Goal: Information Seeking & Learning: Learn about a topic

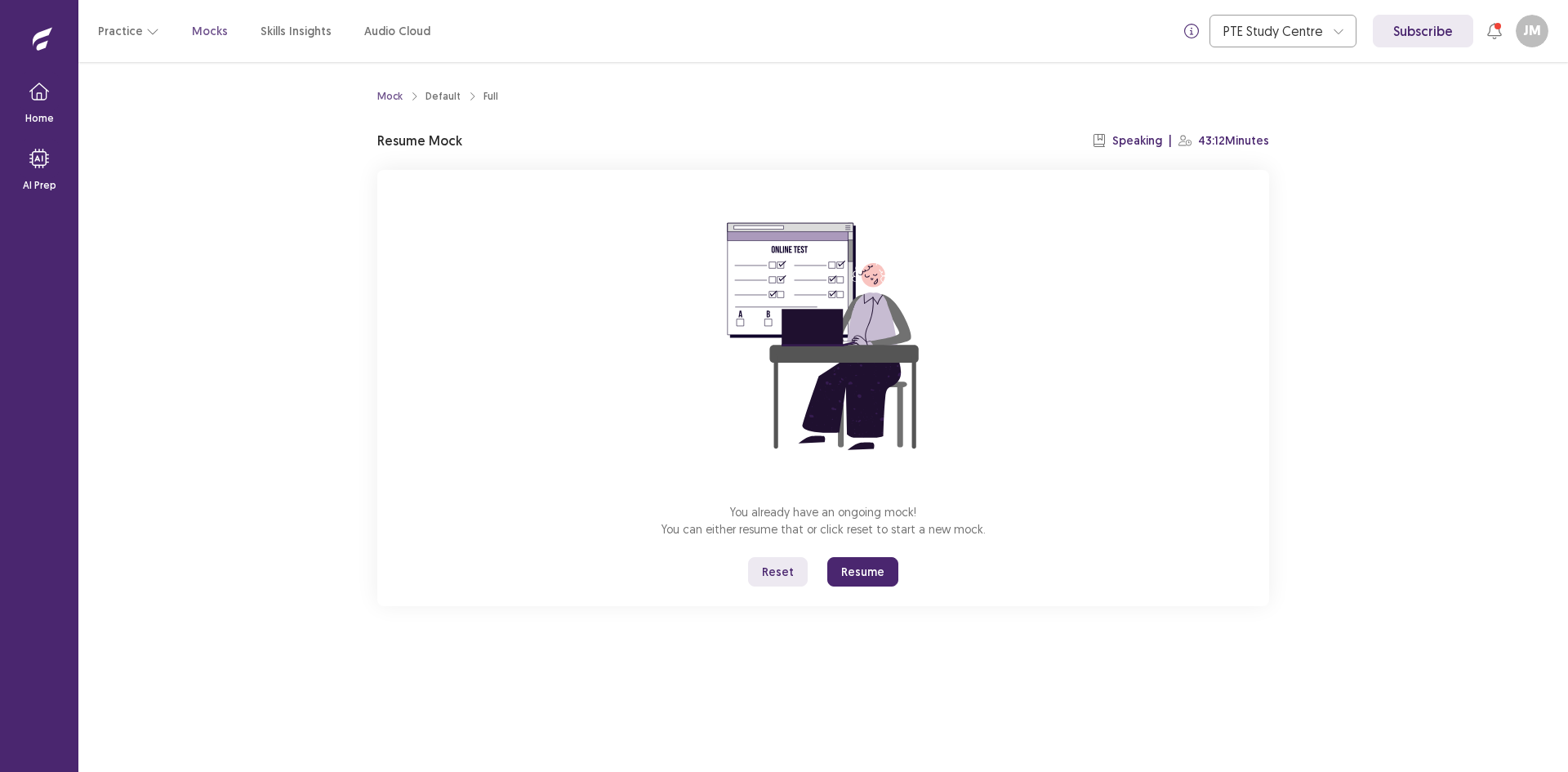
click at [876, 577] on button "Resume" at bounding box center [862, 571] width 71 height 29
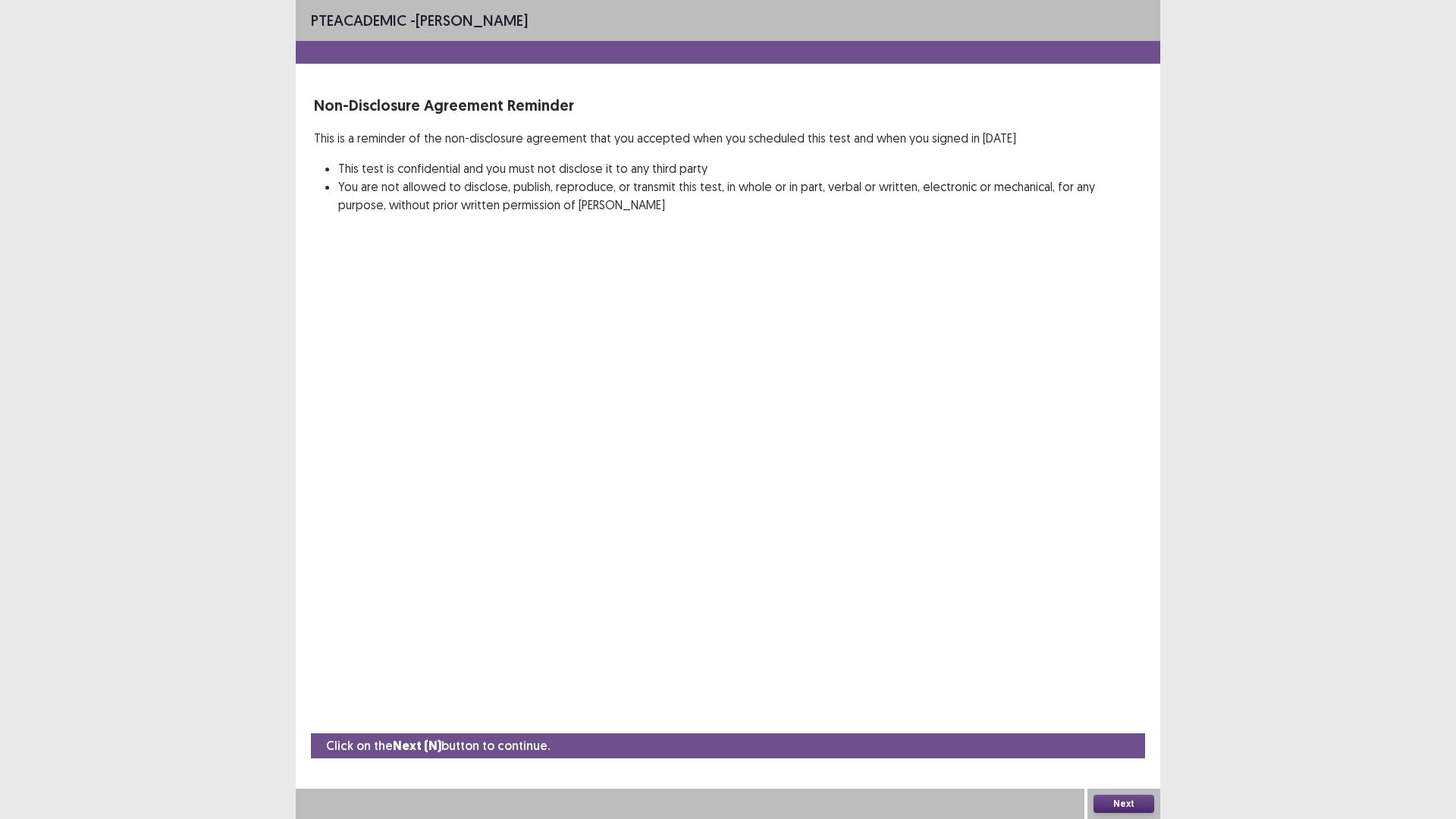
click at [1138, 715] on button "Next" at bounding box center [1124, 804] width 60 height 19
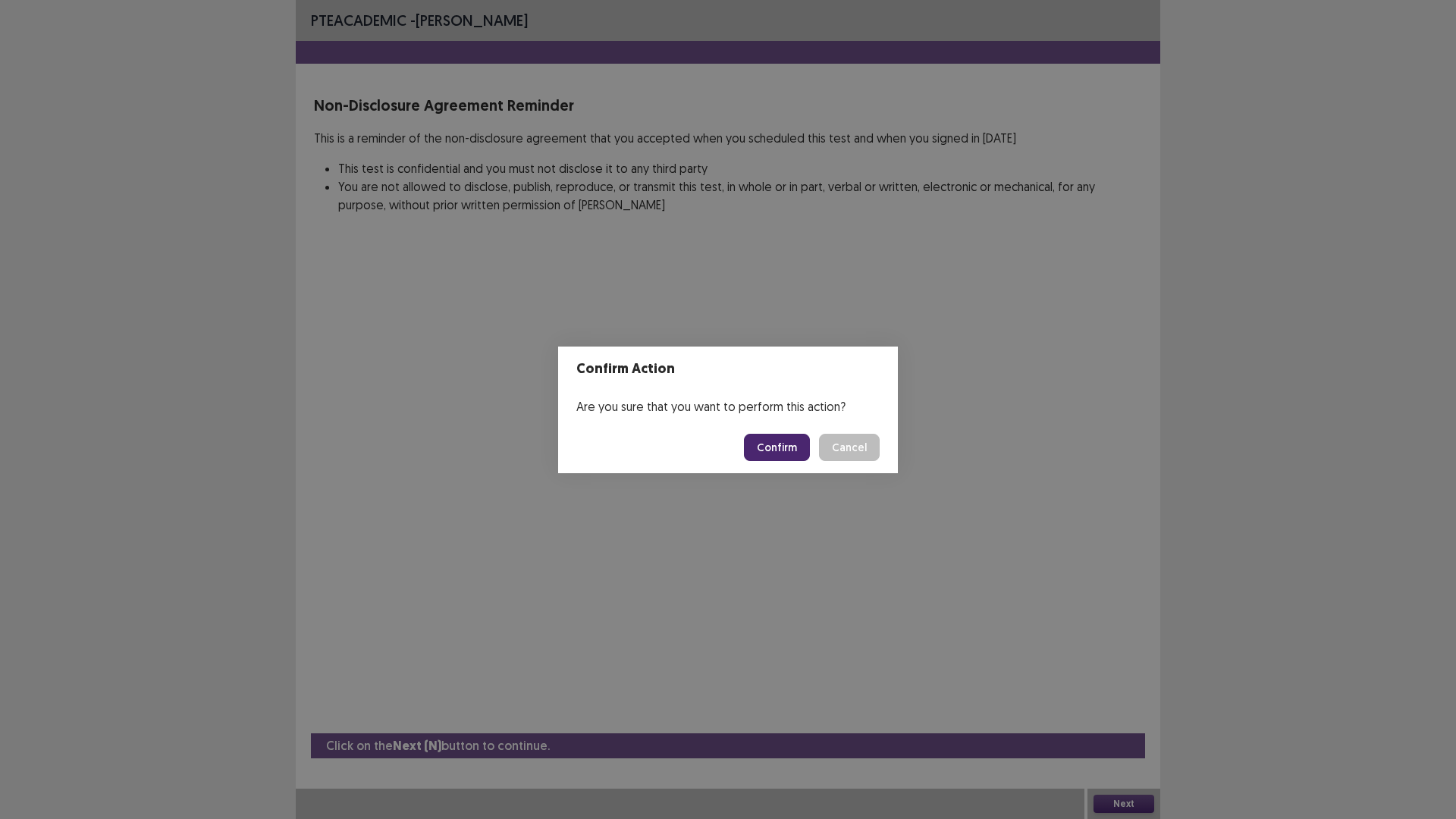
click at [786, 450] on button "Confirm" at bounding box center [776, 447] width 66 height 27
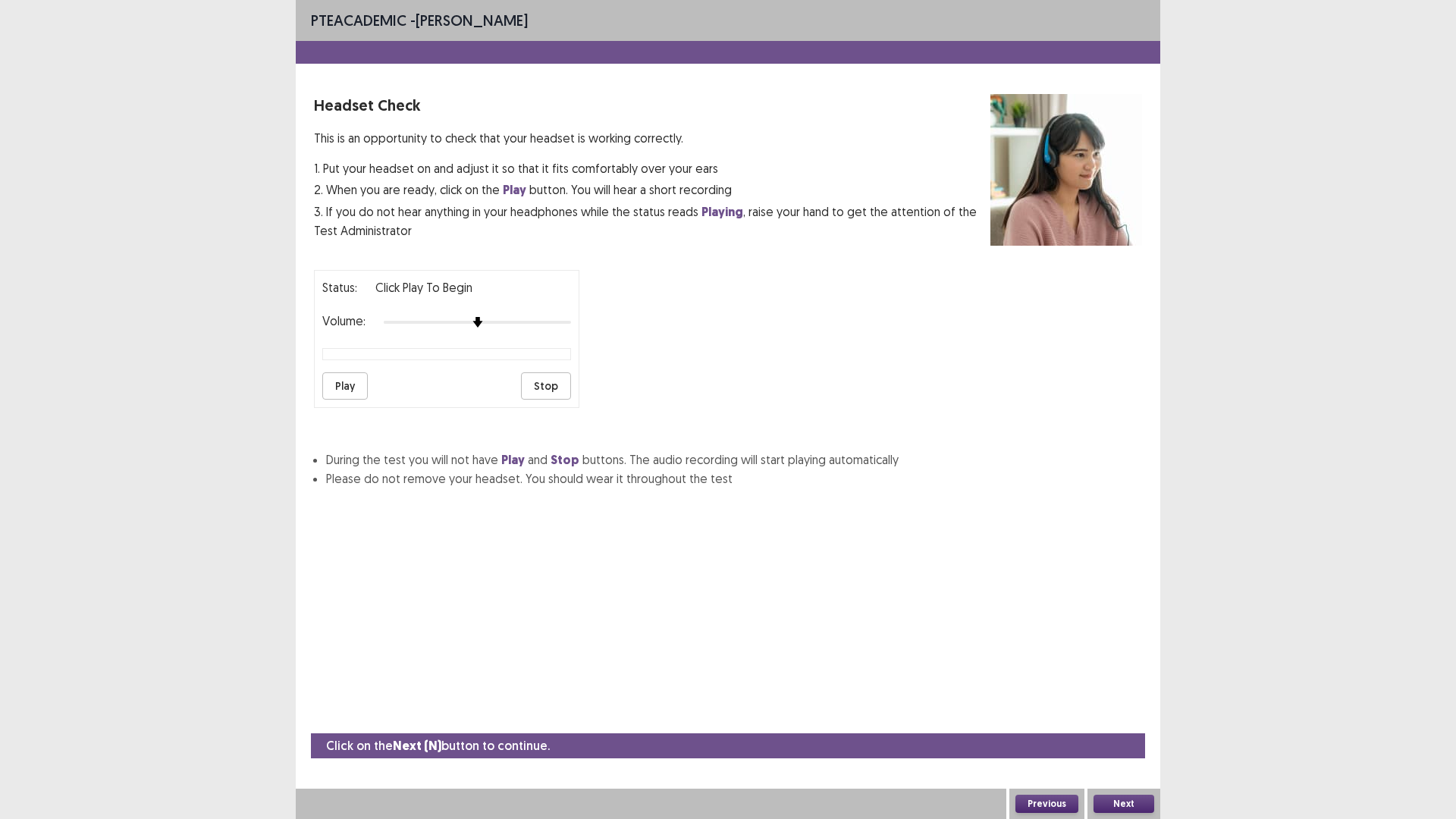
click at [350, 384] on button "Play" at bounding box center [345, 386] width 46 height 27
click at [502, 324] on img at bounding box center [496, 322] width 12 height 12
click at [1124, 715] on button "Next" at bounding box center [1124, 804] width 60 height 19
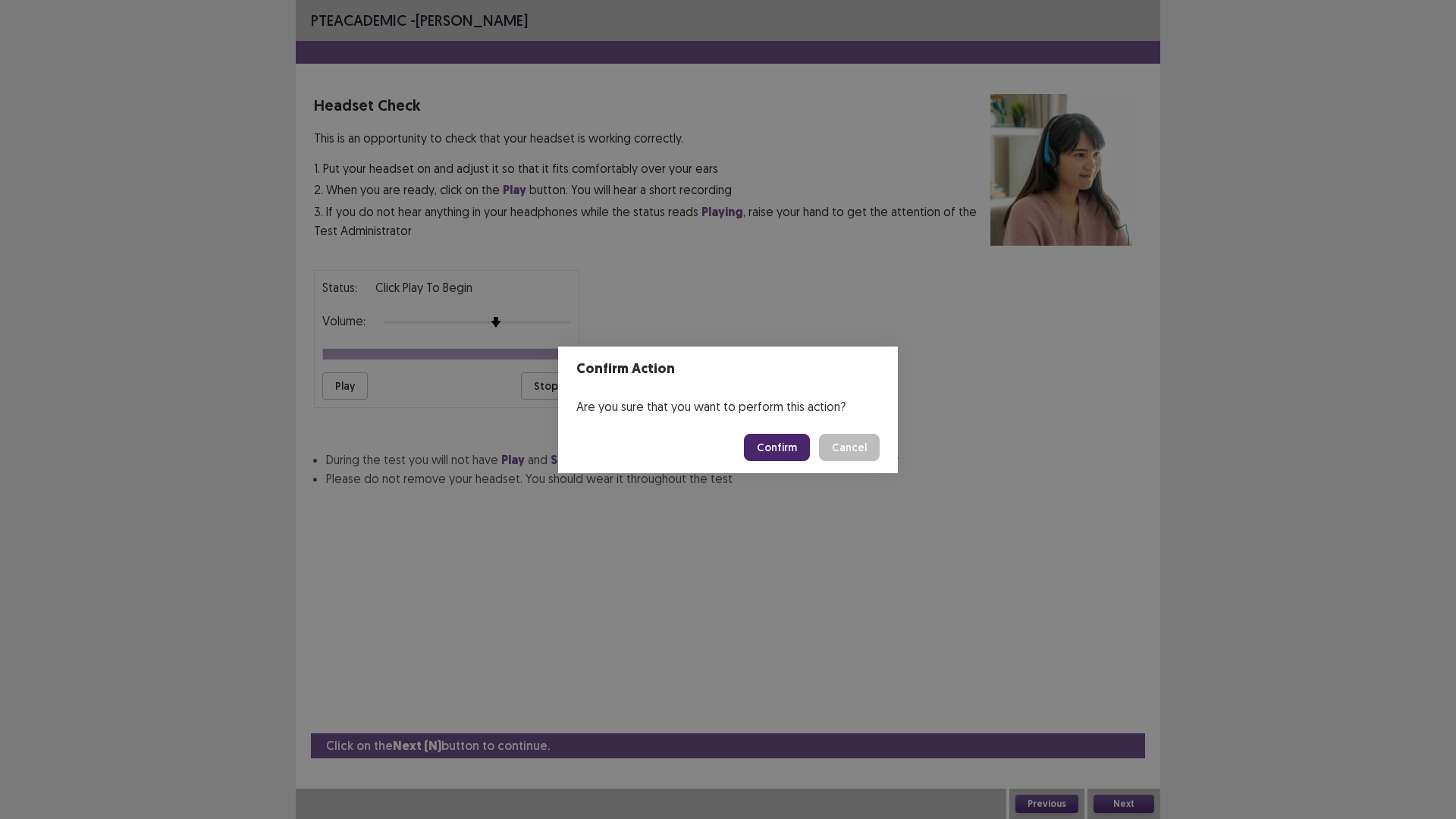
click at [786, 440] on button "Confirm" at bounding box center [776, 447] width 66 height 27
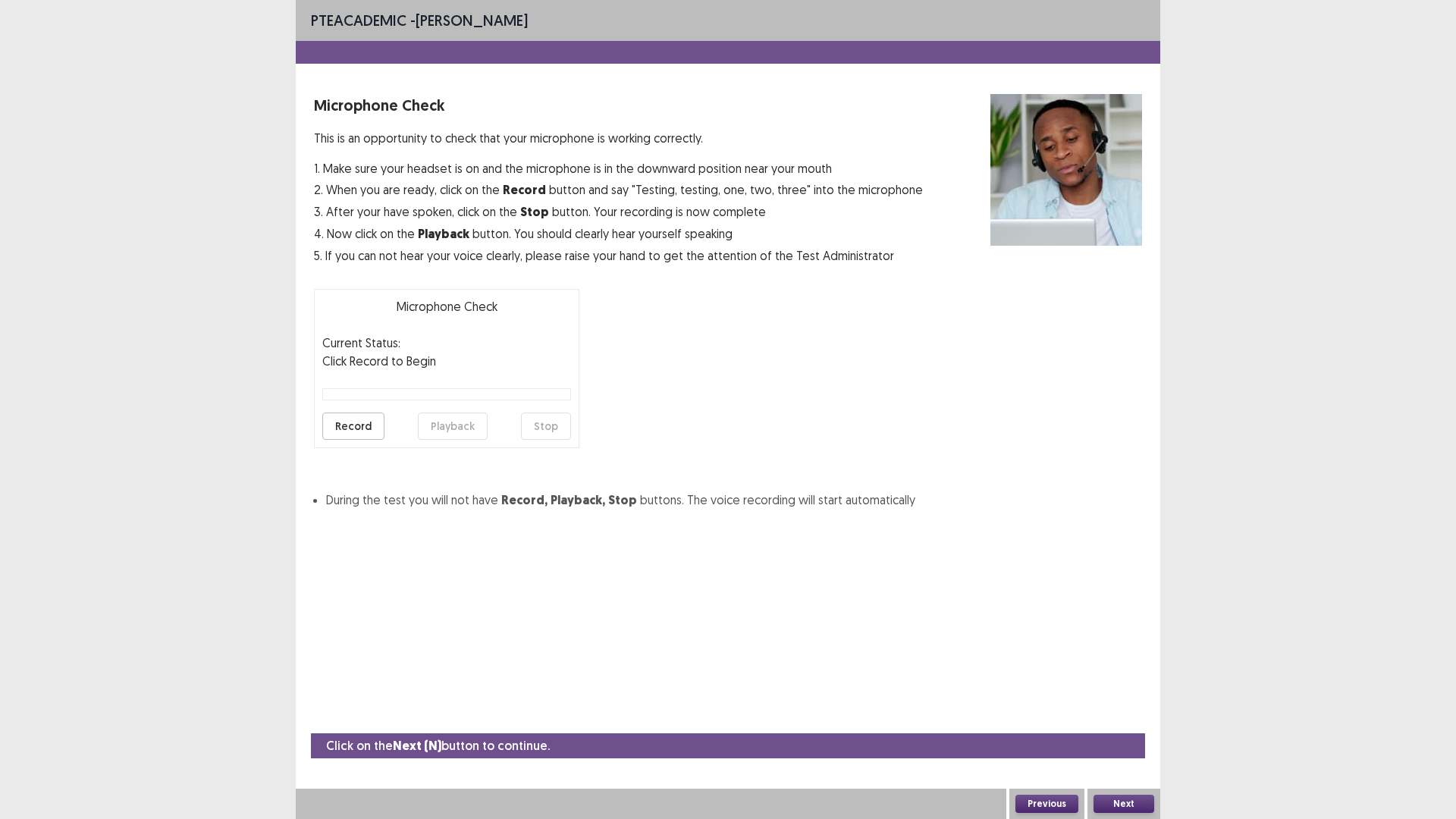
click at [367, 427] on button "Record" at bounding box center [353, 426] width 62 height 27
click at [538, 428] on button "Stop" at bounding box center [546, 426] width 50 height 27
click at [441, 429] on button "Playback" at bounding box center [453, 426] width 70 height 27
click at [1114, 715] on button "Next" at bounding box center [1124, 804] width 60 height 19
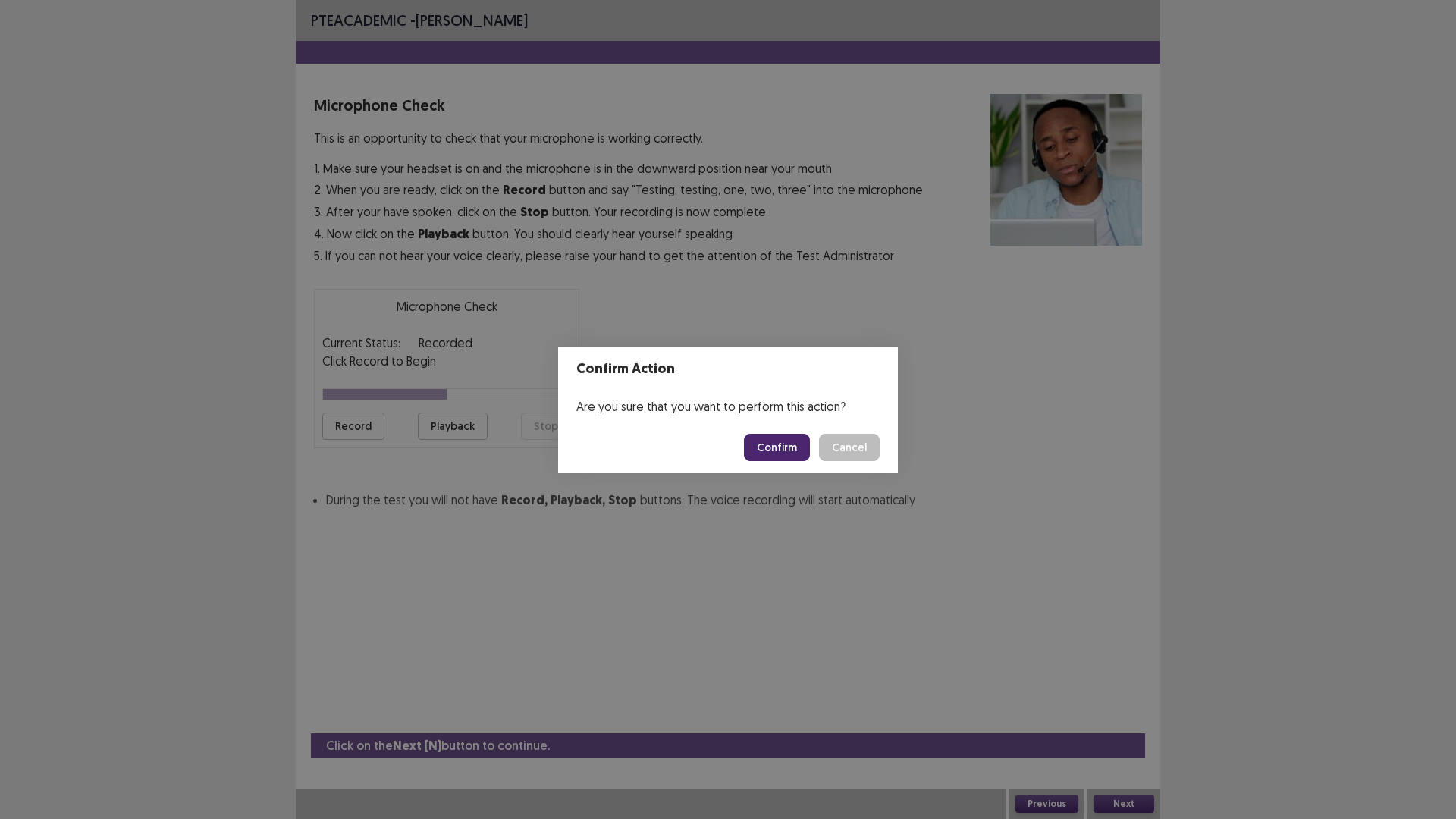
click at [785, 450] on button "Confirm" at bounding box center [776, 447] width 66 height 27
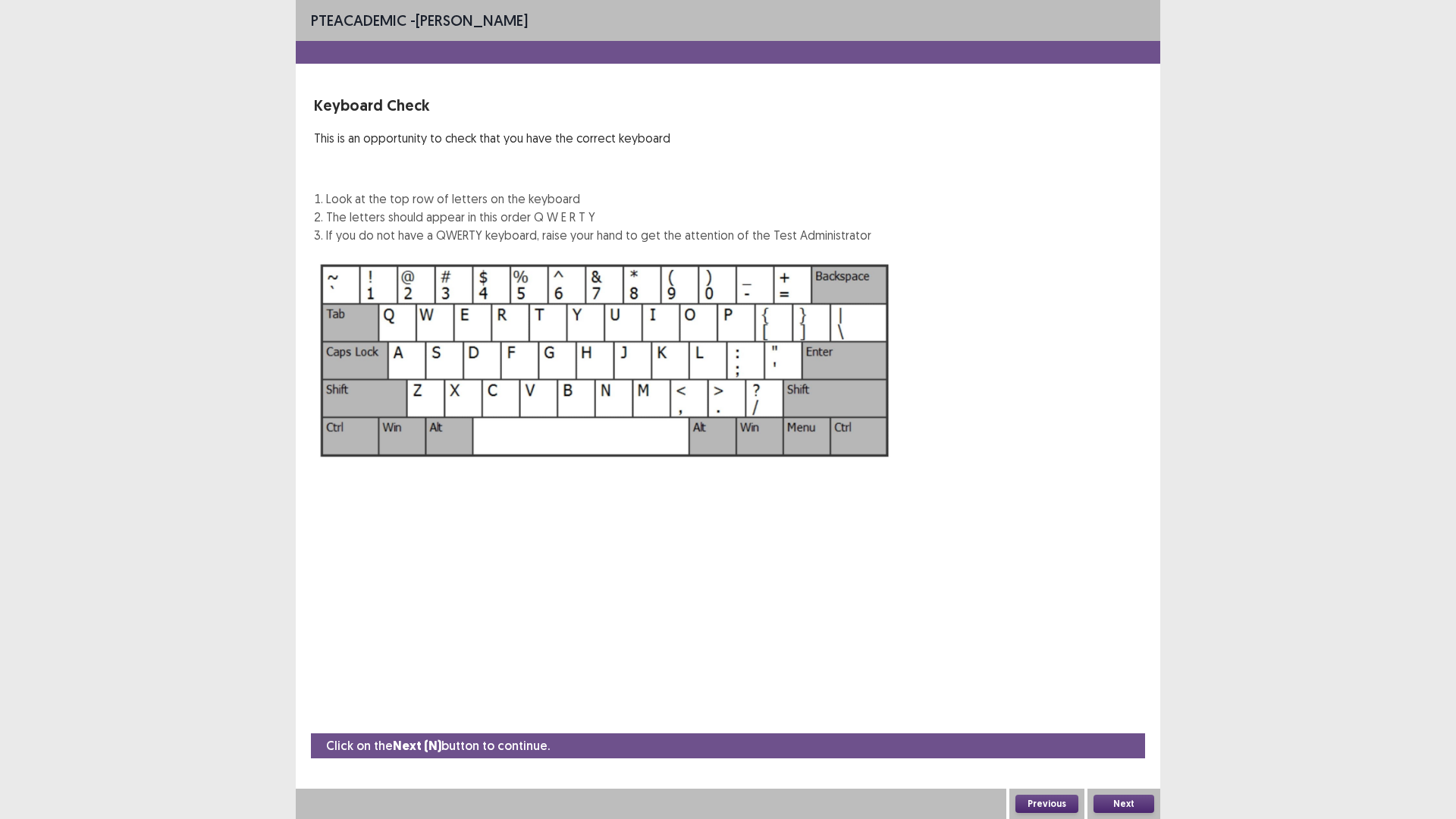
click at [1128, 715] on button "Next" at bounding box center [1124, 804] width 60 height 19
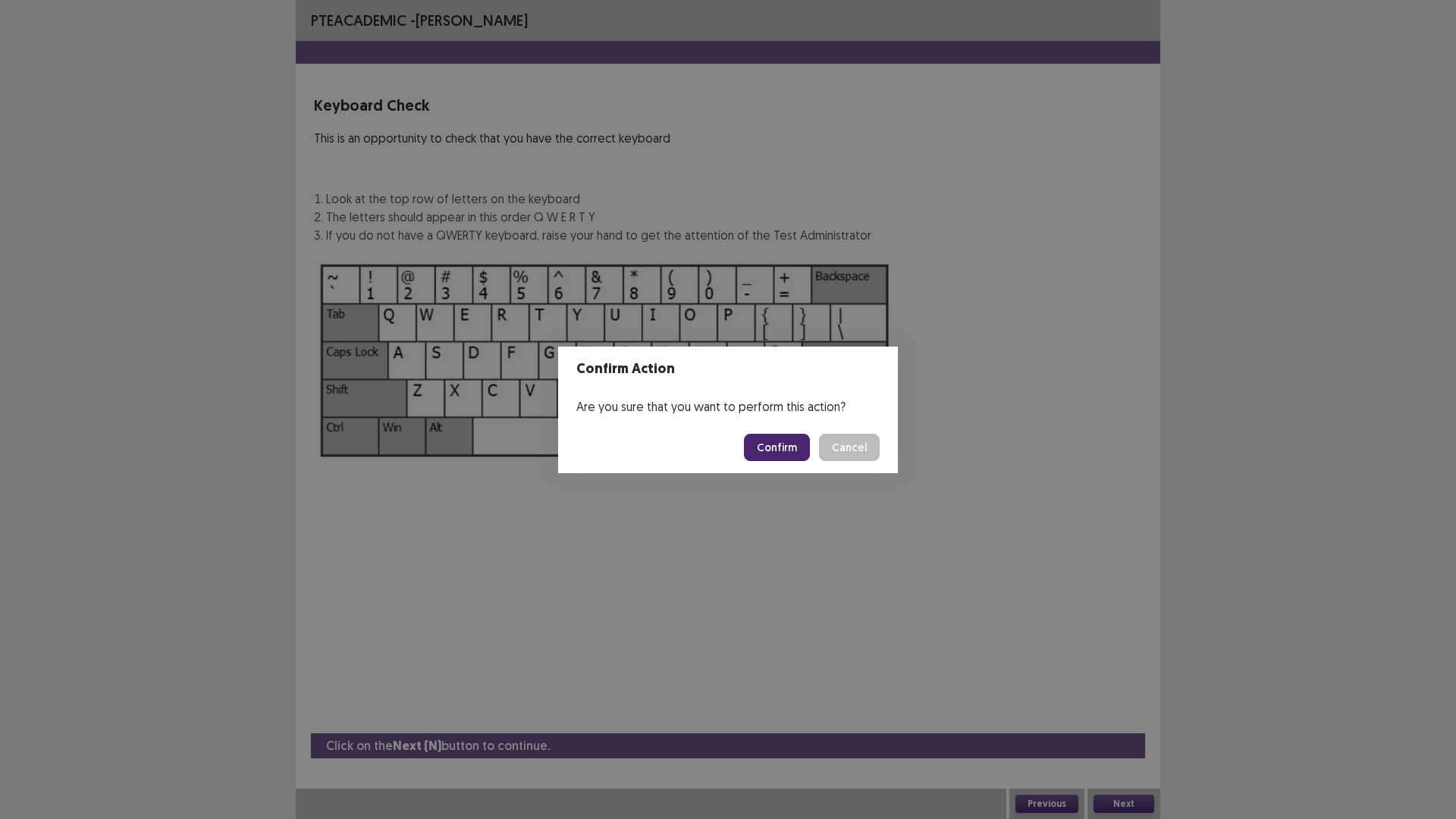
click at [791, 447] on button "Confirm" at bounding box center [776, 447] width 66 height 27
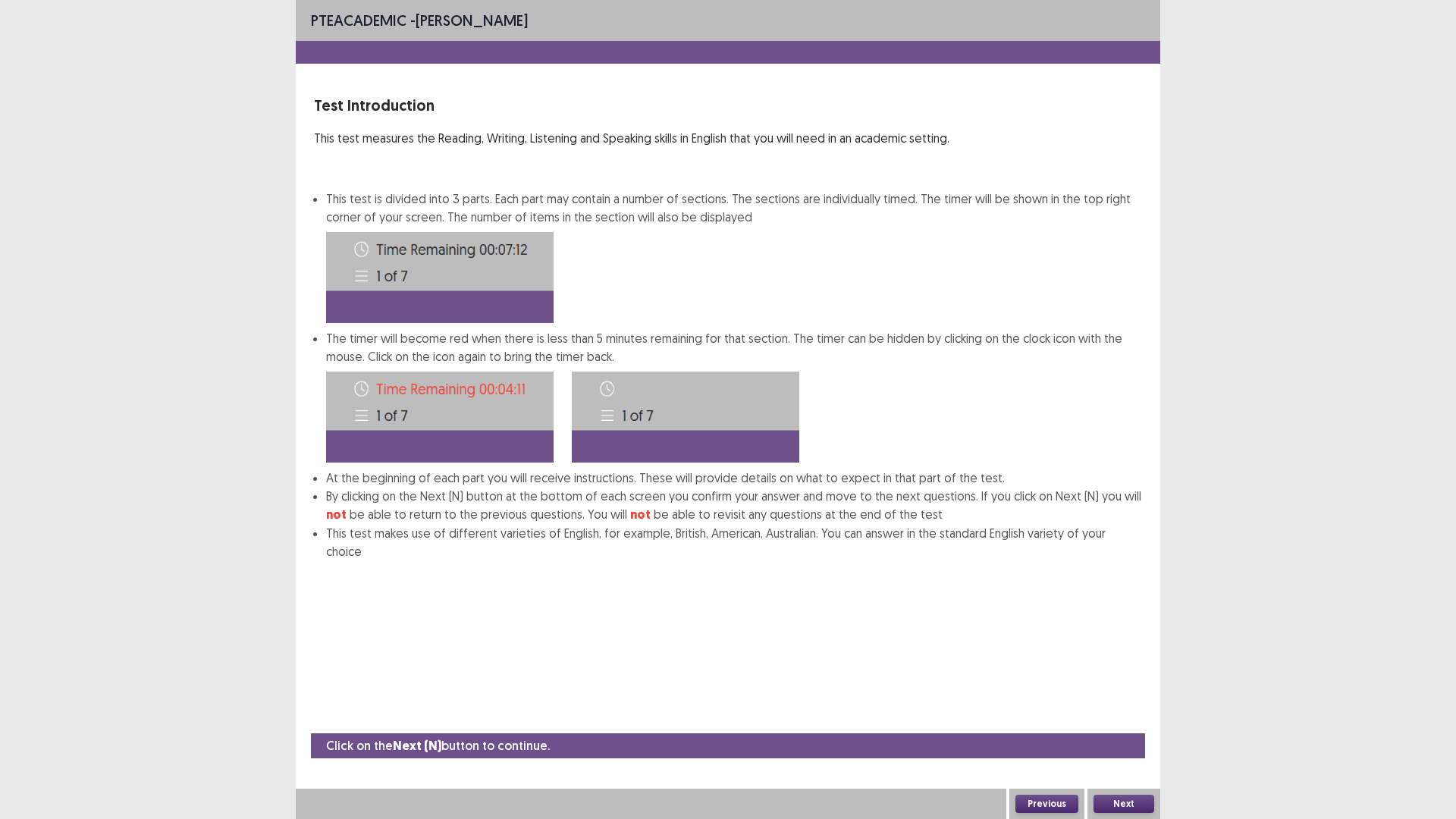
click at [1121, 715] on button "Next" at bounding box center [1124, 804] width 60 height 19
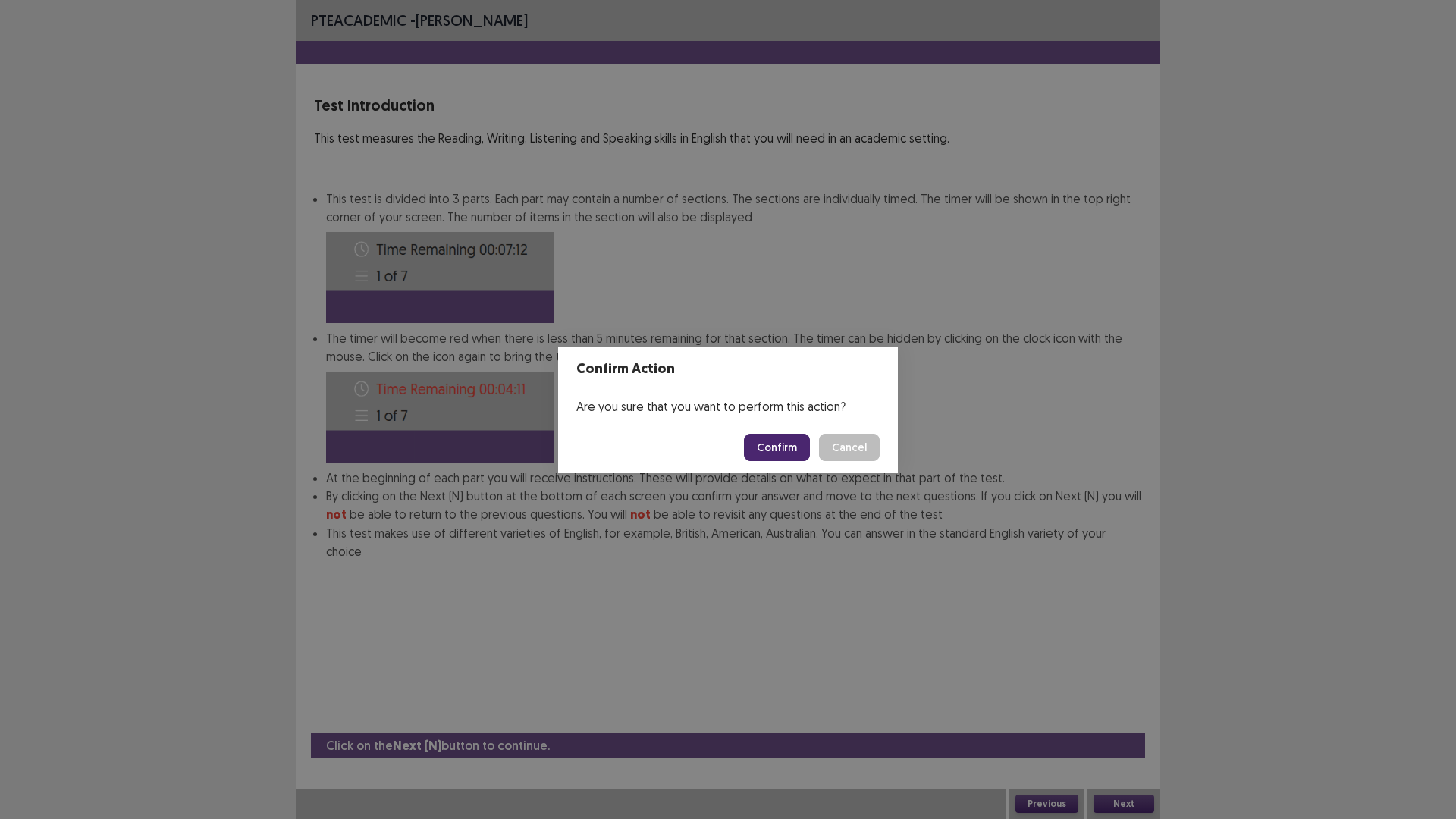
click at [770, 445] on button "Confirm" at bounding box center [776, 447] width 66 height 27
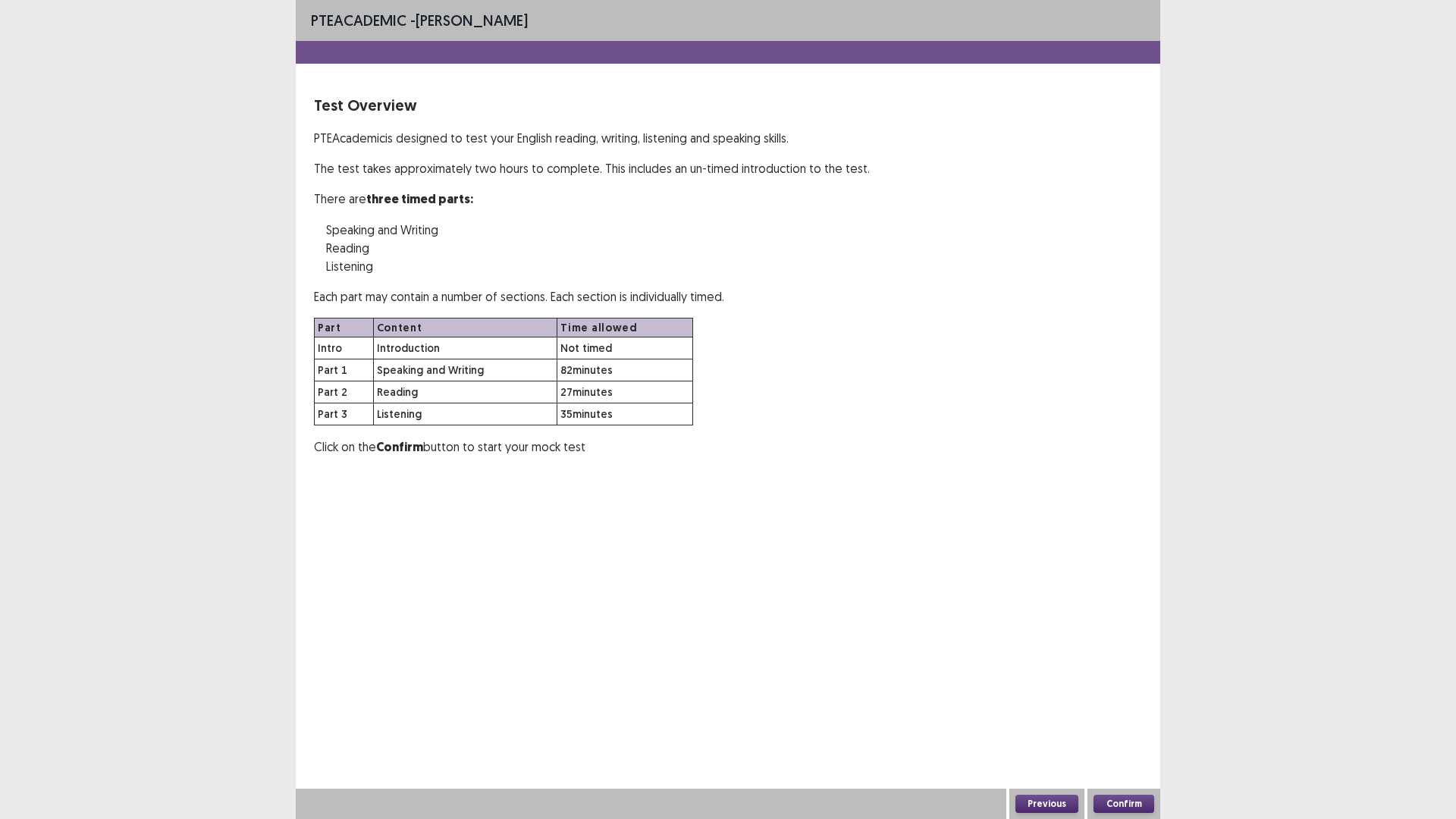
click at [1112, 715] on button "Confirm" at bounding box center [1124, 804] width 60 height 19
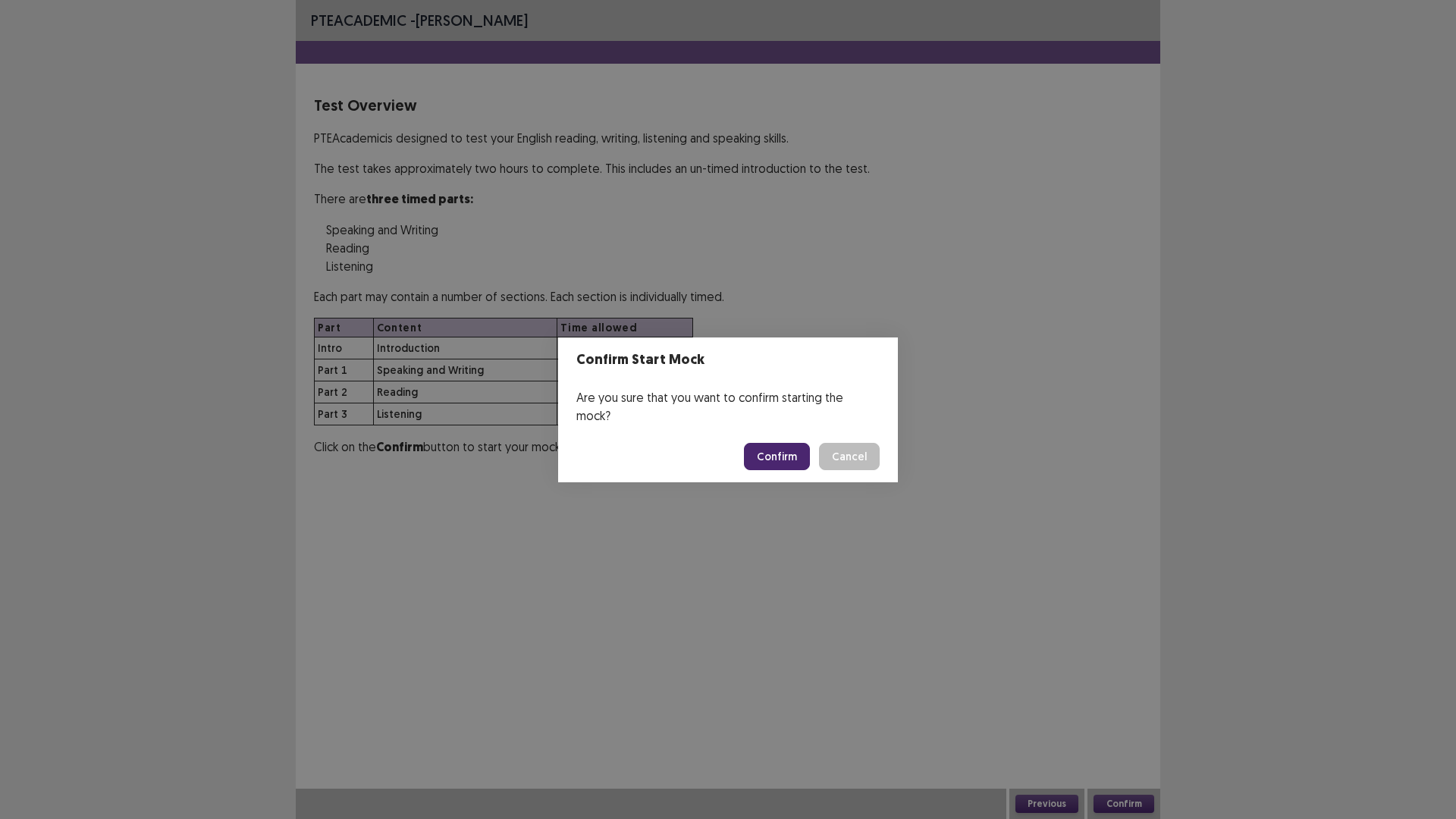
click at [773, 449] on button "Confirm" at bounding box center [776, 456] width 66 height 27
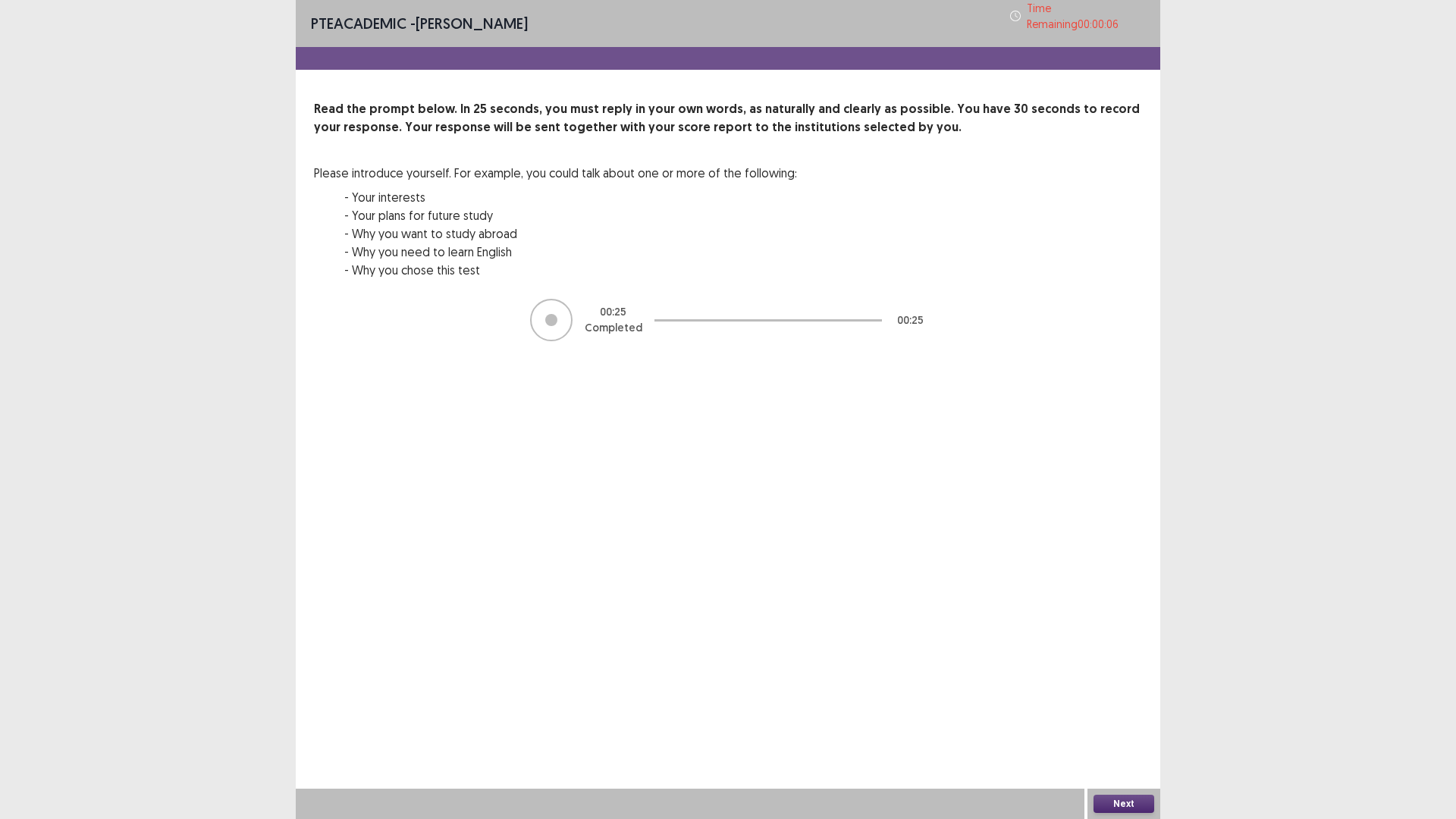
click at [1123, 715] on button "Next" at bounding box center [1124, 804] width 60 height 19
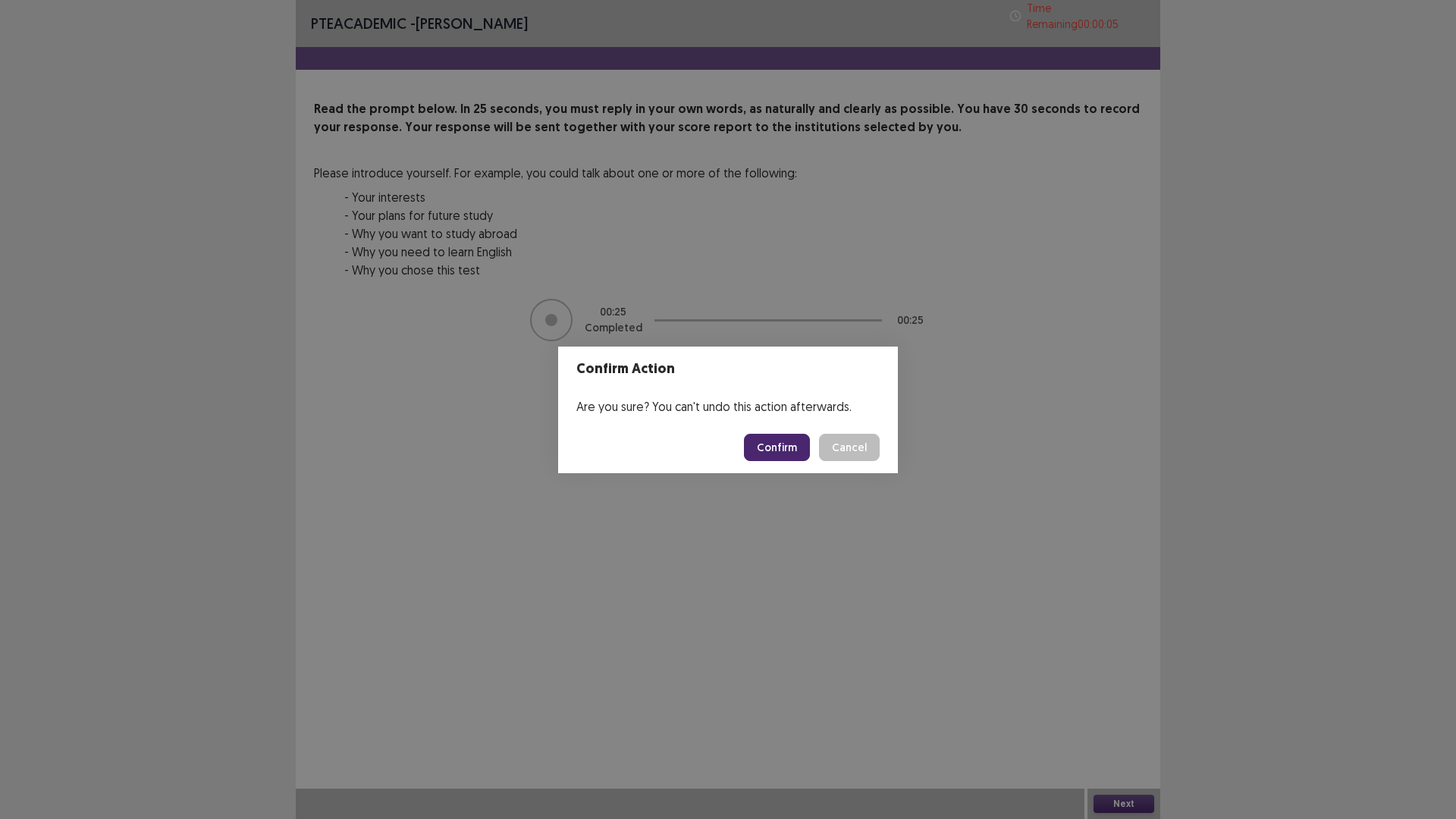
click at [772, 453] on button "Confirm" at bounding box center [776, 447] width 66 height 27
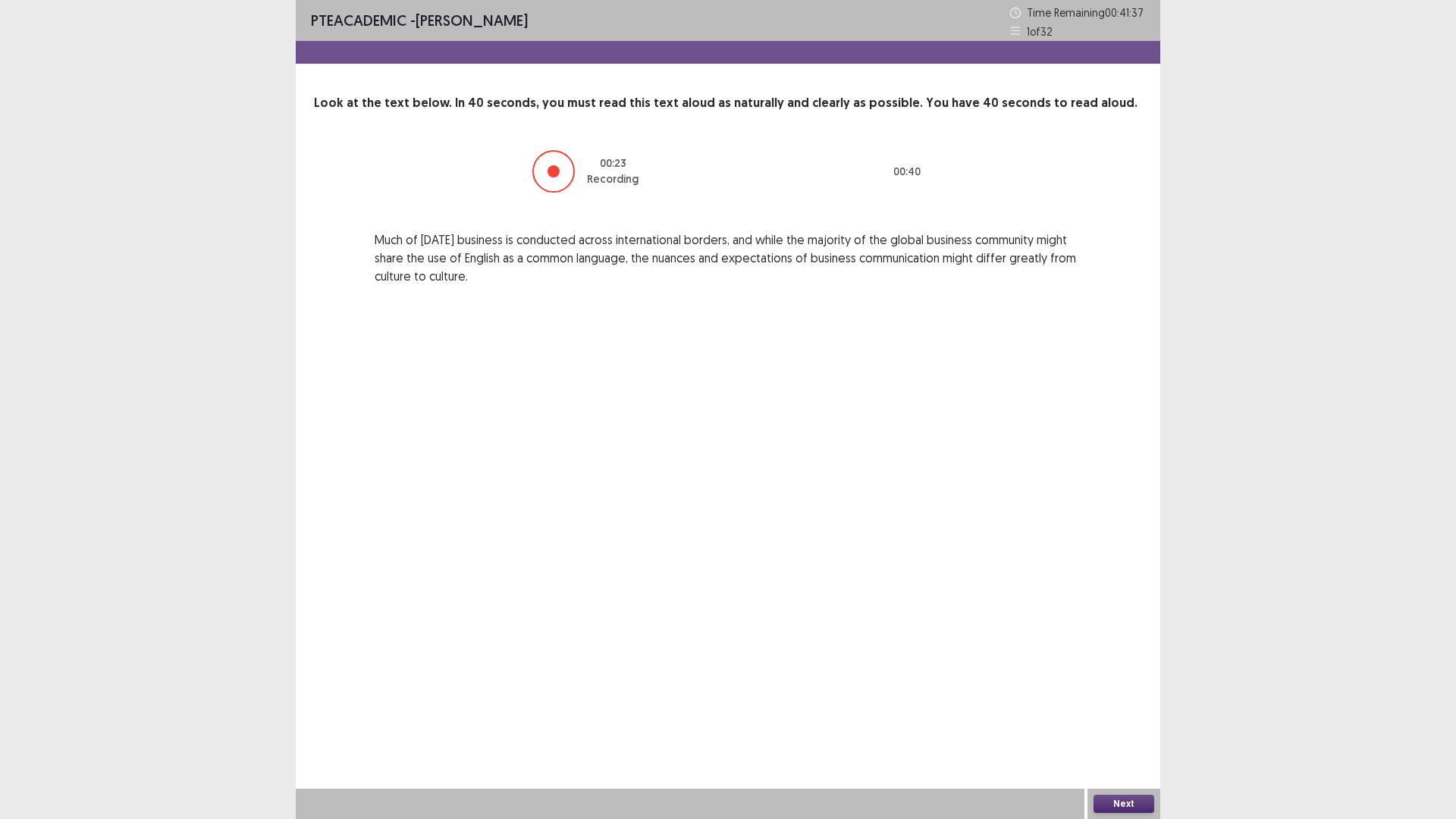
click at [1123, 715] on button "Next" at bounding box center [1124, 804] width 60 height 19
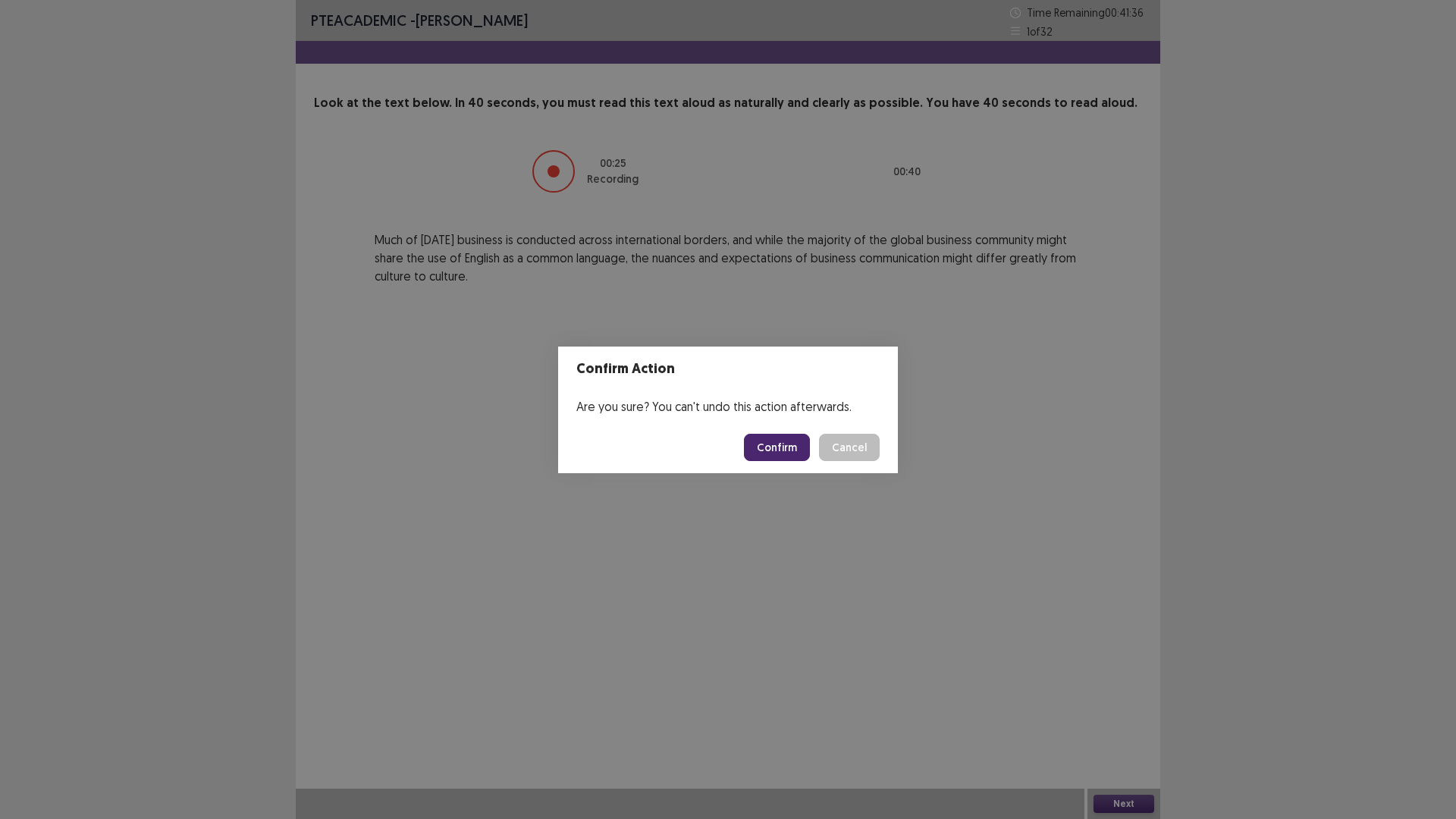
click at [781, 437] on button "Confirm" at bounding box center [776, 447] width 66 height 27
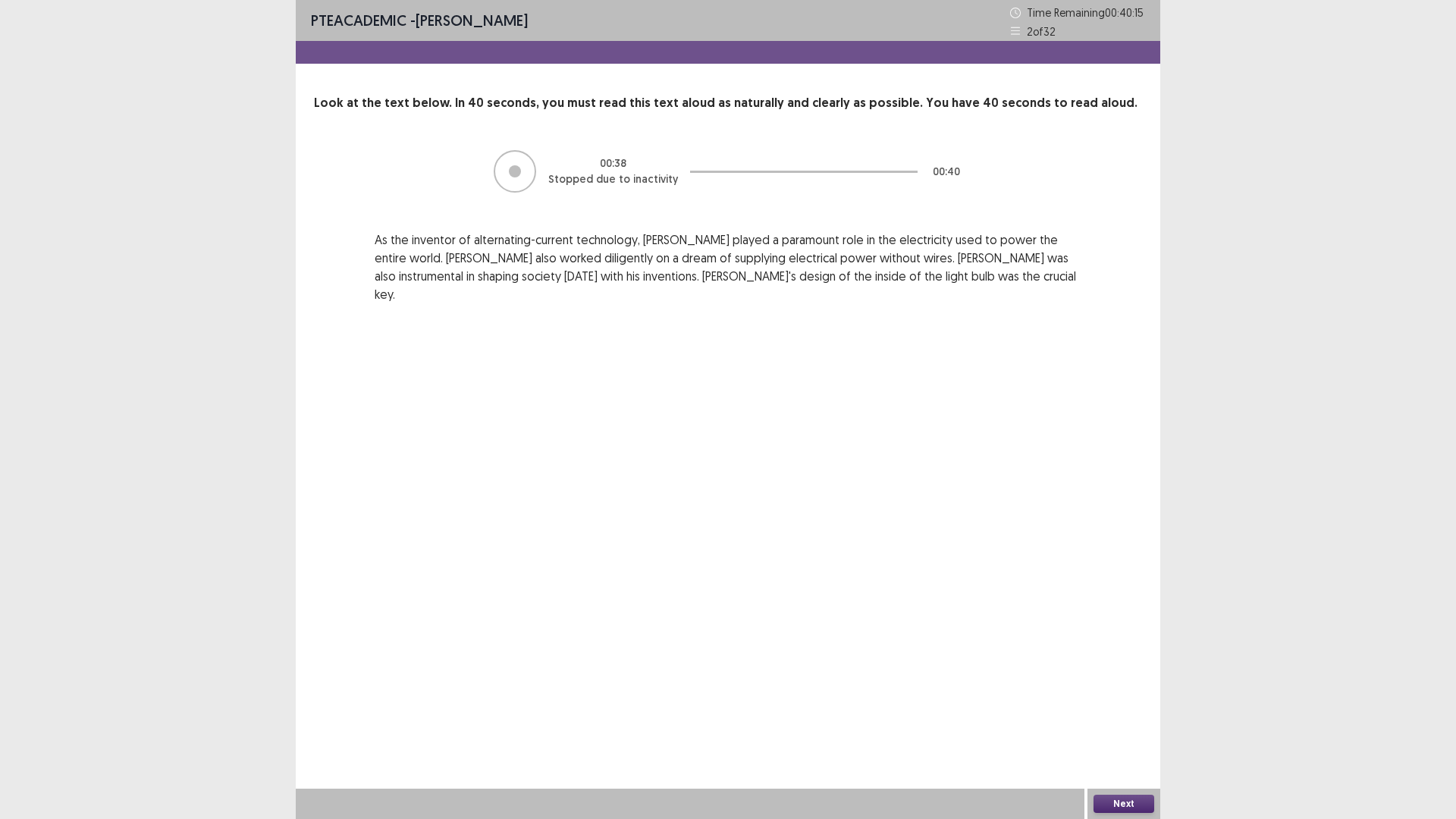
click at [1122, 715] on button "Next" at bounding box center [1124, 804] width 60 height 19
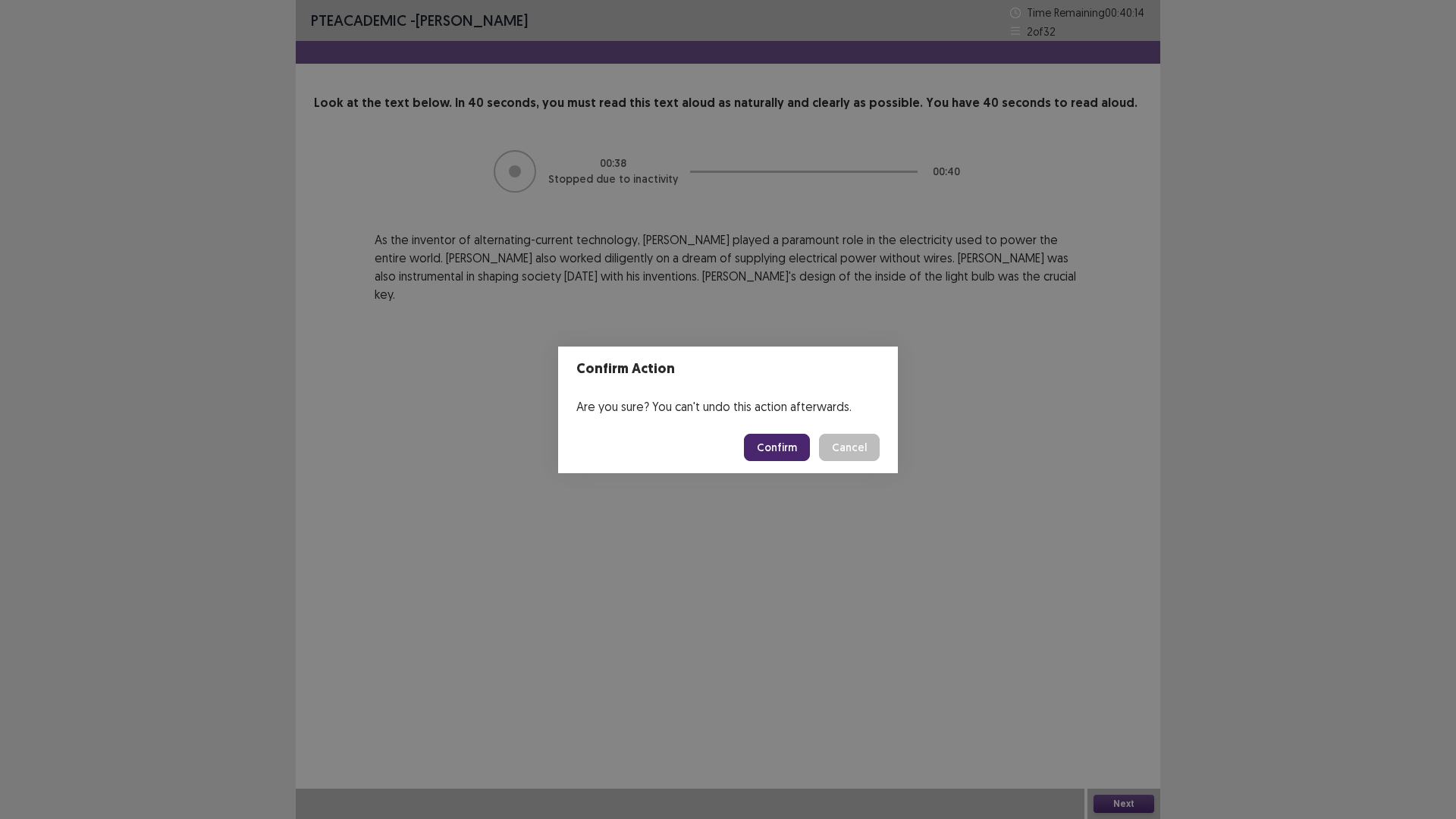
click at [777, 433] on button "Confirm" at bounding box center [776, 447] width 66 height 27
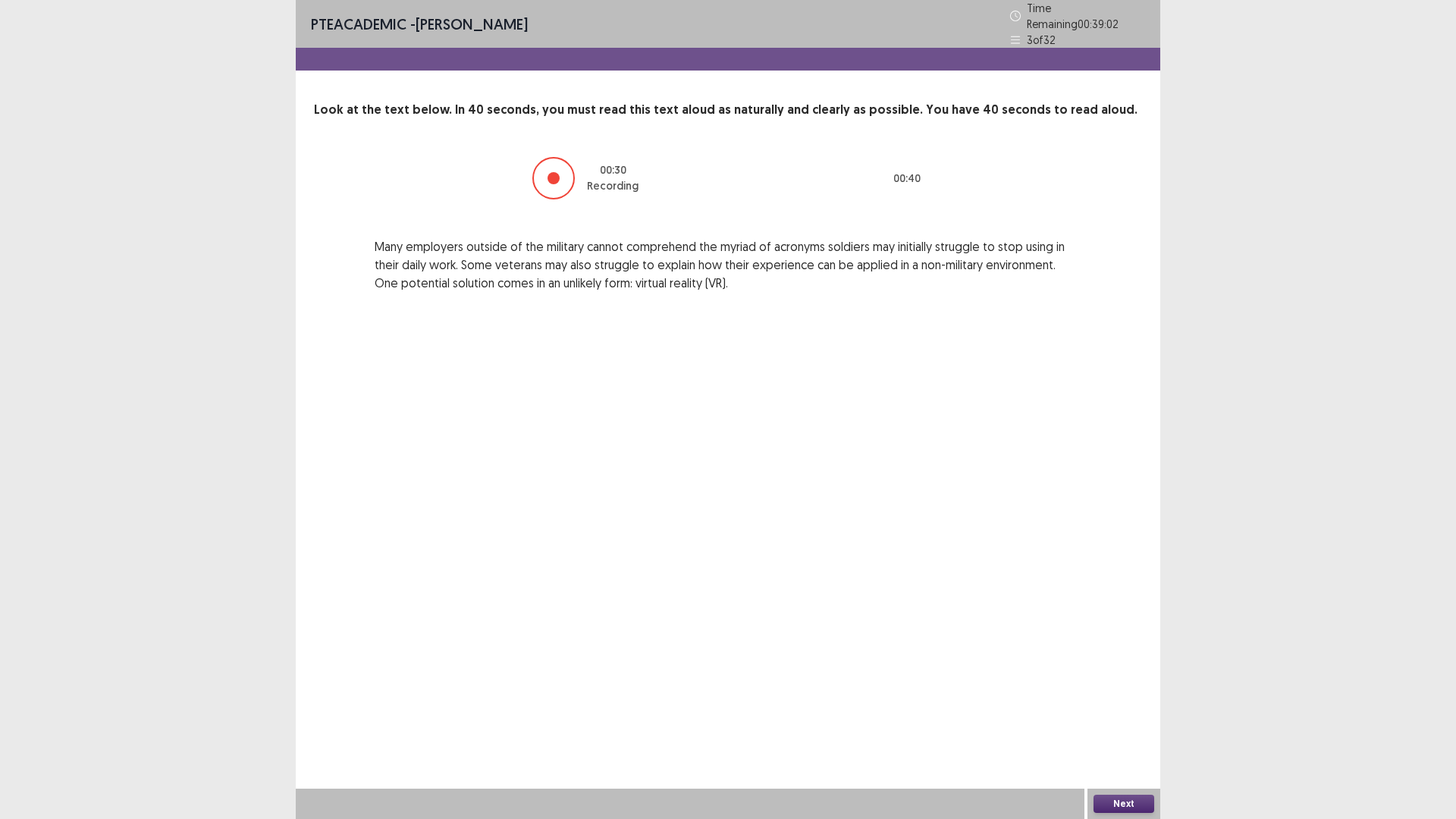
click at [1108, 715] on button "Next" at bounding box center [1124, 804] width 60 height 19
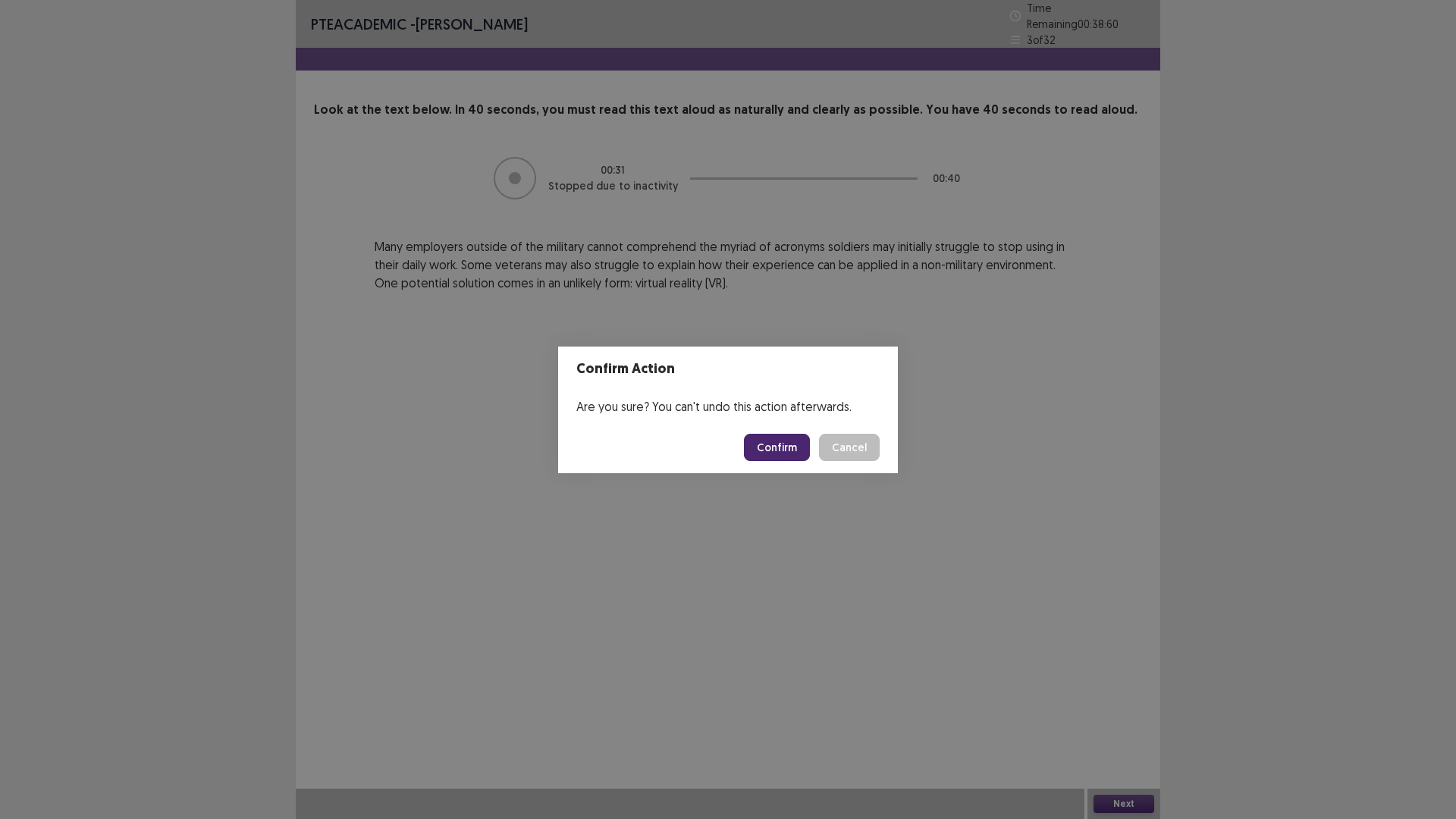
click at [767, 442] on button "Confirm" at bounding box center [776, 447] width 66 height 27
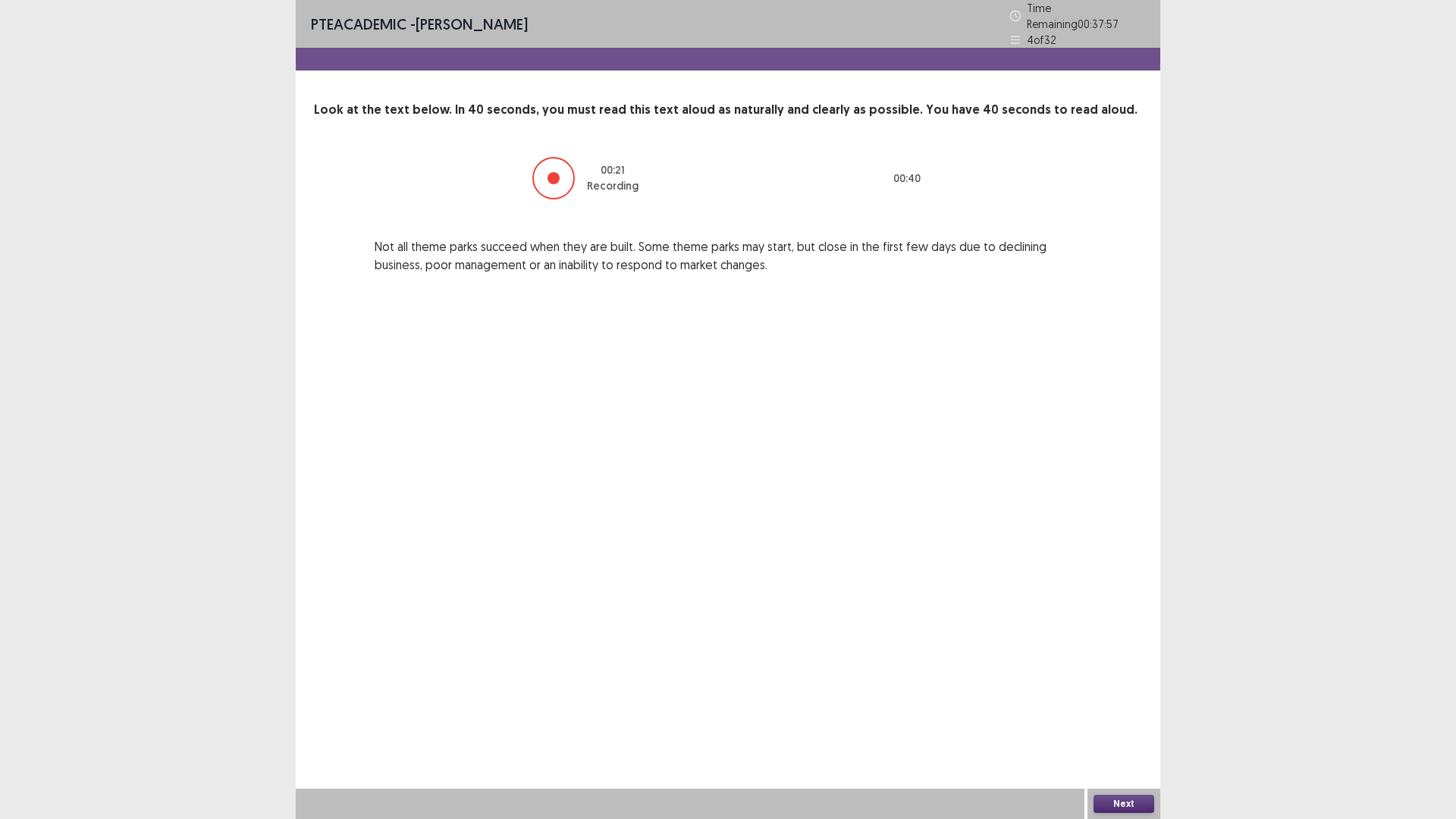
click at [1137, 715] on button "Next" at bounding box center [1124, 804] width 60 height 19
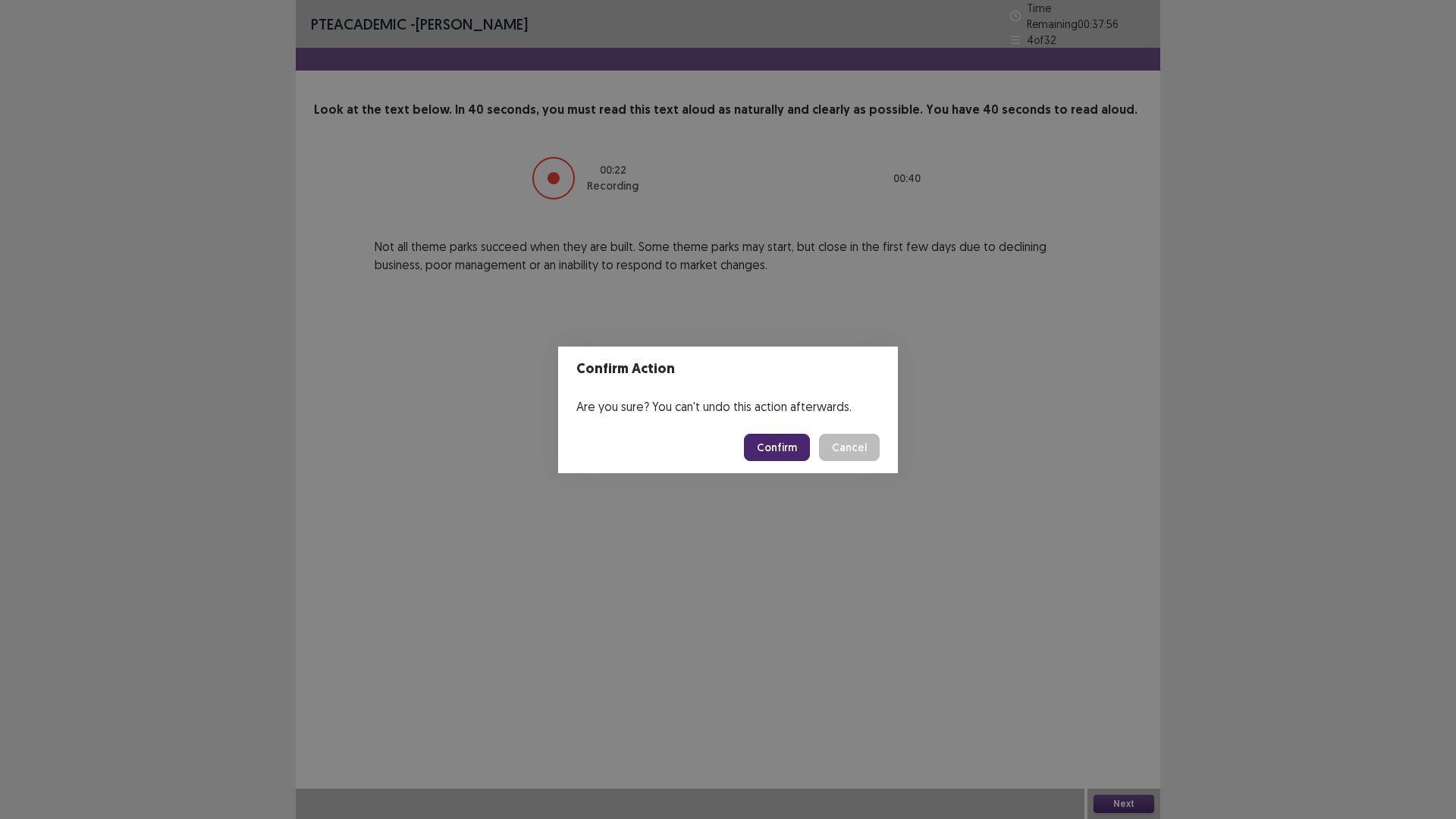
click at [792, 445] on button "Confirm" at bounding box center [776, 447] width 66 height 27
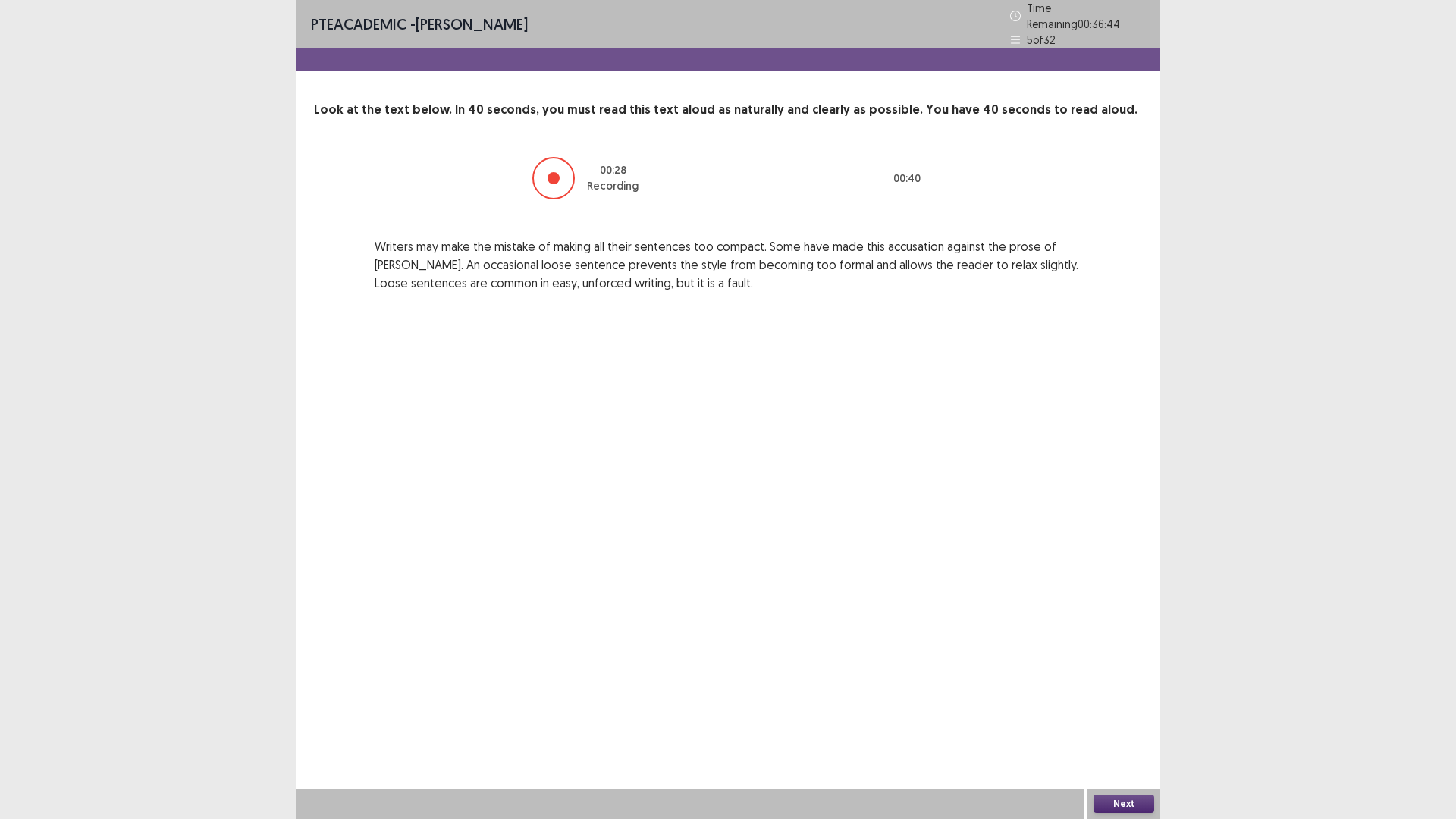
click at [1124, 715] on button "Next" at bounding box center [1124, 804] width 60 height 19
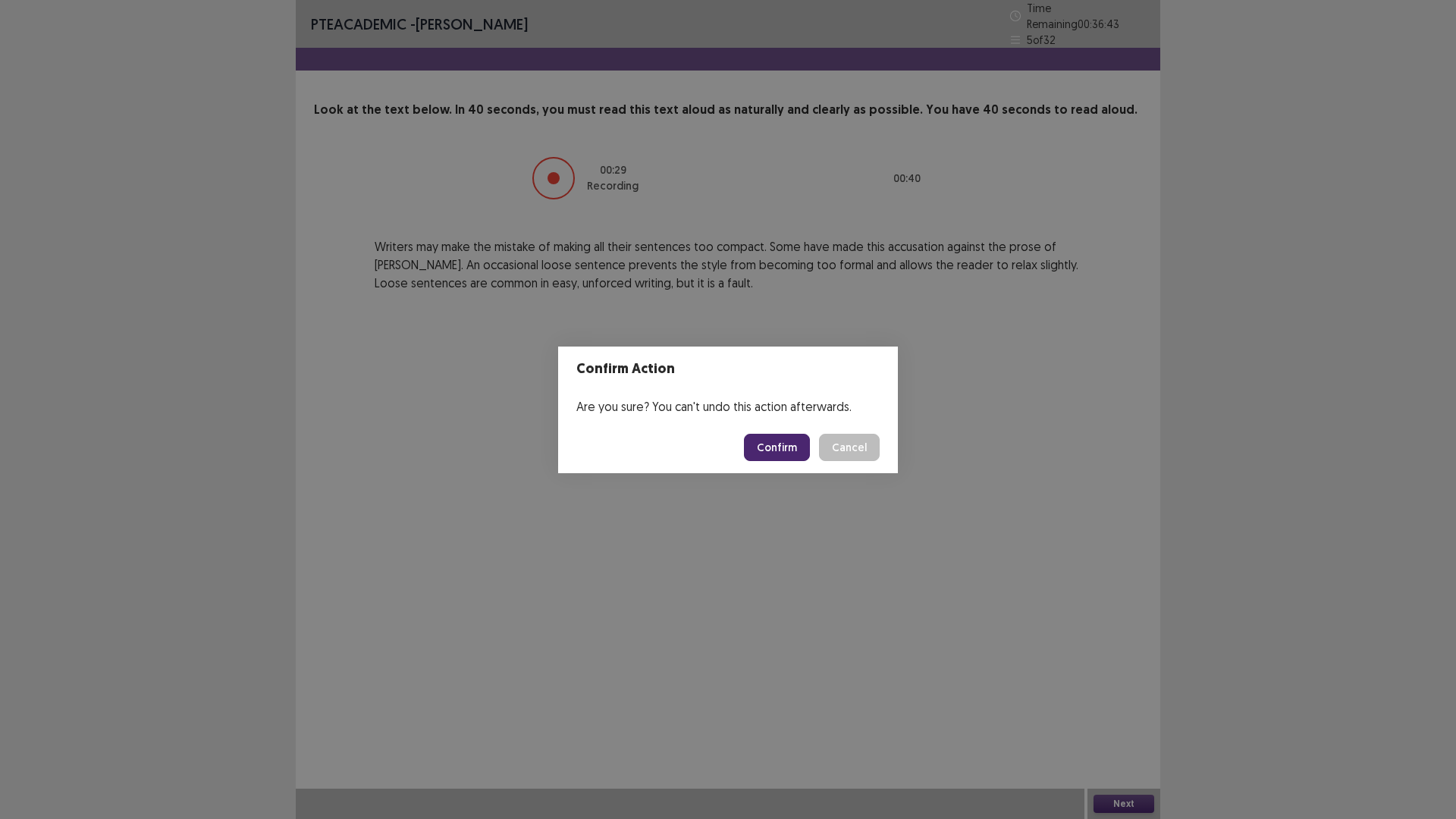
click at [772, 457] on button "Confirm" at bounding box center [776, 447] width 66 height 27
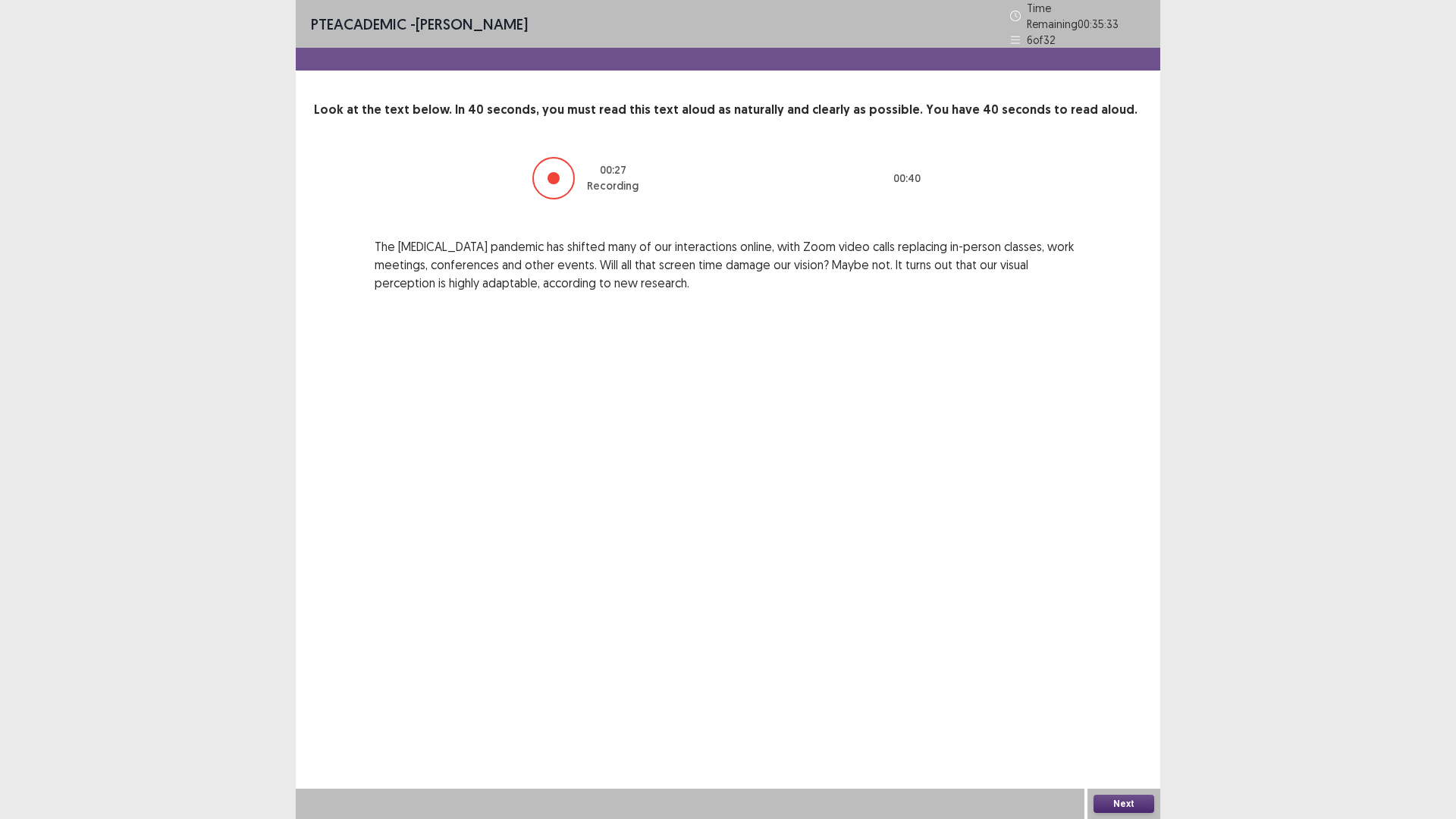
click at [1128, 715] on button "Next" at bounding box center [1124, 804] width 60 height 19
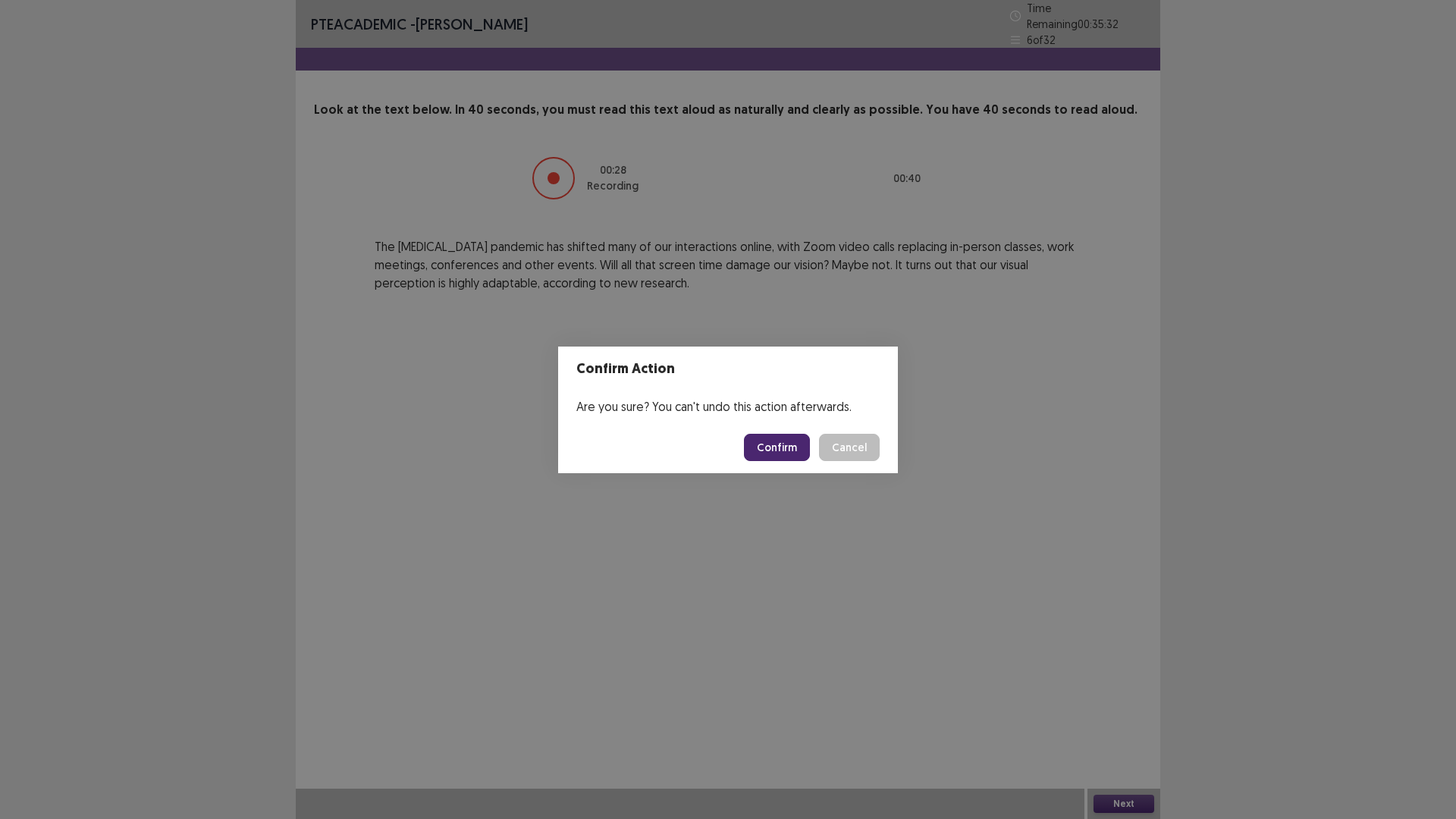
click at [778, 460] on footer "Confirm Cancel" at bounding box center [728, 447] width 340 height 52
click at [781, 446] on button "Confirm" at bounding box center [776, 447] width 66 height 27
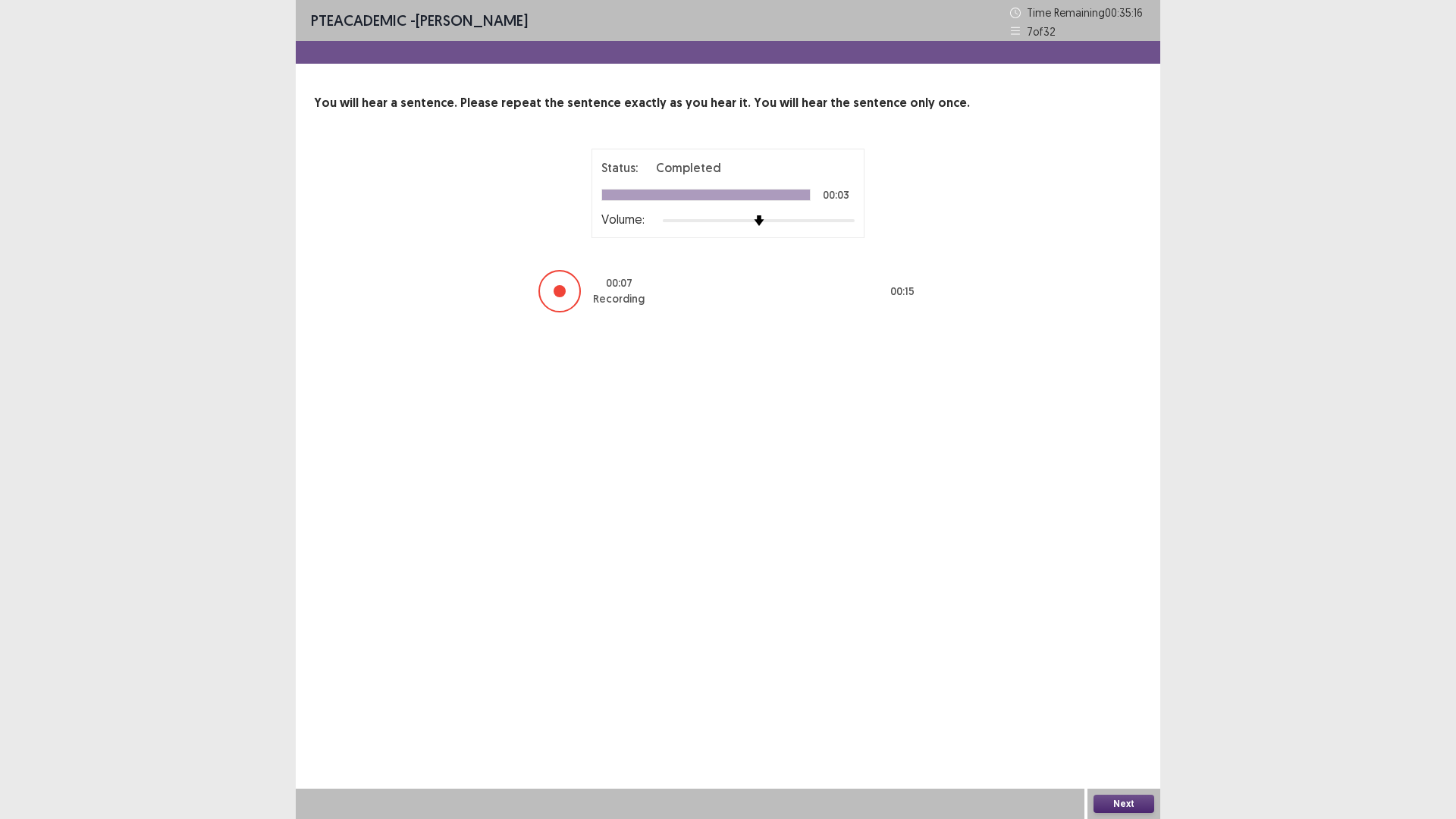
click at [1131, 715] on button "Next" at bounding box center [1124, 804] width 60 height 19
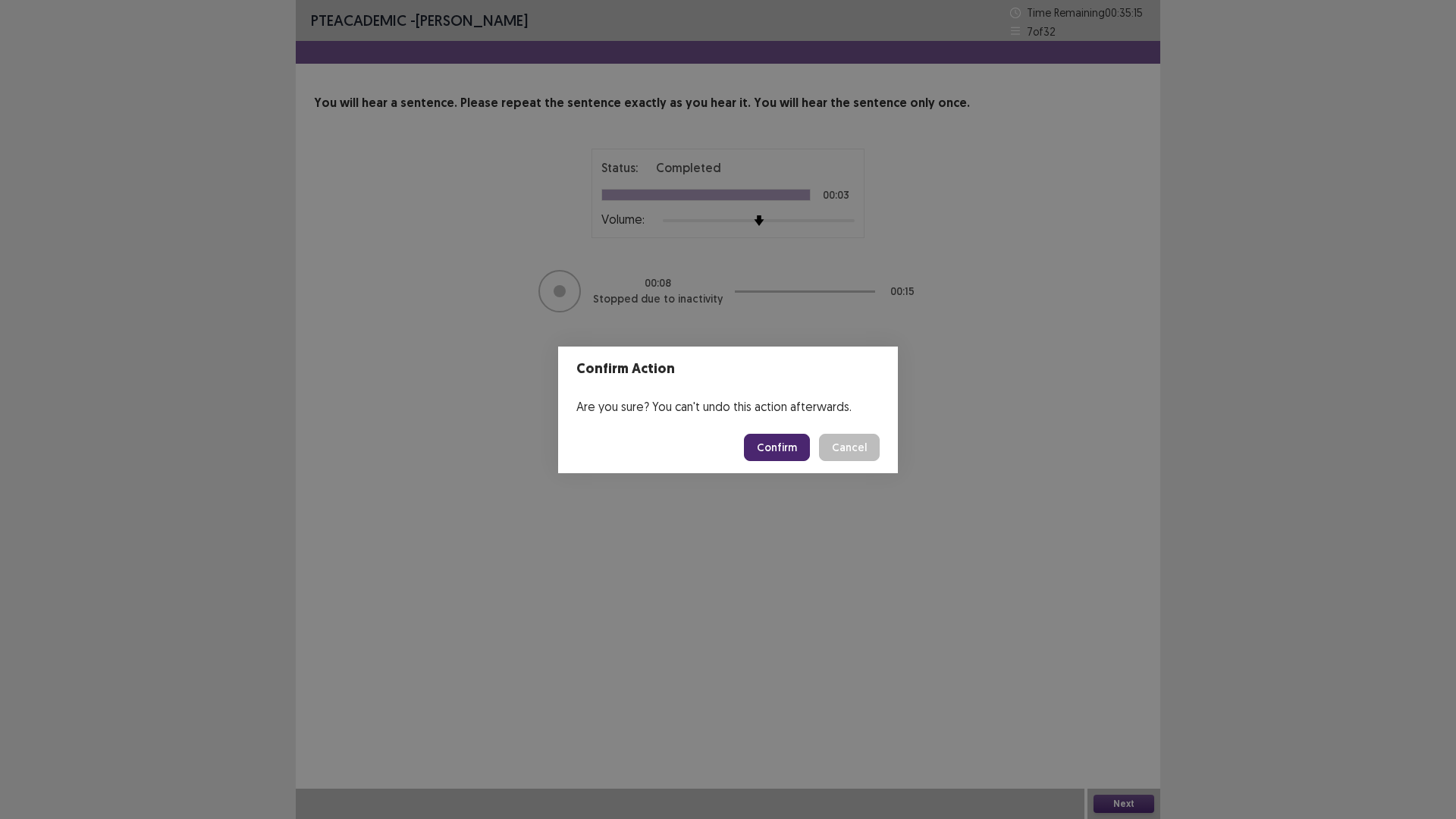
click at [773, 443] on button "Confirm" at bounding box center [776, 447] width 66 height 27
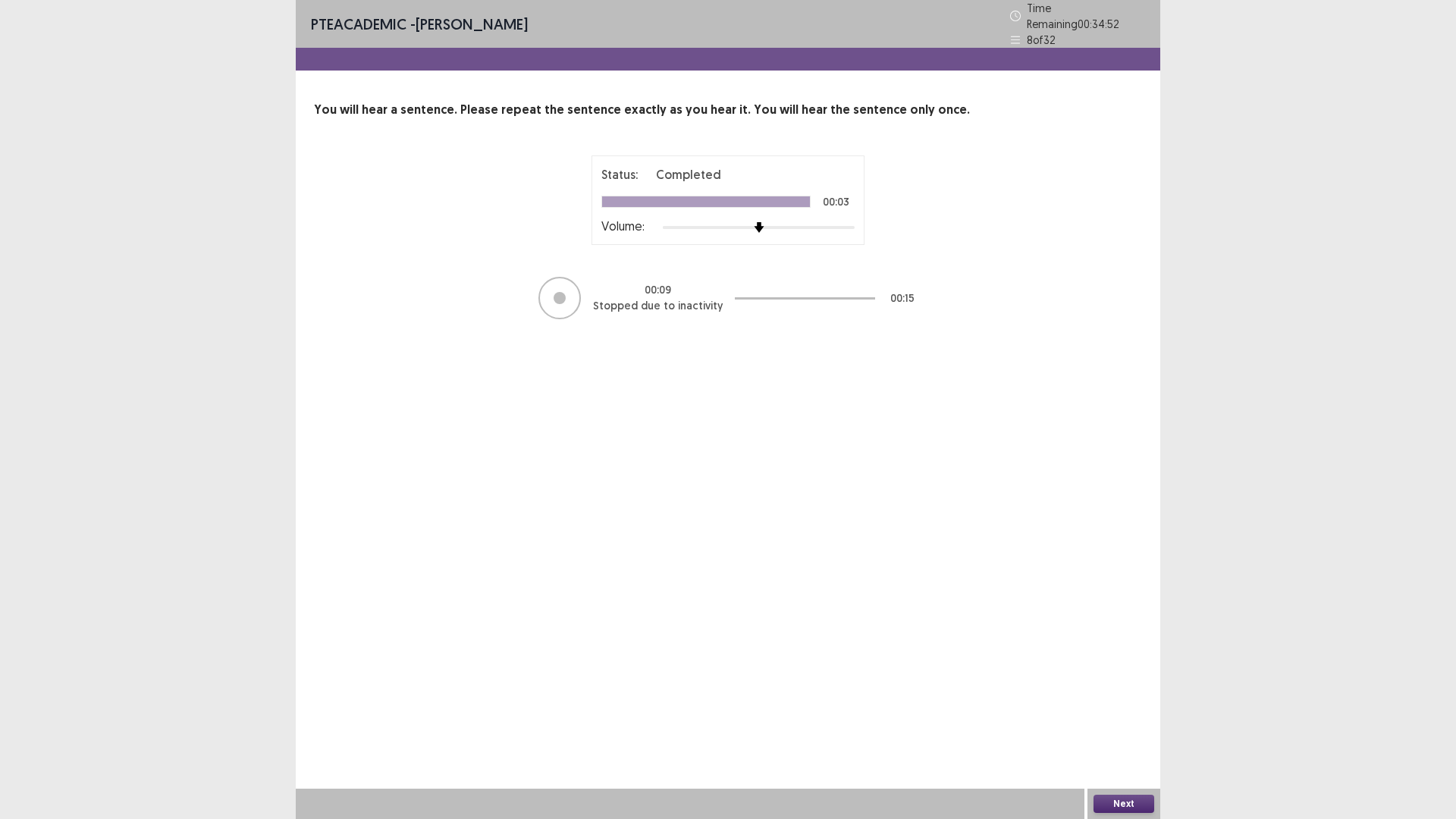
click at [1128, 715] on button "Next" at bounding box center [1124, 804] width 60 height 19
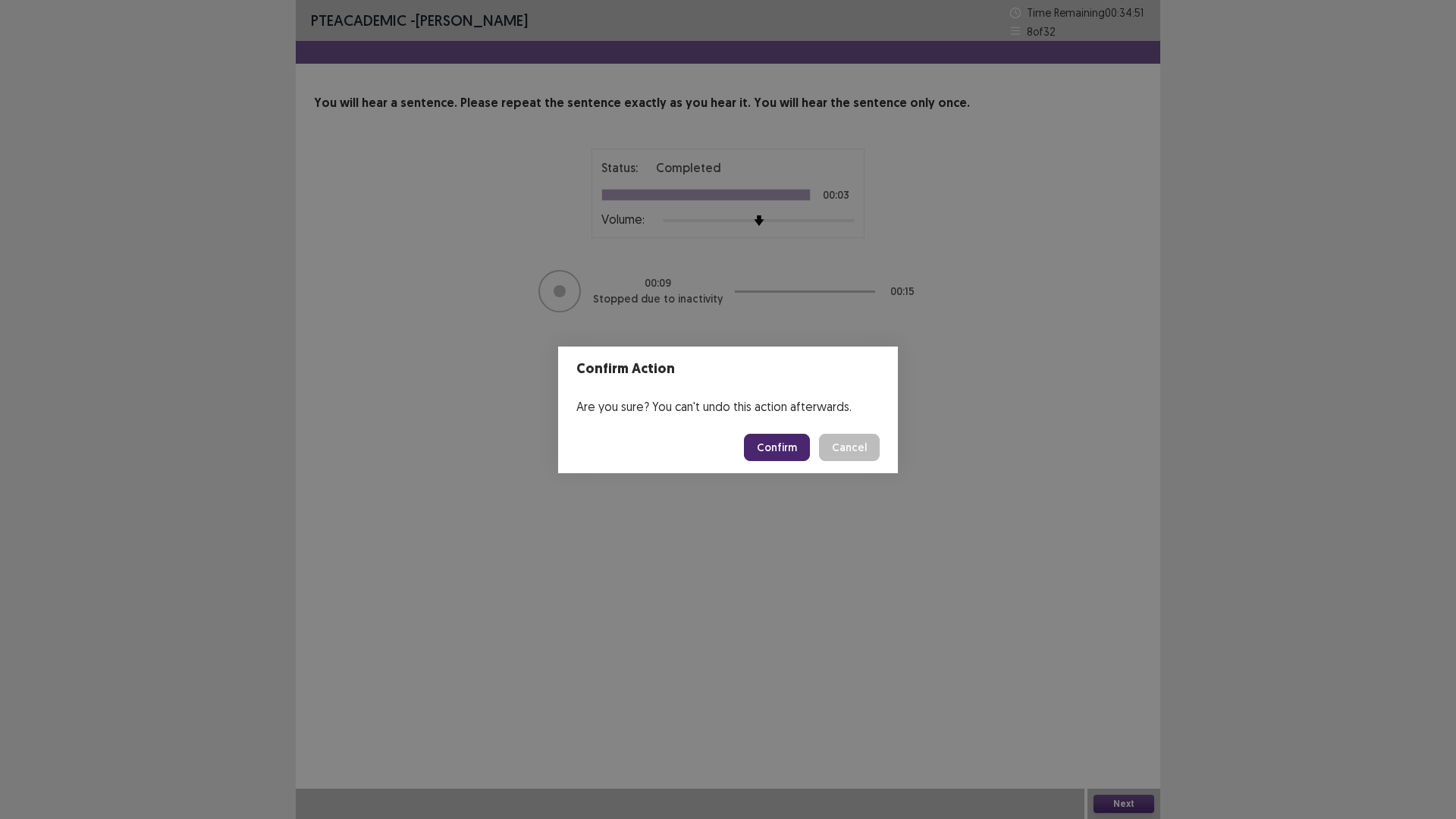
click at [758, 433] on button "Confirm" at bounding box center [776, 447] width 66 height 27
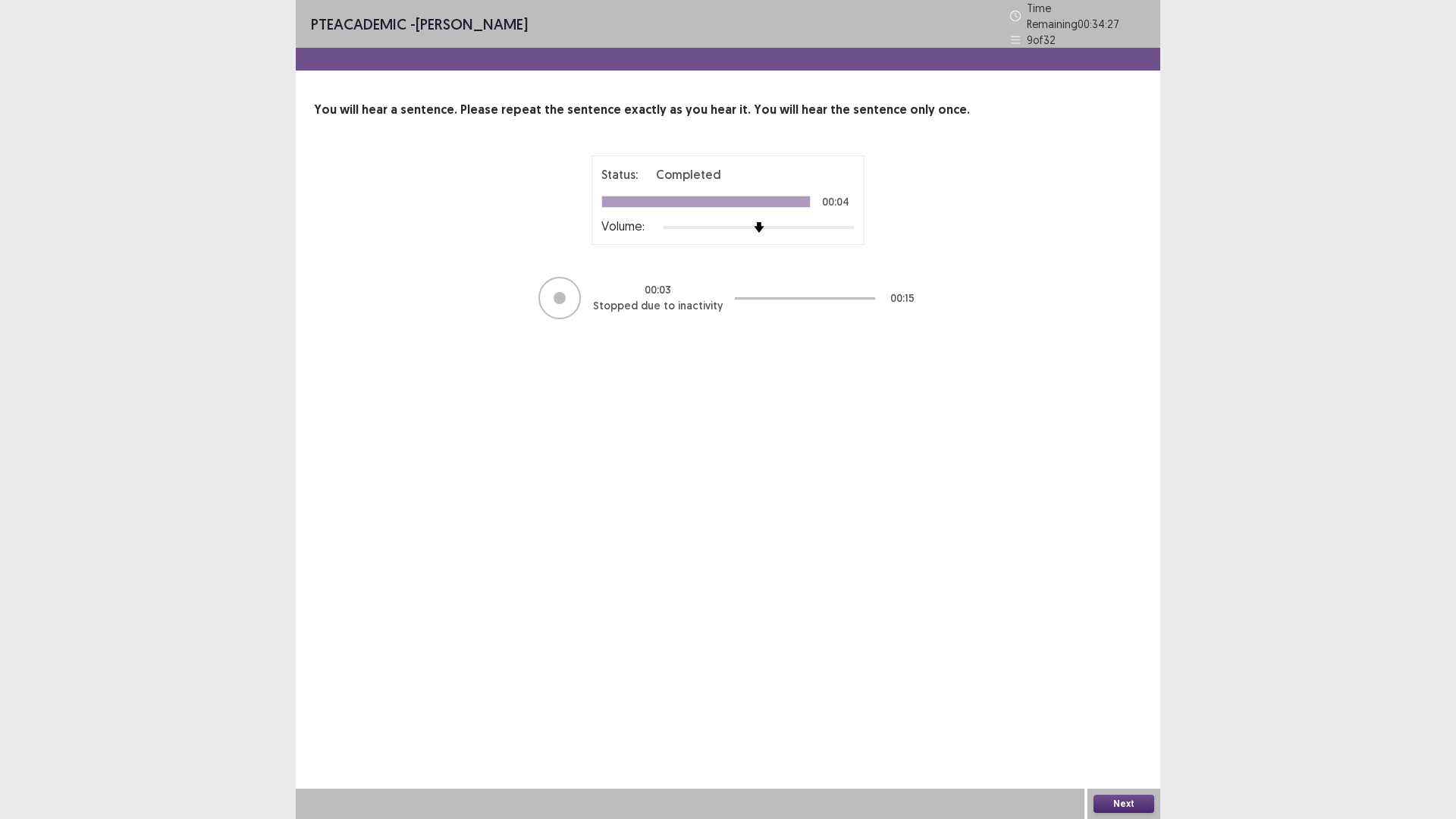
click at [1133, 715] on div "Next" at bounding box center [1124, 803] width 73 height 30
click at [1128, 715] on button "Next" at bounding box center [1124, 804] width 60 height 19
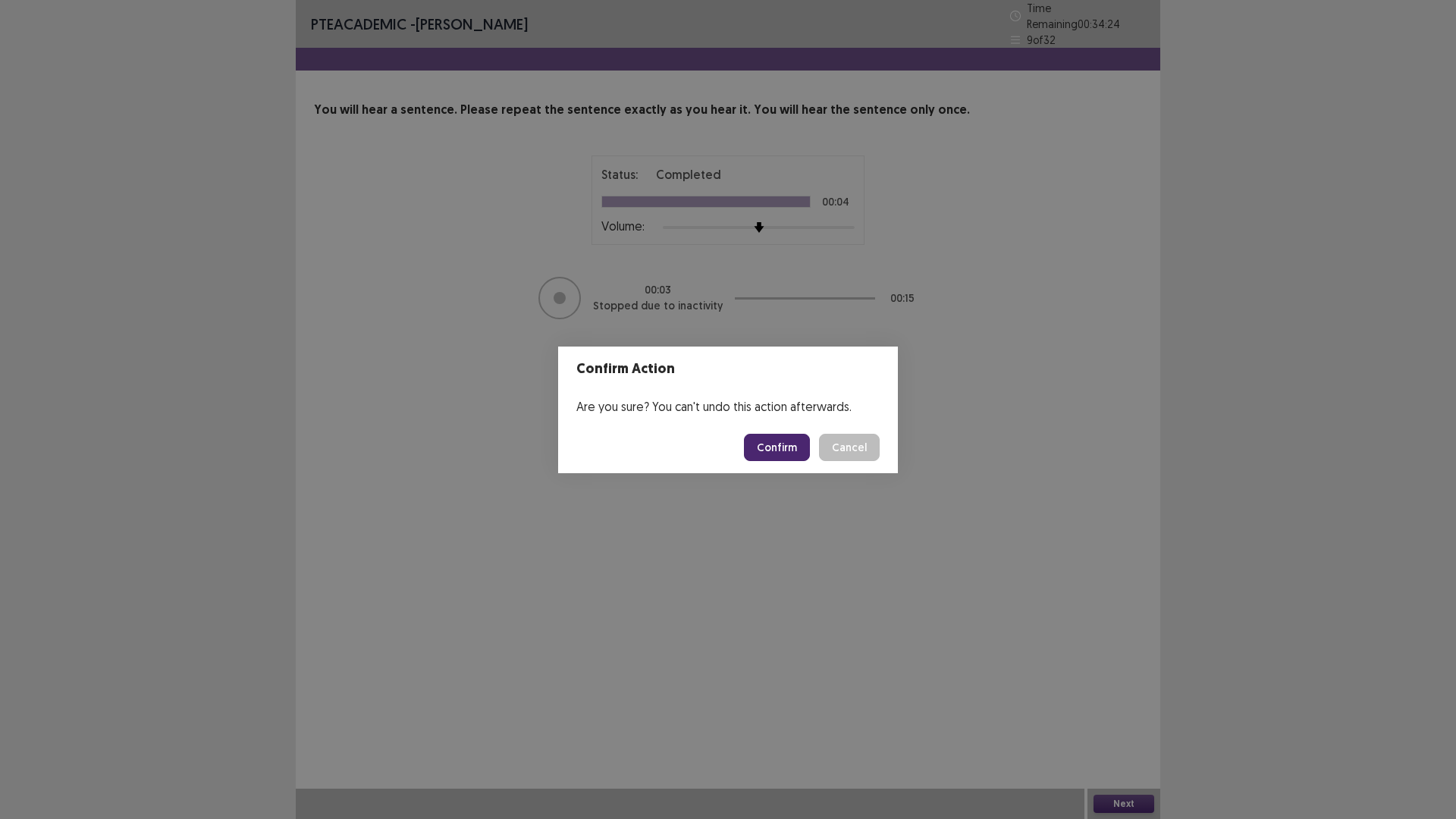
click at [788, 440] on button "Confirm" at bounding box center [776, 447] width 66 height 27
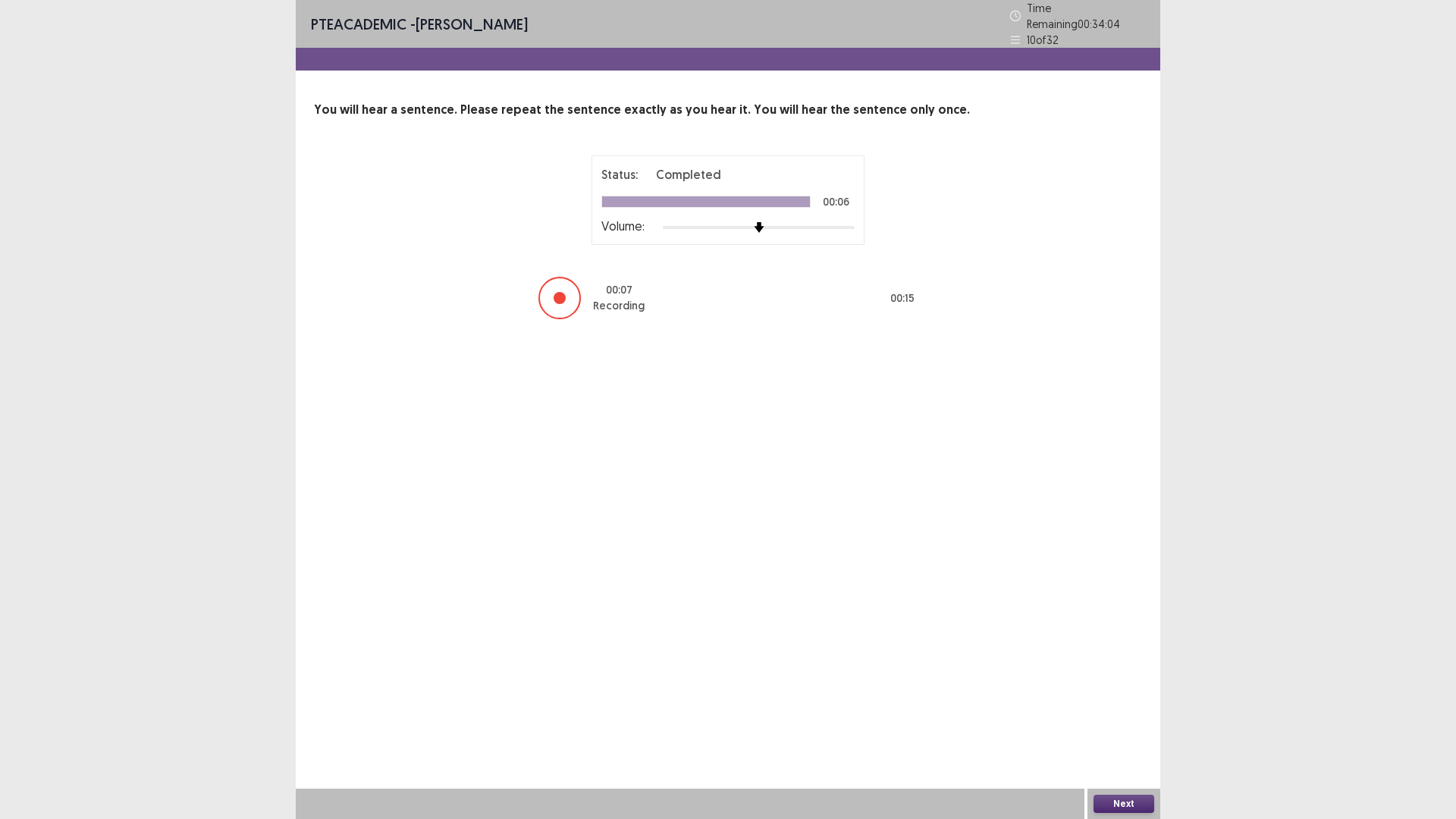
click at [1141, 715] on button "Next" at bounding box center [1124, 804] width 60 height 19
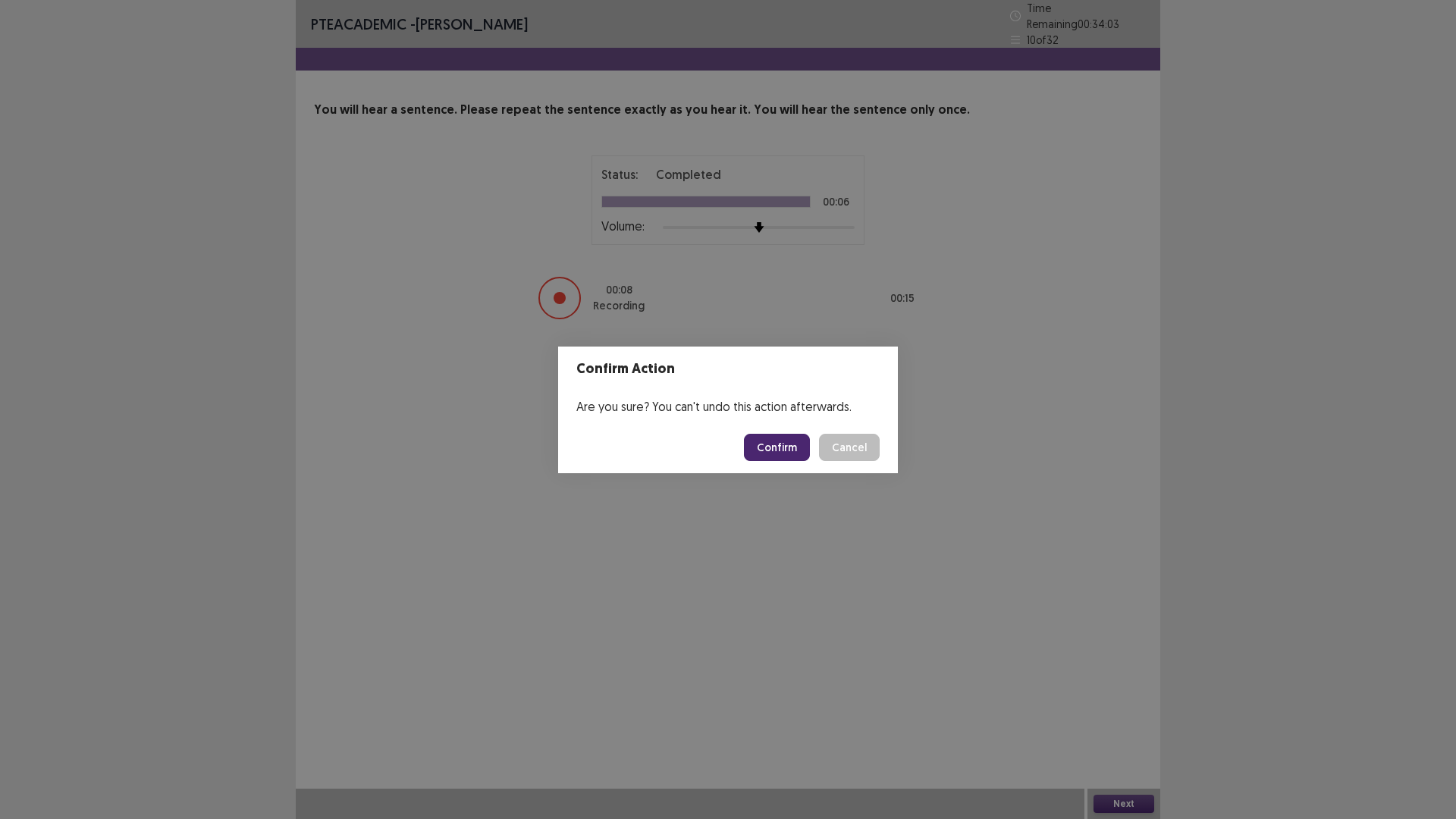
click at [791, 438] on button "Confirm" at bounding box center [776, 447] width 66 height 27
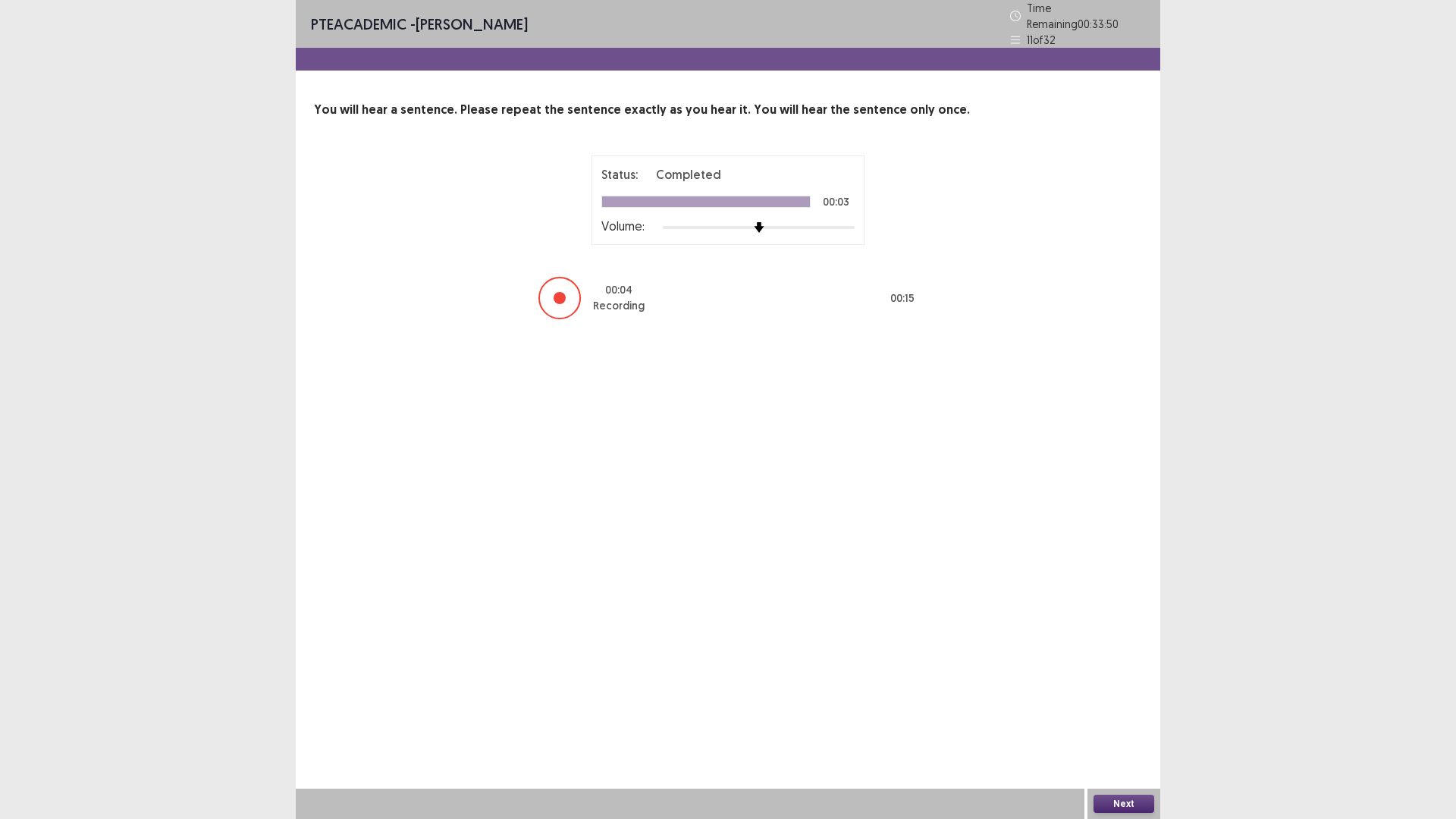
click at [1118, 715] on button "Next" at bounding box center [1124, 804] width 60 height 19
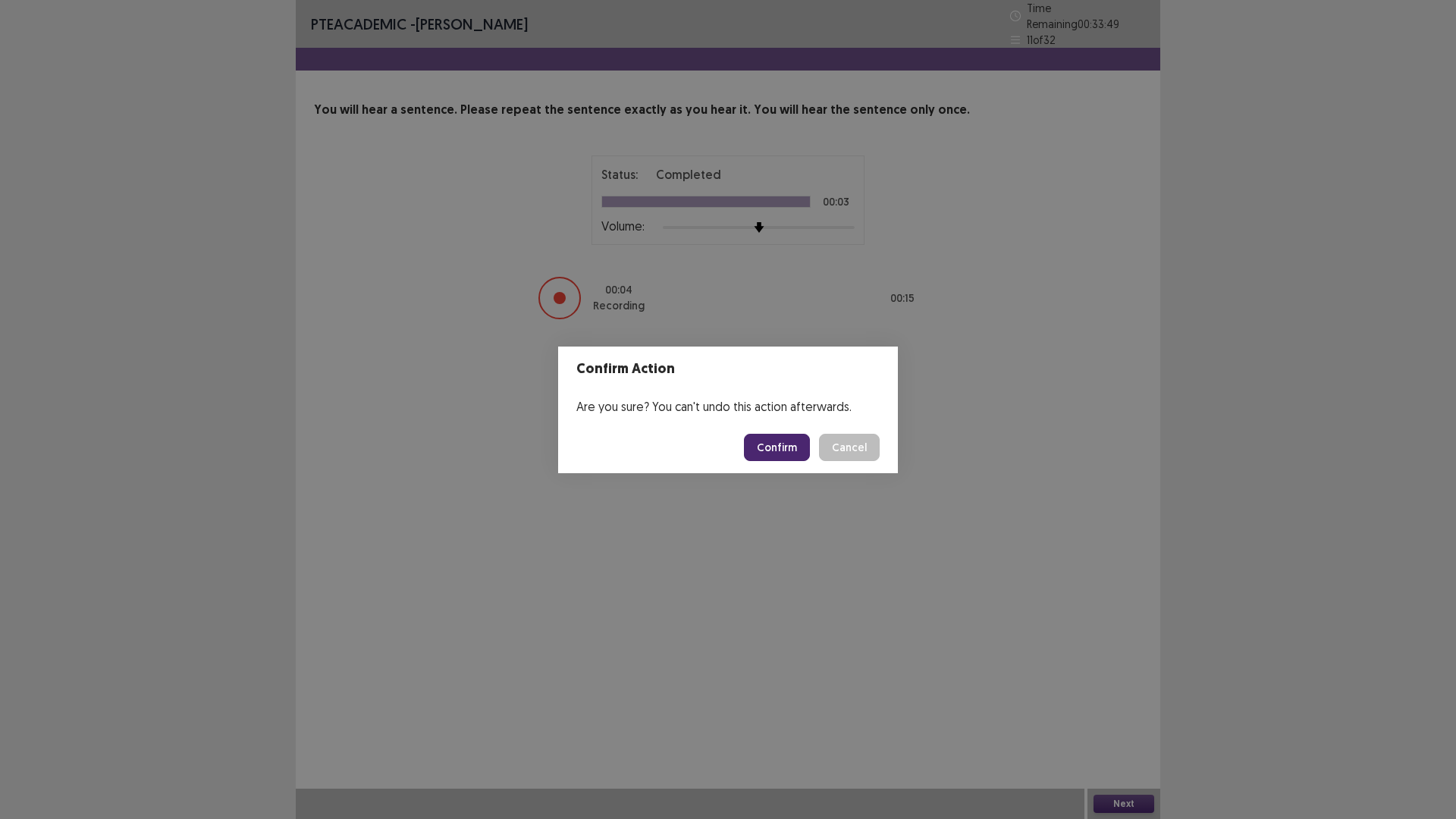
click at [1122, 715] on div "Confirm Action Are you sure? You can't undo this action afterwards. Confirm Can…" at bounding box center [728, 410] width 1456 height 819
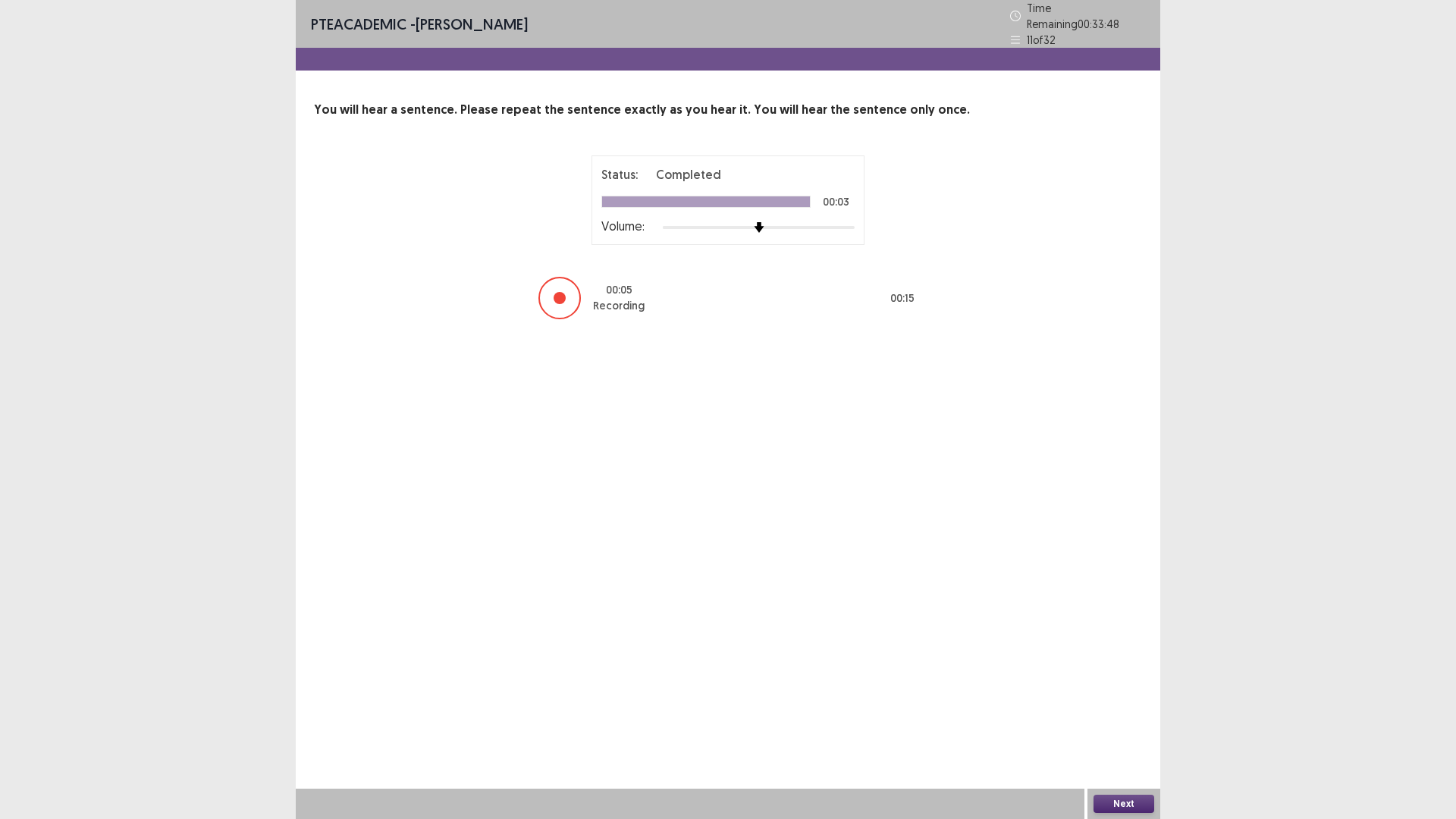
click at [1125, 715] on button "Next" at bounding box center [1124, 804] width 60 height 19
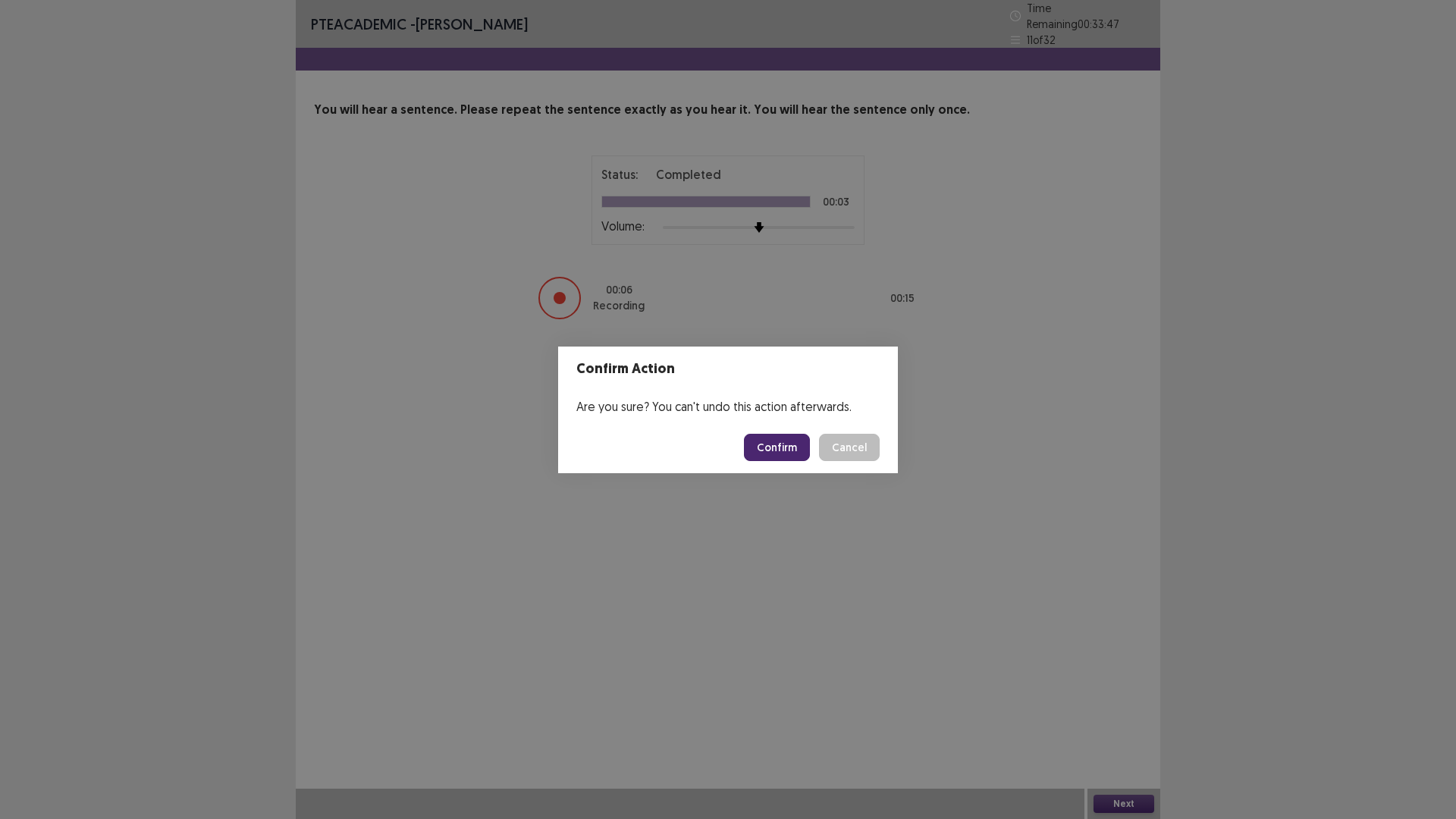
click at [782, 452] on button "Confirm" at bounding box center [776, 447] width 66 height 27
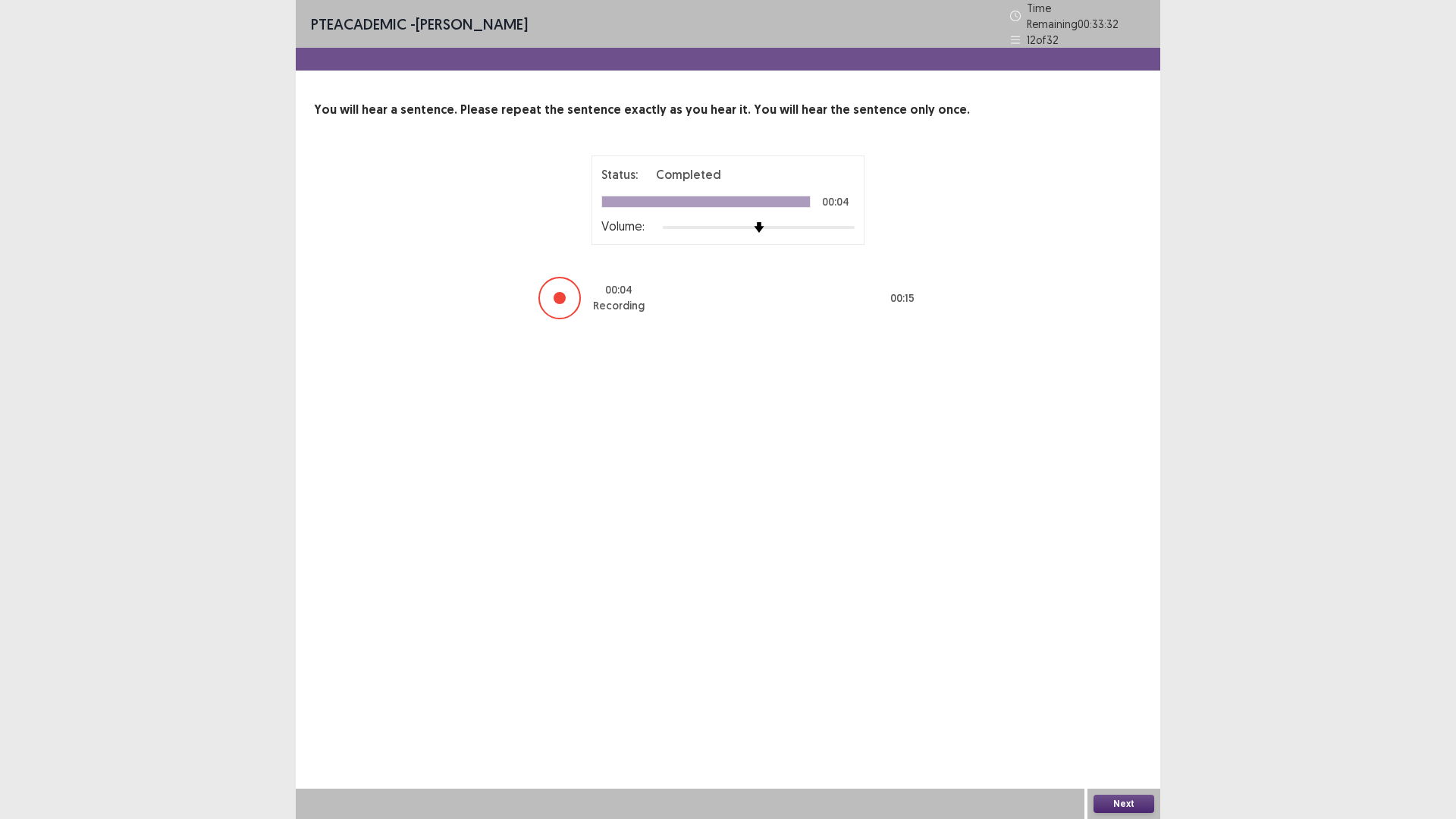
click at [1137, 715] on button "Next" at bounding box center [1124, 804] width 60 height 19
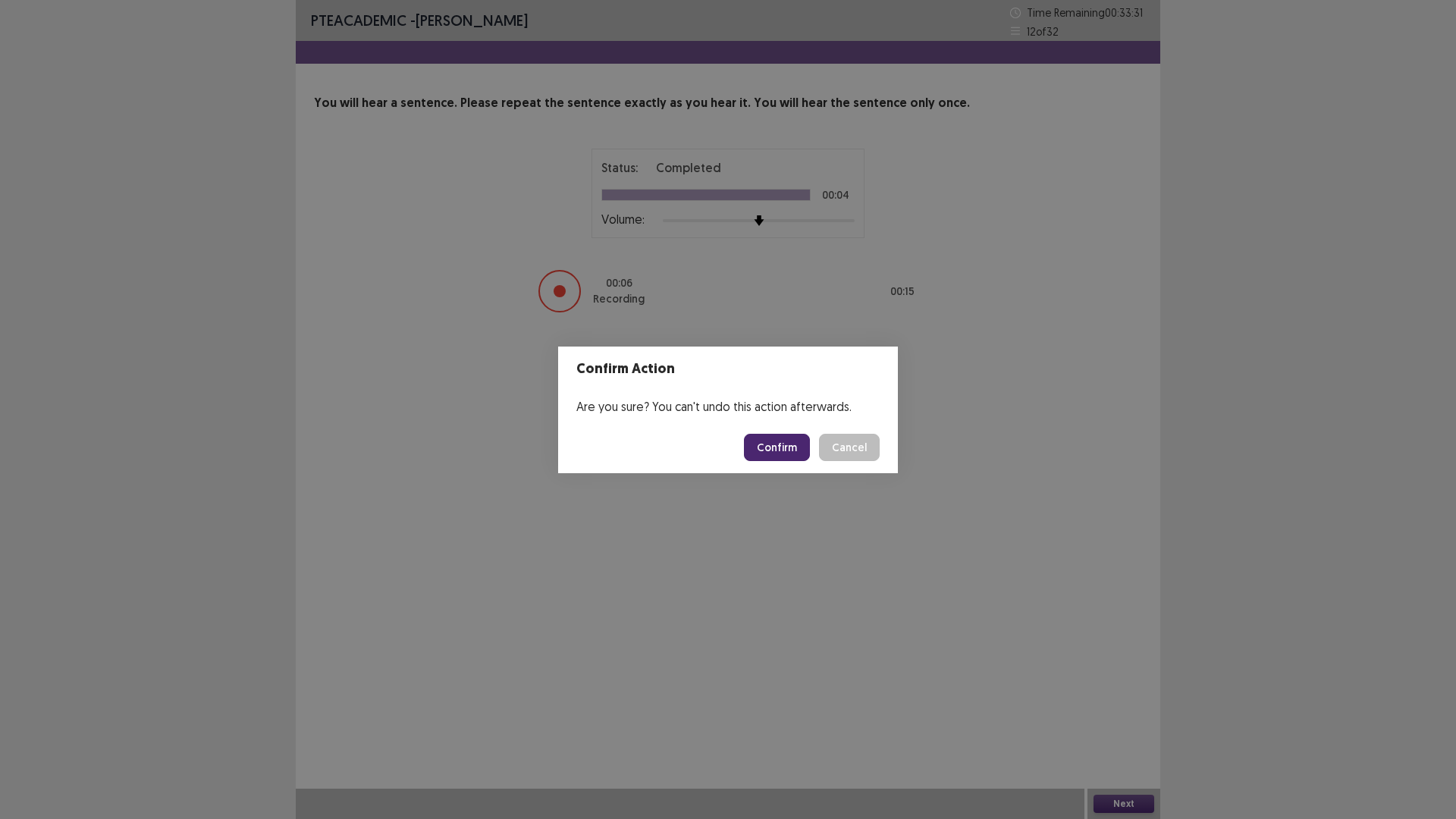
click at [771, 439] on button "Confirm" at bounding box center [776, 447] width 66 height 27
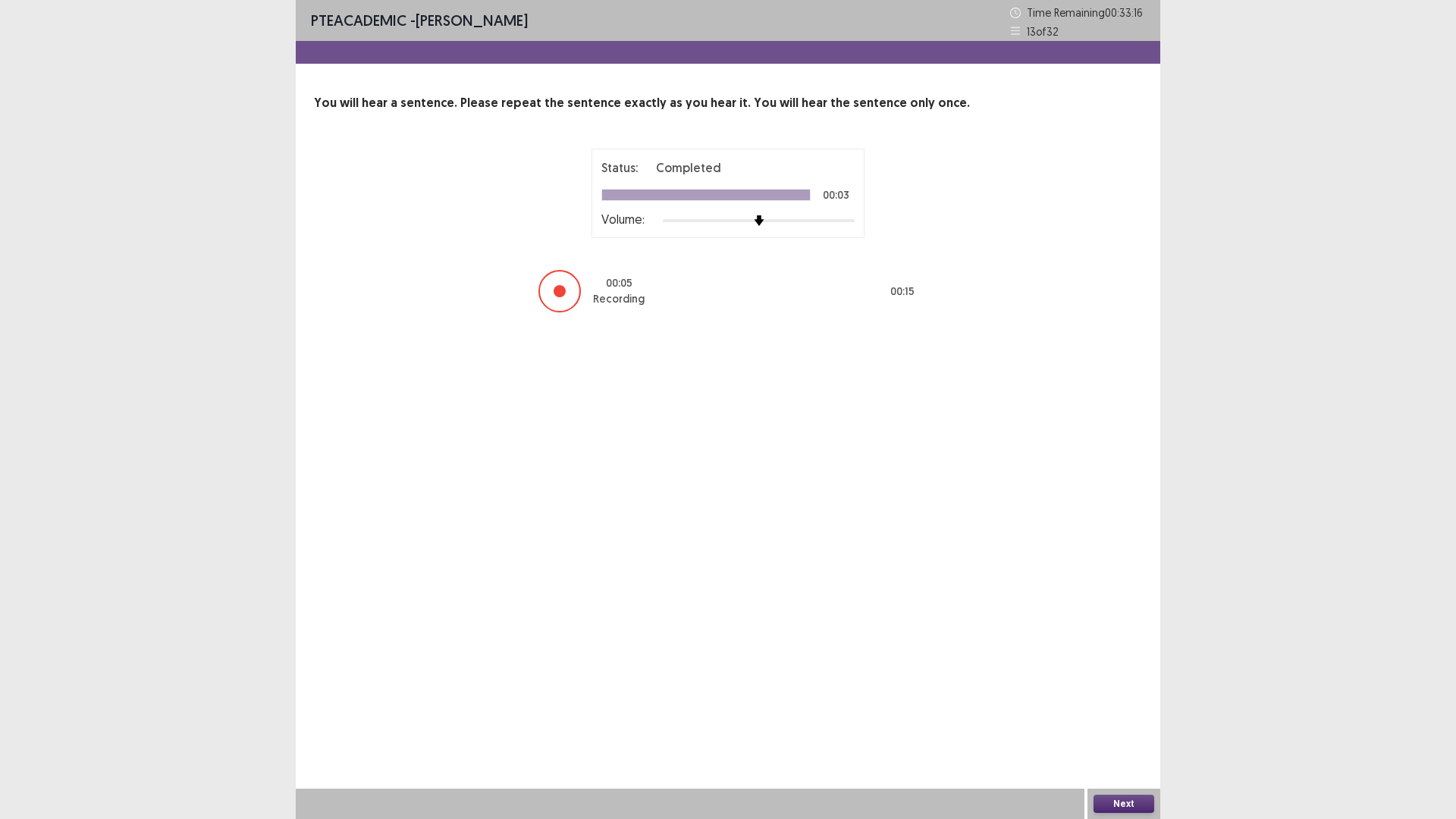
click at [1117, 715] on button "Next" at bounding box center [1124, 804] width 60 height 19
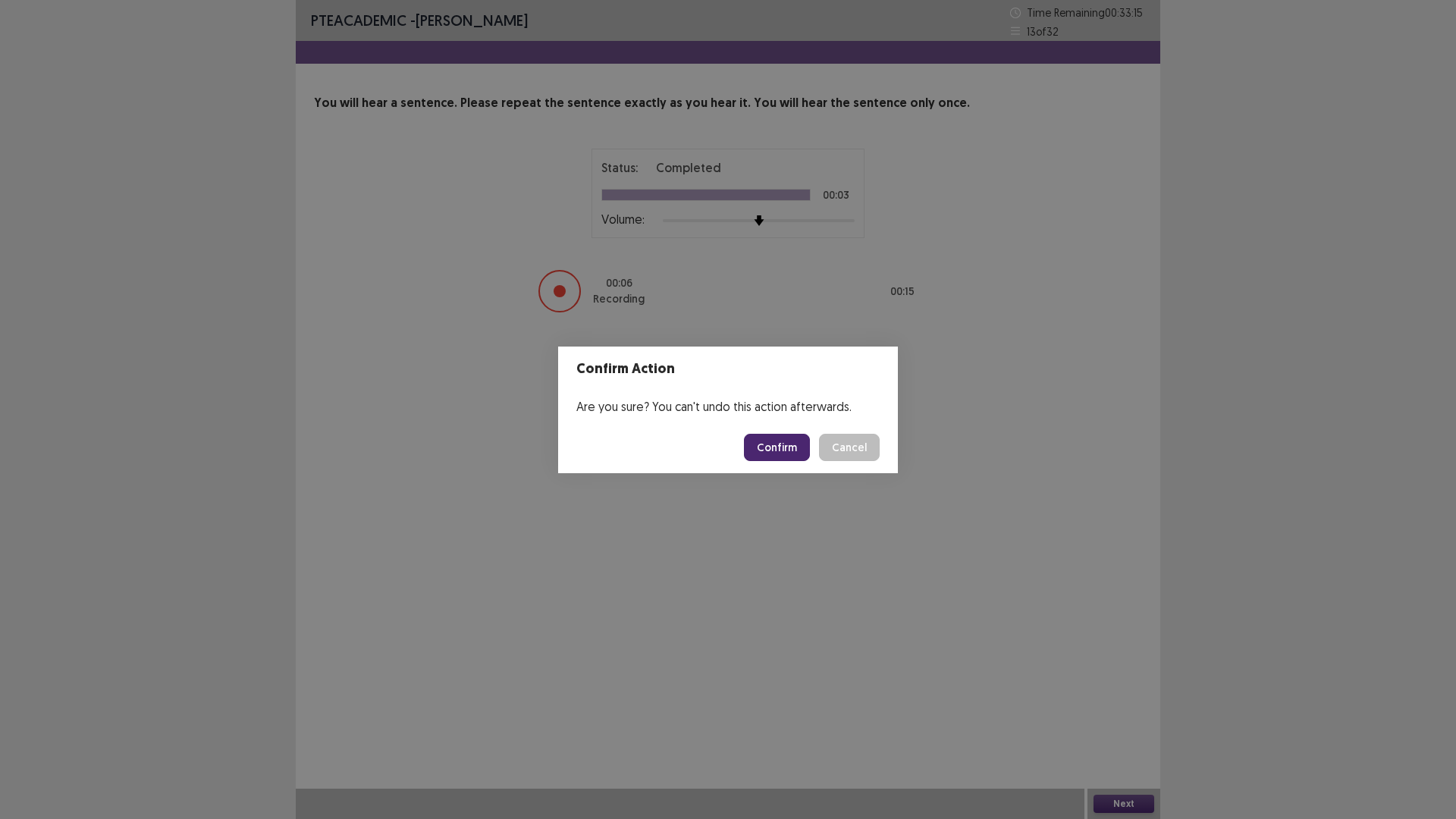
drag, startPoint x: 758, startPoint y: 461, endPoint x: 771, endPoint y: 446, distance: 19.8
click at [761, 457] on footer "Confirm Cancel" at bounding box center [728, 447] width 340 height 52
click at [771, 446] on button "Confirm" at bounding box center [776, 447] width 66 height 27
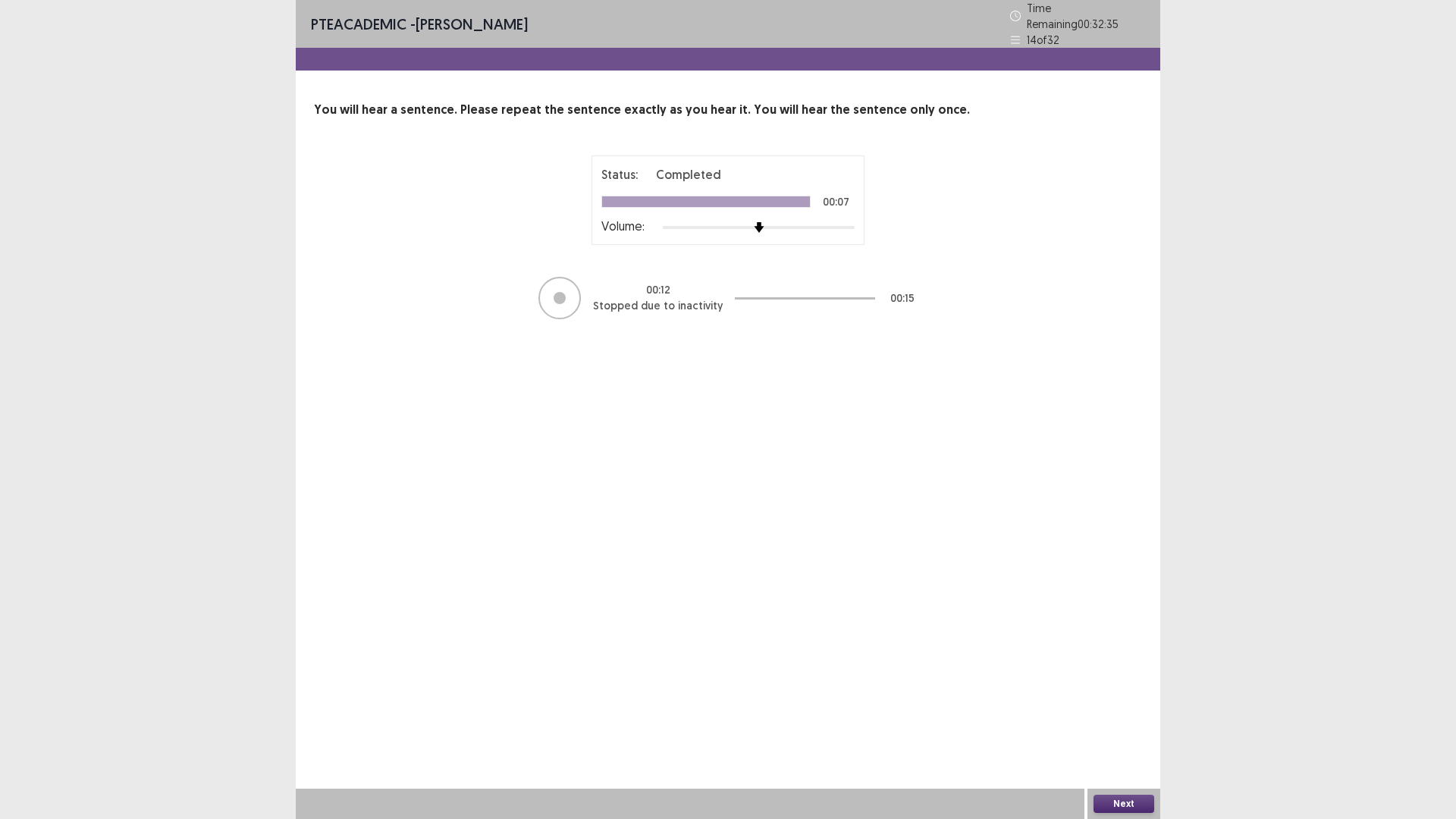
click at [1121, 715] on button "Next" at bounding box center [1124, 804] width 60 height 19
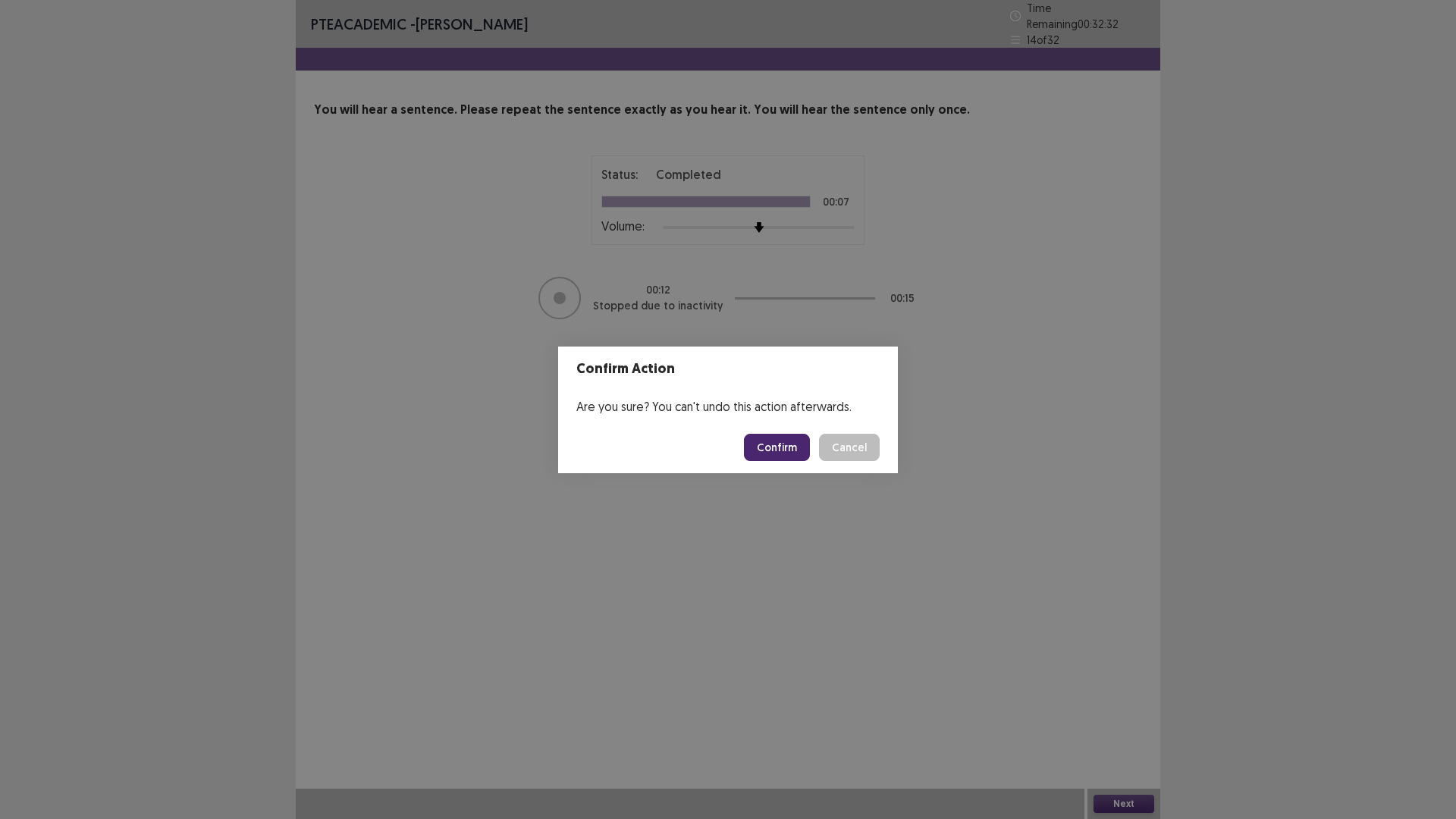
click at [770, 440] on button "Confirm" at bounding box center [776, 447] width 66 height 27
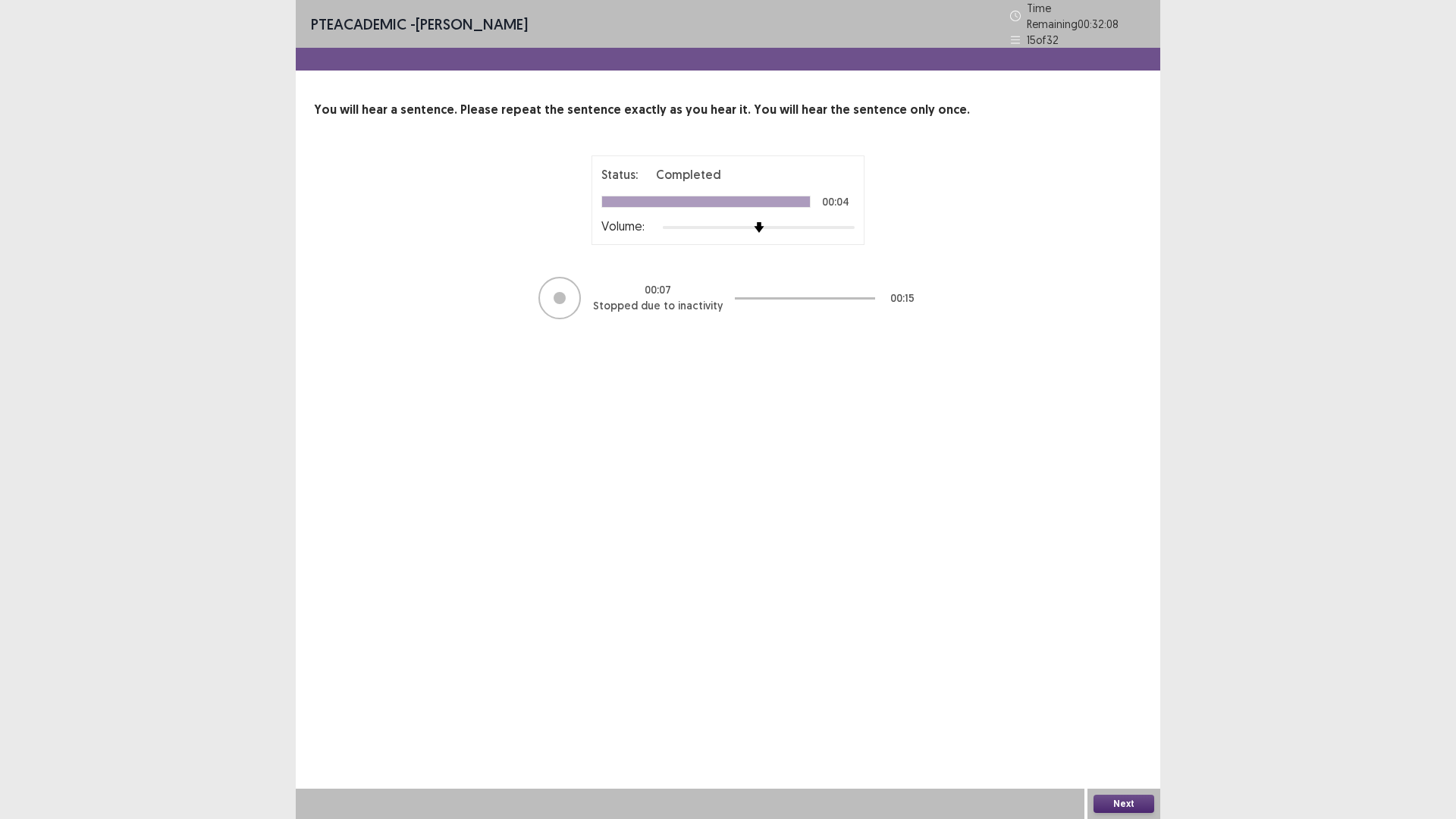
click at [1124, 715] on button "Next" at bounding box center [1124, 804] width 60 height 19
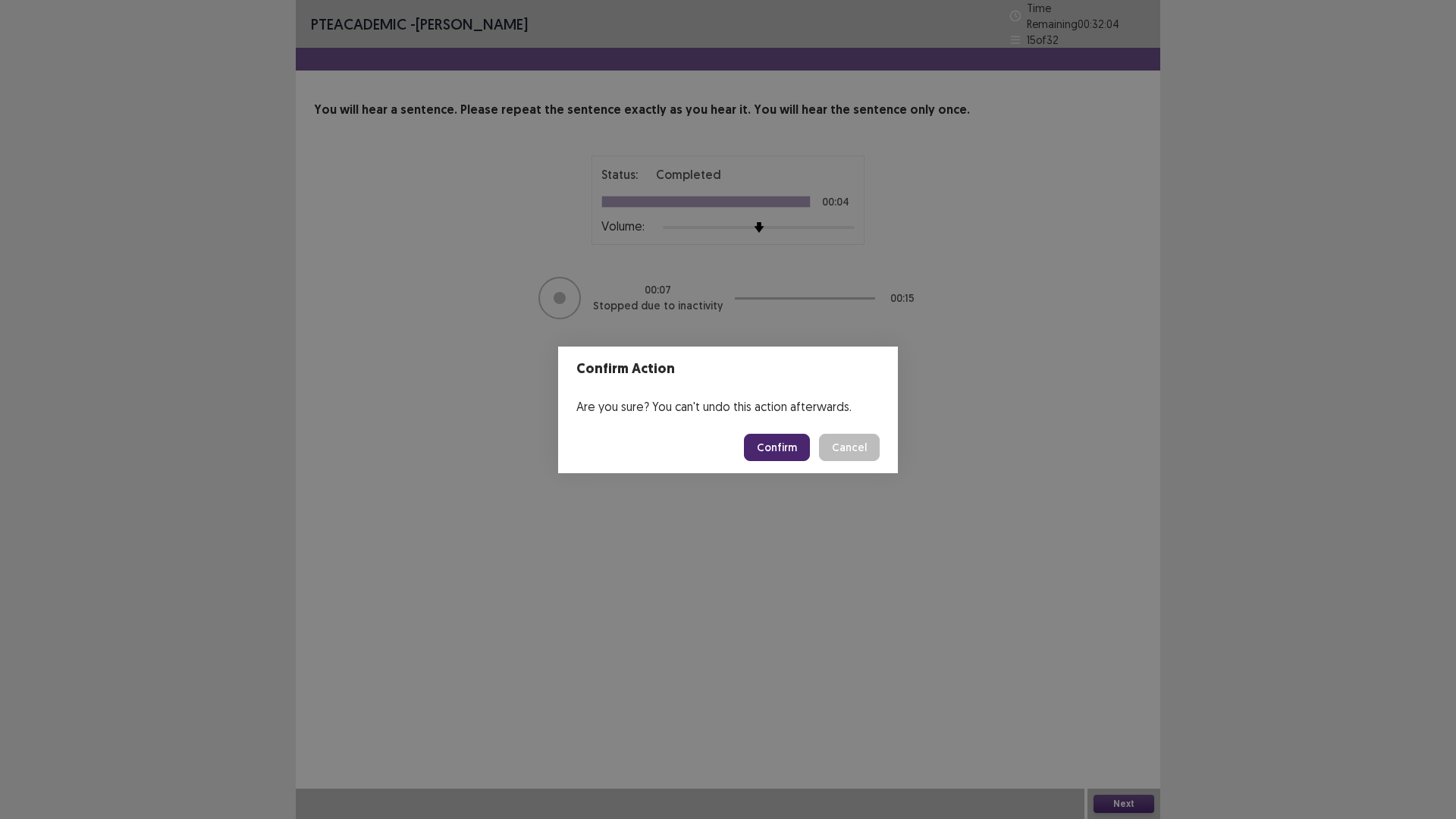
click at [777, 437] on button "Confirm" at bounding box center [776, 447] width 66 height 27
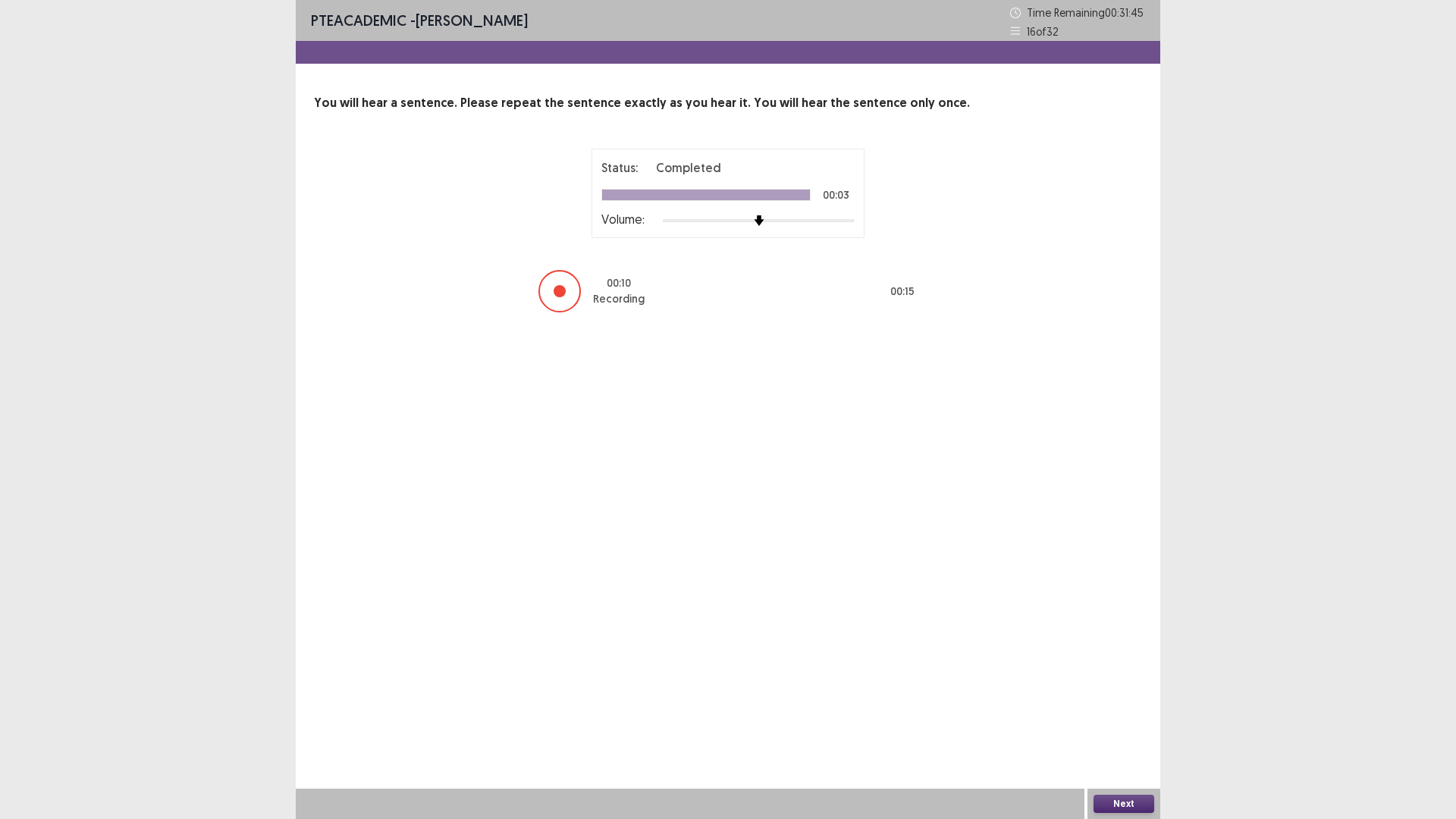
click at [1122, 715] on div "Next" at bounding box center [1124, 803] width 73 height 30
click at [1124, 715] on button "Next" at bounding box center [1124, 804] width 60 height 19
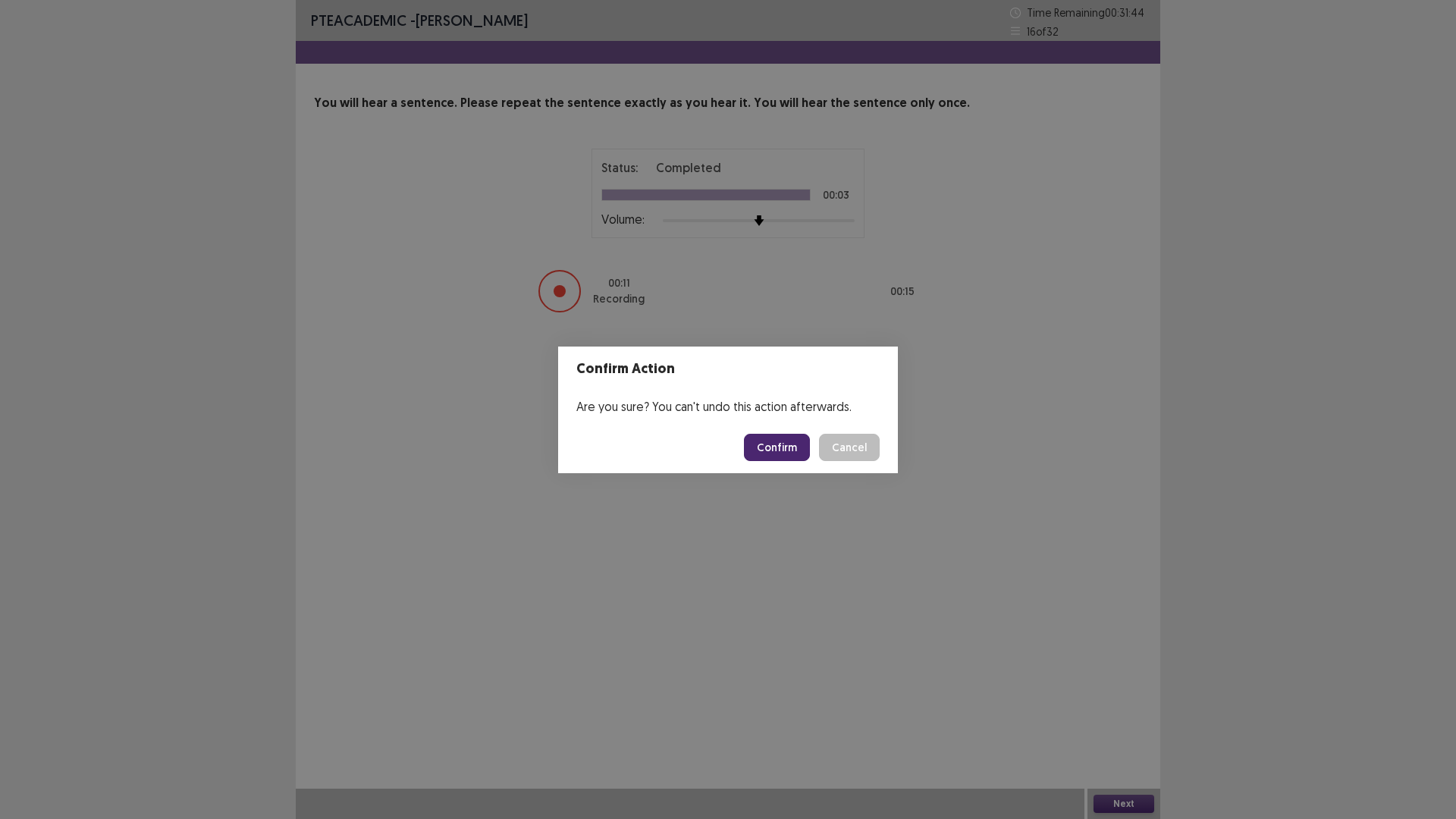
click at [787, 452] on button "Confirm" at bounding box center [776, 447] width 66 height 27
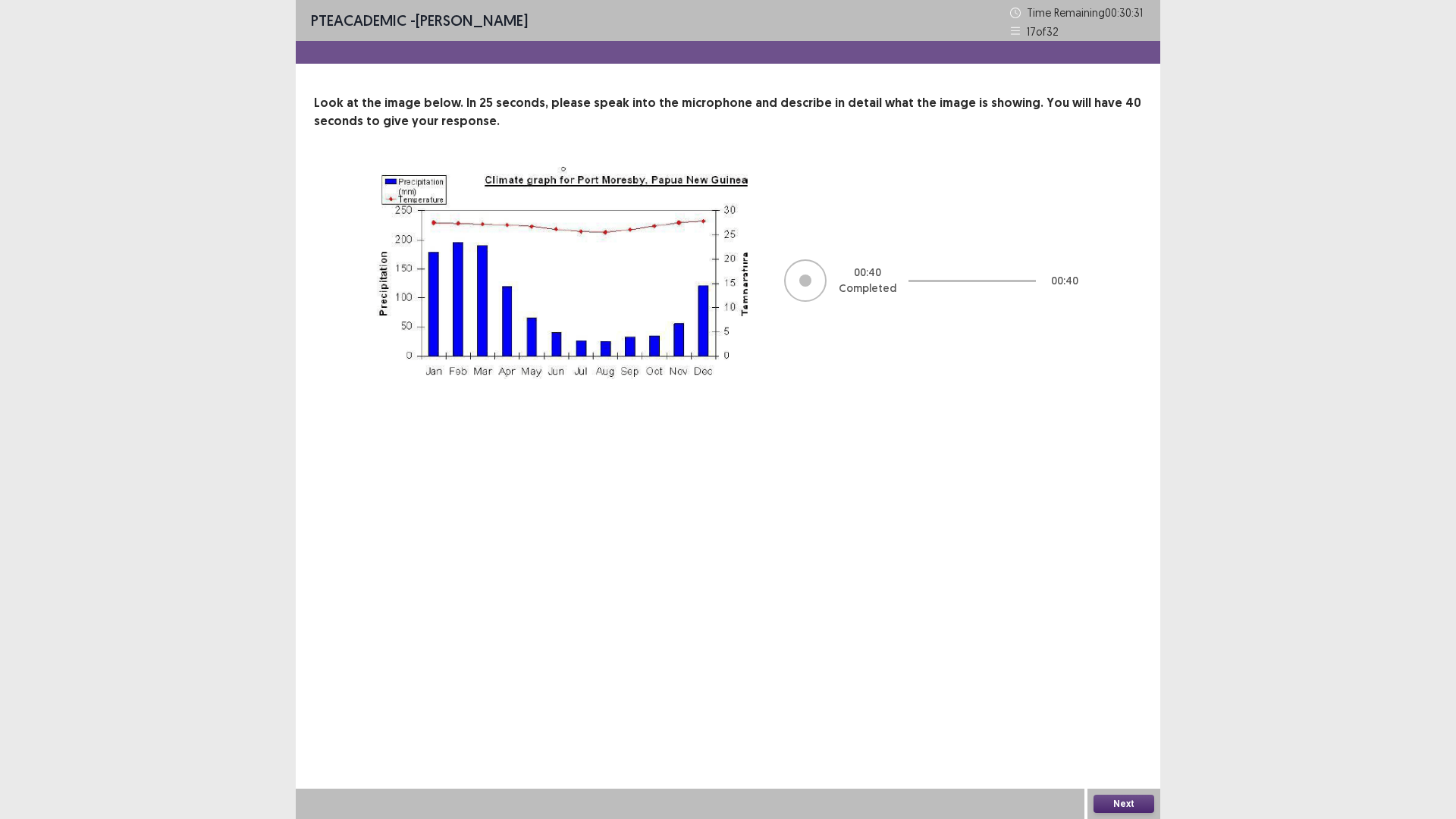
click at [1127, 715] on button "Next" at bounding box center [1124, 804] width 60 height 19
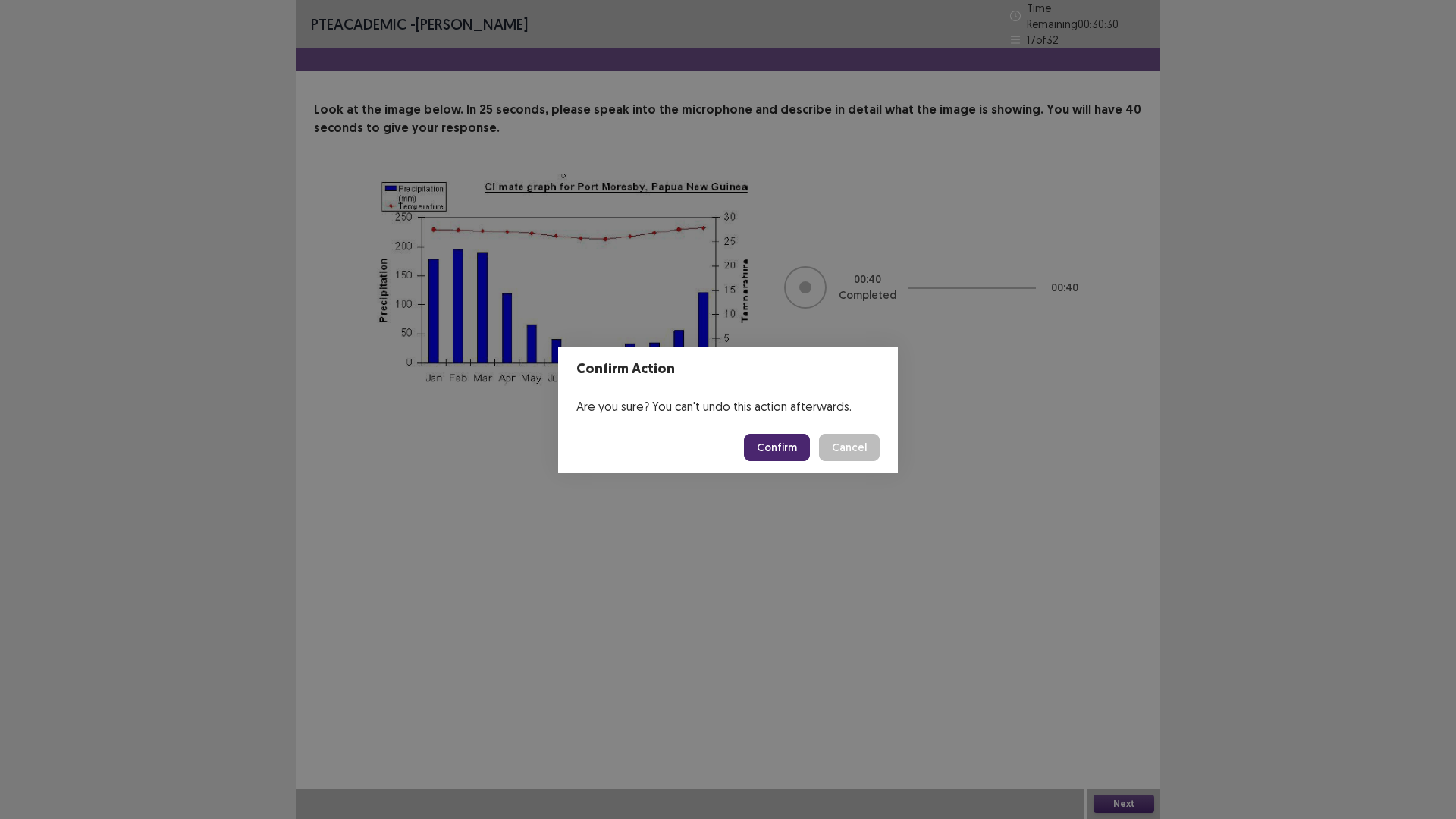
click at [770, 448] on button "Confirm" at bounding box center [776, 447] width 66 height 27
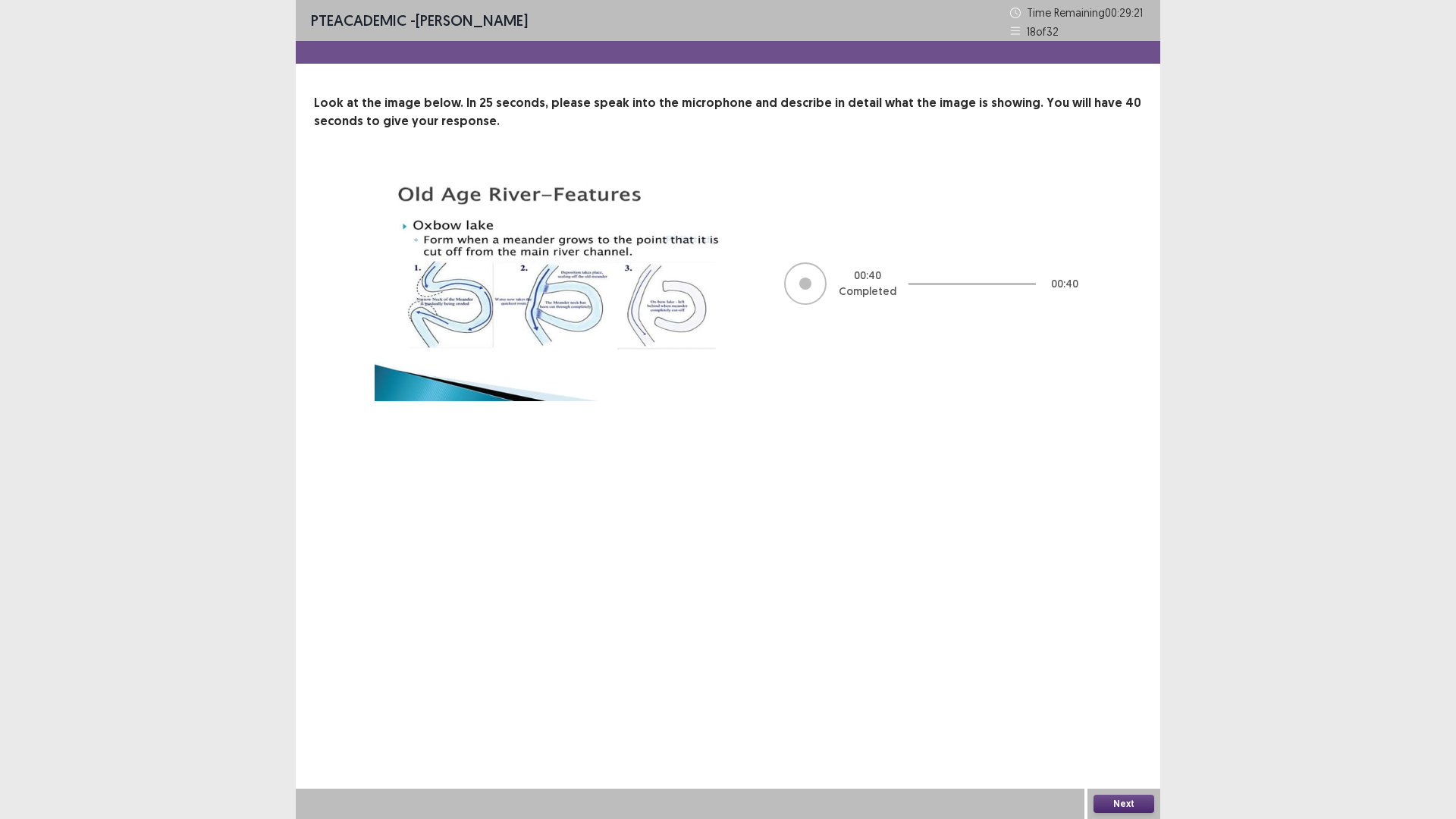
click at [1133, 715] on button "Next" at bounding box center [1124, 804] width 60 height 19
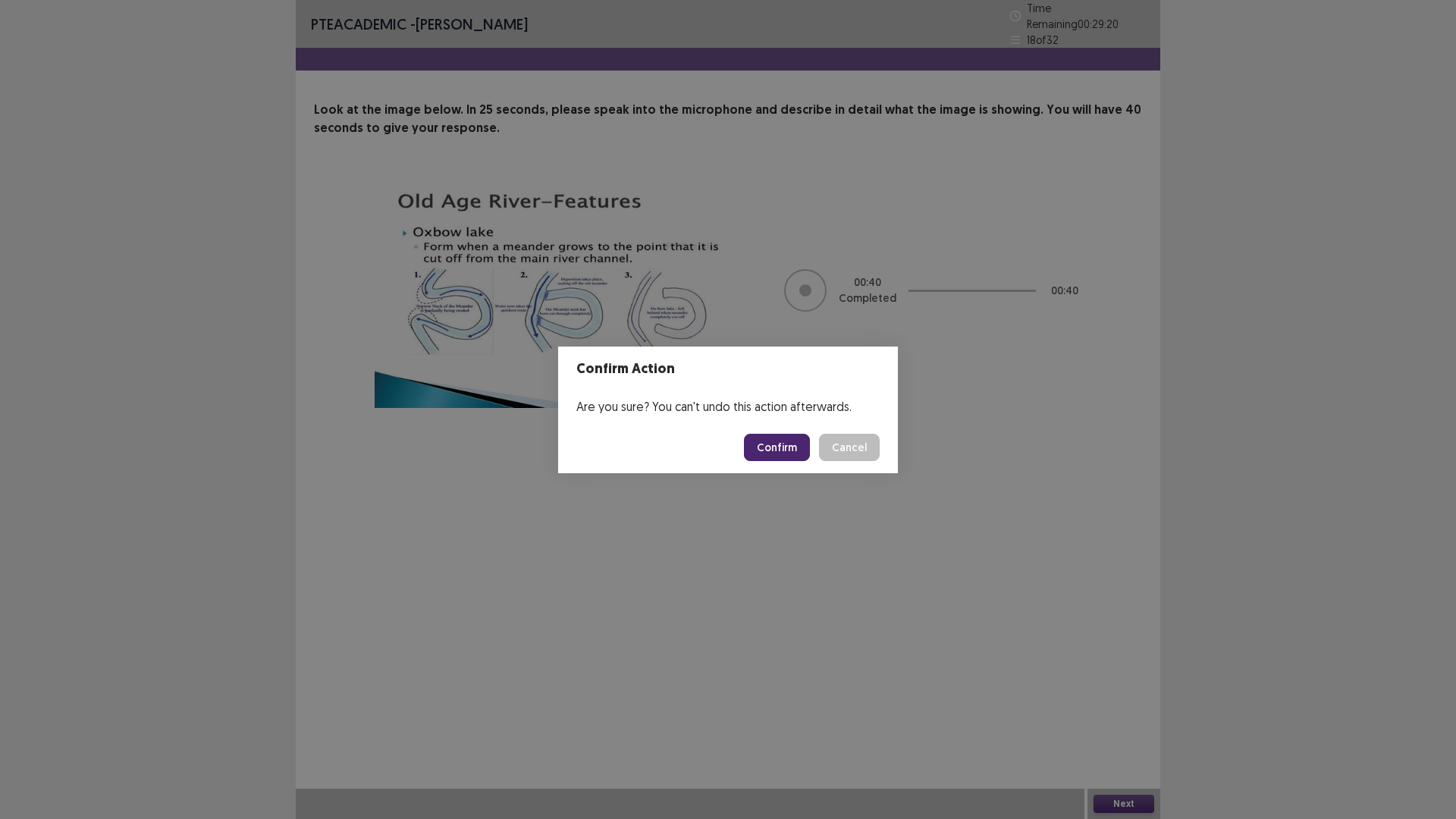
click at [766, 454] on button "Confirm" at bounding box center [776, 447] width 66 height 27
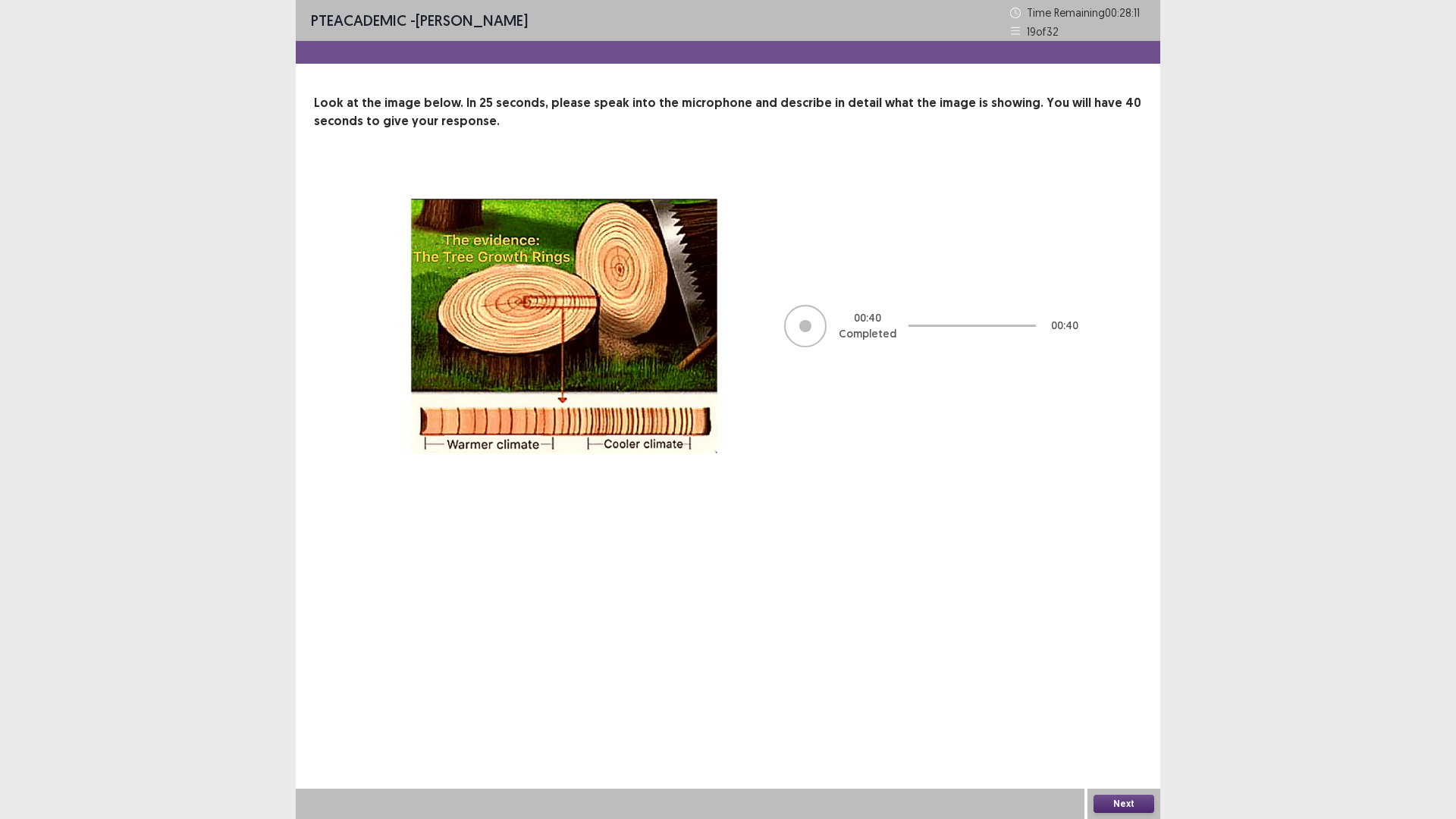
click at [1134, 715] on button "Next" at bounding box center [1124, 804] width 60 height 19
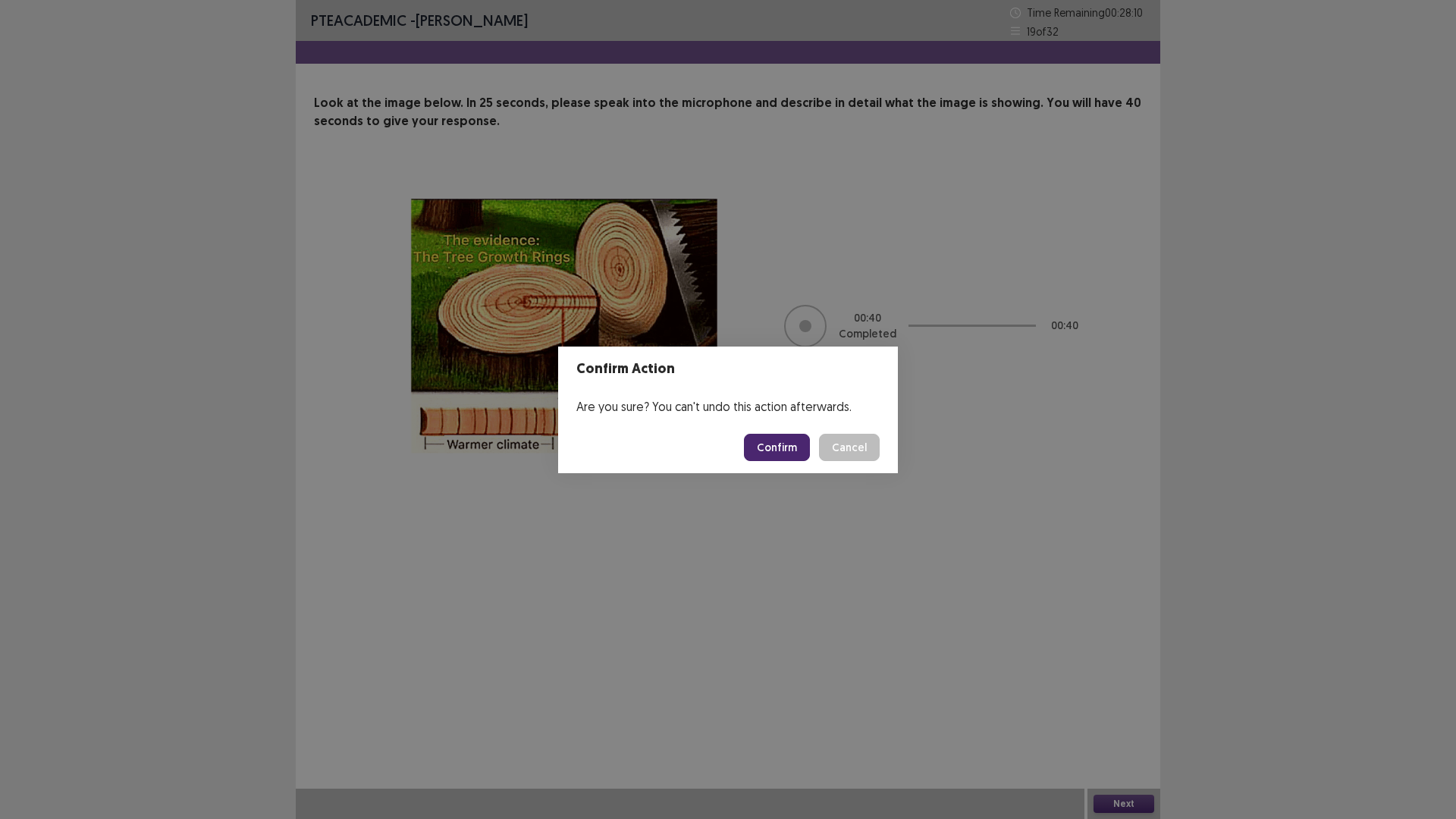
click at [797, 443] on button "Confirm" at bounding box center [776, 447] width 66 height 27
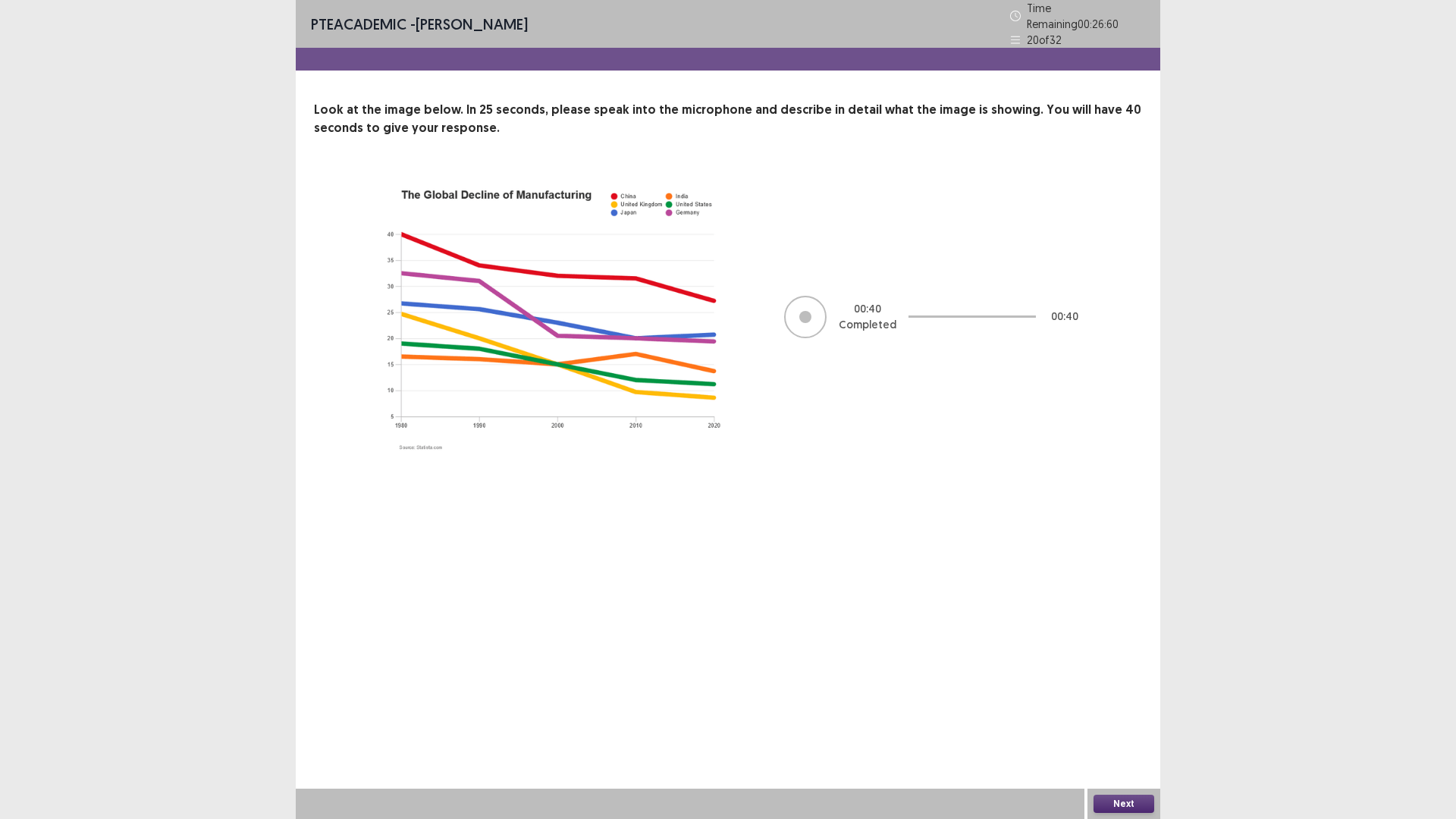
click at [1111, 715] on button "Next" at bounding box center [1124, 804] width 60 height 19
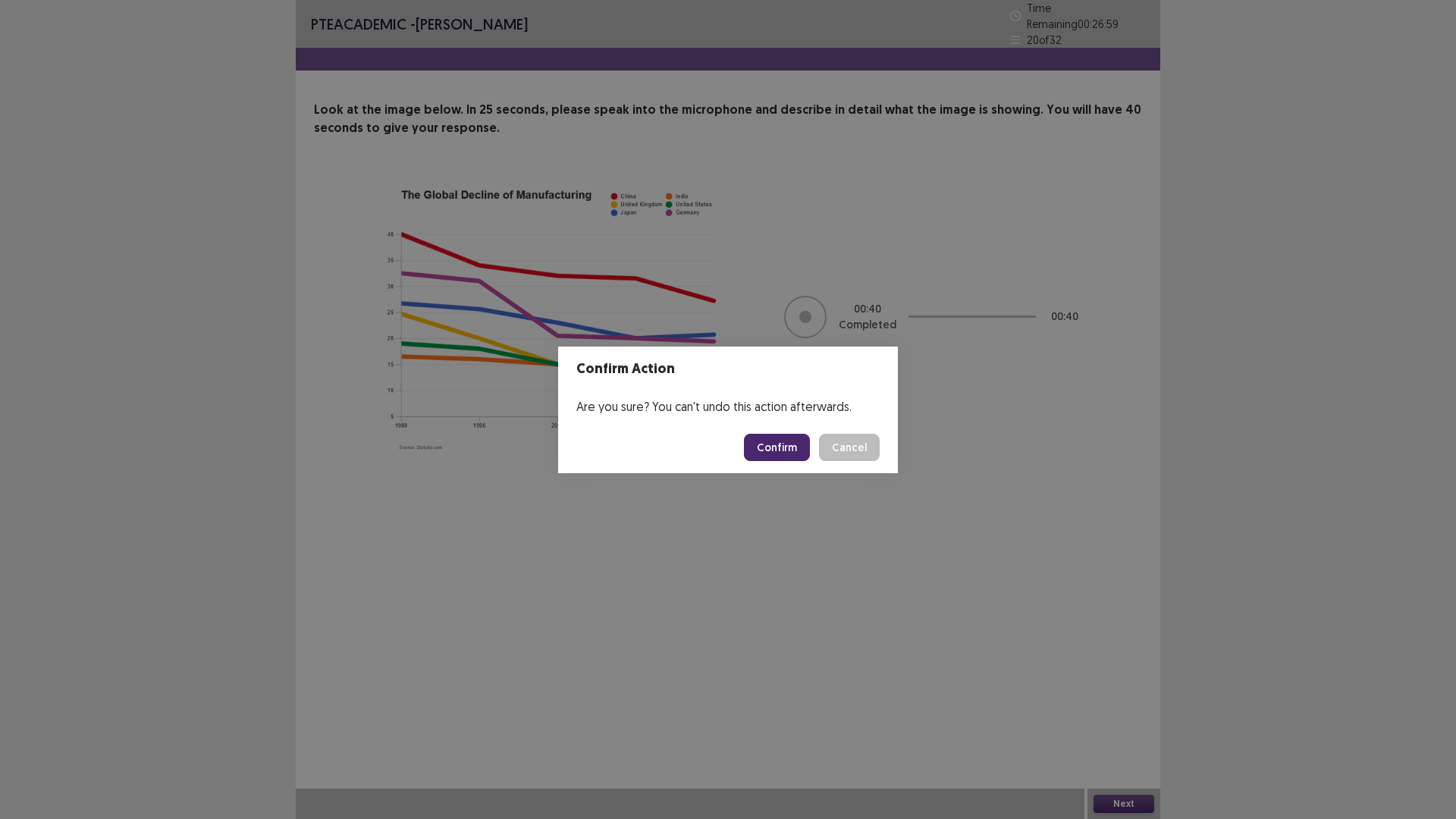
click at [791, 447] on button "Confirm" at bounding box center [776, 447] width 66 height 27
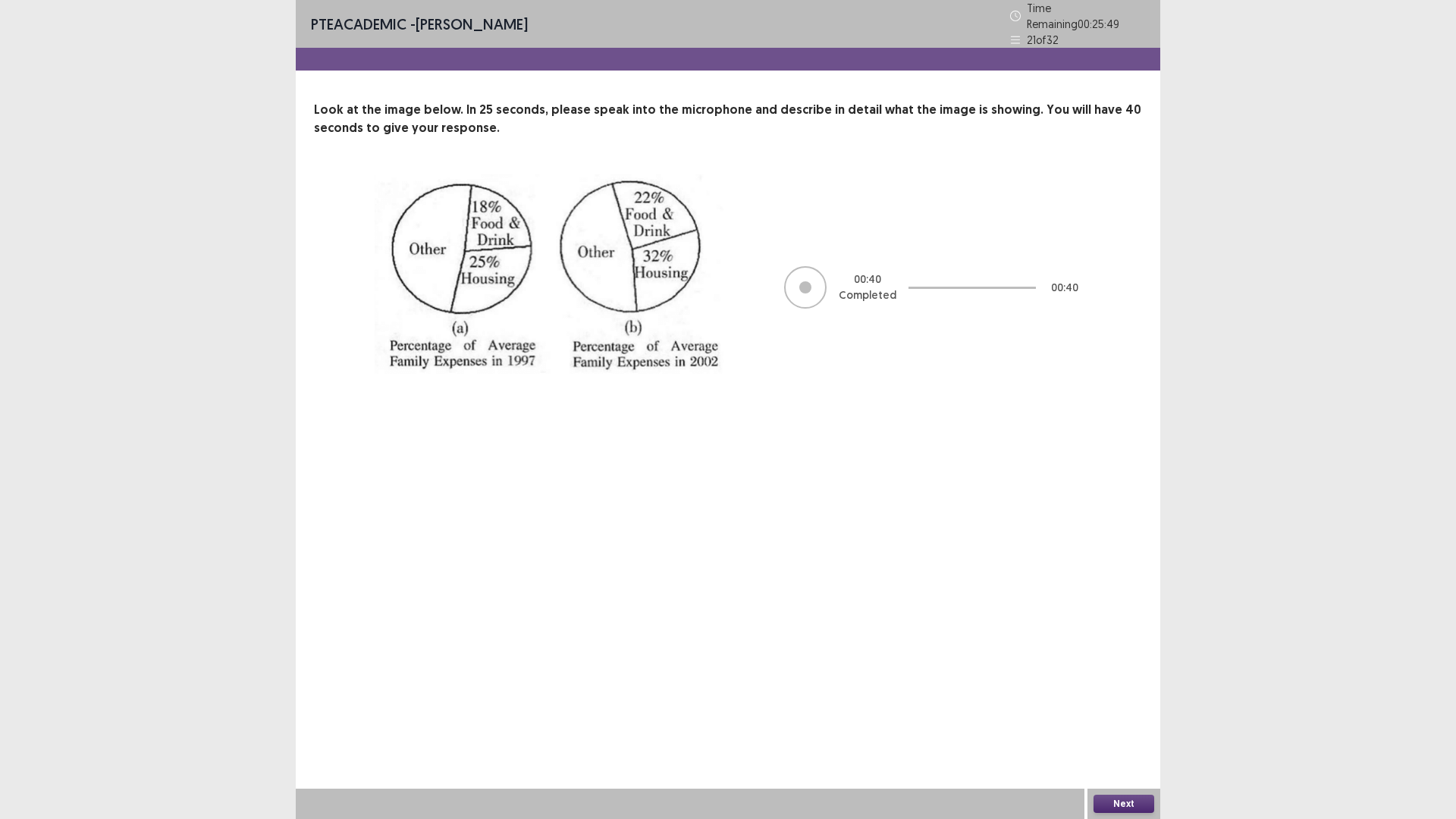
click at [1108, 715] on button "Next" at bounding box center [1124, 804] width 60 height 19
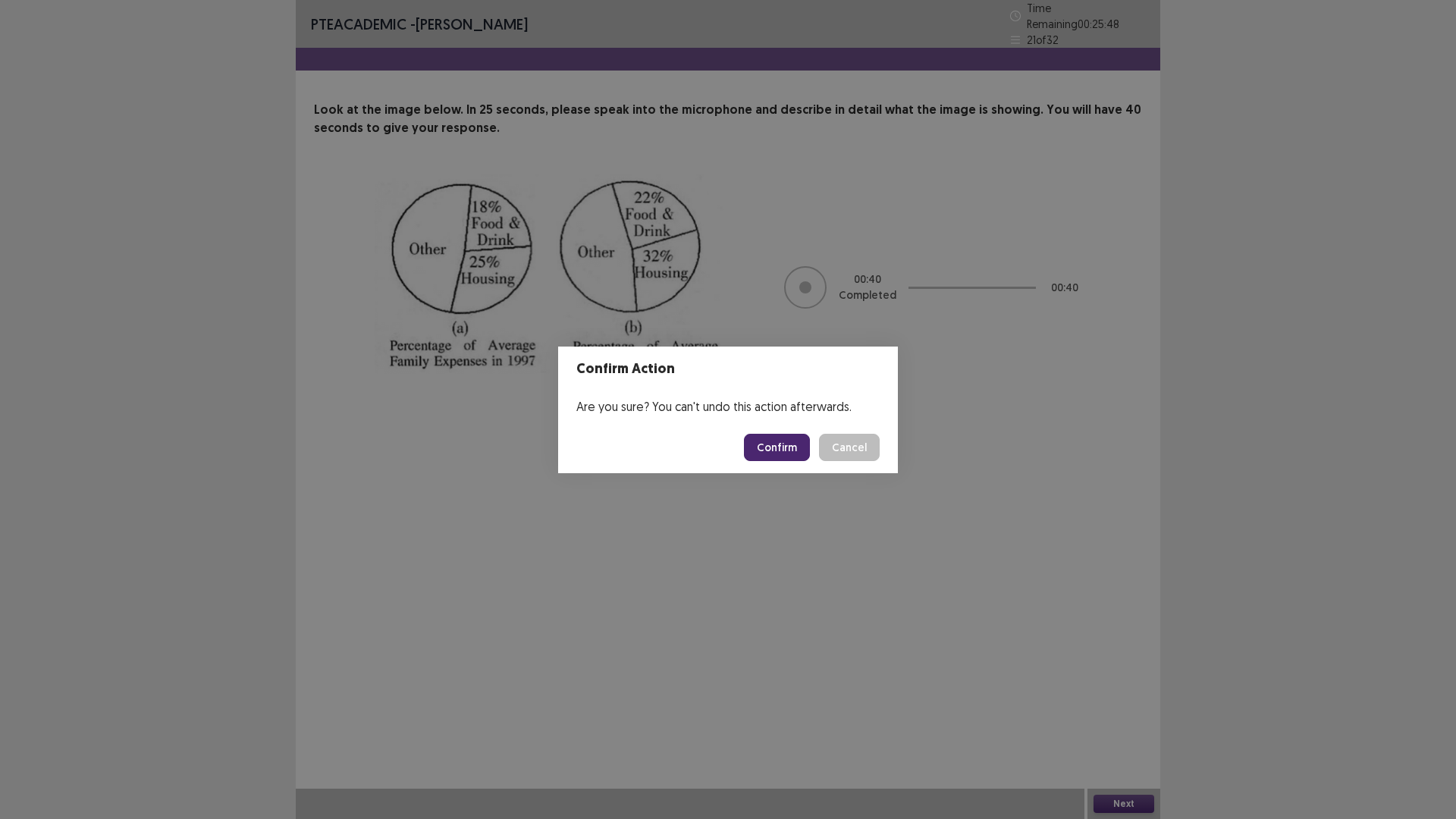
click at [790, 446] on button "Confirm" at bounding box center [776, 447] width 66 height 27
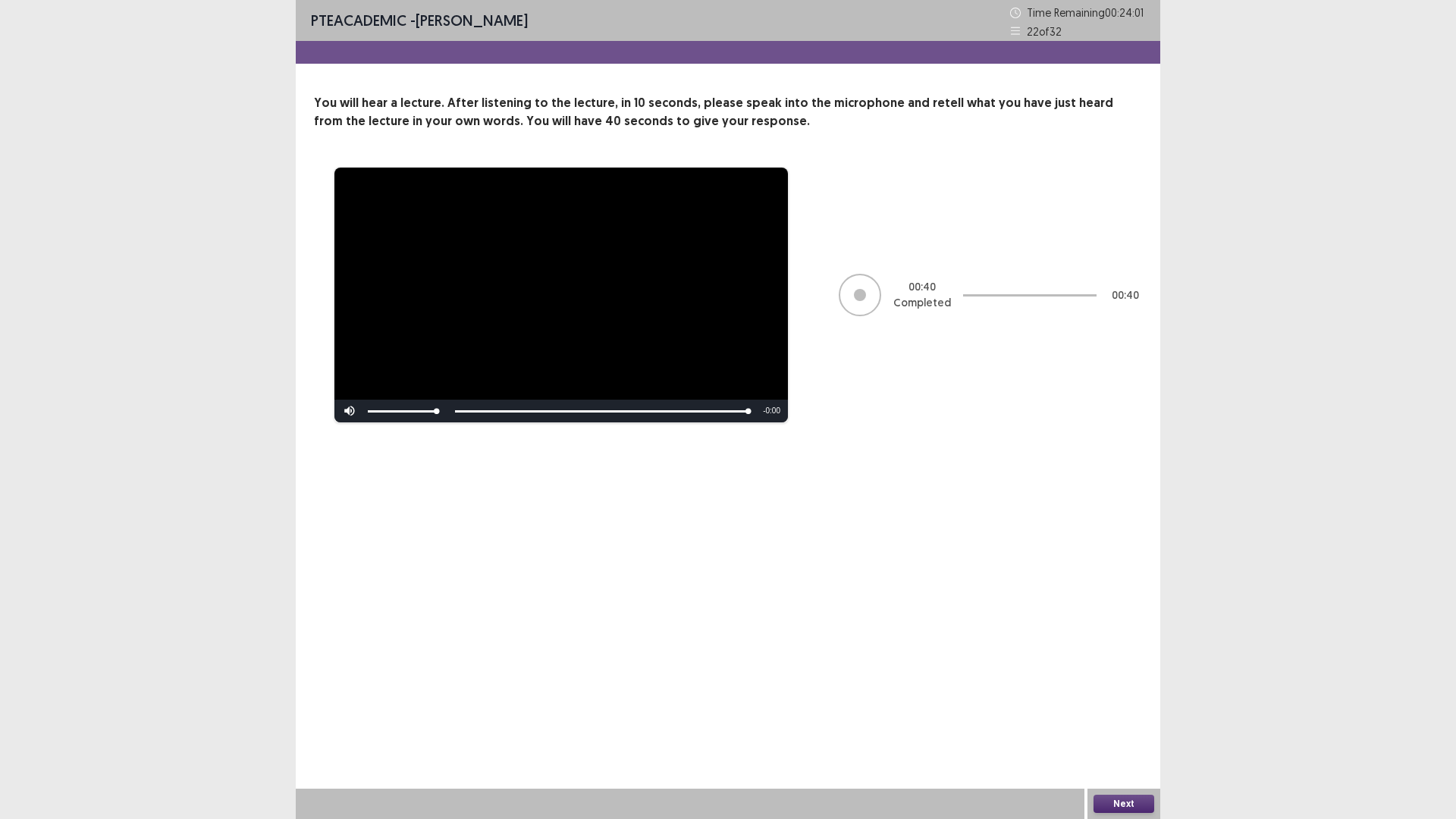
click at [1121, 715] on button "Next" at bounding box center [1124, 804] width 60 height 19
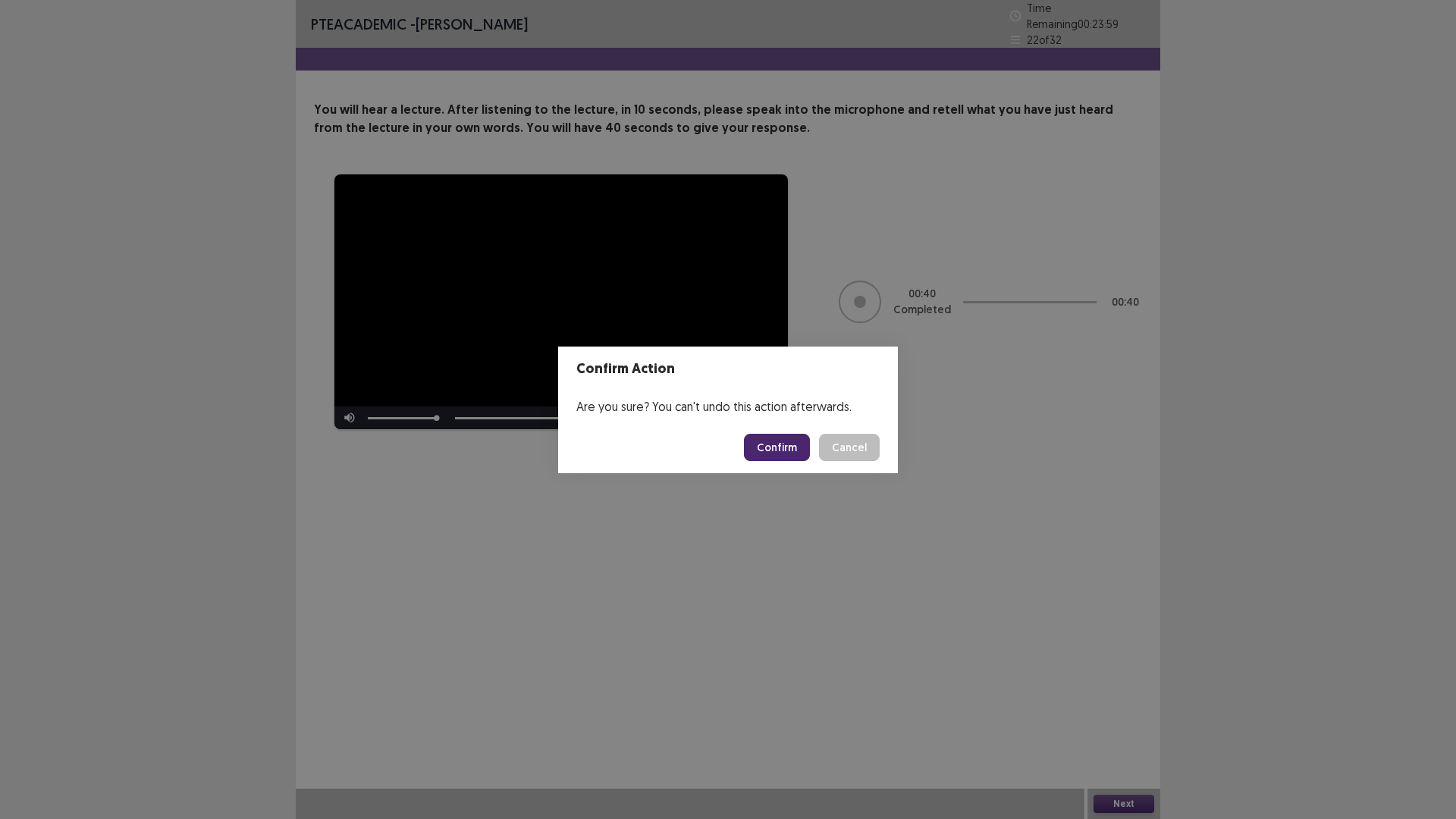
click at [790, 443] on button "Confirm" at bounding box center [776, 447] width 66 height 27
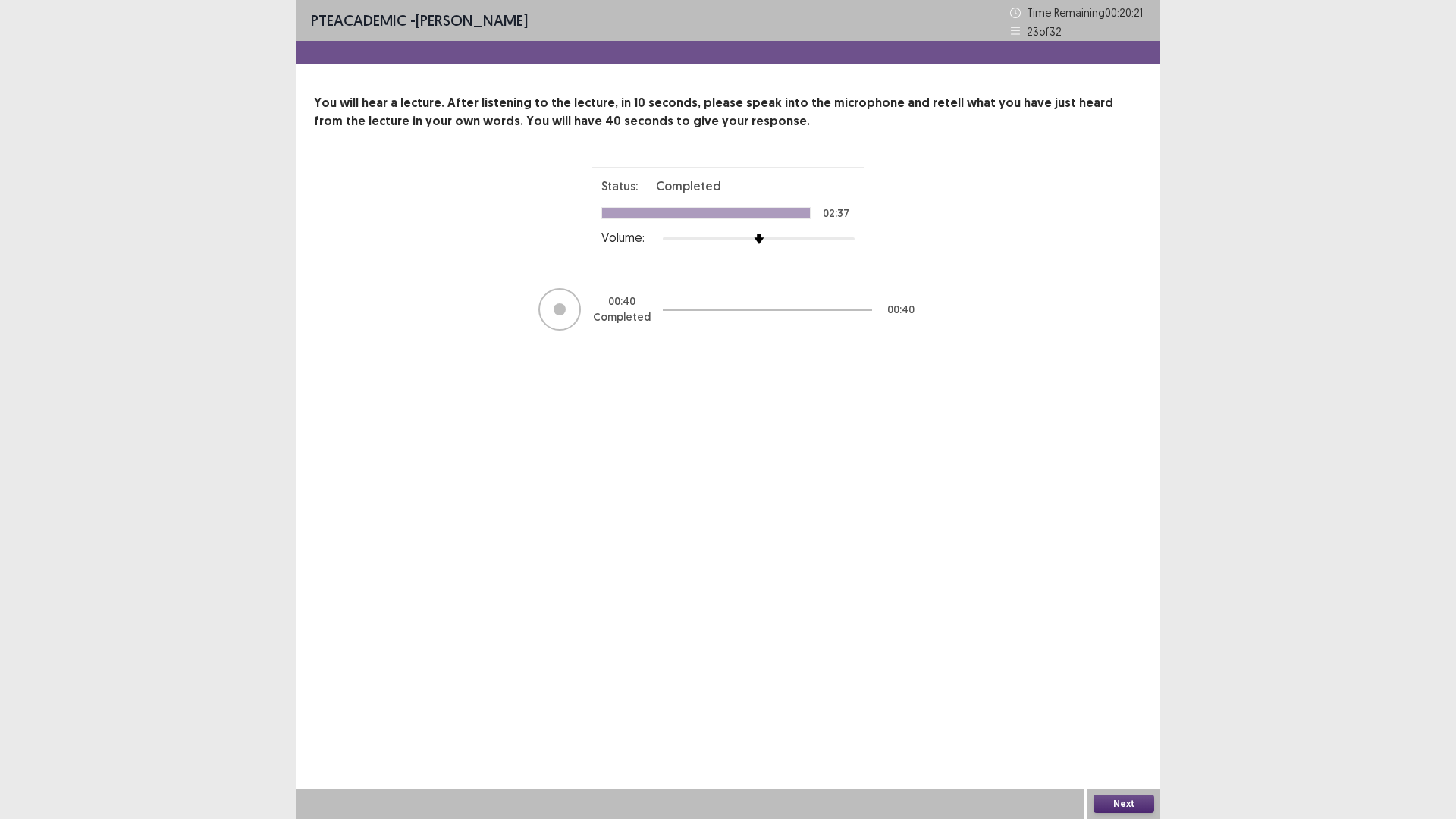
click at [1124, 715] on button "Next" at bounding box center [1124, 804] width 60 height 19
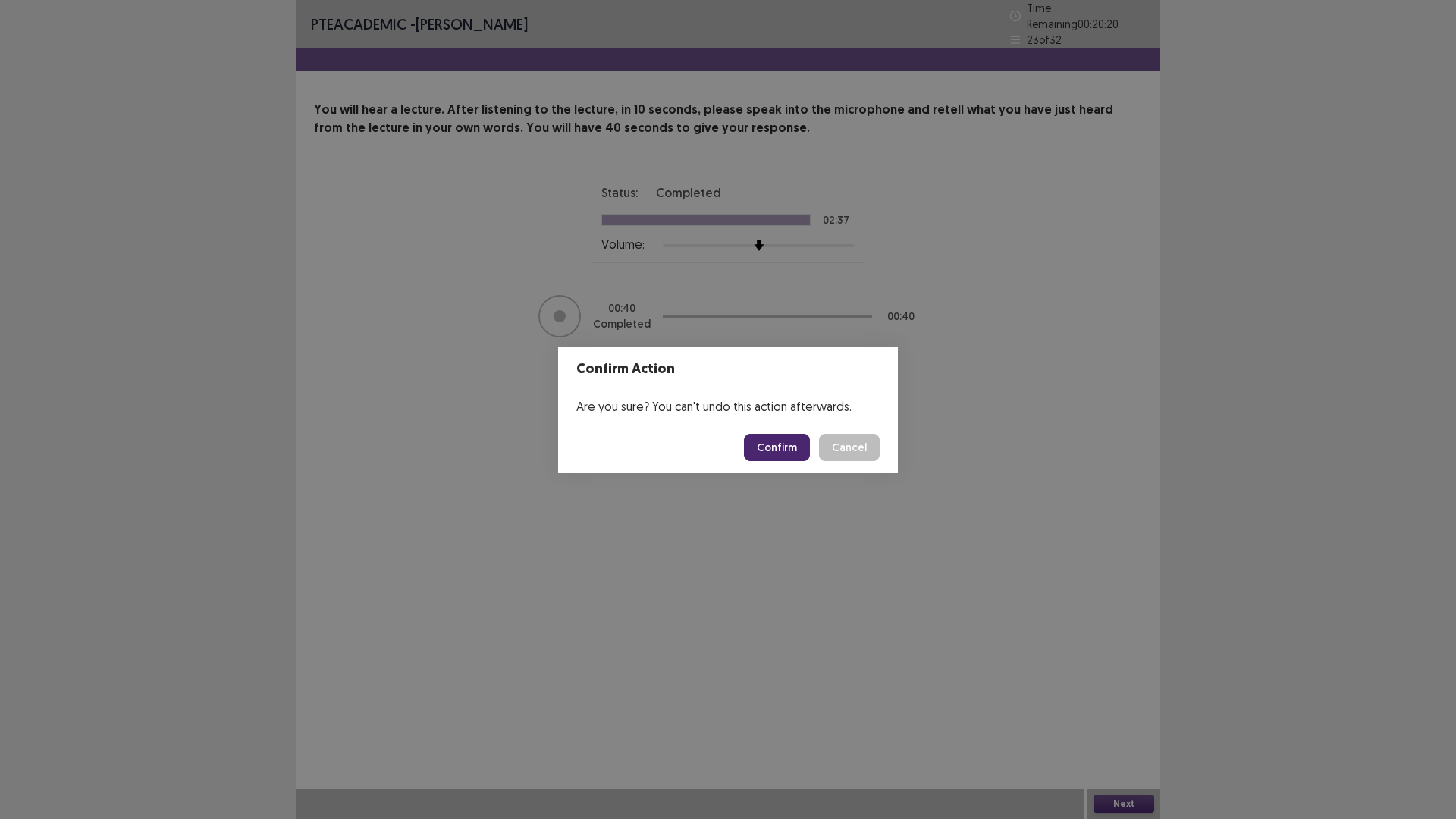
click at [780, 447] on button "Confirm" at bounding box center [776, 447] width 66 height 27
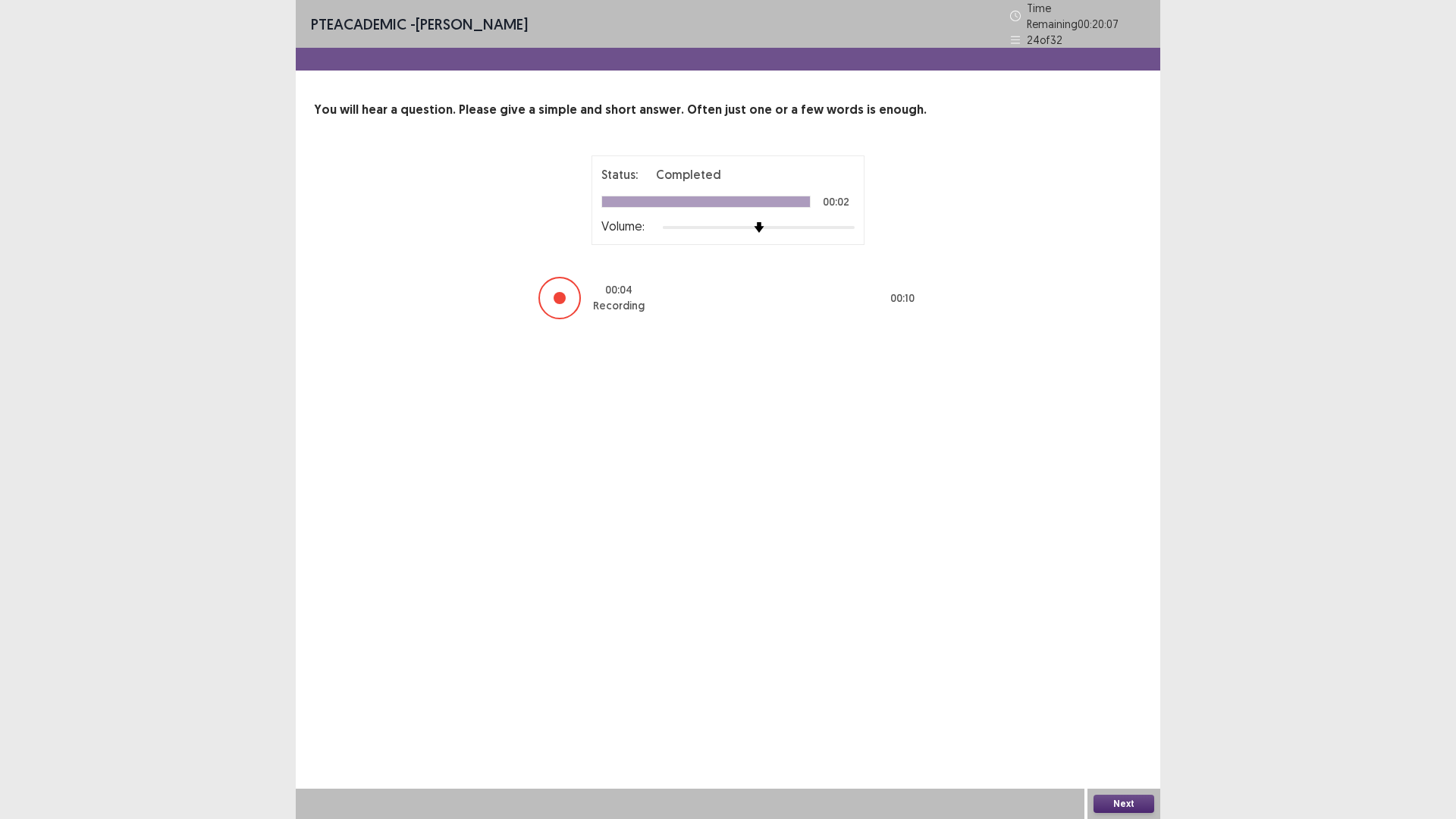
click at [1131, 715] on button "Next" at bounding box center [1124, 804] width 60 height 19
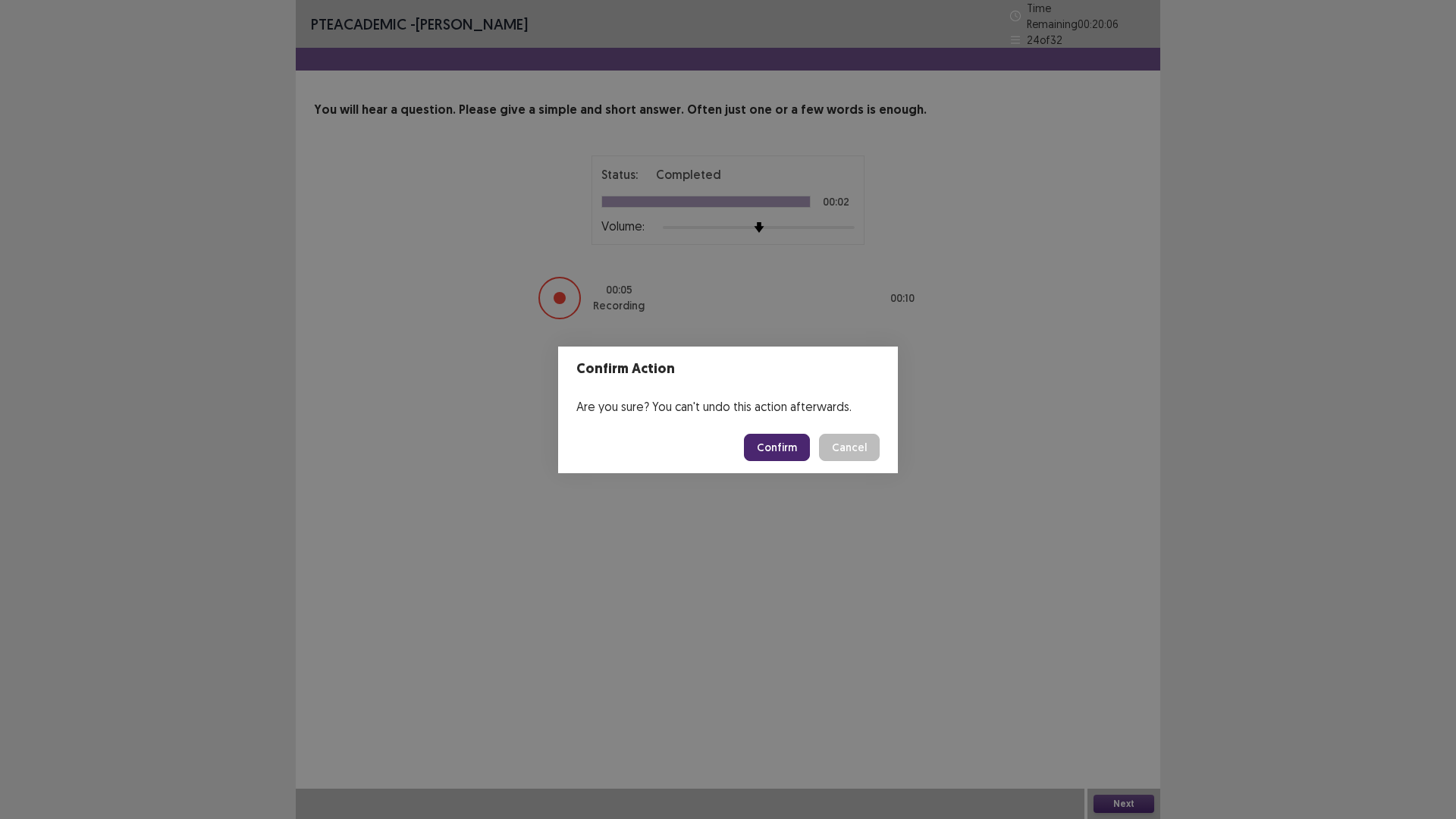
click at [795, 447] on button "Confirm" at bounding box center [776, 447] width 66 height 27
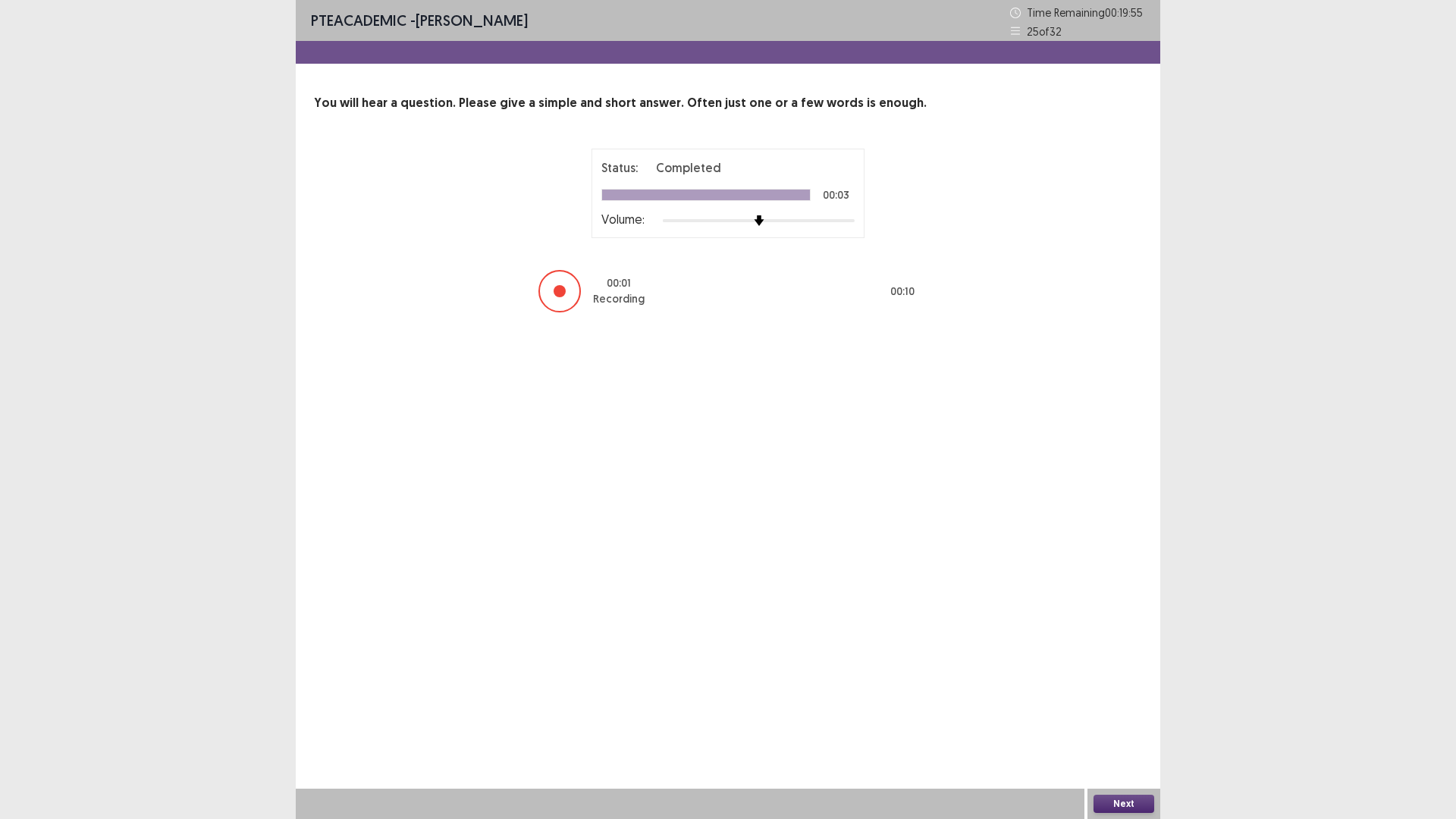
click at [1107, 715] on button "Next" at bounding box center [1124, 804] width 60 height 19
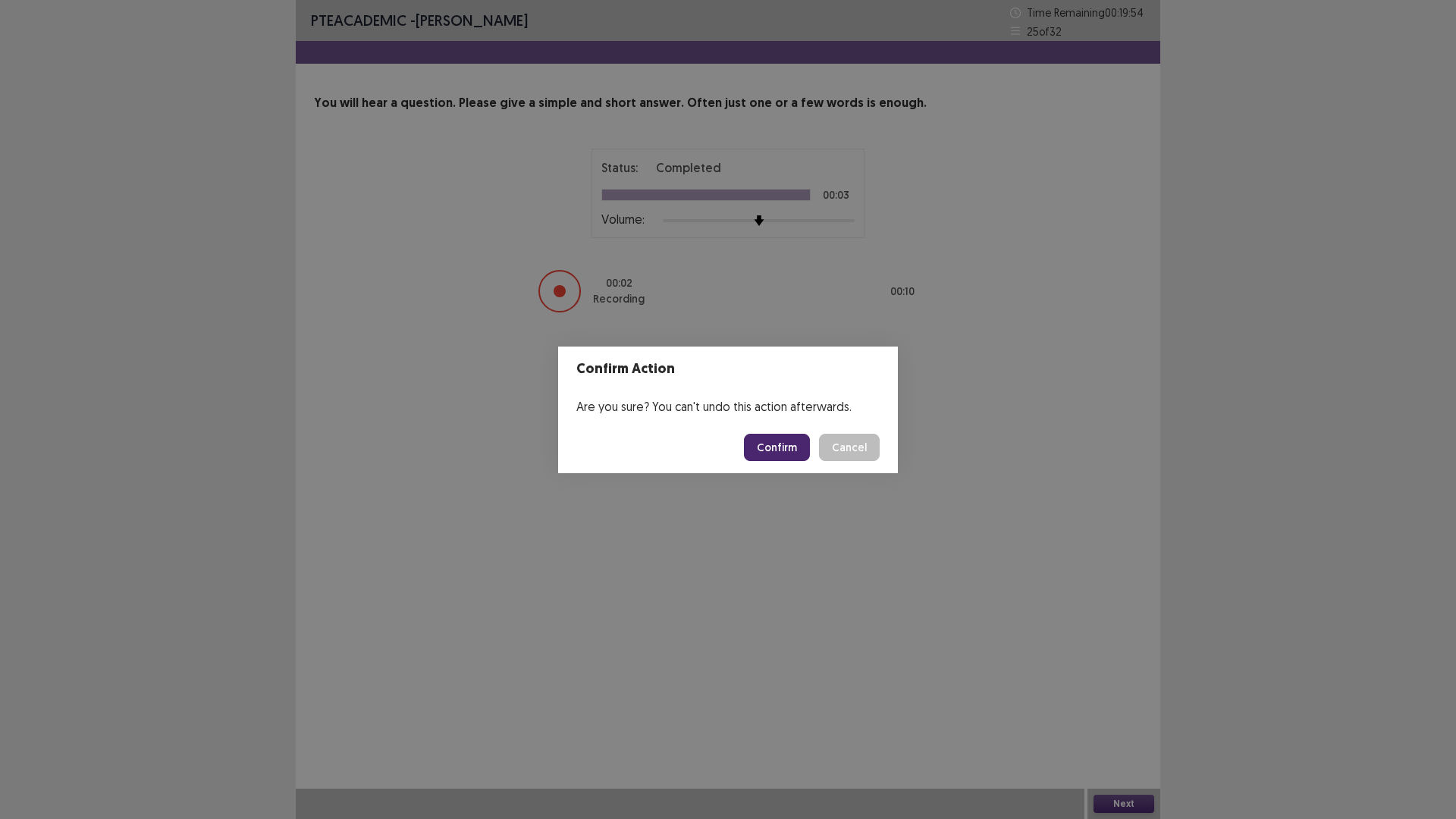
click at [780, 443] on button "Confirm" at bounding box center [776, 447] width 66 height 27
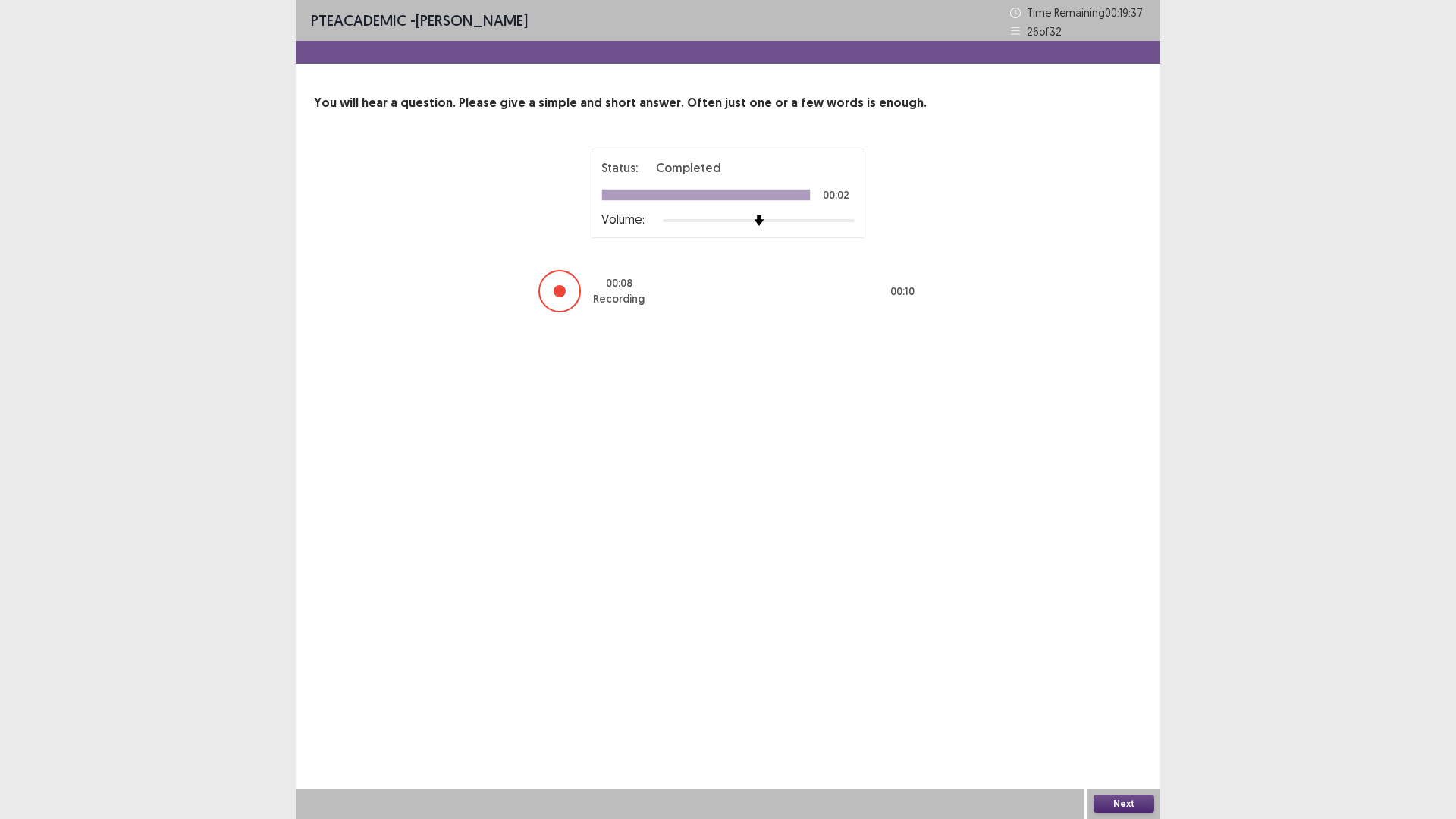
click at [1102, 715] on div "Next" at bounding box center [1124, 803] width 73 height 30
click at [1113, 715] on button "Next" at bounding box center [1124, 804] width 60 height 19
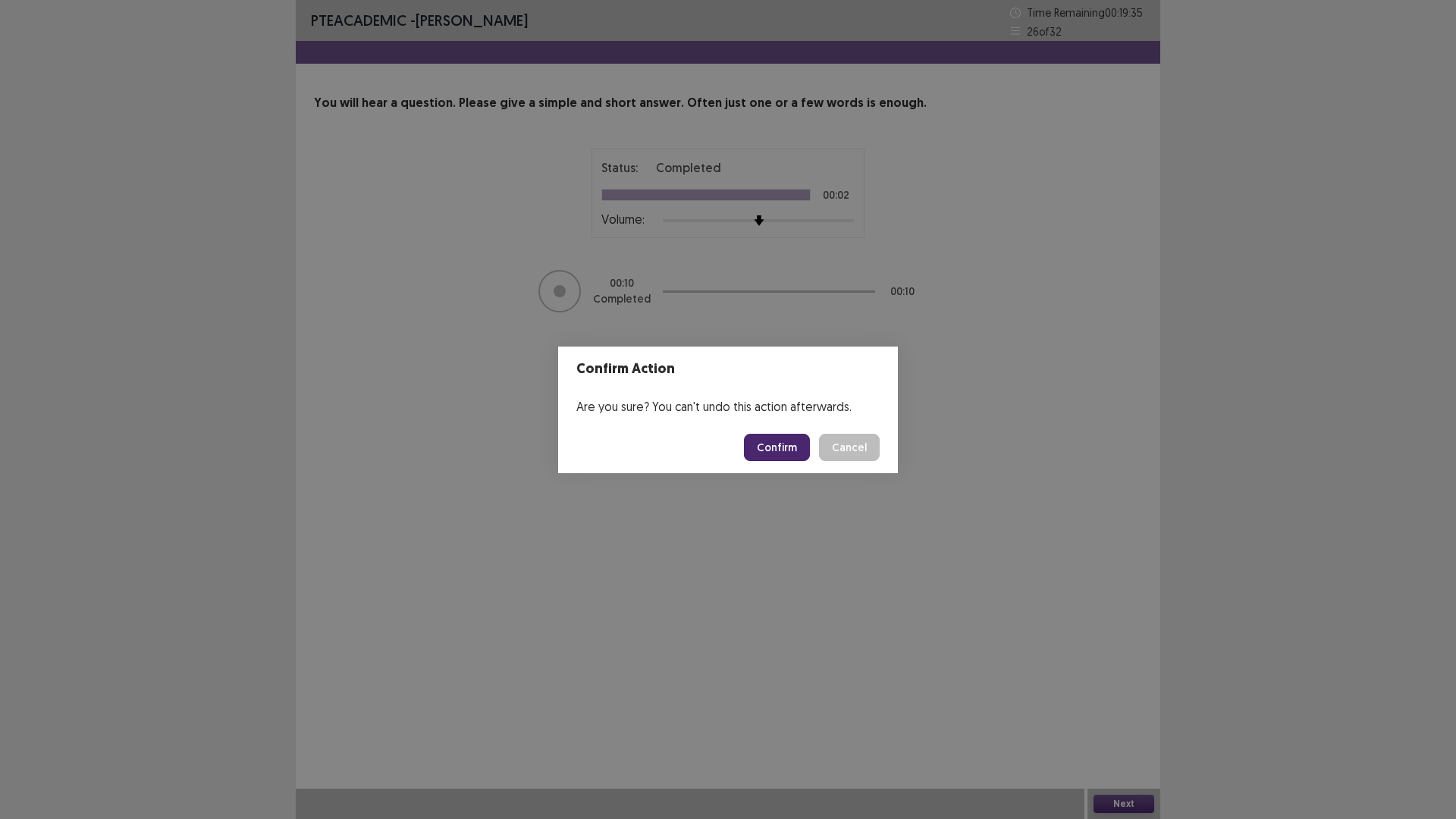
click at [763, 449] on button "Confirm" at bounding box center [776, 447] width 66 height 27
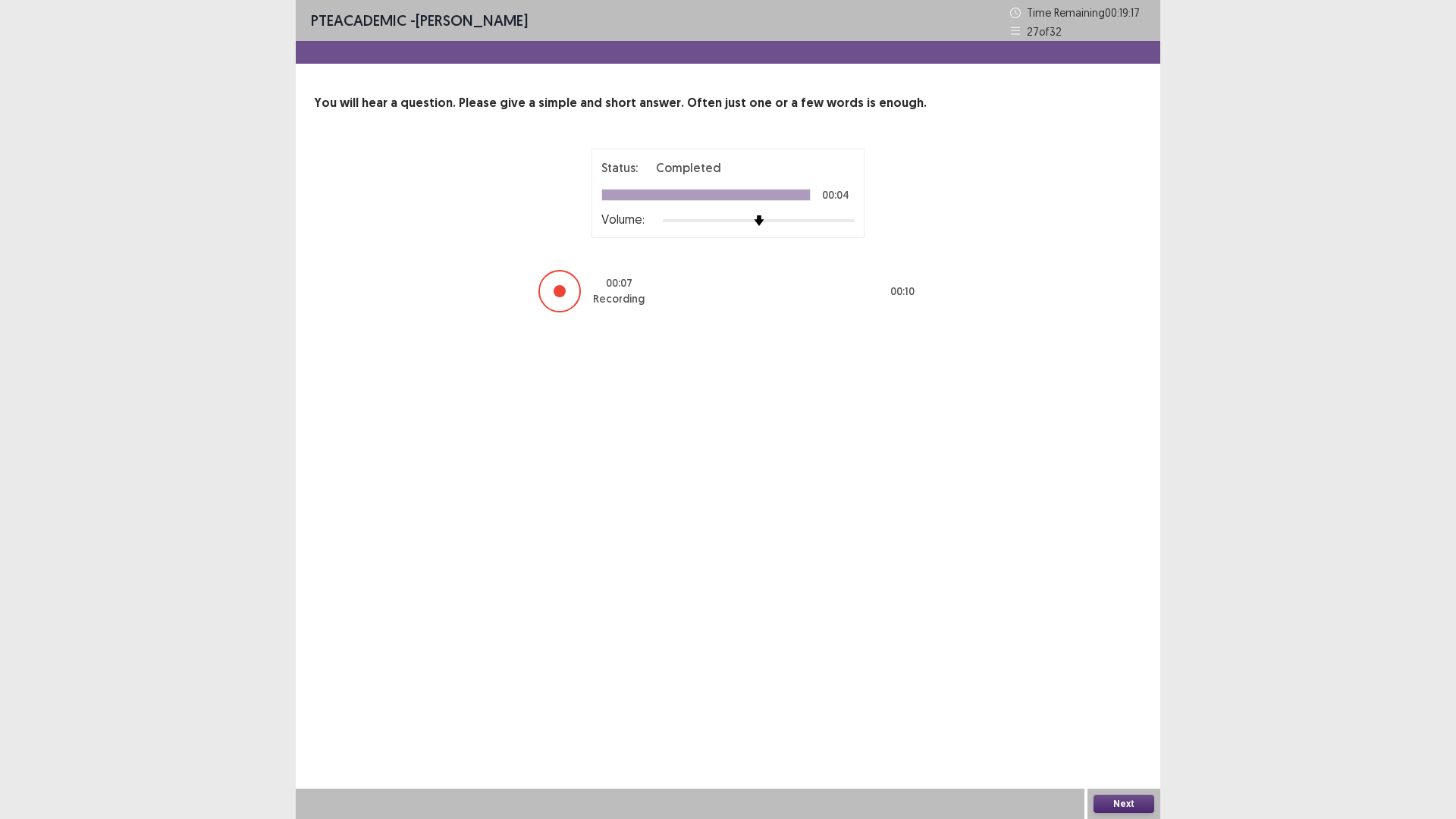
click at [1101, 715] on button "Next" at bounding box center [1124, 804] width 60 height 19
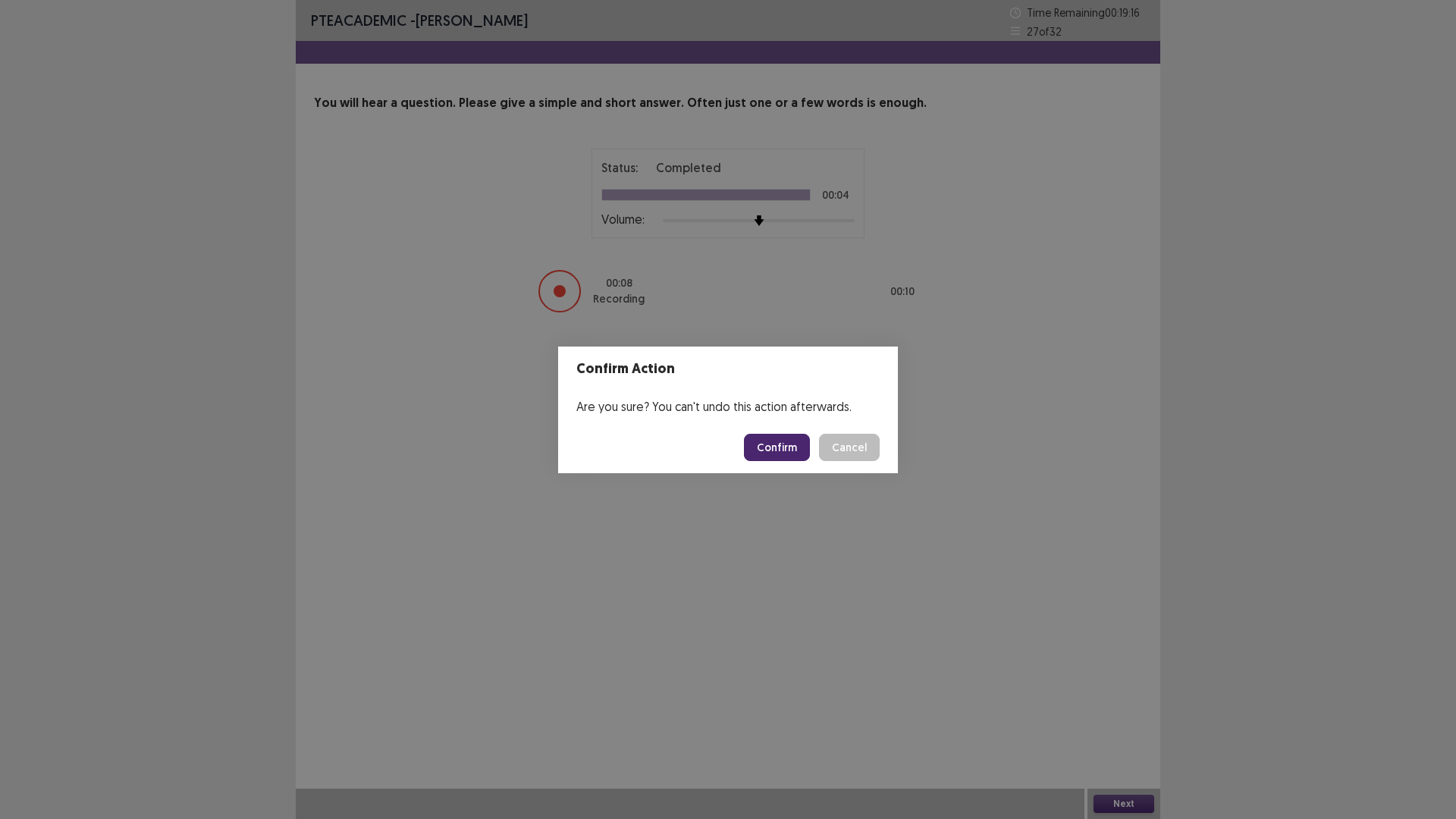
click at [780, 448] on button "Confirm" at bounding box center [776, 447] width 66 height 27
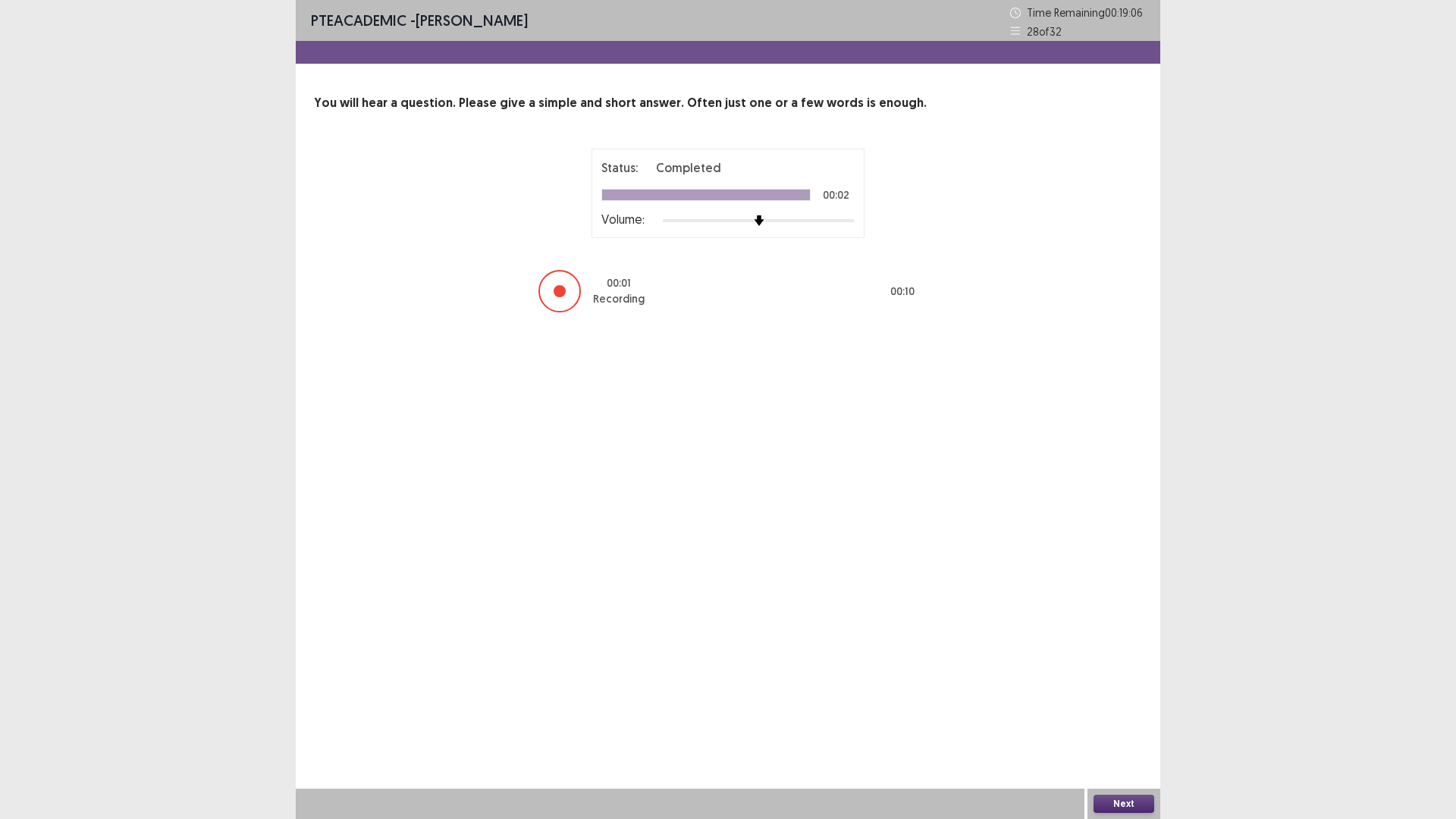
click at [1146, 715] on button "Next" at bounding box center [1124, 804] width 60 height 19
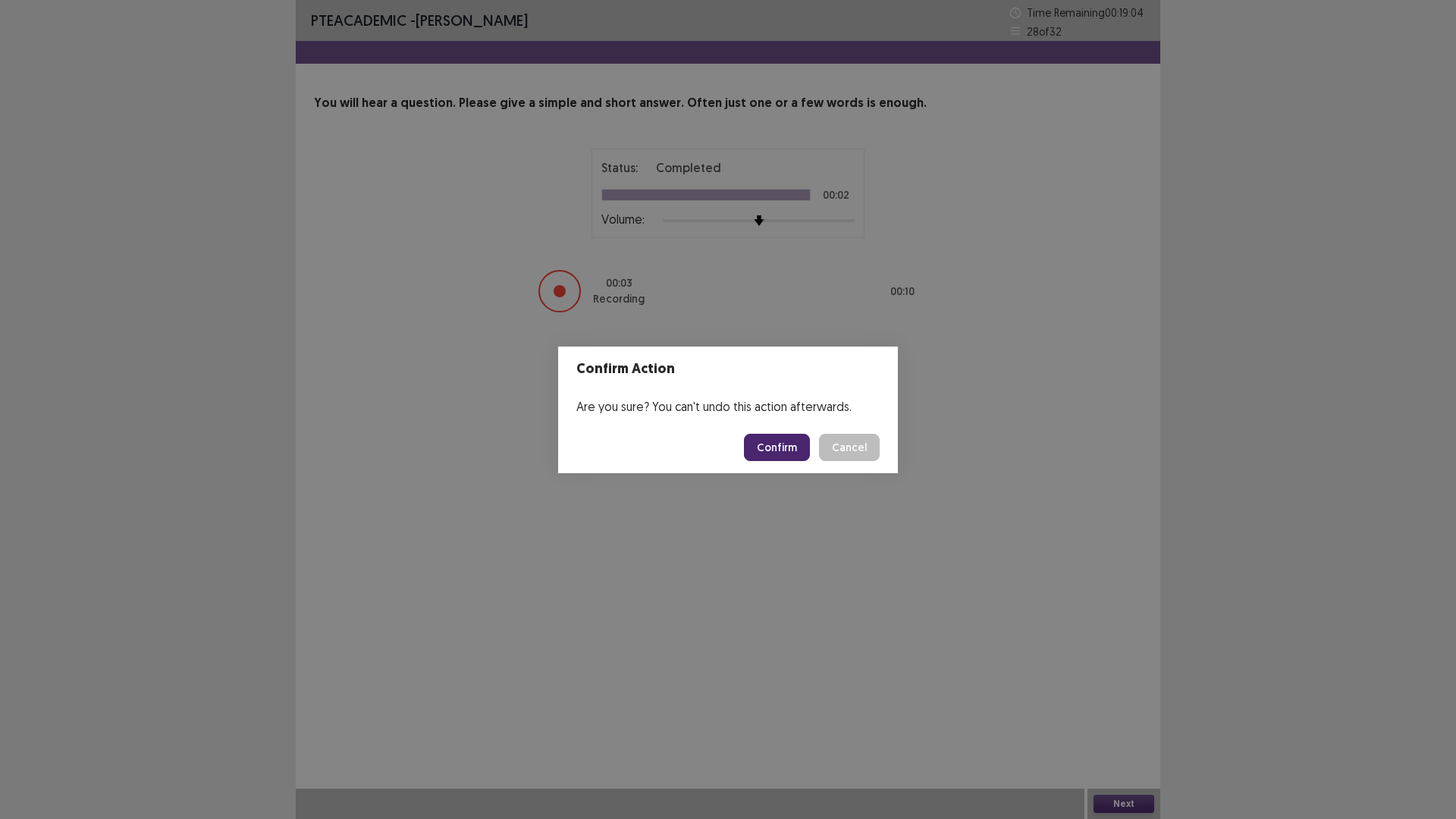
click at [768, 447] on button "Confirm" at bounding box center [776, 447] width 66 height 27
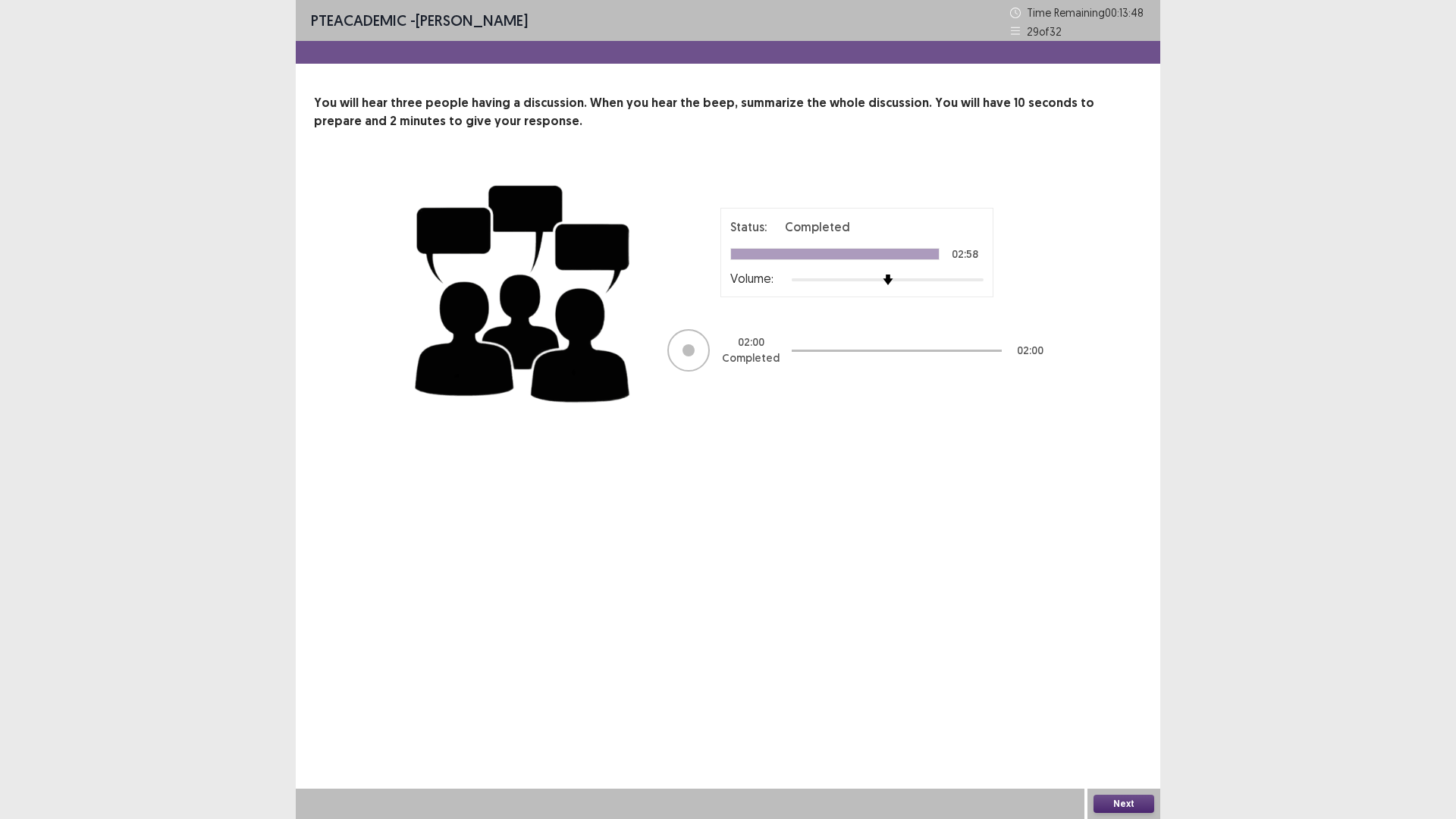
click at [1118, 715] on button "Next" at bounding box center [1124, 804] width 60 height 19
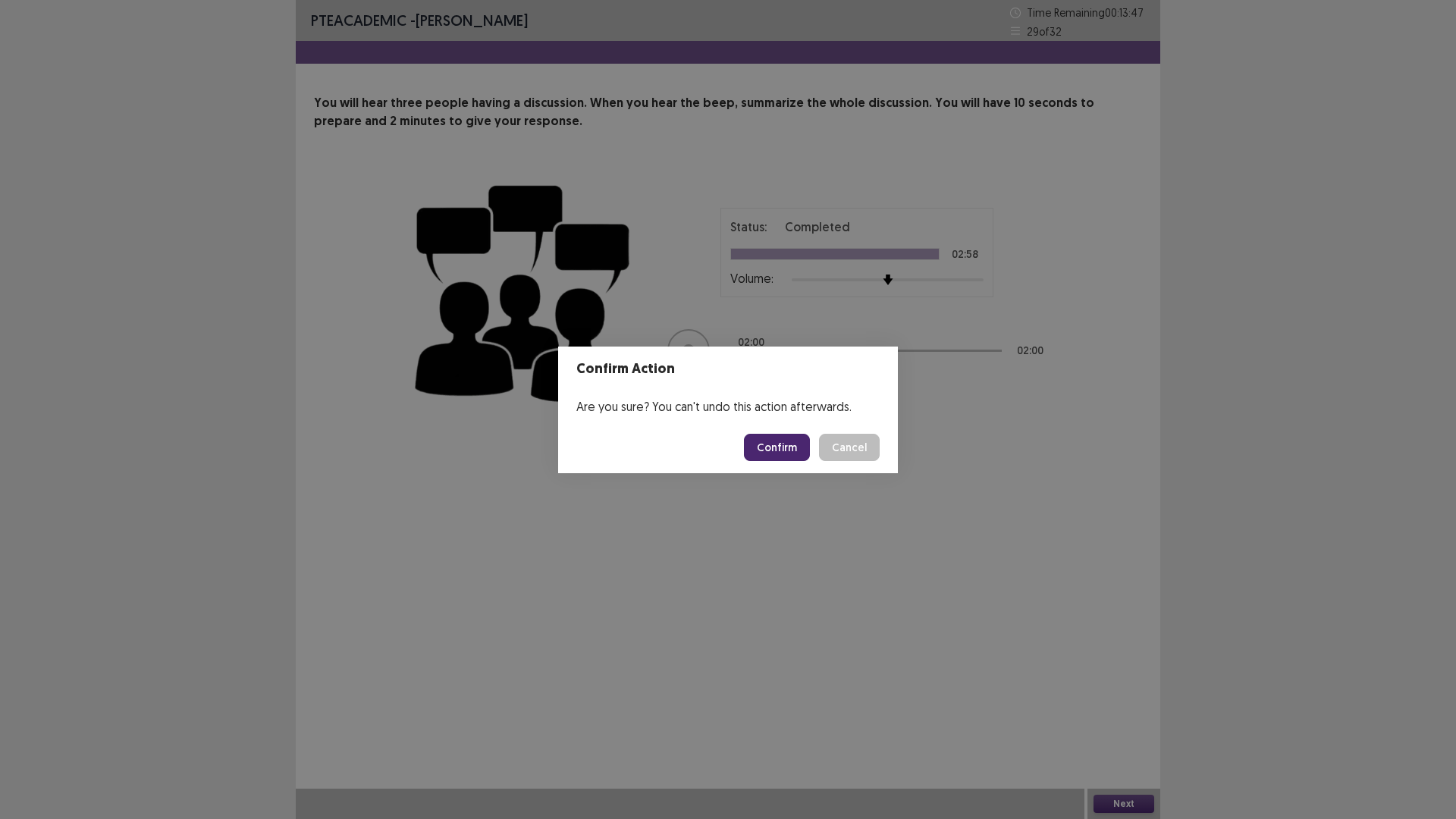
click at [757, 429] on footer "Confirm Cancel" at bounding box center [728, 447] width 340 height 52
click at [760, 436] on button "Confirm" at bounding box center [776, 447] width 66 height 27
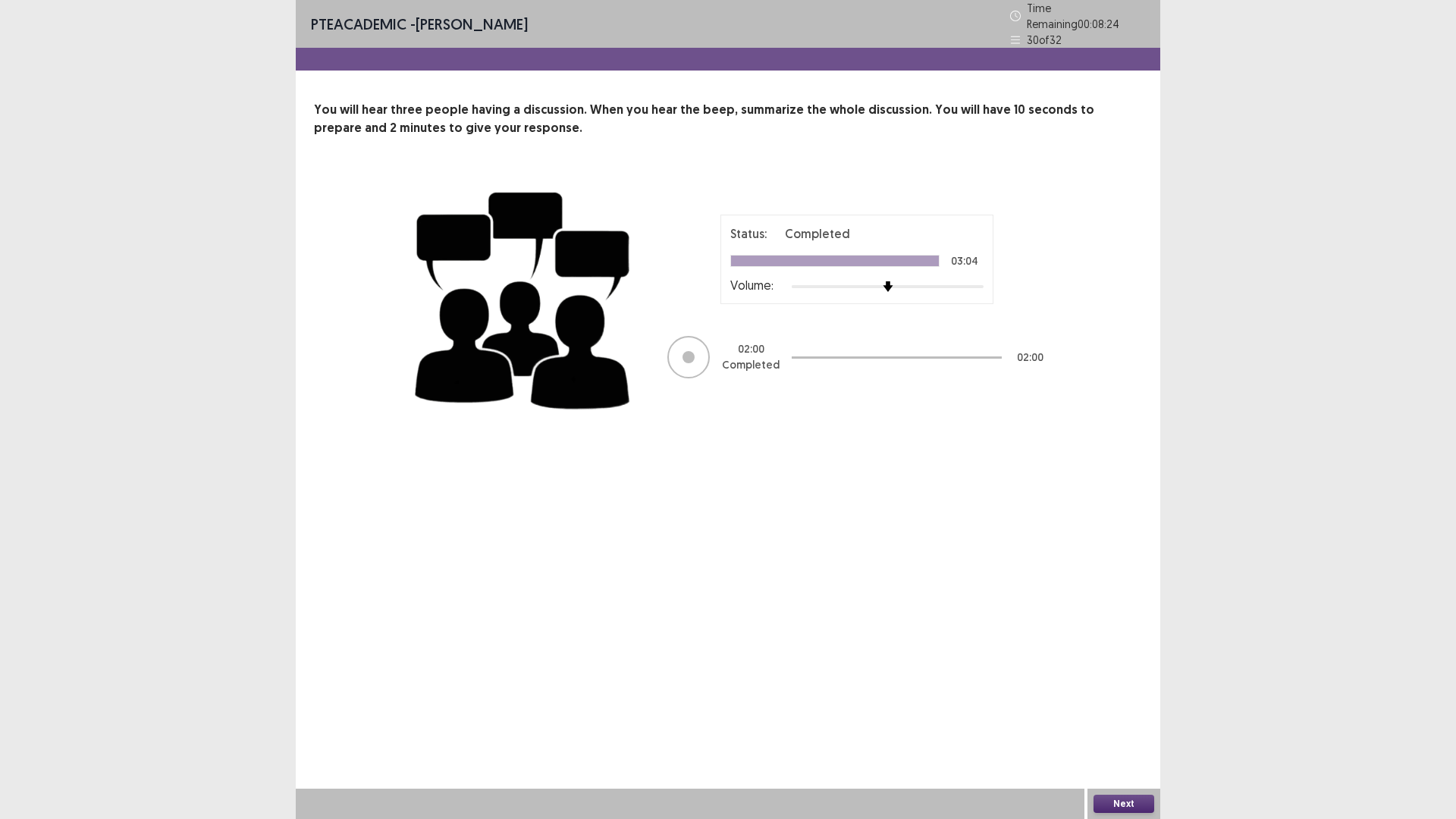
click at [1148, 715] on button "Next" at bounding box center [1124, 804] width 60 height 19
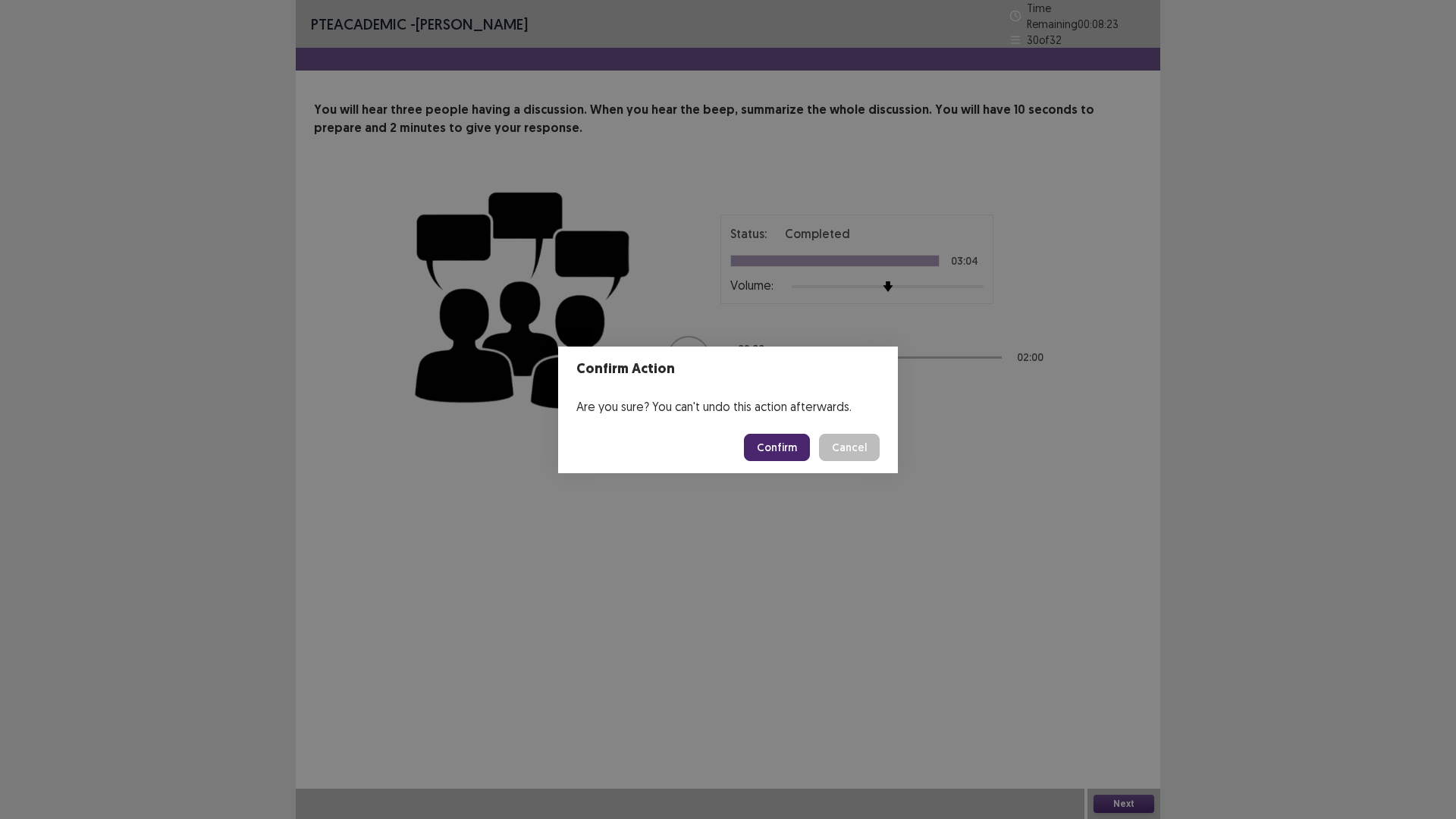
click at [776, 441] on button "Confirm" at bounding box center [776, 447] width 66 height 27
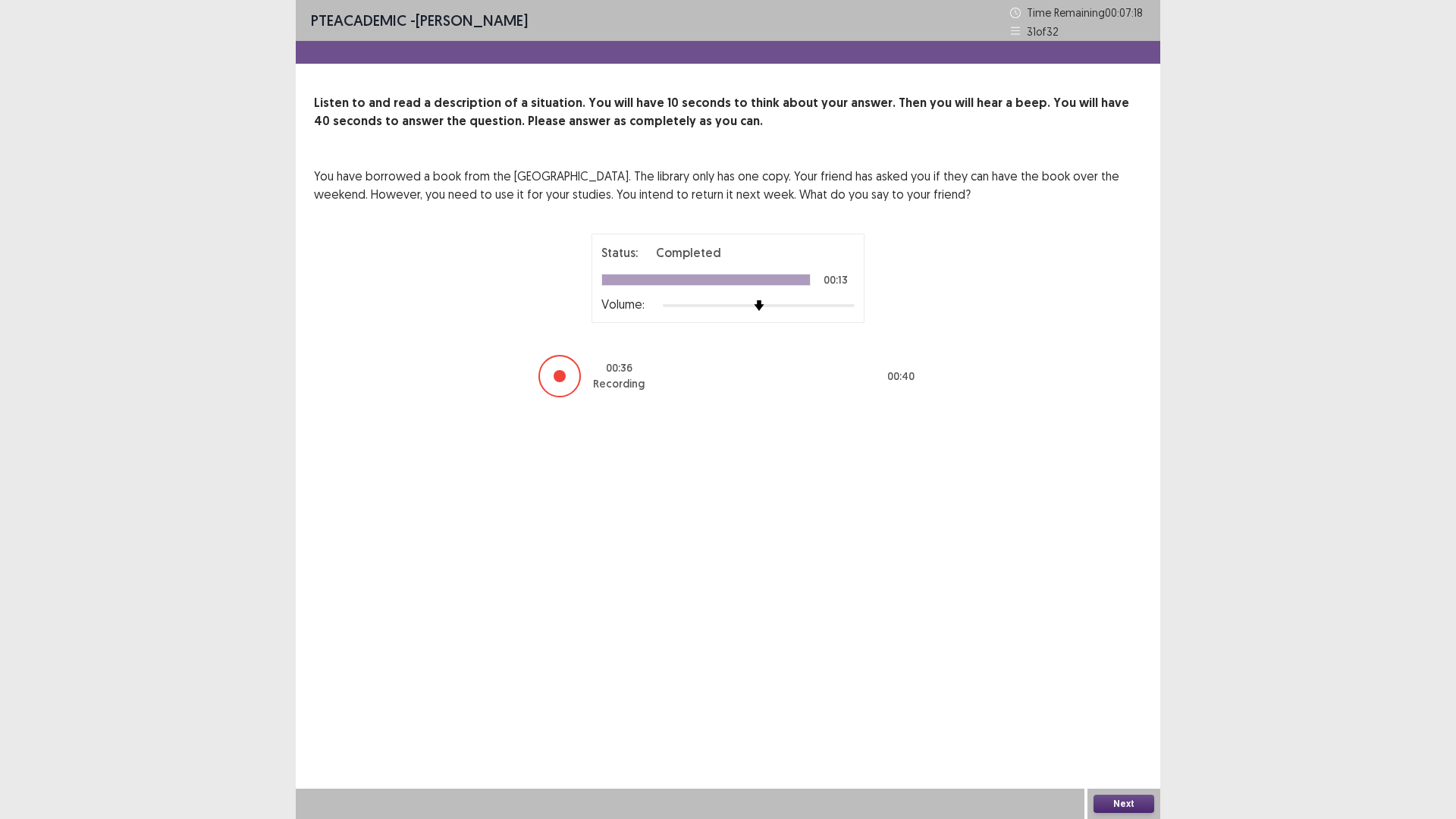
click at [1128, 715] on button "Next" at bounding box center [1124, 804] width 60 height 19
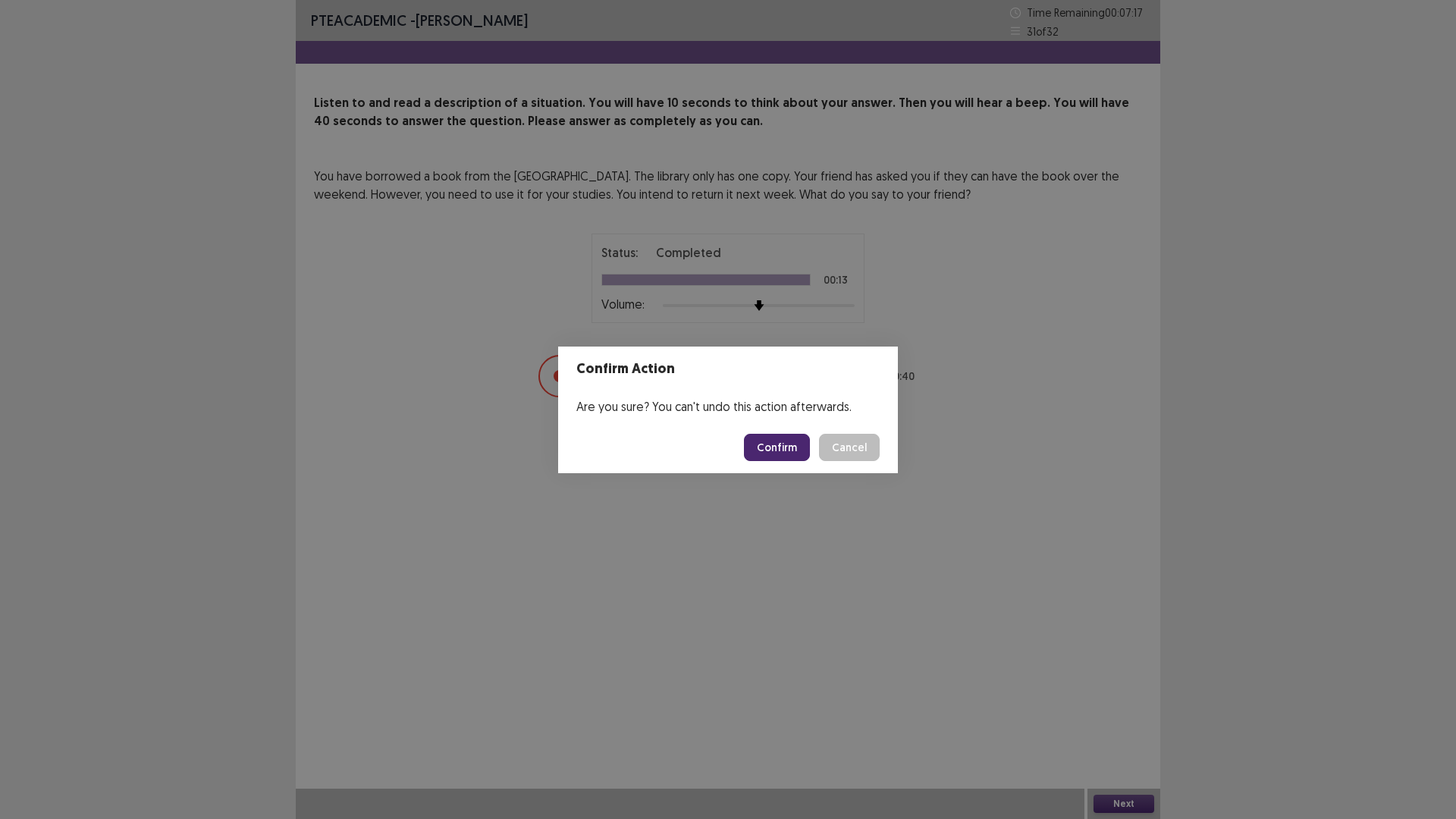
click at [743, 450] on footer "Confirm Cancel" at bounding box center [728, 447] width 340 height 52
click at [772, 446] on button "Confirm" at bounding box center [776, 447] width 66 height 27
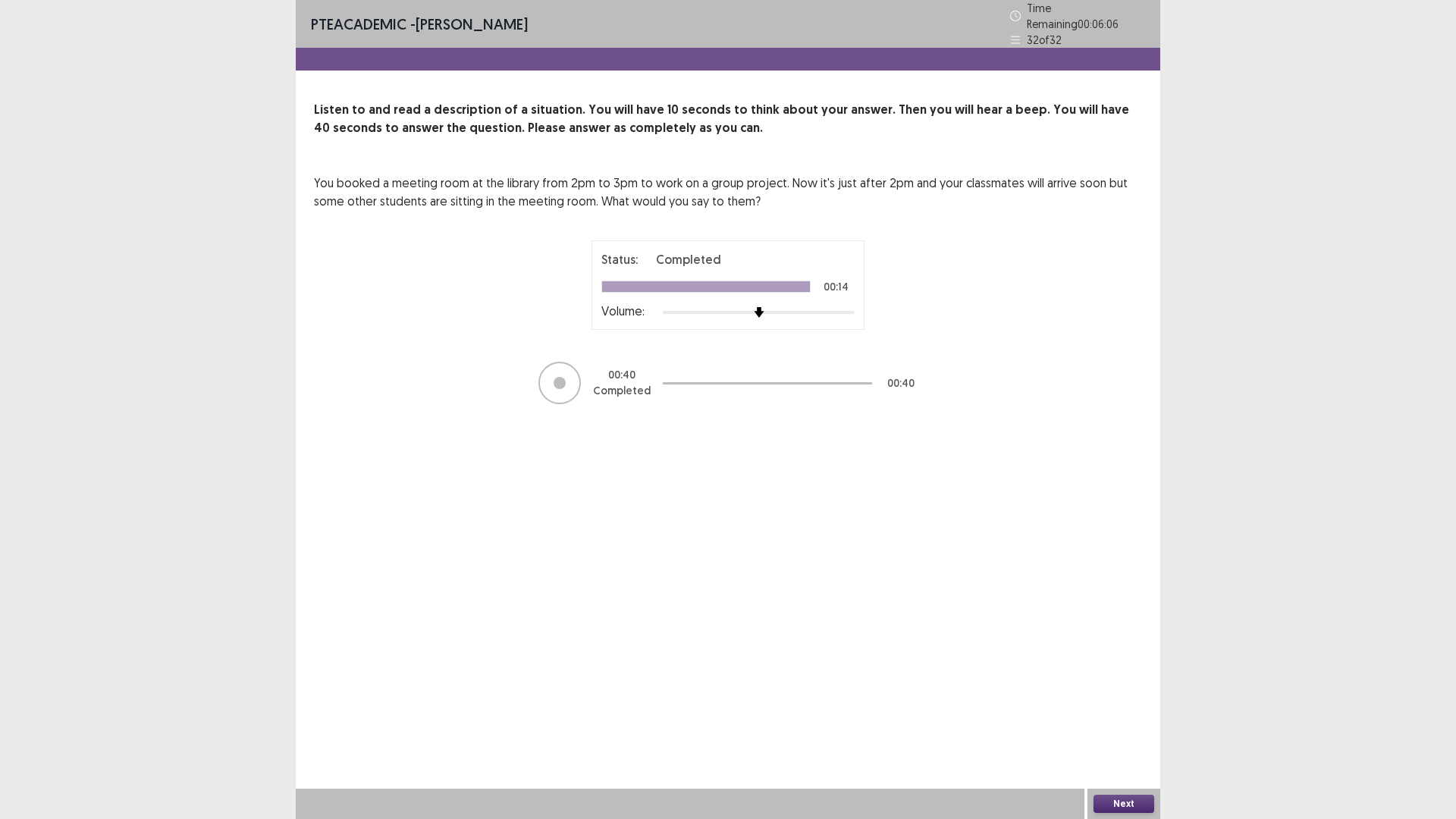
click at [1140, 715] on button "Next" at bounding box center [1124, 804] width 60 height 19
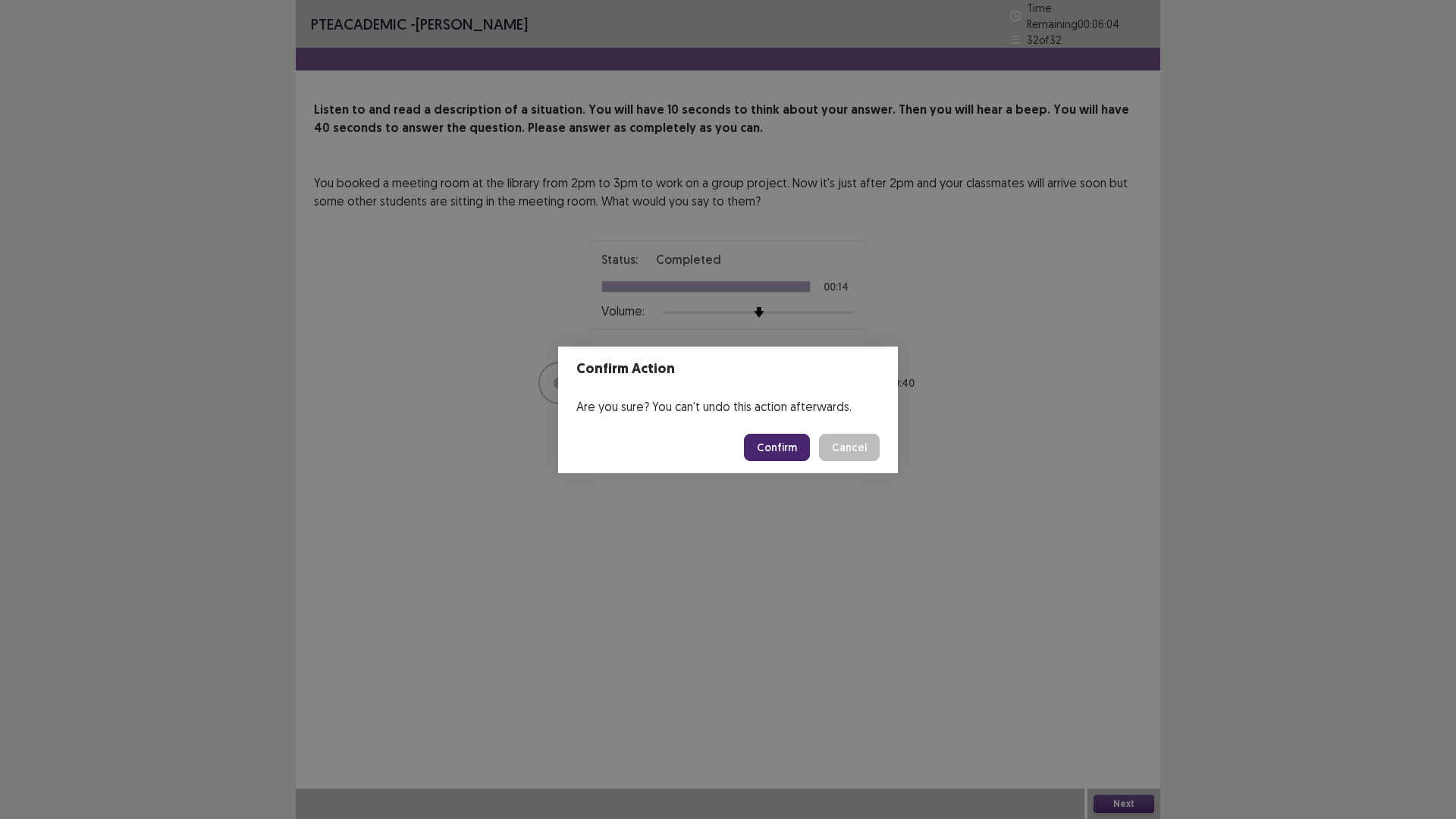
click at [771, 453] on button "Confirm" at bounding box center [776, 447] width 66 height 27
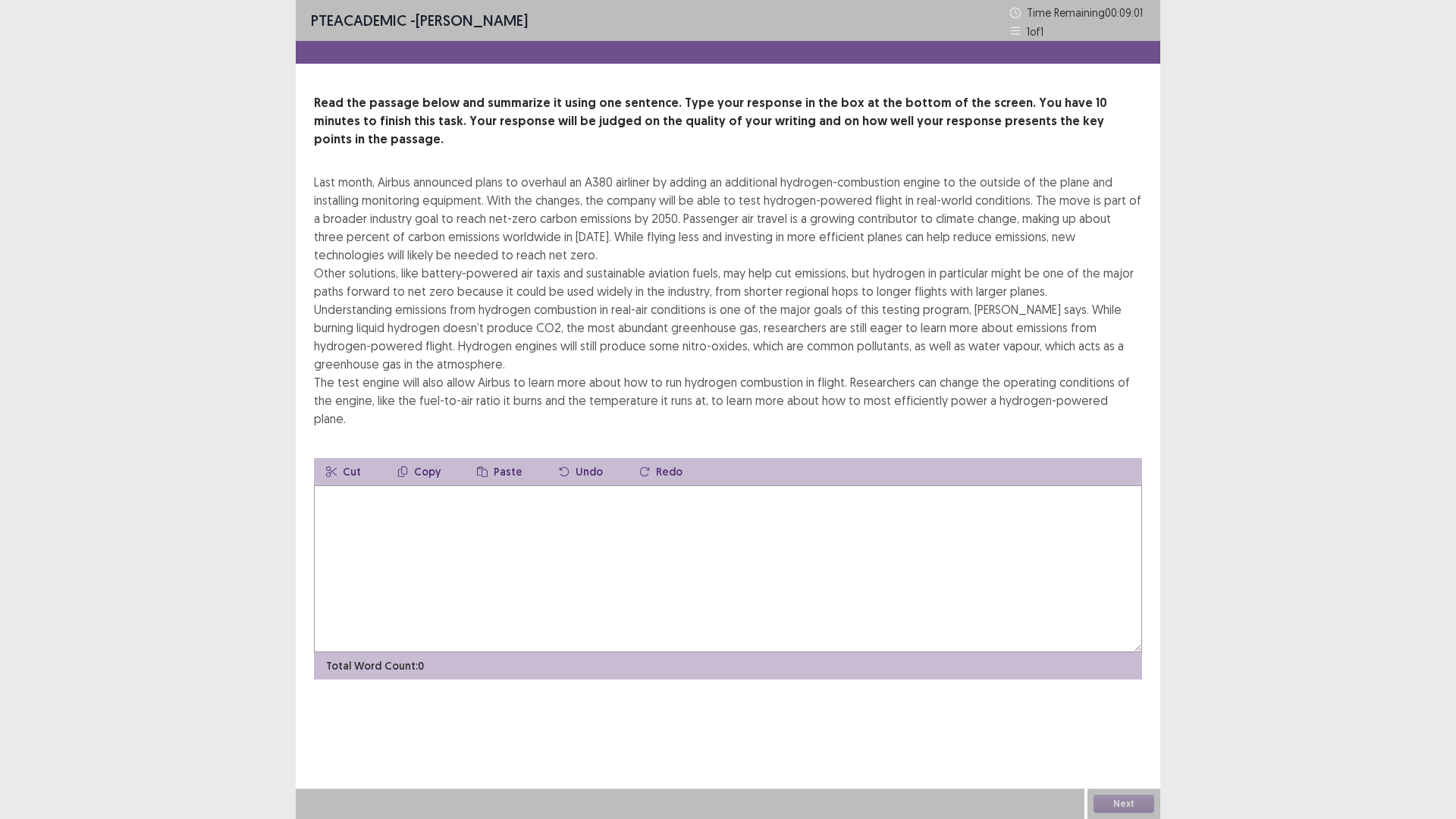
click at [396, 497] on textarea at bounding box center [727, 569] width 828 height 167
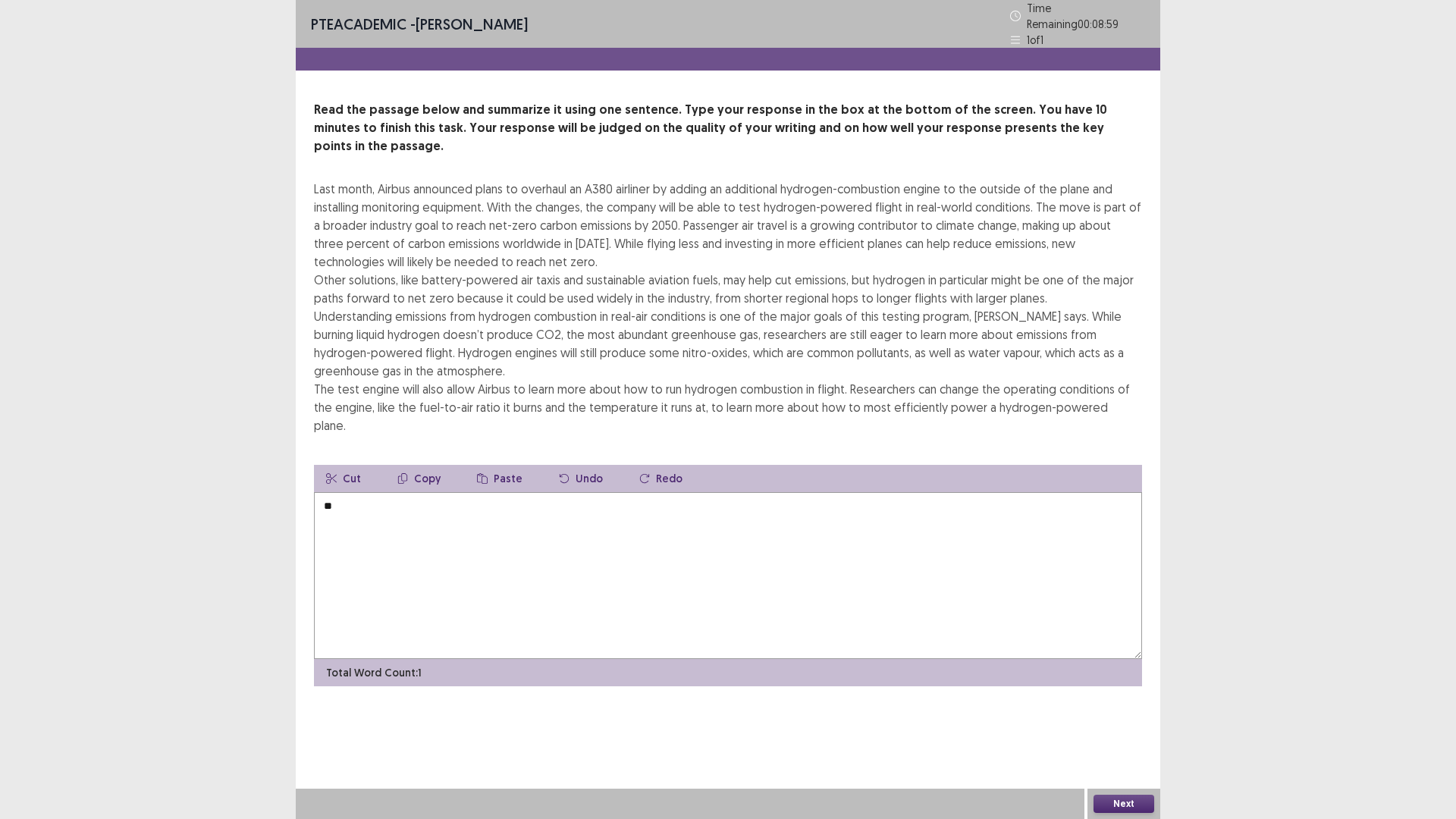
type textarea "*"
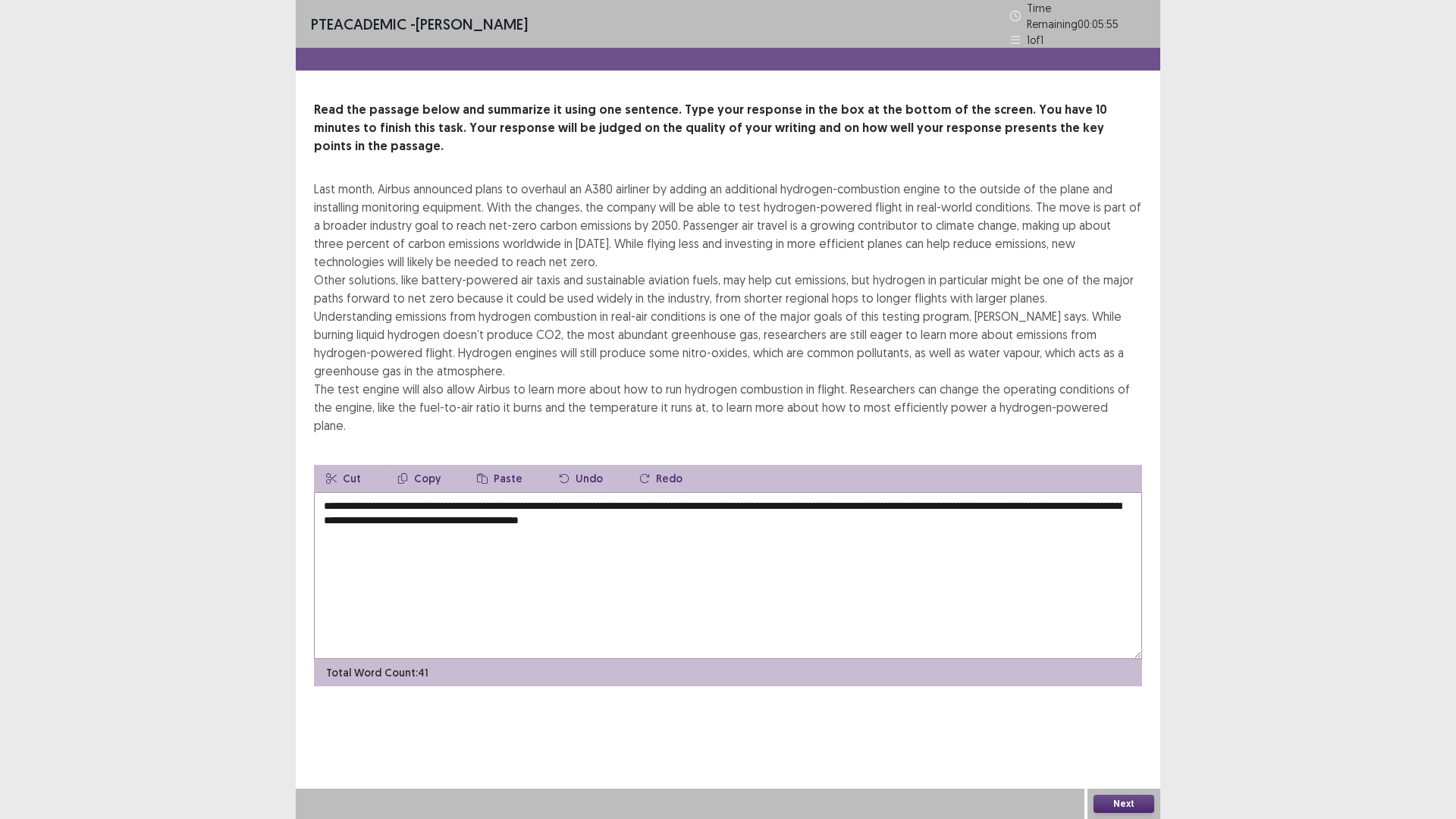
click at [338, 492] on textarea "**********" at bounding box center [727, 576] width 828 height 167
click at [761, 492] on textarea "**********" at bounding box center [727, 576] width 828 height 167
click at [325, 492] on textarea "**********" at bounding box center [727, 576] width 828 height 167
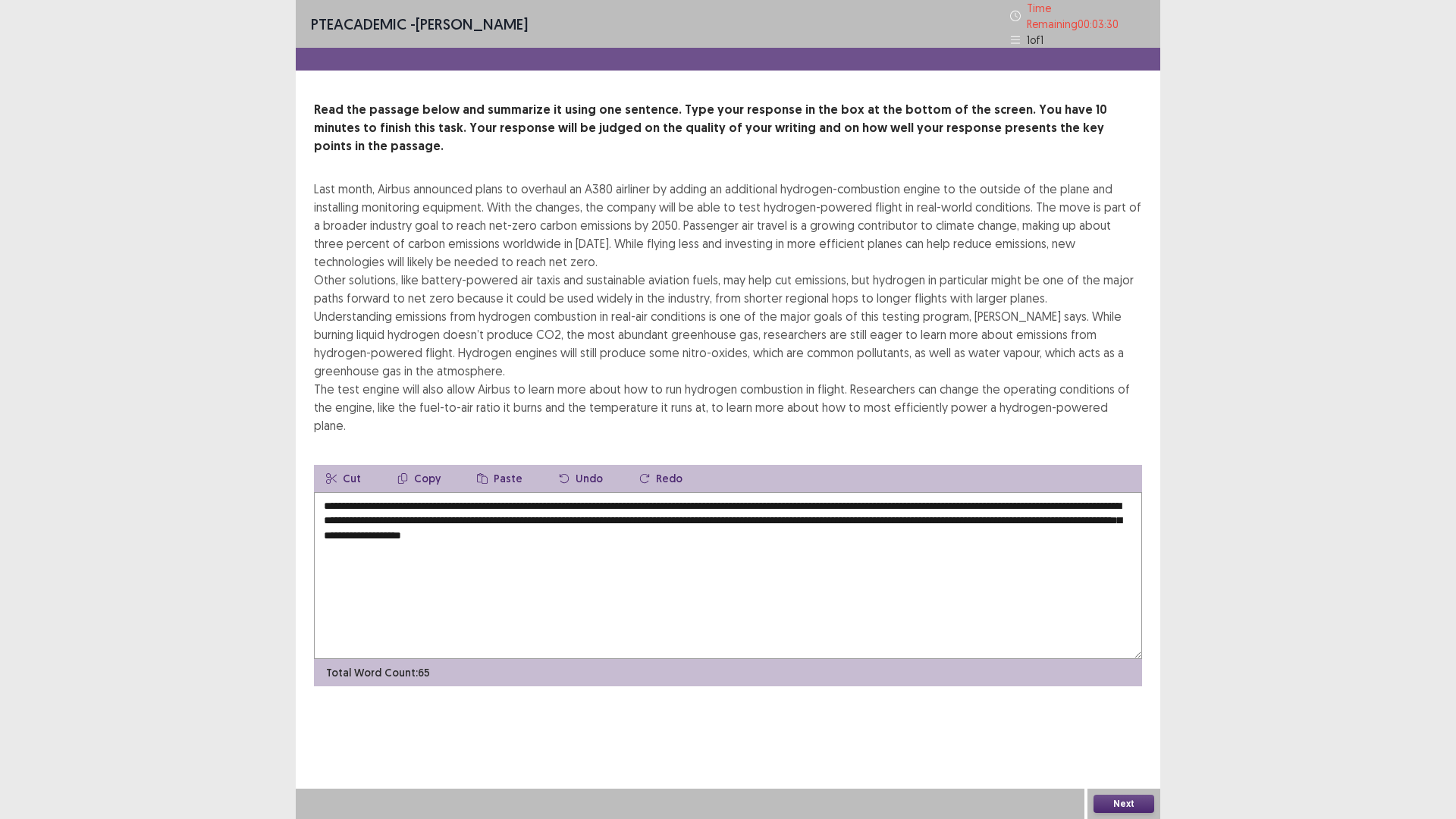
click at [1053, 492] on textarea "**********" at bounding box center [727, 576] width 828 height 167
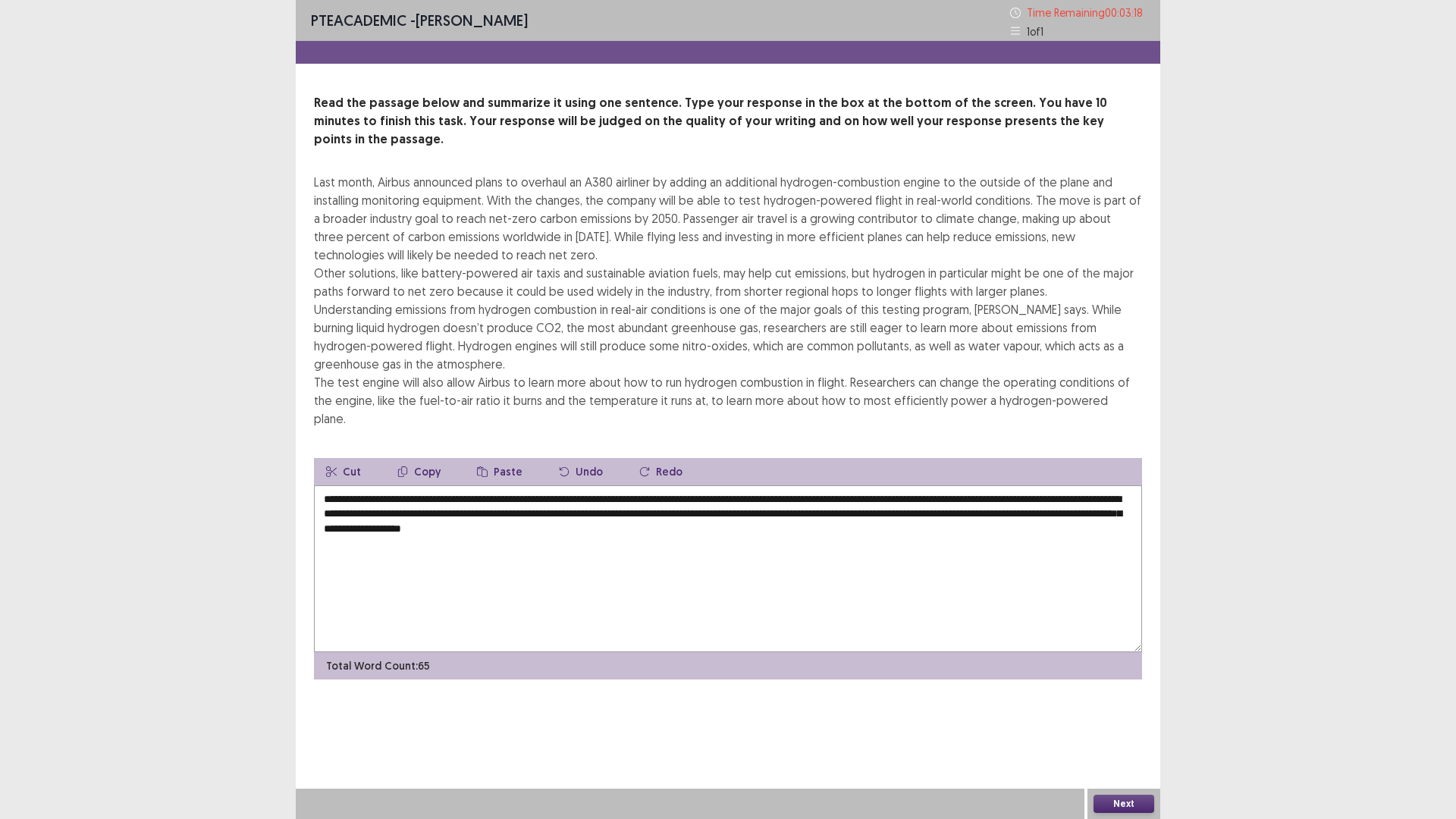
click at [841, 493] on textarea "**********" at bounding box center [727, 569] width 828 height 167
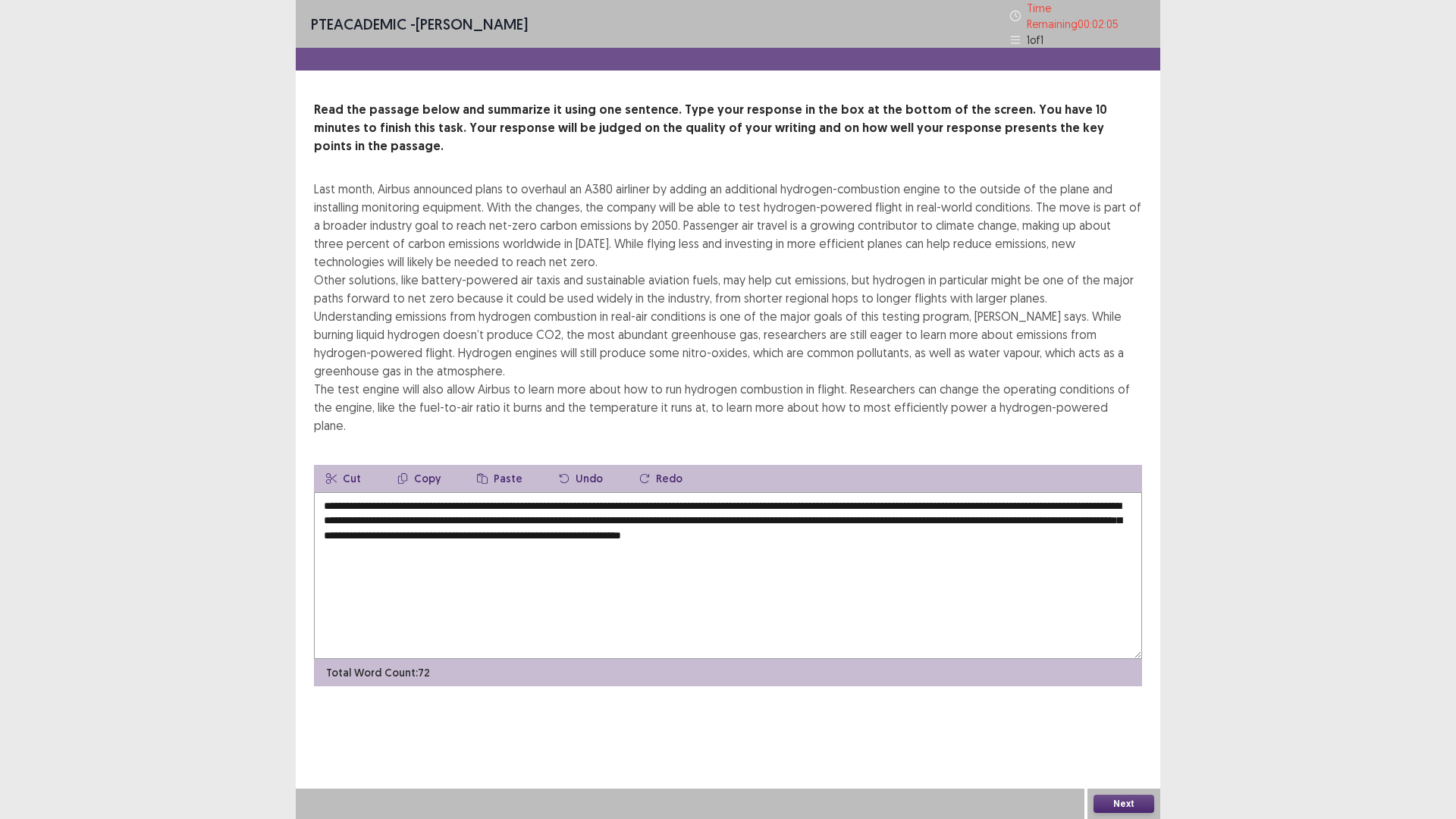
click at [1026, 492] on textarea "**********" at bounding box center [727, 576] width 828 height 167
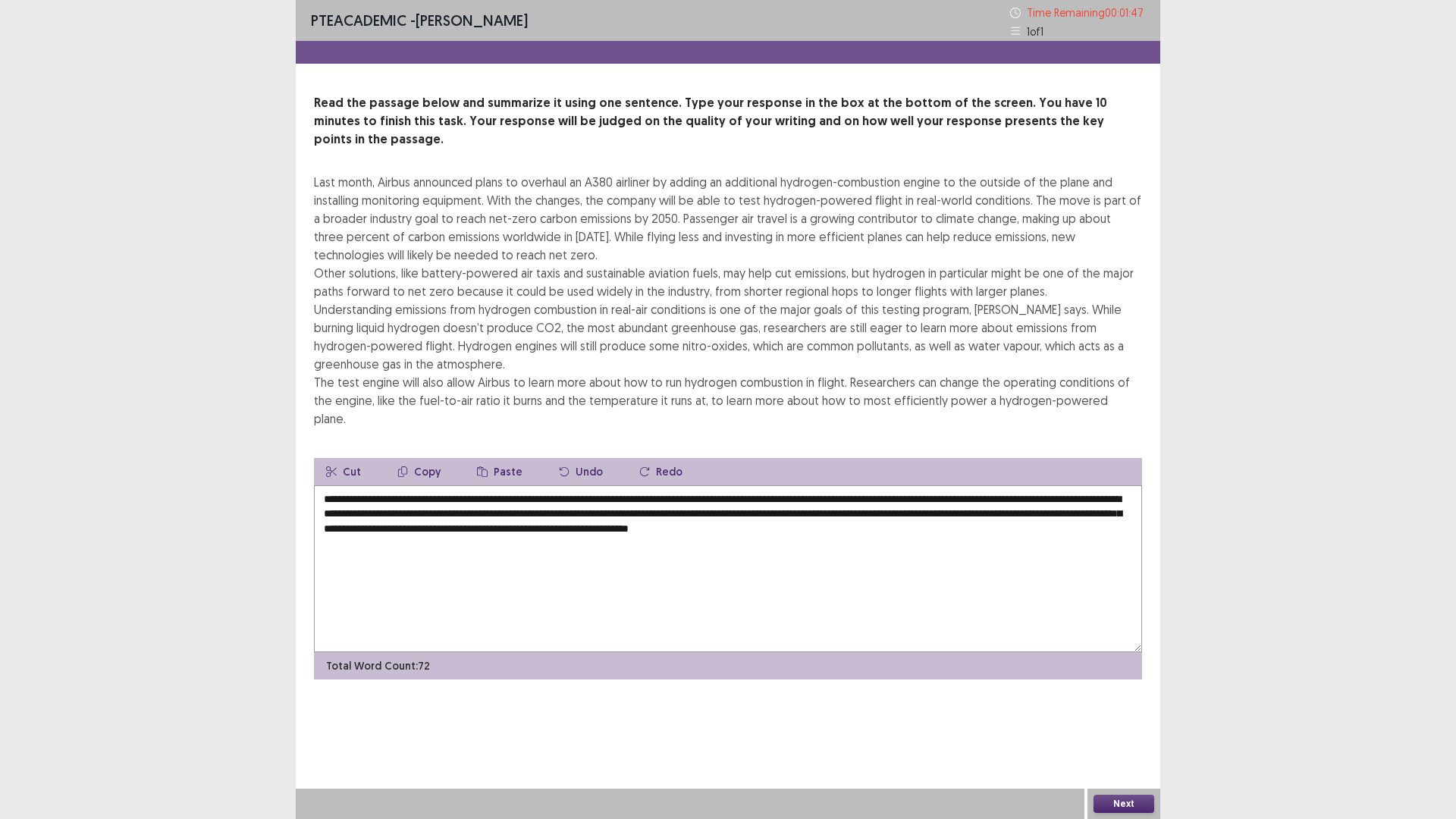
drag, startPoint x: 379, startPoint y: 477, endPoint x: 327, endPoint y: 485, distance: 52.6
click at [321, 485] on textarea "**********" at bounding box center [727, 569] width 828 height 167
drag, startPoint x: 761, startPoint y: 495, endPoint x: 753, endPoint y: 498, distance: 8.5
click at [753, 498] on textarea "**********" at bounding box center [727, 569] width 828 height 167
click at [750, 497] on textarea "**********" at bounding box center [727, 569] width 828 height 167
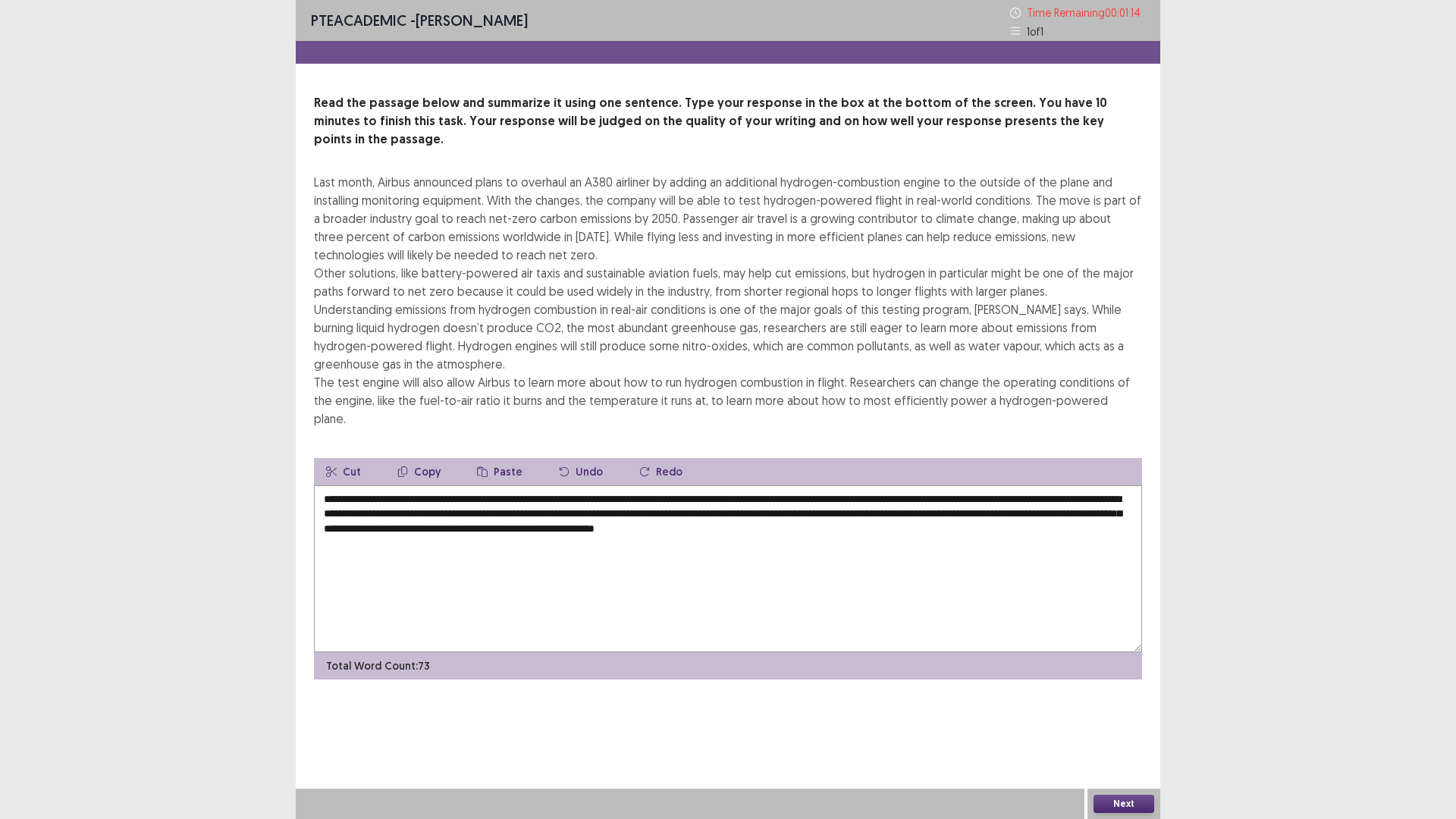
click at [866, 494] on textarea "**********" at bounding box center [727, 569] width 828 height 167
click at [470, 485] on textarea "**********" at bounding box center [727, 569] width 828 height 167
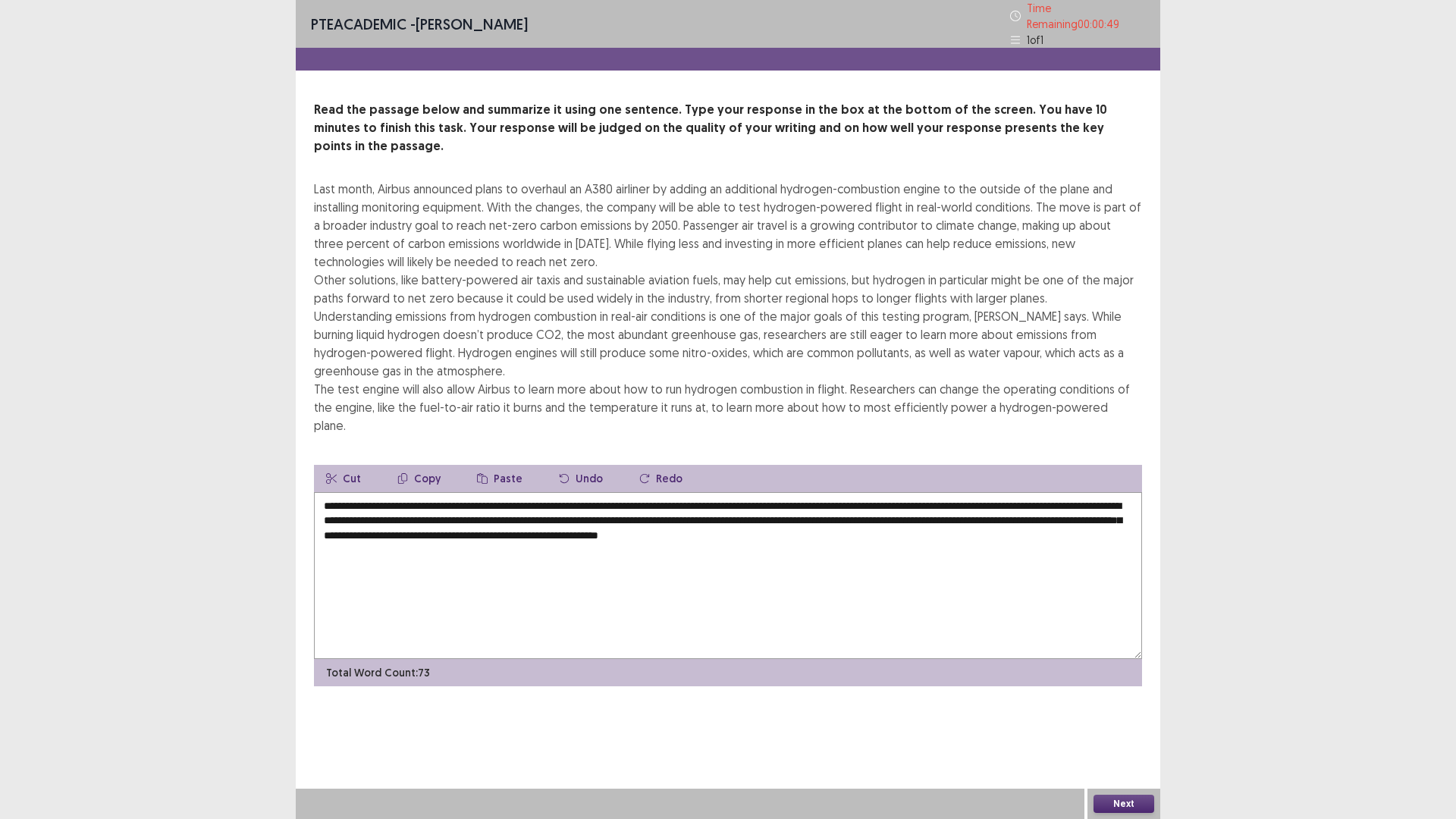
click at [582, 492] on textarea "**********" at bounding box center [727, 576] width 828 height 167
click at [337, 492] on textarea "**********" at bounding box center [727, 576] width 828 height 167
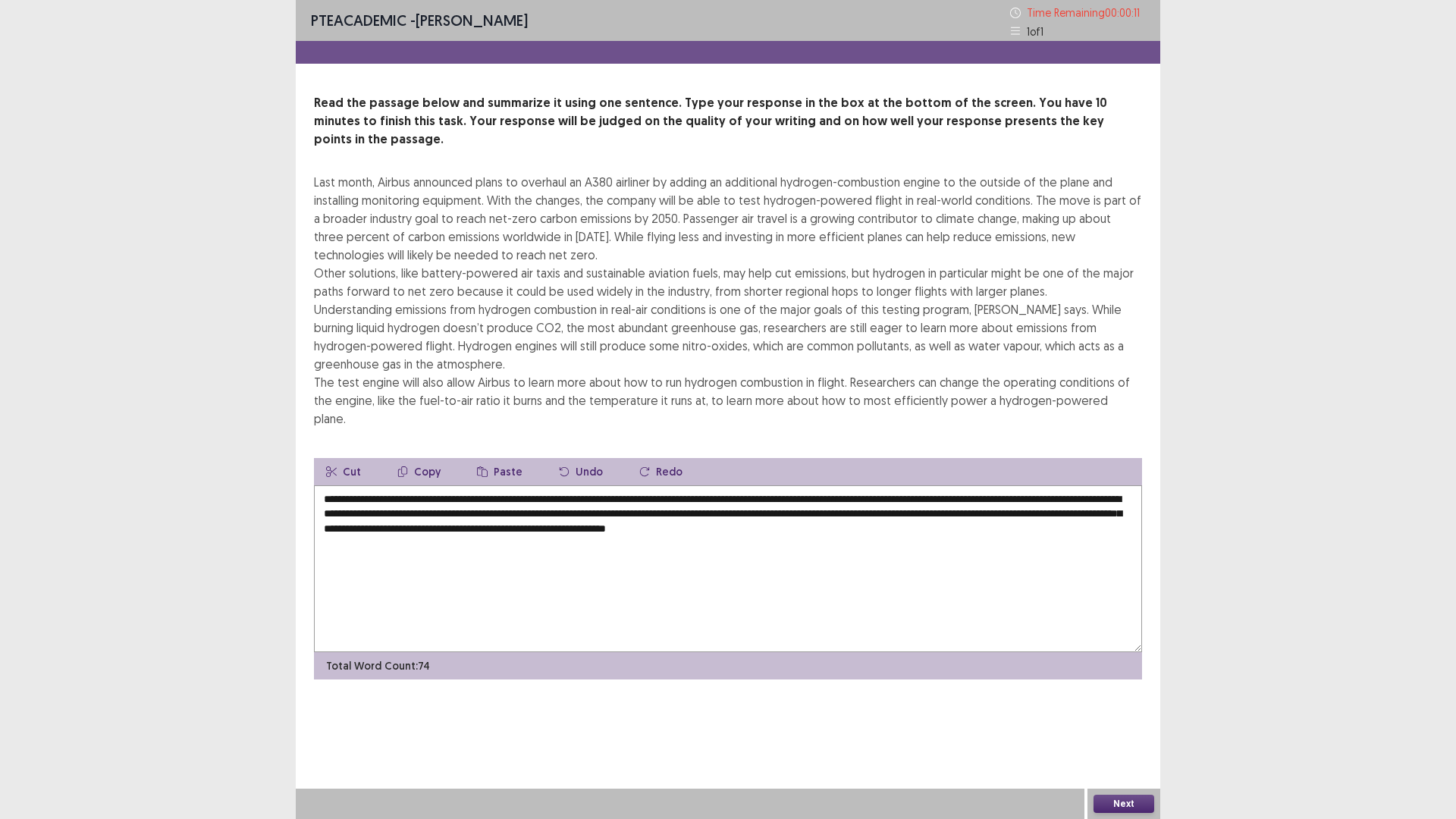
click at [1120, 485] on textarea "**********" at bounding box center [727, 569] width 828 height 167
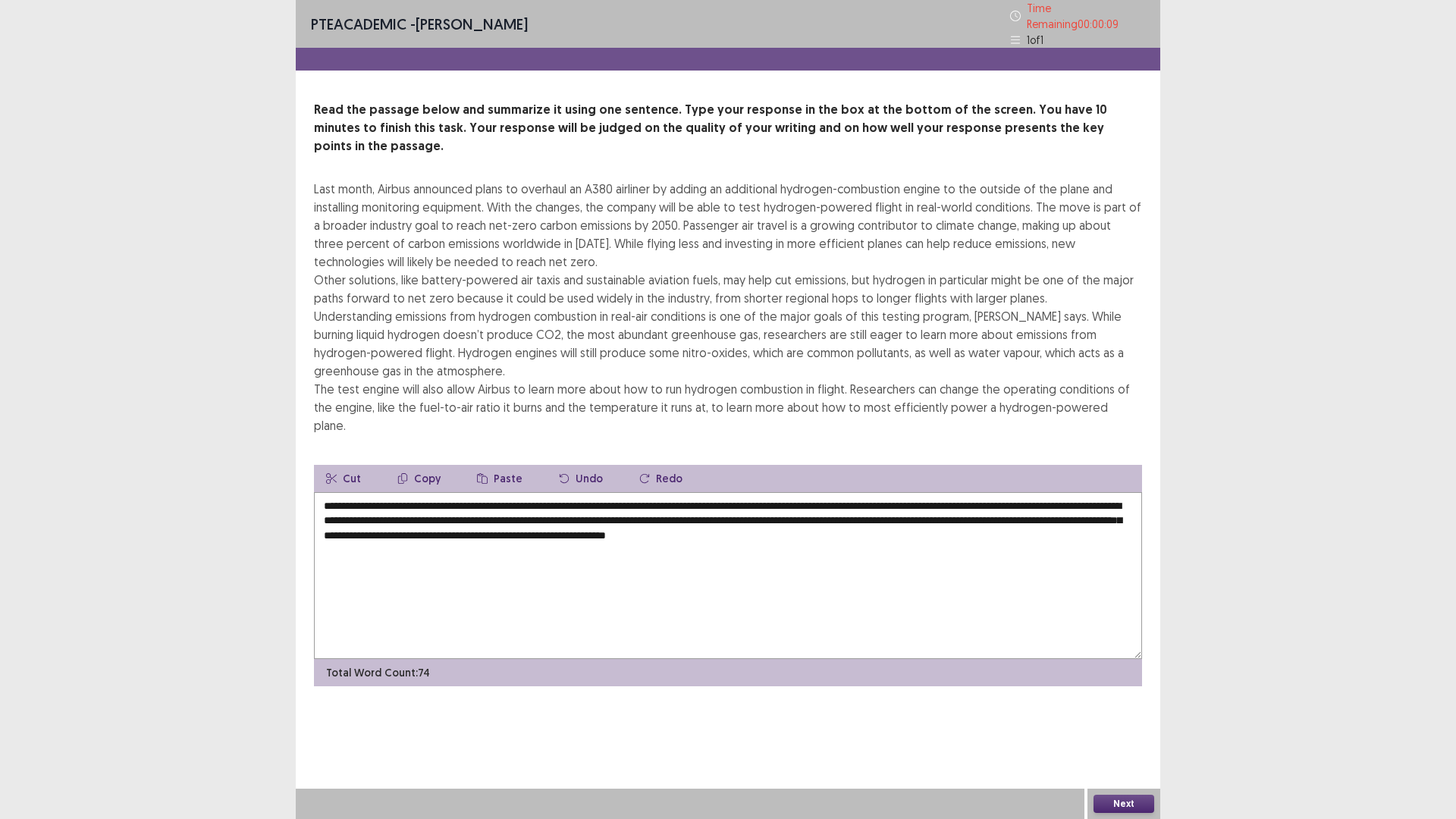
click at [1110, 492] on textarea "**********" at bounding box center [727, 576] width 828 height 167
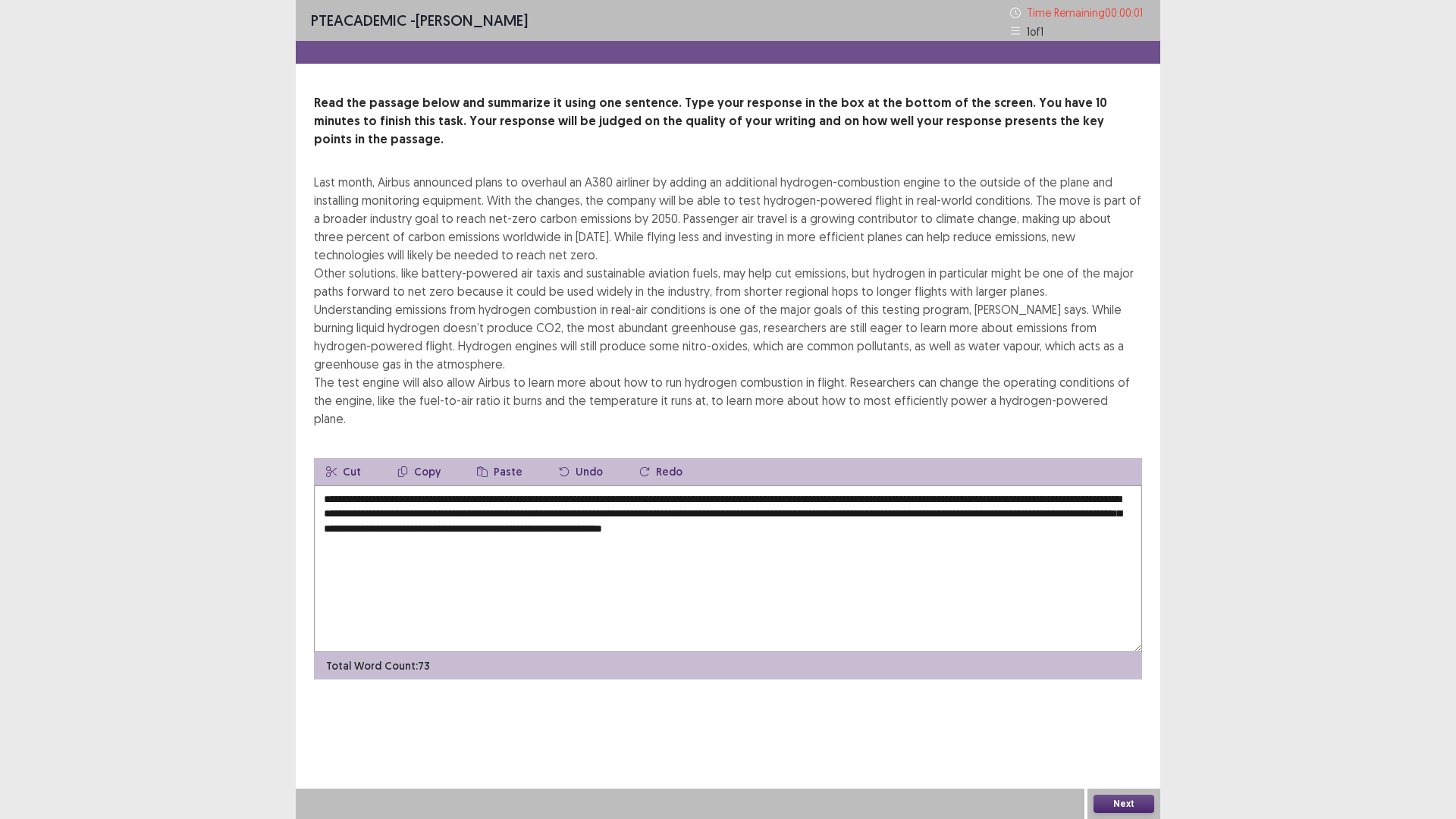
type textarea "**********"
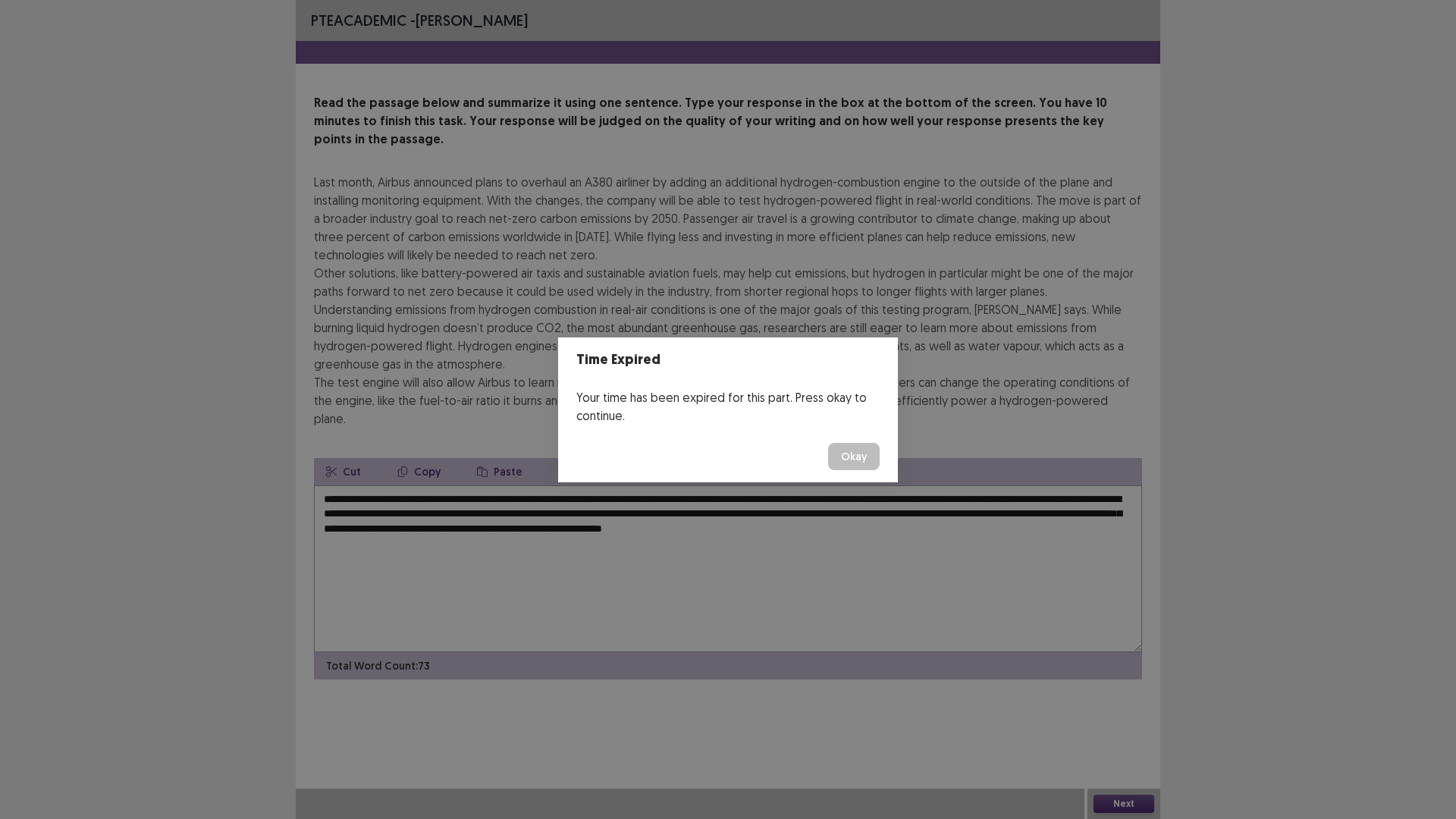
click at [857, 458] on button "Okay" at bounding box center [853, 456] width 52 height 27
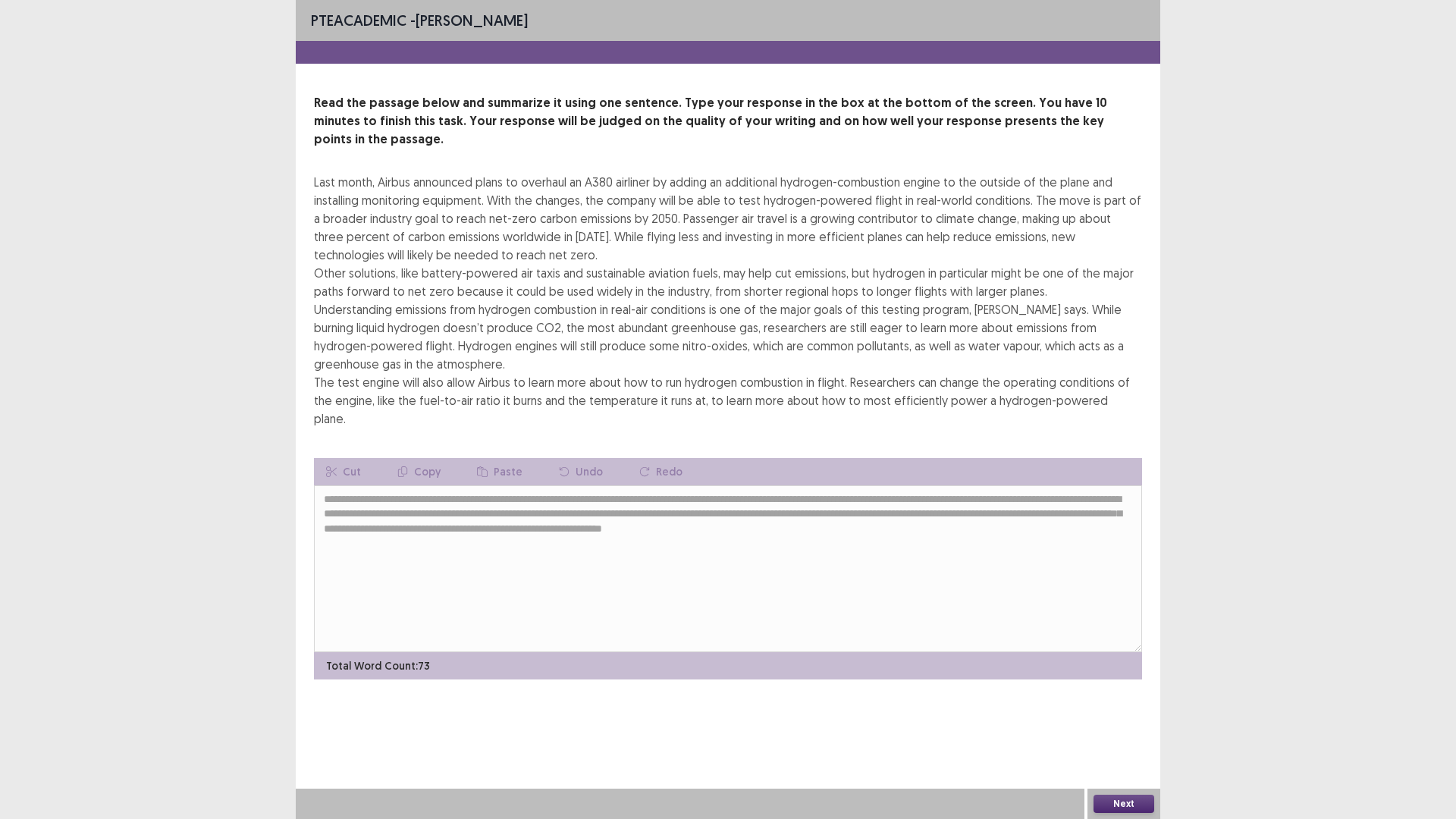
click at [1111, 715] on button "Next" at bounding box center [1124, 804] width 60 height 19
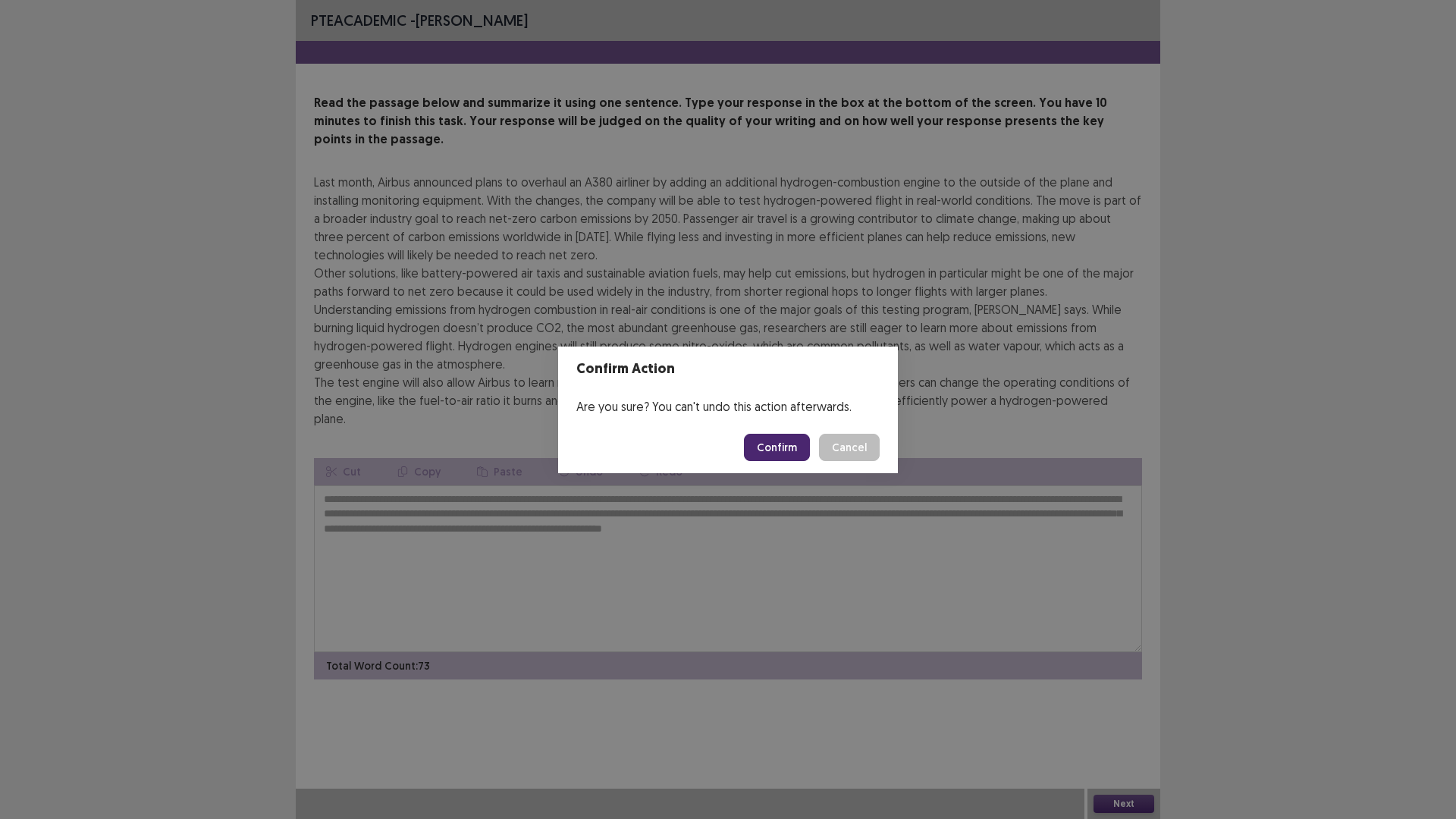
drag, startPoint x: 774, startPoint y: 426, endPoint x: 781, endPoint y: 453, distance: 27.9
click at [774, 430] on footer "Confirm Cancel" at bounding box center [728, 447] width 340 height 52
click at [781, 457] on button "Confirm" at bounding box center [776, 447] width 66 height 27
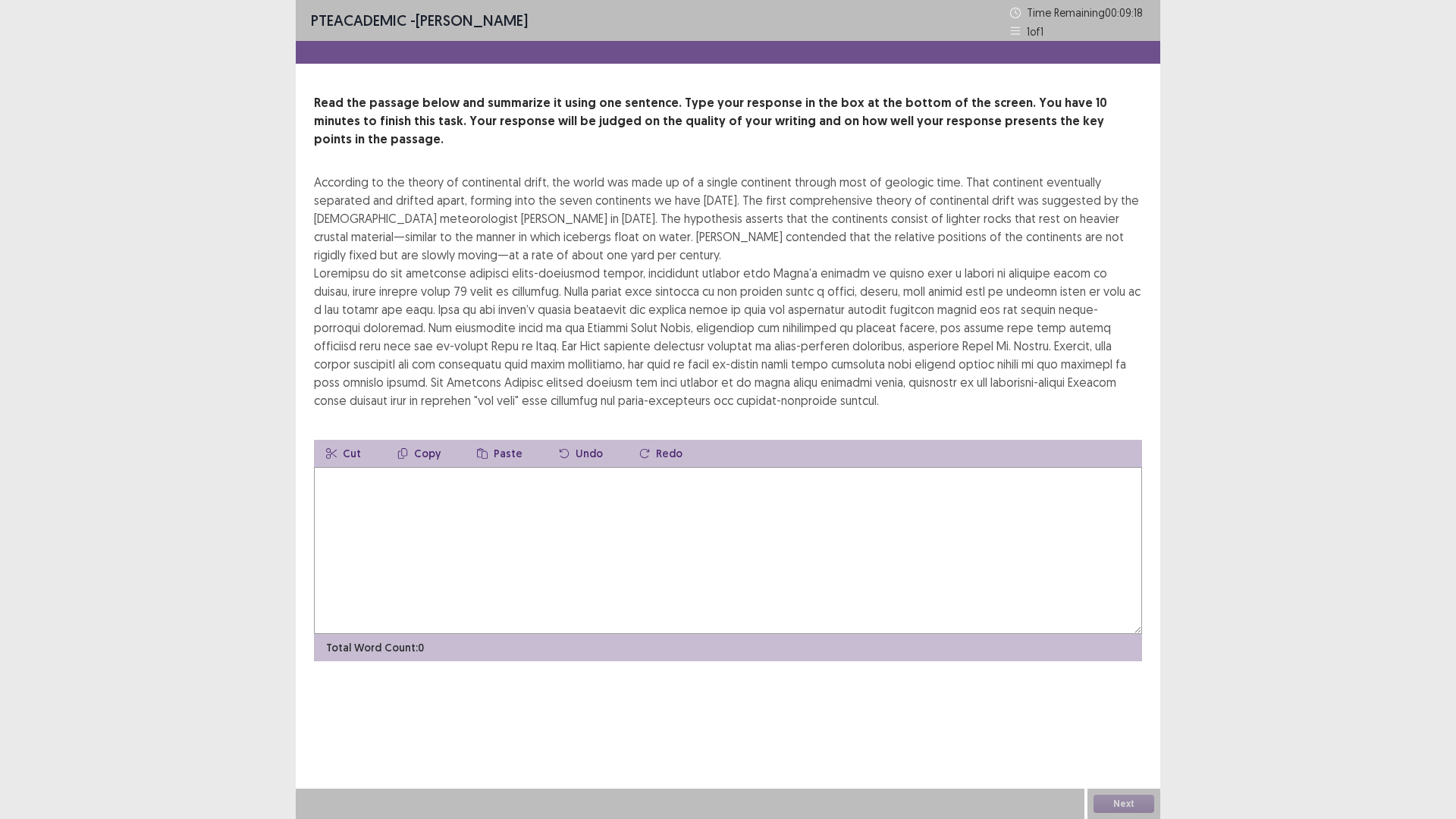
click at [490, 496] on textarea at bounding box center [727, 550] width 828 height 167
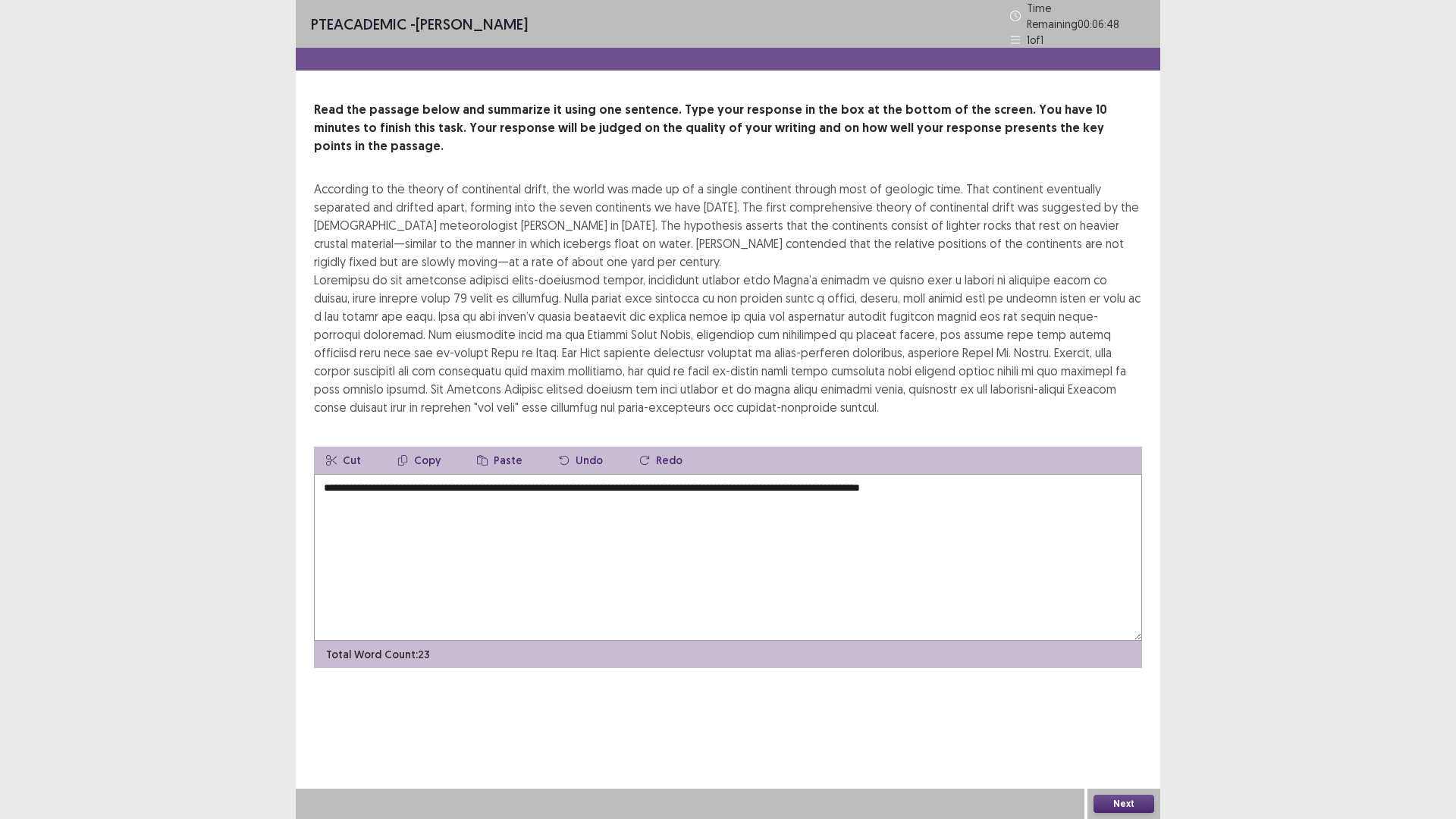
click at [1012, 474] on textarea "**********" at bounding box center [727, 557] width 828 height 167
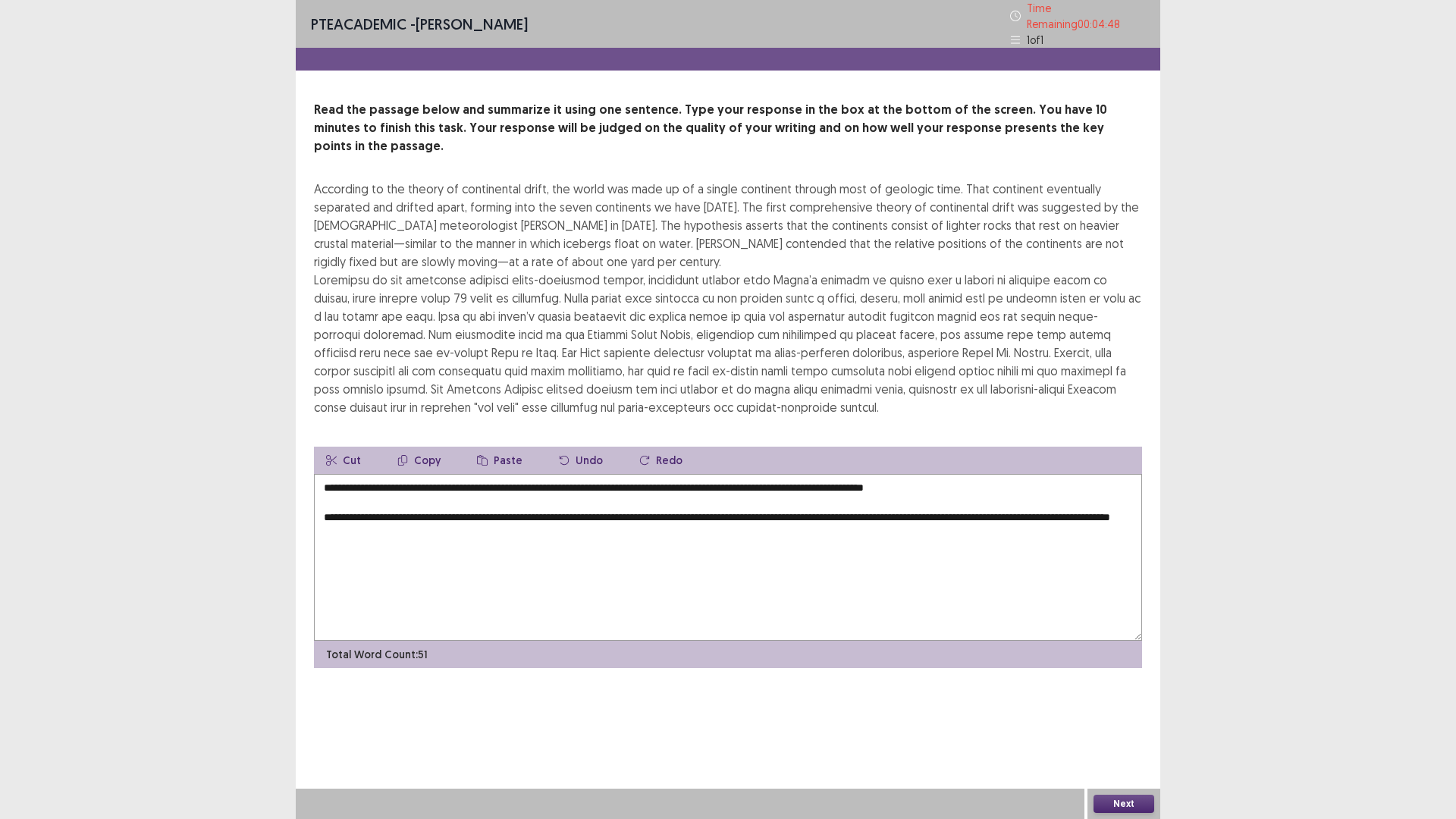
click at [346, 481] on textarea "**********" at bounding box center [727, 557] width 828 height 167
click at [322, 494] on textarea "**********" at bounding box center [727, 557] width 828 height 167
click at [818, 477] on textarea "**********" at bounding box center [727, 557] width 828 height 167
click at [325, 498] on textarea "**********" at bounding box center [727, 557] width 828 height 167
drag, startPoint x: 328, startPoint y: 496, endPoint x: 319, endPoint y: 498, distance: 9.2
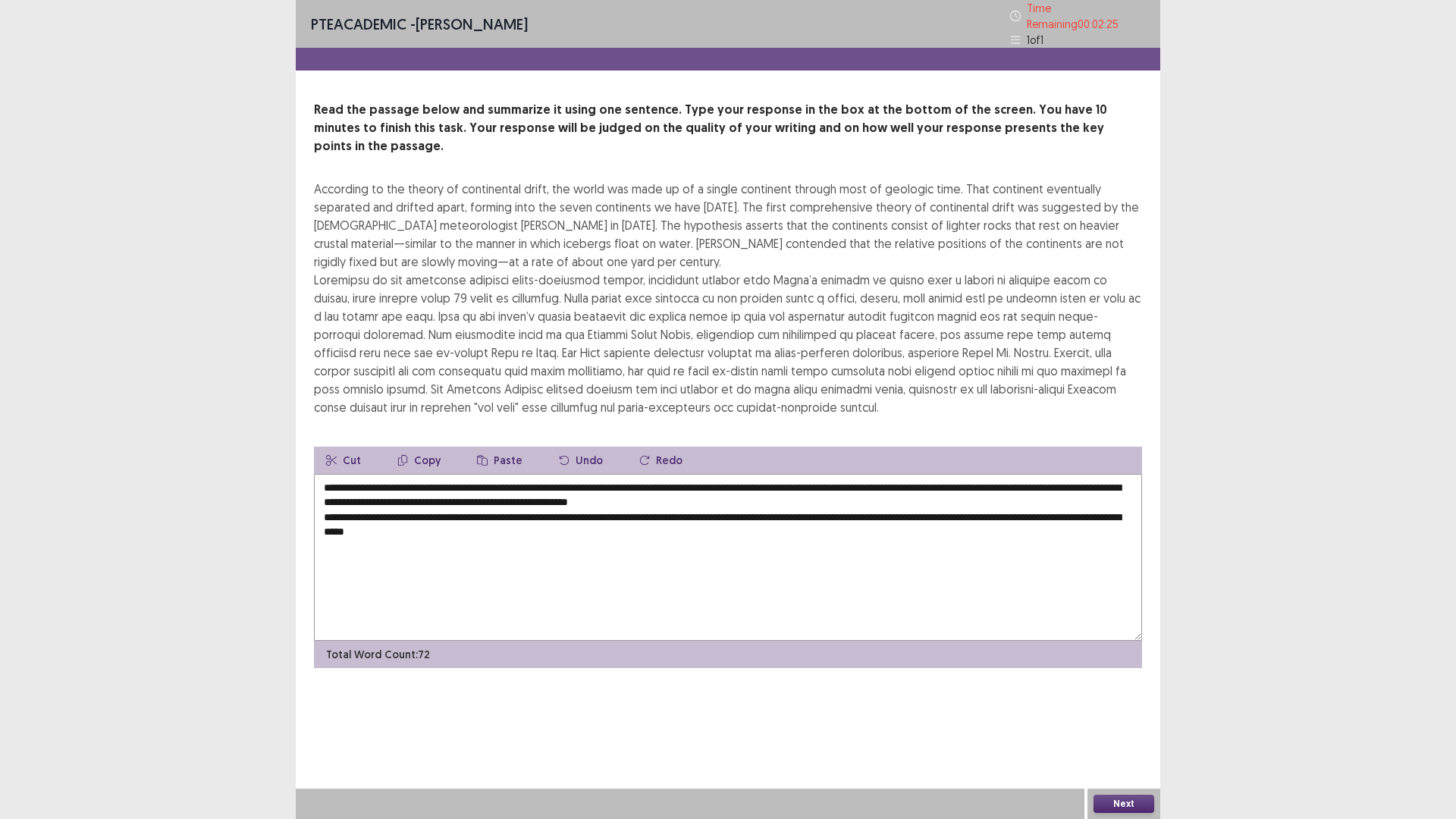
click at [319, 498] on textarea "**********" at bounding box center [727, 557] width 828 height 167
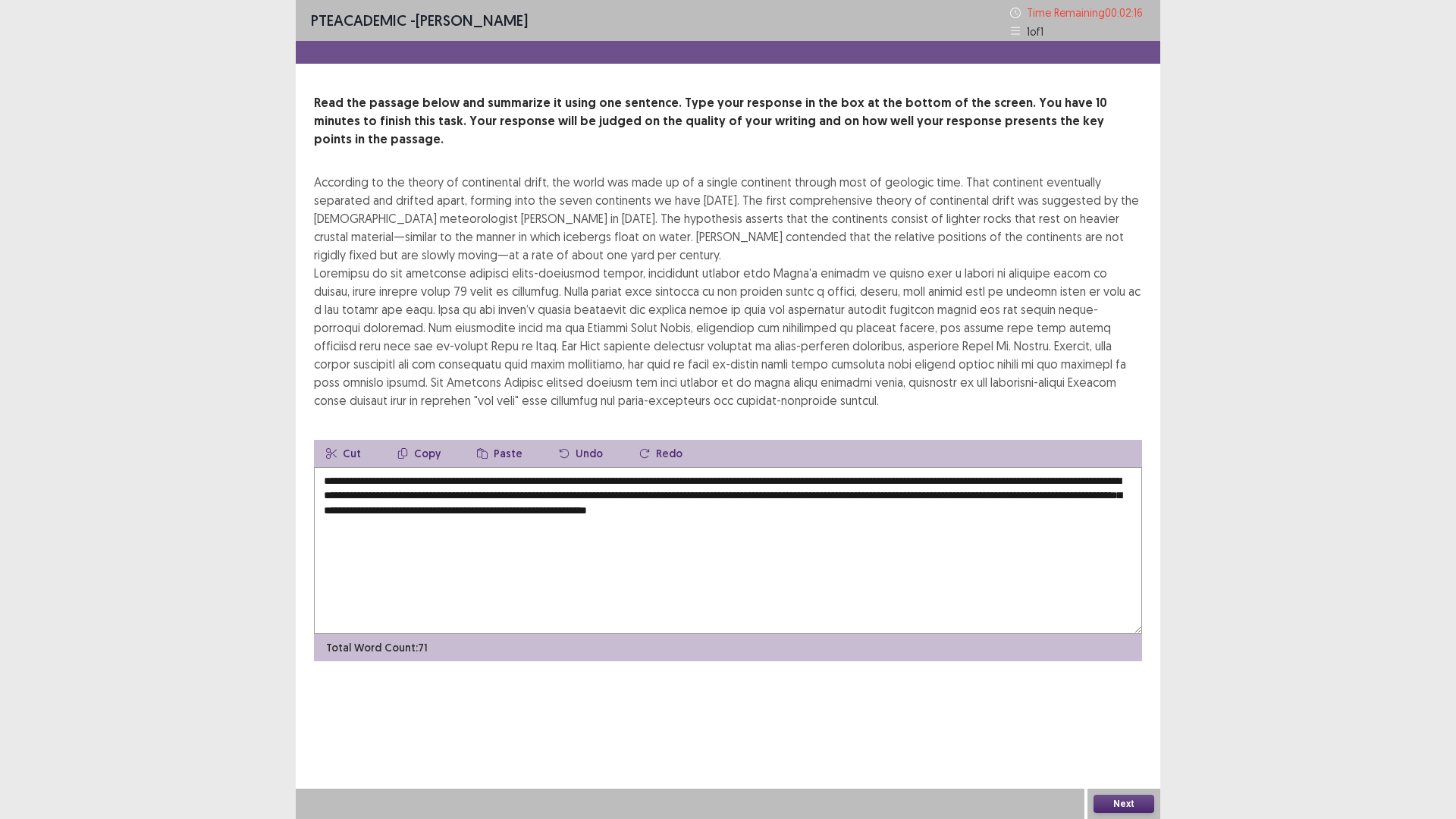
click at [380, 467] on textarea "**********" at bounding box center [727, 550] width 828 height 167
drag, startPoint x: 1046, startPoint y: 464, endPoint x: 1011, endPoint y: 467, distance: 35.1
click at [1011, 467] on textarea "**********" at bounding box center [727, 550] width 828 height 167
drag, startPoint x: 791, startPoint y: 479, endPoint x: 809, endPoint y: 474, distance: 18.7
click at [809, 474] on textarea "**********" at bounding box center [727, 550] width 828 height 167
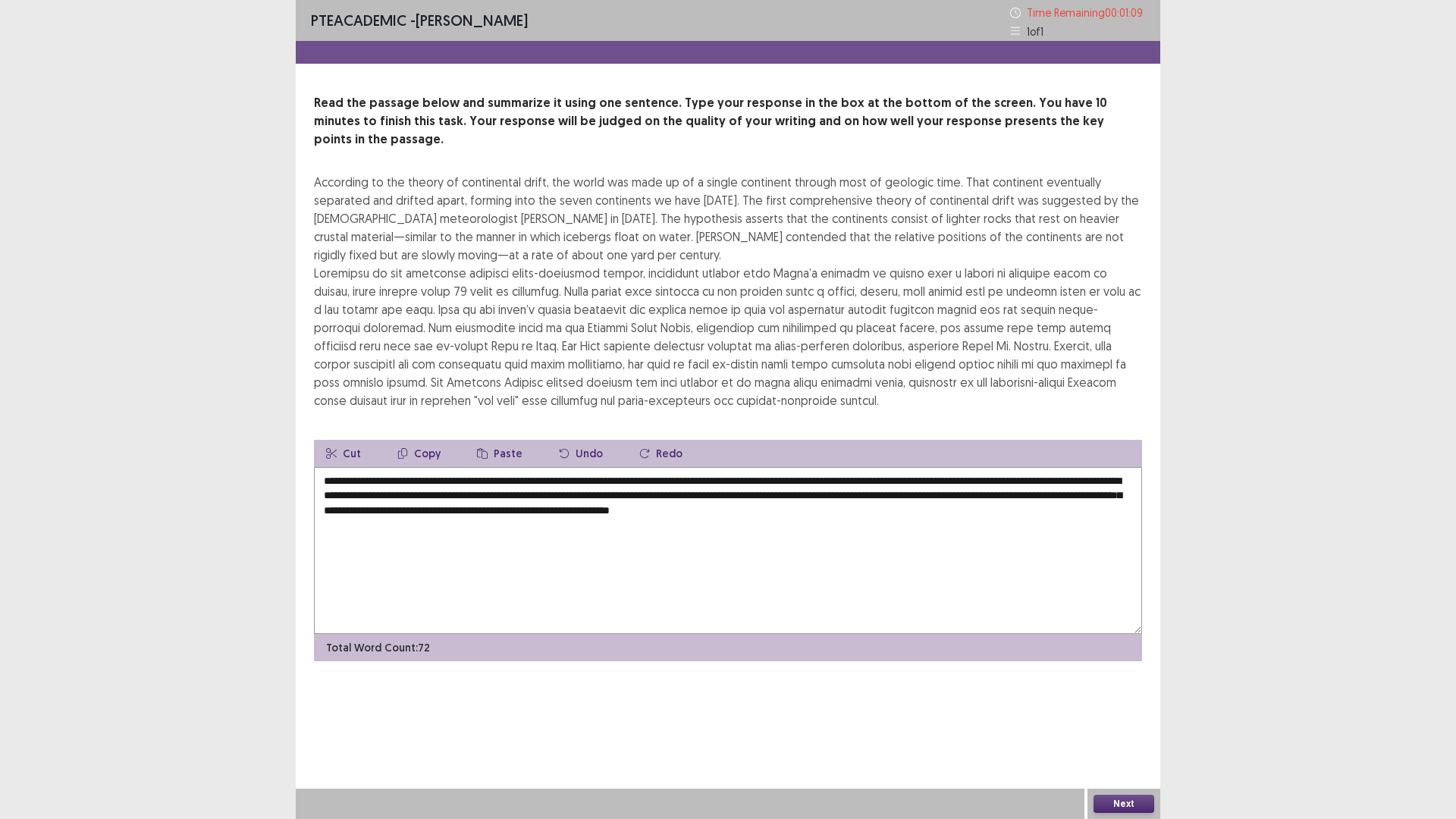
drag, startPoint x: 986, startPoint y: 477, endPoint x: 1082, endPoint y: 474, distance: 96.0
click at [1082, 474] on textarea "**********" at bounding box center [727, 550] width 828 height 167
click at [552, 495] on textarea "**********" at bounding box center [727, 550] width 828 height 167
type textarea "**********"
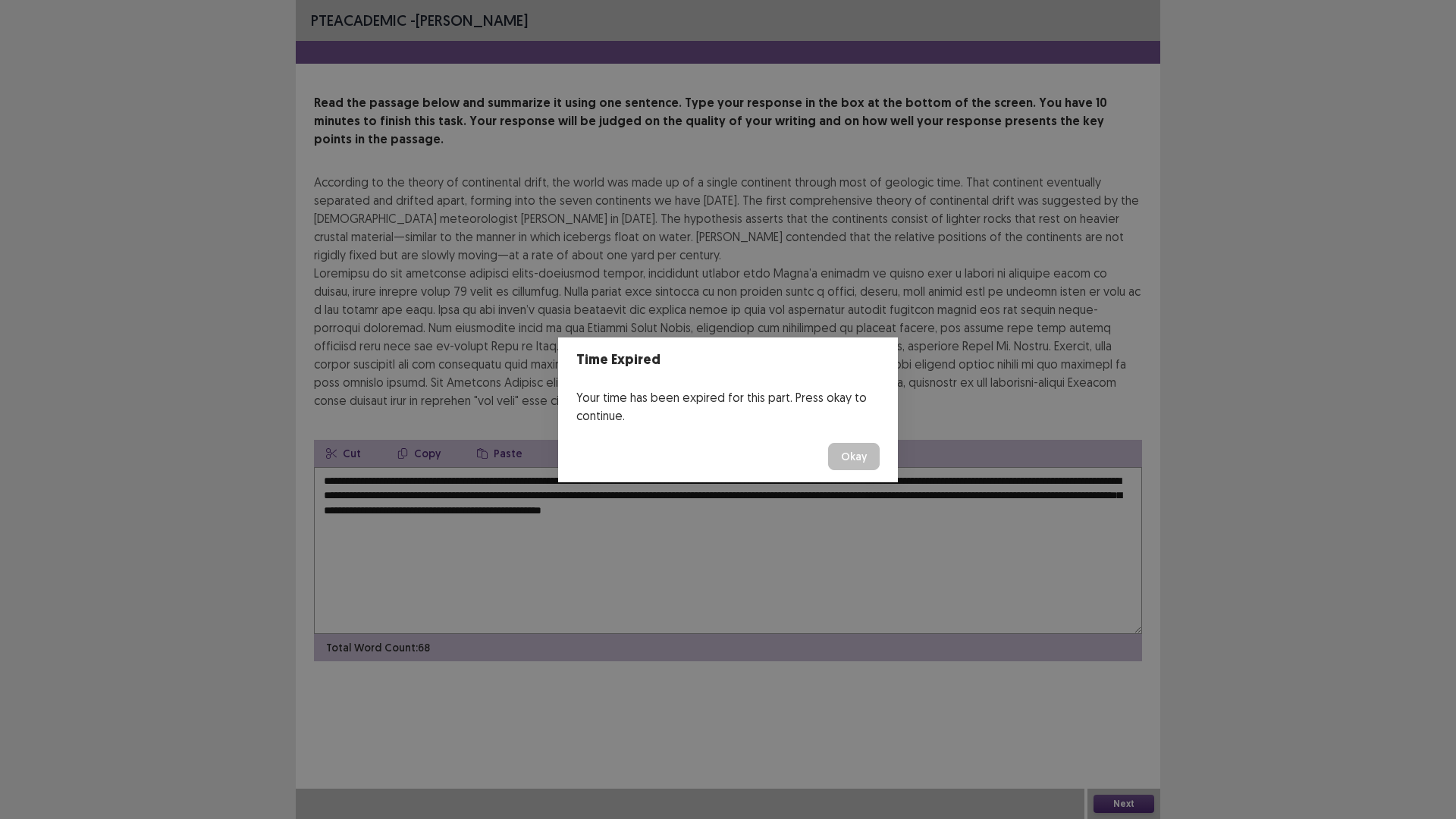
click at [852, 460] on button "Okay" at bounding box center [853, 456] width 52 height 27
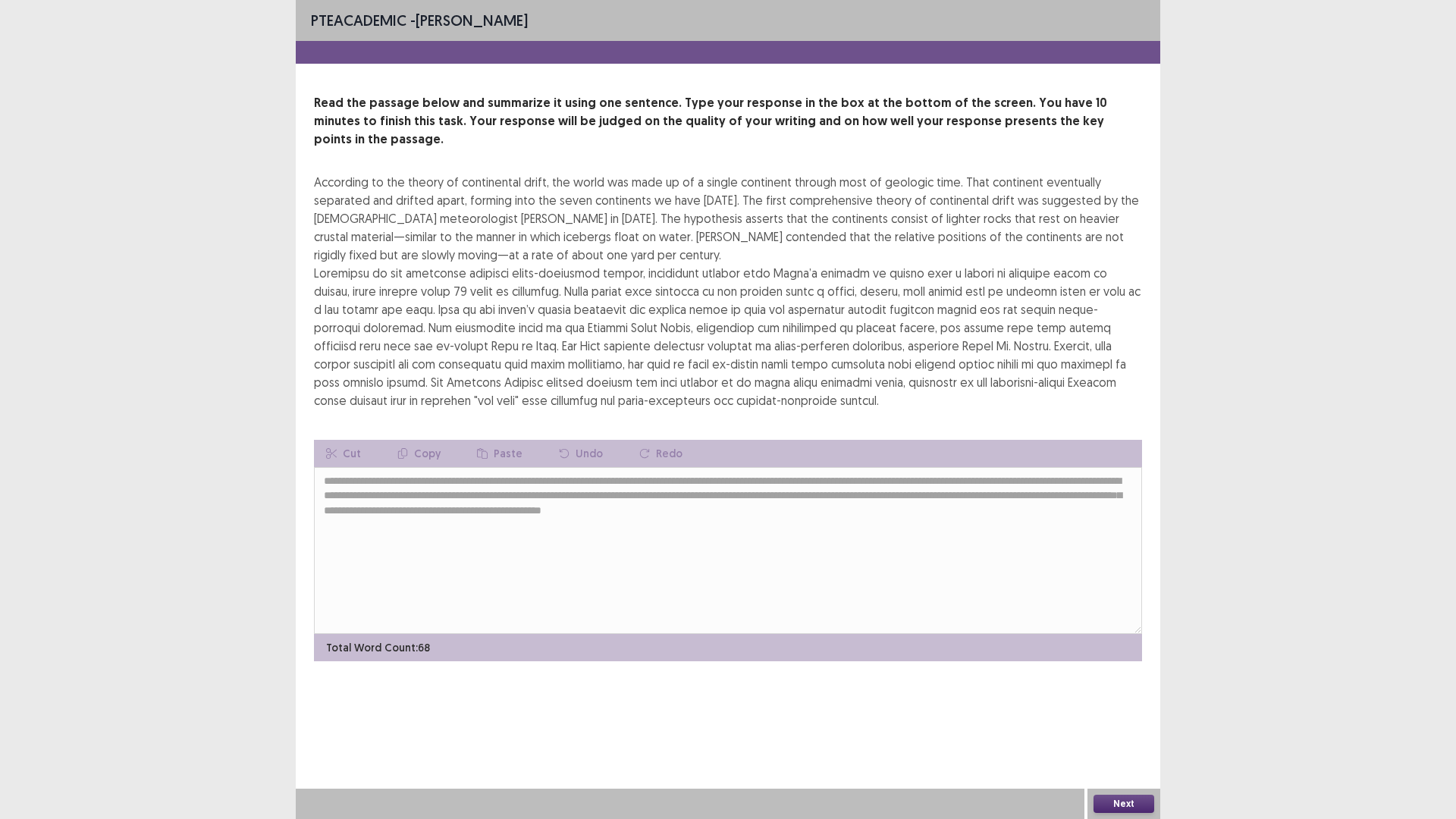
click at [1138, 715] on button "Next" at bounding box center [1124, 804] width 60 height 19
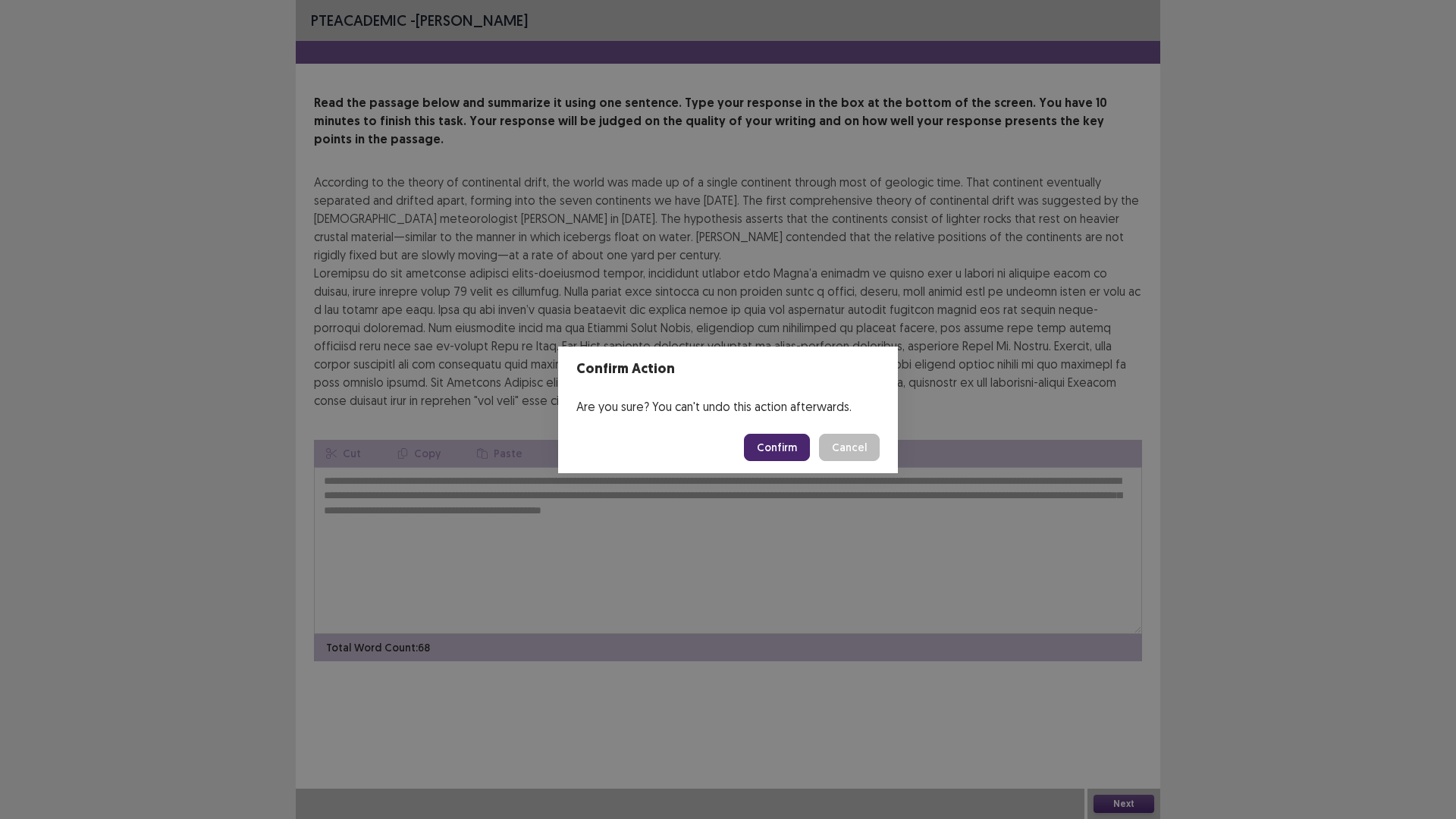
click at [784, 448] on button "Confirm" at bounding box center [776, 447] width 66 height 27
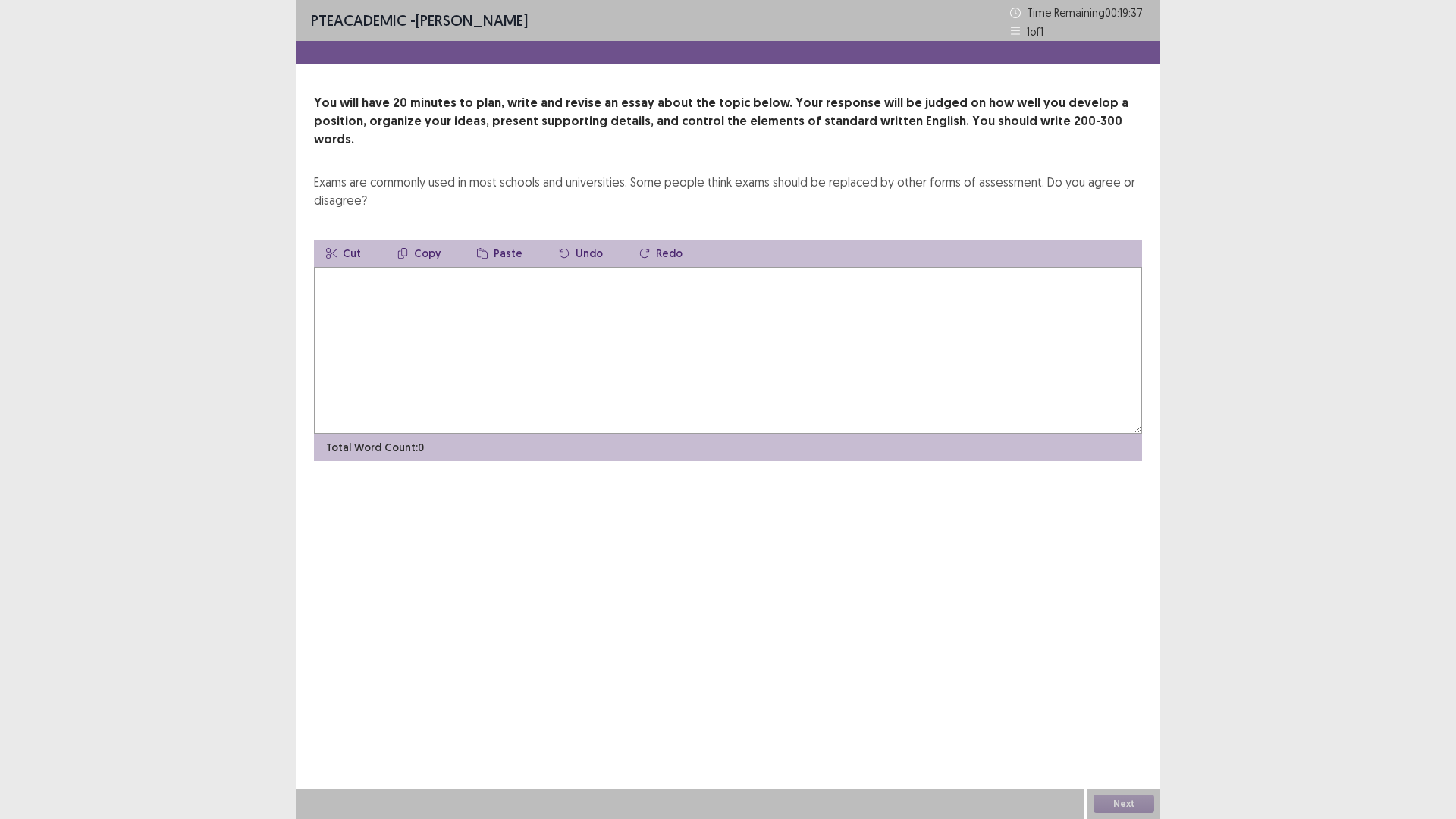
click at [434, 282] on textarea at bounding box center [727, 350] width 828 height 167
type textarea "*"
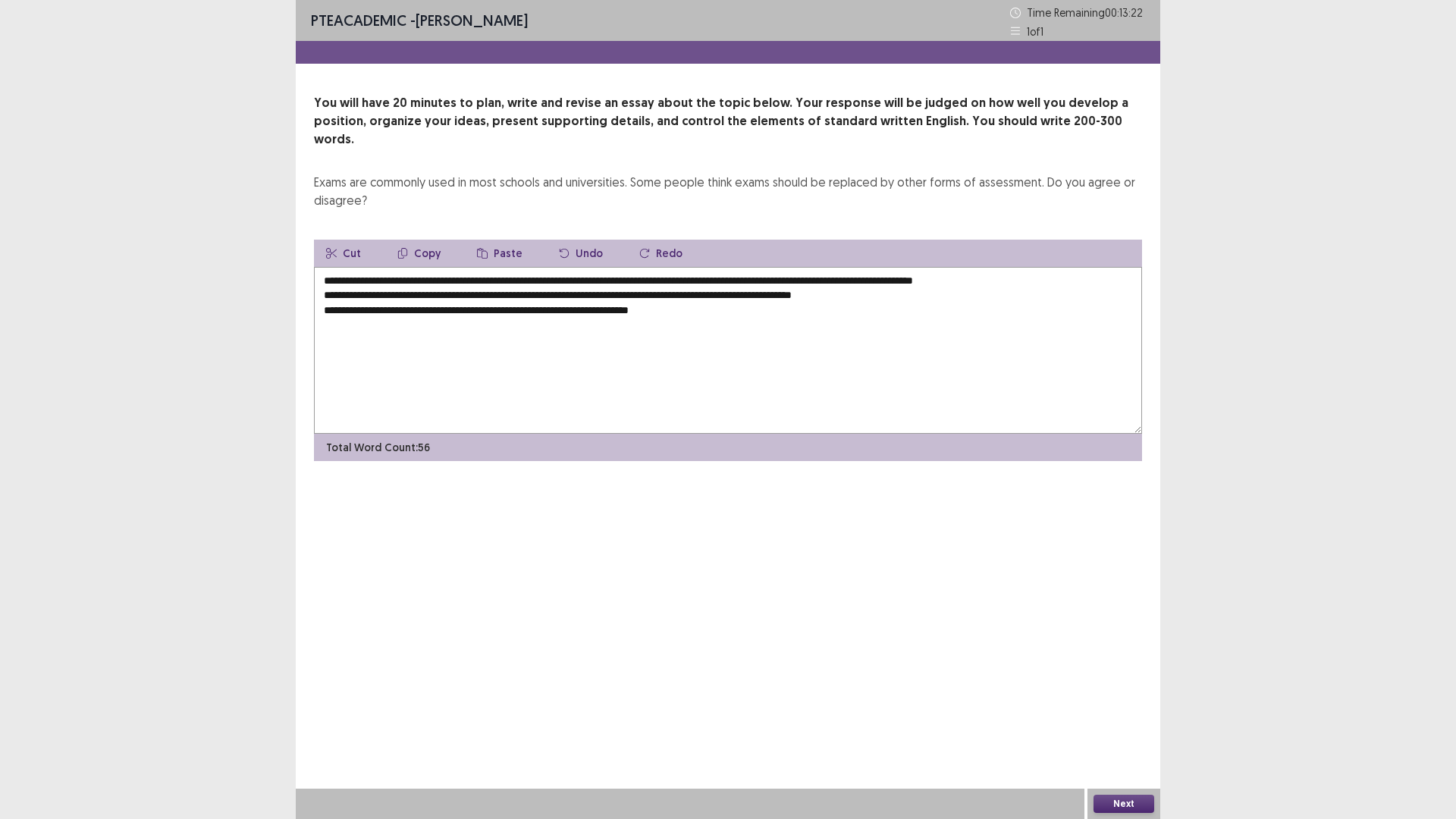
click at [659, 297] on textarea "**********" at bounding box center [727, 350] width 828 height 167
click at [716, 298] on textarea "**********" at bounding box center [727, 350] width 828 height 167
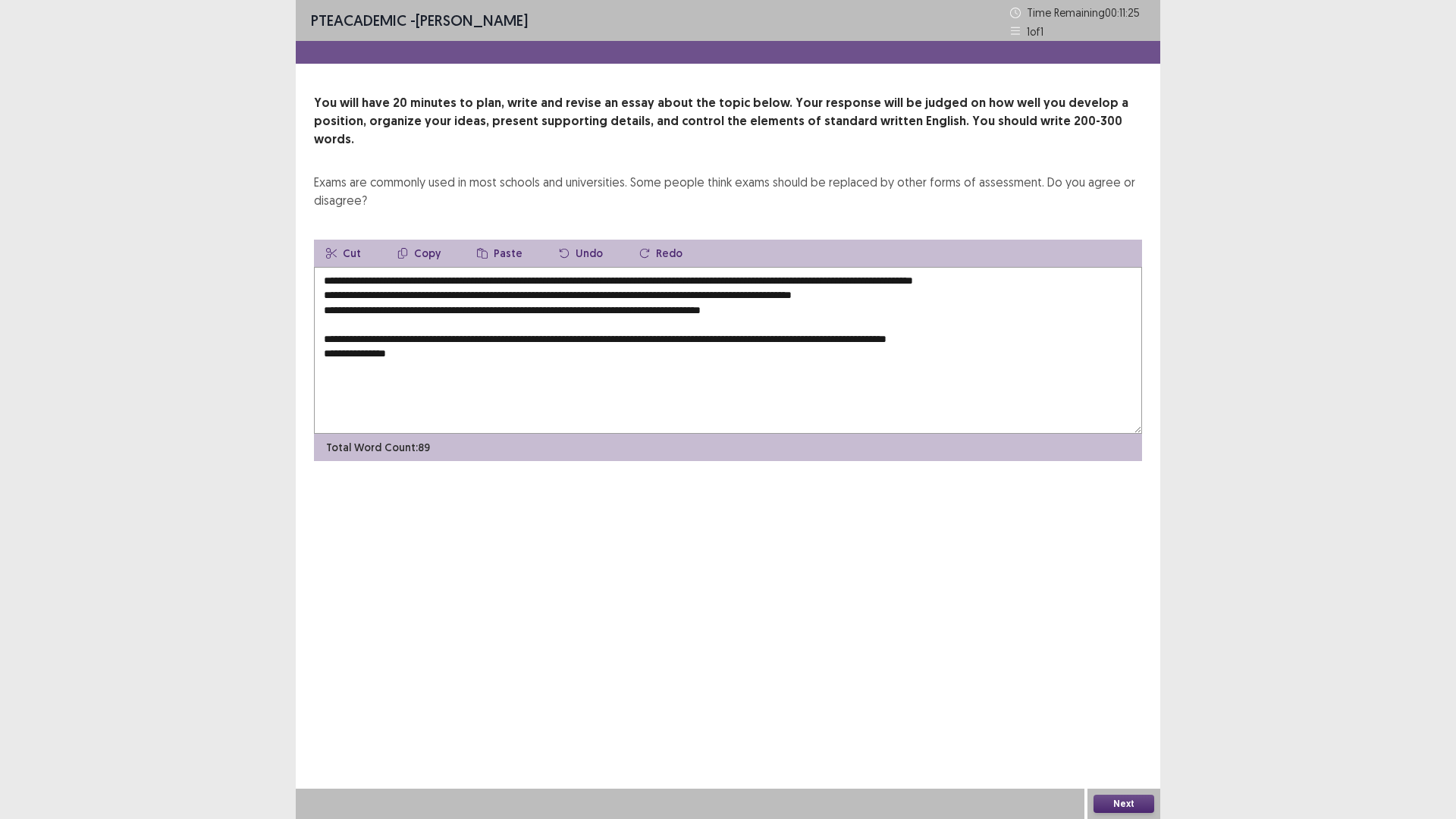
click at [327, 340] on textarea "**********" at bounding box center [727, 350] width 828 height 167
click at [425, 341] on textarea "**********" at bounding box center [727, 350] width 828 height 167
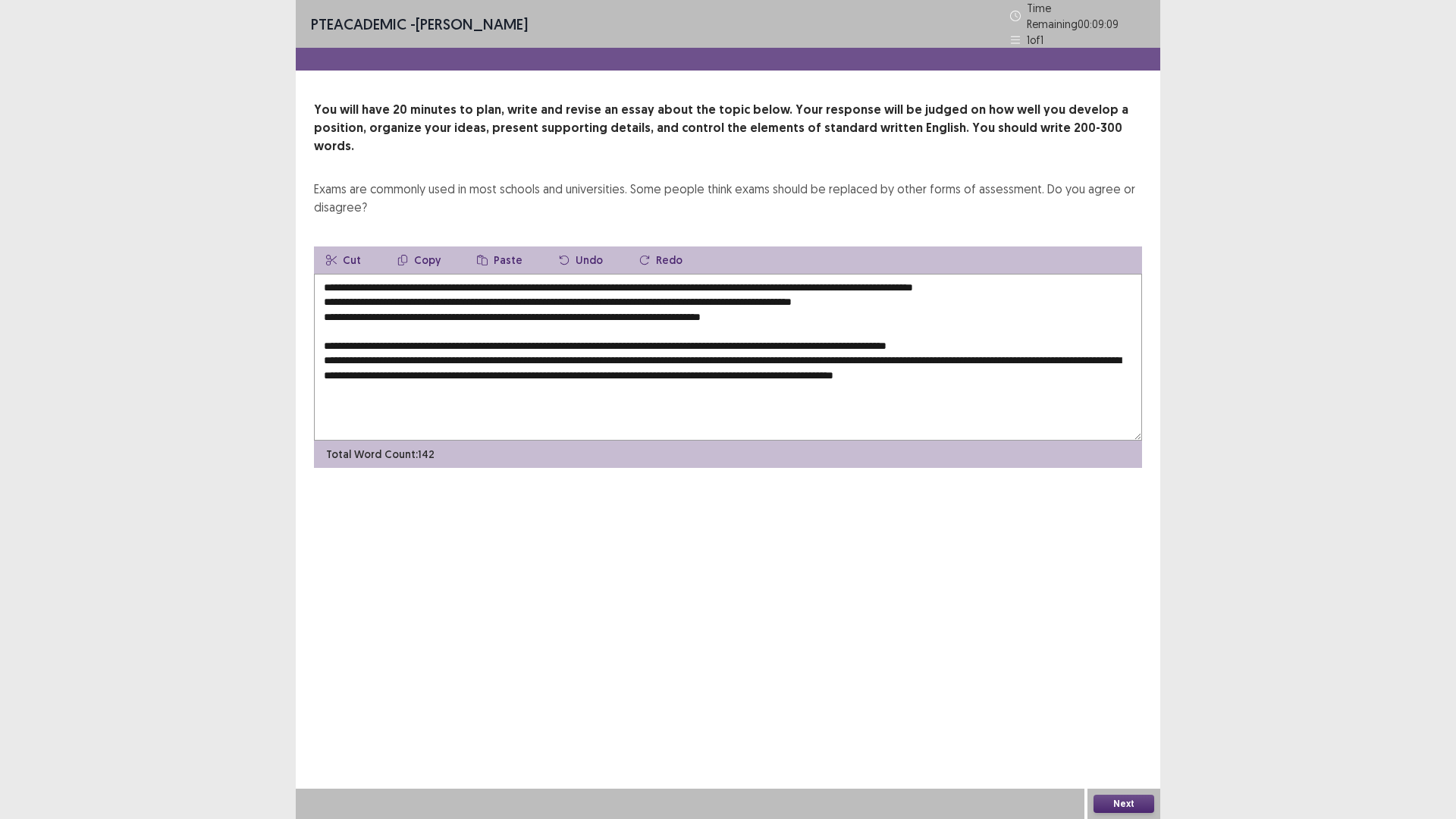
click at [1084, 352] on textarea "**********" at bounding box center [727, 357] width 828 height 167
click at [345, 358] on textarea "**********" at bounding box center [727, 357] width 828 height 167
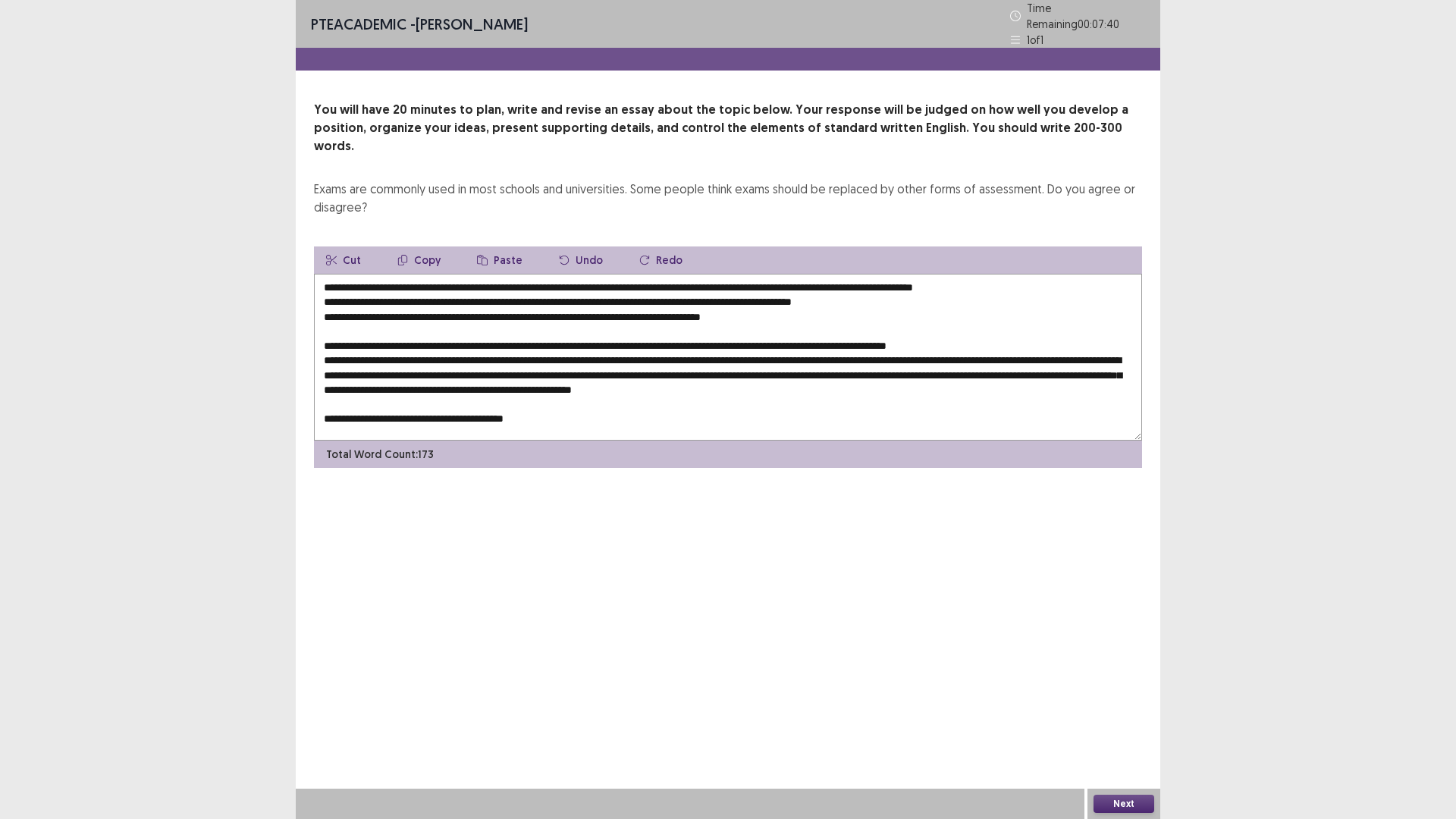
drag, startPoint x: 480, startPoint y: 393, endPoint x: 488, endPoint y: 396, distance: 8.5
click at [488, 396] on textarea at bounding box center [727, 357] width 828 height 167
click at [556, 399] on textarea at bounding box center [727, 357] width 828 height 167
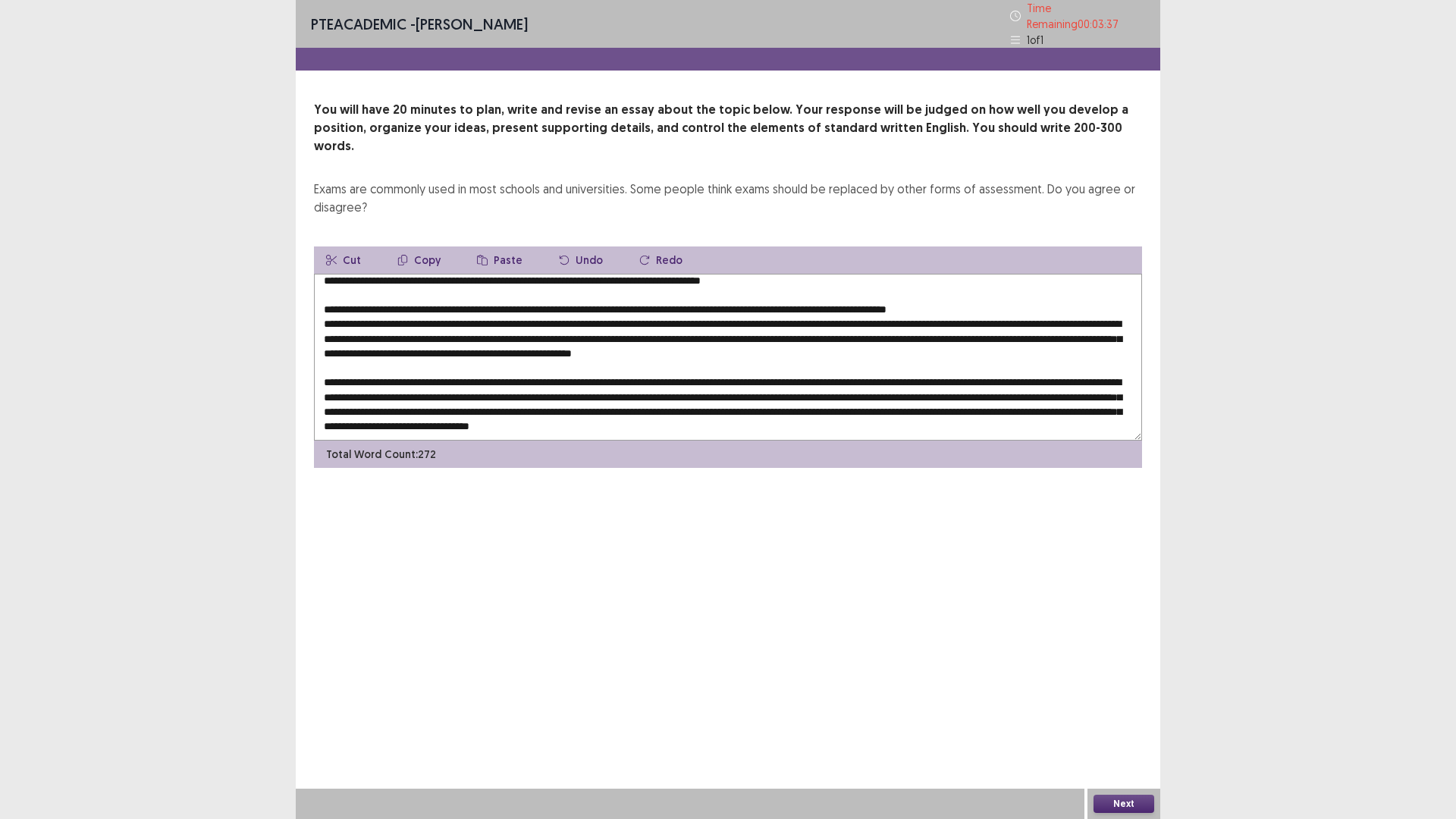
scroll to position [59, 0]
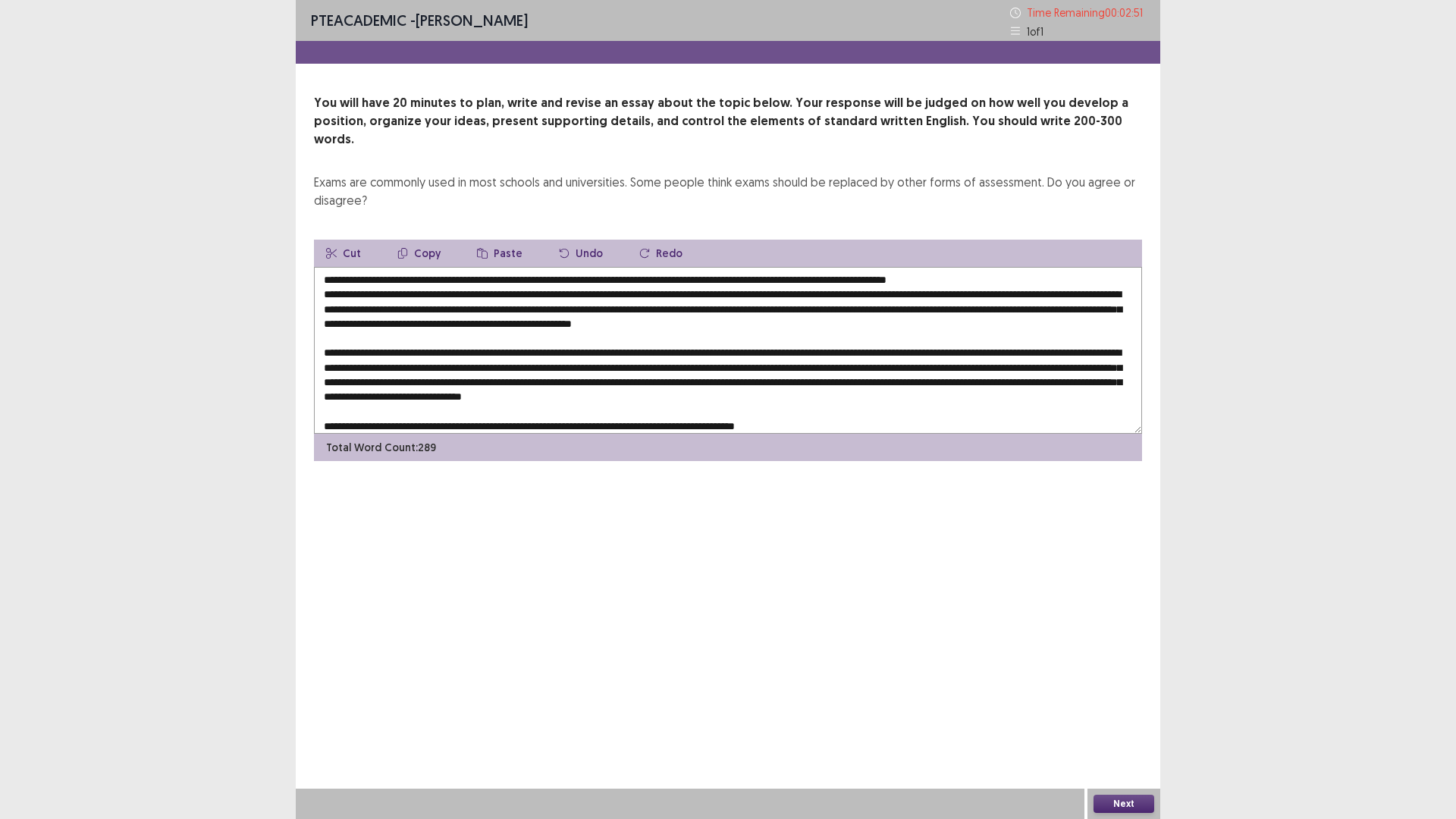
click at [1068, 379] on textarea at bounding box center [727, 350] width 828 height 167
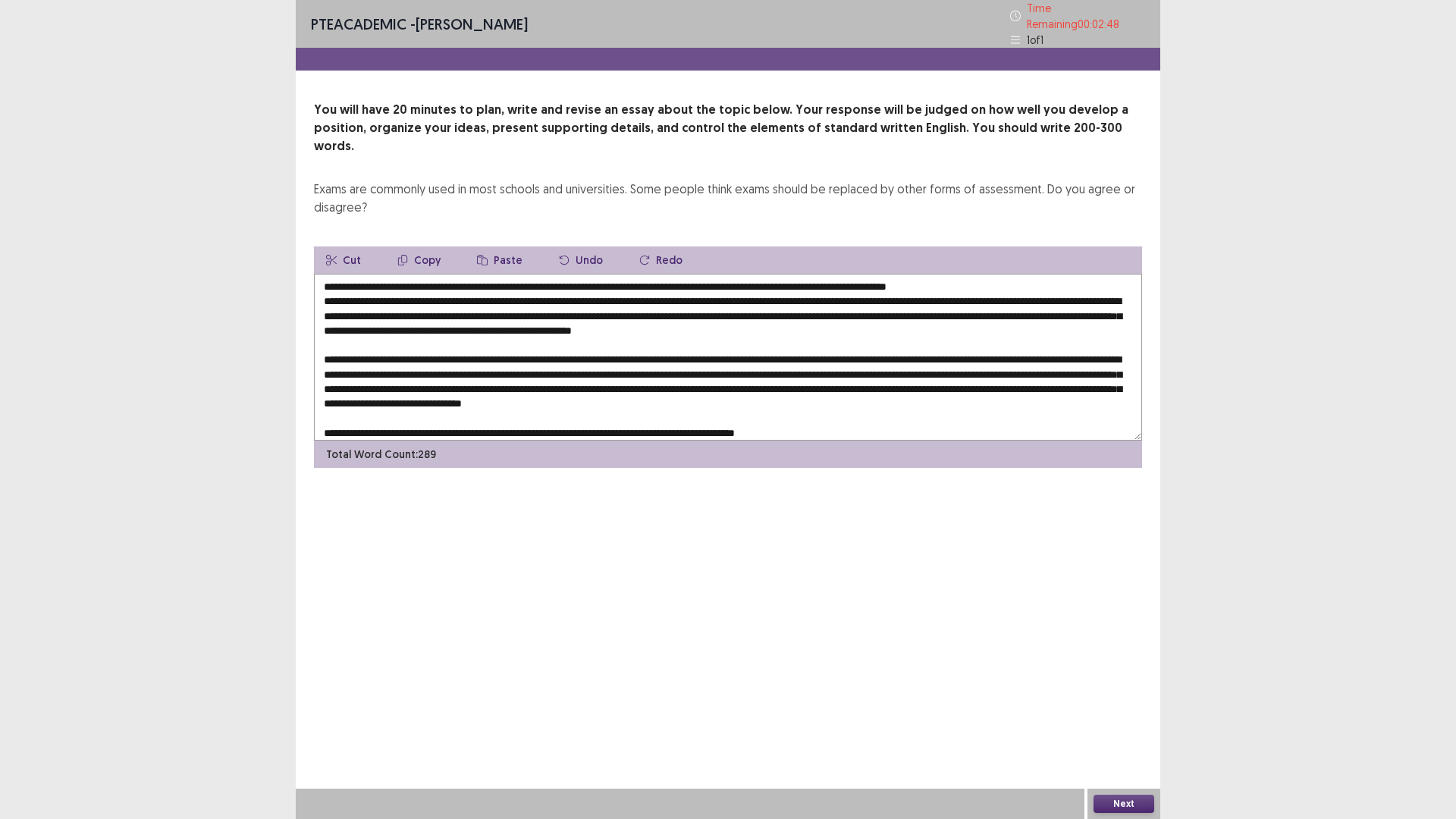
click at [844, 409] on textarea at bounding box center [727, 357] width 828 height 167
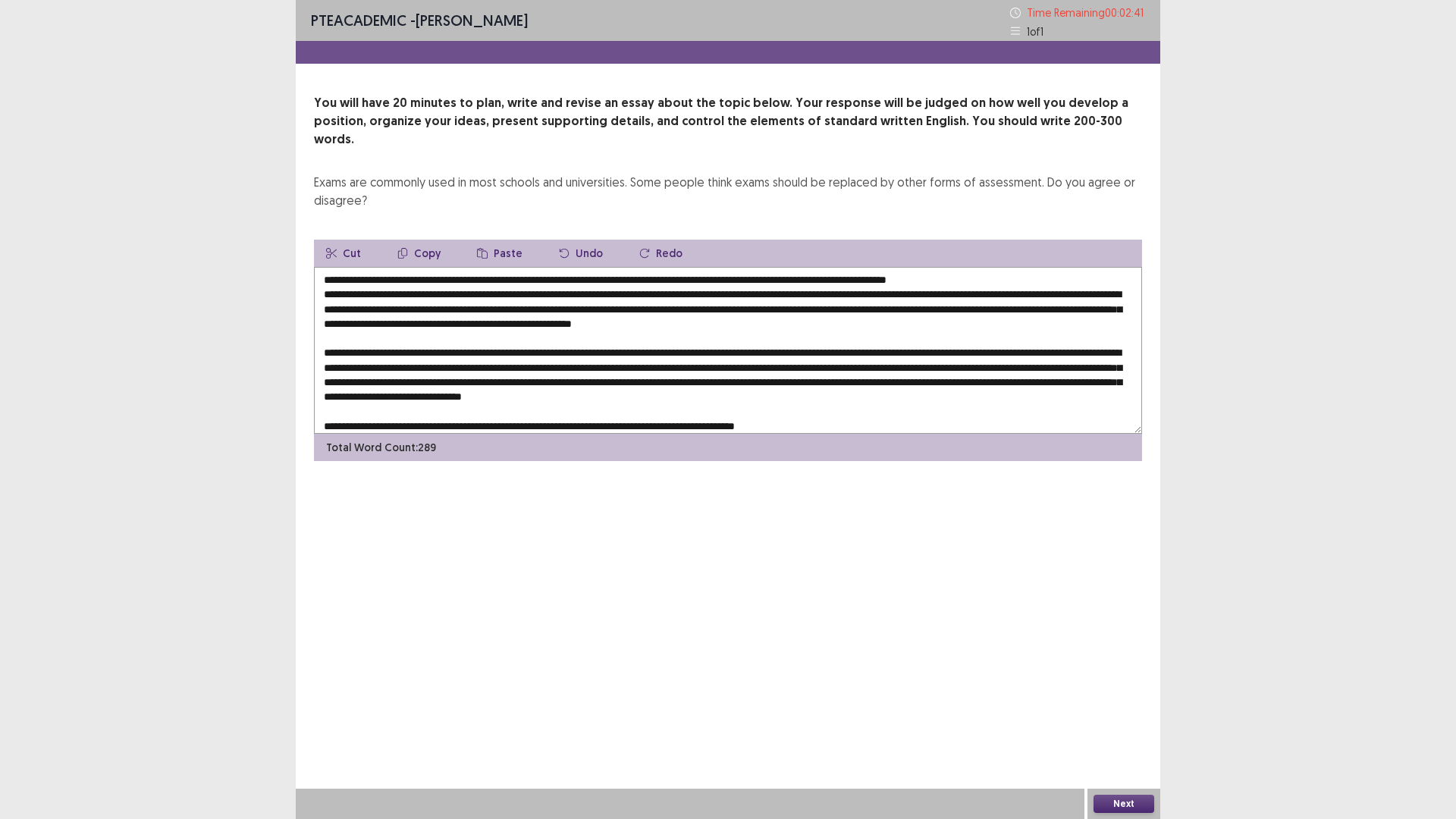
scroll to position [66, 0]
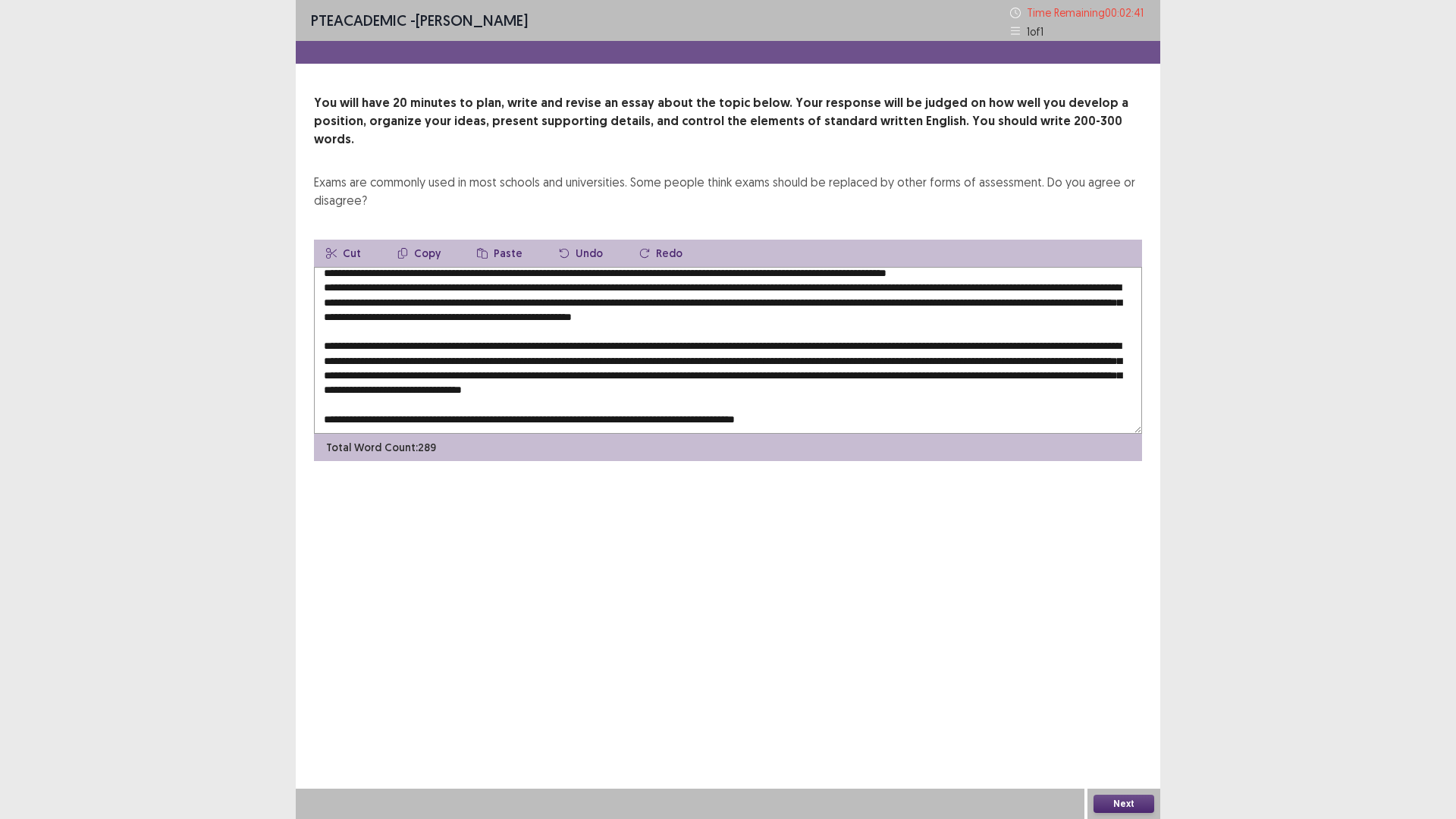
click at [321, 410] on textarea at bounding box center [727, 350] width 828 height 167
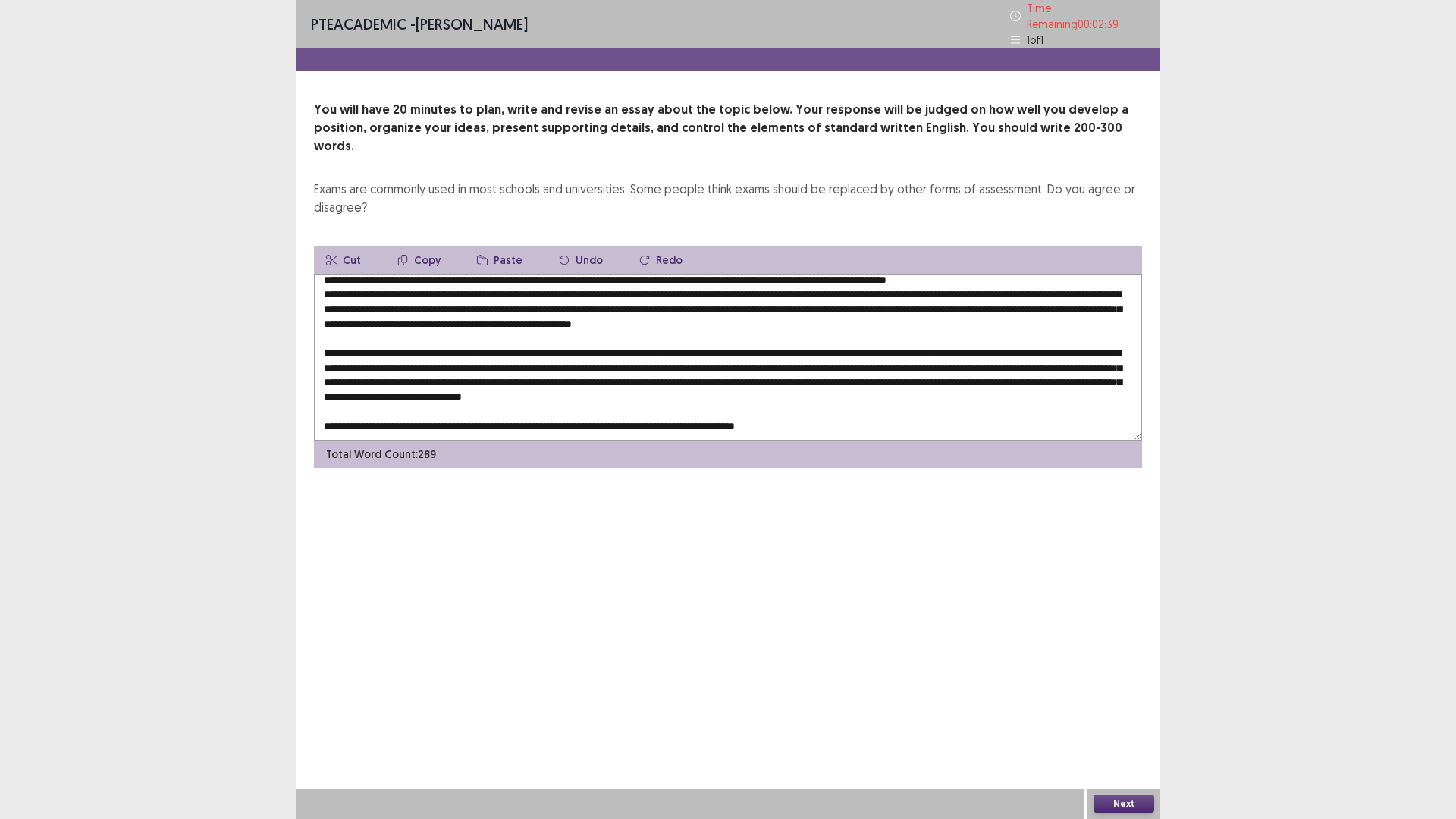
click at [345, 403] on textarea at bounding box center [727, 357] width 828 height 167
click at [580, 404] on textarea at bounding box center [727, 357] width 828 height 167
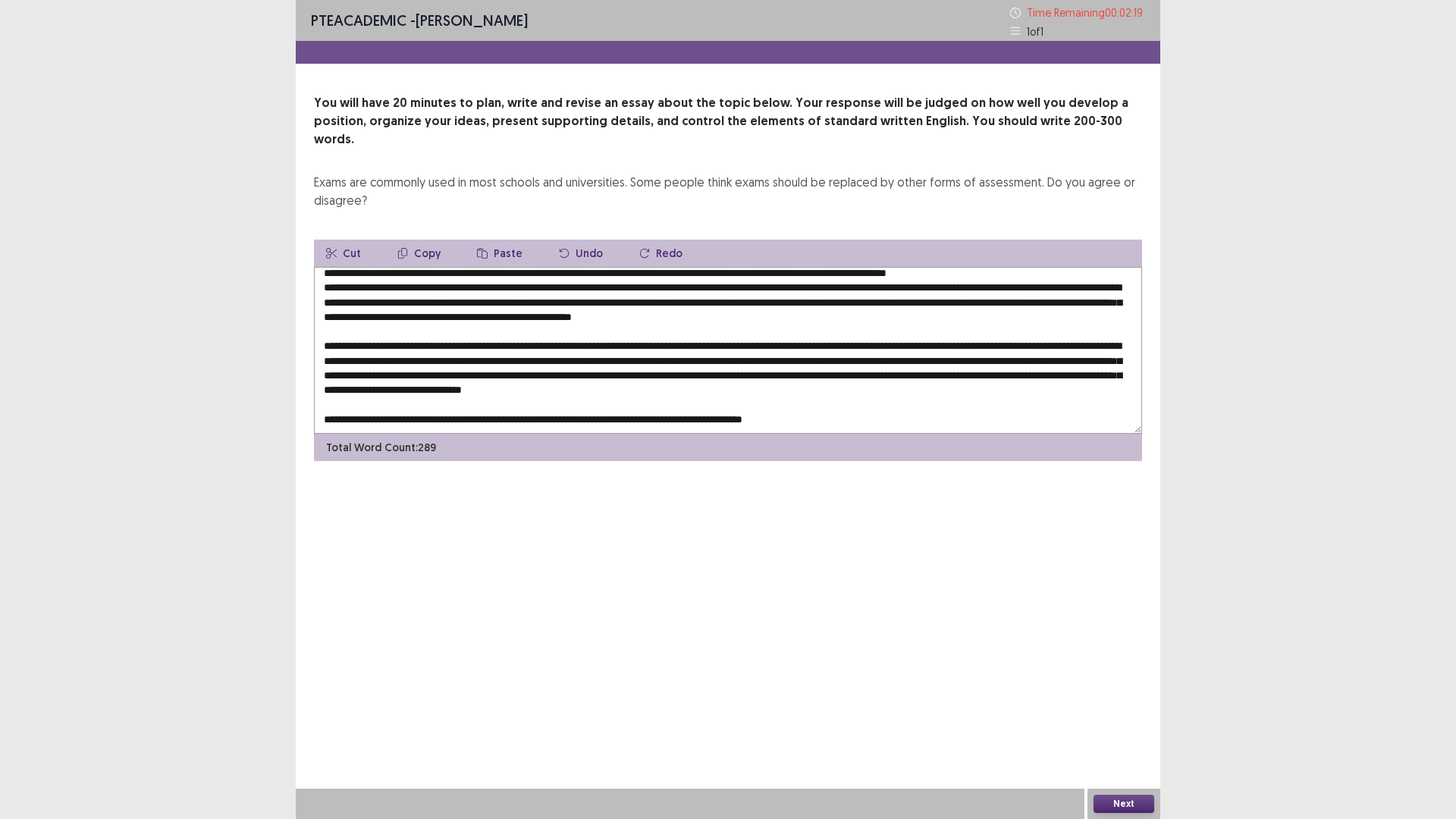
click at [850, 403] on textarea at bounding box center [727, 350] width 828 height 167
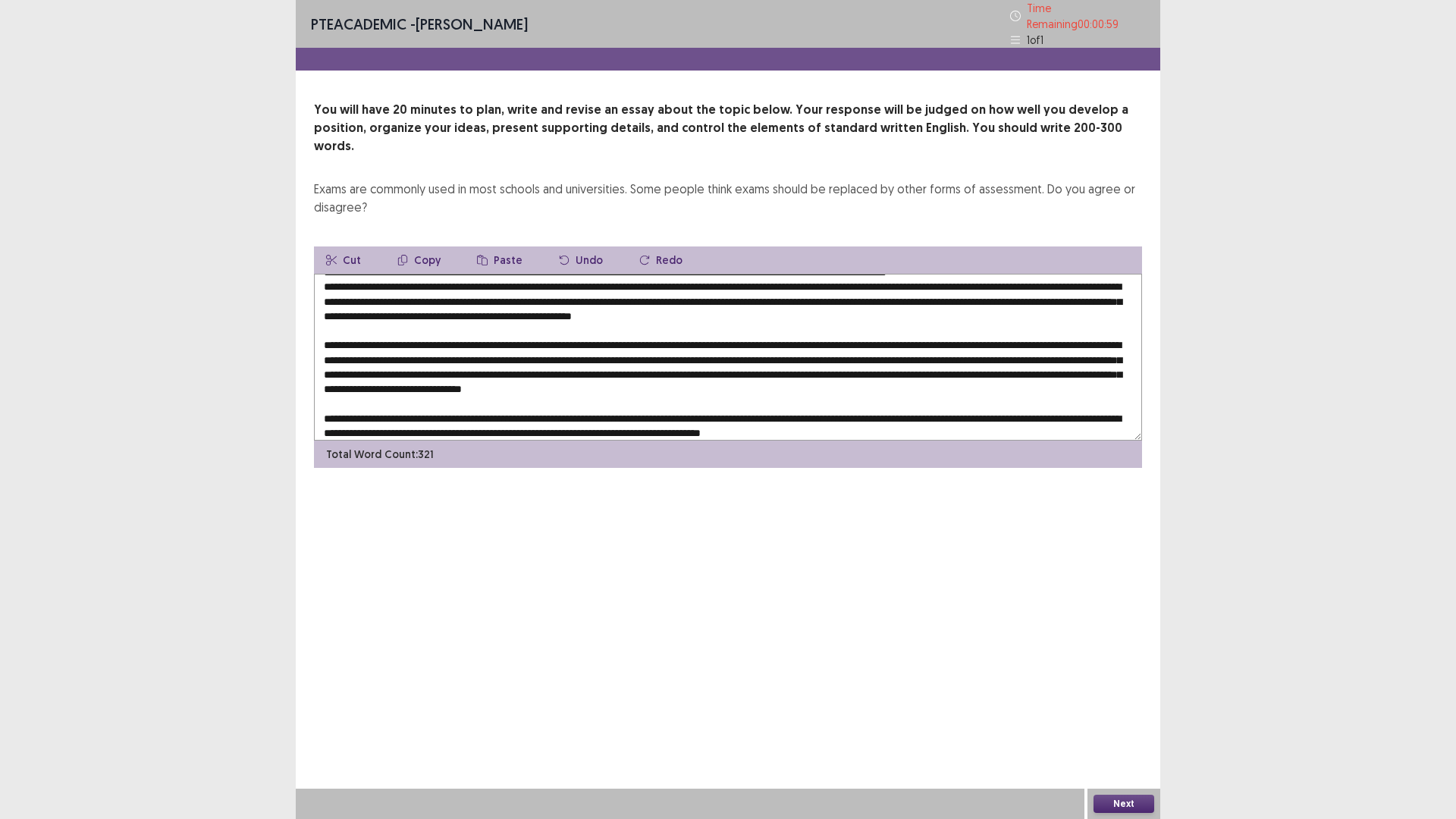
click at [868, 440] on div "Total Word Count: 321" at bounding box center [727, 454] width 828 height 27
click at [867, 410] on textarea at bounding box center [727, 357] width 828 height 167
click at [949, 406] on textarea at bounding box center [727, 357] width 828 height 167
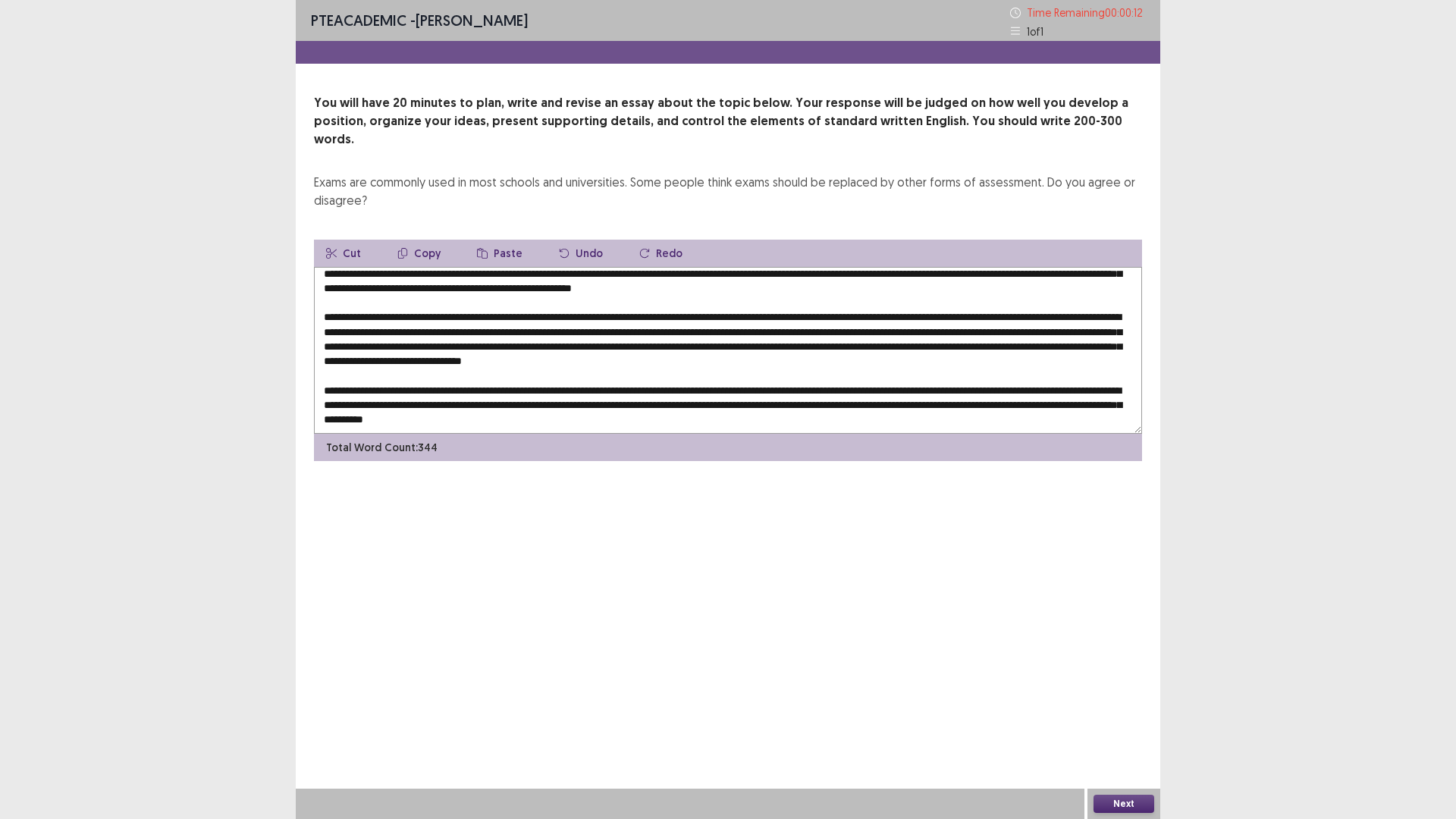
scroll to position [0, 0]
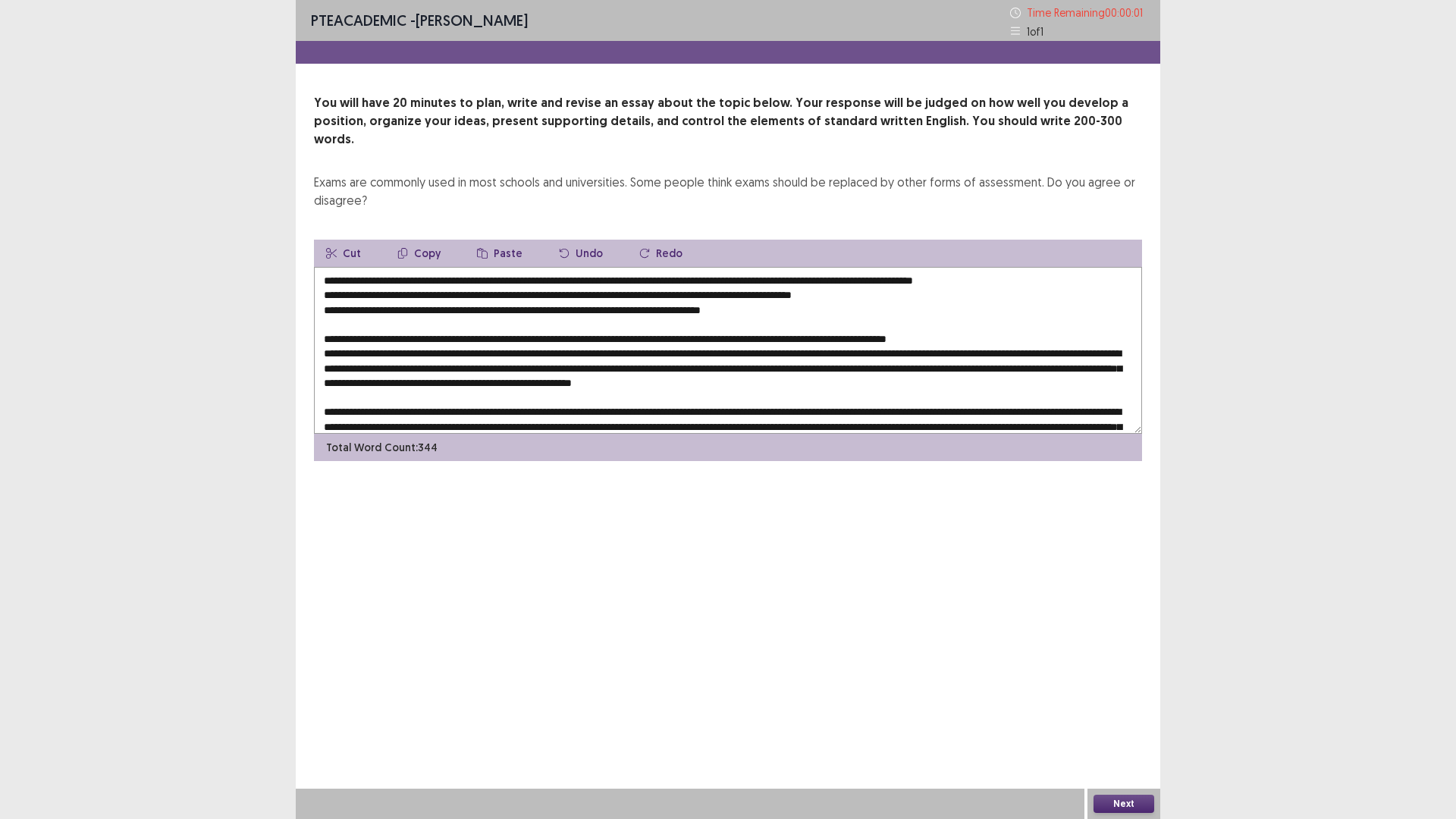
type textarea "**********"
click at [1137, 715] on button "Next" at bounding box center [1124, 804] width 60 height 19
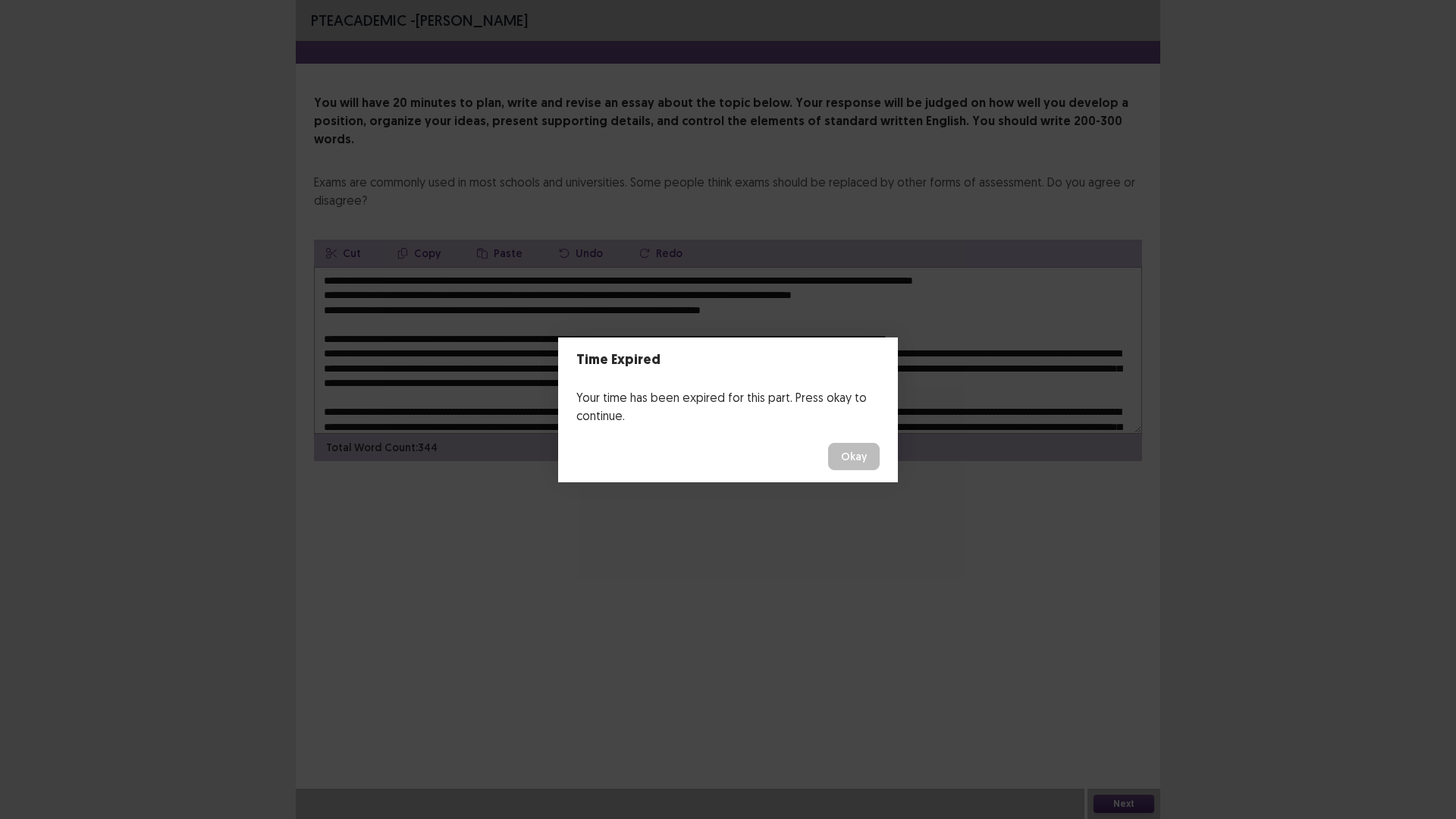
click at [776, 443] on footer "Okay" at bounding box center [728, 456] width 340 height 52
click at [865, 451] on button "Okay" at bounding box center [853, 456] width 52 height 27
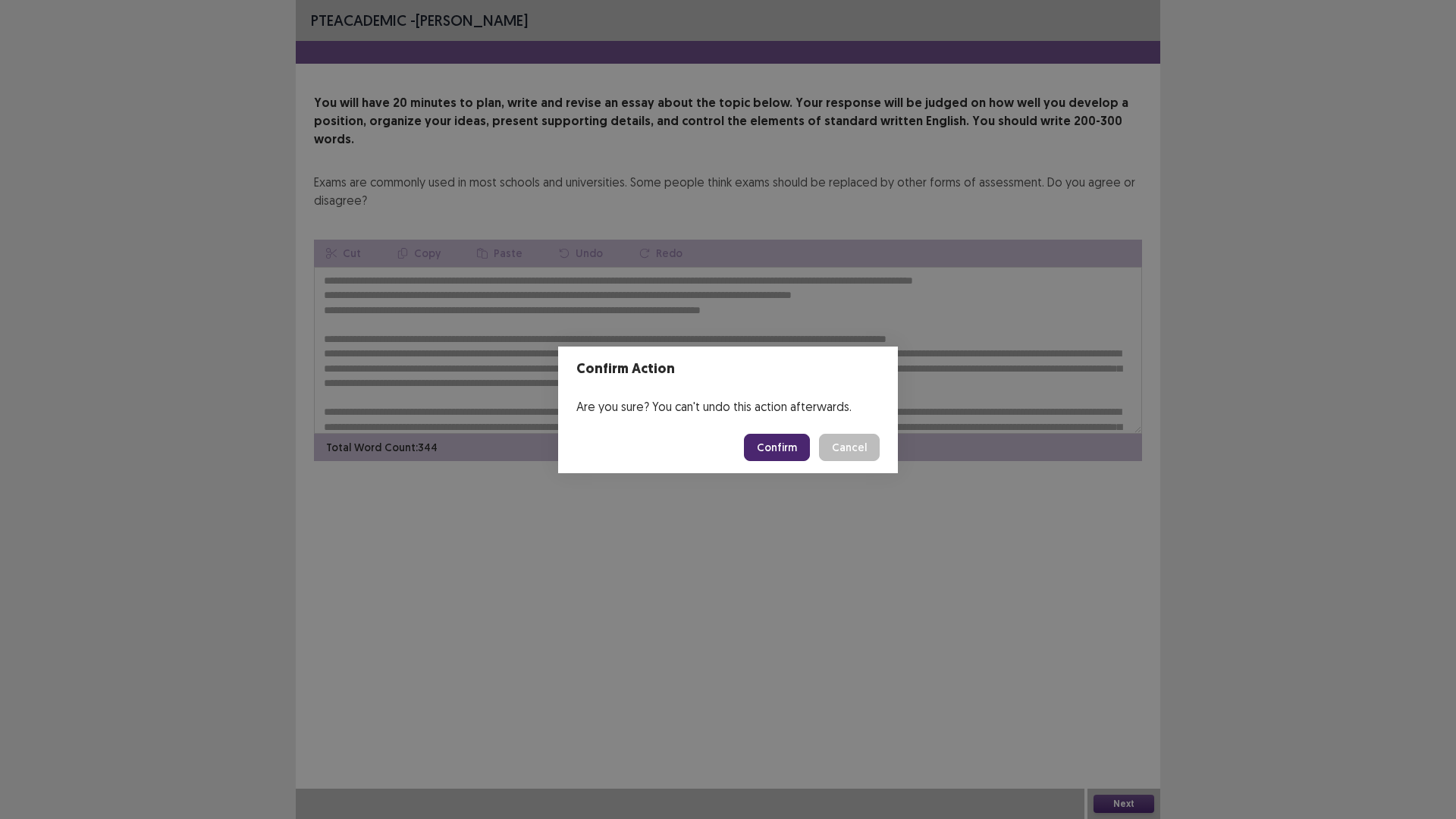
click at [771, 450] on button "Confirm" at bounding box center [776, 447] width 66 height 27
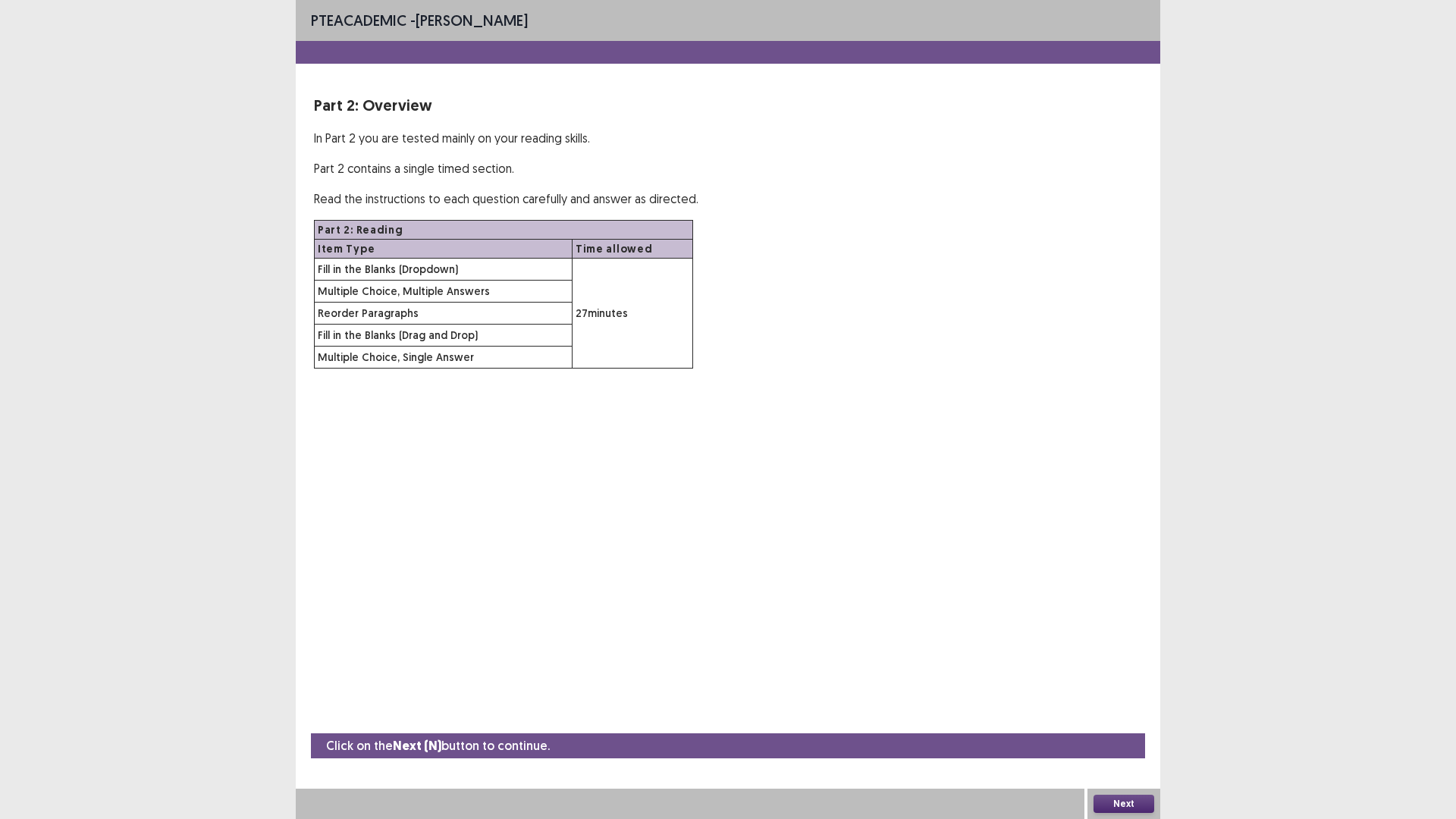
click at [1130, 715] on button "Next" at bounding box center [1124, 804] width 60 height 19
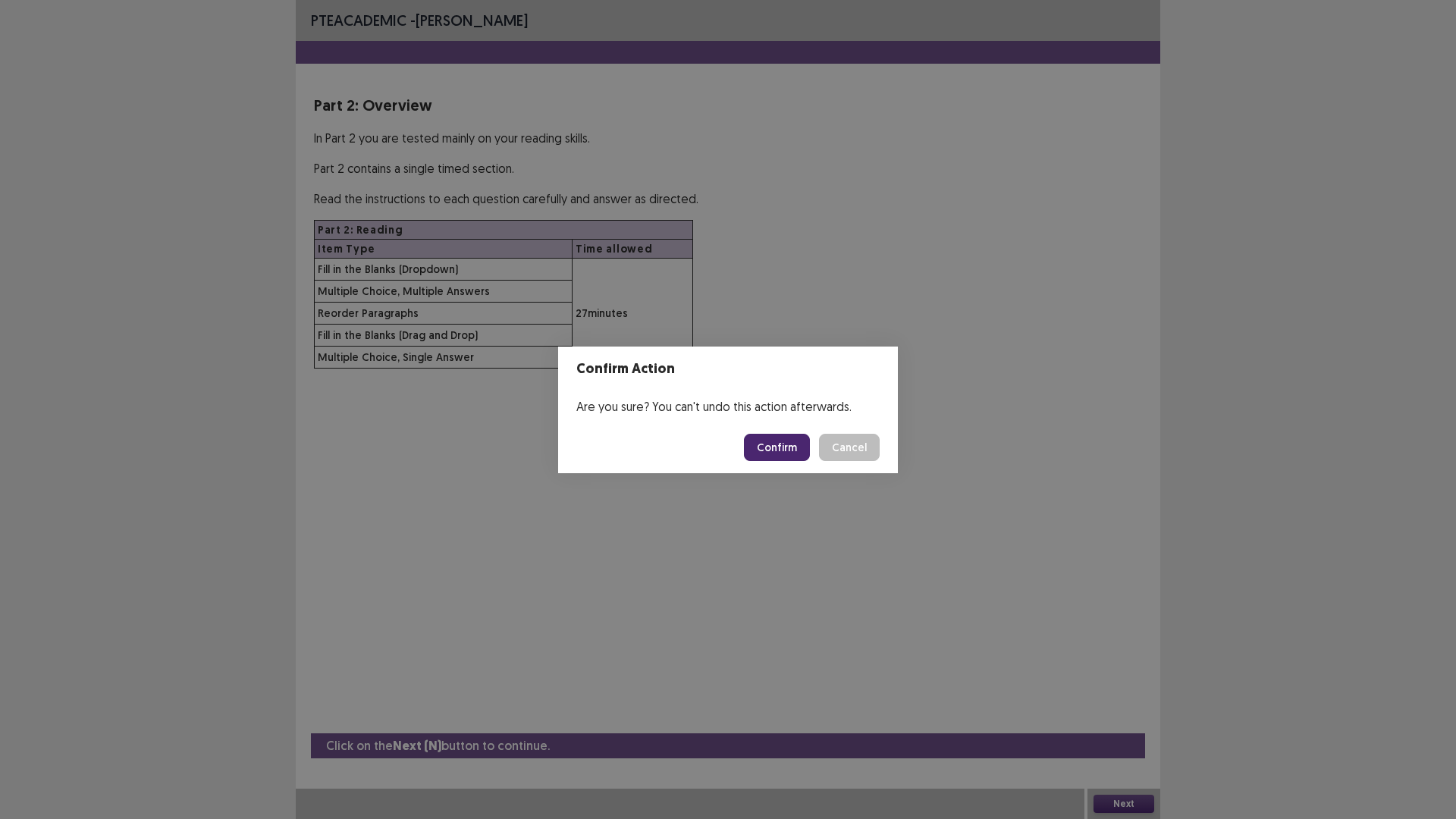
click at [770, 440] on button "Confirm" at bounding box center [776, 447] width 66 height 27
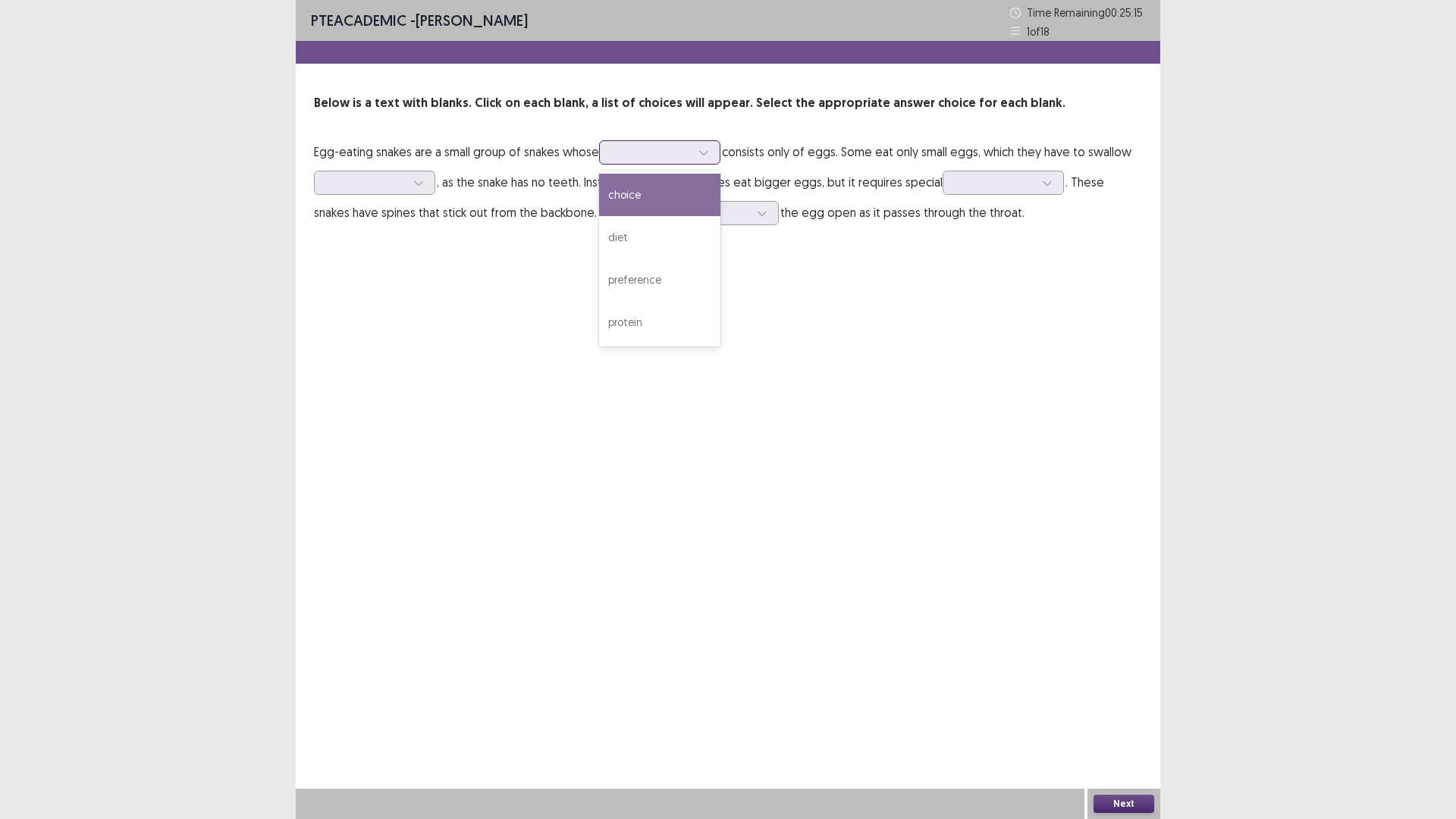
click at [687, 148] on div at bounding box center [651, 151] width 79 height 15
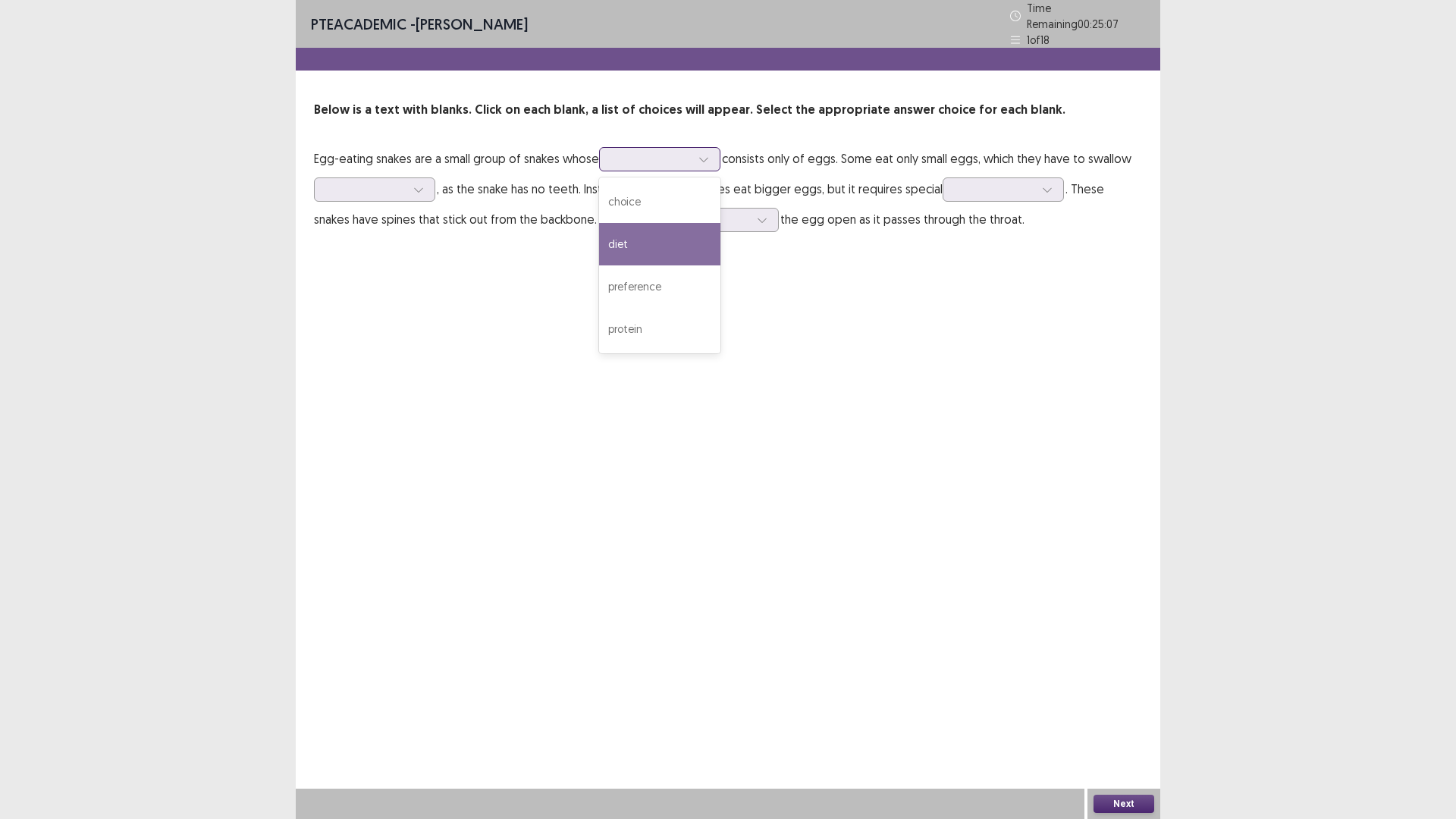
click at [696, 231] on div "diet" at bounding box center [659, 243] width 121 height 42
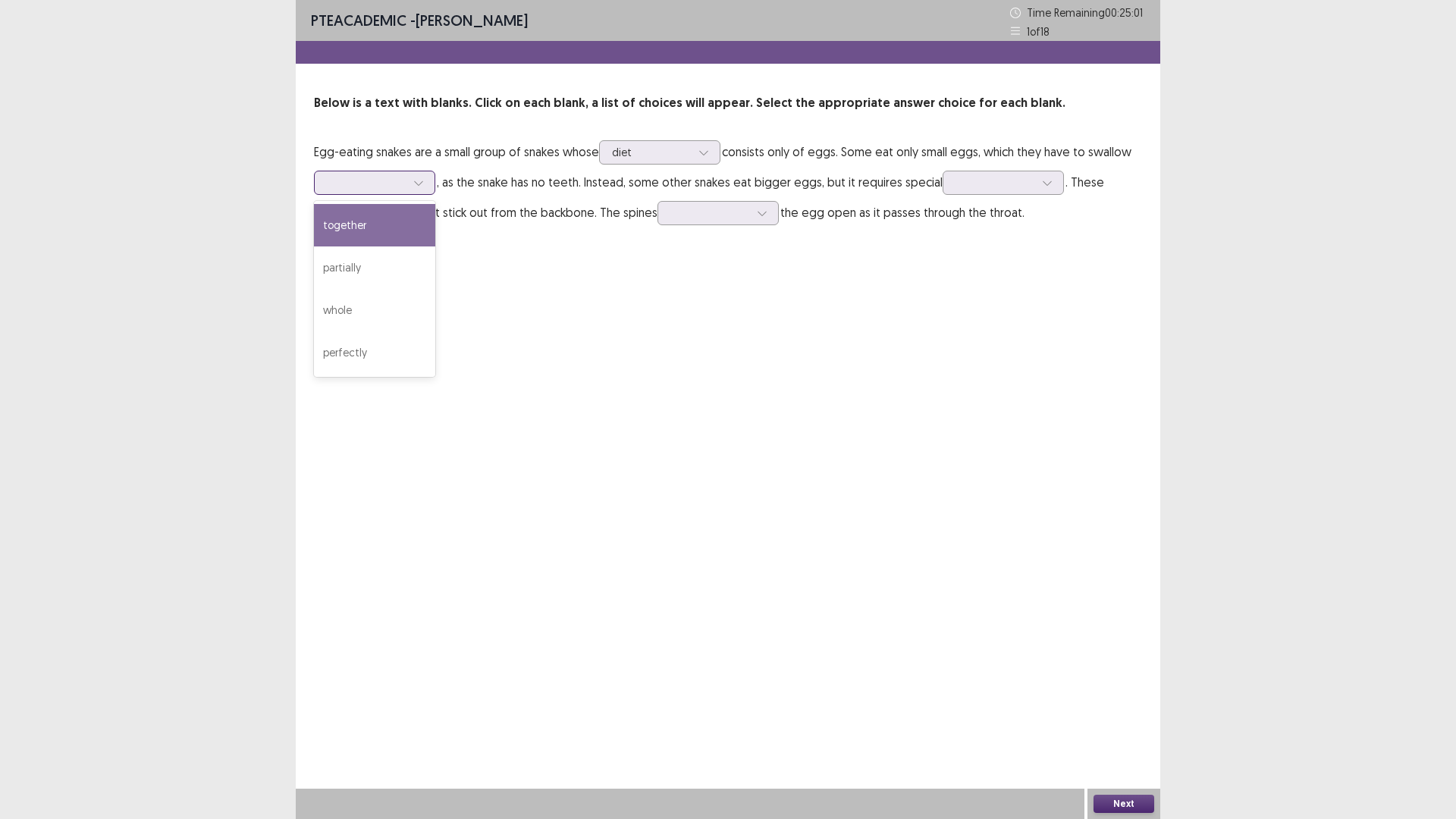
click at [379, 175] on div at bounding box center [366, 182] width 79 height 15
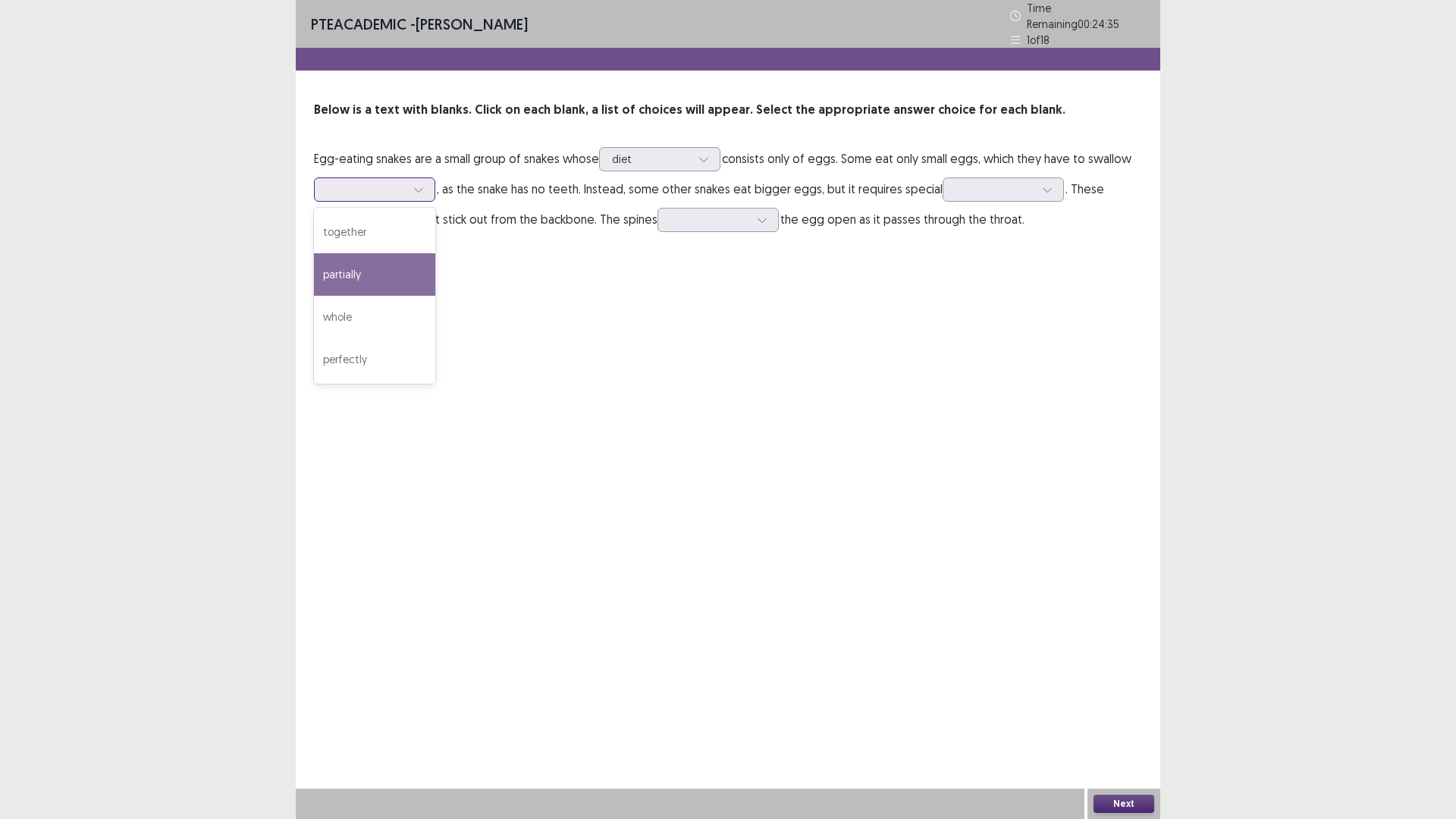
click at [412, 259] on div "partially" at bounding box center [374, 274] width 121 height 42
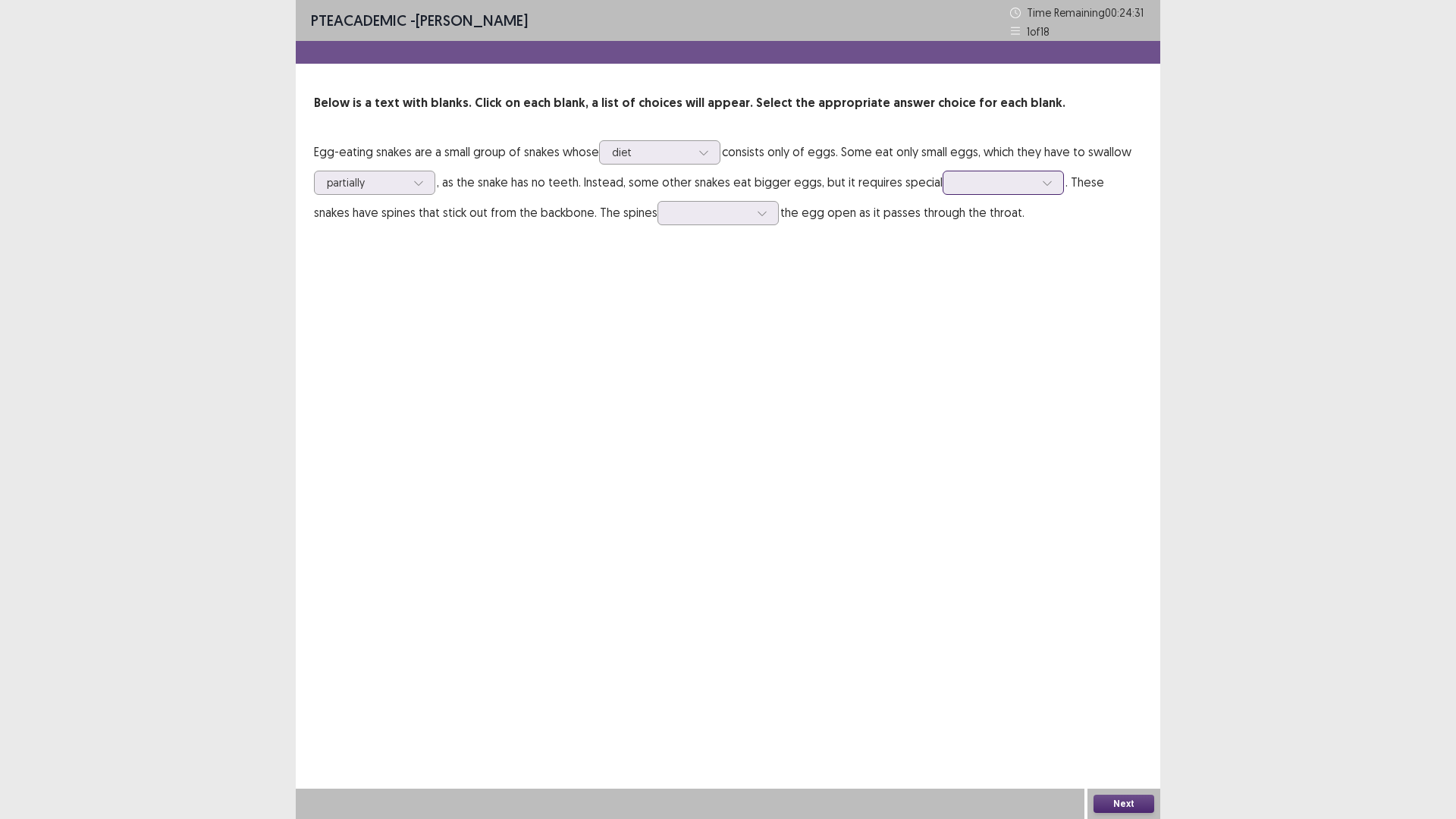
click at [995, 183] on div at bounding box center [995, 182] width 79 height 15
click at [1004, 267] on div "skills" at bounding box center [1002, 267] width 121 height 42
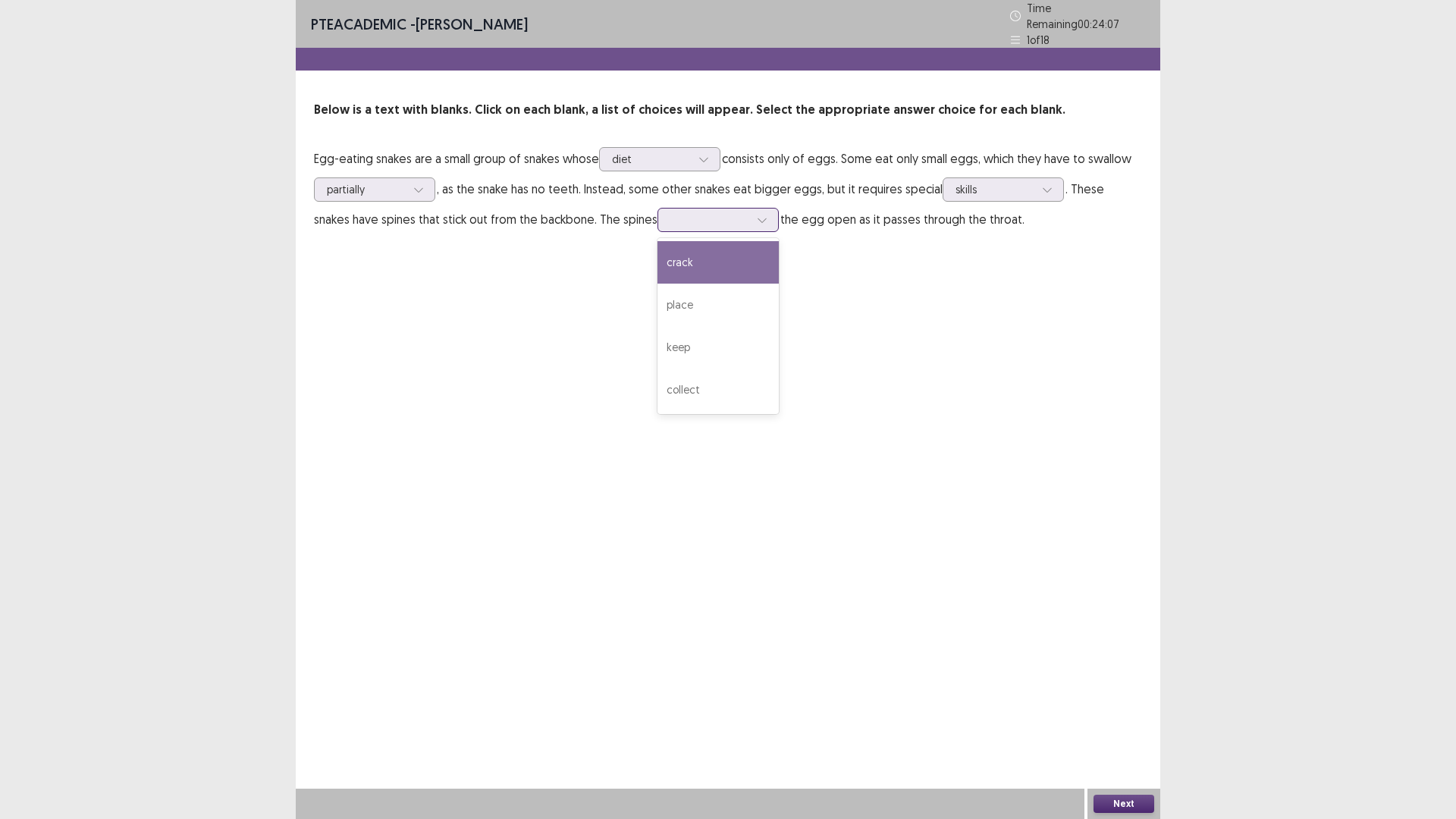
click at [697, 212] on div at bounding box center [709, 219] width 79 height 15
click at [693, 252] on div "crack" at bounding box center [718, 262] width 121 height 42
click at [1128, 715] on button "Next" at bounding box center [1124, 804] width 60 height 19
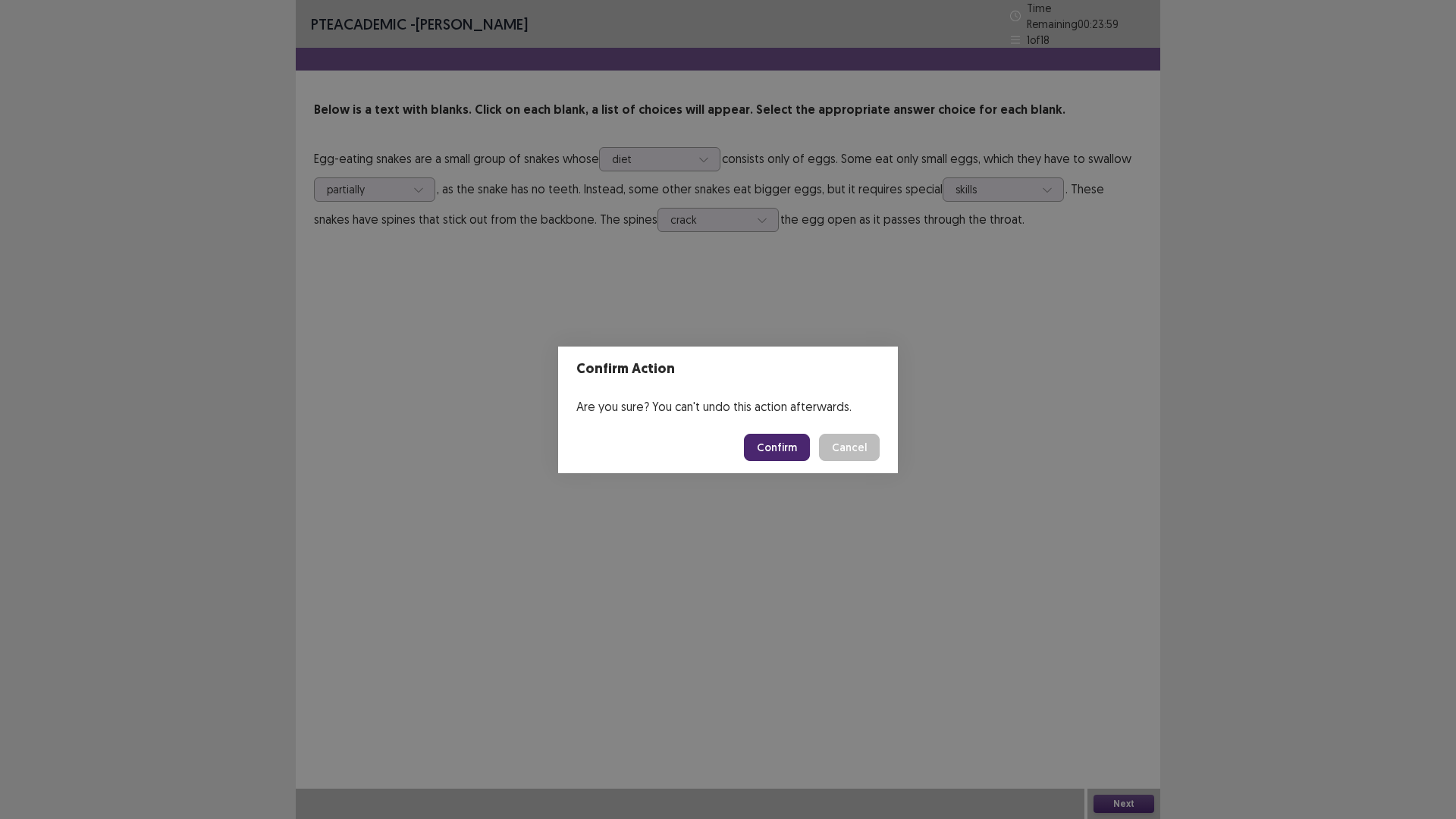
click at [777, 437] on button "Confirm" at bounding box center [776, 447] width 66 height 27
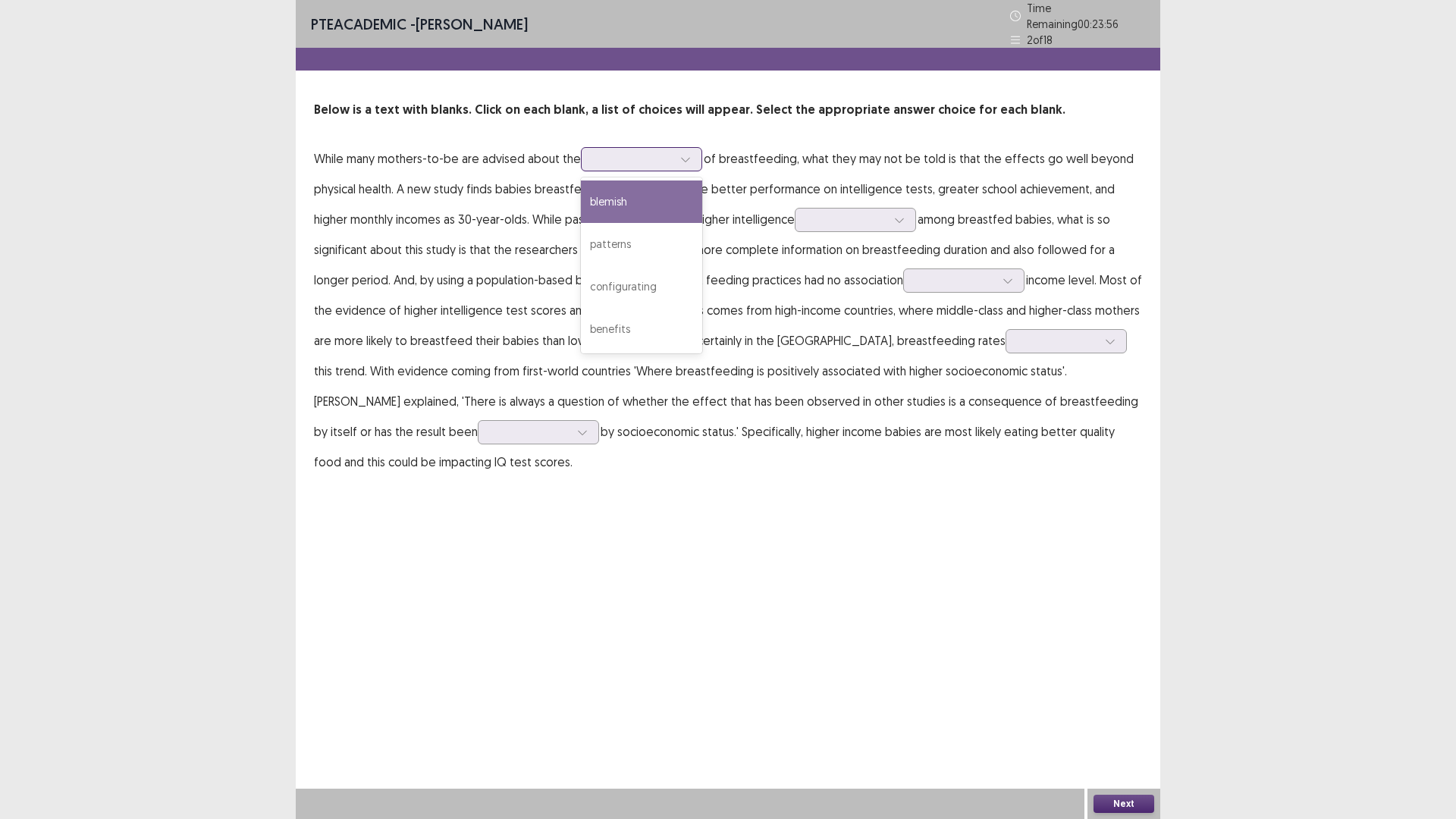
click at [638, 153] on div at bounding box center [633, 158] width 79 height 15
click at [664, 327] on div "benefits" at bounding box center [641, 328] width 121 height 42
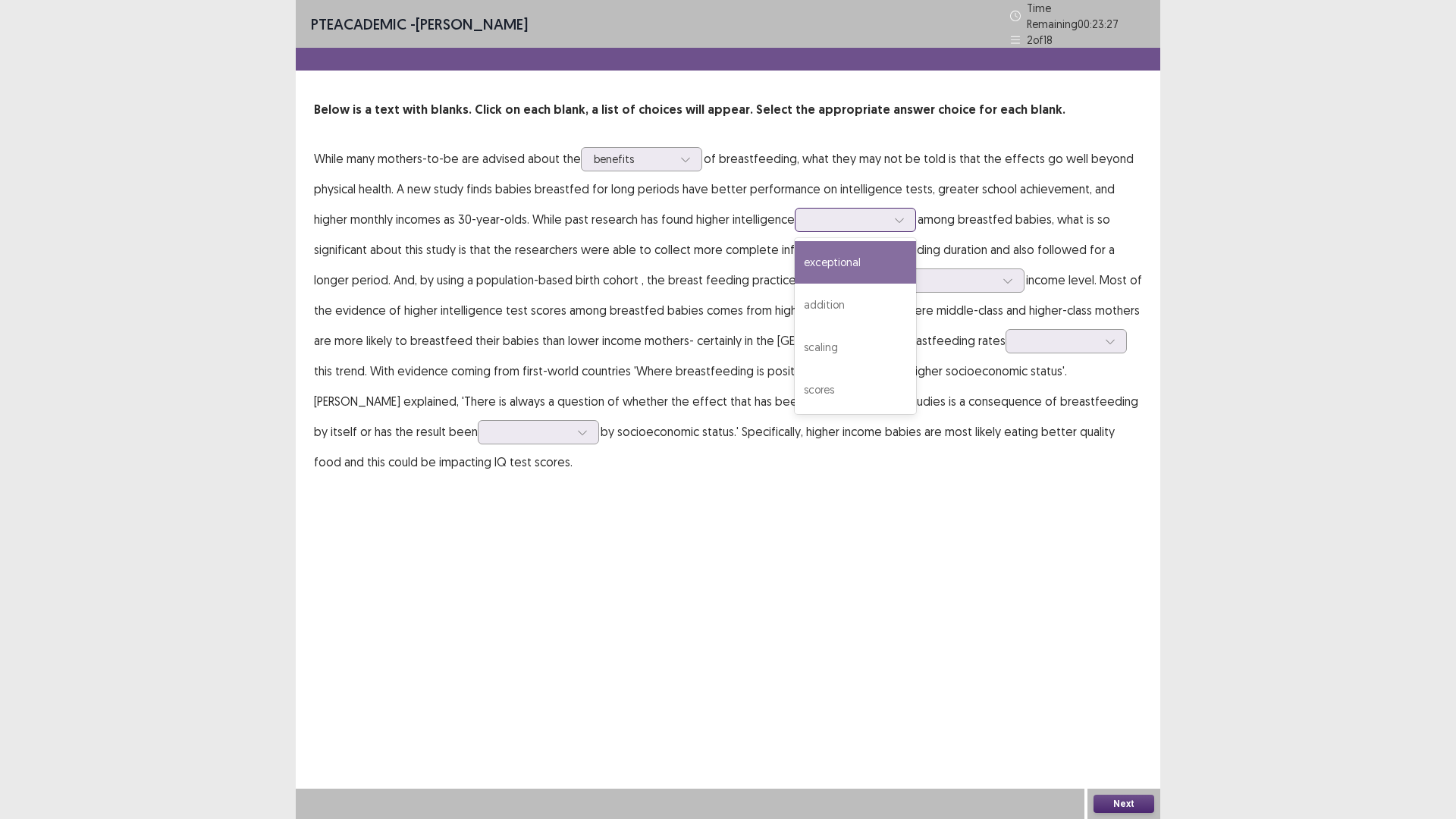
click at [841, 218] on div at bounding box center [847, 219] width 79 height 15
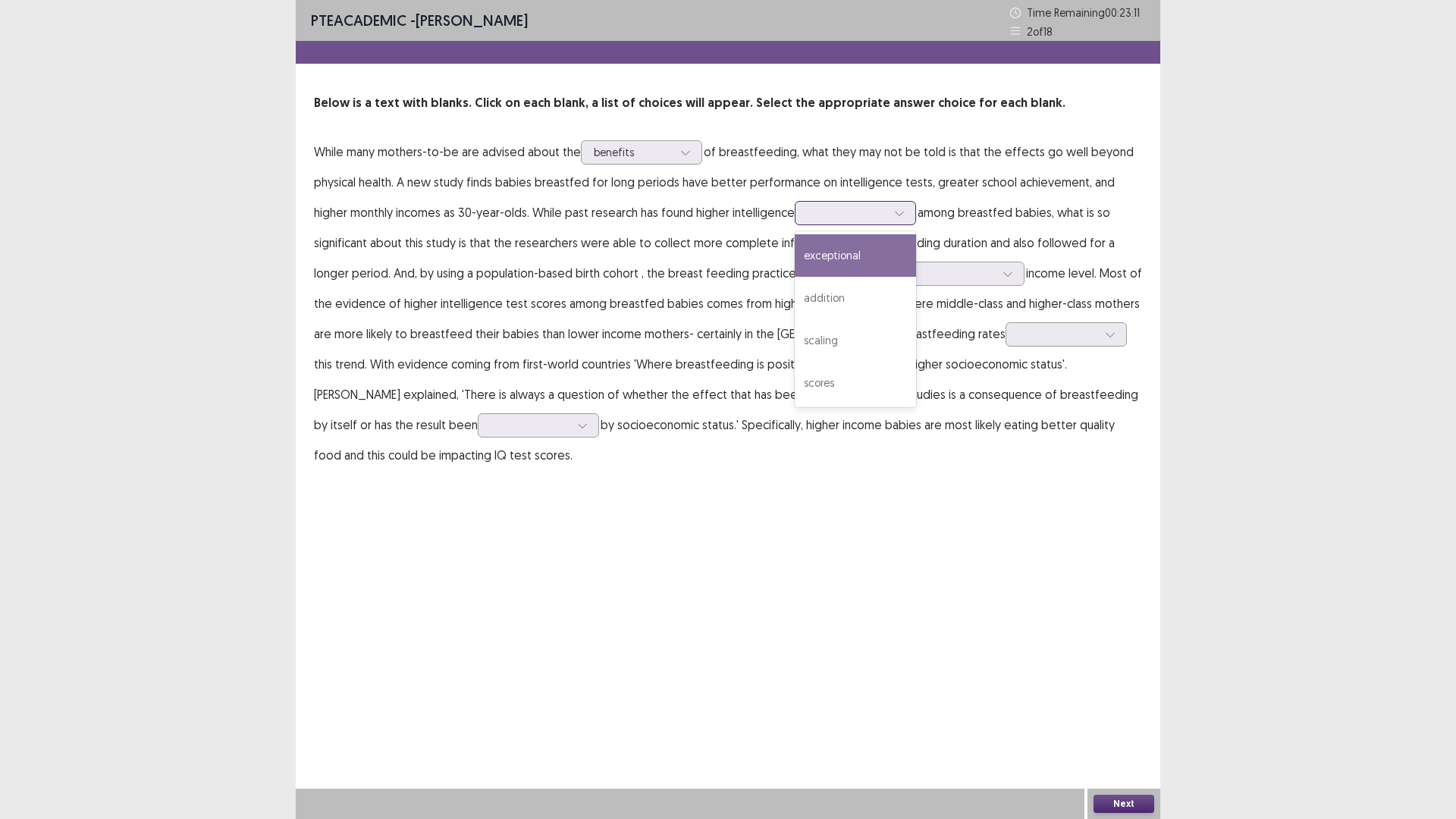
click at [845, 253] on div "exceptional" at bounding box center [855, 255] width 121 height 42
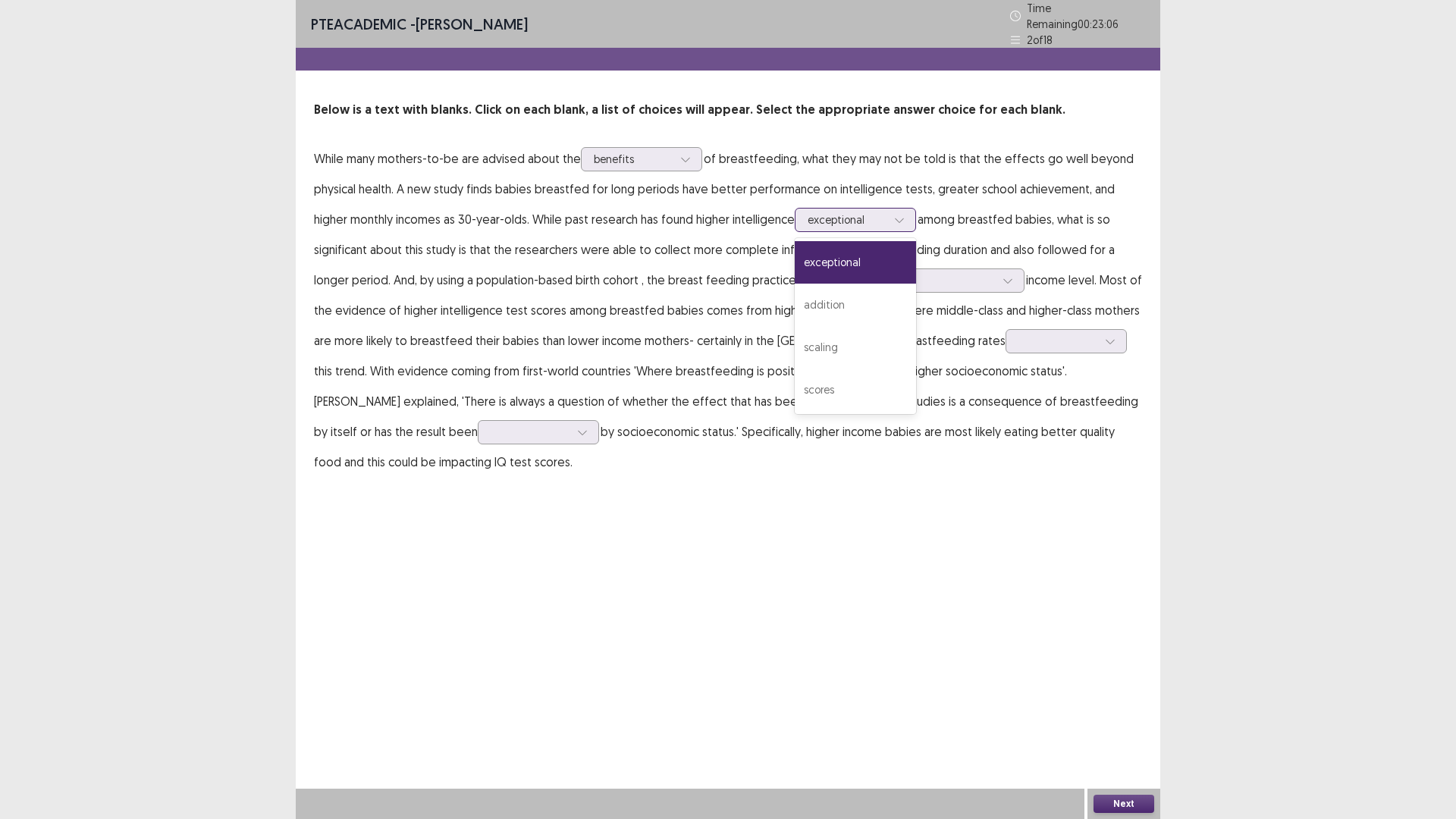
click at [828, 219] on div at bounding box center [847, 219] width 79 height 15
click at [846, 331] on div "scaling" at bounding box center [855, 347] width 121 height 42
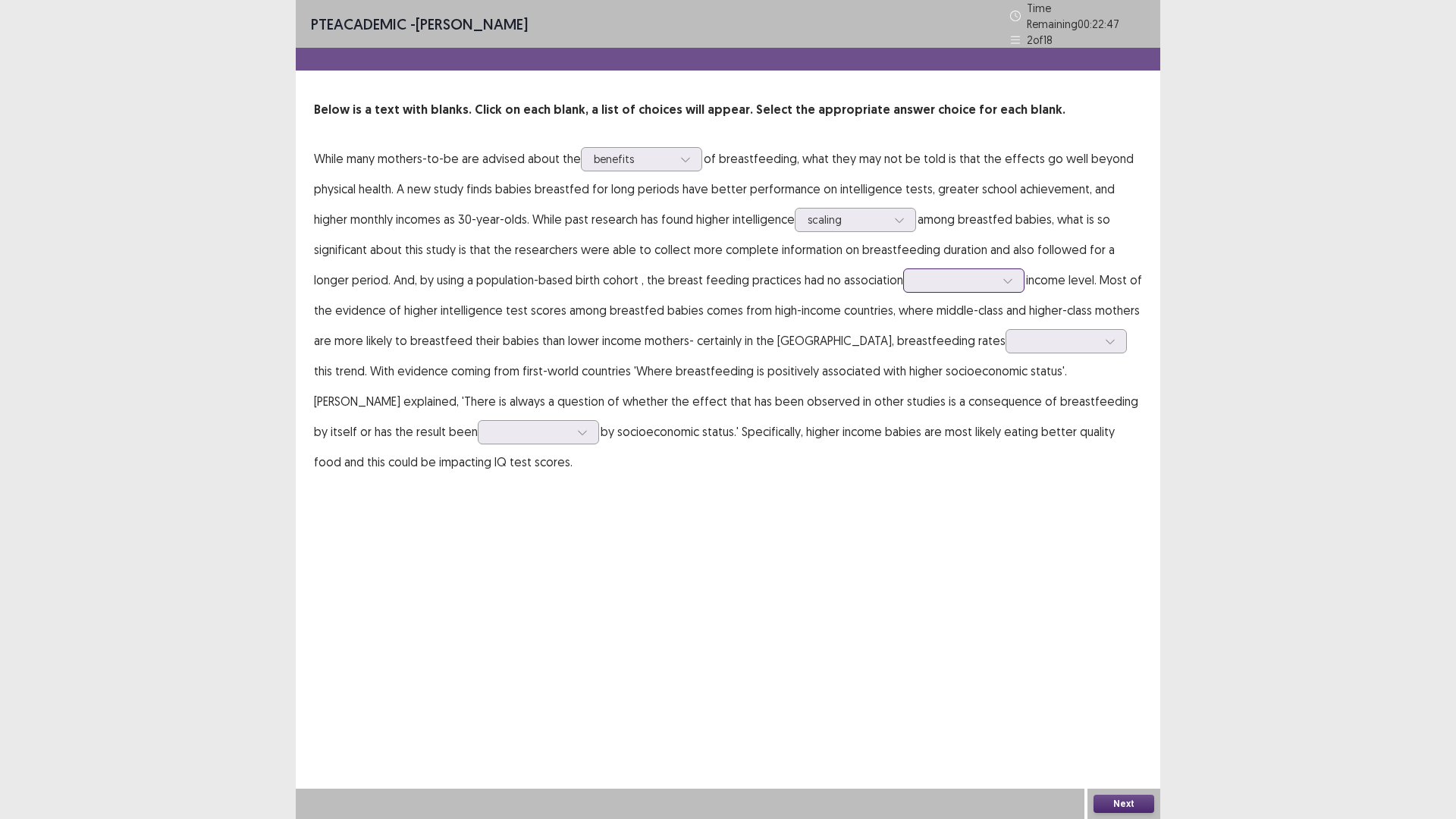
click at [916, 277] on div at bounding box center [955, 280] width 79 height 15
drag, startPoint x: 902, startPoint y: 277, endPoint x: 895, endPoint y: 263, distance: 15.7
click at [903, 268] on div at bounding box center [963, 280] width 121 height 24
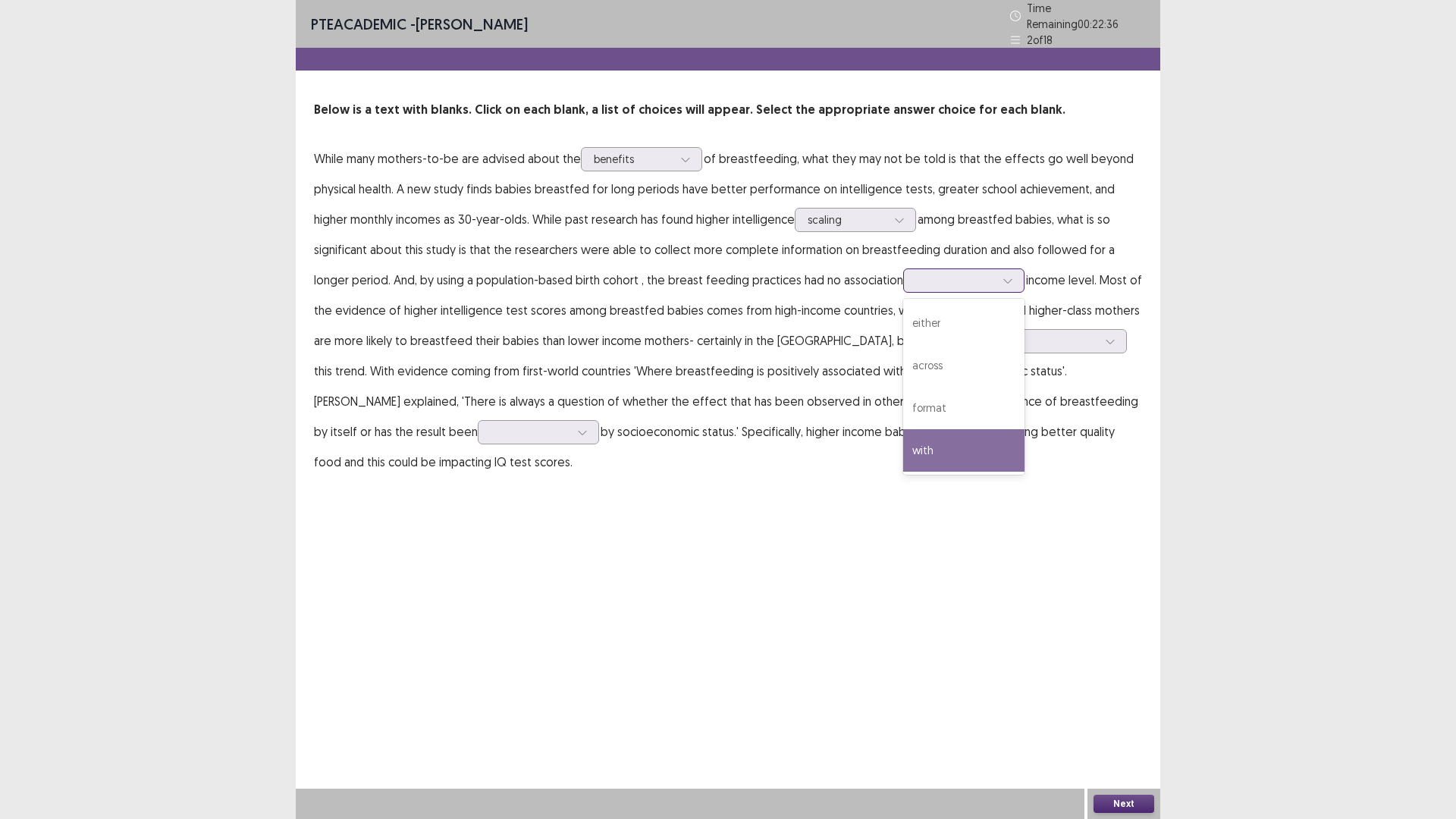
click at [903, 440] on div "with" at bounding box center [963, 450] width 121 height 42
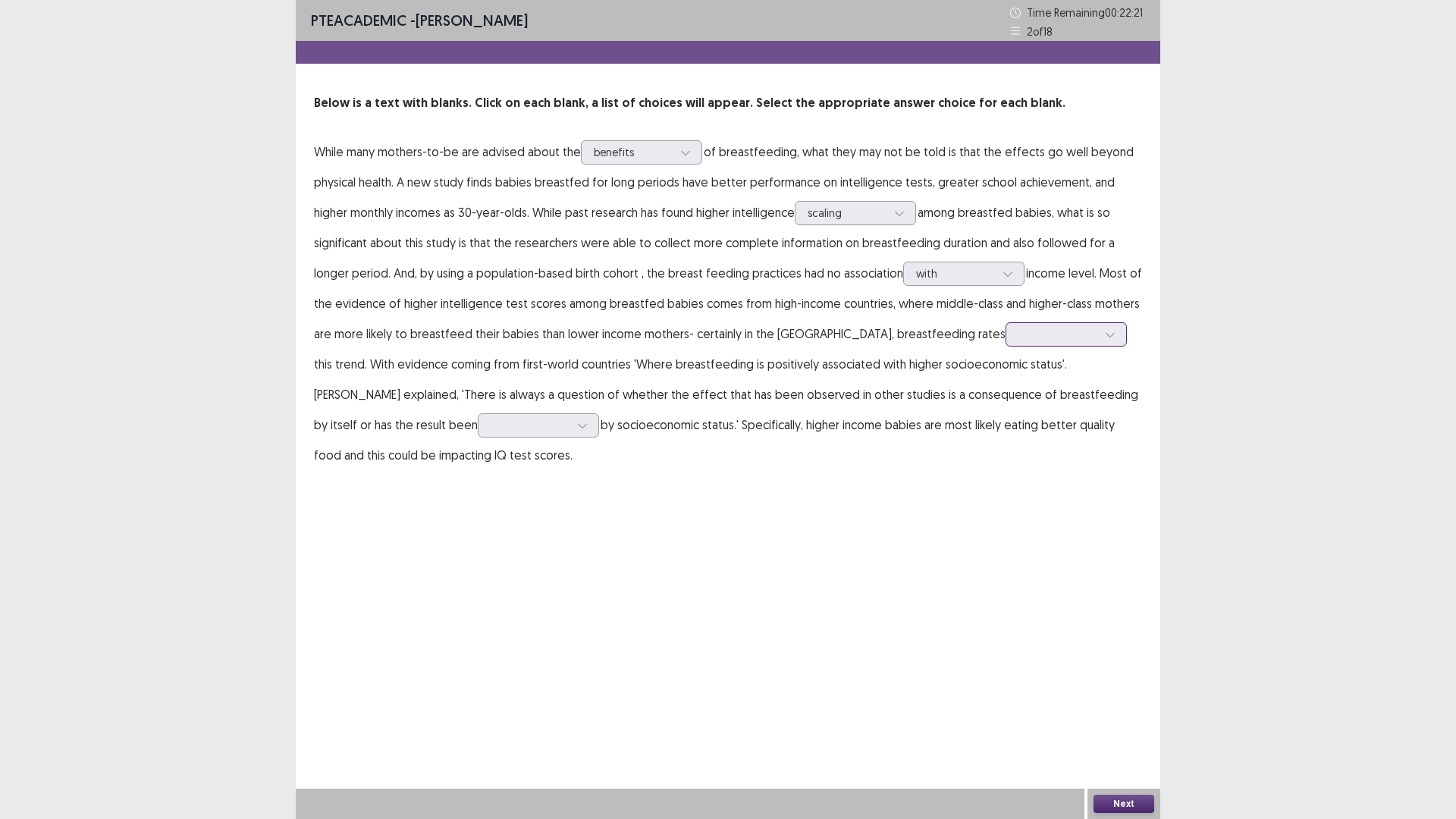
click at [1019, 330] on div at bounding box center [1058, 334] width 79 height 15
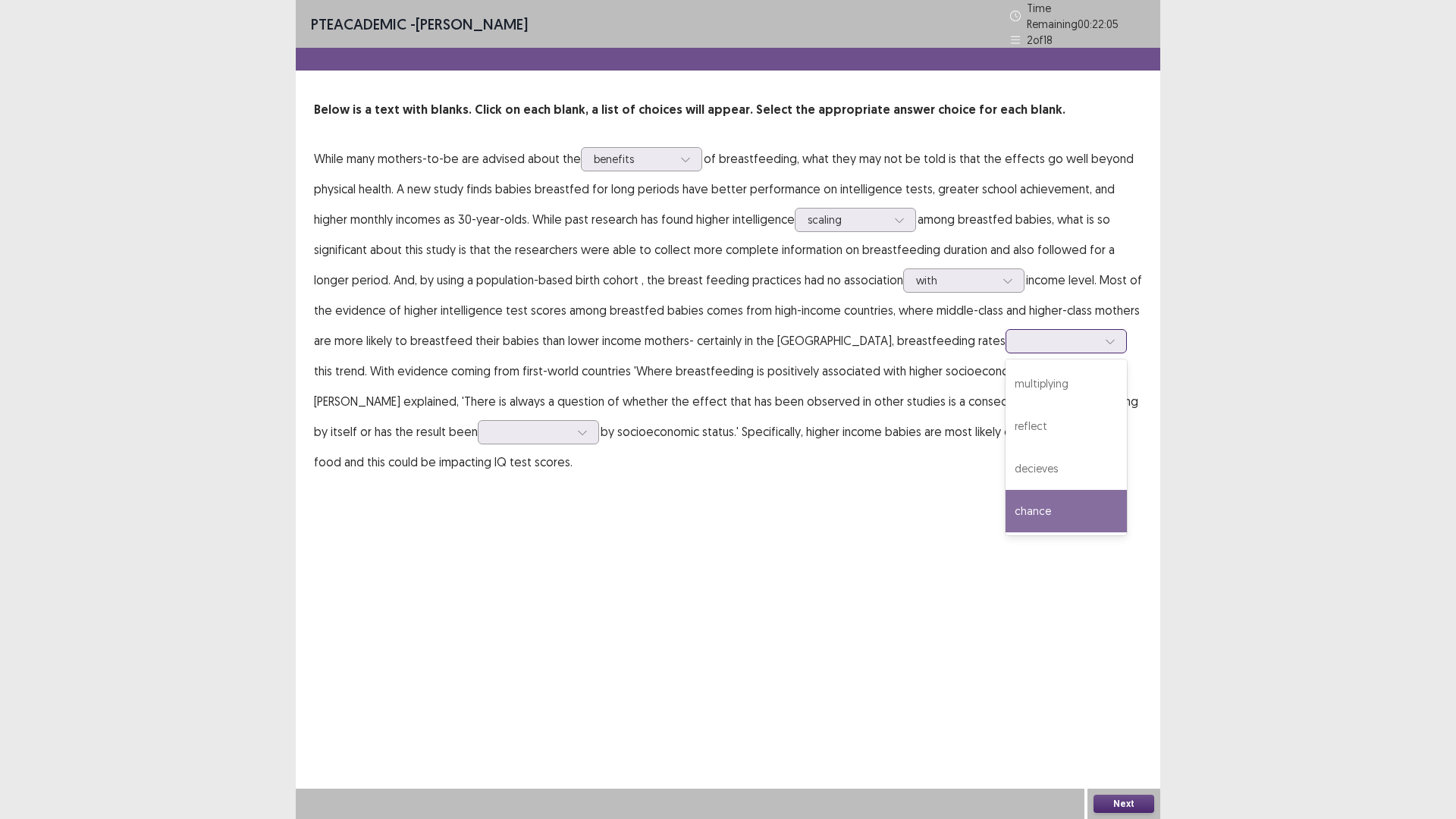
click at [1005, 501] on div "chance" at bounding box center [1066, 511] width 121 height 42
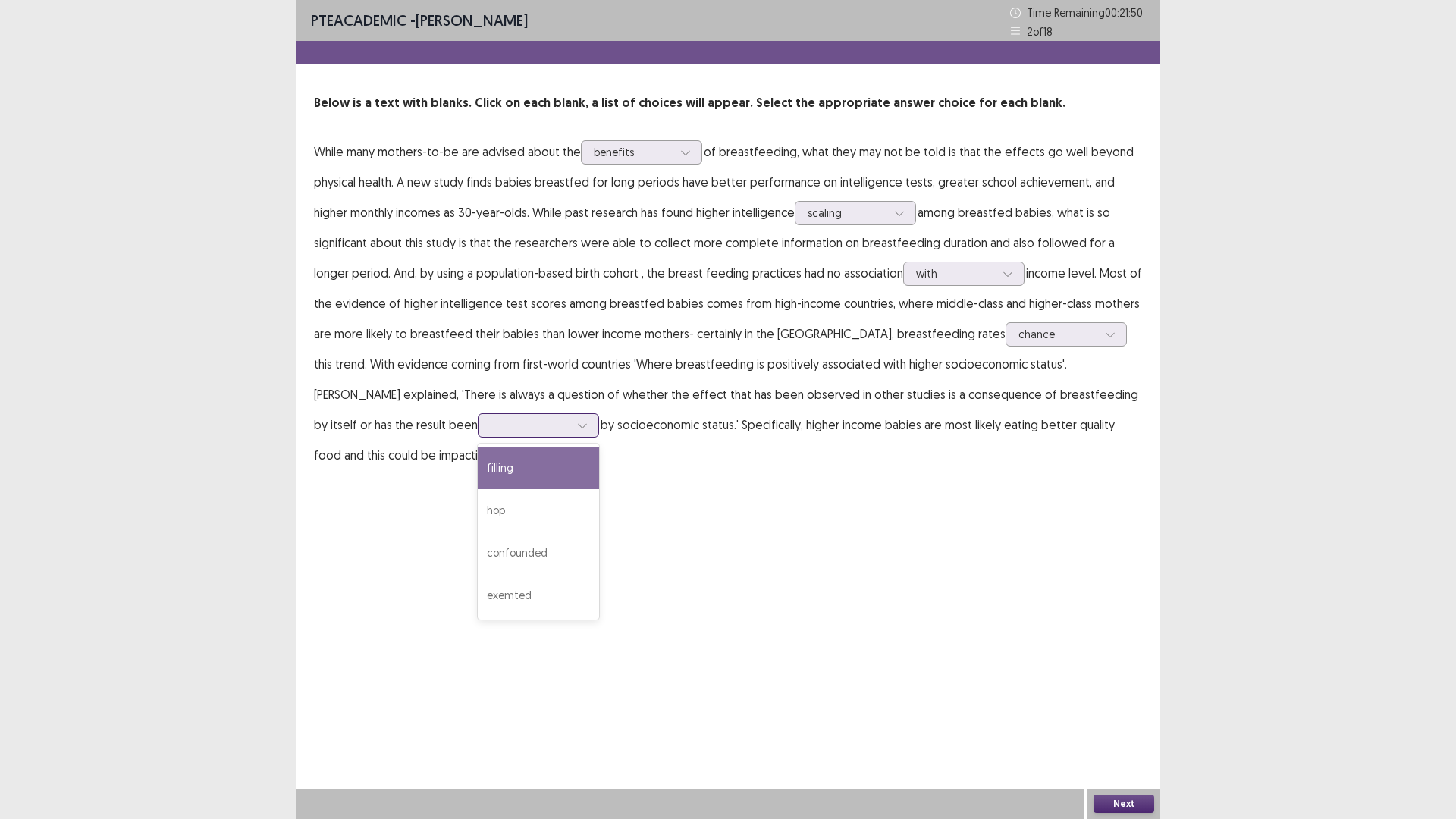
click at [491, 432] on div at bounding box center [530, 425] width 79 height 15
click at [478, 500] on div "hop" at bounding box center [538, 510] width 121 height 42
click at [1106, 715] on button "Next" at bounding box center [1124, 804] width 60 height 19
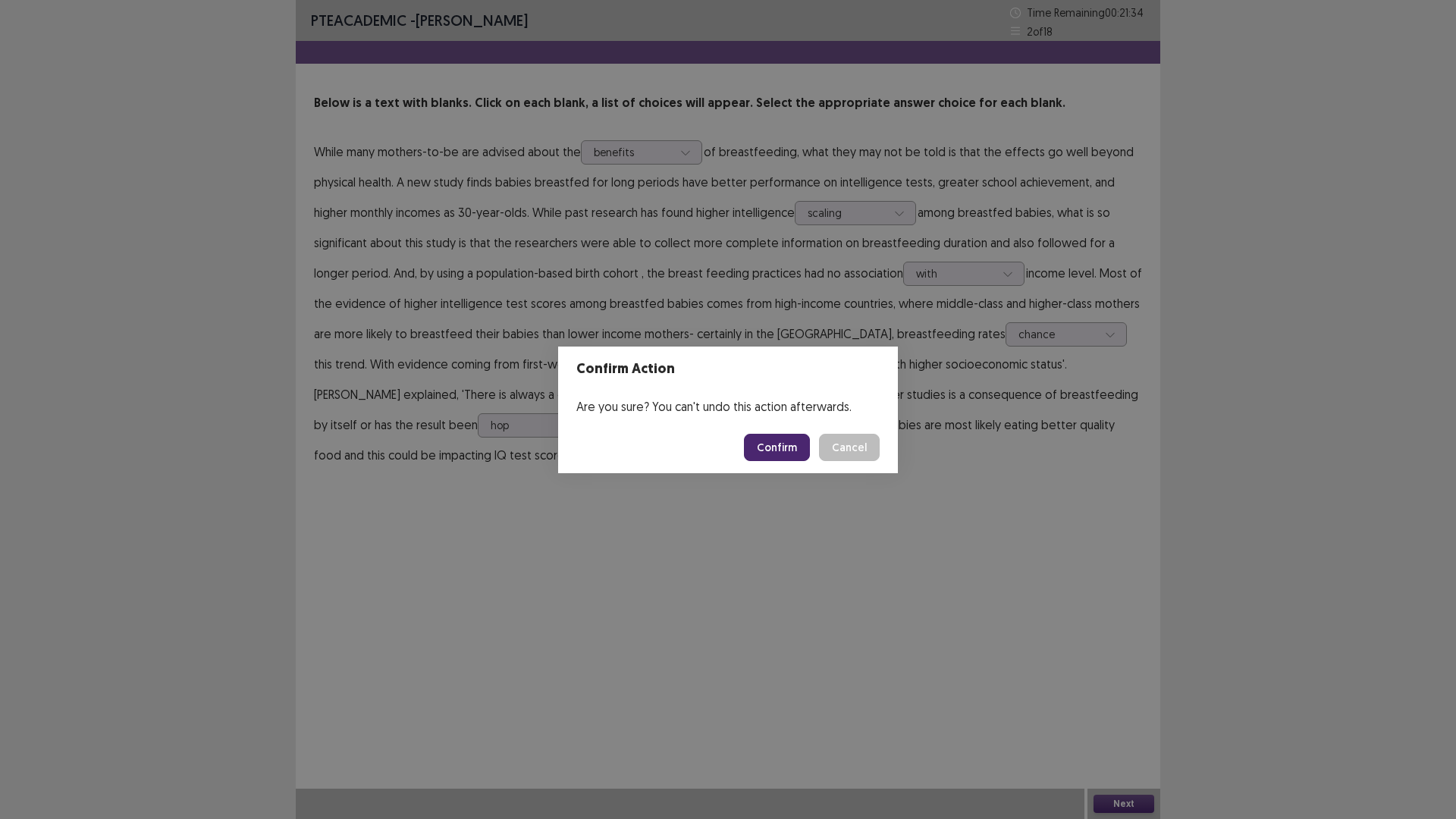
click at [782, 448] on button "Confirm" at bounding box center [776, 447] width 66 height 27
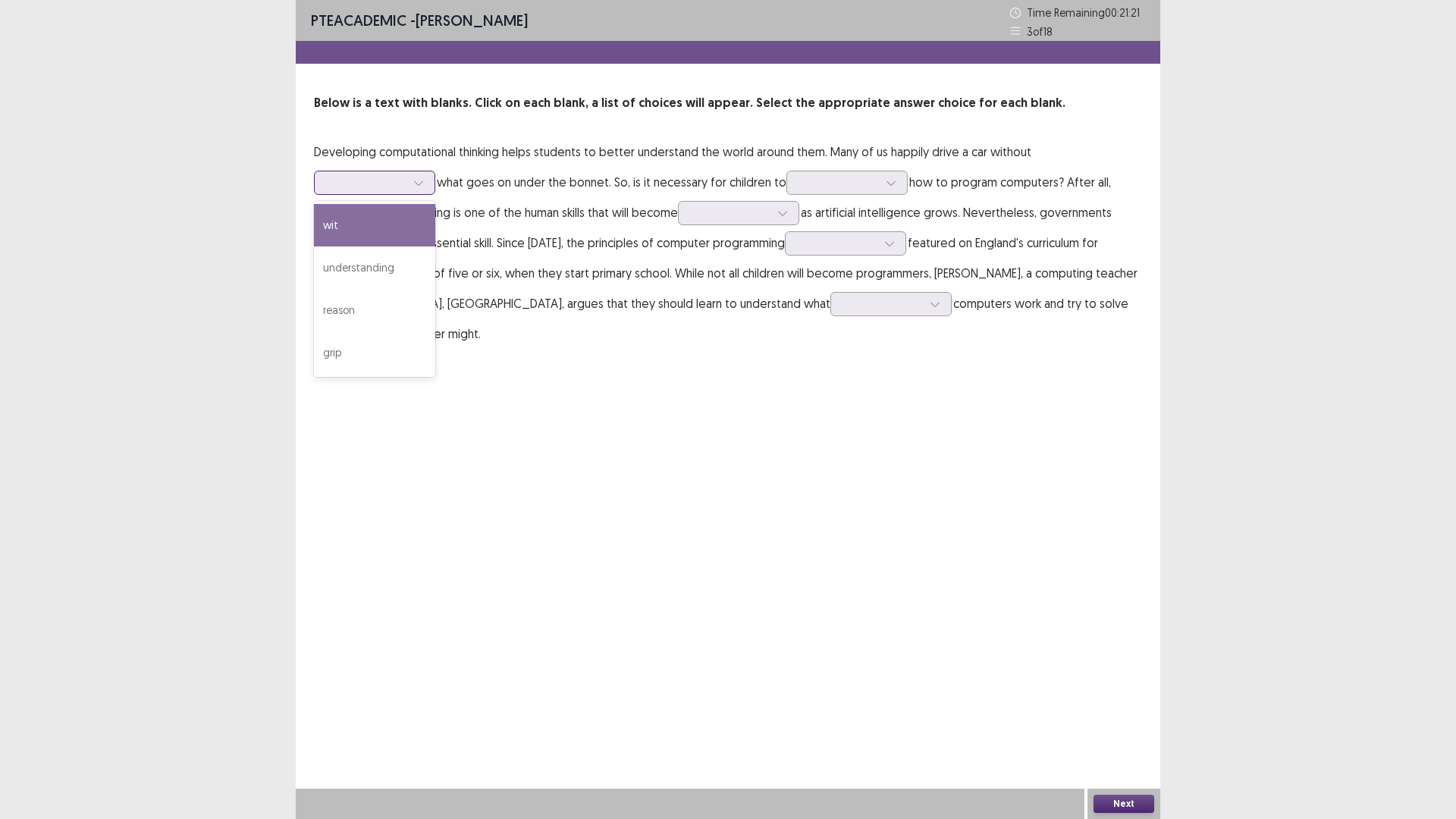
click at [335, 175] on div at bounding box center [366, 182] width 79 height 15
click at [388, 255] on div "understanding" at bounding box center [374, 267] width 121 height 42
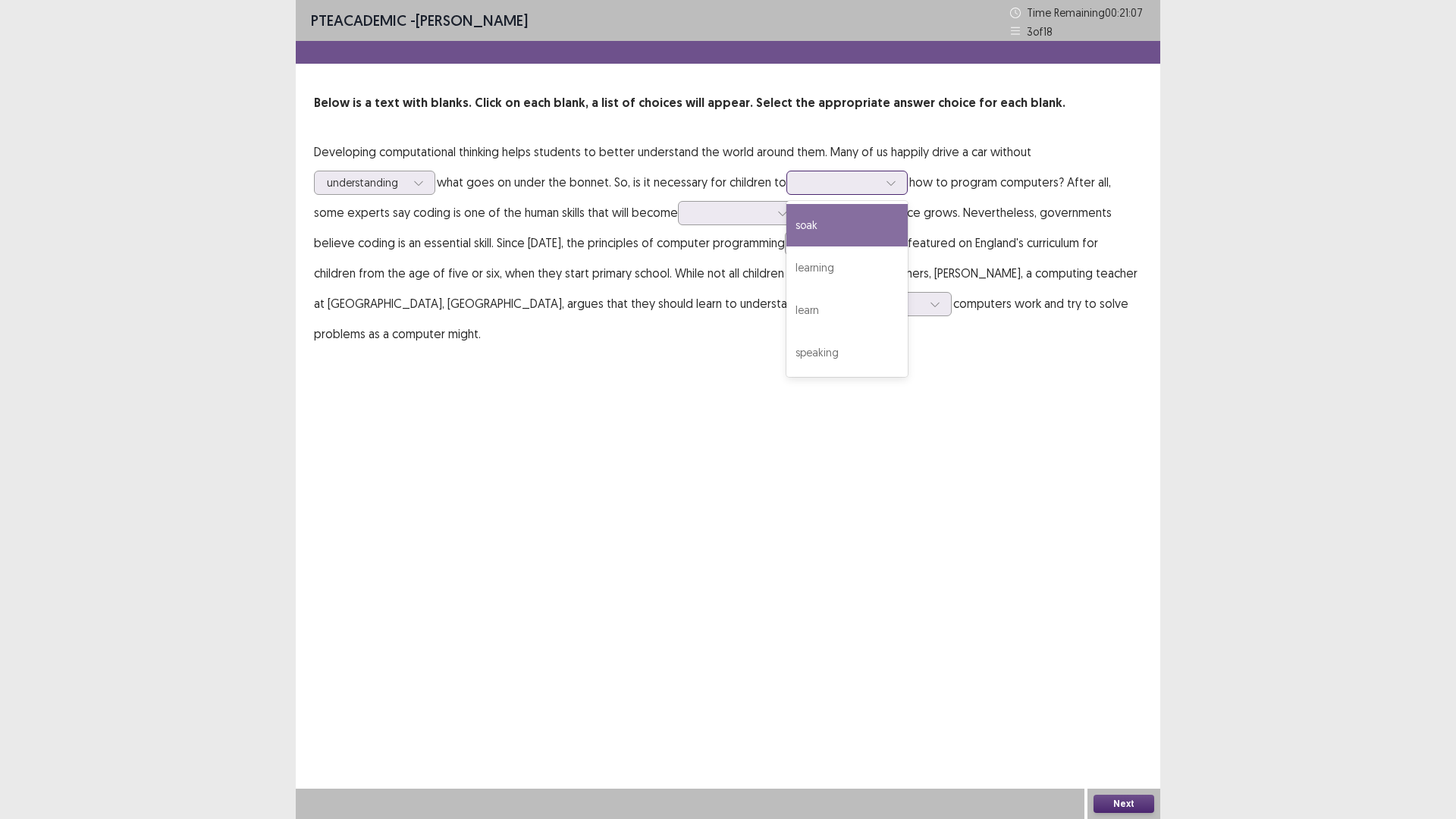
click at [834, 178] on div at bounding box center [839, 182] width 79 height 15
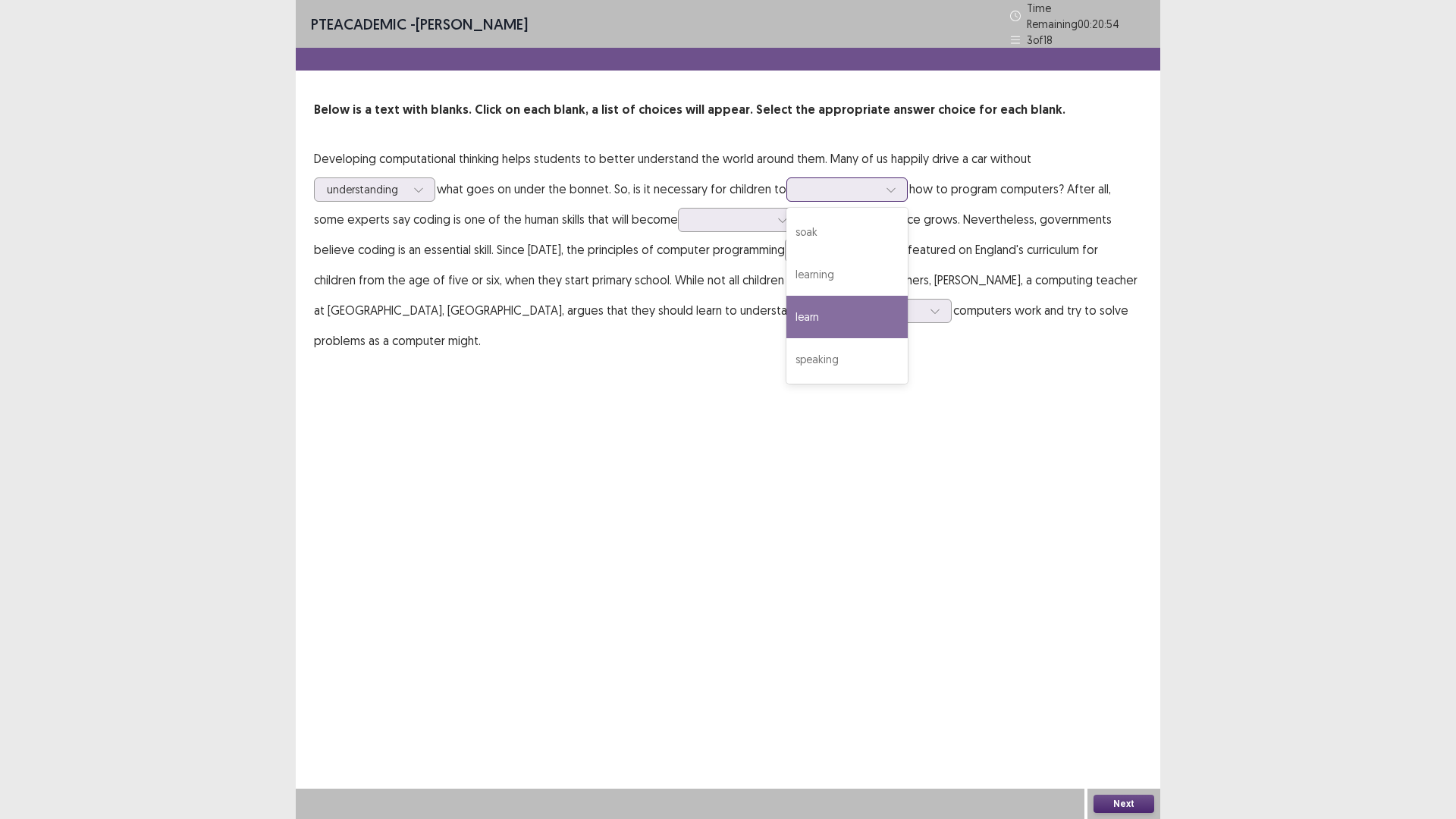
click at [831, 303] on div "learn" at bounding box center [846, 317] width 121 height 42
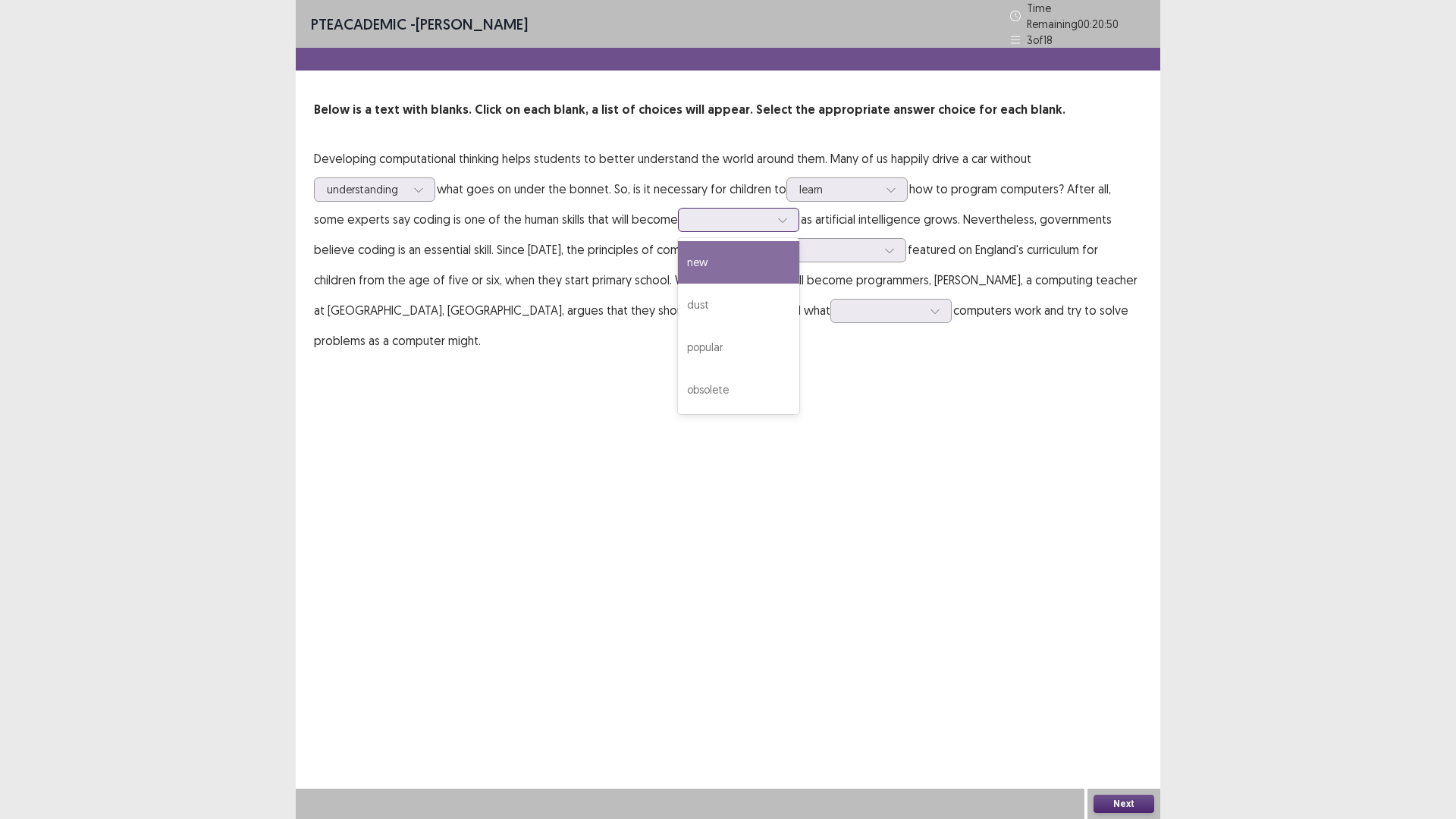
click at [695, 213] on div at bounding box center [730, 219] width 79 height 15
click at [728, 342] on div "popular" at bounding box center [738, 347] width 121 height 42
click at [746, 209] on div "popular" at bounding box center [730, 219] width 79 height 22
click at [949, 420] on div "PTE academic - [PERSON_NAME] Time Remaining 00 : 20 : 36 3 of 18 Below is a tex…" at bounding box center [728, 410] width 864 height 819
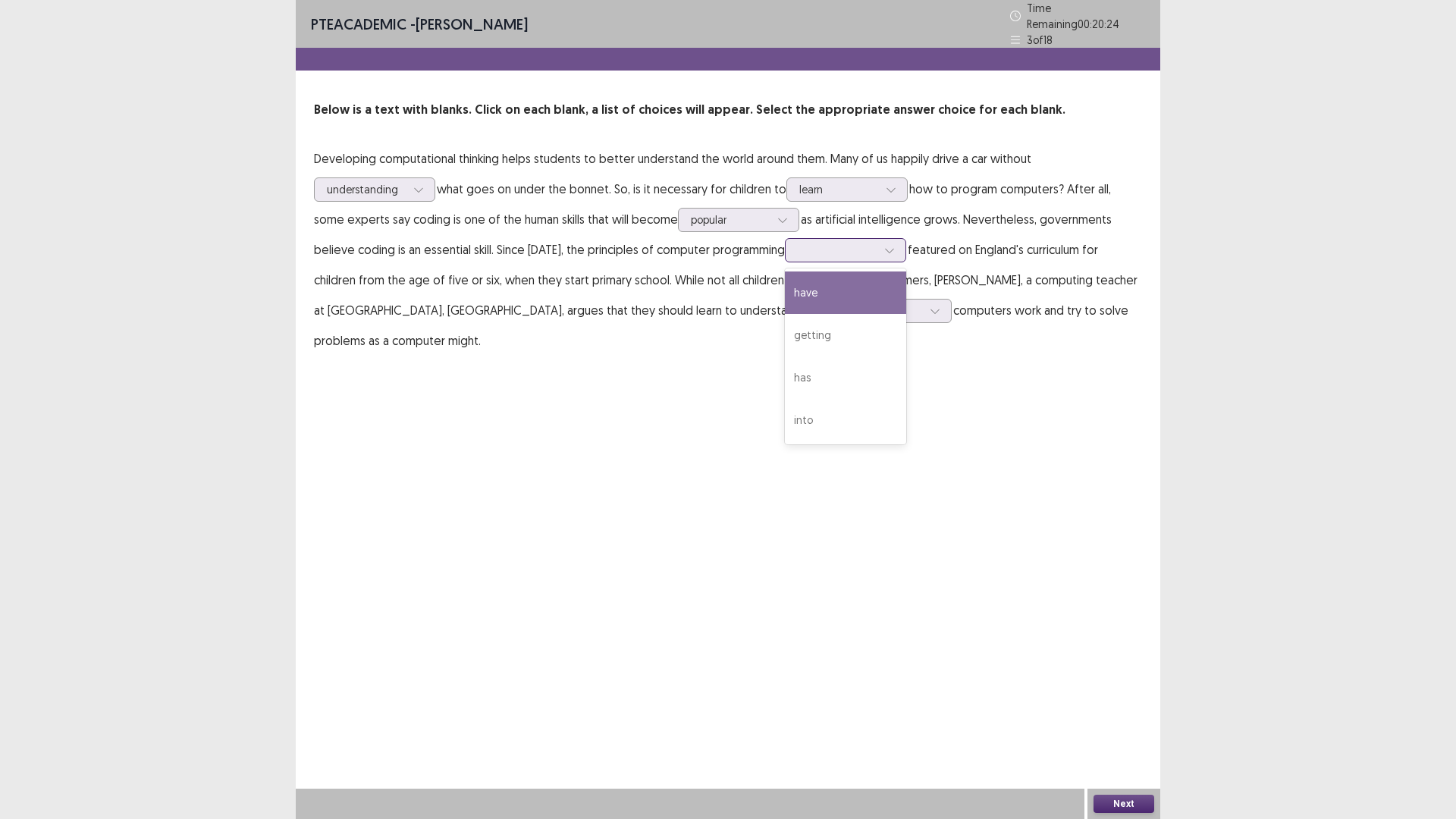
click at [866, 238] on div at bounding box center [845, 250] width 121 height 24
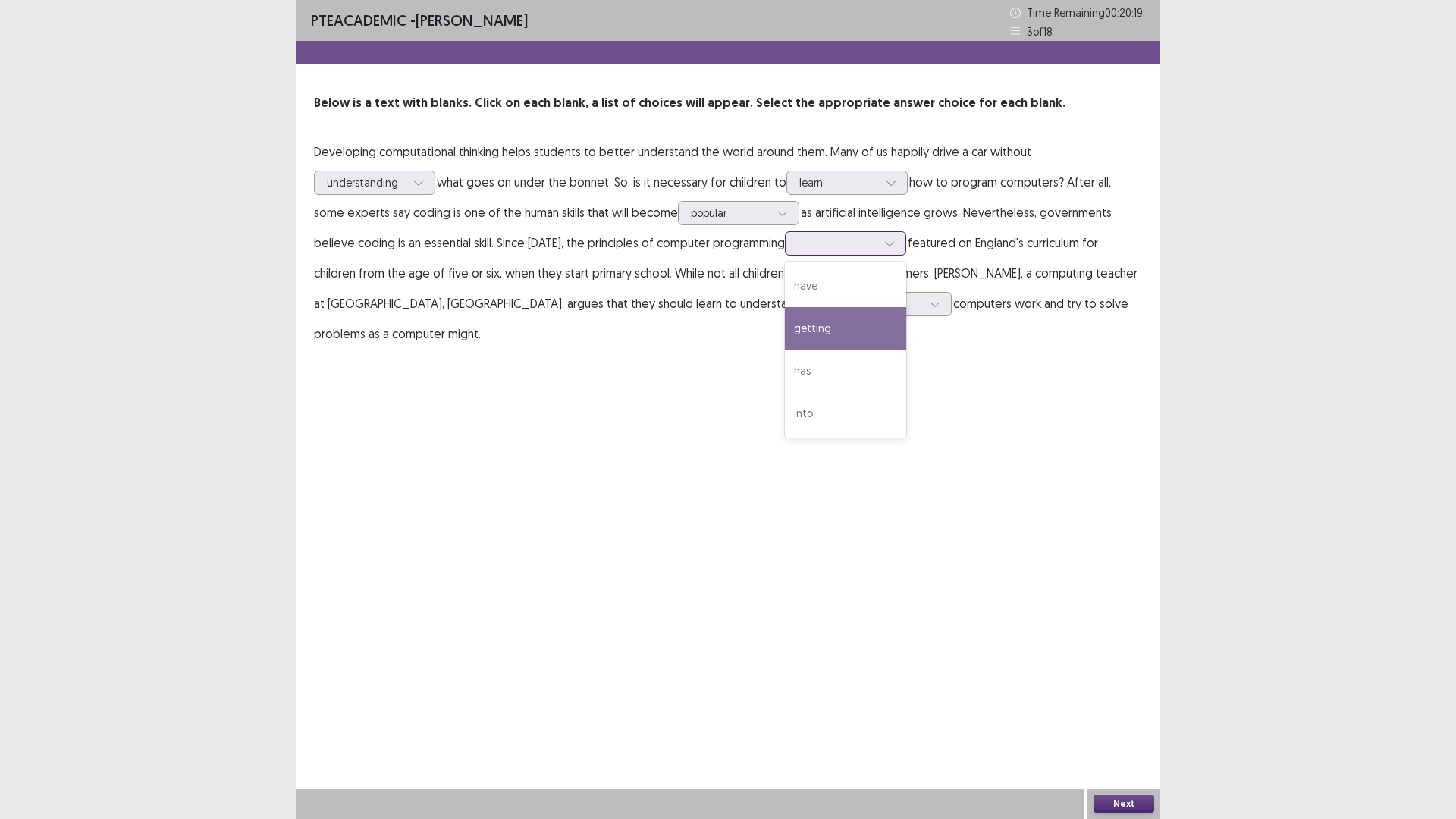
click at [865, 326] on div "getting" at bounding box center [845, 328] width 121 height 42
click at [843, 305] on div at bounding box center [883, 304] width 79 height 15
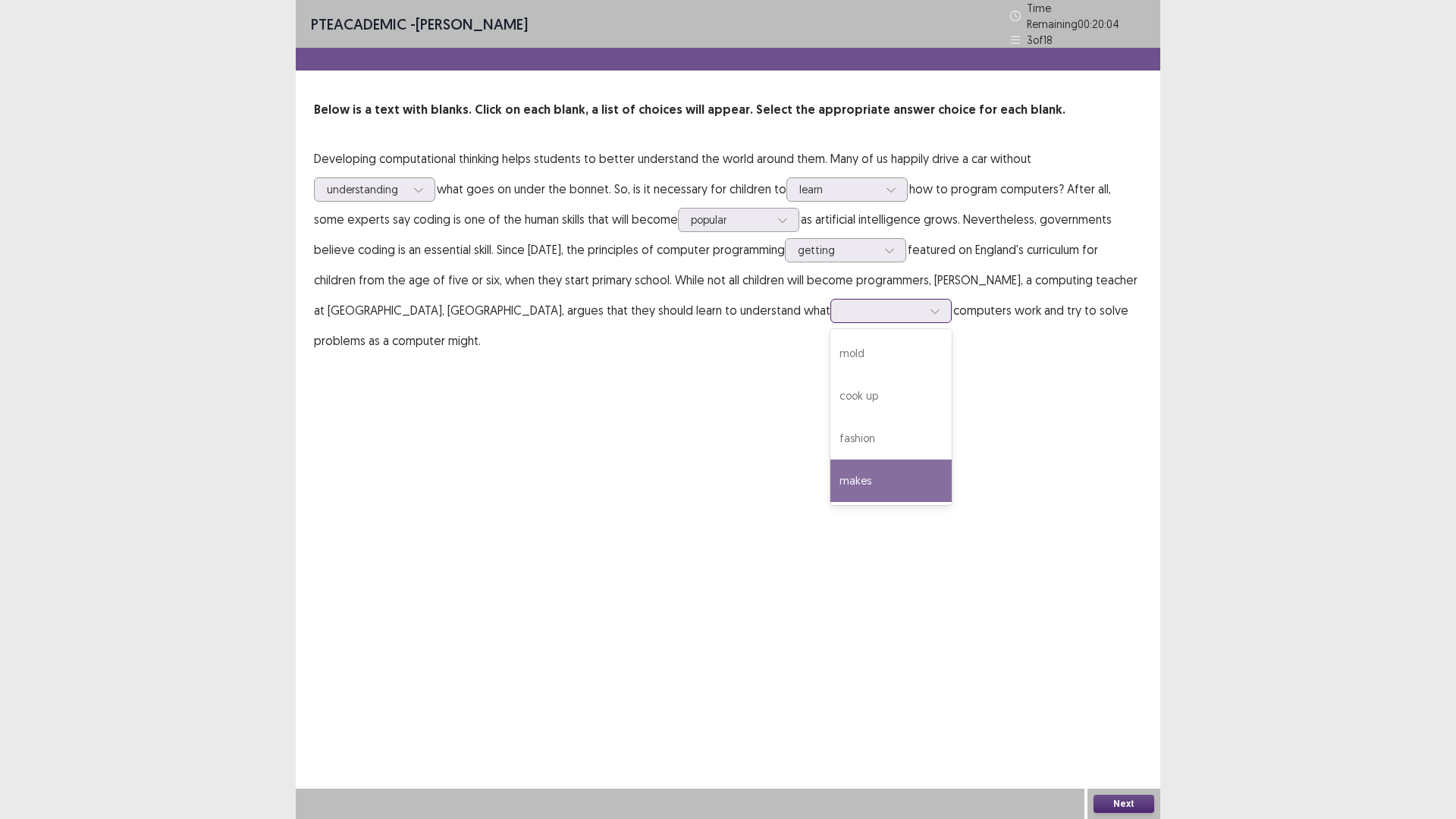
click at [830, 489] on div "makes" at bounding box center [890, 481] width 121 height 42
click at [1115, 715] on button "Next" at bounding box center [1124, 804] width 60 height 19
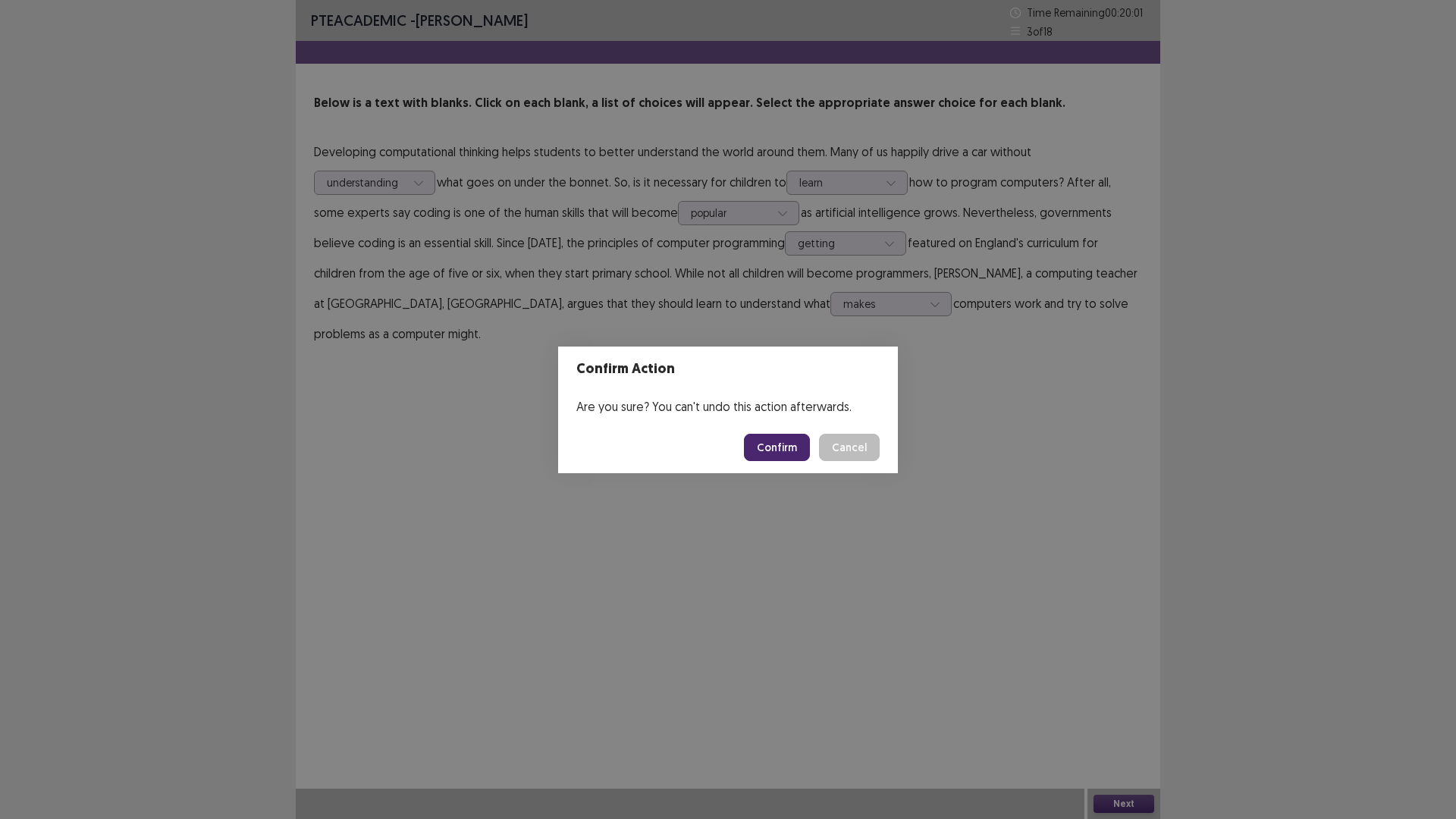
click at [769, 444] on button "Confirm" at bounding box center [776, 447] width 66 height 27
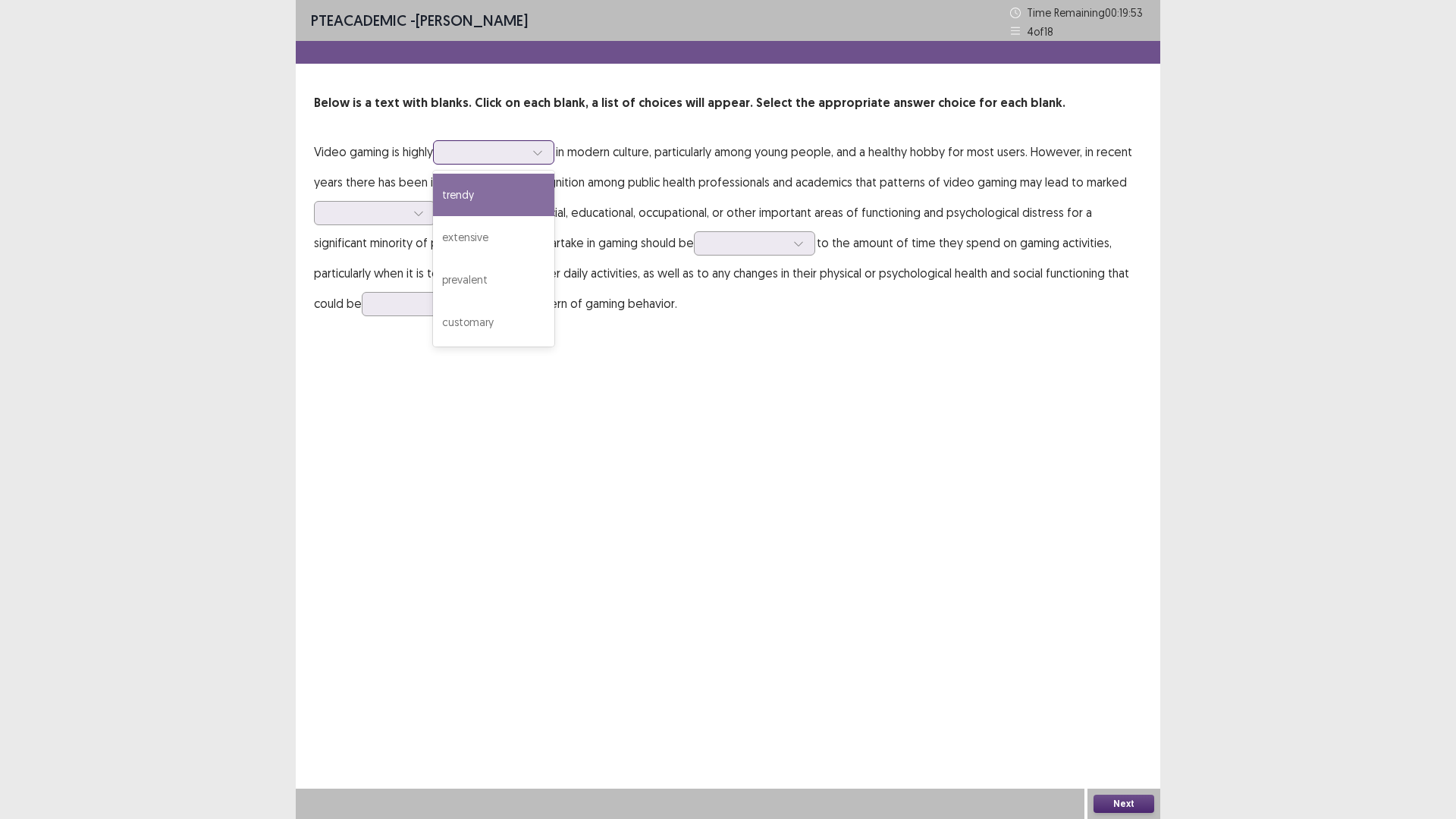
click at [470, 156] on div at bounding box center [485, 151] width 79 height 15
click at [515, 198] on div "trendy" at bounding box center [493, 195] width 121 height 42
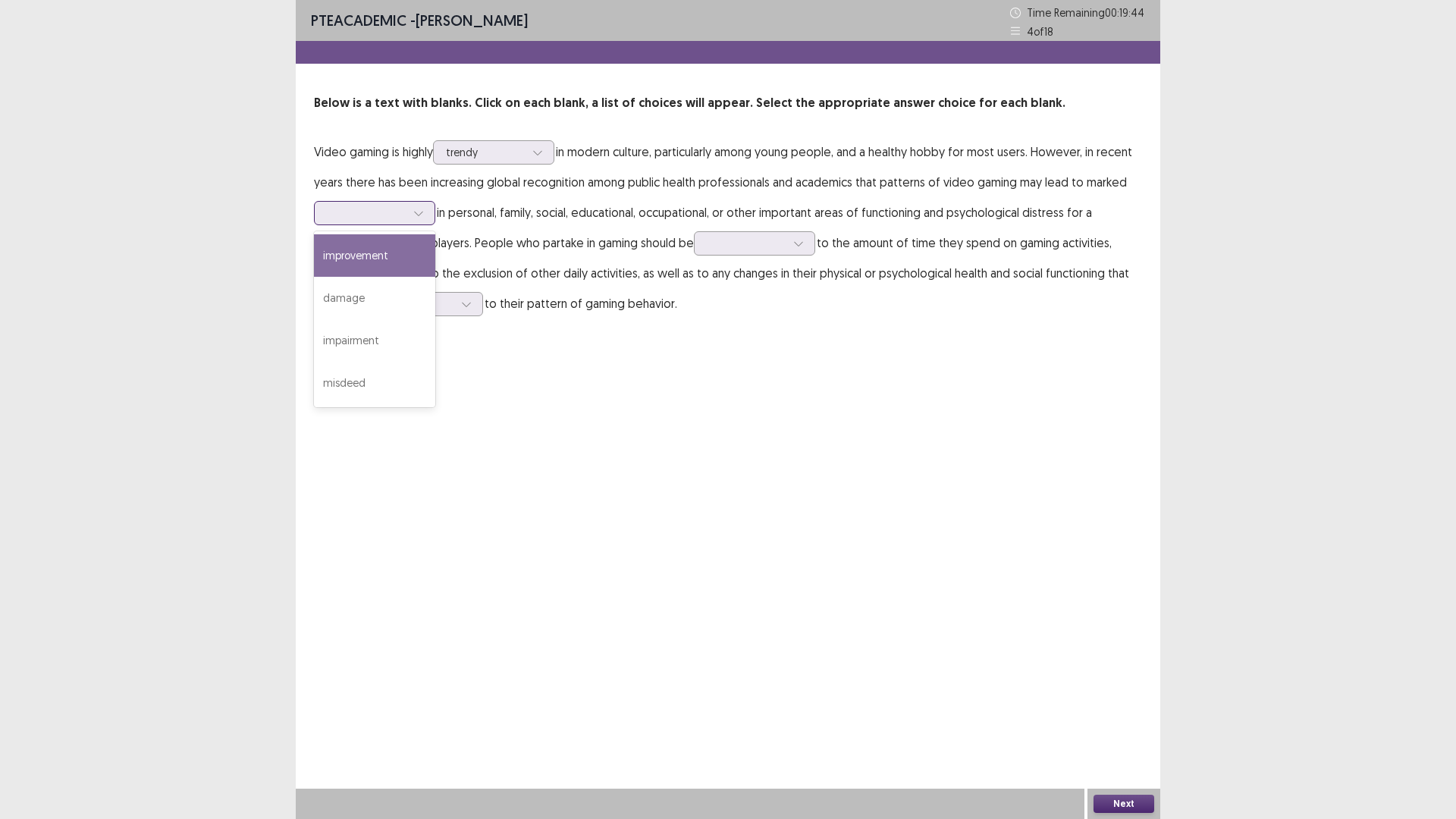
click at [370, 207] on div at bounding box center [366, 212] width 79 height 15
click at [383, 292] on div "damage" at bounding box center [374, 297] width 121 height 42
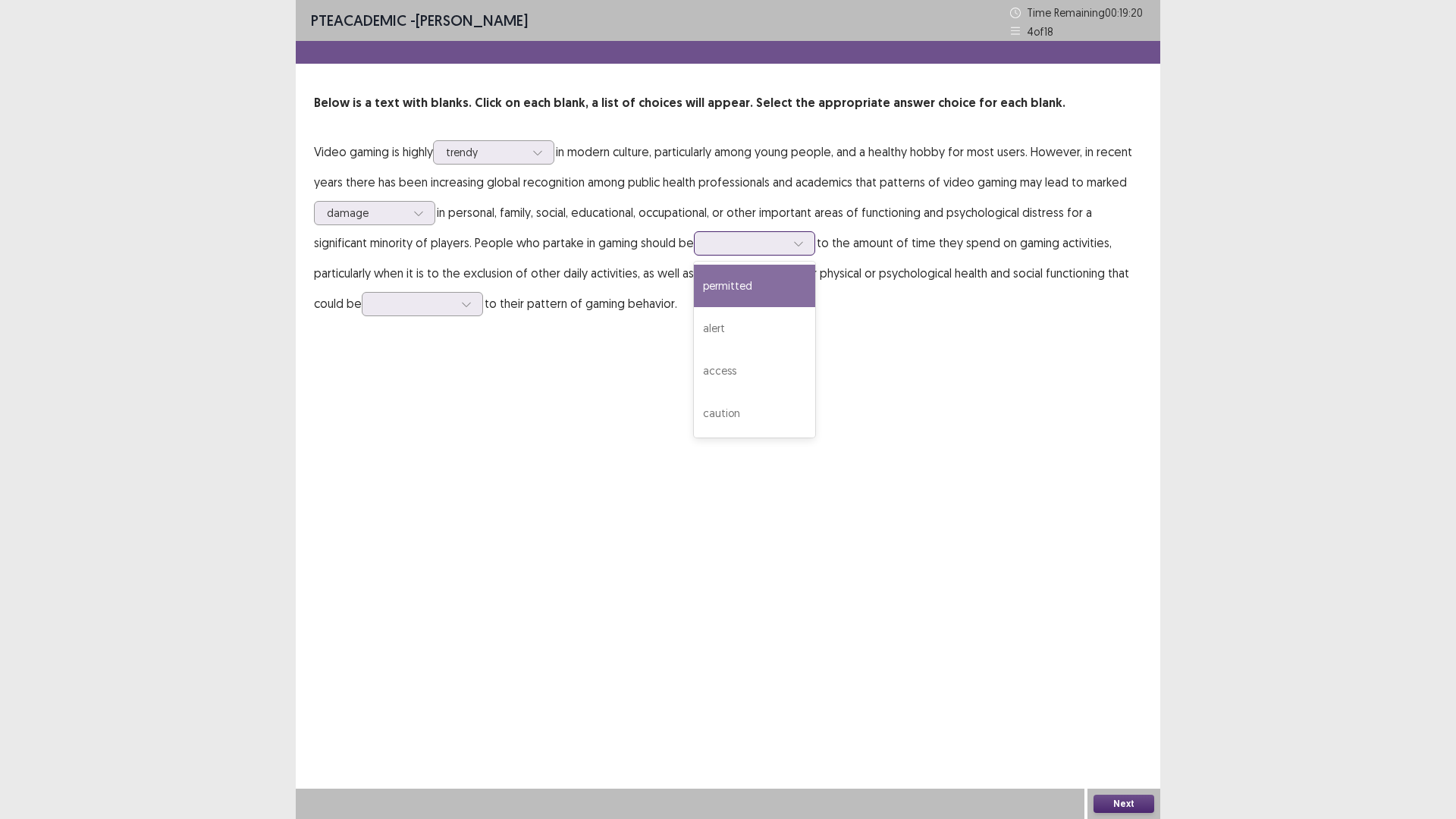
click at [749, 250] on div at bounding box center [746, 243] width 79 height 15
click at [768, 280] on div "permitted" at bounding box center [754, 285] width 121 height 42
click at [795, 246] on div at bounding box center [798, 243] width 22 height 22
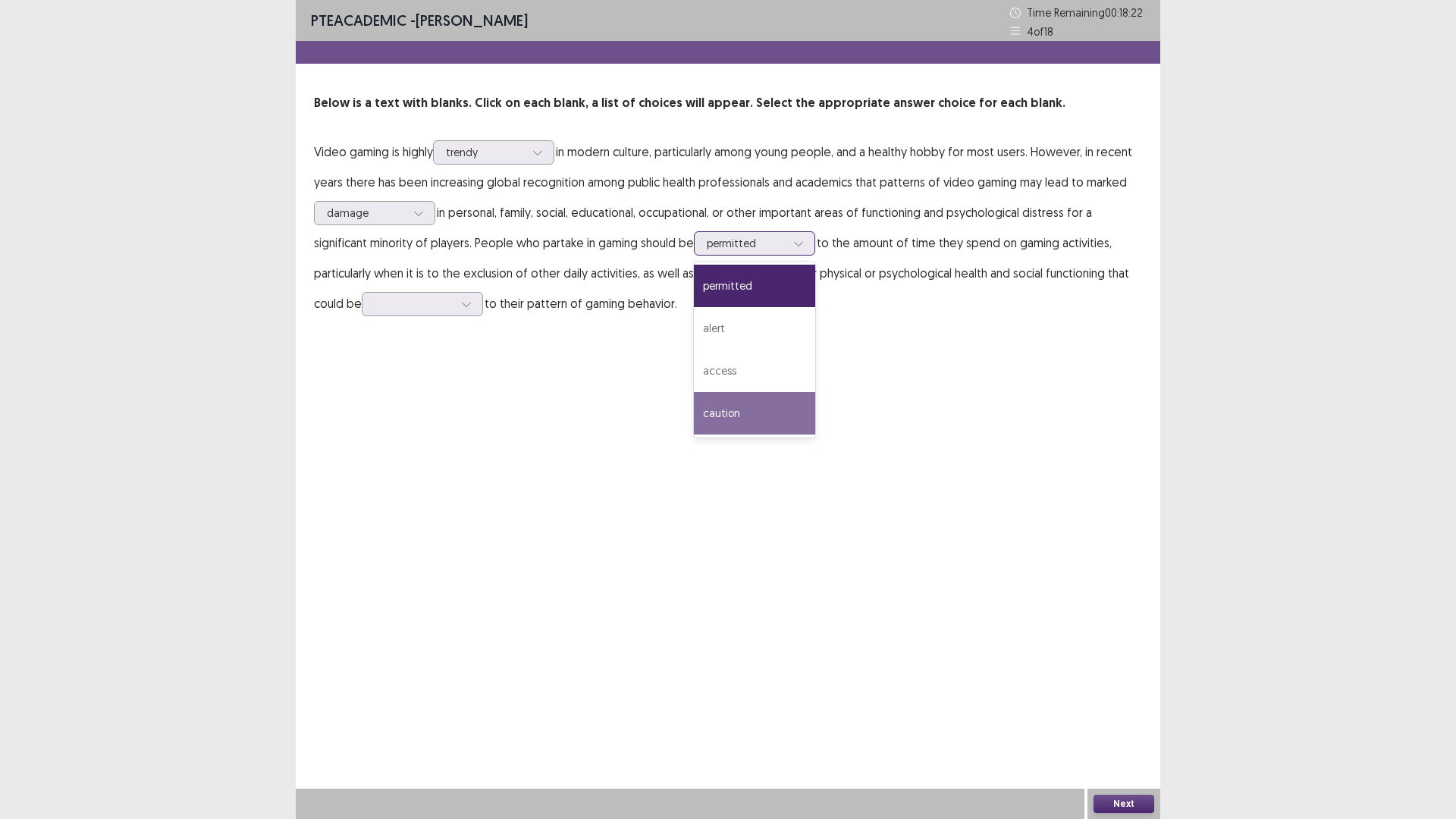
click at [731, 414] on div "caution" at bounding box center [754, 413] width 121 height 42
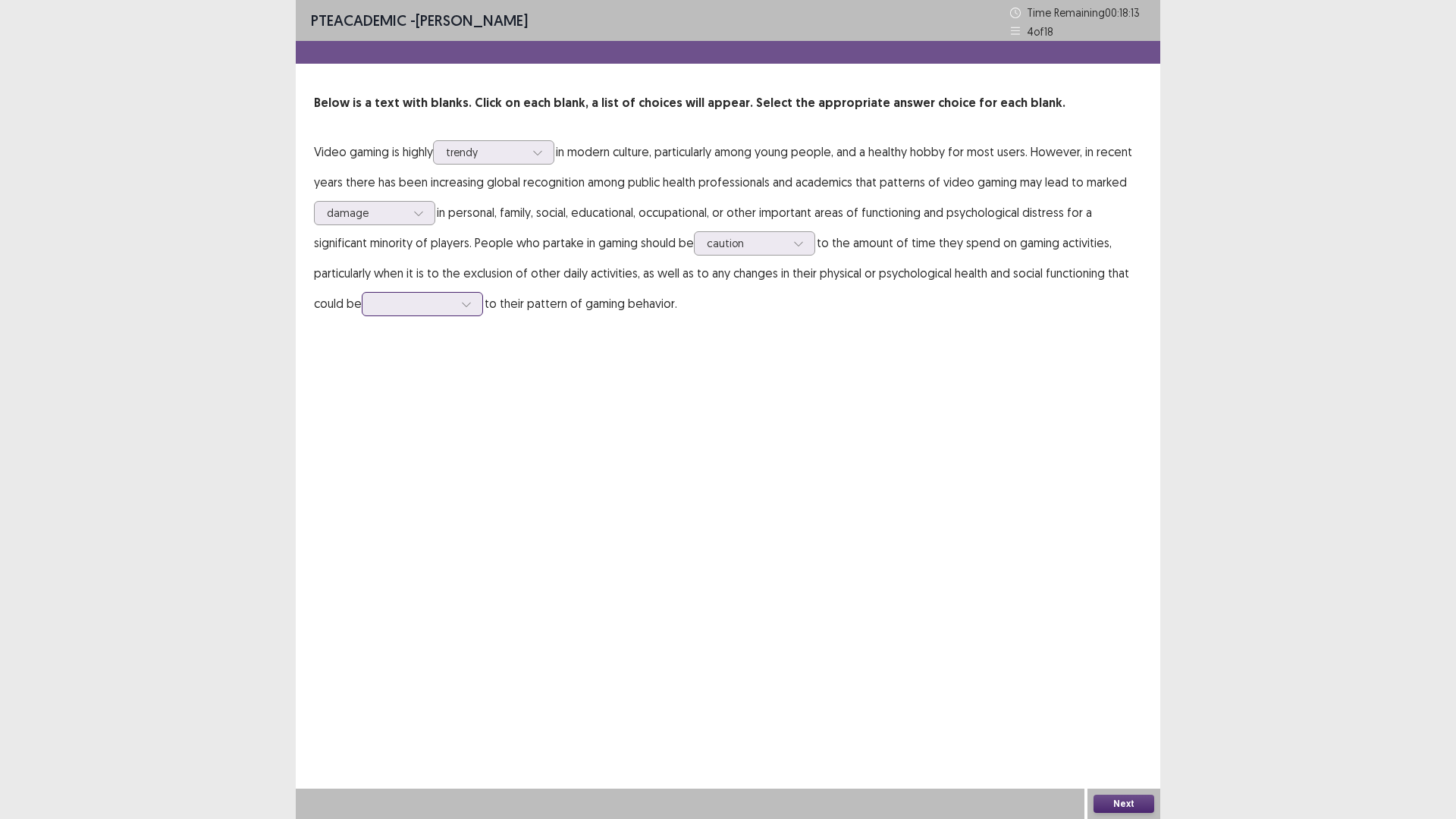
click at [442, 297] on div at bounding box center [414, 304] width 79 height 15
click at [430, 348] on div "longer" at bounding box center [422, 346] width 121 height 42
click at [1141, 715] on button "Next" at bounding box center [1124, 804] width 60 height 19
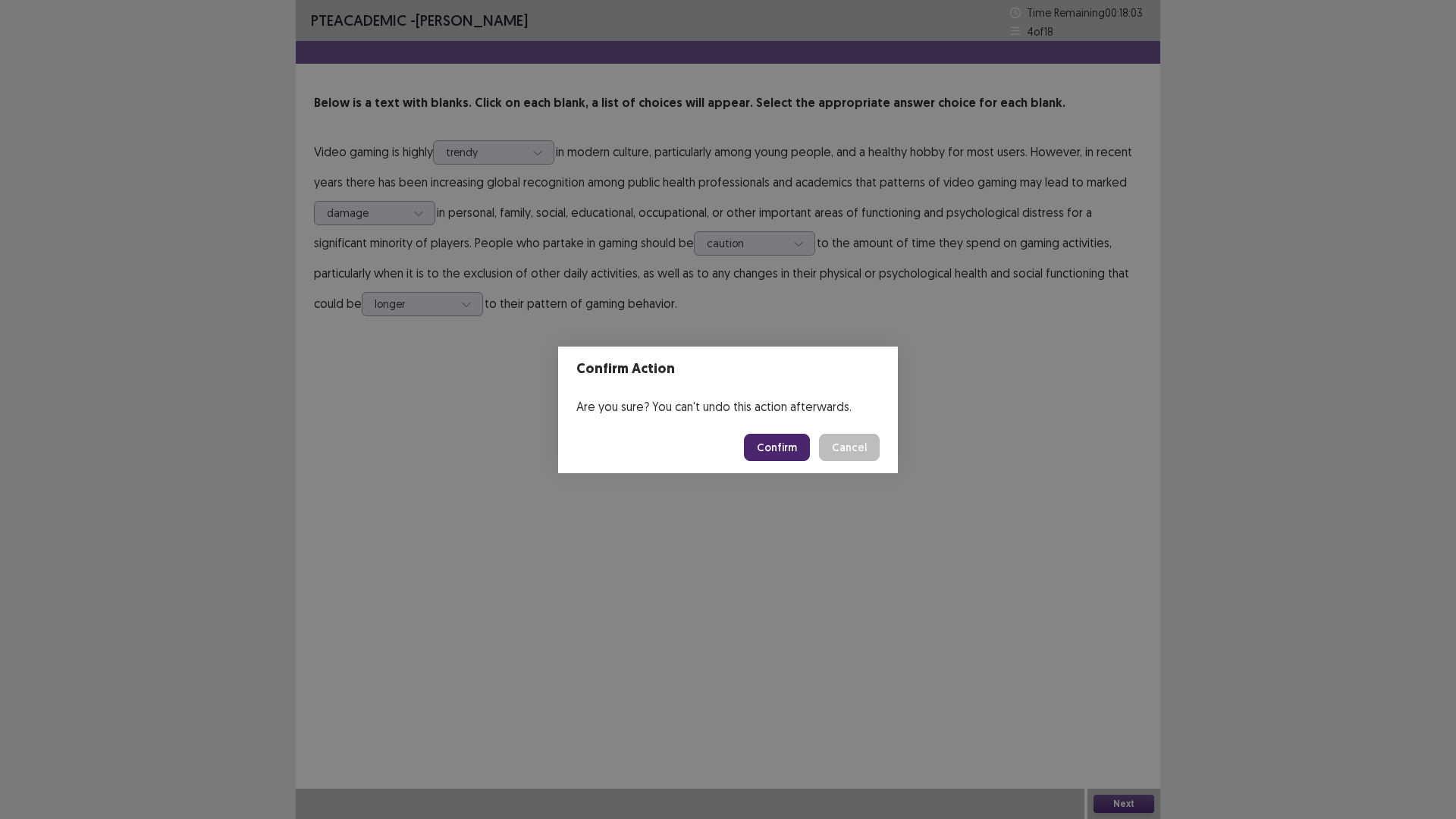
click at [783, 450] on button "Confirm" at bounding box center [776, 447] width 66 height 27
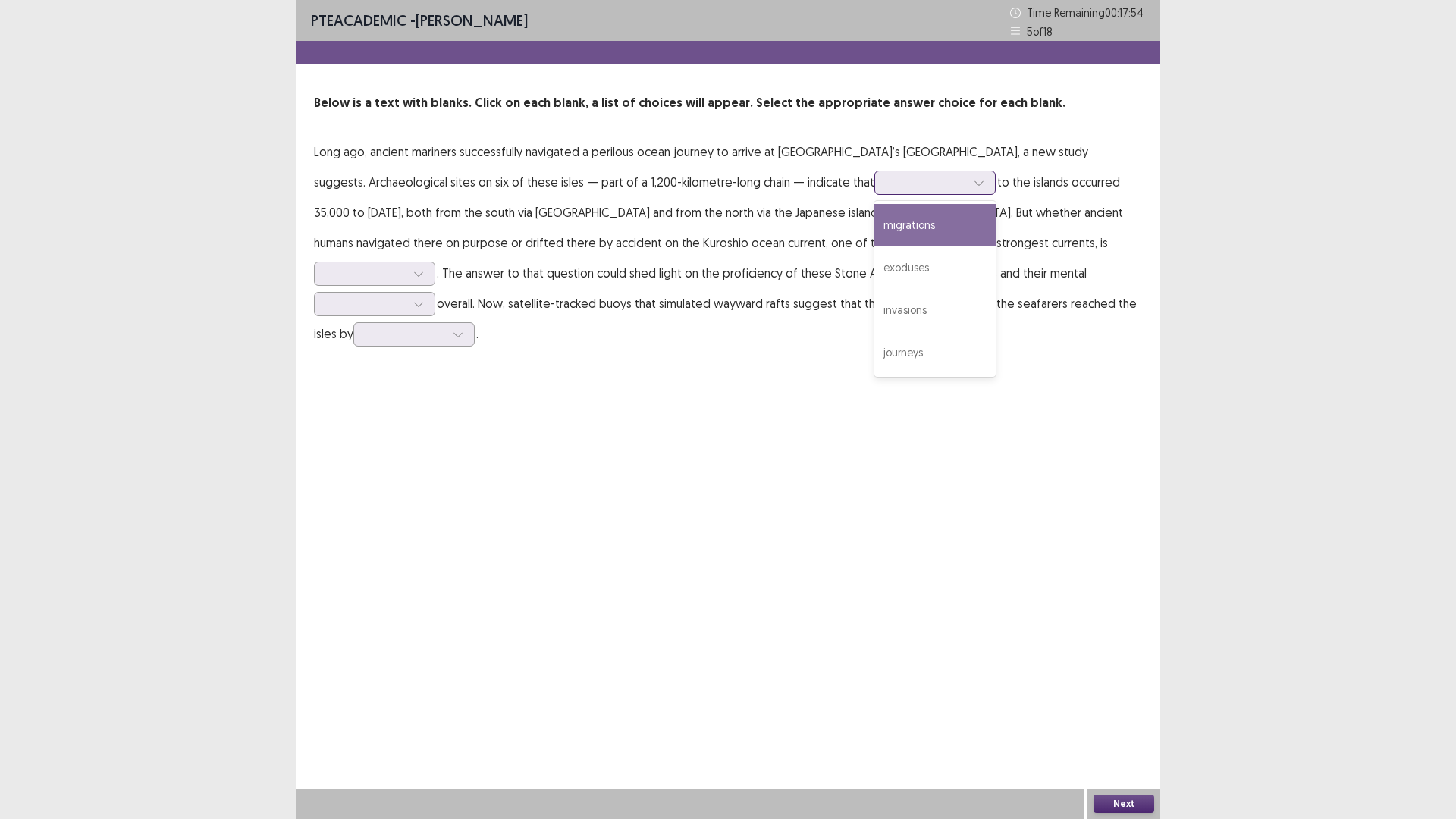
click at [887, 189] on div at bounding box center [927, 182] width 79 height 15
click at [874, 226] on div "migrations" at bounding box center [934, 225] width 121 height 42
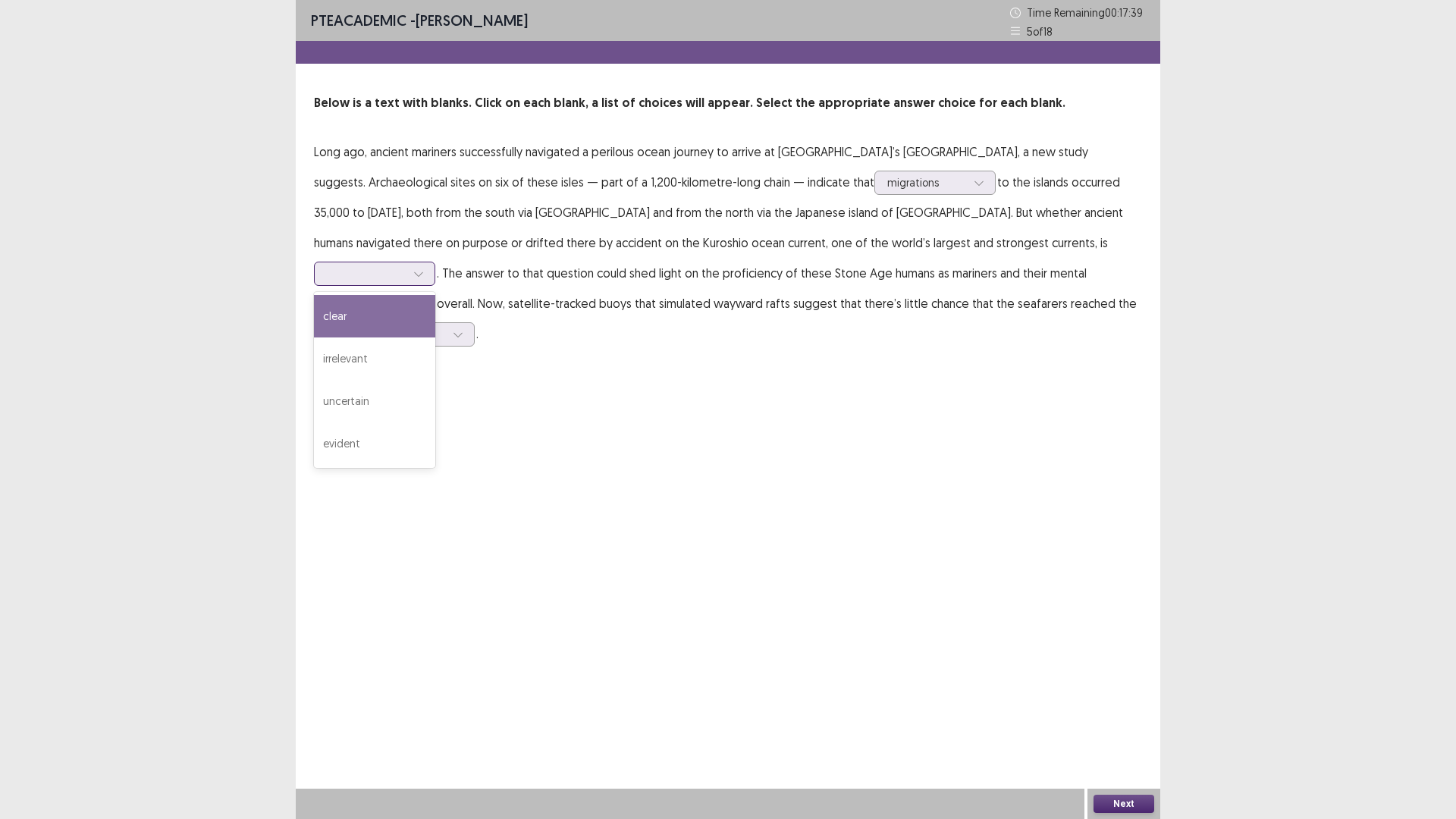
click at [406, 266] on div at bounding box center [366, 273] width 79 height 15
click at [435, 422] on div "evident" at bounding box center [374, 443] width 121 height 42
click at [406, 297] on div at bounding box center [366, 304] width 79 height 15
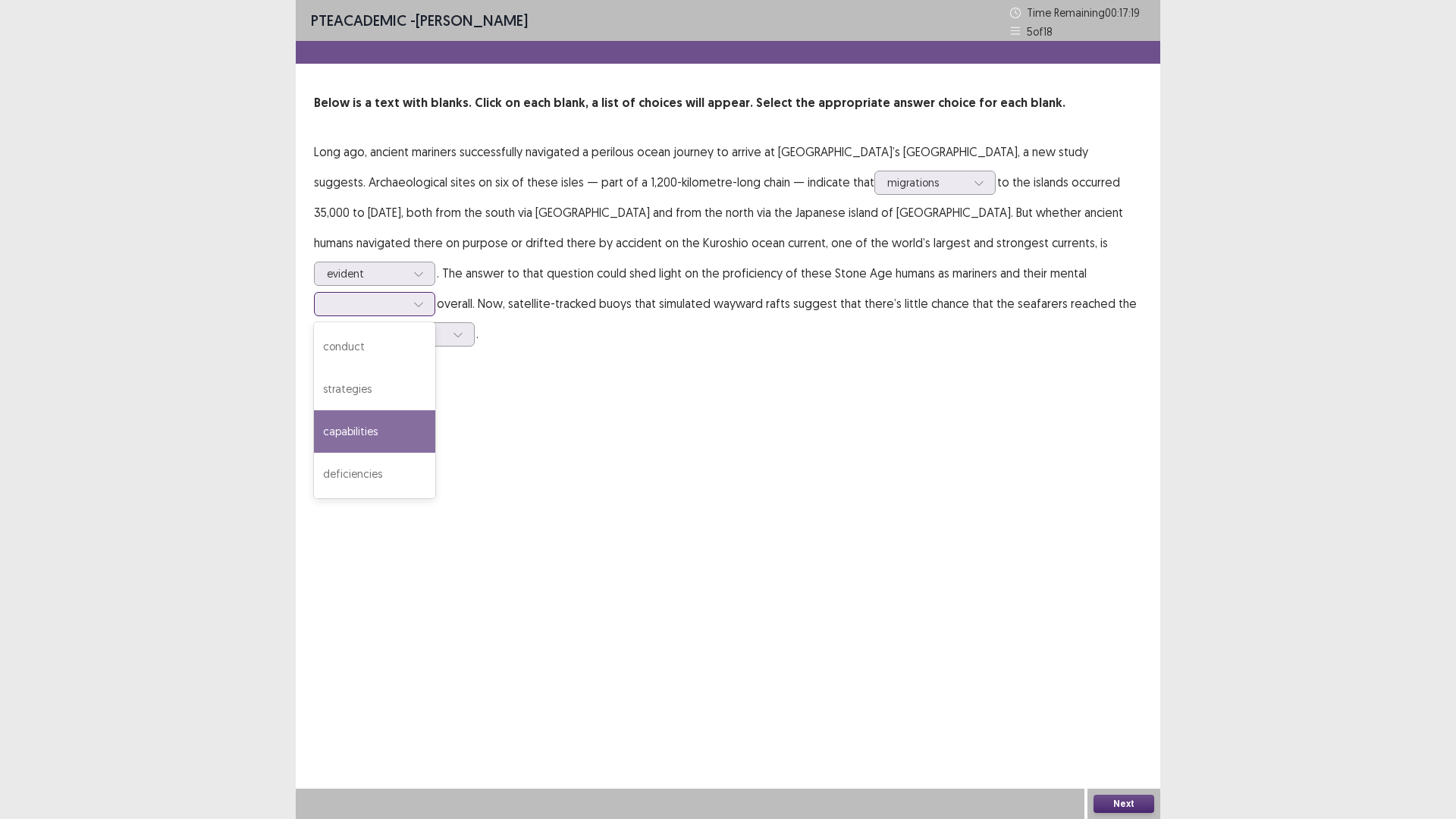
drag, startPoint x: 803, startPoint y: 365, endPoint x: 798, endPoint y: 386, distance: 21.6
click at [435, 386] on div "conduct strategies capabilities deficiencies" at bounding box center [374, 410] width 121 height 176
click at [435, 410] on div "capabilities" at bounding box center [374, 431] width 121 height 42
click at [369, 328] on input "text" at bounding box center [368, 334] width 3 height 12
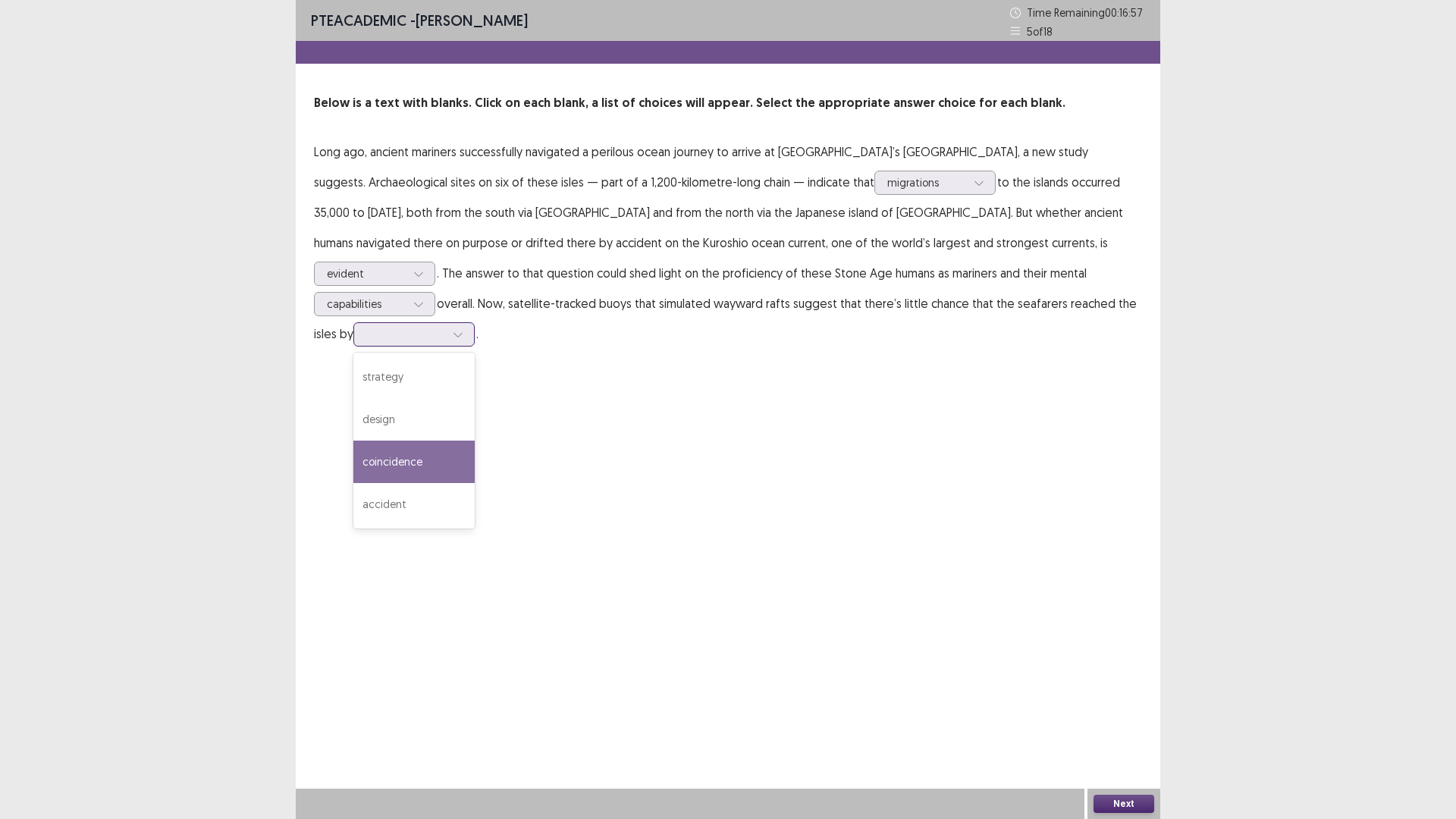
click at [475, 440] on div "coincidence" at bounding box center [413, 461] width 121 height 42
click at [1135, 715] on button "Next" at bounding box center [1124, 804] width 60 height 19
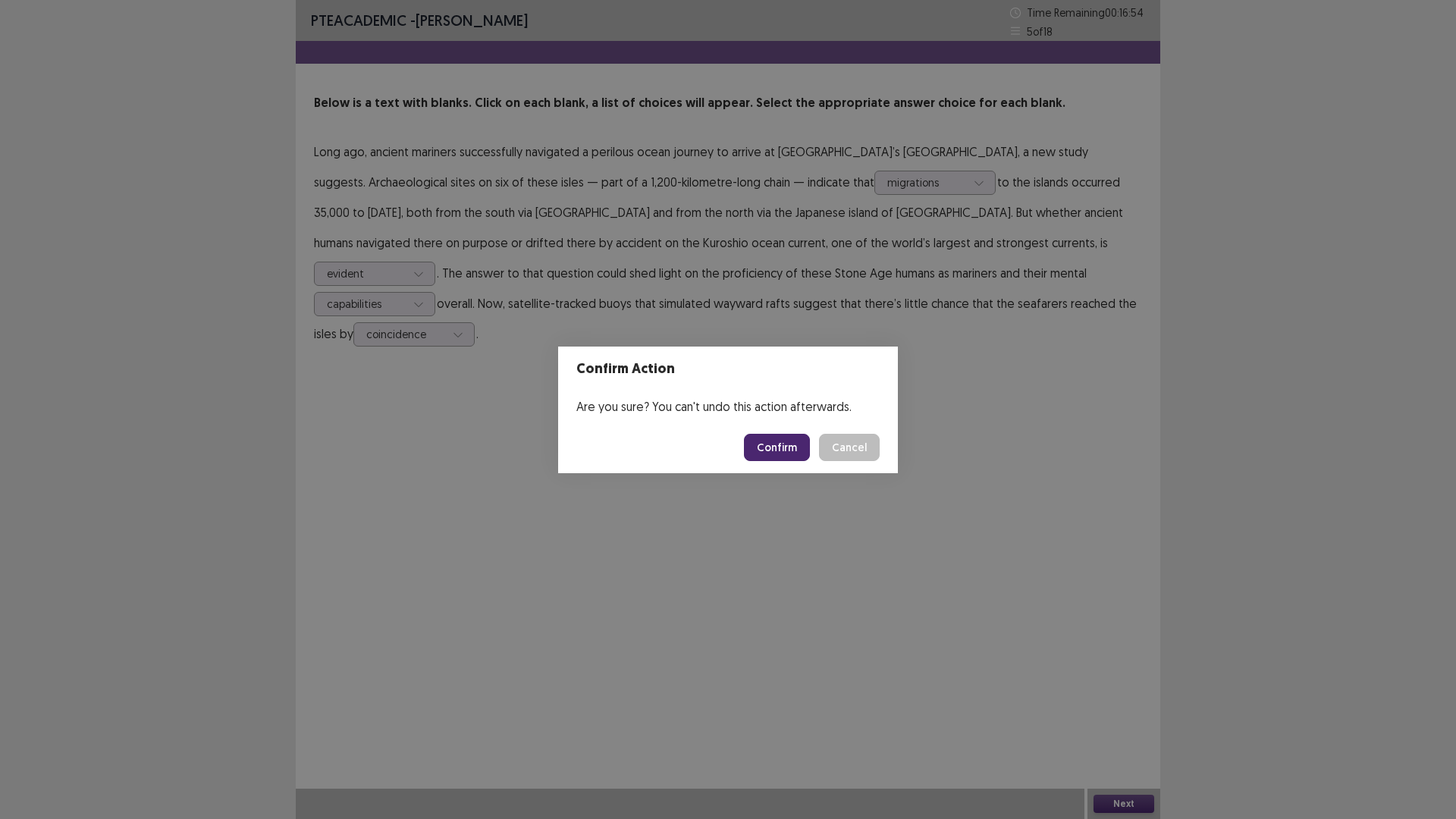
click at [781, 443] on button "Confirm" at bounding box center [776, 447] width 66 height 27
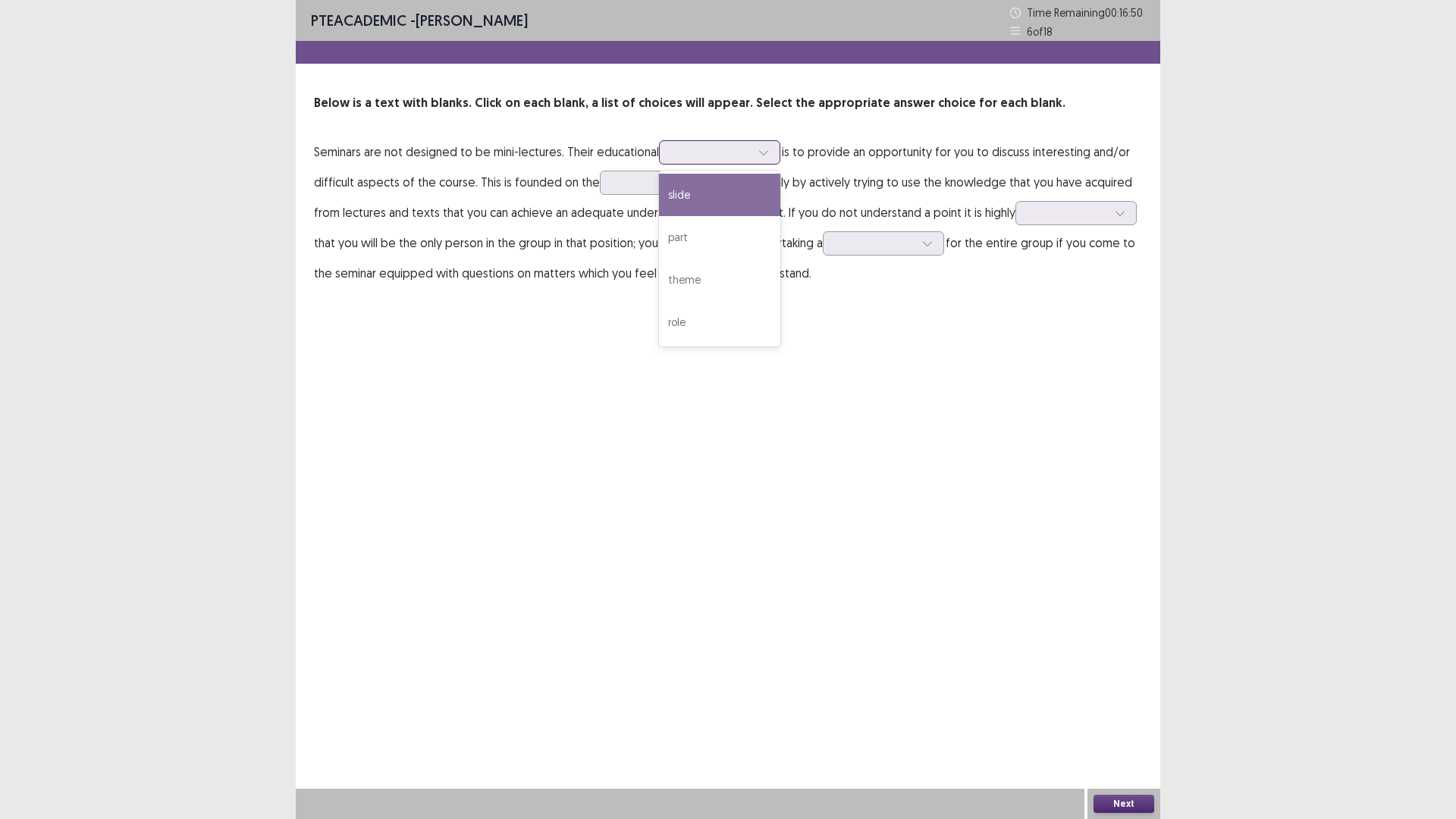
click at [720, 155] on div at bounding box center [711, 151] width 79 height 15
click at [748, 314] on div "role" at bounding box center [719, 321] width 121 height 42
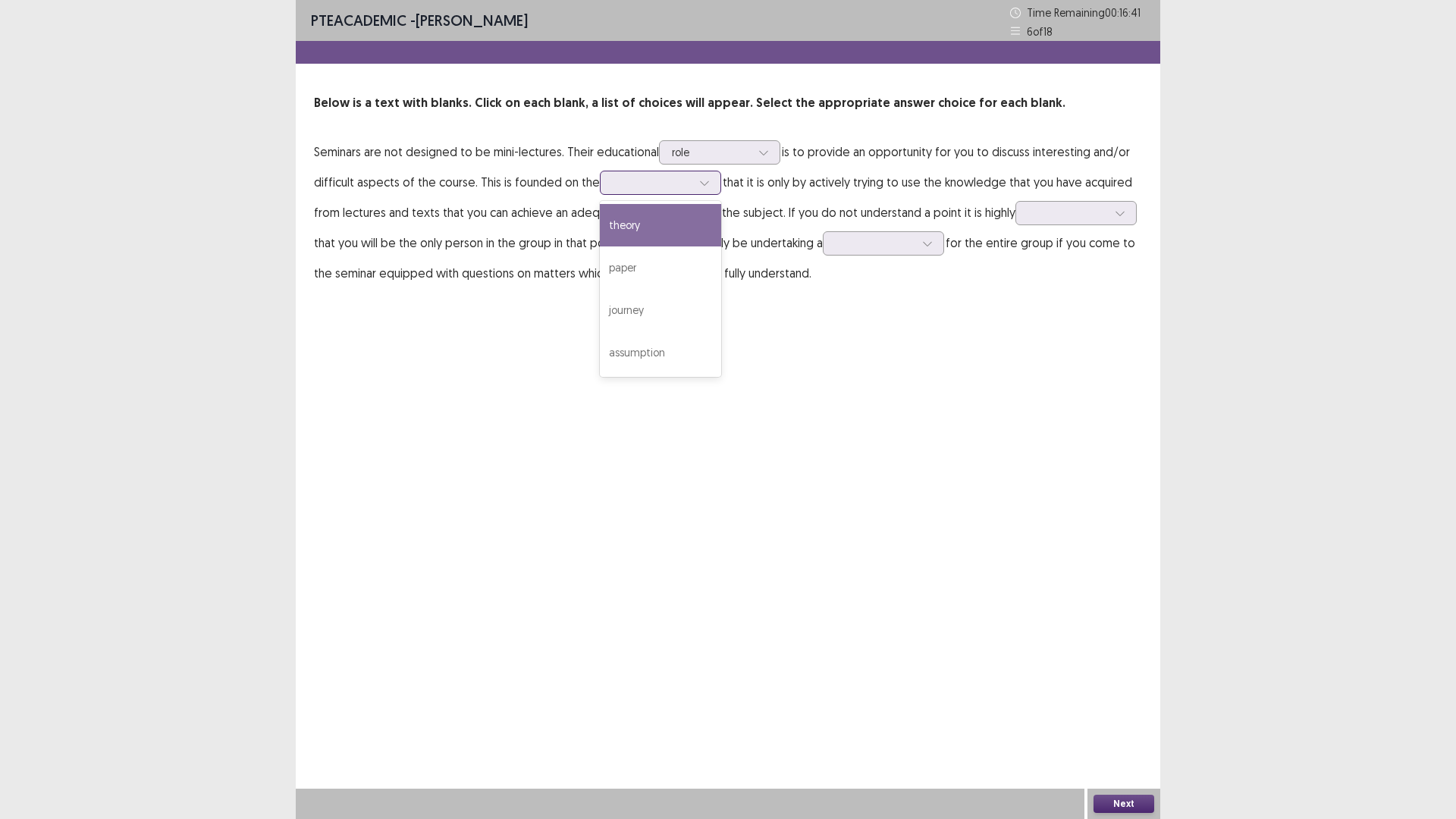
click at [653, 178] on div at bounding box center [652, 182] width 79 height 15
click at [695, 219] on div "theory" at bounding box center [660, 225] width 121 height 42
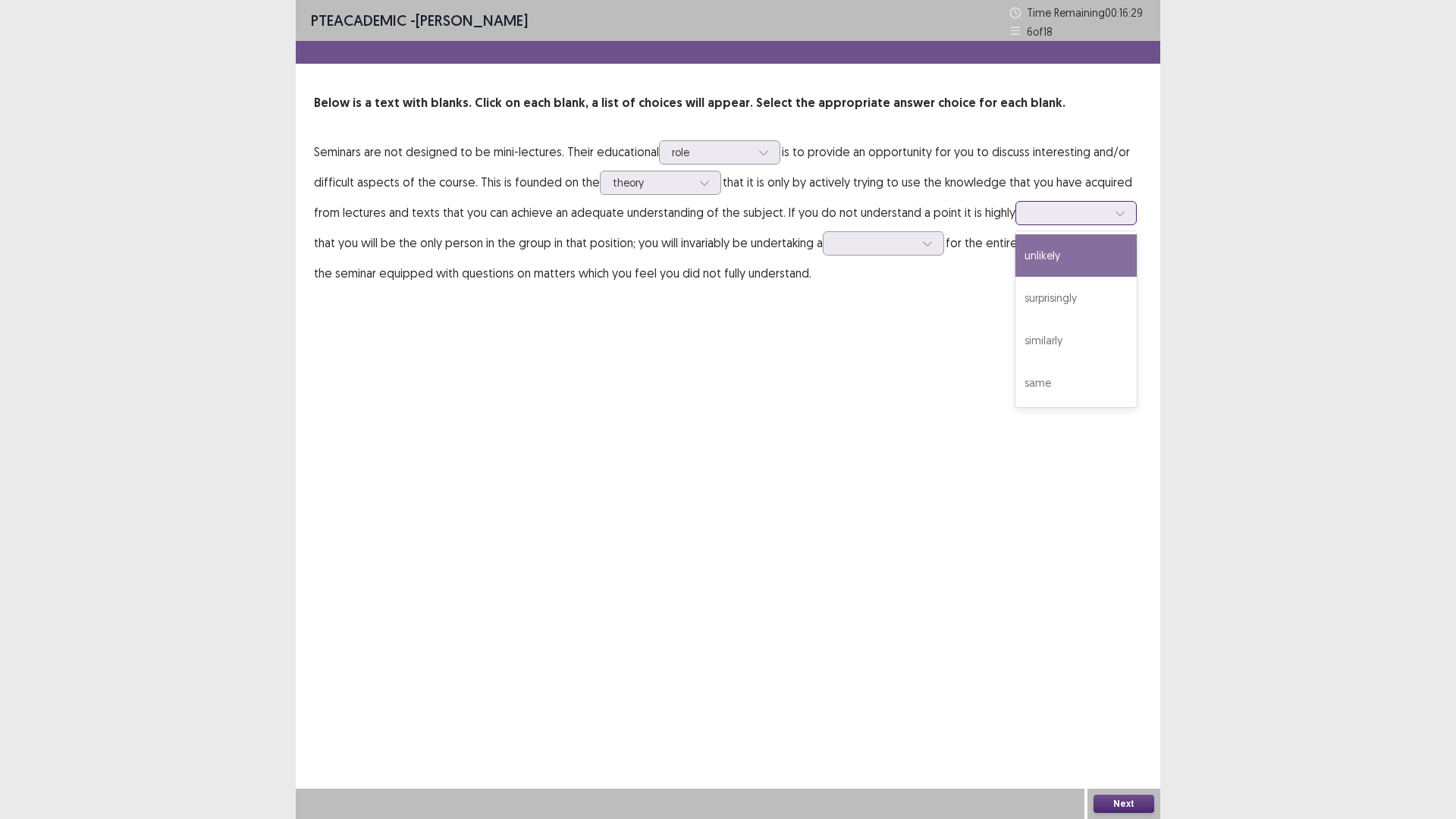
click at [1028, 212] on input "text" at bounding box center [1029, 212] width 3 height 12
click at [1093, 260] on div "unlikely" at bounding box center [1076, 255] width 121 height 42
click at [1079, 207] on div at bounding box center [1067, 212] width 79 height 15
click at [847, 243] on div at bounding box center [875, 243] width 79 height 15
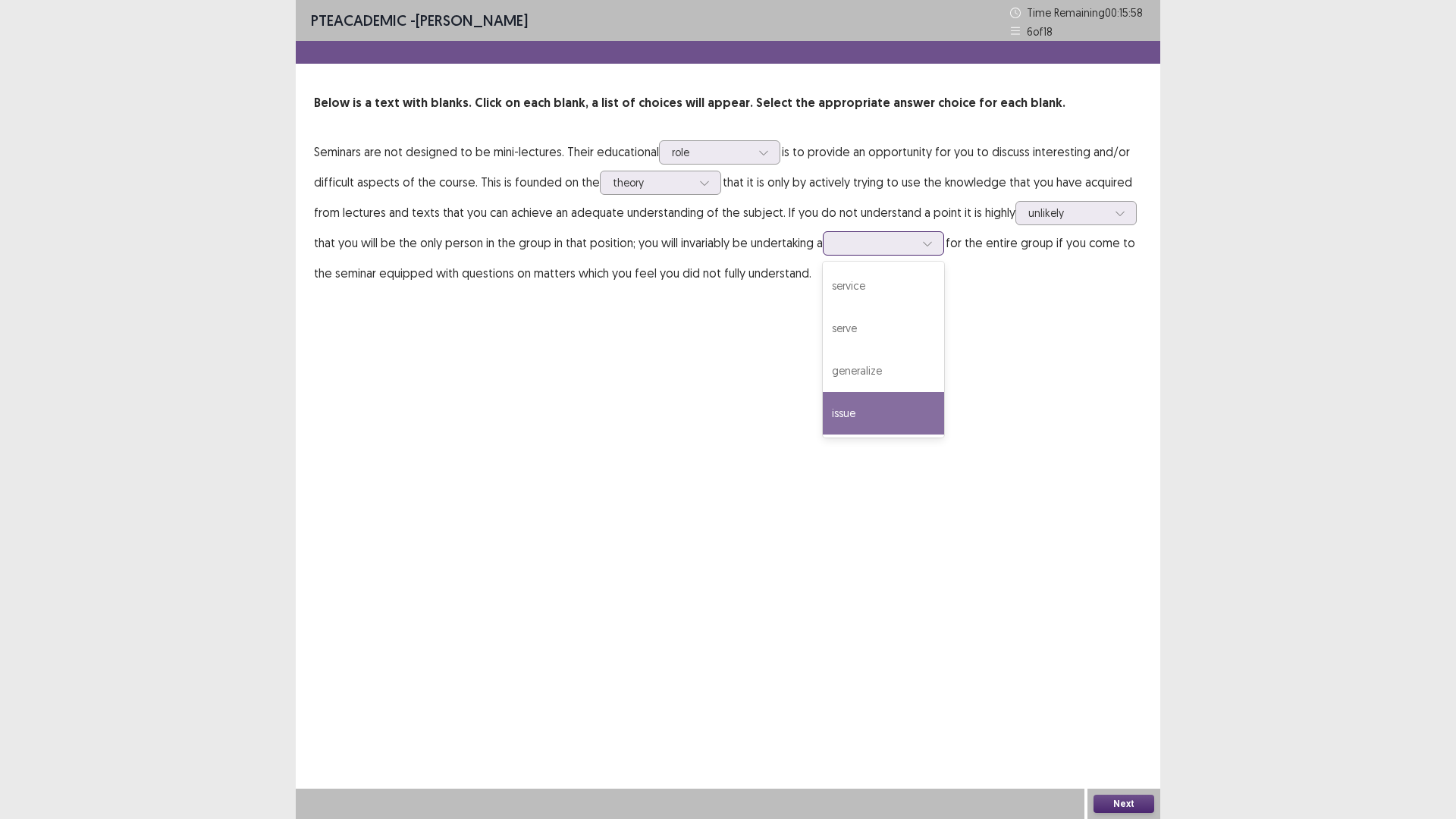
click at [920, 402] on div "issue" at bounding box center [883, 413] width 121 height 42
click at [1136, 715] on button "Next" at bounding box center [1124, 804] width 60 height 19
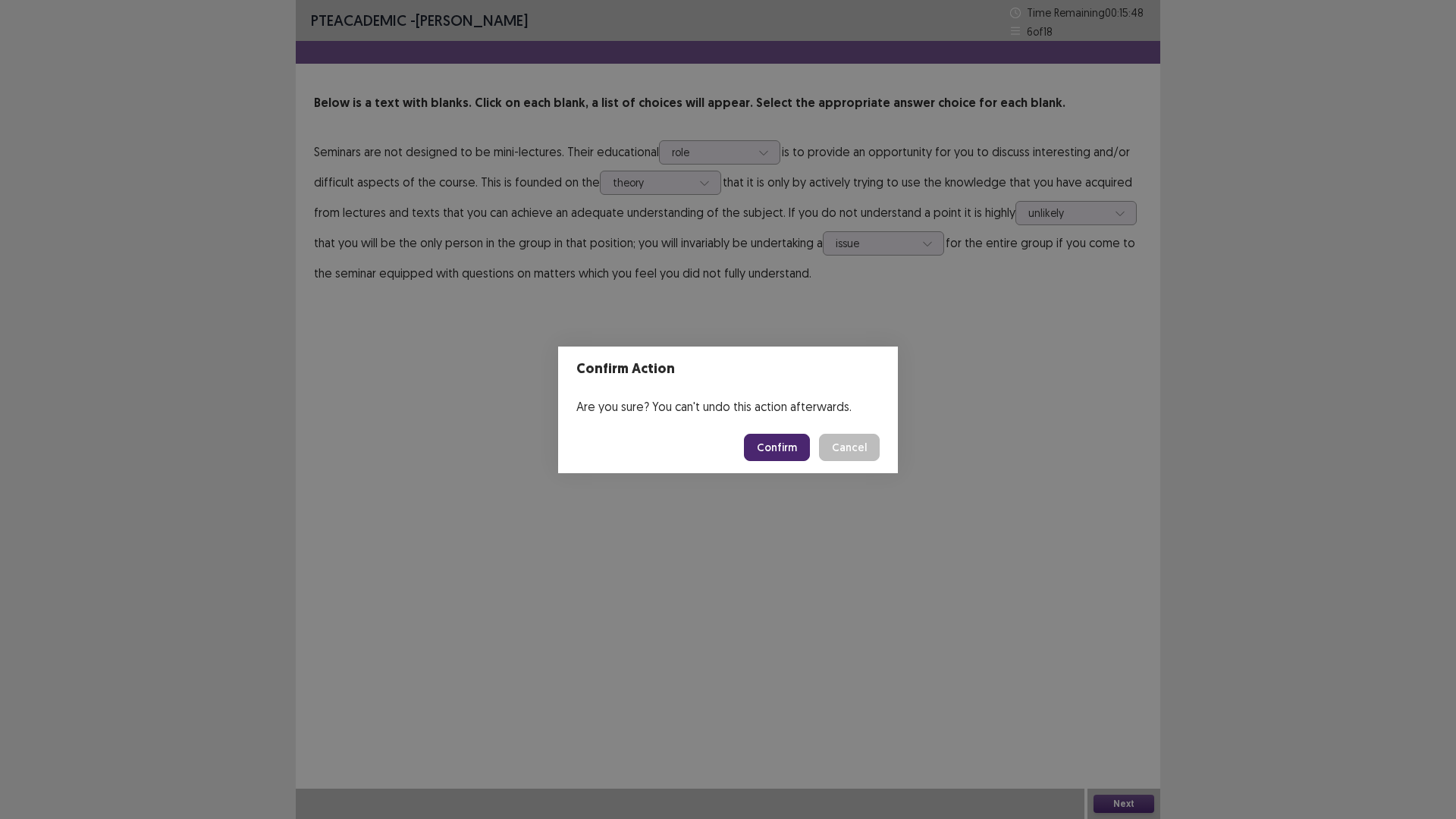
click at [774, 445] on button "Confirm" at bounding box center [776, 447] width 66 height 27
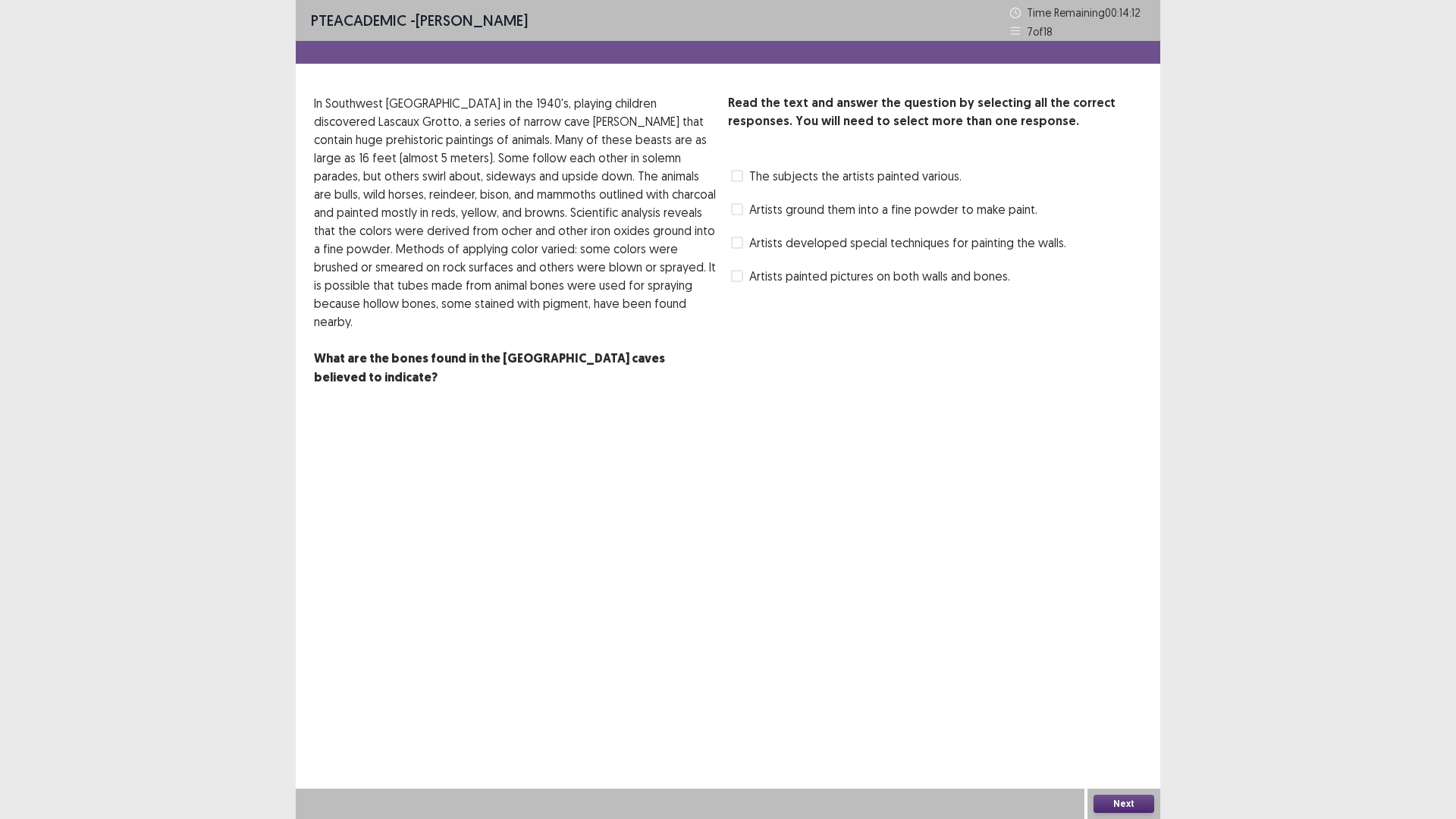
click at [744, 248] on label "Artists developed special techniques for painting the walls." at bounding box center [899, 243] width 335 height 19
click at [740, 278] on span at bounding box center [737, 276] width 12 height 12
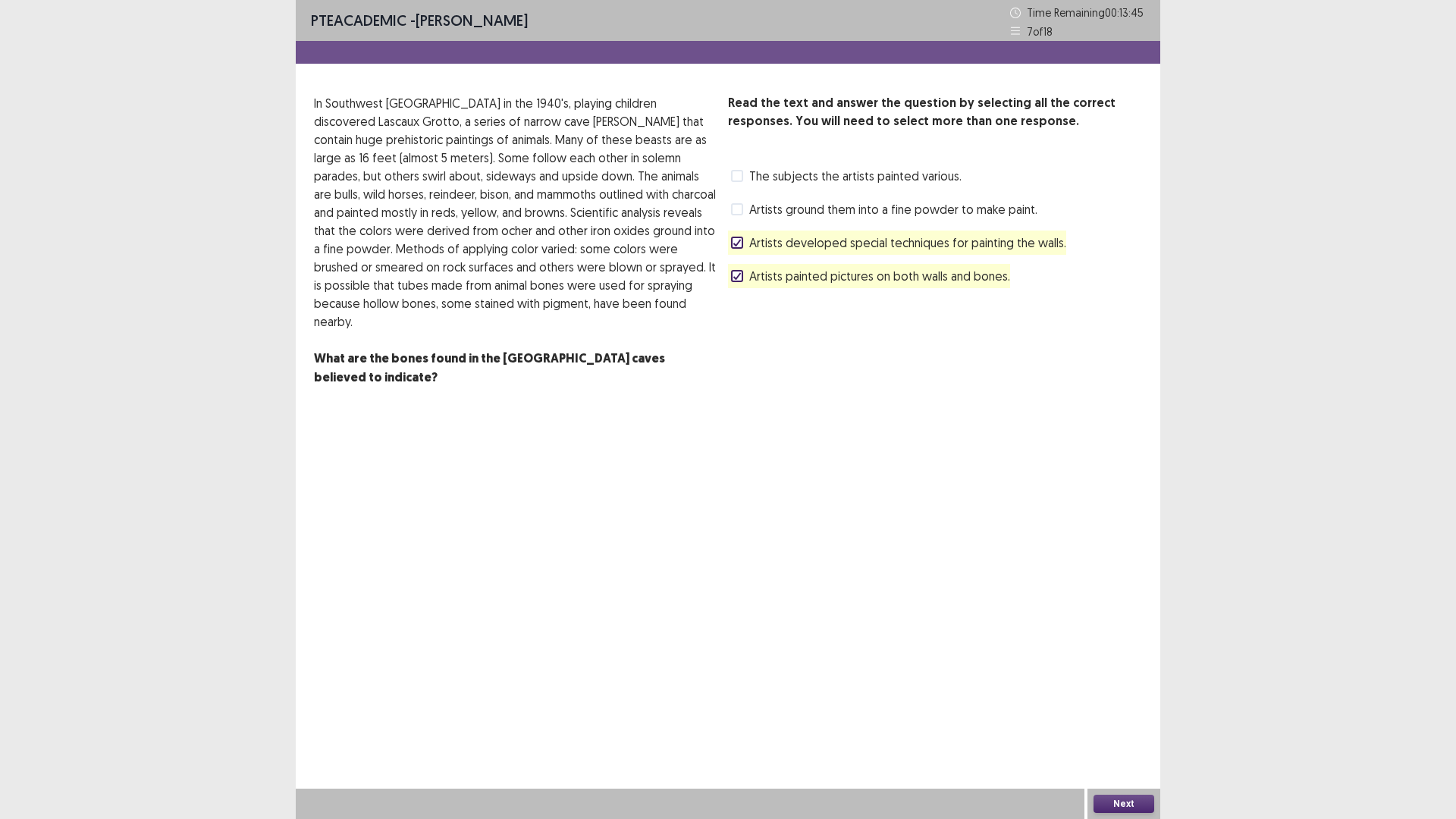
click at [1149, 715] on button "Next" at bounding box center [1124, 804] width 60 height 19
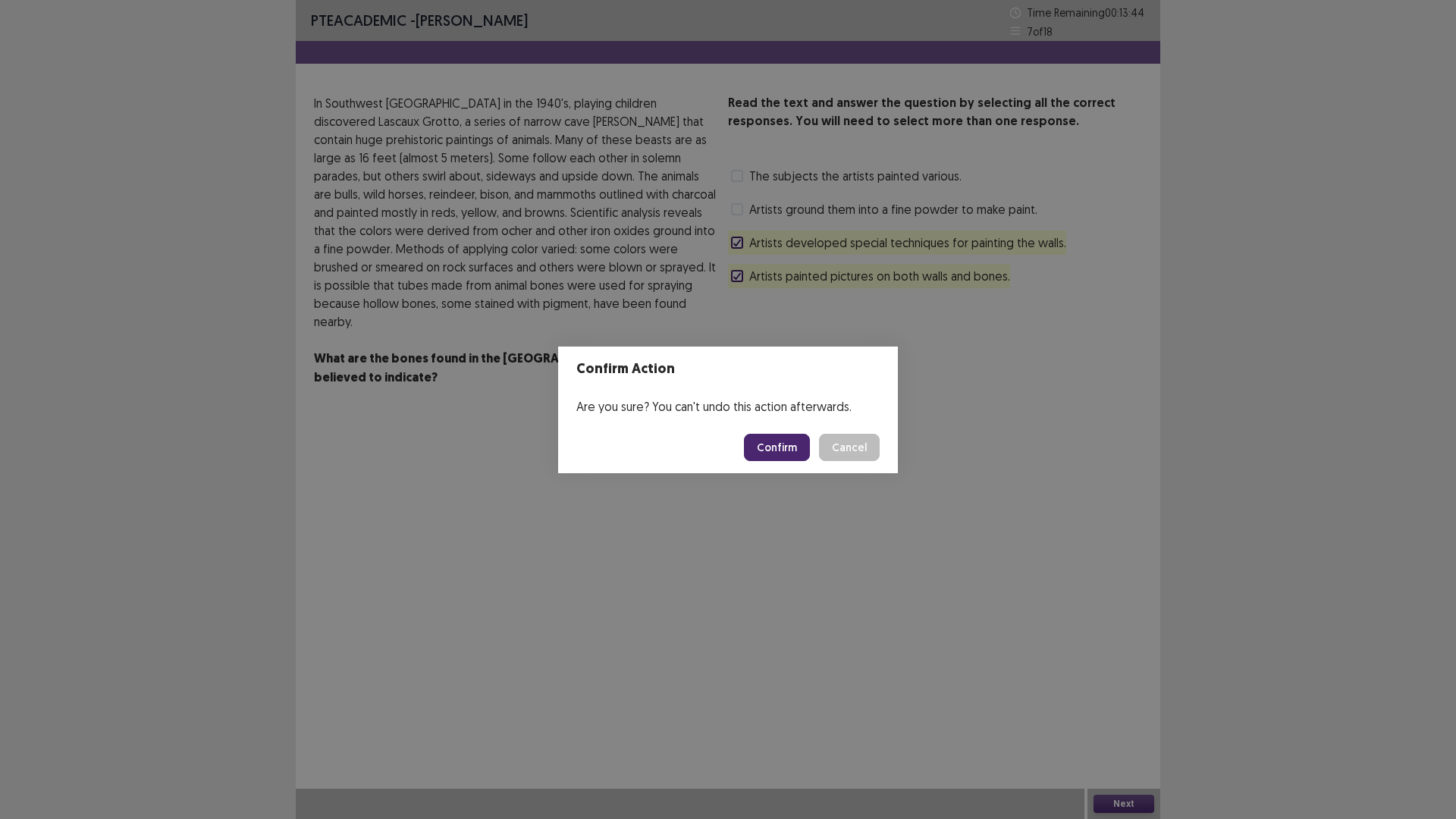
click at [789, 438] on button "Confirm" at bounding box center [776, 447] width 66 height 27
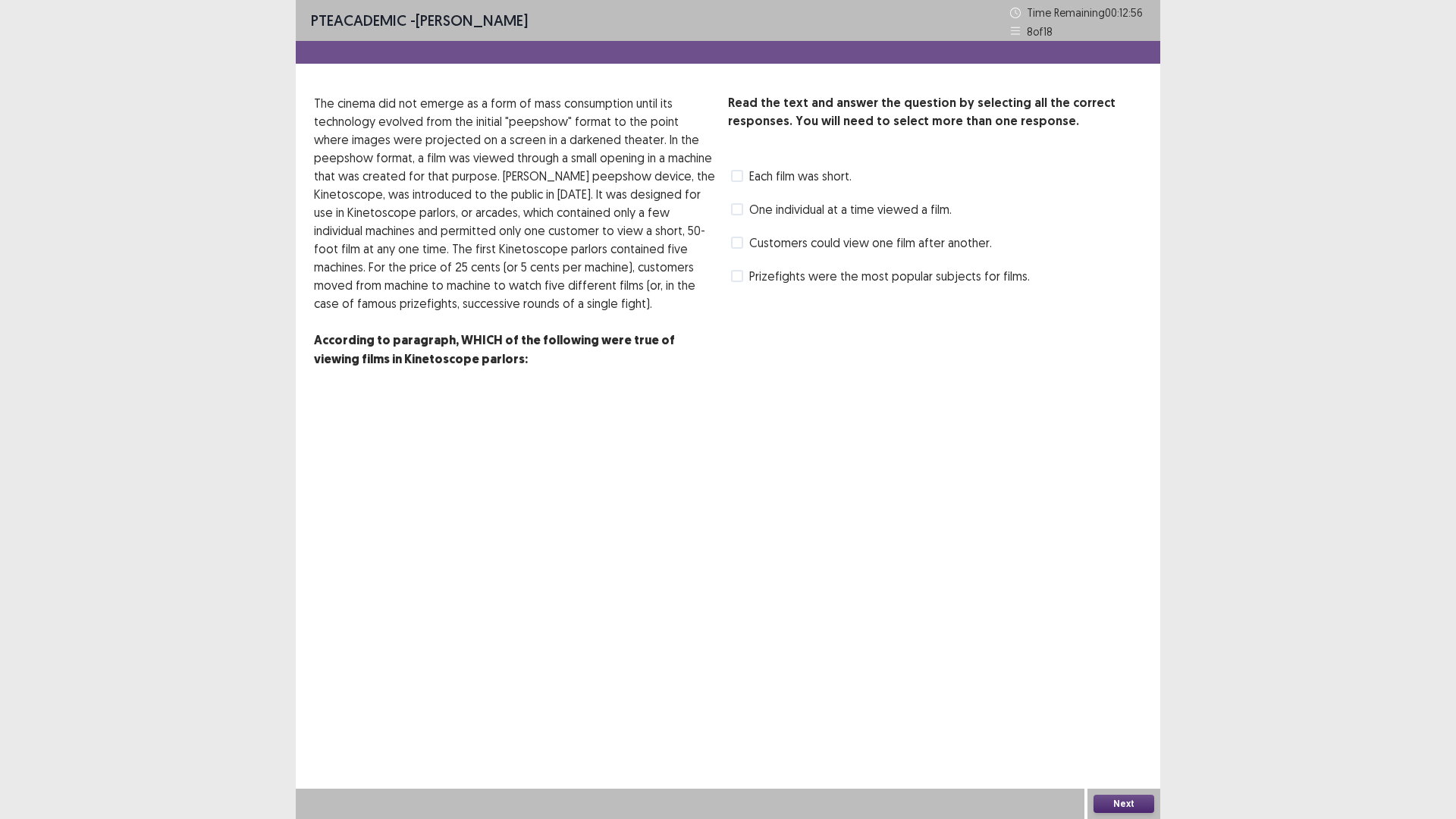
click at [741, 250] on label "Customers could view one film after another." at bounding box center [861, 243] width 260 height 19
click at [745, 280] on label "Prizefights were the most popular subjects for films." at bounding box center [880, 276] width 299 height 19
click at [1128, 715] on button "Next" at bounding box center [1124, 804] width 60 height 19
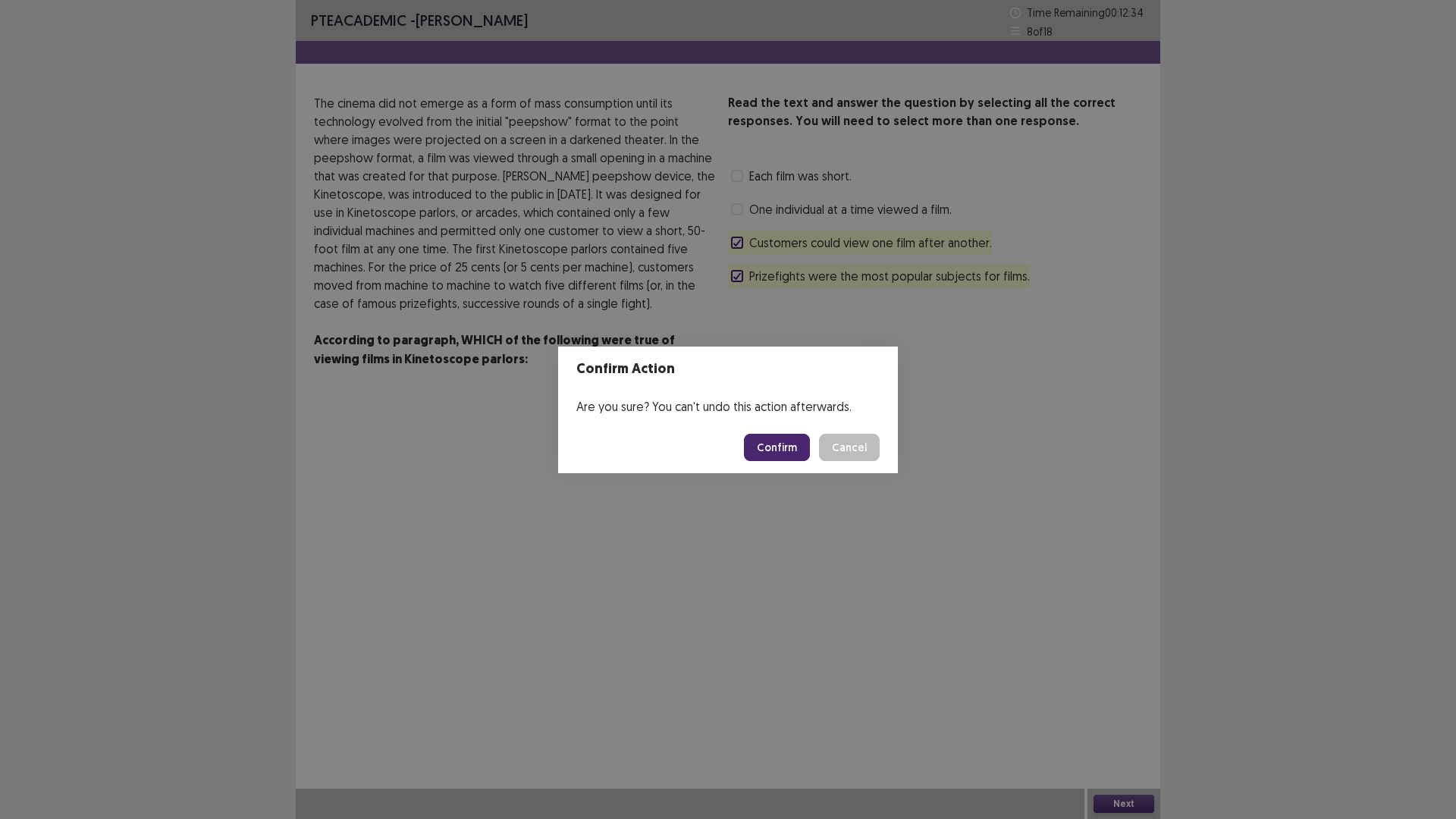
click at [791, 457] on button "Confirm" at bounding box center [776, 447] width 66 height 27
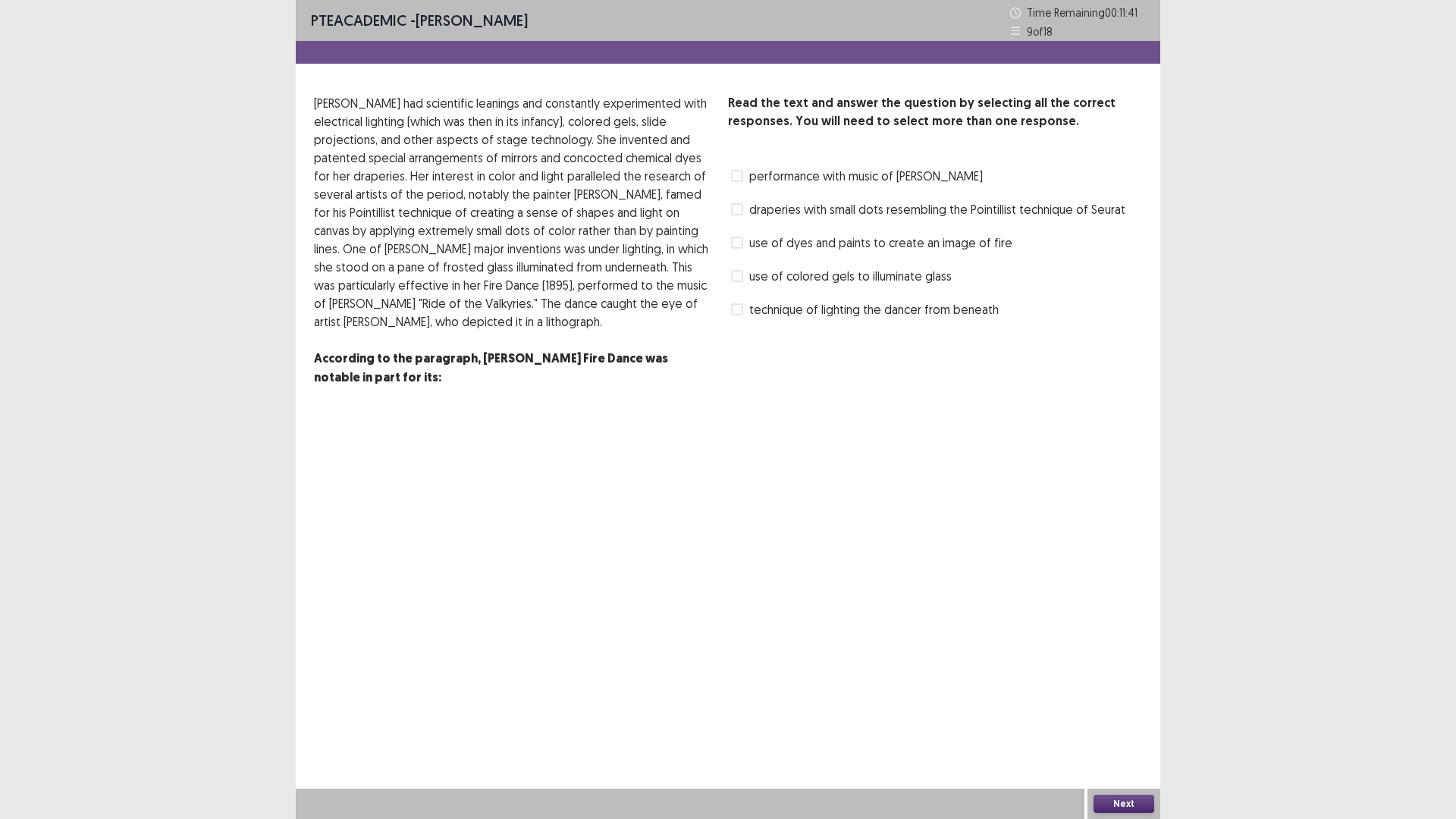
click at [737, 182] on label "performance with music of [PERSON_NAME]" at bounding box center [857, 176] width 252 height 19
click at [743, 210] on label "draperies with small dots resembling the Pointillist technique of Seurat" at bounding box center [928, 209] width 394 height 19
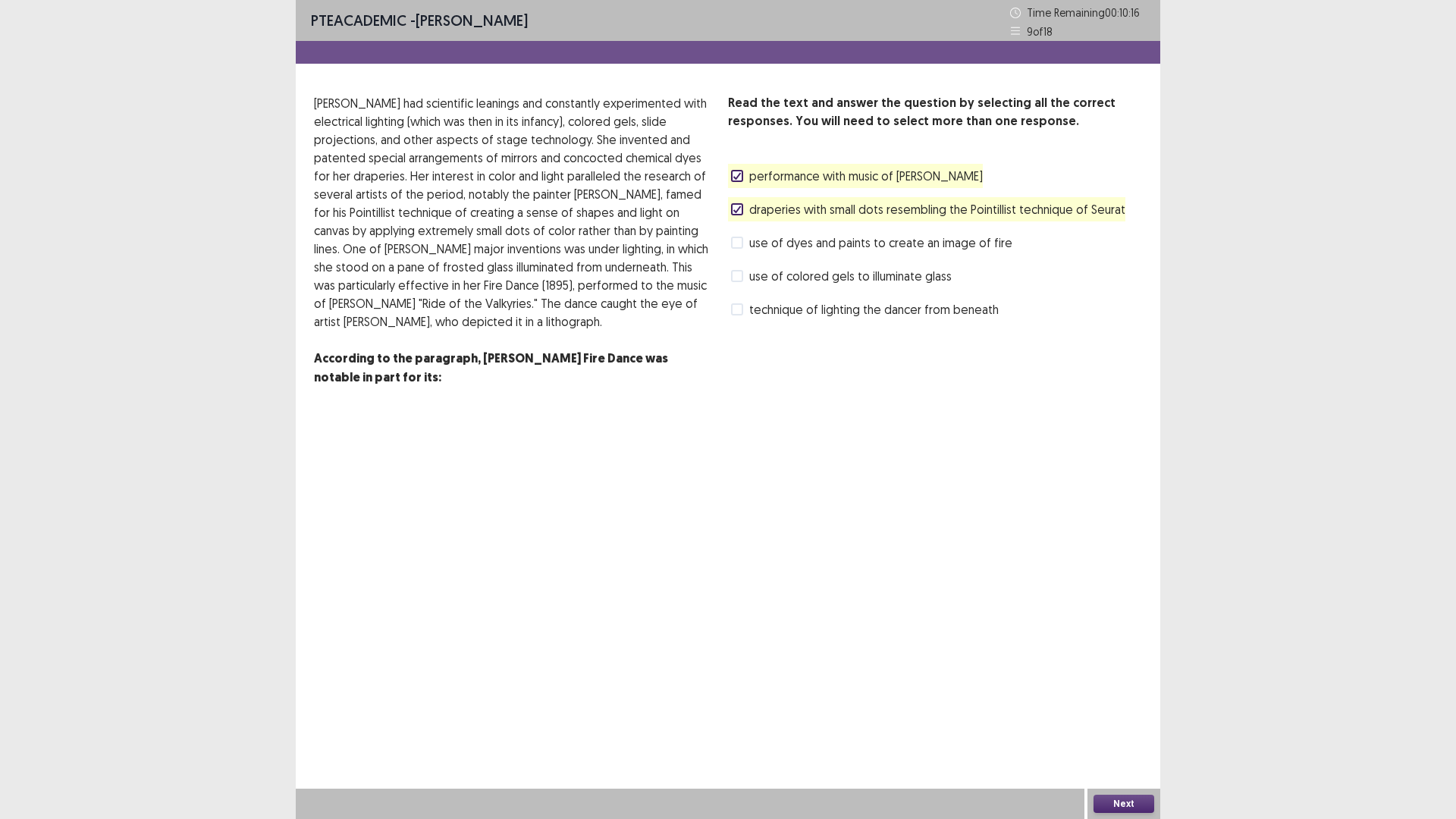
click at [740, 274] on span at bounding box center [737, 276] width 12 height 12
drag, startPoint x: 734, startPoint y: 276, endPoint x: 763, endPoint y: 325, distance: 56.9
click at [737, 277] on icon at bounding box center [737, 276] width 9 height 8
click at [1108, 715] on button "Next" at bounding box center [1124, 804] width 60 height 19
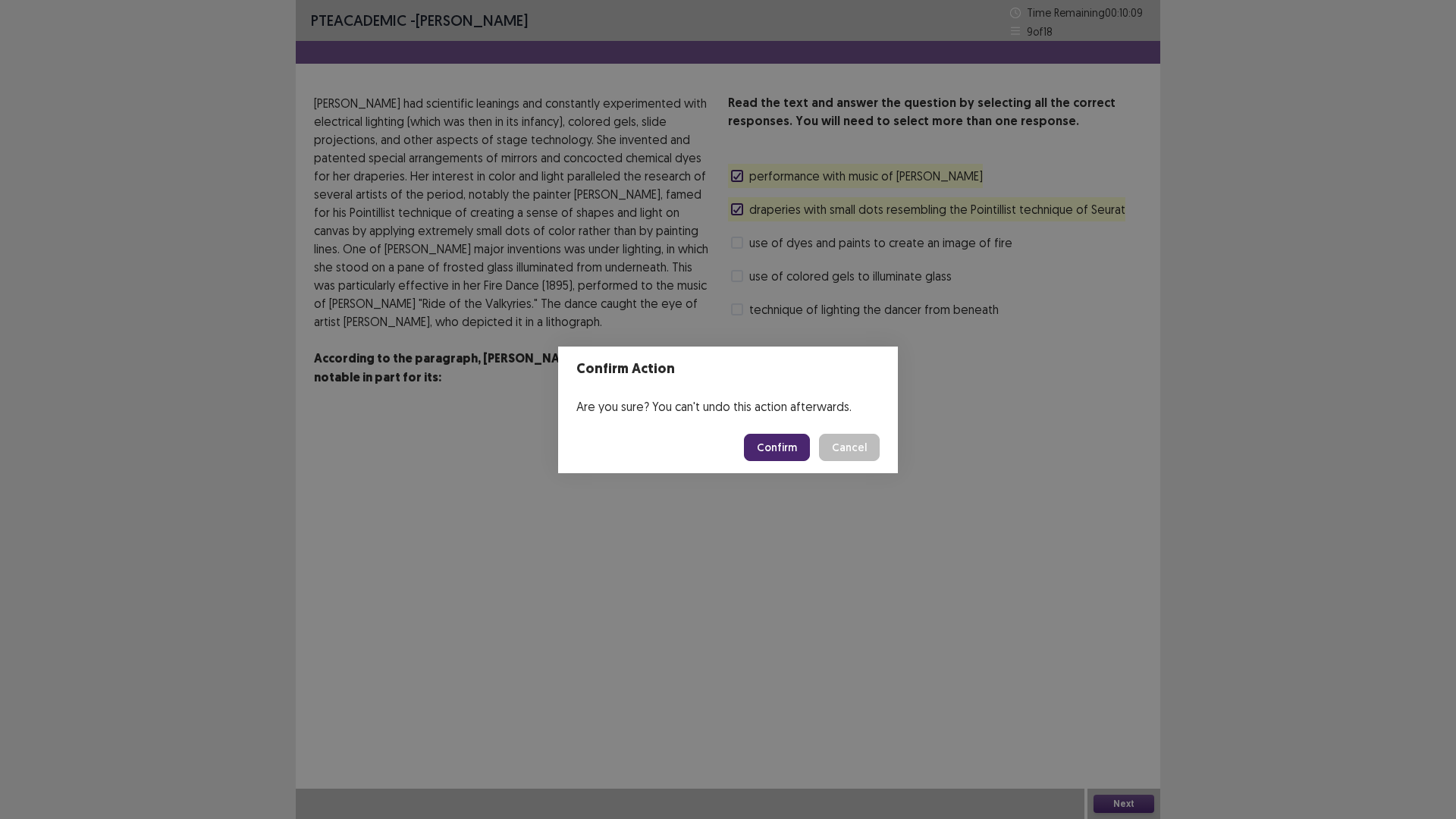
click at [794, 456] on button "Confirm" at bounding box center [776, 447] width 66 height 27
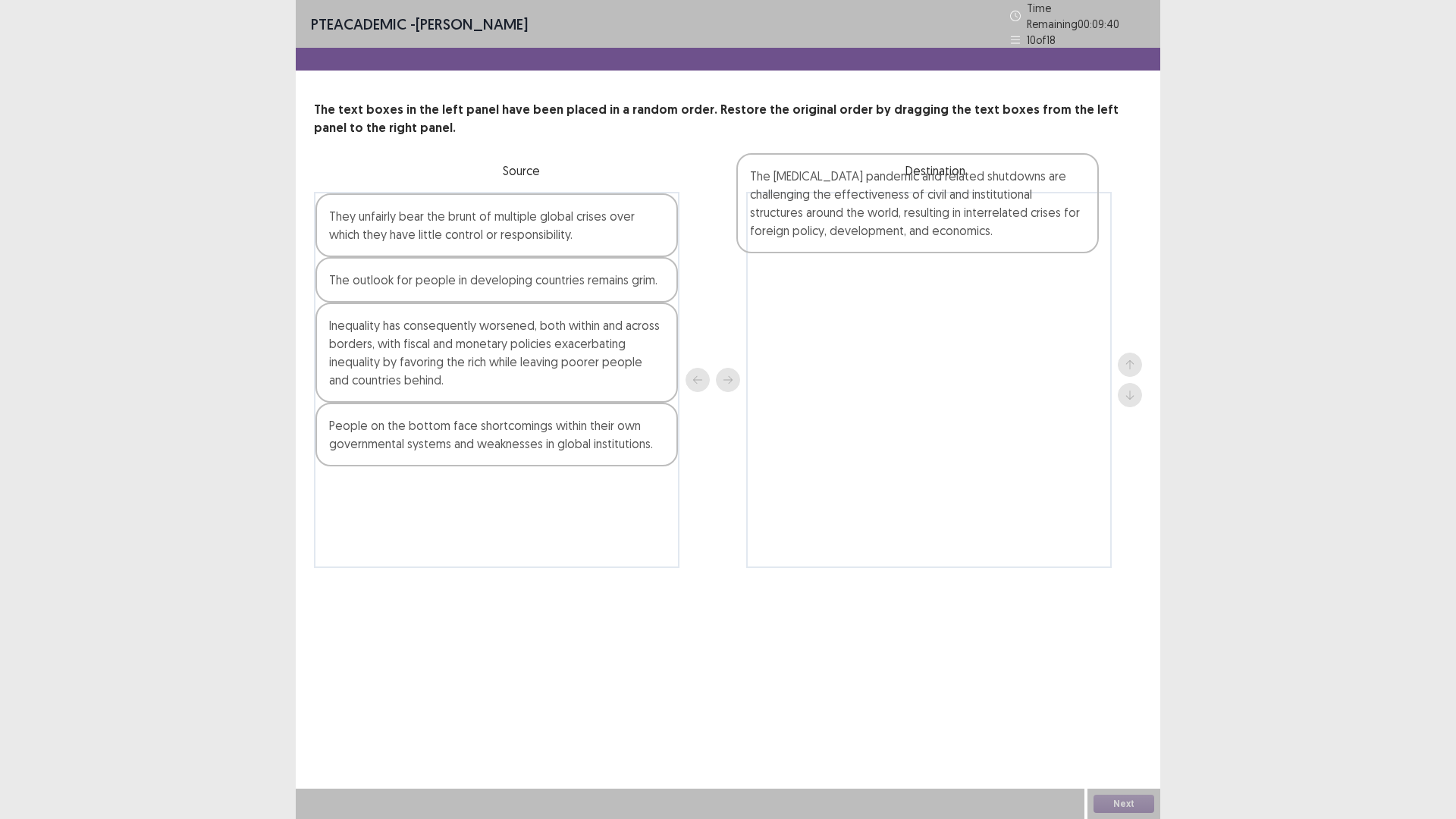
drag, startPoint x: 531, startPoint y: 445, endPoint x: 955, endPoint y: 202, distance: 488.7
click at [955, 202] on div "They unfairly bear the brunt of multiple global crises over which they have lit…" at bounding box center [727, 379] width 828 height 376
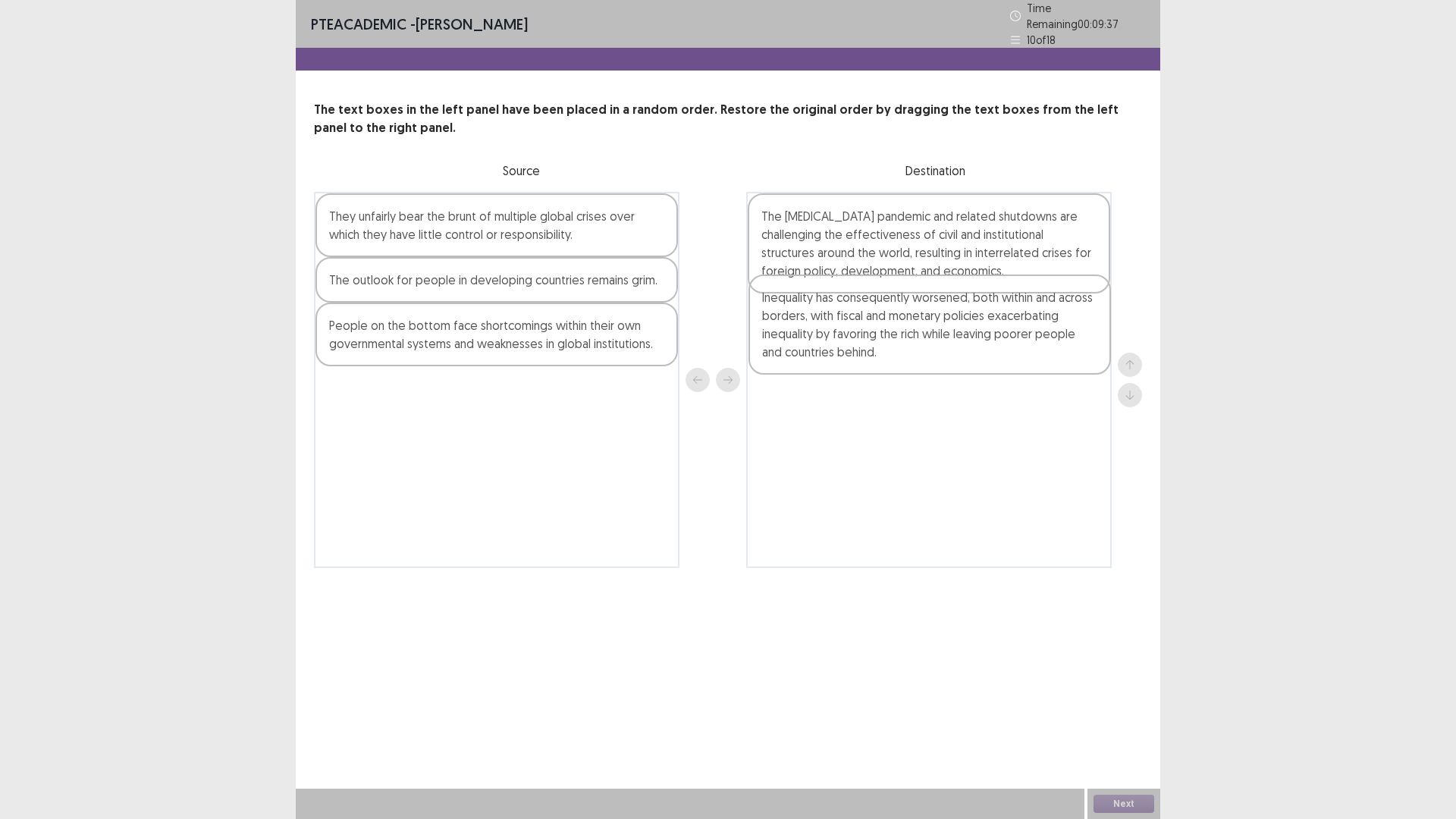
drag, startPoint x: 477, startPoint y: 360, endPoint x: 913, endPoint y: 338, distance: 436.6
click at [913, 338] on div "They unfairly bear the brunt of multiple global crises over which they have lit…" at bounding box center [727, 379] width 828 height 376
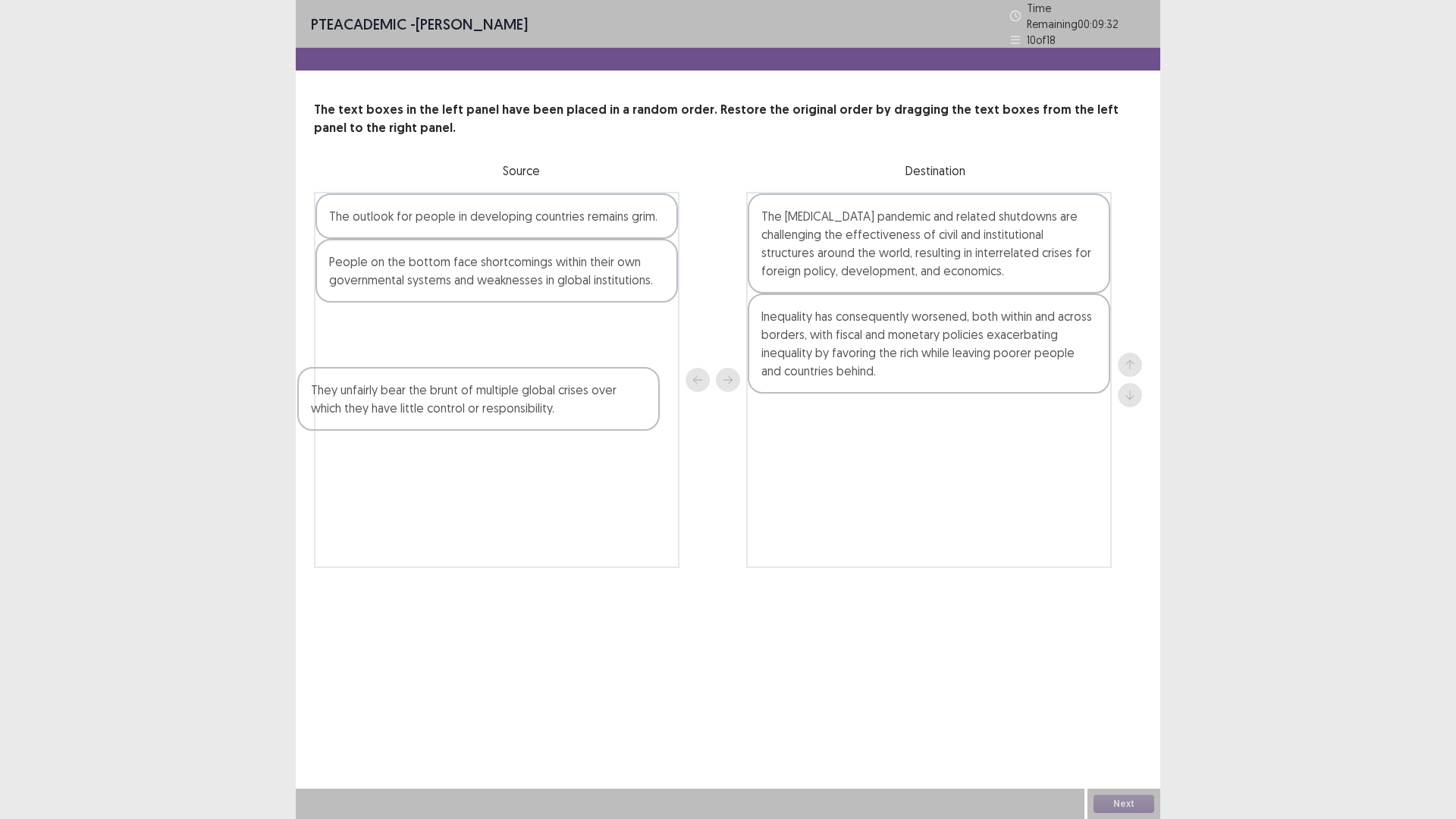
drag, startPoint x: 467, startPoint y: 218, endPoint x: 460, endPoint y: 396, distance: 178.1
click at [460, 396] on div "They unfairly bear the brunt of multiple global crises over which they have lit…" at bounding box center [496, 379] width 366 height 376
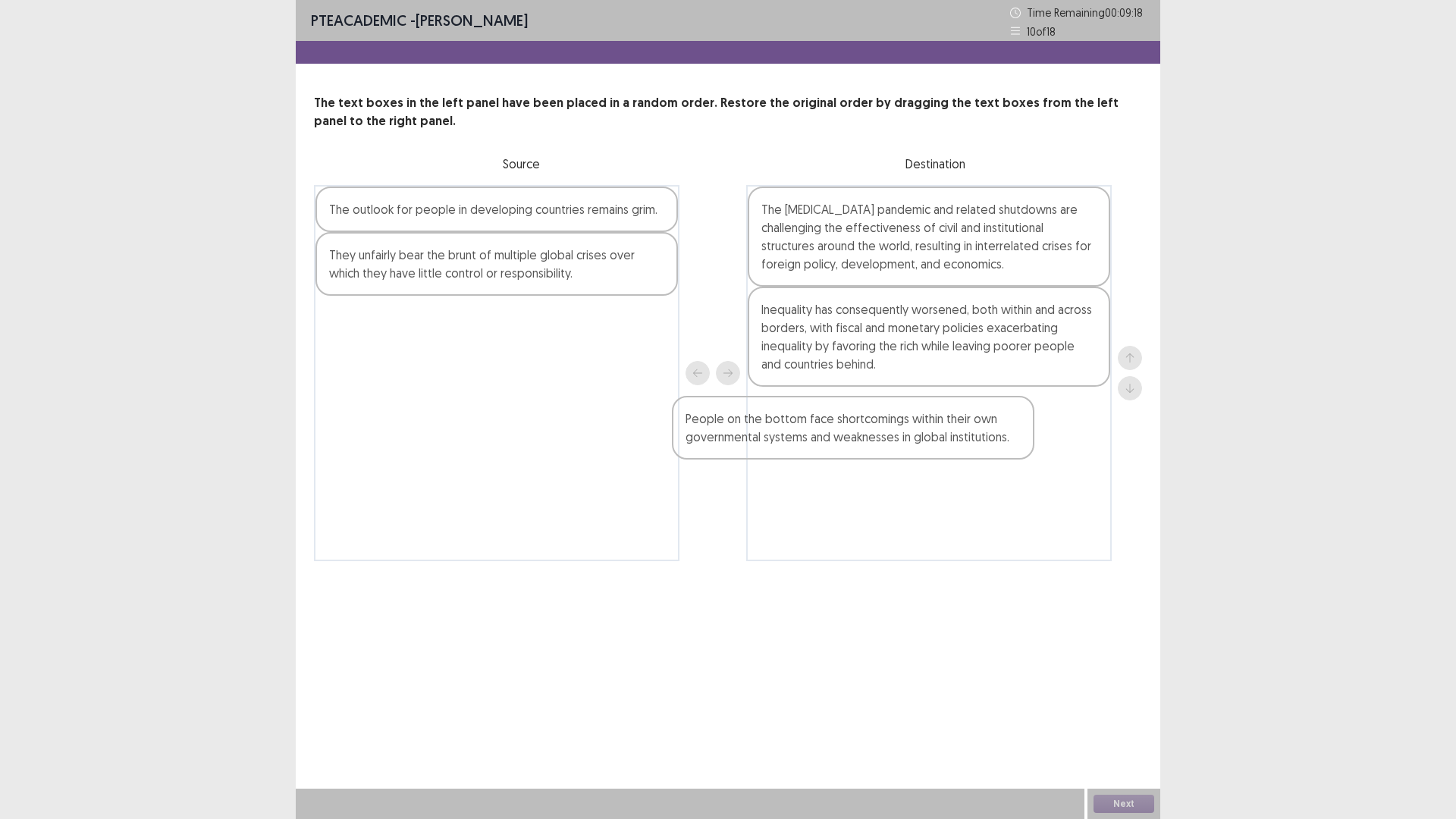
drag, startPoint x: 582, startPoint y: 268, endPoint x: 987, endPoint y: 447, distance: 442.8
click at [987, 447] on div "The outlook for people in developing countries remains grim. People on the bott…" at bounding box center [727, 372] width 828 height 376
click at [533, 251] on div "They unfairly bear the brunt of multiple global crises over which they have lit…" at bounding box center [496, 263] width 362 height 63
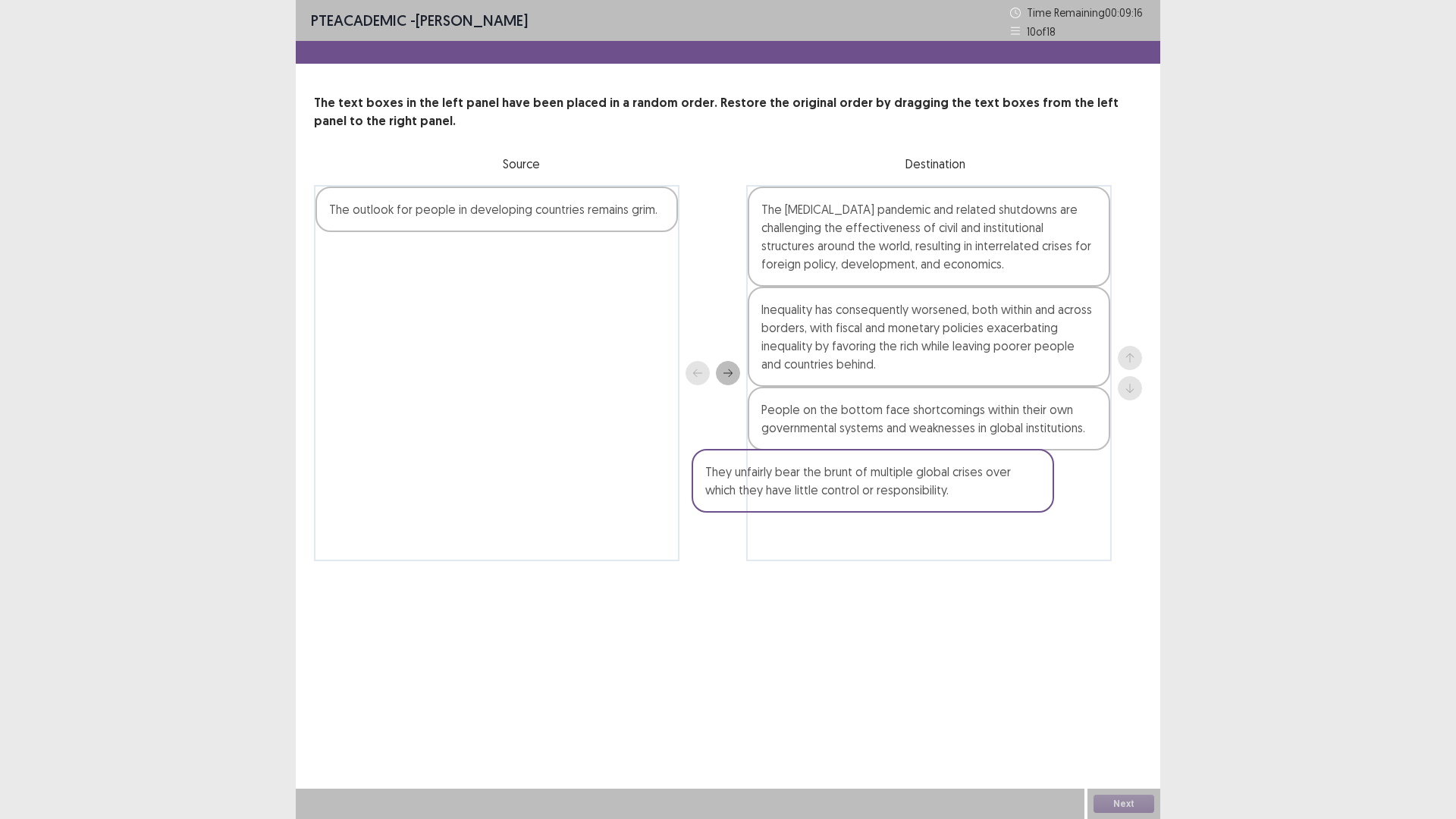
drag, startPoint x: 515, startPoint y: 257, endPoint x: 900, endPoint y: 482, distance: 445.9
click at [900, 482] on div "The outlook for people in developing countries remains grim. They unfairly bear…" at bounding box center [727, 372] width 828 height 376
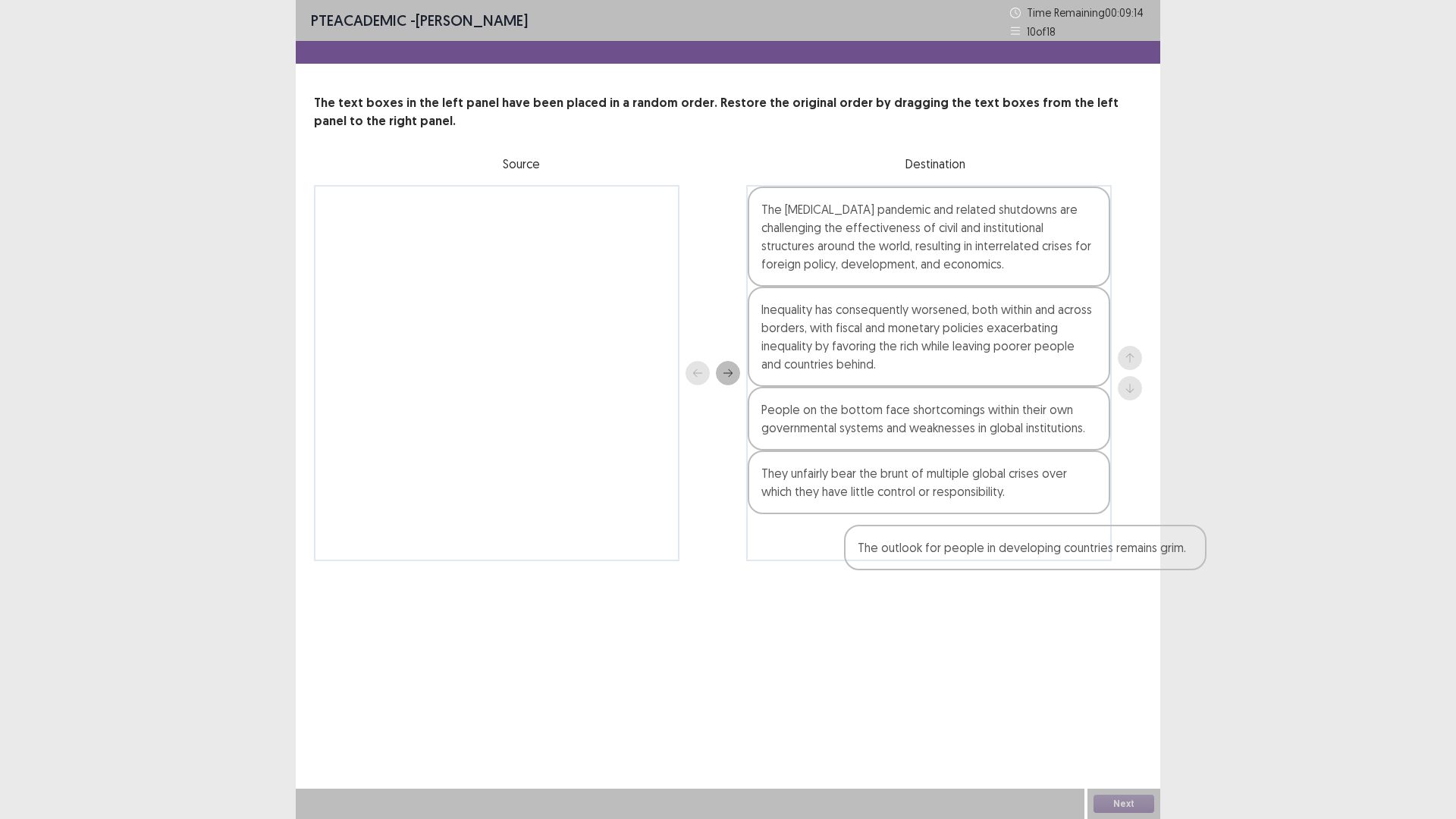
drag, startPoint x: 449, startPoint y: 201, endPoint x: 923, endPoint y: 534, distance: 579.3
click at [930, 537] on div "The outlook for people in developing countries remains grim. The [MEDICAL_DATA]…" at bounding box center [727, 372] width 828 height 376
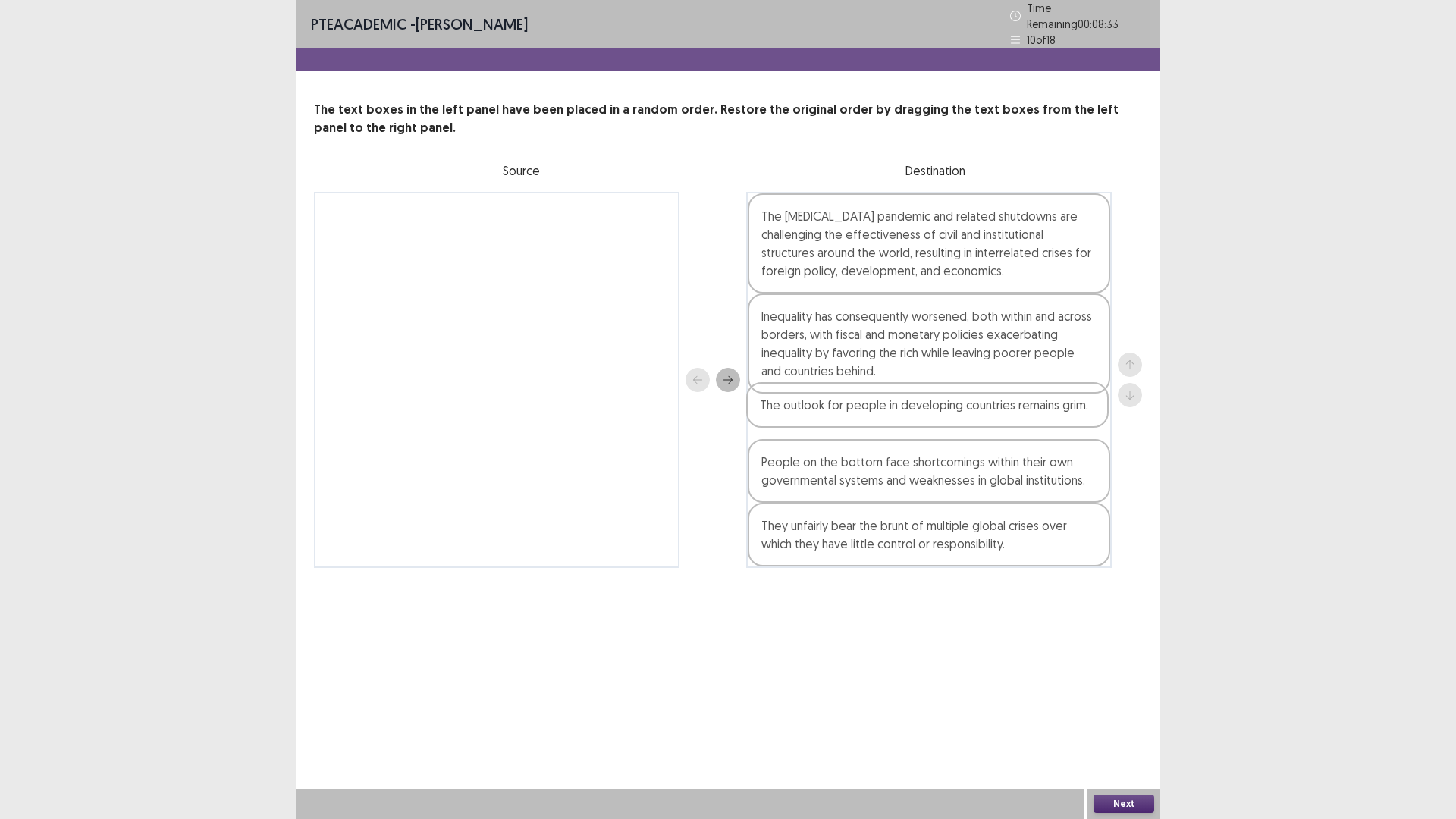
drag, startPoint x: 974, startPoint y: 545, endPoint x: 972, endPoint y: 409, distance: 136.0
click at [972, 409] on div "The [MEDICAL_DATA] pandemic and related shutdowns are challenging the effective…" at bounding box center [928, 379] width 366 height 376
click at [1115, 715] on button "Next" at bounding box center [1124, 804] width 60 height 19
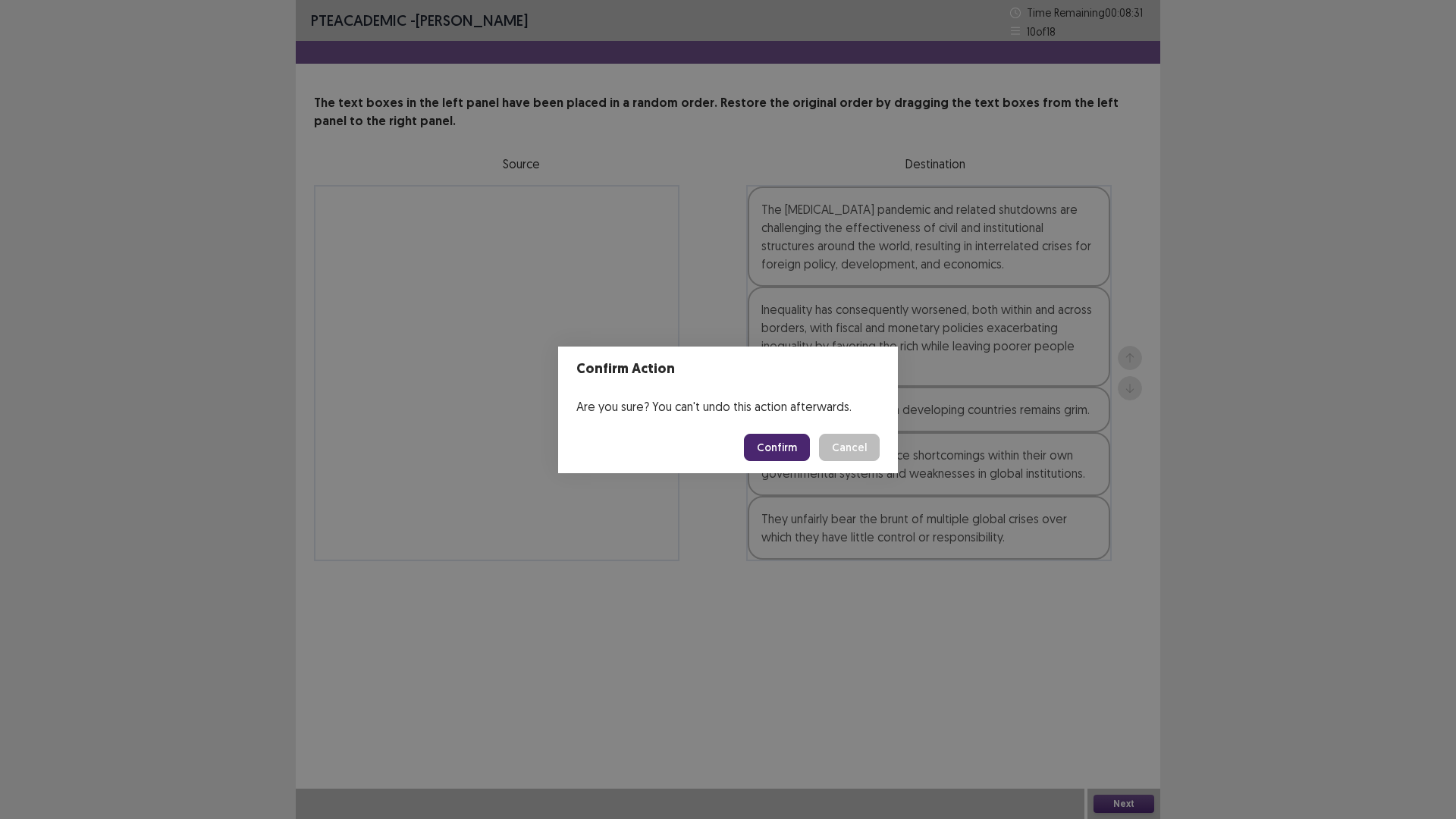
click at [772, 440] on button "Confirm" at bounding box center [776, 447] width 66 height 27
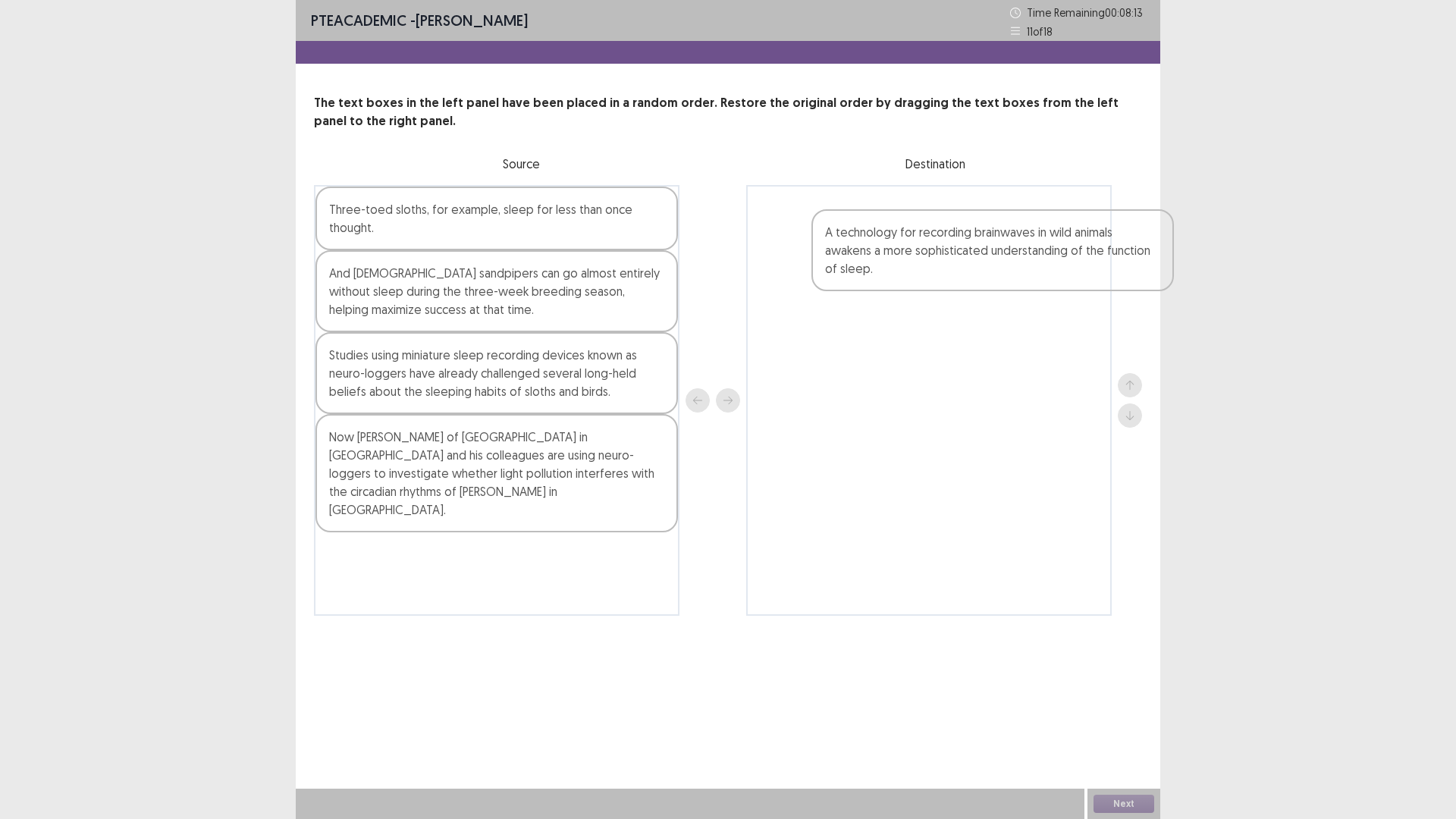
drag, startPoint x: 460, startPoint y: 571, endPoint x: 960, endPoint y: 266, distance: 585.7
click at [960, 266] on div "Three-toed sloths, for example, sleep for less than once thought. And [DEMOGRAP…" at bounding box center [727, 399] width 828 height 430
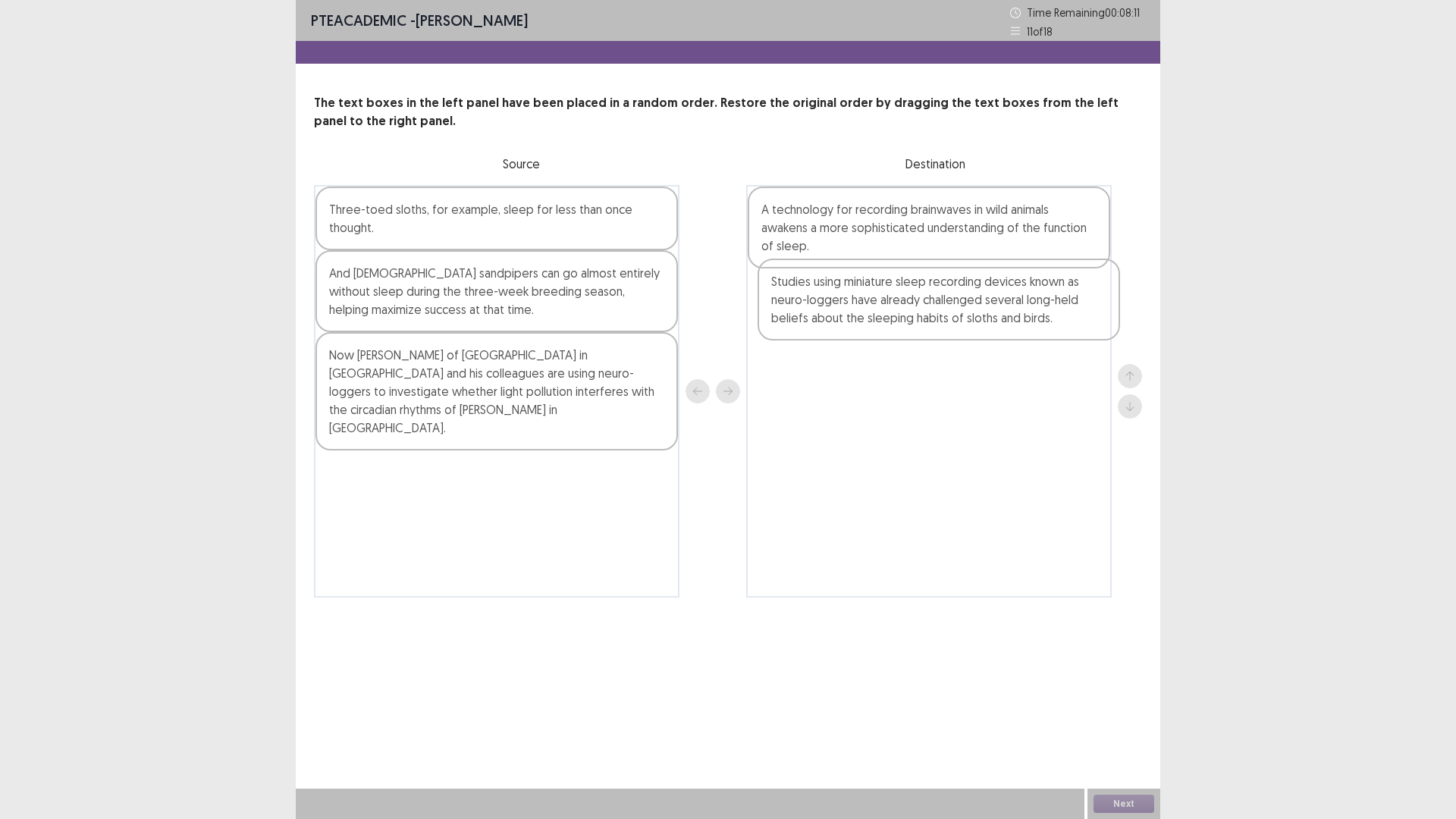
drag, startPoint x: 512, startPoint y: 383, endPoint x: 991, endPoint y: 300, distance: 486.1
click at [991, 300] on div "Three-toed sloths, for example, sleep for less than once thought. And [DEMOGRAP…" at bounding box center [727, 391] width 828 height 413
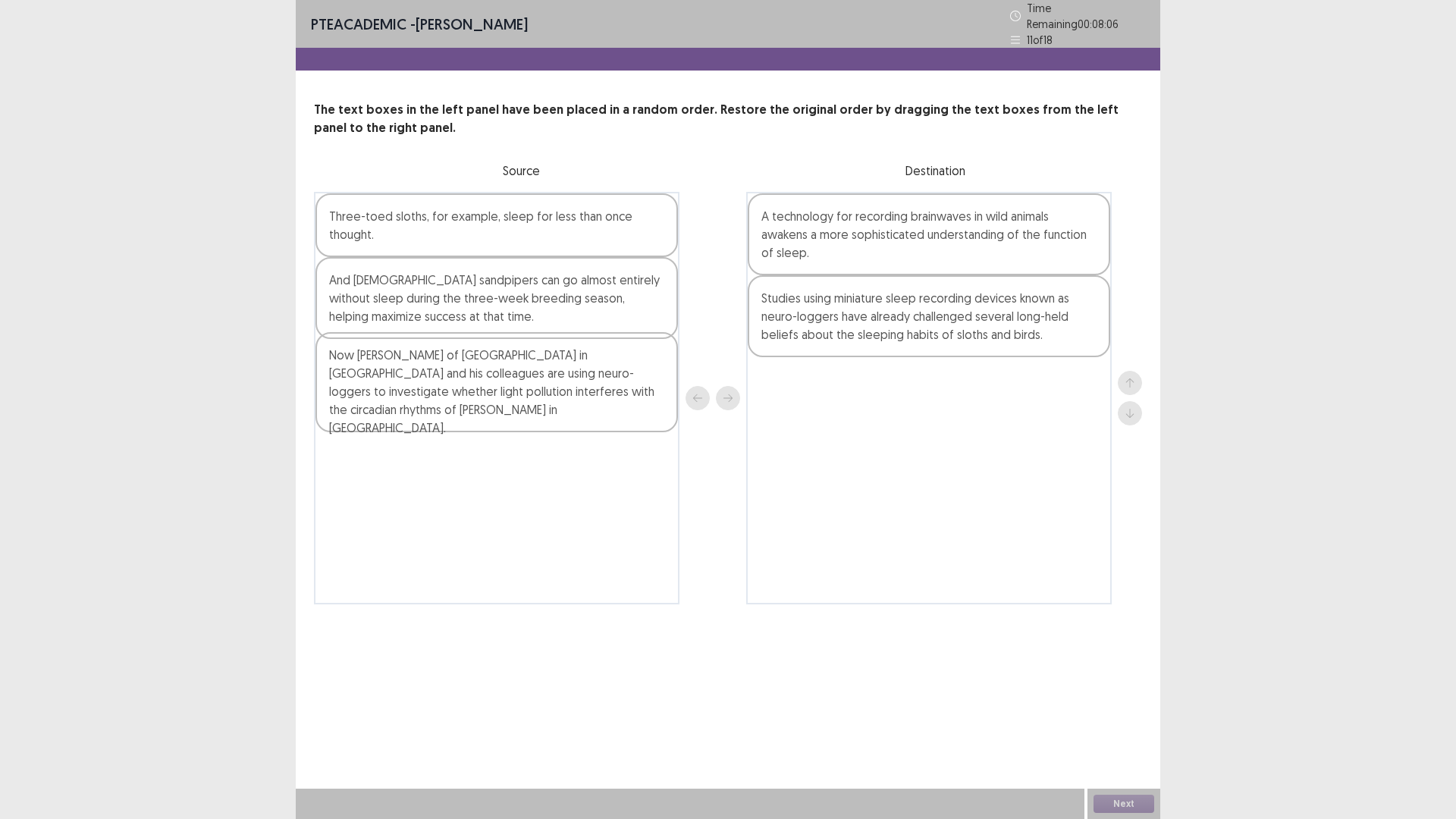
click at [493, 392] on div "Three-toed sloths, for example, sleep for less than once thought. And [DEMOGRAP…" at bounding box center [496, 398] width 366 height 413
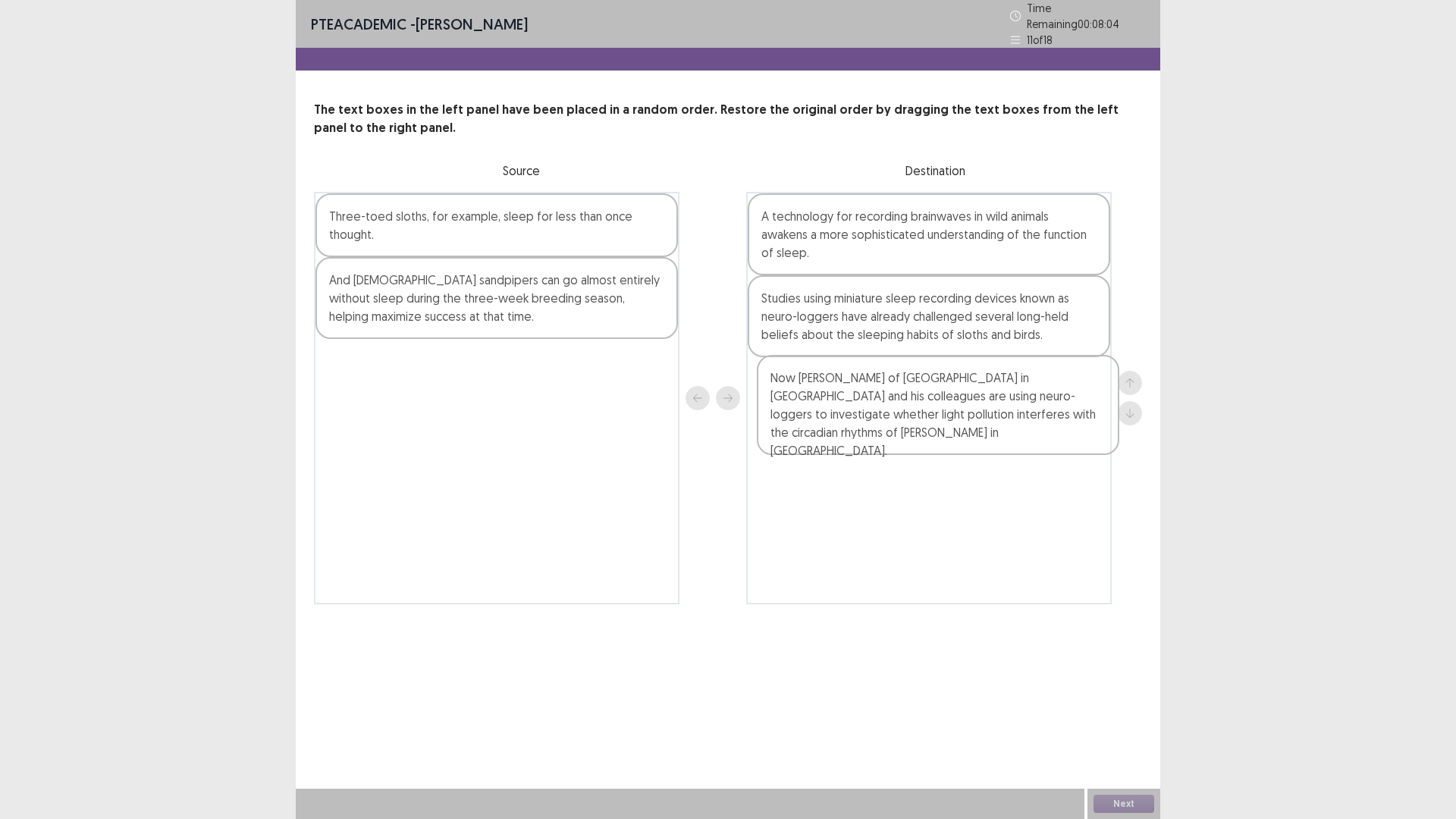
drag, startPoint x: 495, startPoint y: 408, endPoint x: 938, endPoint y: 430, distance: 443.5
click at [938, 430] on div "Three-toed sloths, for example, sleep for less than once thought. And [DEMOGRAP…" at bounding box center [727, 398] width 828 height 413
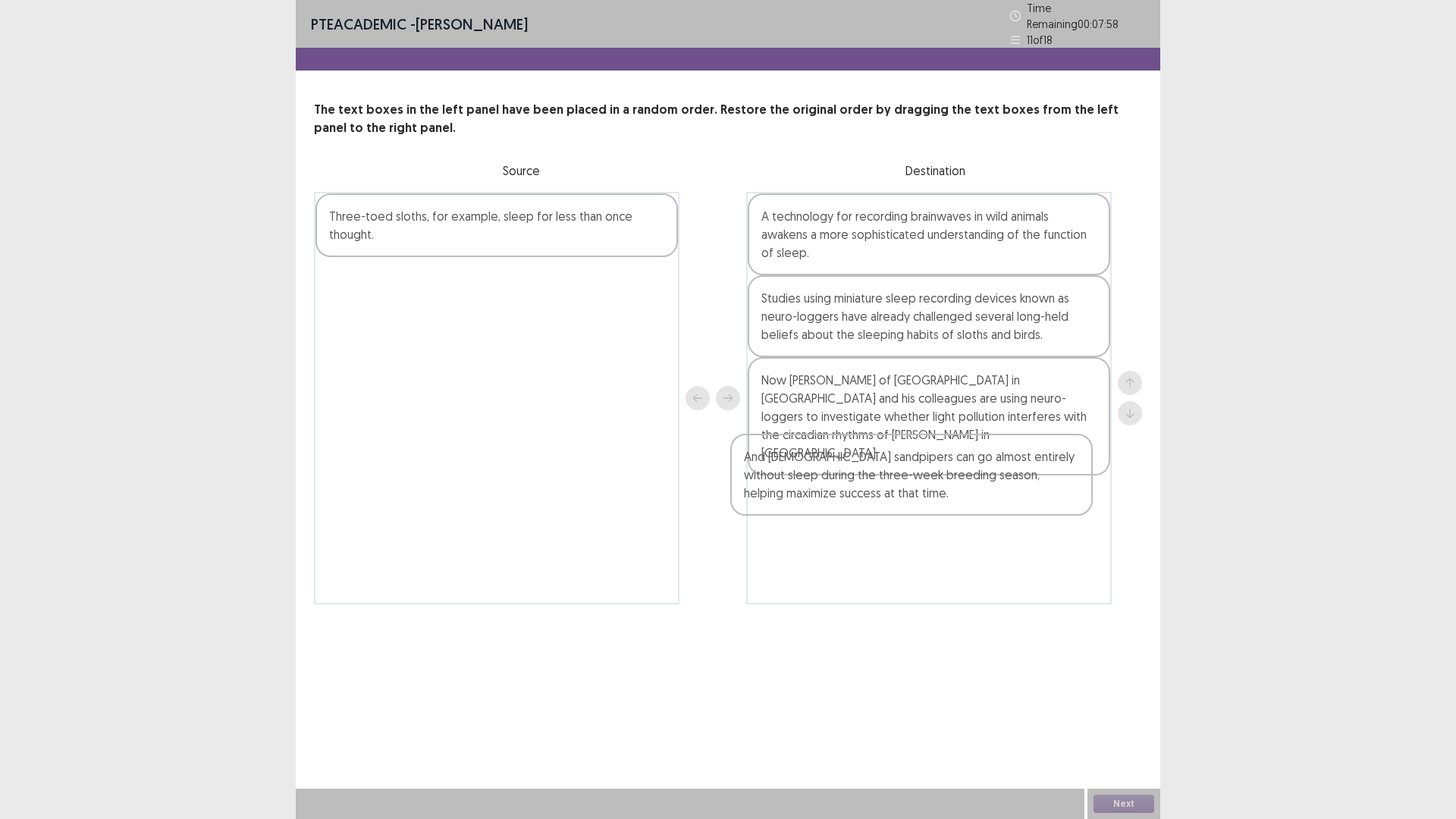
drag, startPoint x: 545, startPoint y: 301, endPoint x: 975, endPoint y: 481, distance: 466.2
click at [975, 481] on div "Three-toed sloths, for example, sleep for less than once thought. And [DEMOGRAP…" at bounding box center [727, 398] width 828 height 413
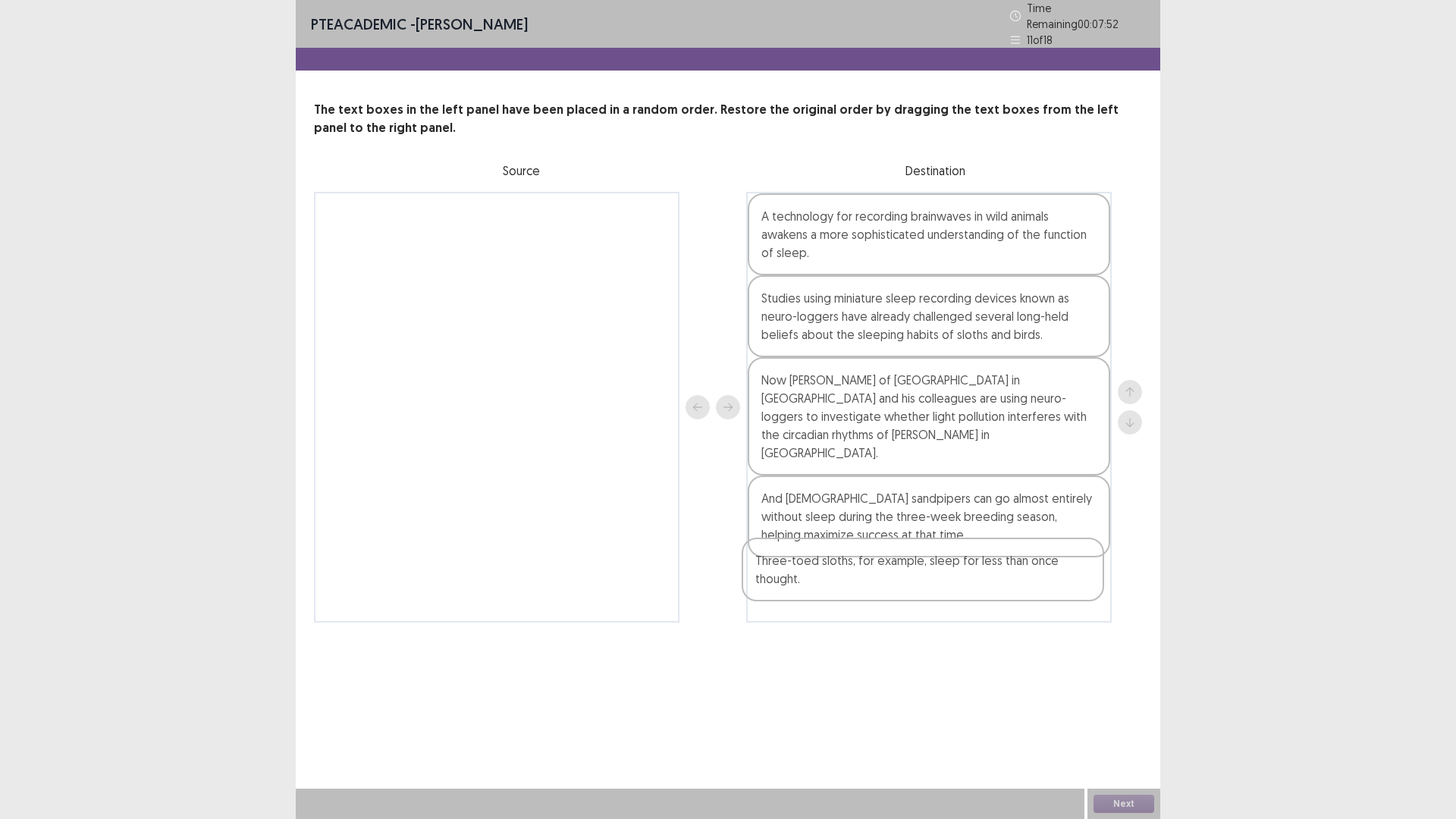
drag, startPoint x: 412, startPoint y: 224, endPoint x: 846, endPoint y: 579, distance: 560.7
click at [844, 579] on div "Three-toed sloths, for example, sleep for less than once thought. A technology …" at bounding box center [727, 406] width 828 height 430
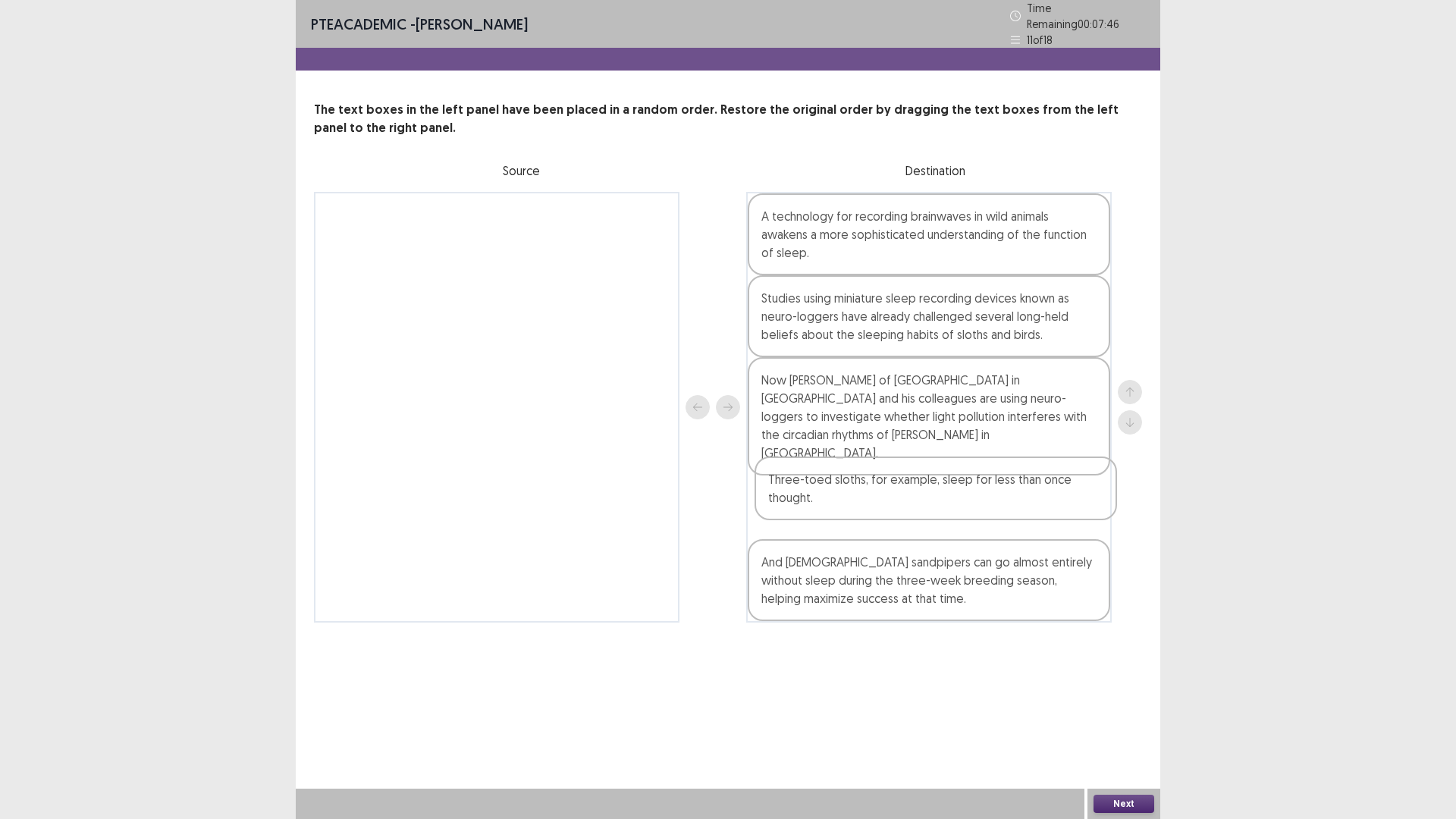
drag, startPoint x: 973, startPoint y: 563, endPoint x: 980, endPoint y: 481, distance: 82.3
click at [980, 481] on div "A technology for recording brainwaves in wild animals awakens a more sophistica…" at bounding box center [928, 406] width 366 height 430
click at [1111, 715] on button "Next" at bounding box center [1124, 804] width 60 height 19
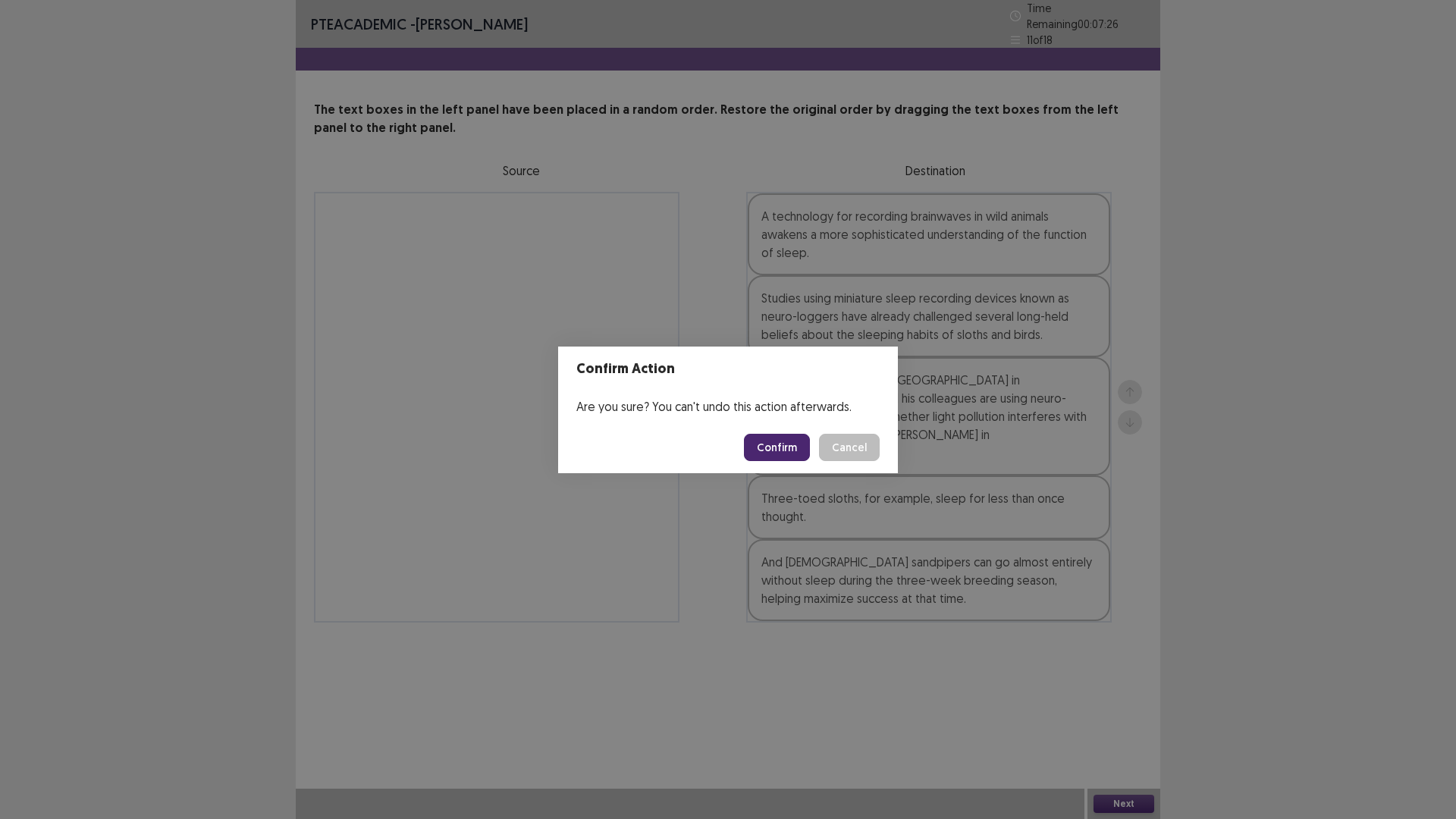
click at [788, 439] on button "Confirm" at bounding box center [776, 447] width 66 height 27
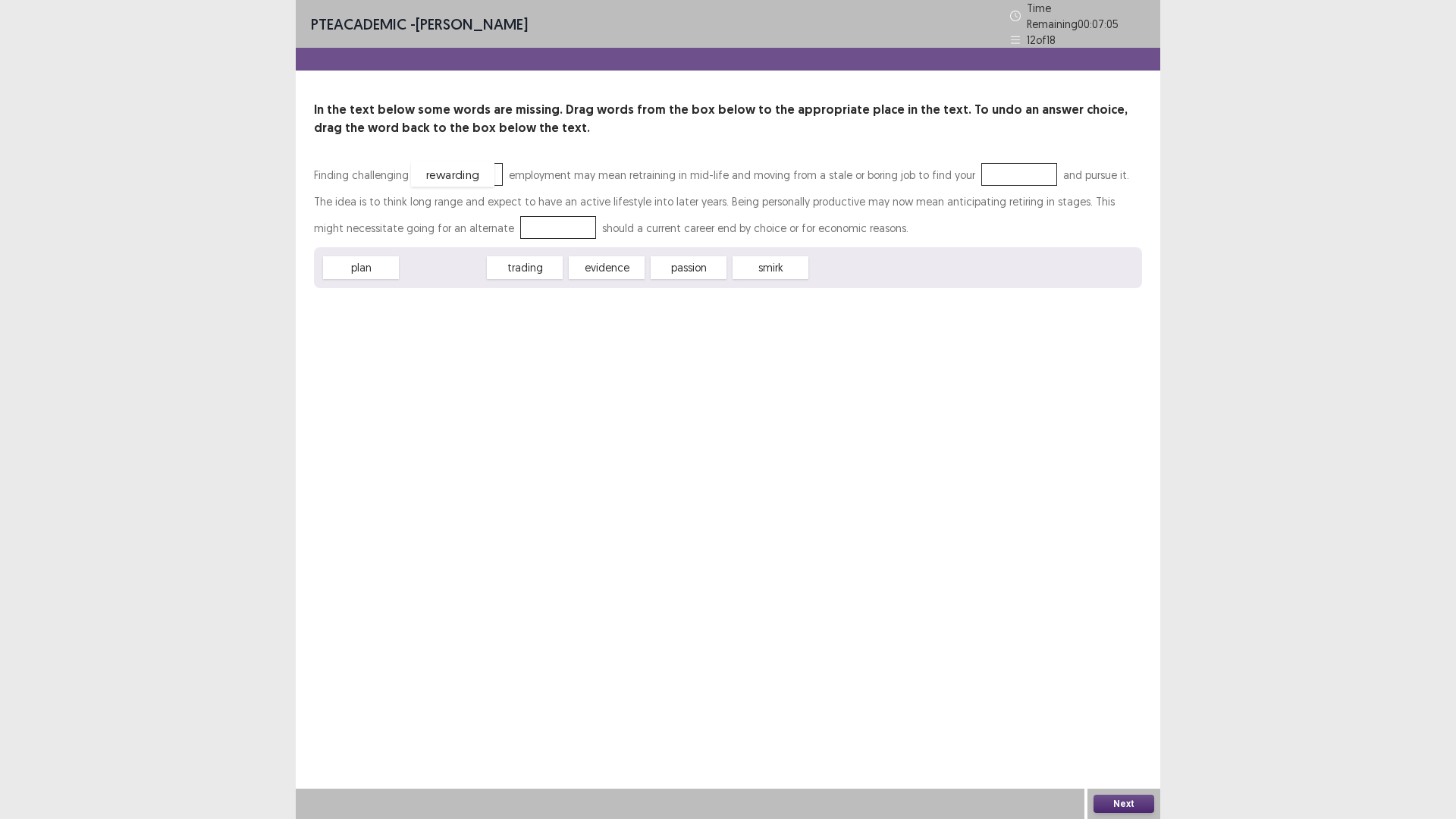
drag, startPoint x: 461, startPoint y: 260, endPoint x: 471, endPoint y: 166, distance: 94.5
drag, startPoint x: 620, startPoint y: 254, endPoint x: 1026, endPoint y: 170, distance: 414.6
drag, startPoint x: 357, startPoint y: 257, endPoint x: 464, endPoint y: 208, distance: 117.7
click at [1138, 715] on button "Next" at bounding box center [1124, 804] width 60 height 19
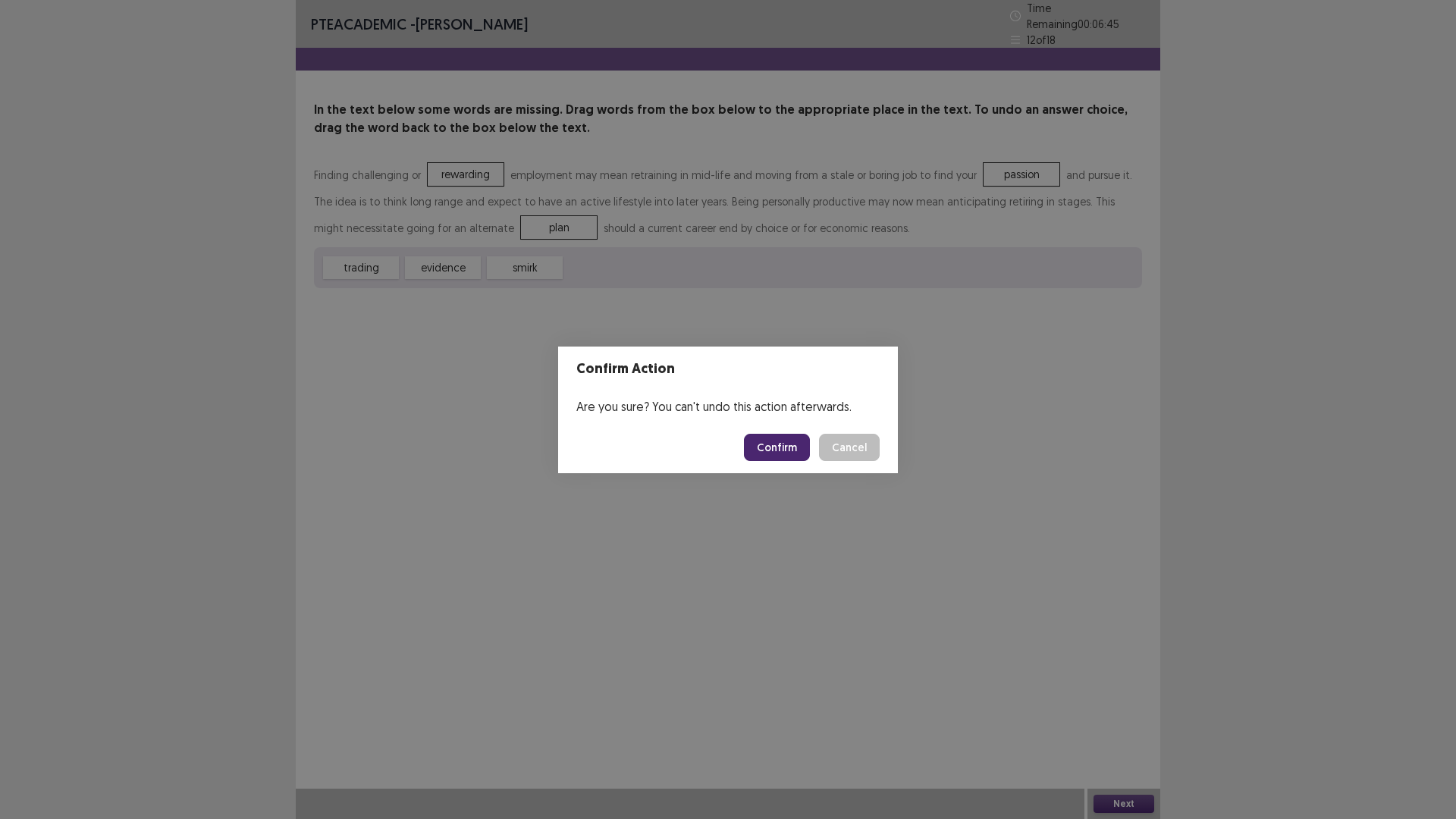
click at [777, 448] on button "Confirm" at bounding box center [776, 447] width 66 height 27
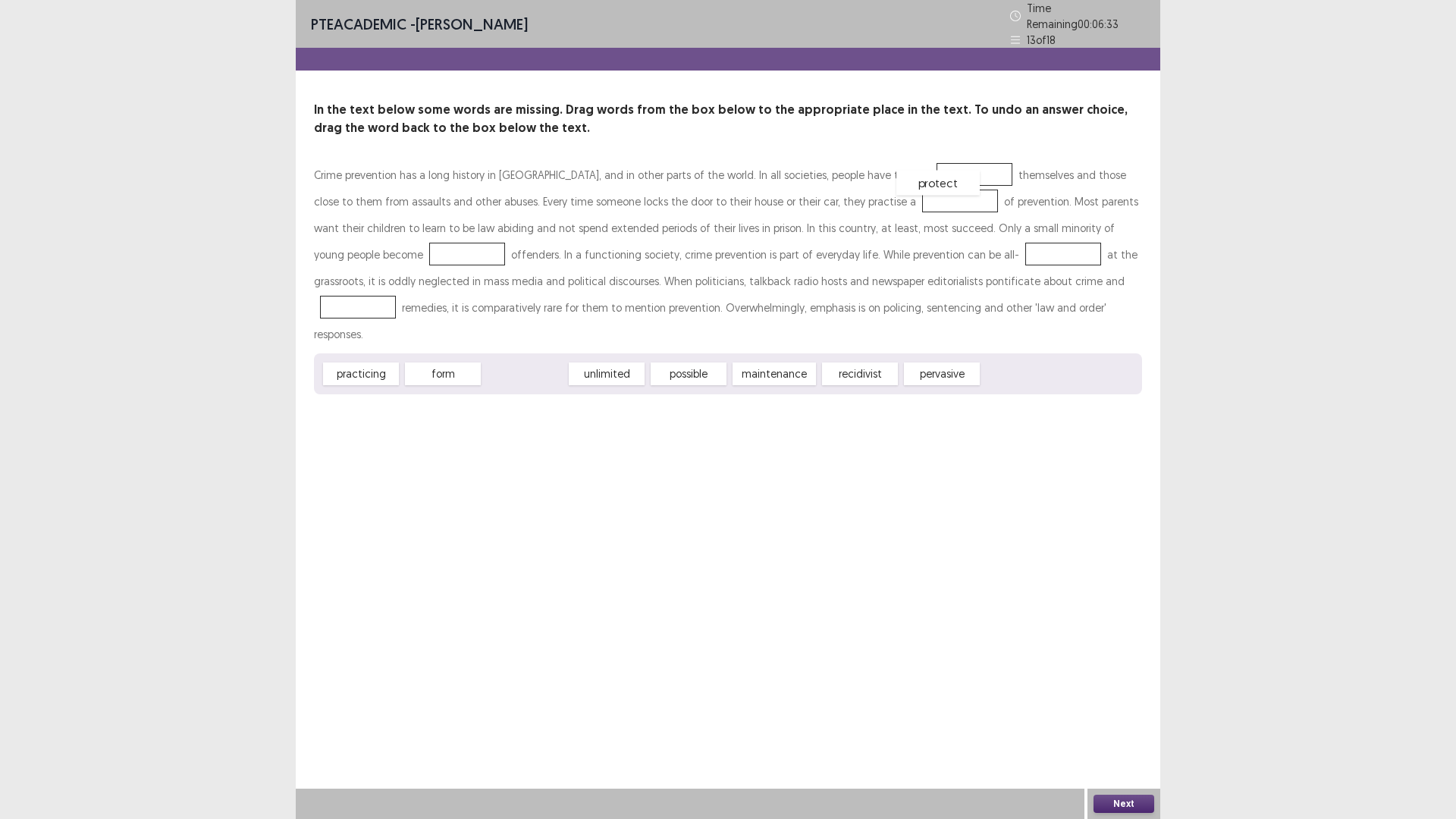
drag, startPoint x: 516, startPoint y: 340, endPoint x: 893, endPoint y: 168, distance: 414.4
drag, startPoint x: 467, startPoint y: 339, endPoint x: 866, endPoint y: 185, distance: 427.7
click at [696, 362] on div "recidivist" at bounding box center [696, 374] width 83 height 25
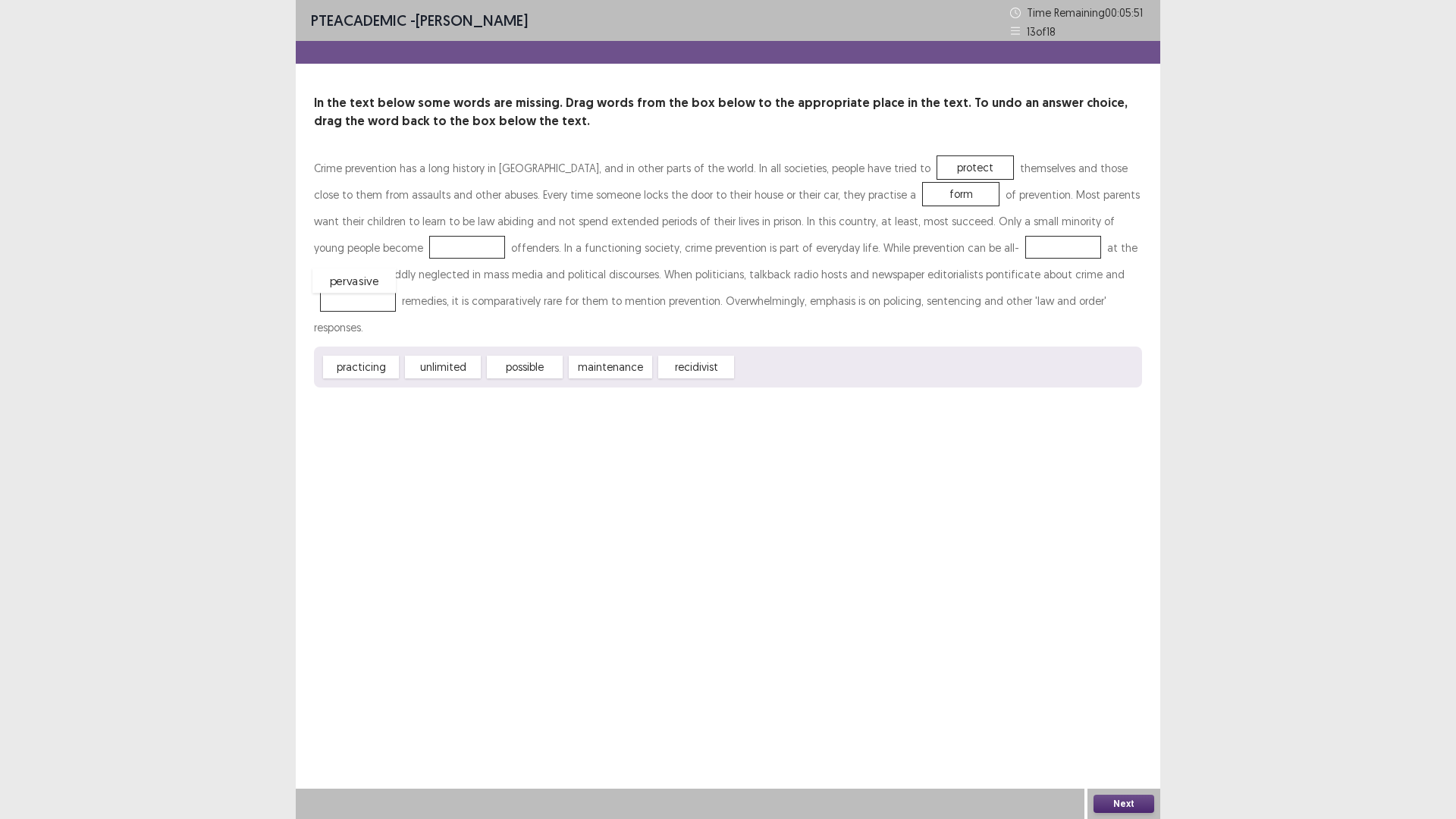
drag, startPoint x: 785, startPoint y: 340, endPoint x: 461, endPoint y: 258, distance: 334.2
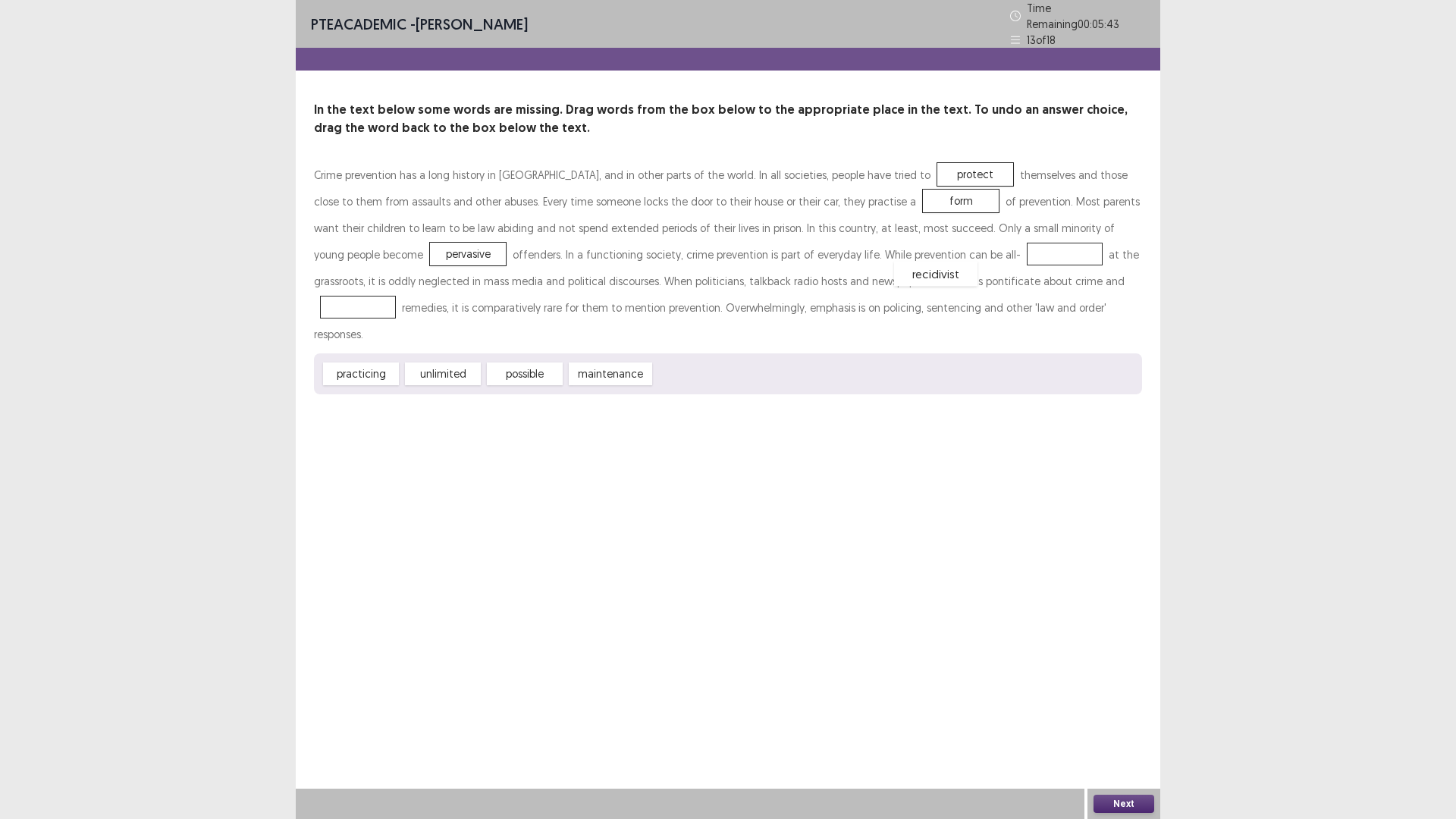
drag, startPoint x: 694, startPoint y: 342, endPoint x: 934, endPoint y: 243, distance: 259.6
drag, startPoint x: 530, startPoint y: 338, endPoint x: 1069, endPoint y: 270, distance: 543.3
click at [1141, 715] on button "Next" at bounding box center [1124, 804] width 60 height 19
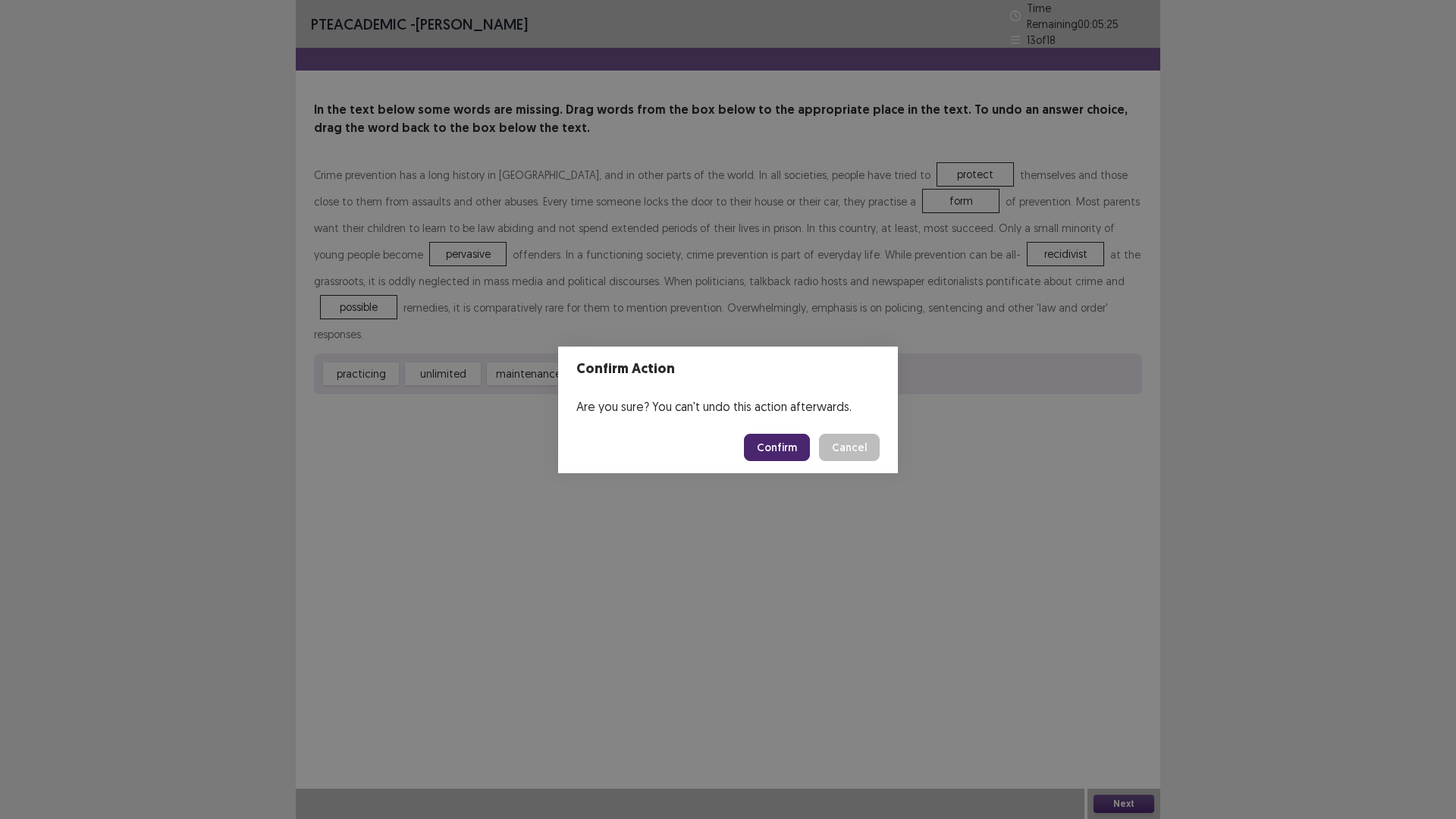
click at [783, 453] on button "Confirm" at bounding box center [776, 447] width 66 height 27
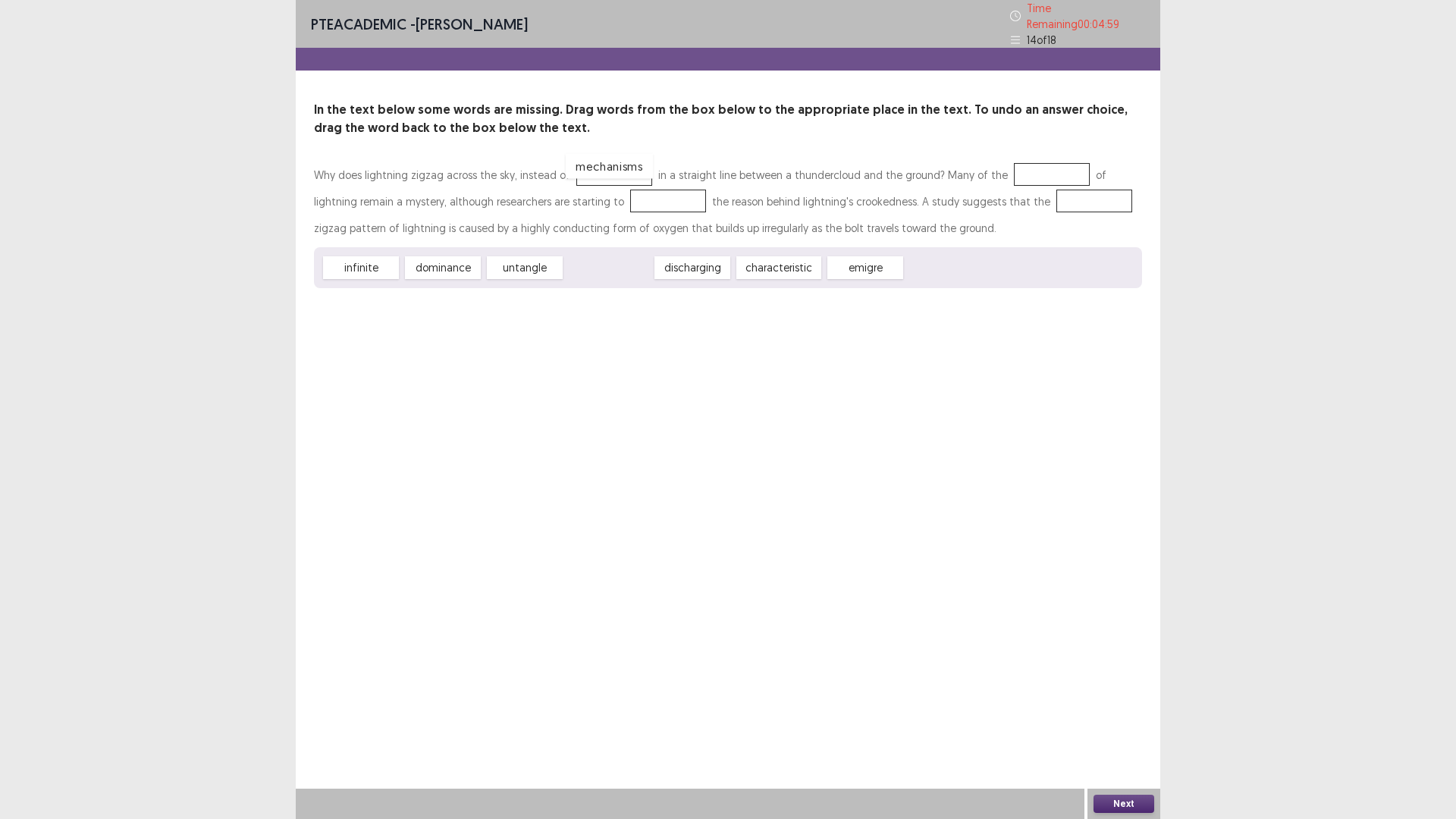
drag, startPoint x: 605, startPoint y: 262, endPoint x: 606, endPoint y: 161, distance: 101.0
drag, startPoint x: 606, startPoint y: 252, endPoint x: 1046, endPoint y: 158, distance: 449.9
drag, startPoint x: 515, startPoint y: 259, endPoint x: 593, endPoint y: 189, distance: 104.8
drag, startPoint x: 437, startPoint y: 257, endPoint x: 1026, endPoint y: 189, distance: 592.9
click at [1141, 715] on button "Next" at bounding box center [1124, 804] width 60 height 19
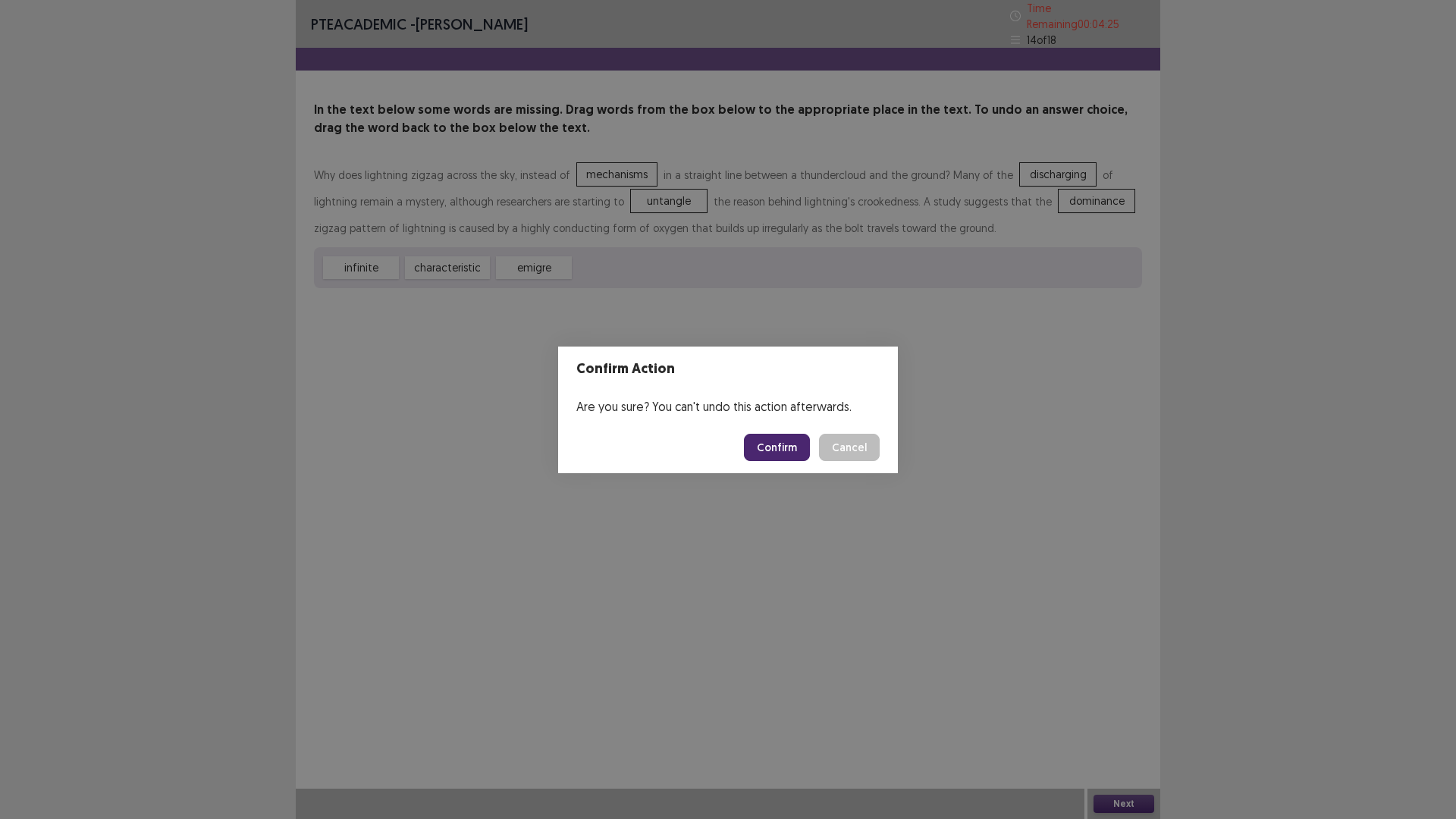
click at [782, 440] on button "Confirm" at bounding box center [776, 447] width 66 height 27
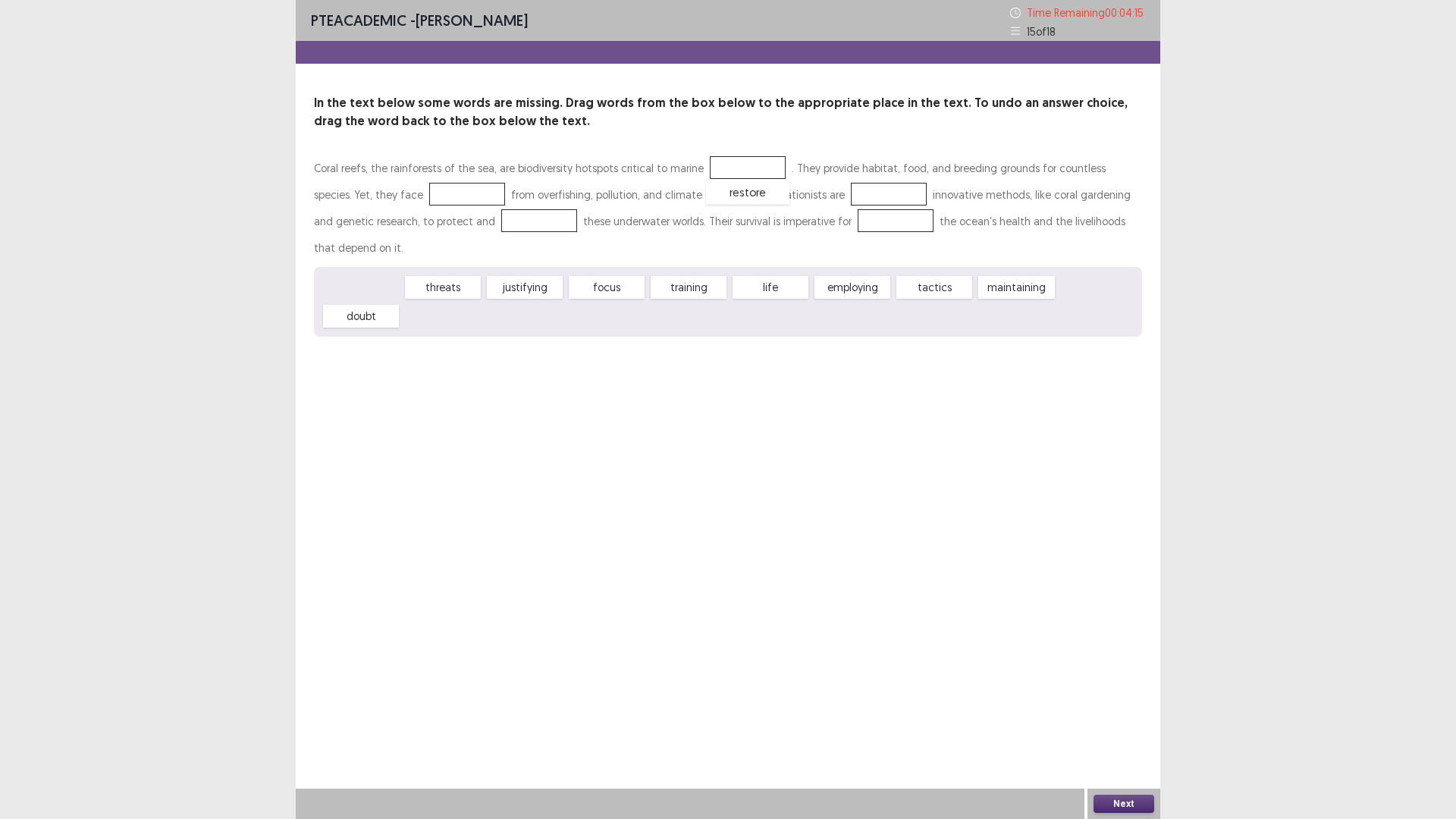
drag, startPoint x: 359, startPoint y: 260, endPoint x: 741, endPoint y: 164, distance: 393.9
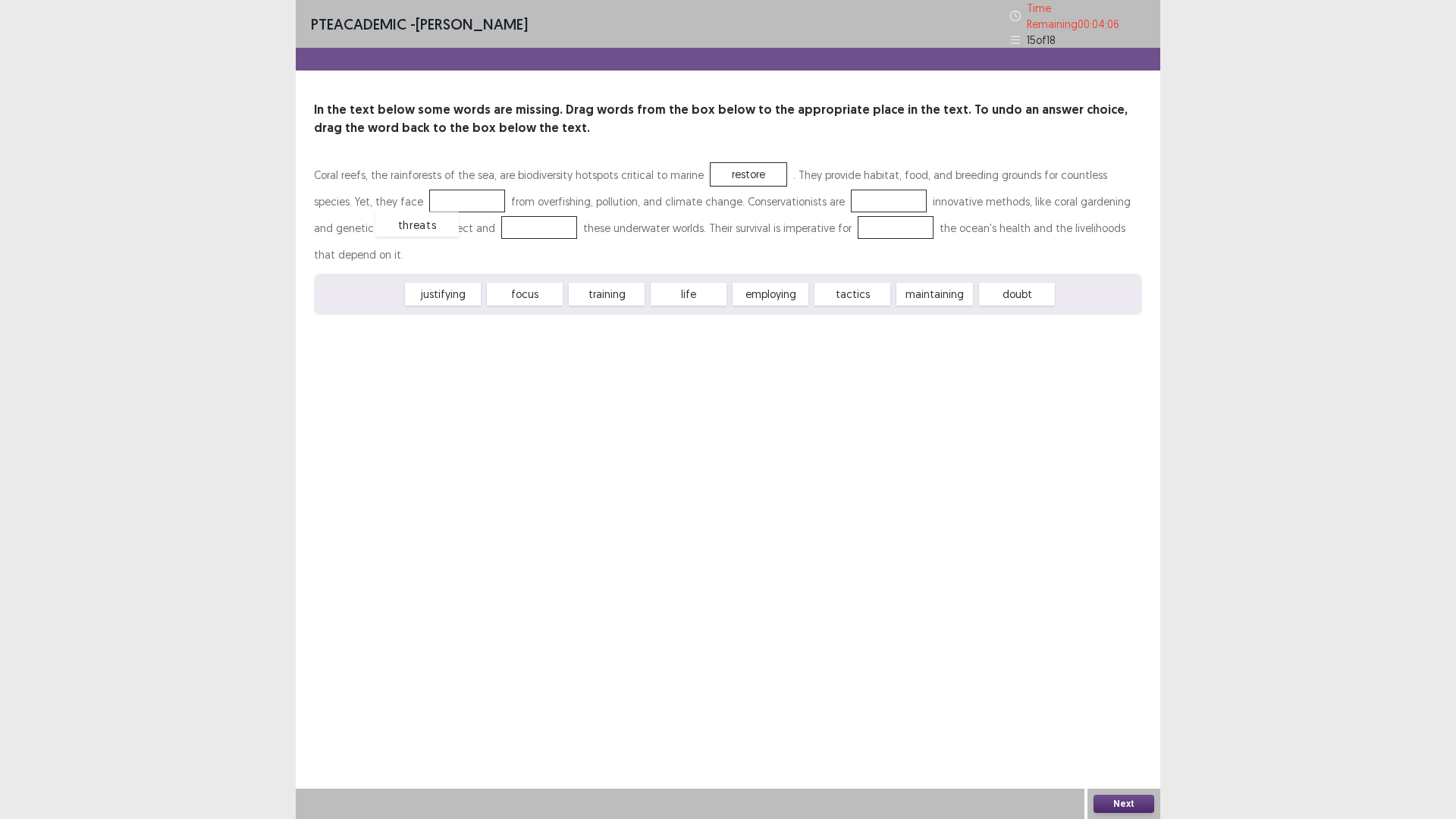
drag, startPoint x: 349, startPoint y: 257, endPoint x: 406, endPoint y: 187, distance: 90.3
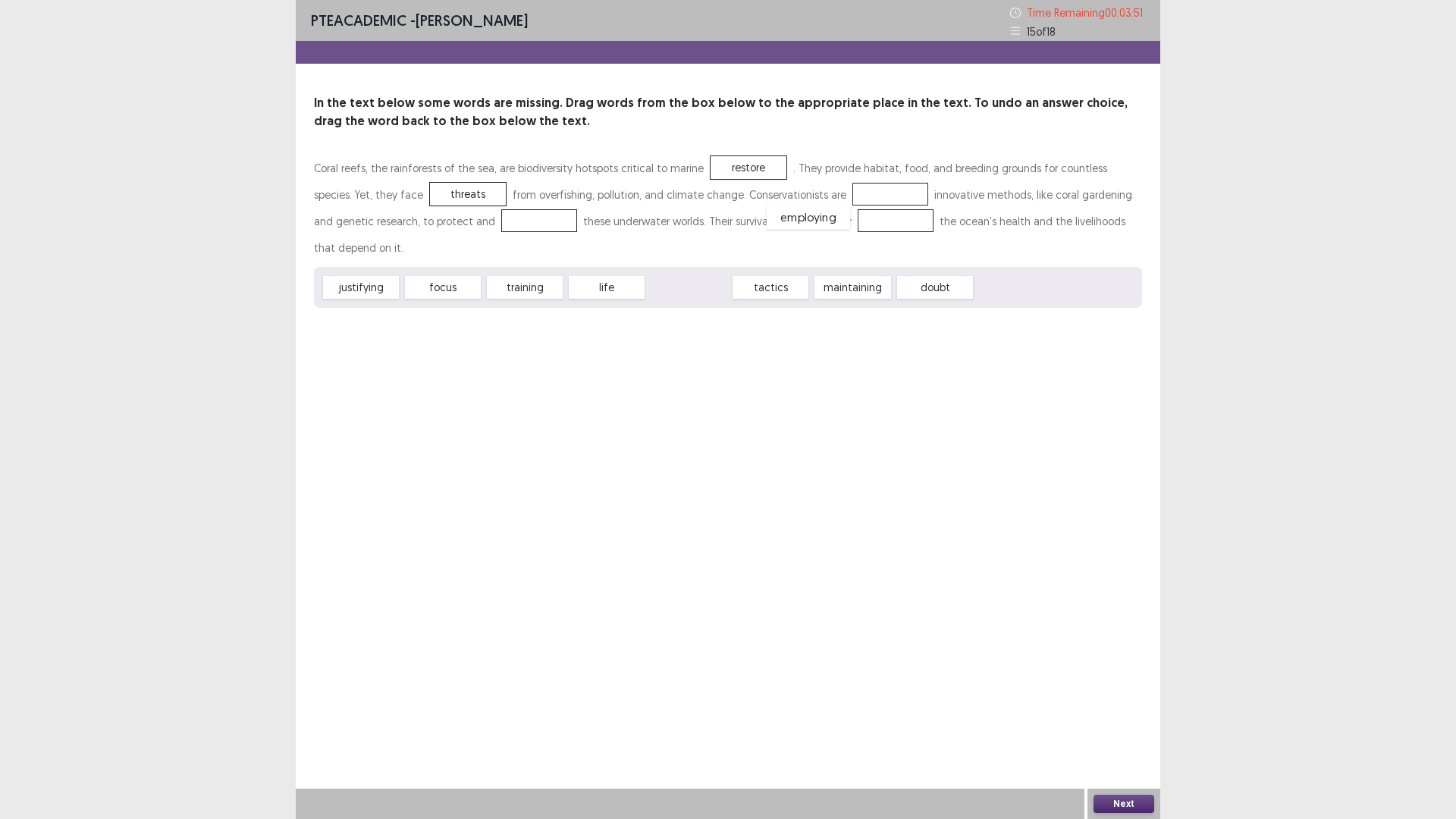
drag, startPoint x: 681, startPoint y: 259, endPoint x: 801, endPoint y: 187, distance: 139.9
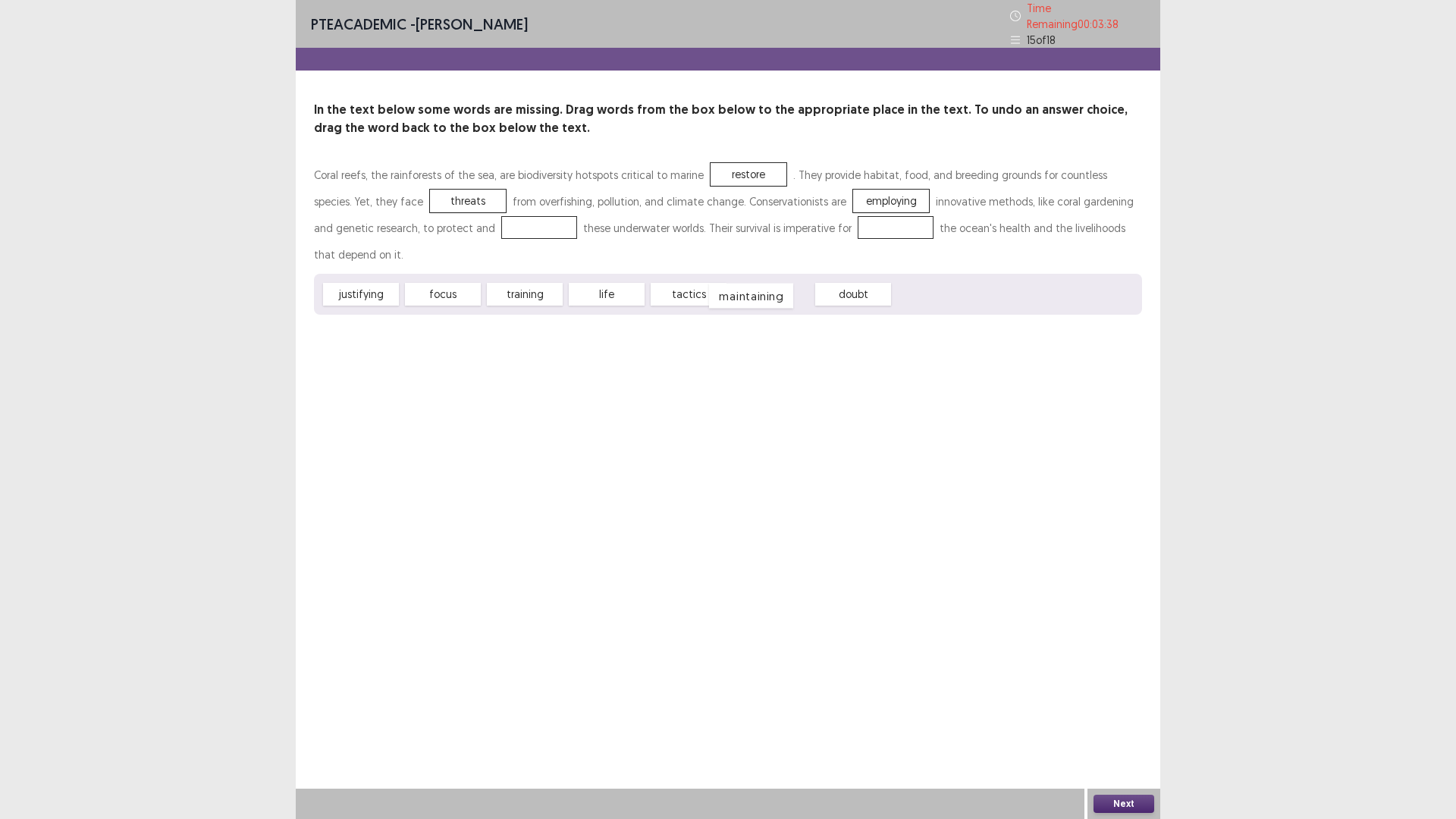
drag, startPoint x: 775, startPoint y: 256, endPoint x: 755, endPoint y: 257, distance: 20.0
click at [755, 284] on div "maintaining" at bounding box center [750, 296] width 84 height 25
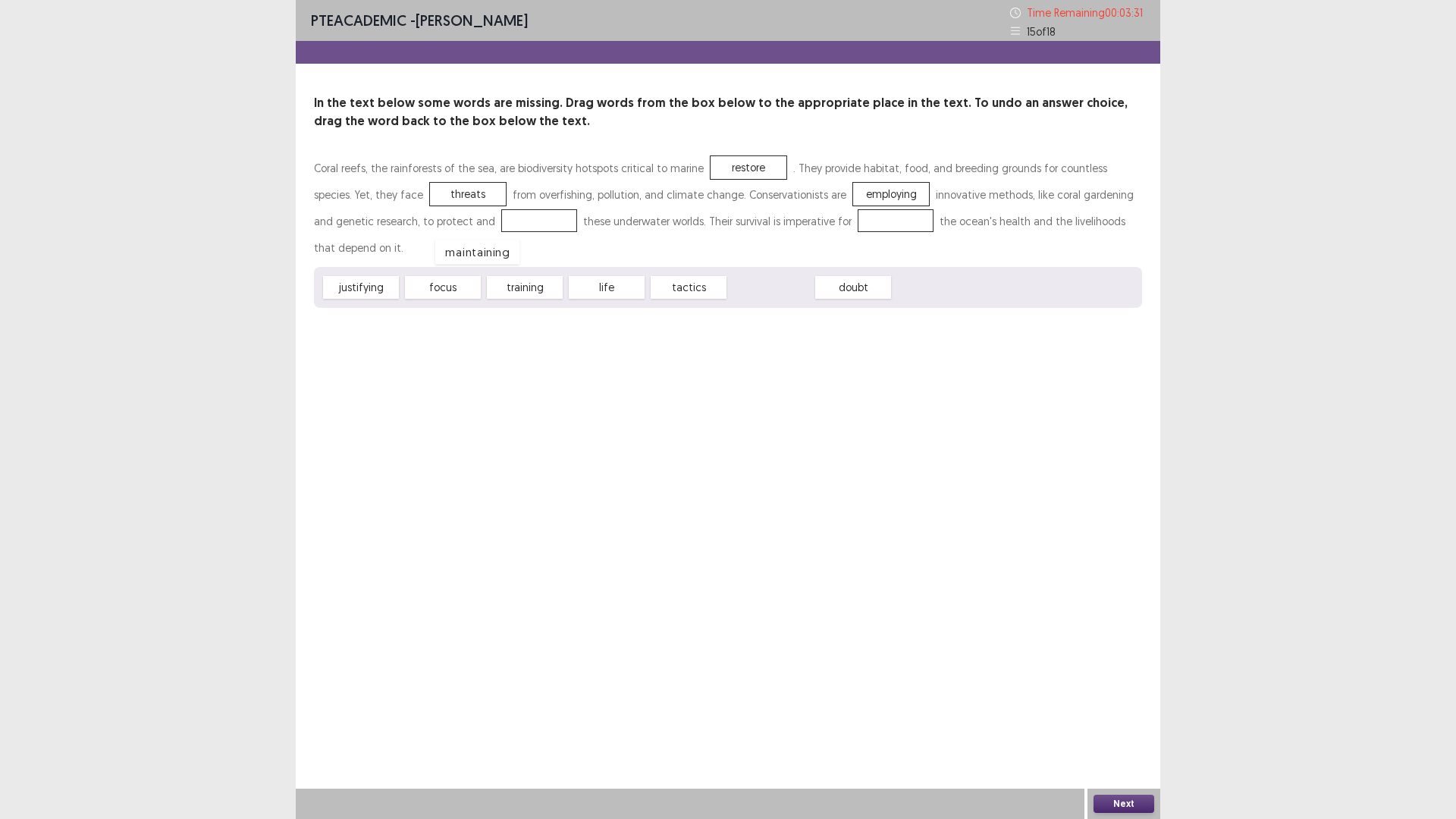
drag, startPoint x: 760, startPoint y: 261, endPoint x: 466, endPoint y: 225, distance: 296.2
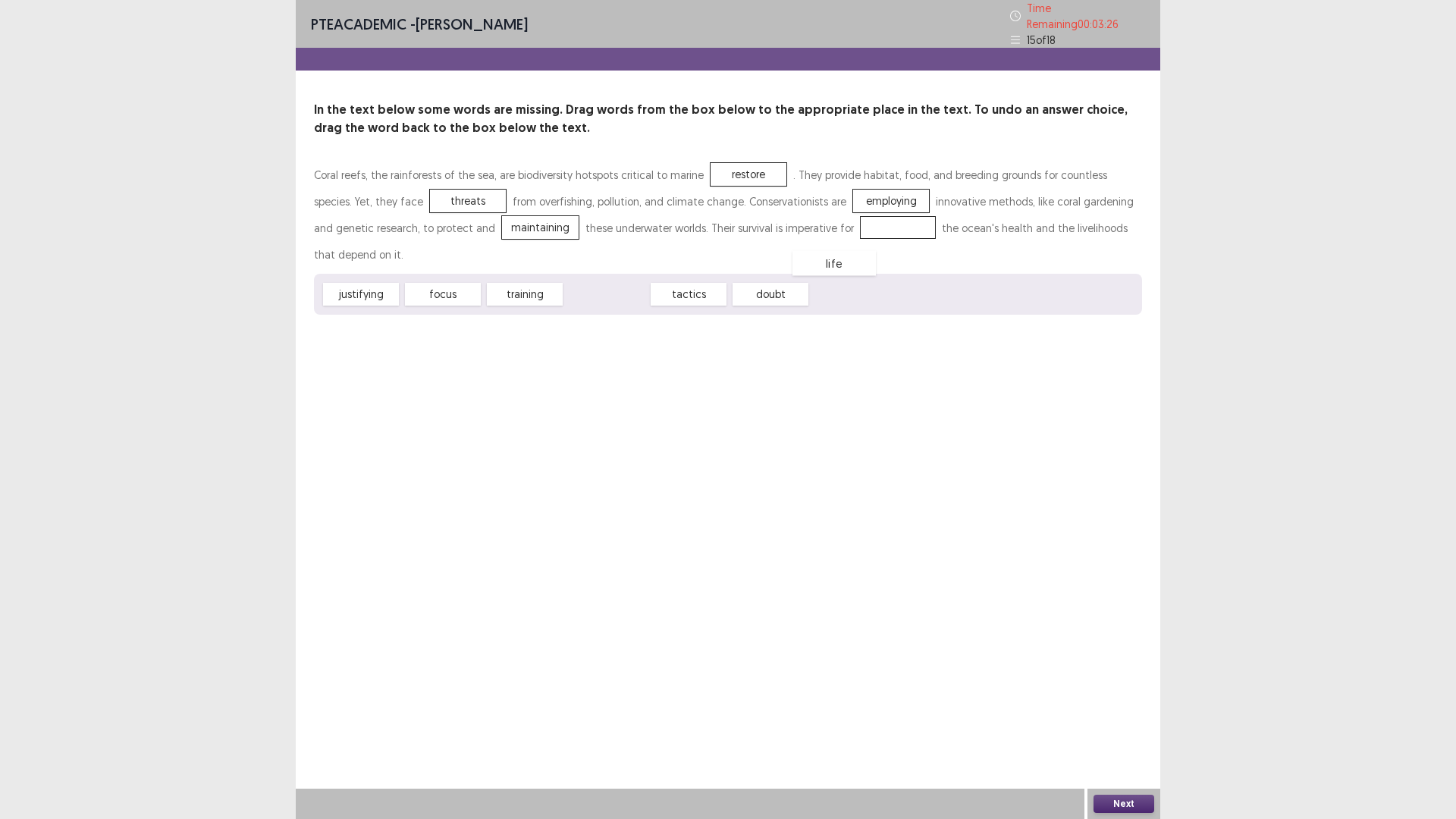
drag, startPoint x: 590, startPoint y: 251, endPoint x: 818, endPoint y: 219, distance: 230.2
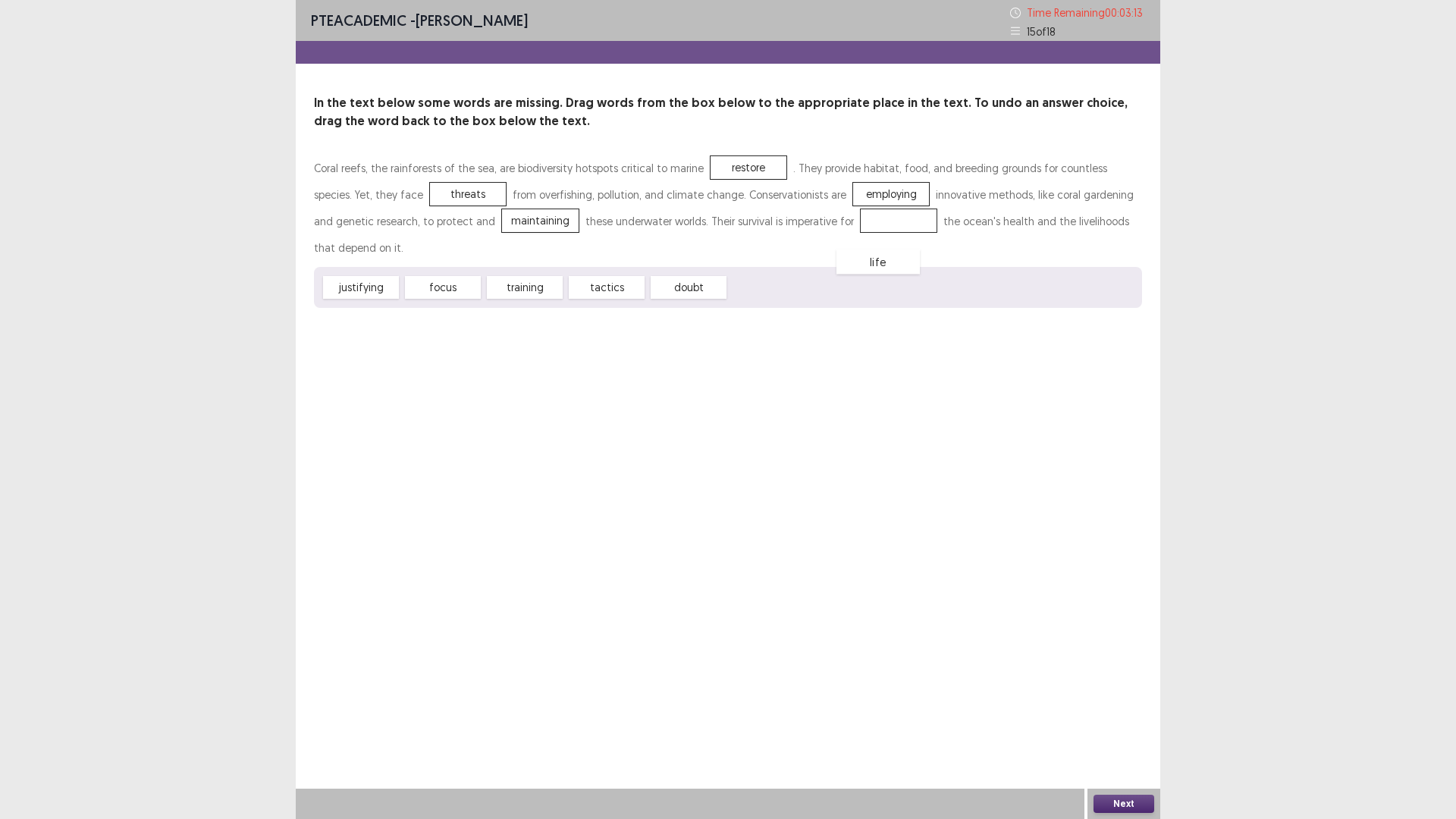
drag, startPoint x: 855, startPoint y: 220, endPoint x: 822, endPoint y: 264, distance: 55.0
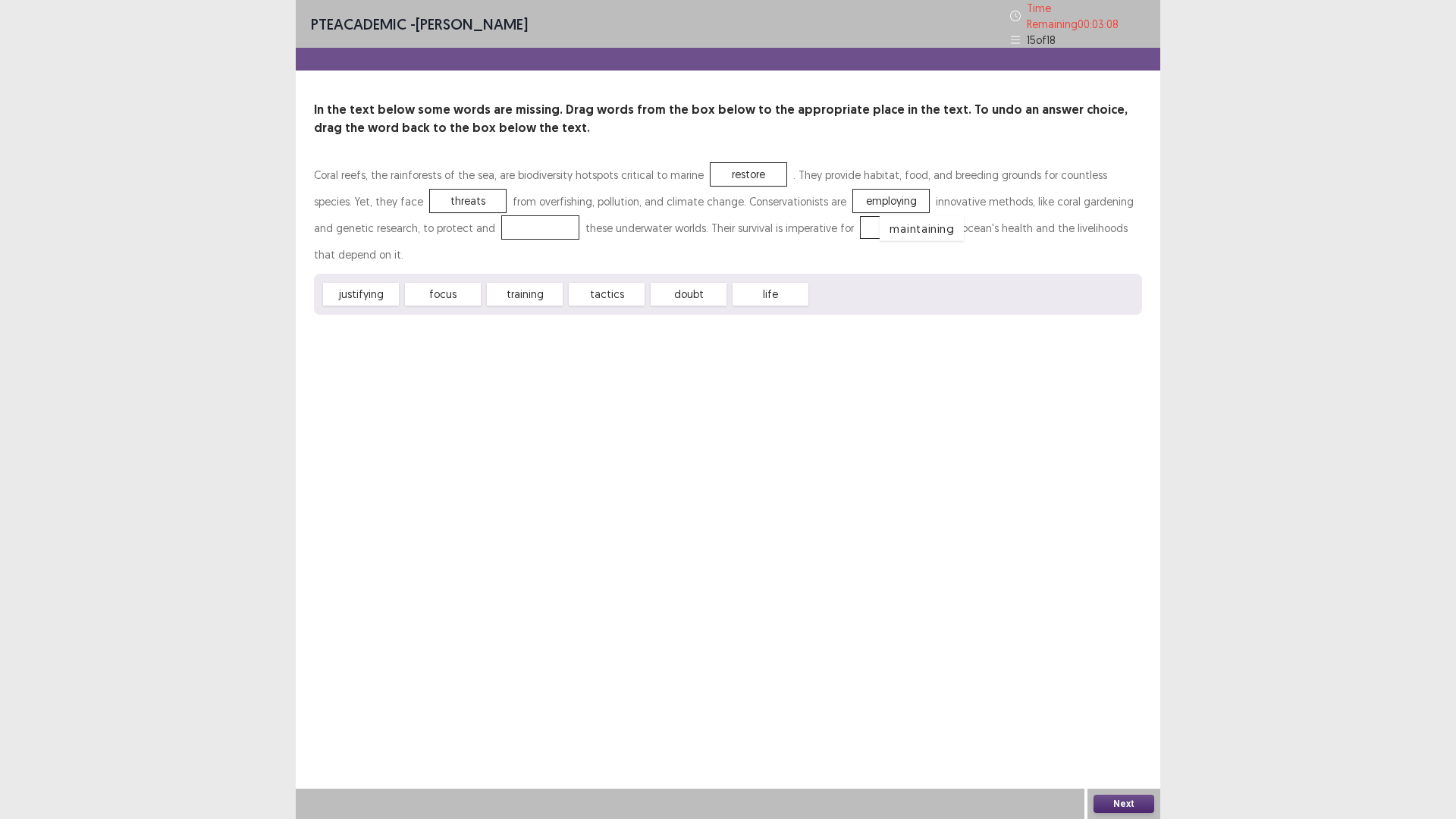
drag, startPoint x: 452, startPoint y: 214, endPoint x: 826, endPoint y: 218, distance: 374.0
drag, startPoint x: 376, startPoint y: 257, endPoint x: 418, endPoint y: 249, distance: 42.8
click at [418, 274] on div "justifying" at bounding box center [403, 287] width 83 height 25
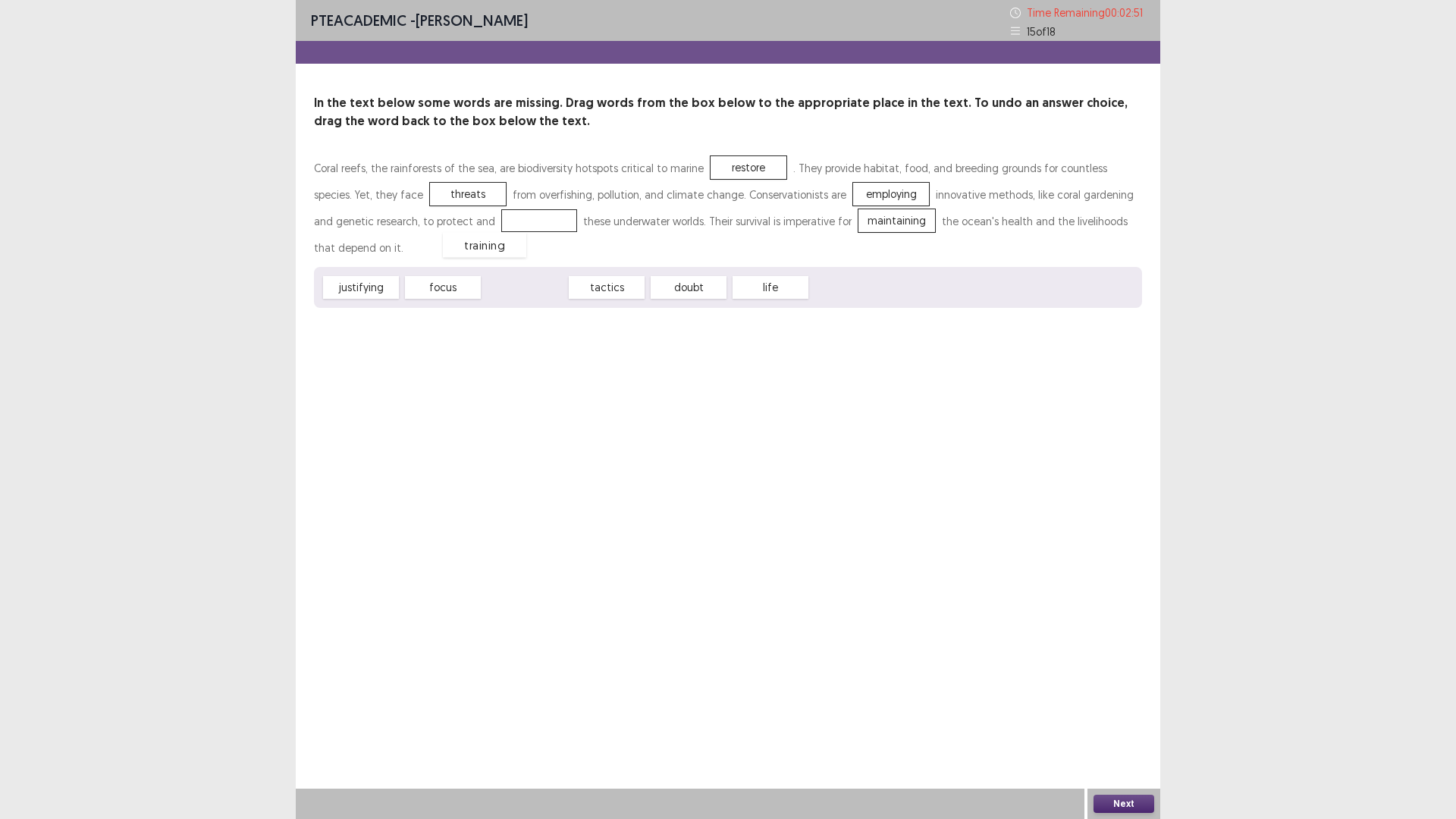
drag, startPoint x: 539, startPoint y: 258, endPoint x: 481, endPoint y: 246, distance: 59.2
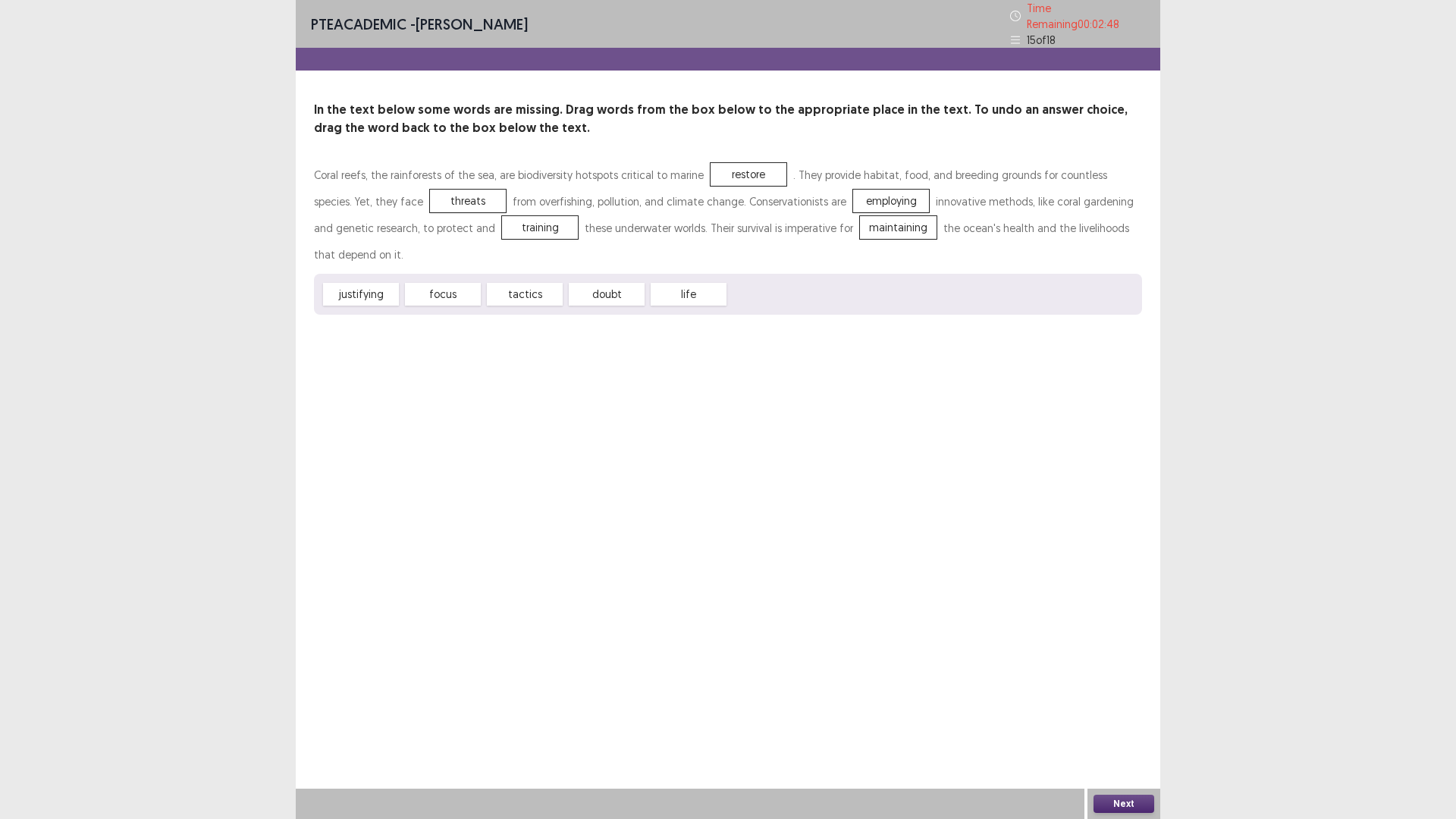
click at [1109, 715] on button "Next" at bounding box center [1124, 804] width 60 height 19
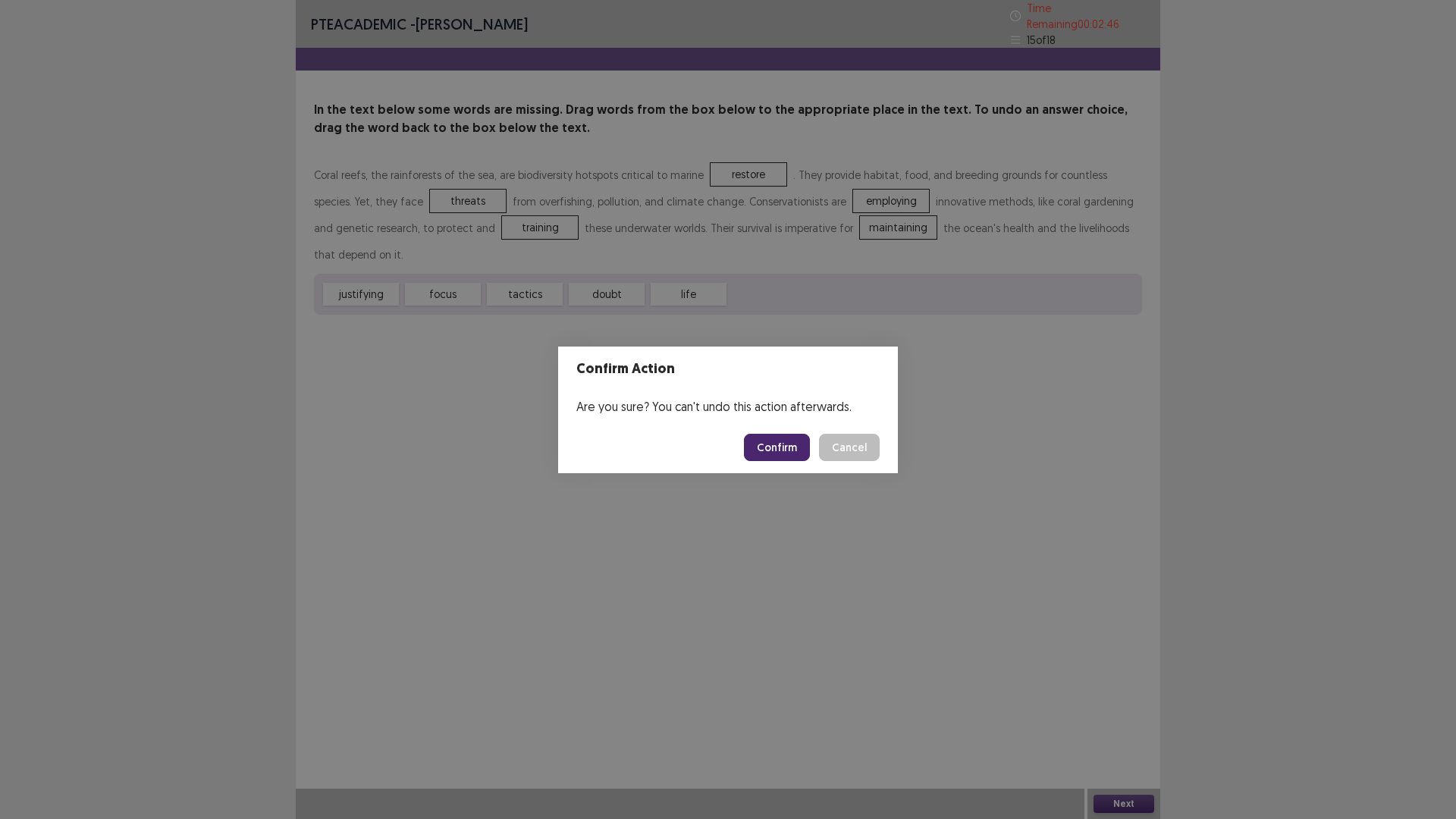
click at [760, 436] on button "Confirm" at bounding box center [776, 447] width 66 height 27
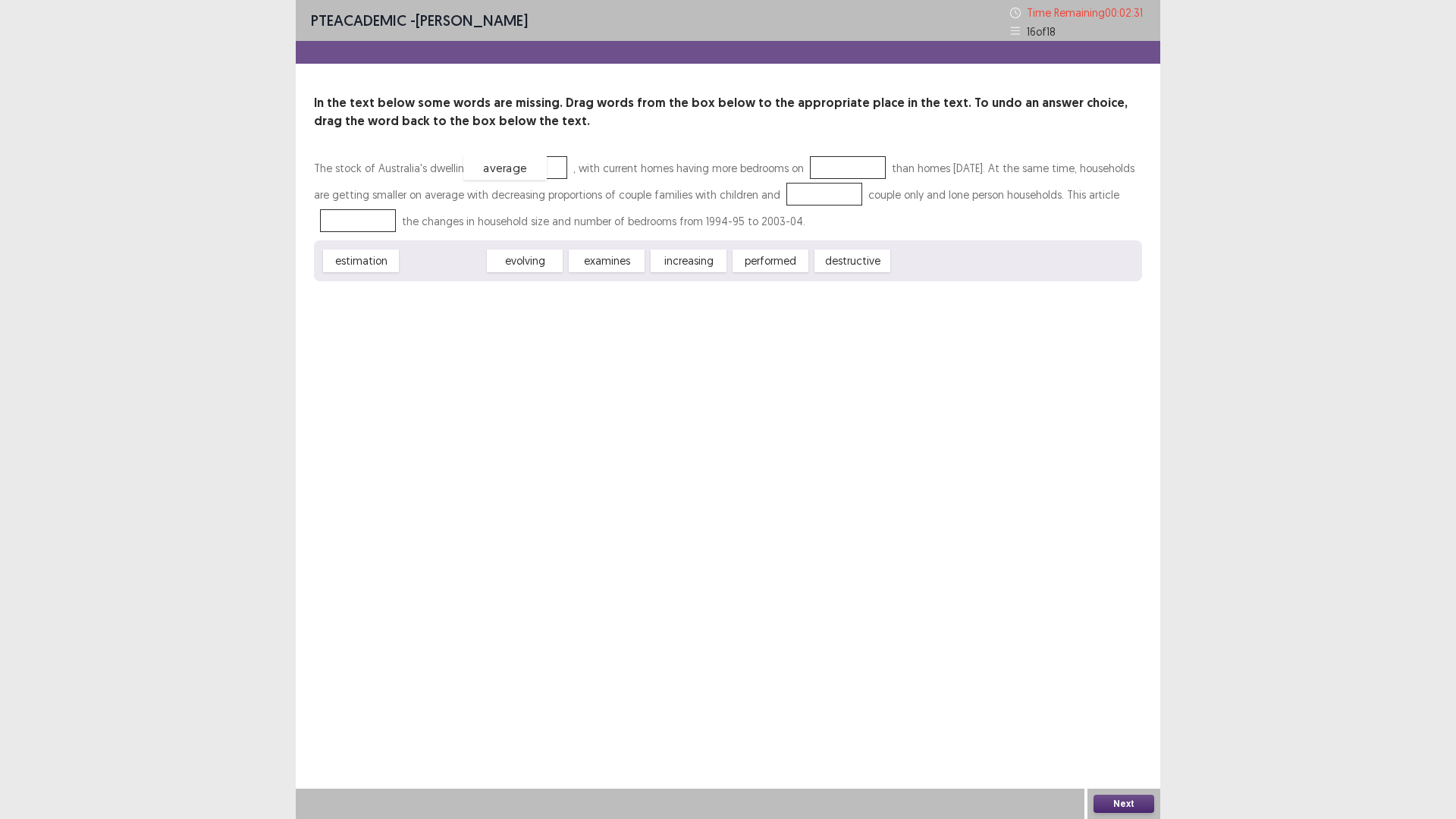
drag, startPoint x: 454, startPoint y: 264, endPoint x: 518, endPoint y: 168, distance: 115.4
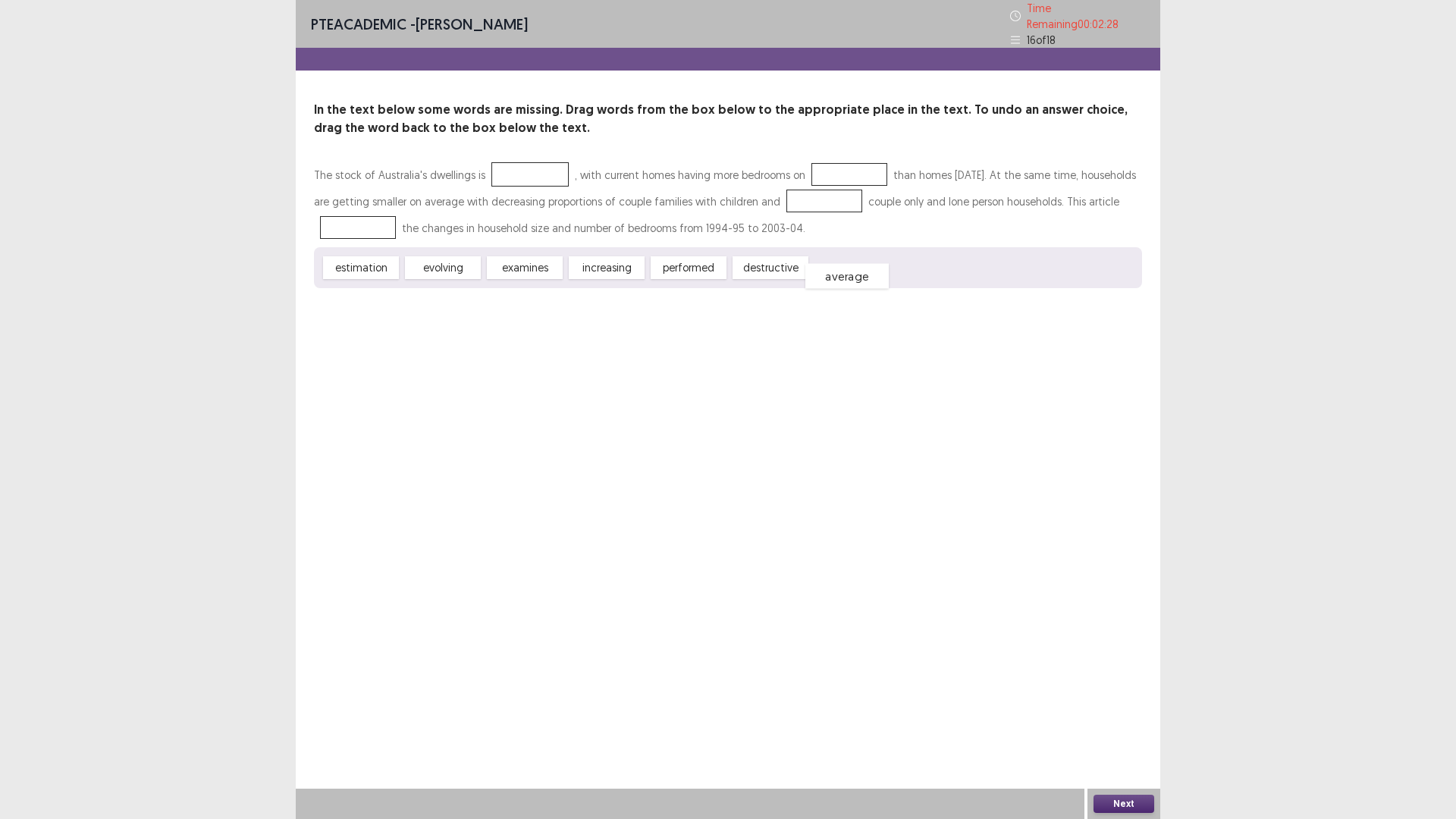
drag, startPoint x: 543, startPoint y: 171, endPoint x: 850, endPoint y: 263, distance: 320.5
drag, startPoint x: 464, startPoint y: 257, endPoint x: 530, endPoint y: 158, distance: 119.0
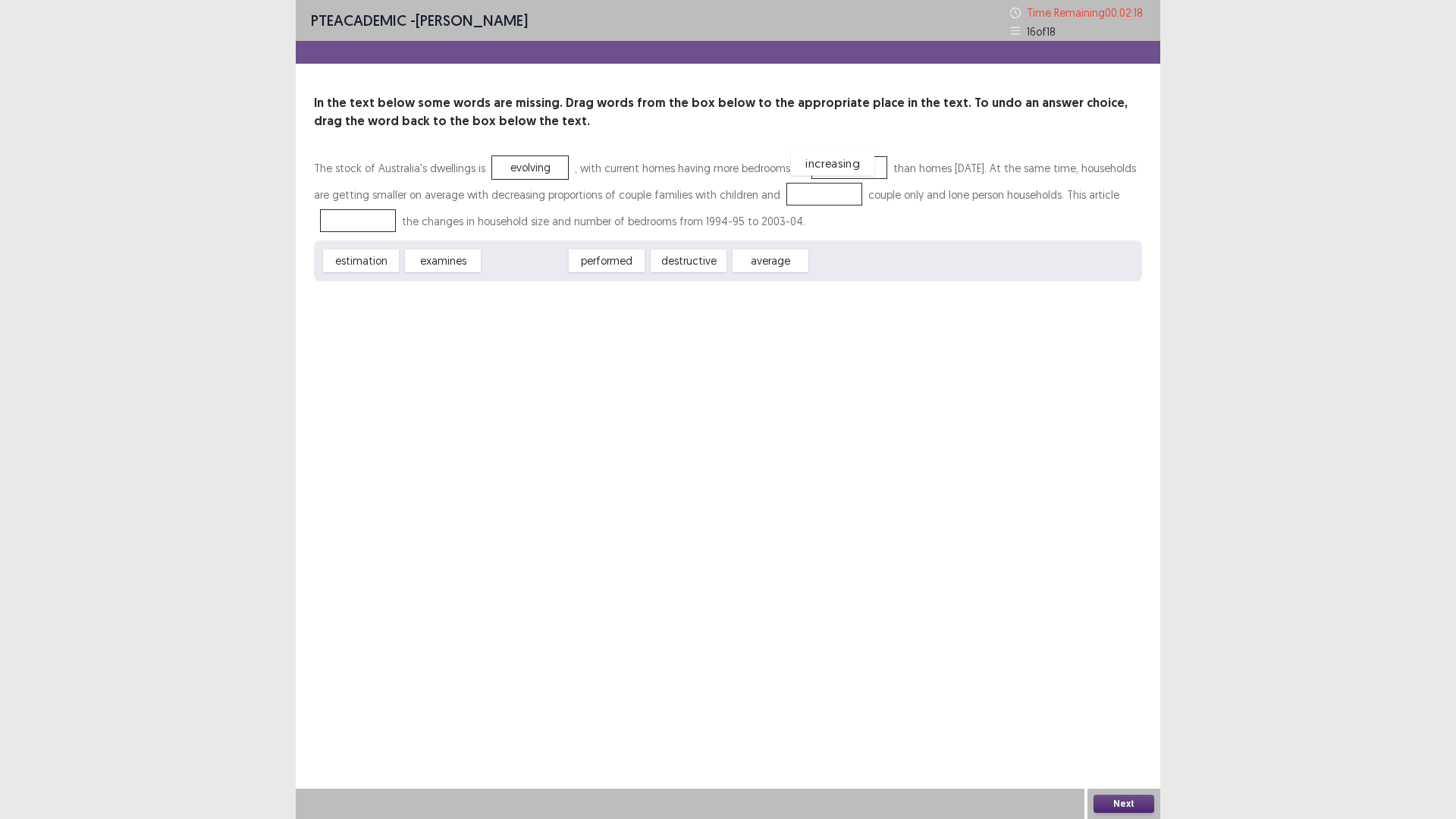
drag, startPoint x: 522, startPoint y: 255, endPoint x: 830, endPoint y: 157, distance: 323.2
drag, startPoint x: 851, startPoint y: 164, endPoint x: 799, endPoint y: 261, distance: 110.1
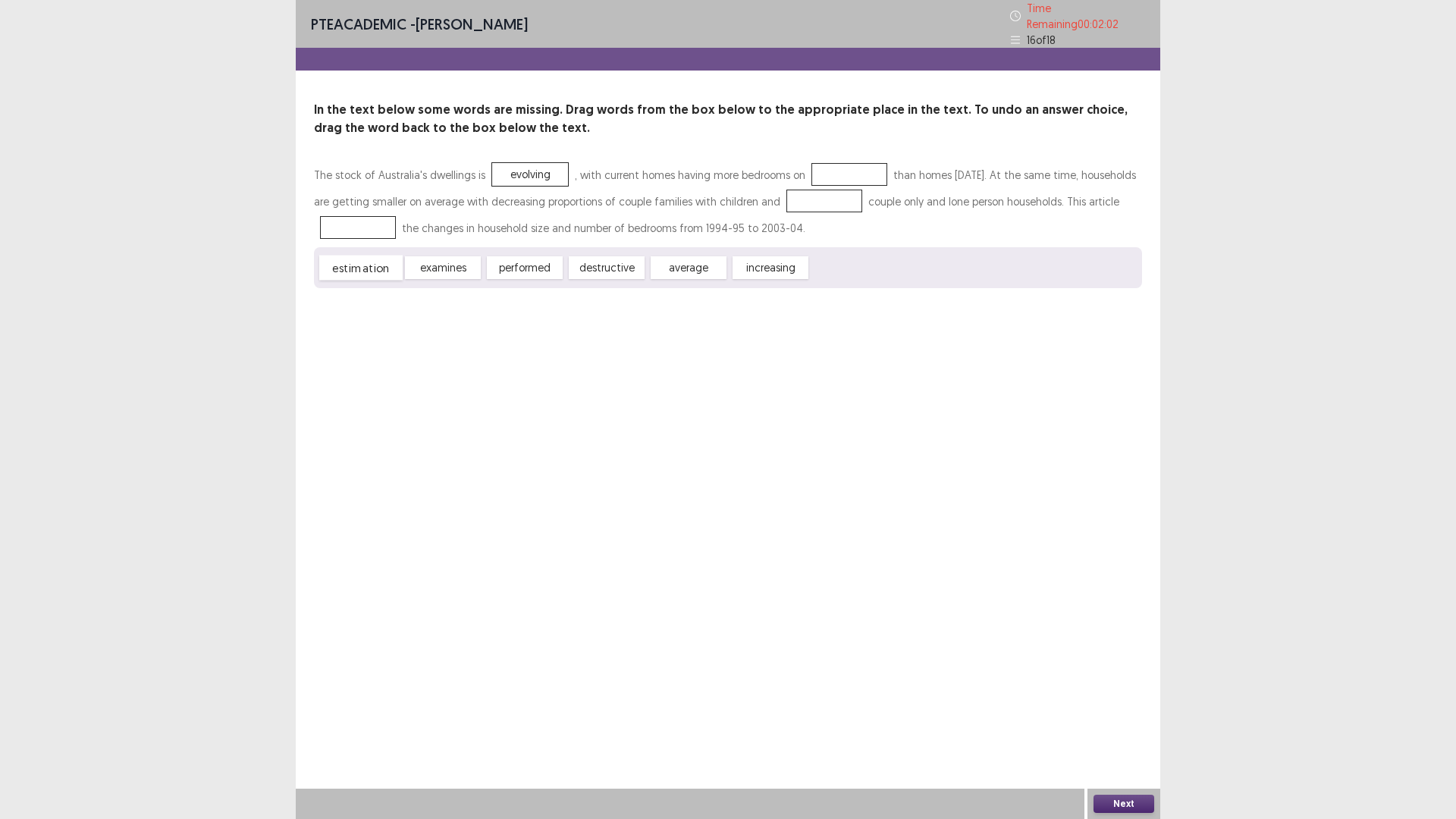
click at [379, 259] on div "estimation" at bounding box center [361, 268] width 83 height 25
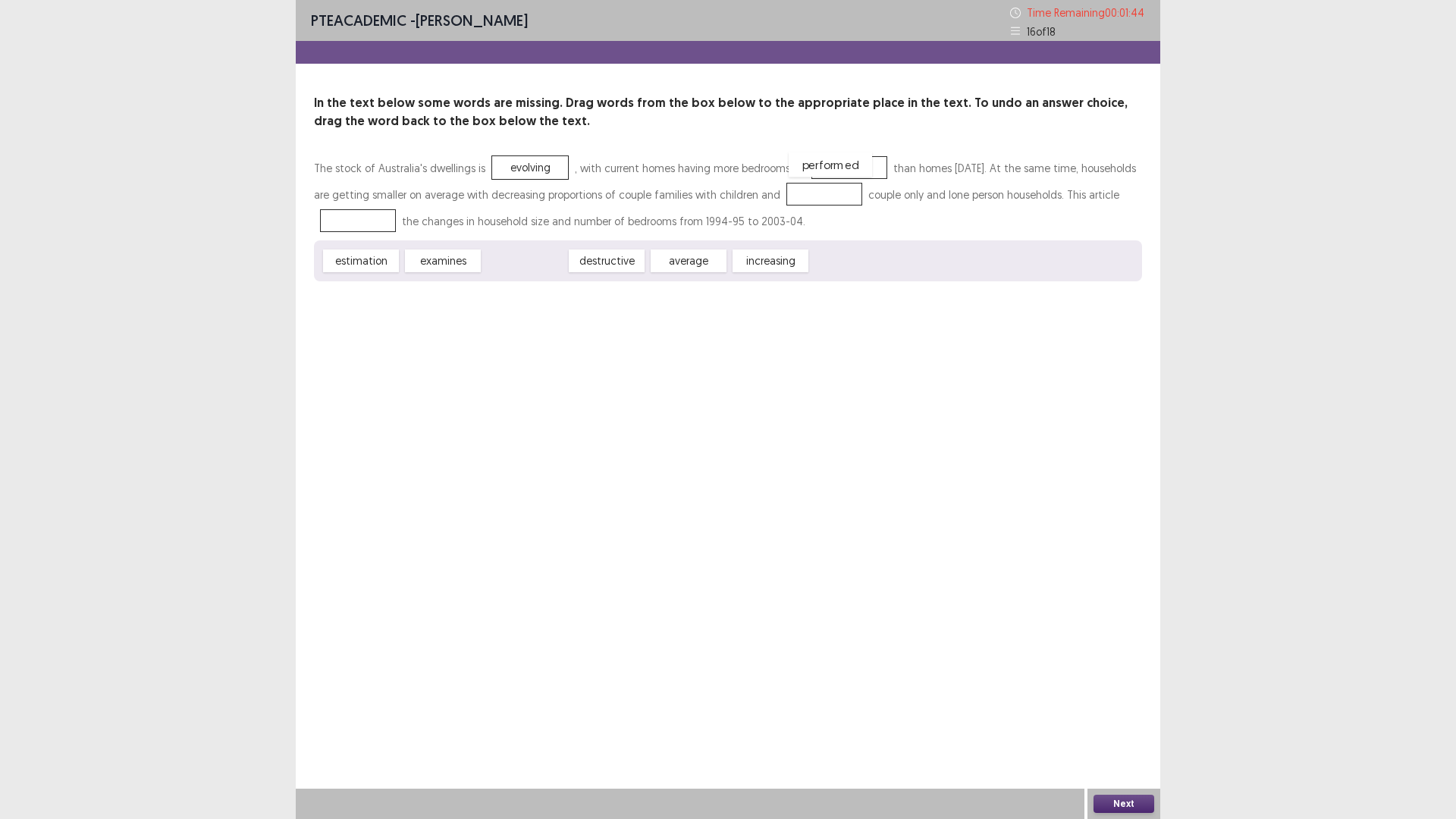
drag, startPoint x: 513, startPoint y: 260, endPoint x: 819, endPoint y: 163, distance: 321.0
drag, startPoint x: 685, startPoint y: 260, endPoint x: 876, endPoint y: 187, distance: 204.5
drag, startPoint x: 451, startPoint y: 260, endPoint x: 394, endPoint y: 216, distance: 72.0
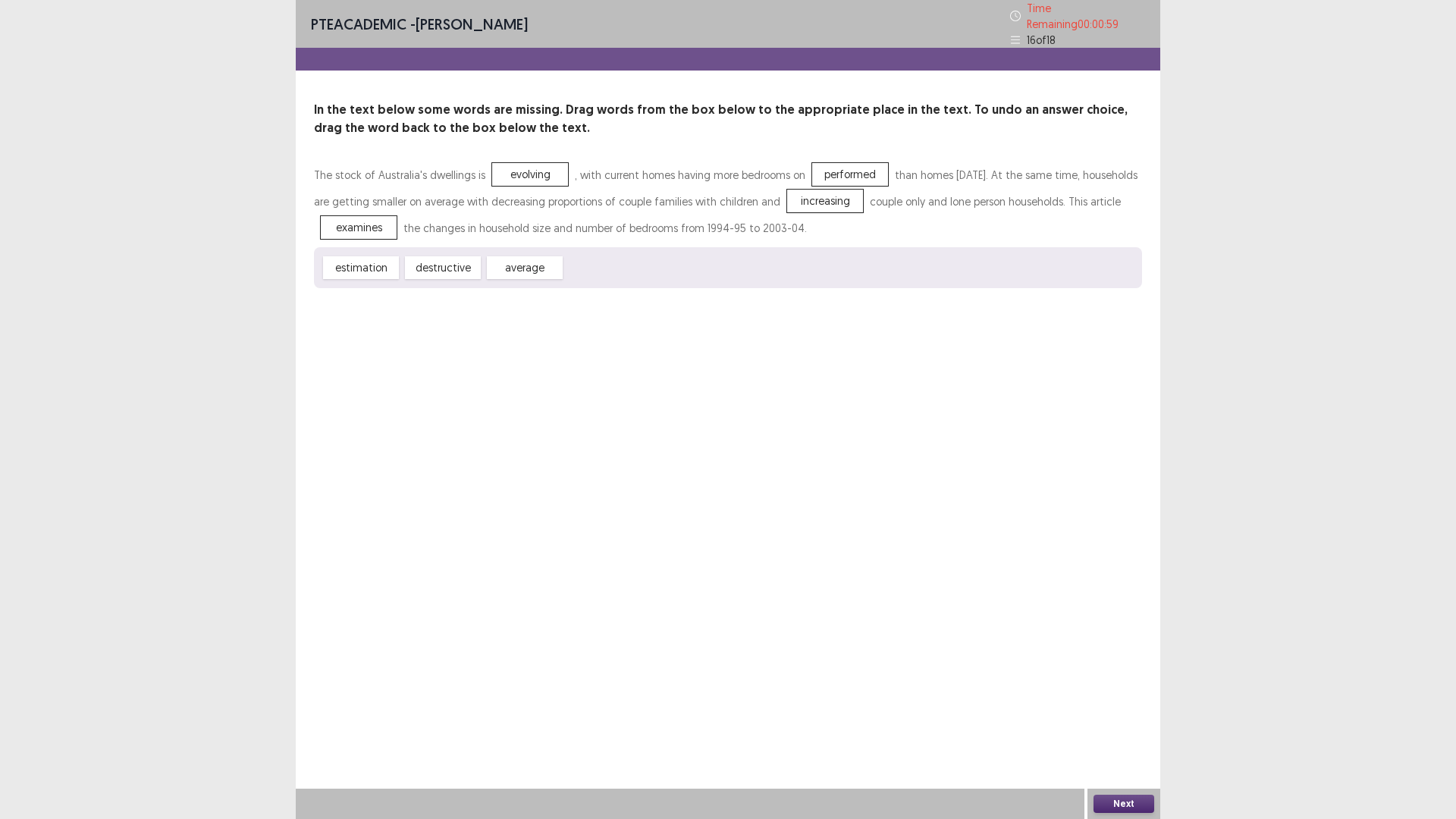
click at [1117, 715] on button "Next" at bounding box center [1124, 804] width 60 height 19
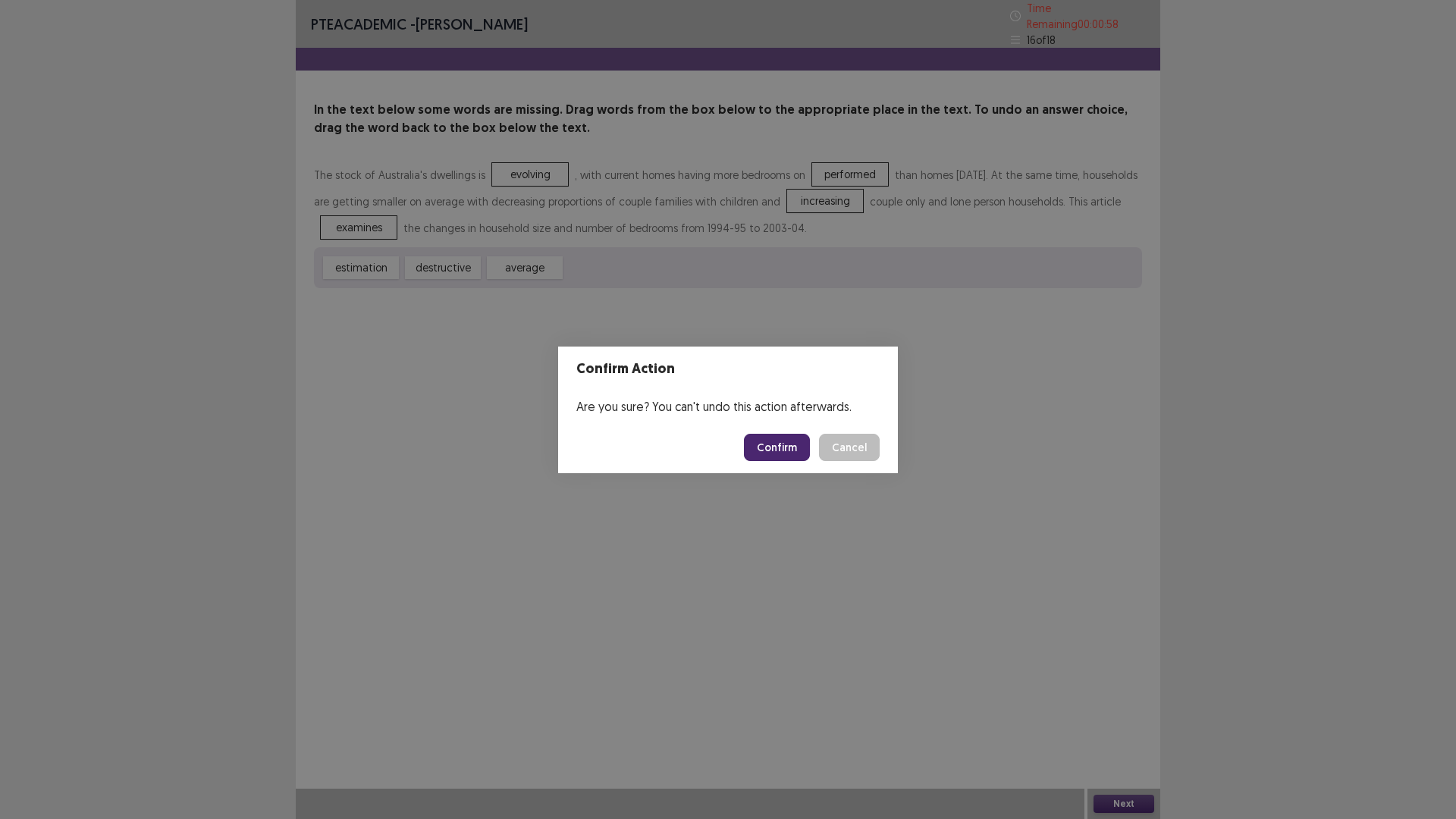
click at [761, 445] on button "Confirm" at bounding box center [776, 447] width 66 height 27
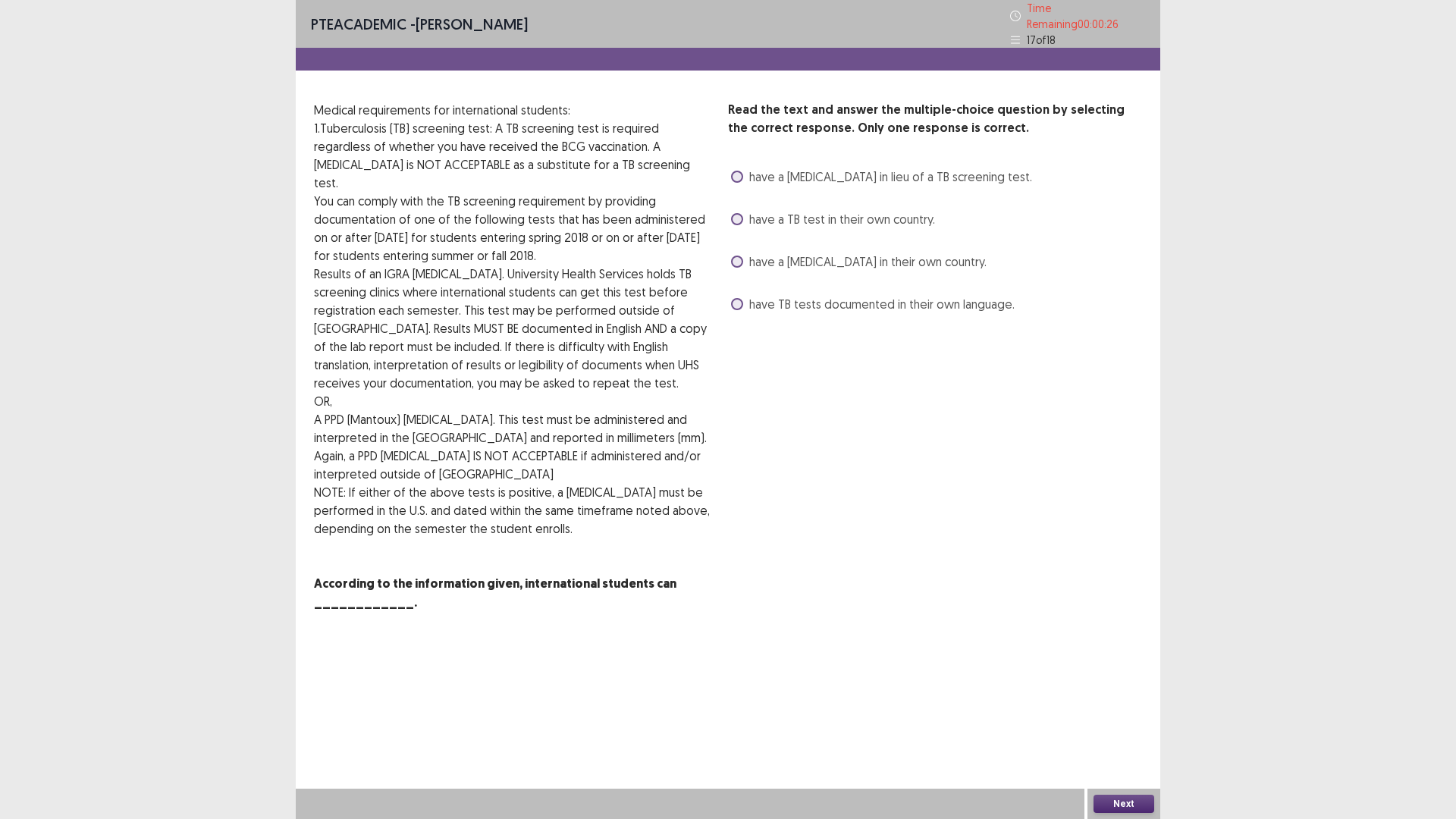
click at [755, 174] on span "have a [MEDICAL_DATA] in lieu of a TB screening test." at bounding box center [890, 177] width 283 height 19
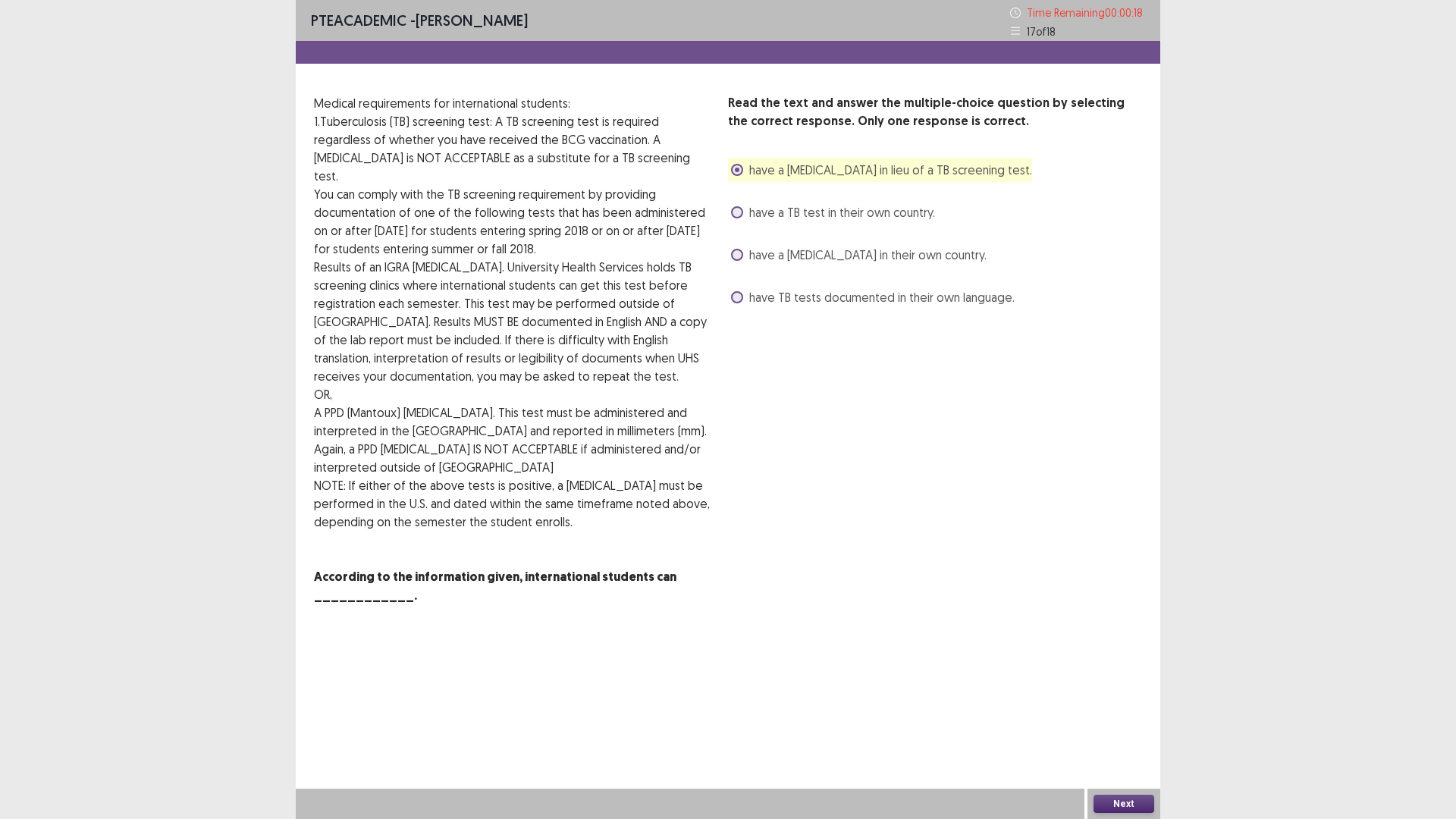
click at [1115, 715] on button "Next" at bounding box center [1124, 804] width 60 height 19
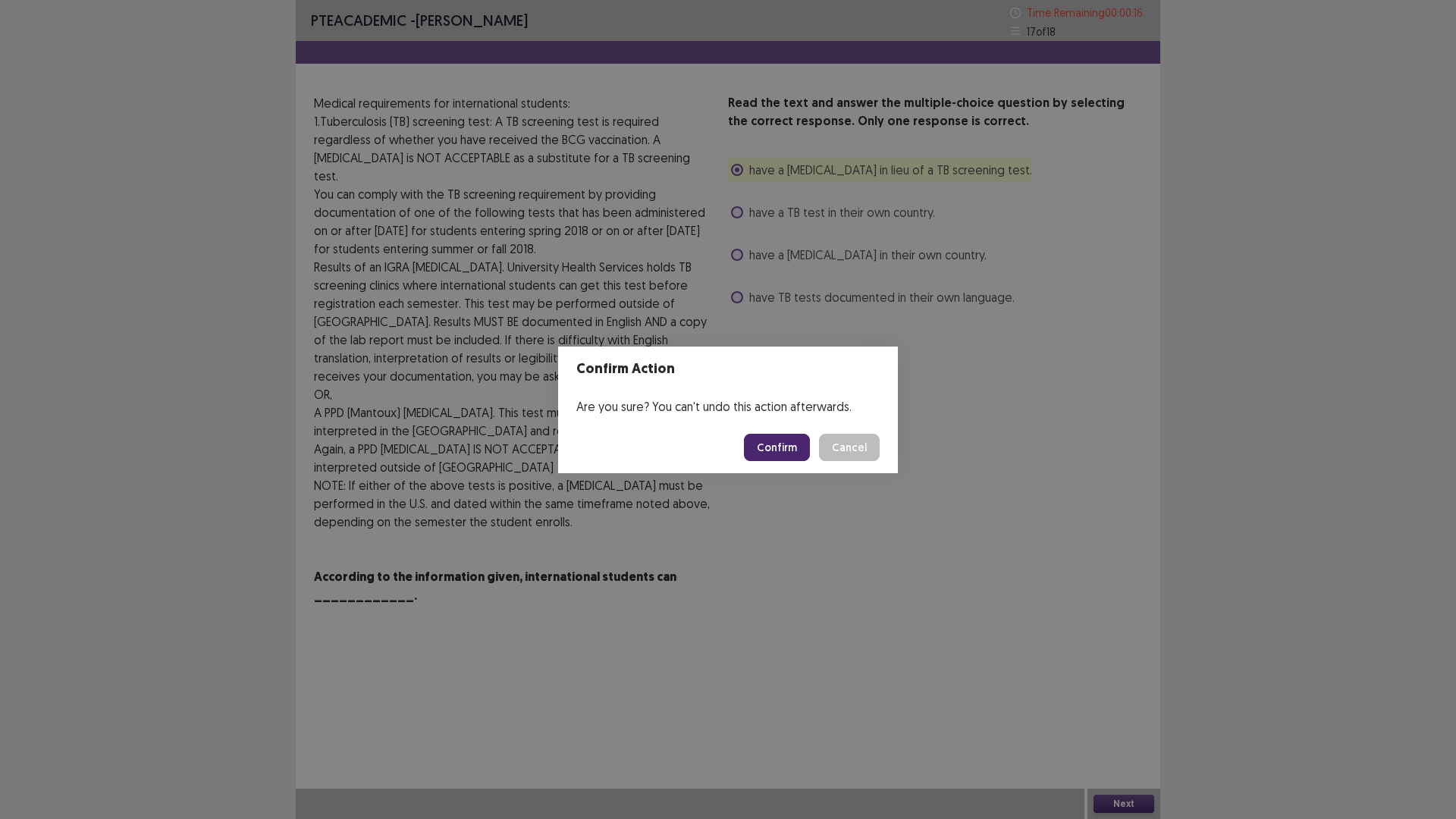
click at [763, 451] on button "Confirm" at bounding box center [776, 447] width 66 height 27
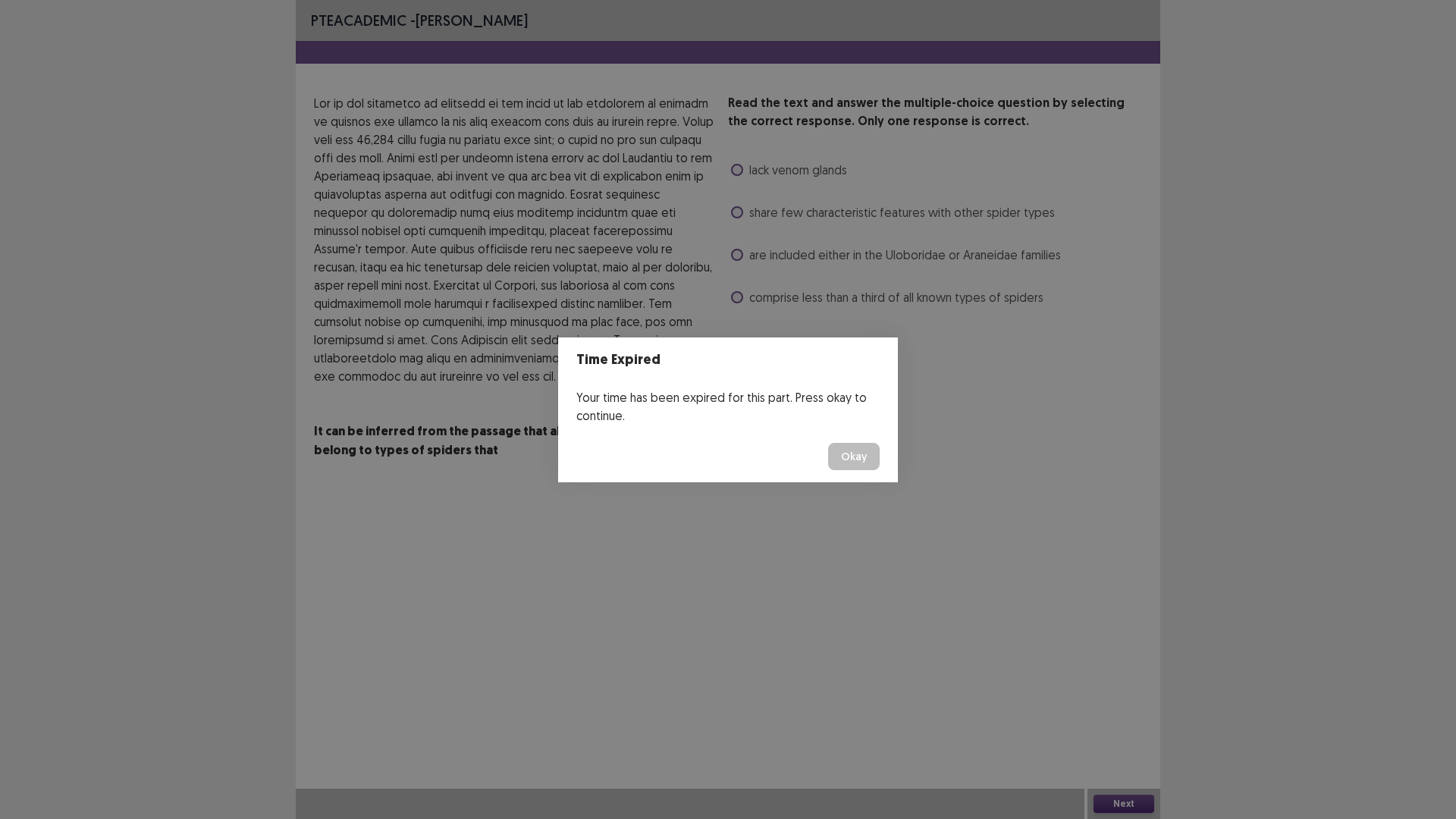
click at [842, 462] on button "Okay" at bounding box center [853, 456] width 52 height 27
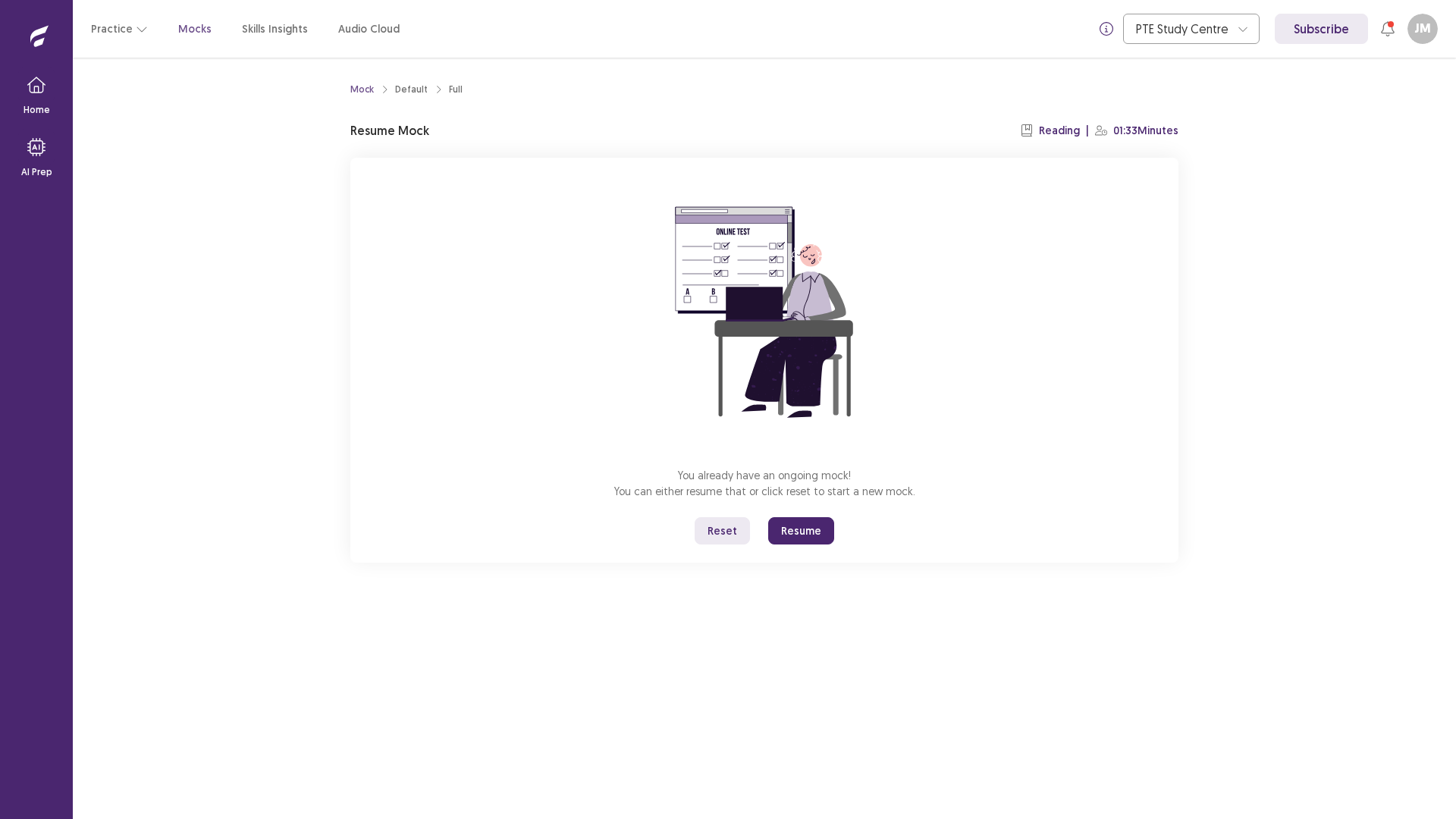
click at [805, 531] on button "Resume" at bounding box center [801, 530] width 66 height 27
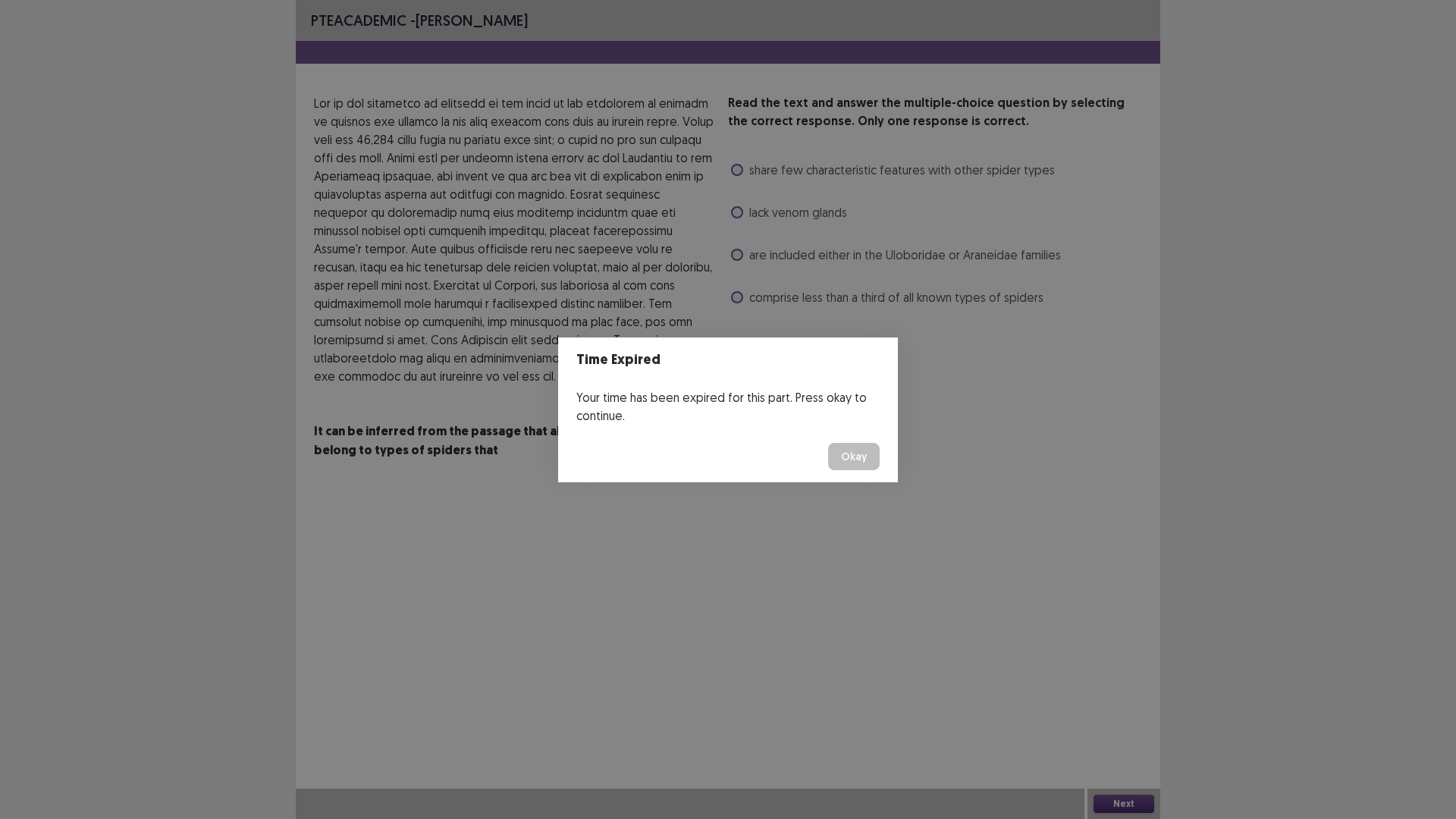
click at [850, 450] on button "Okay" at bounding box center [853, 456] width 52 height 27
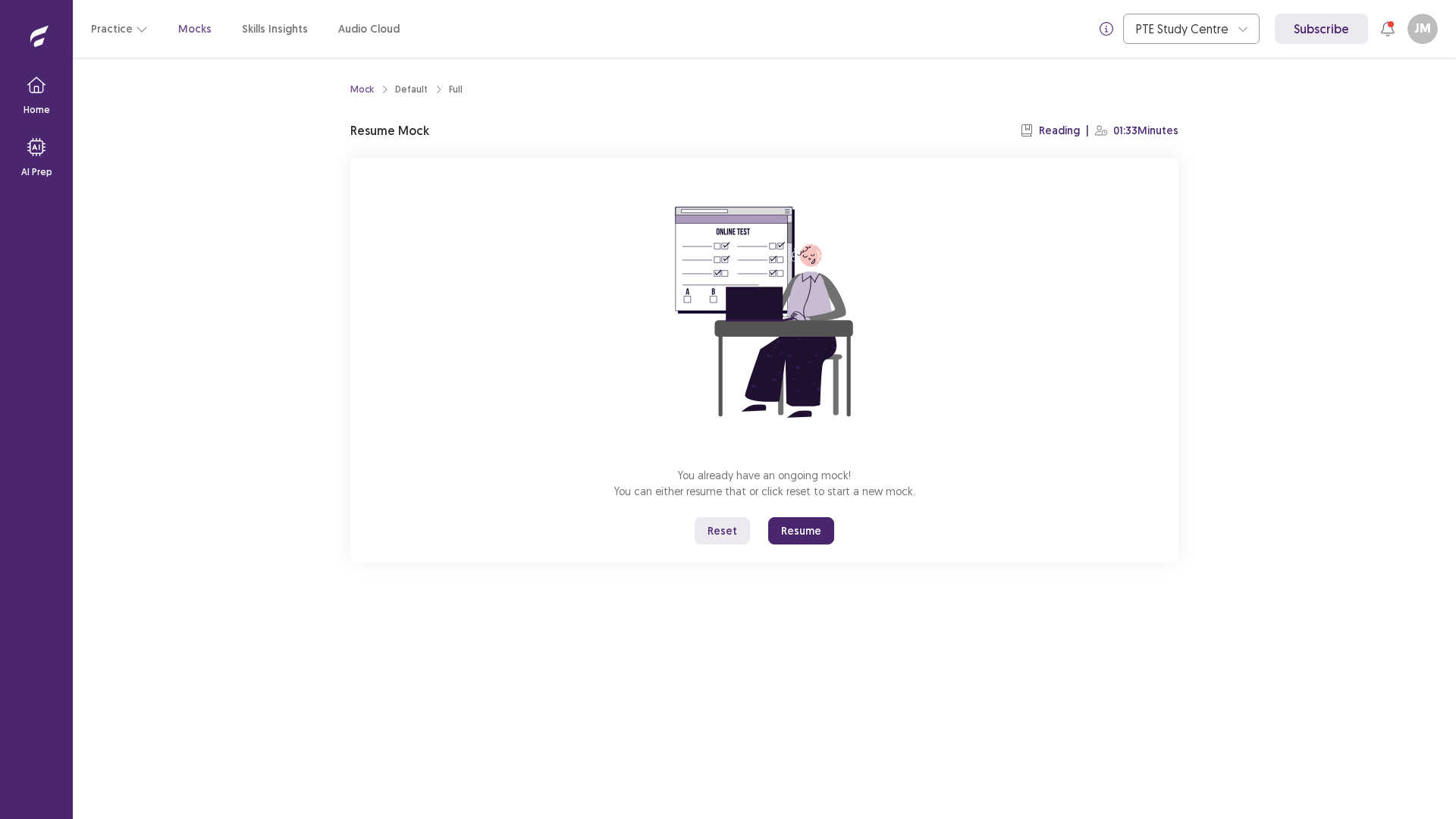
click at [825, 535] on button "Resume" at bounding box center [801, 530] width 66 height 27
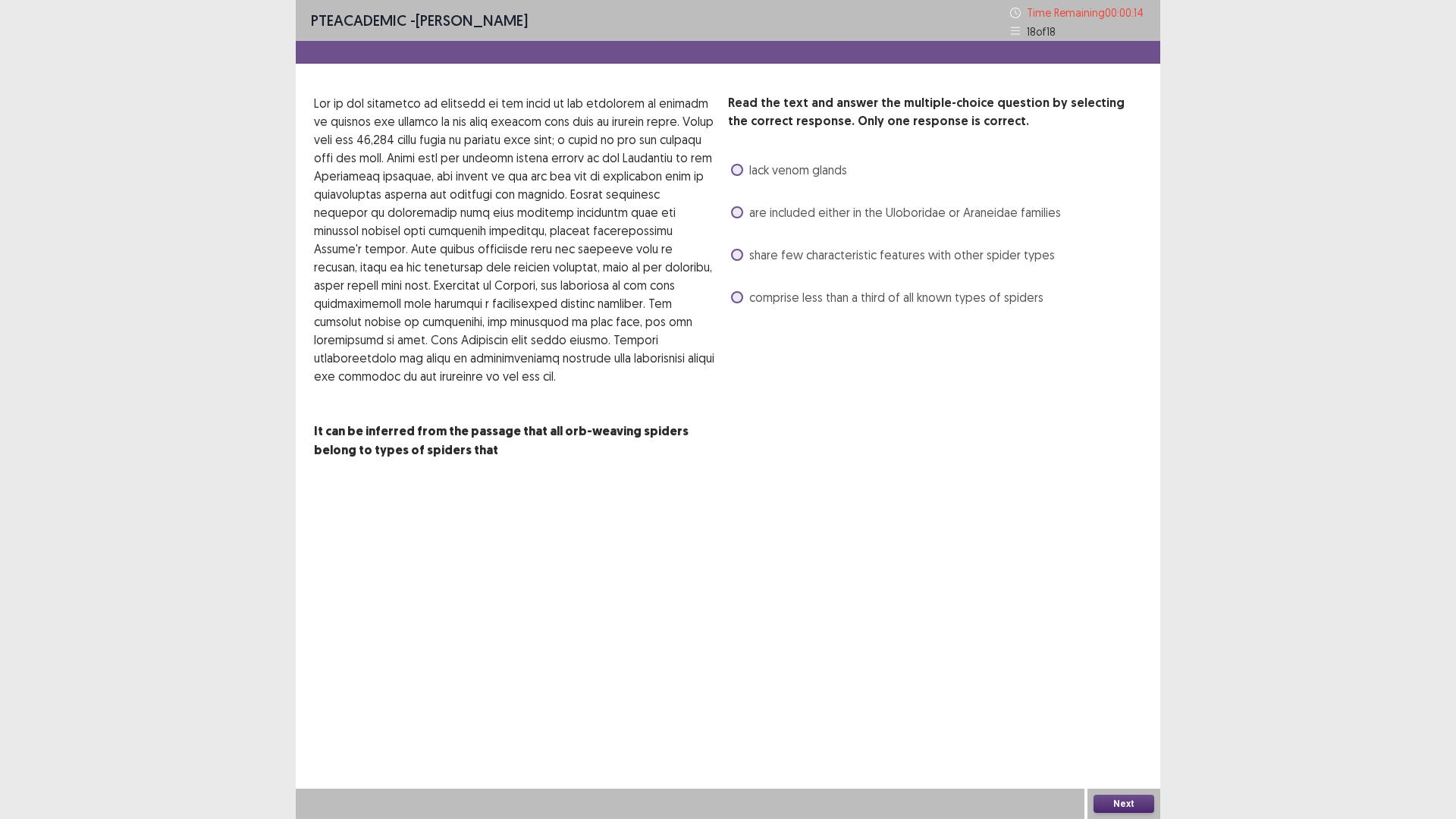
click at [743, 214] on label "are included either in the Uloboridae or Araneidae families" at bounding box center [896, 212] width 330 height 19
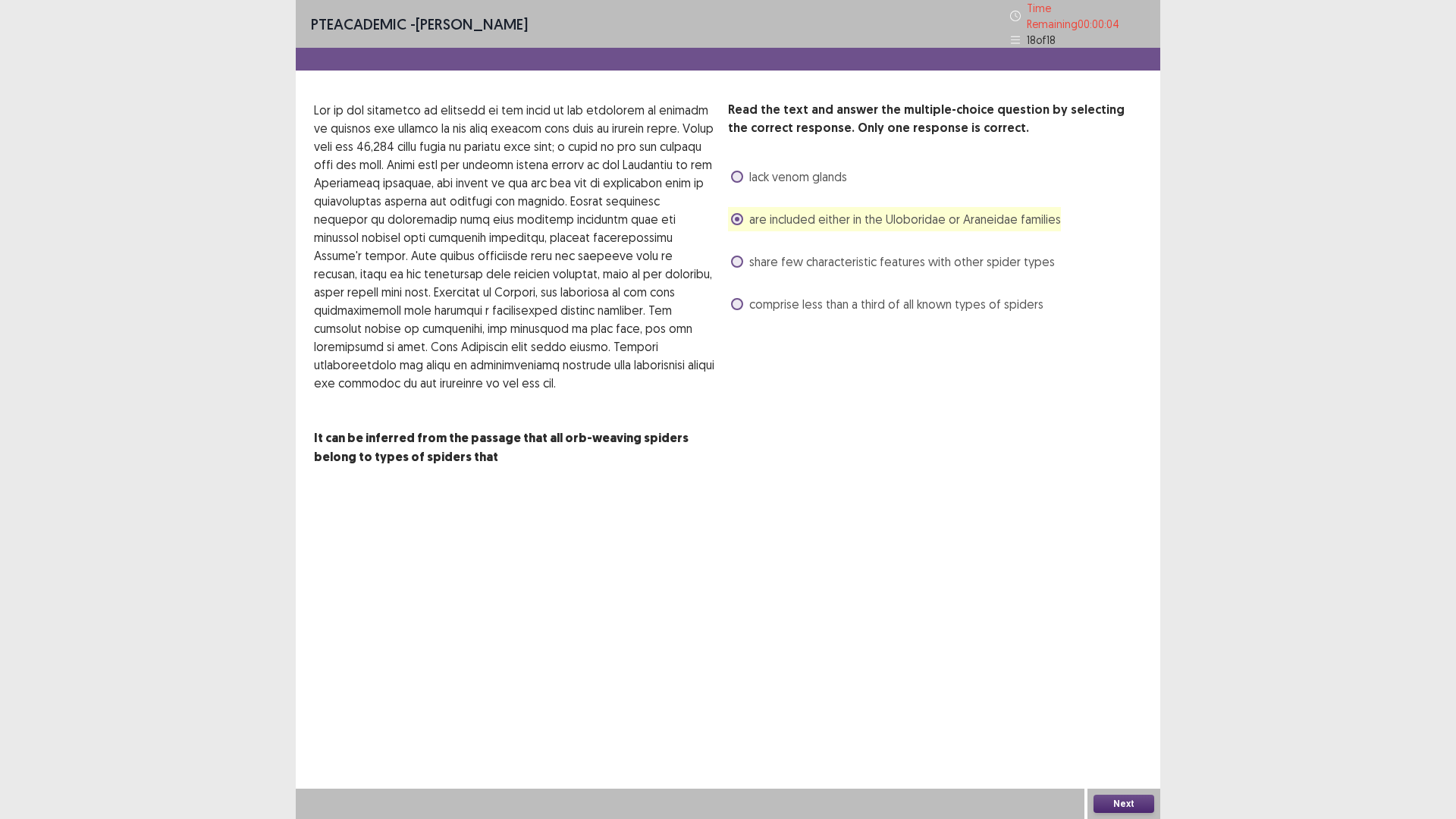
click at [1108, 715] on button "Next" at bounding box center [1124, 804] width 60 height 19
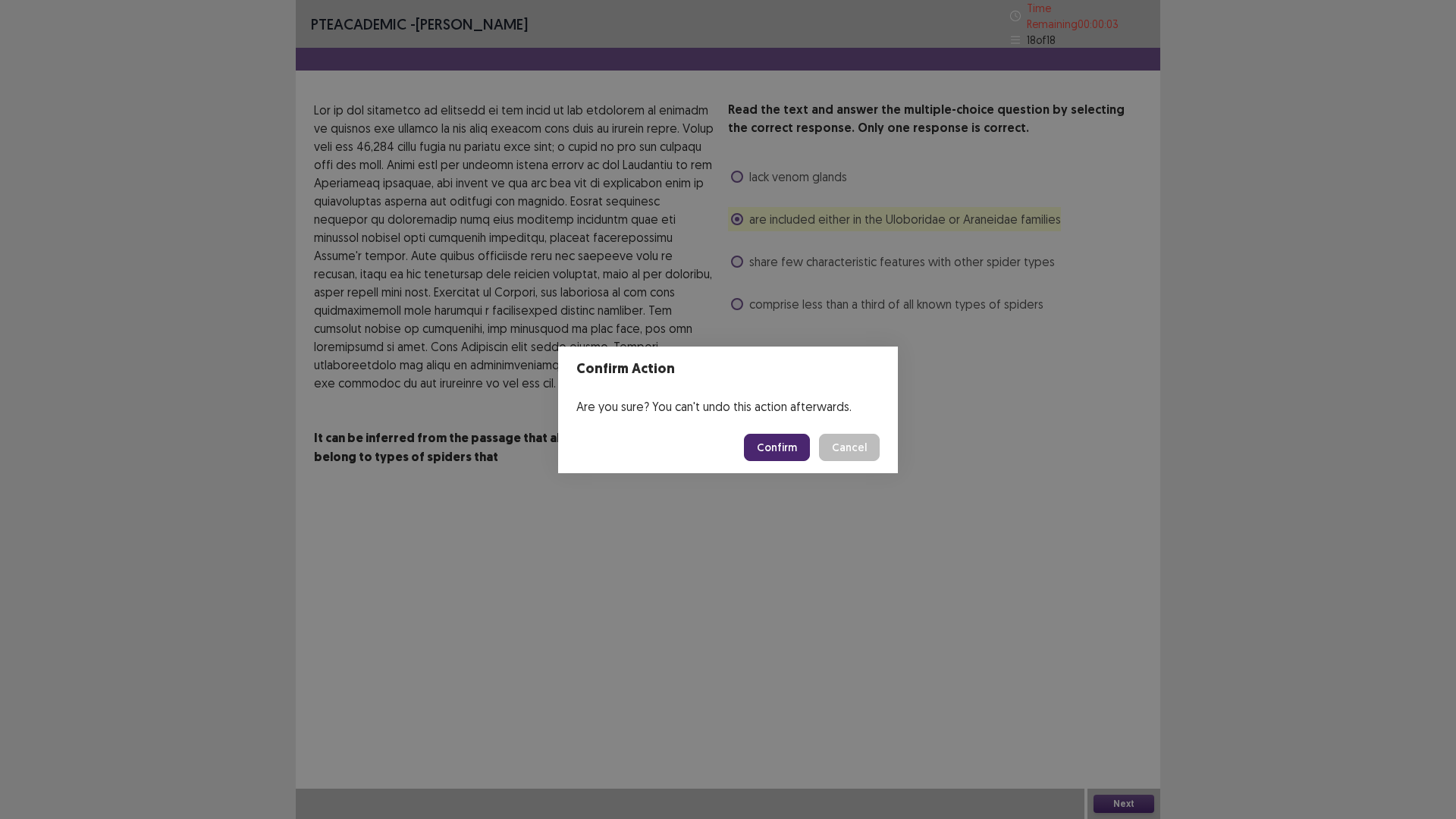
click at [776, 453] on button "Confirm" at bounding box center [776, 447] width 66 height 27
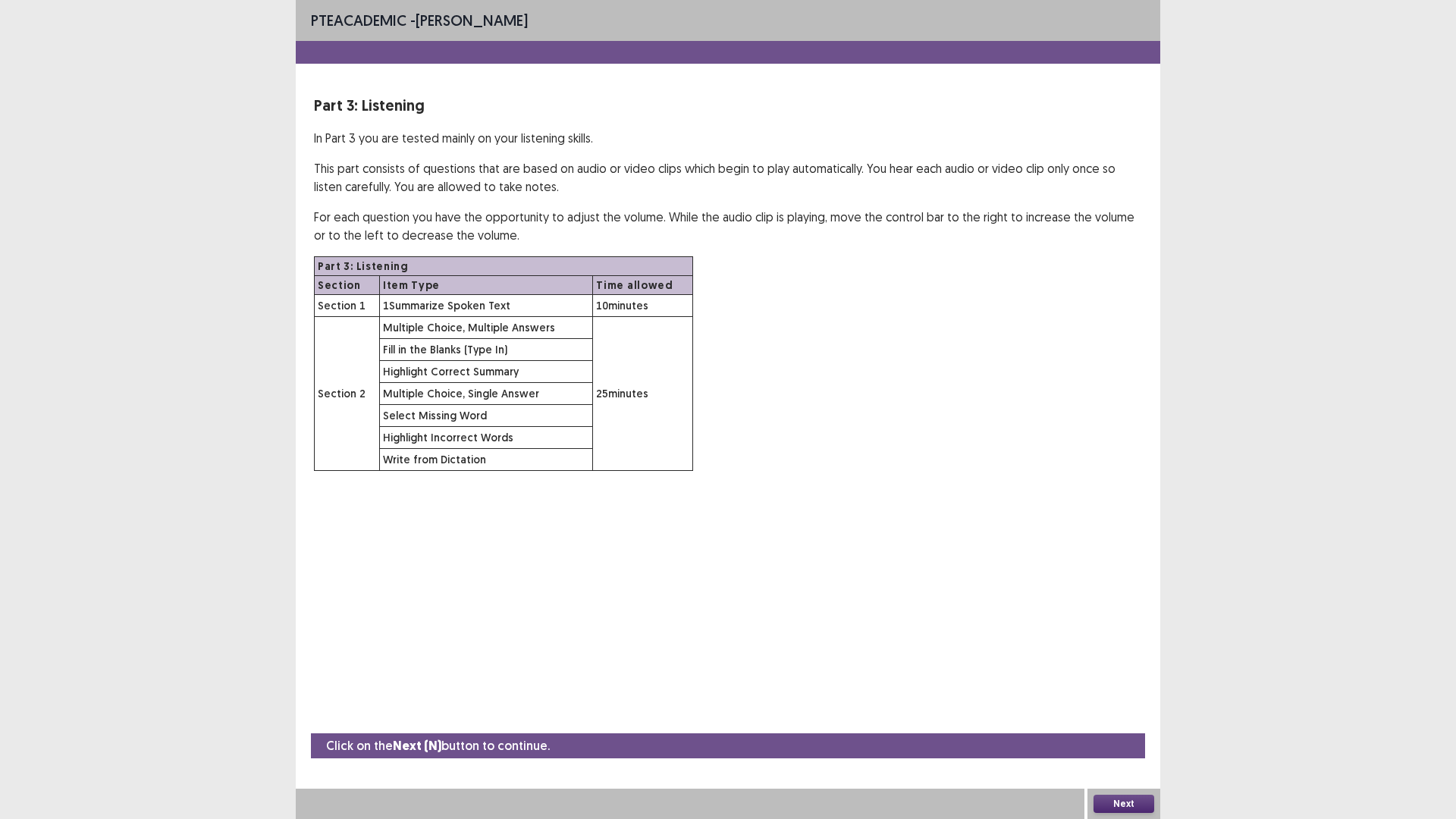
click at [1119, 715] on button "Next" at bounding box center [1124, 804] width 60 height 19
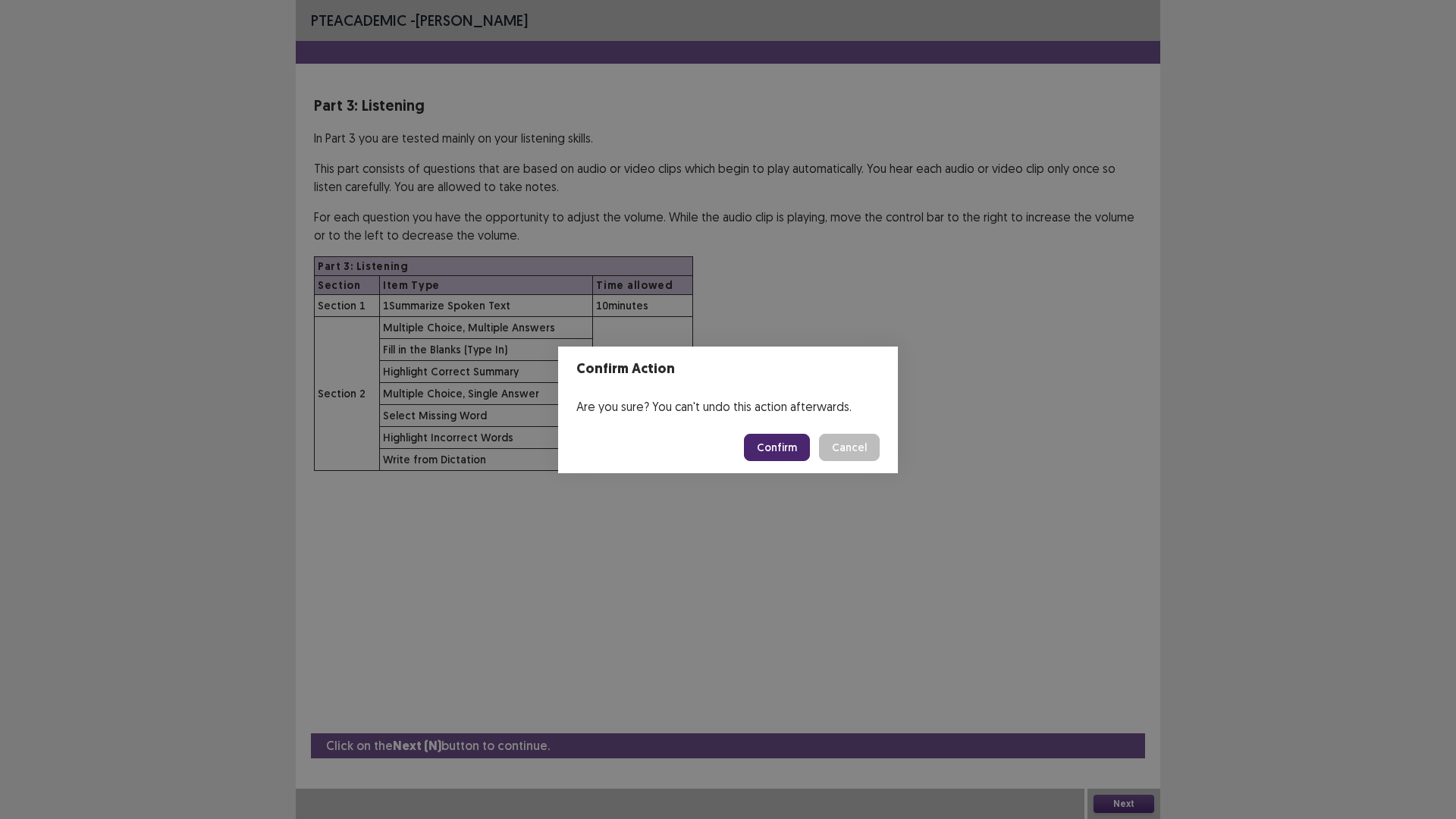
click at [764, 449] on button "Confirm" at bounding box center [776, 447] width 66 height 27
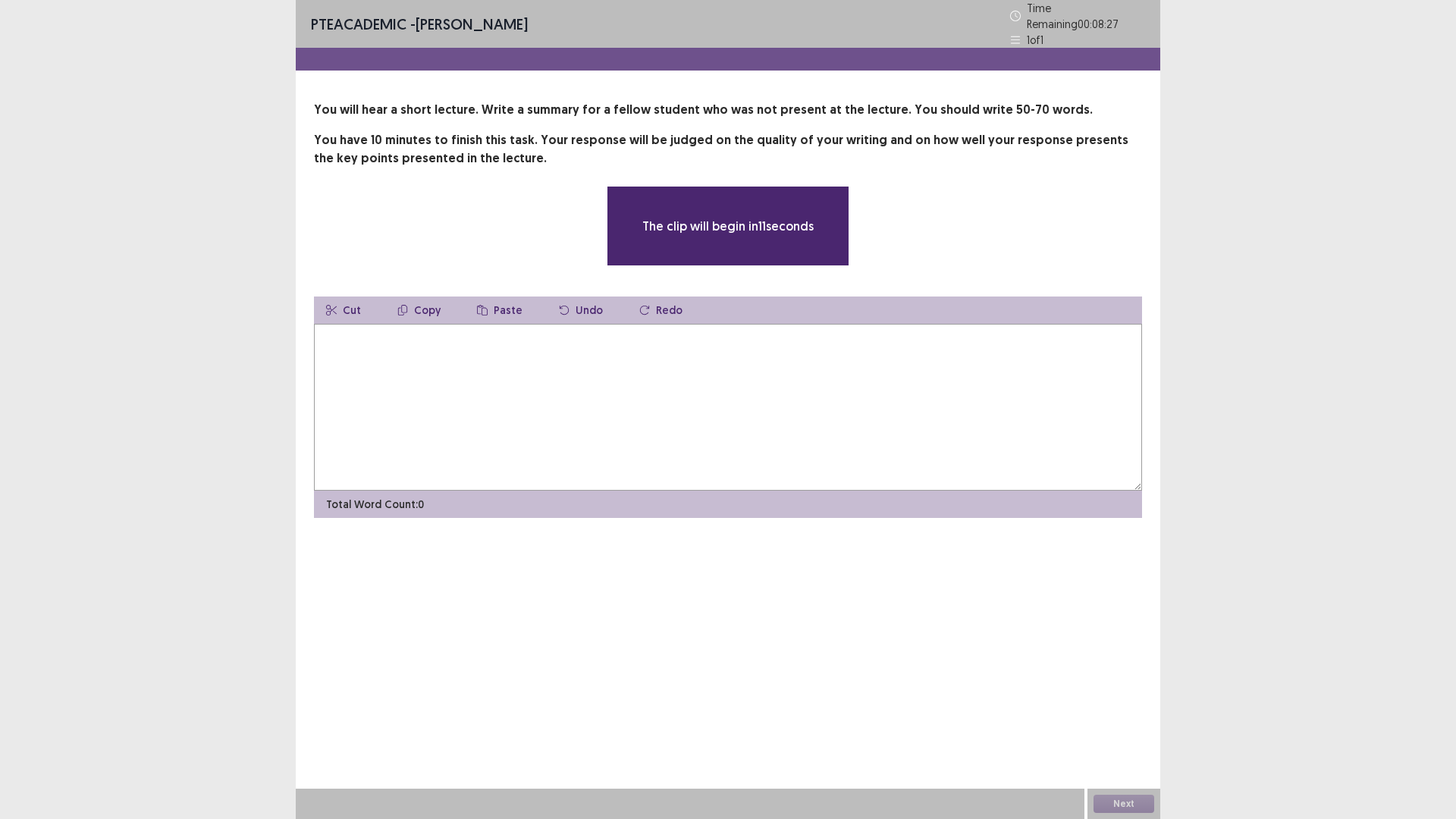
click at [553, 358] on textarea at bounding box center [727, 407] width 828 height 167
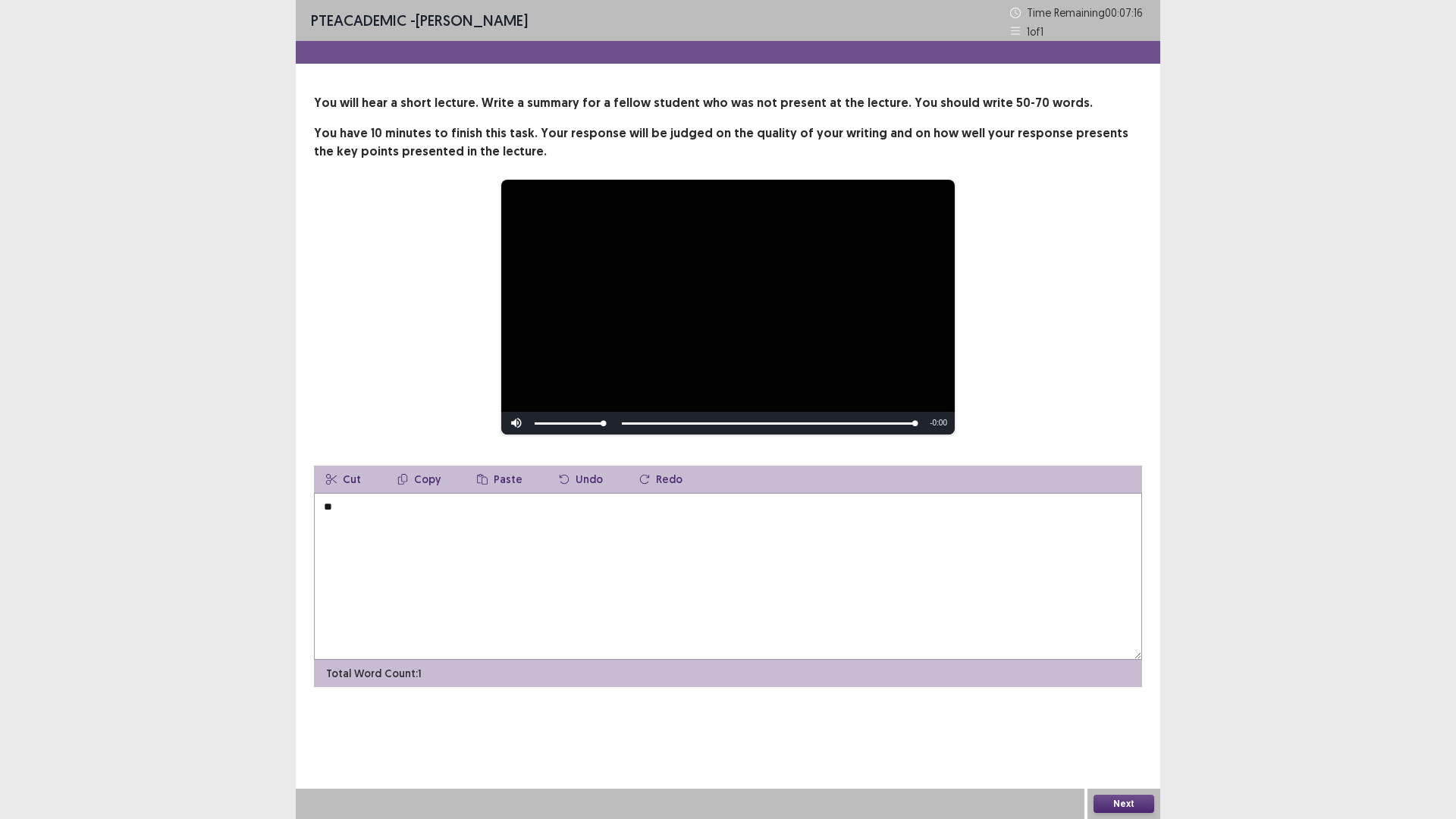
type textarea "*"
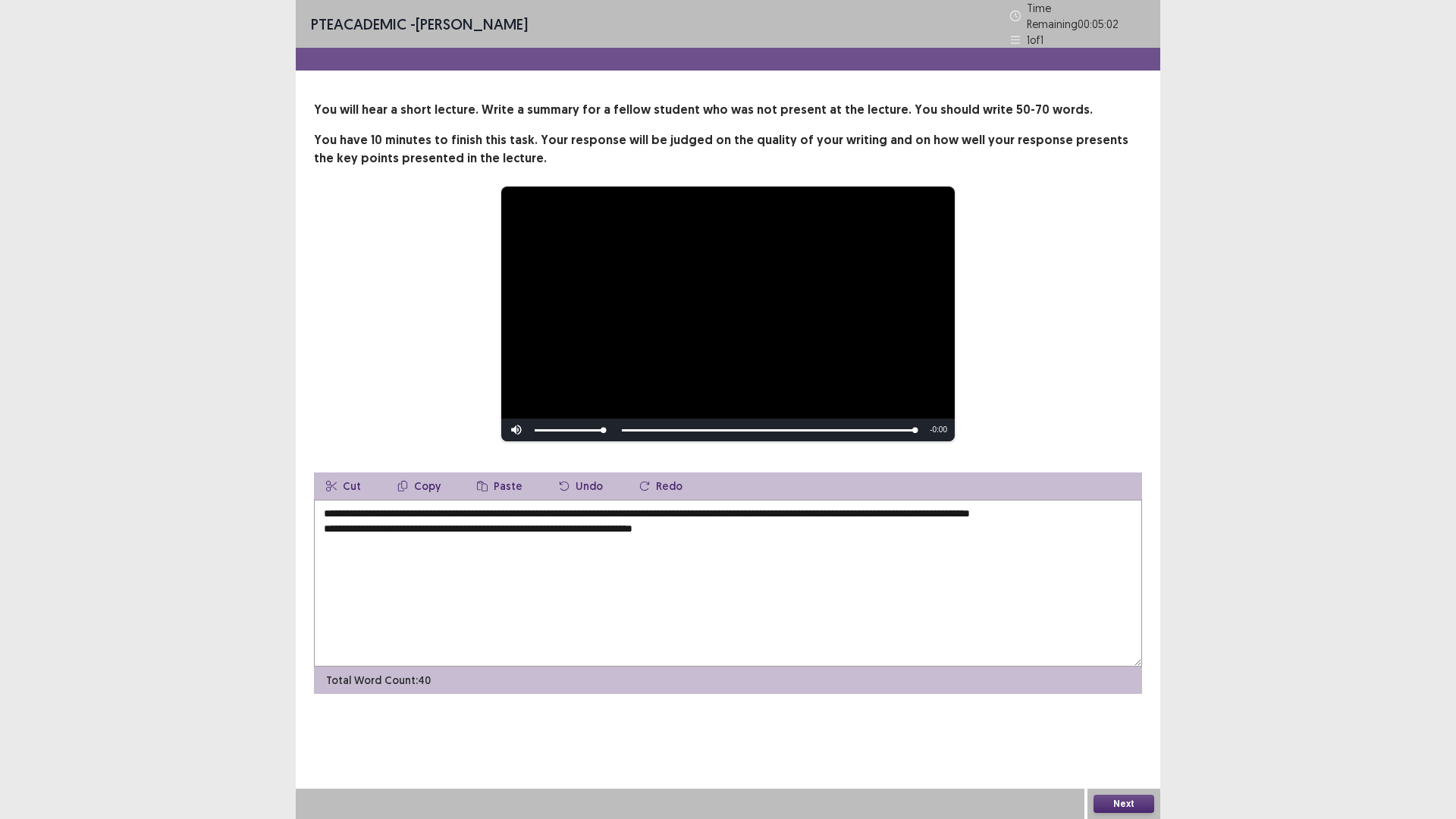
click at [660, 526] on textarea "**********" at bounding box center [727, 583] width 828 height 167
click at [754, 532] on textarea "**********" at bounding box center [727, 583] width 828 height 167
drag, startPoint x: 890, startPoint y: 522, endPoint x: 1062, endPoint y: 543, distance: 173.3
click at [1062, 543] on textarea "**********" at bounding box center [727, 583] width 828 height 167
click at [855, 526] on textarea "**********" at bounding box center [727, 583] width 828 height 167
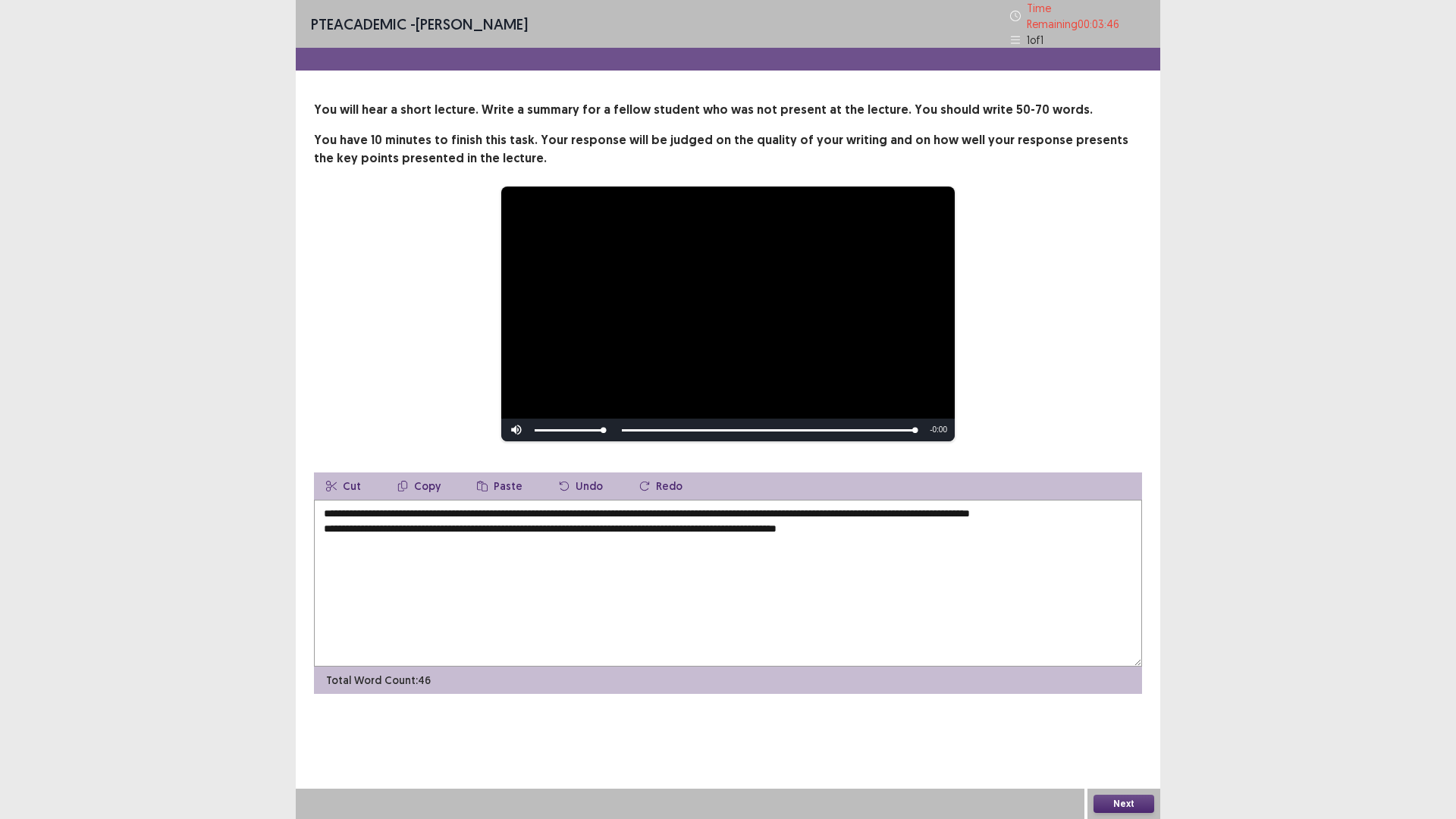
paste textarea "**********"
click at [854, 526] on textarea "**********" at bounding box center [727, 583] width 828 height 167
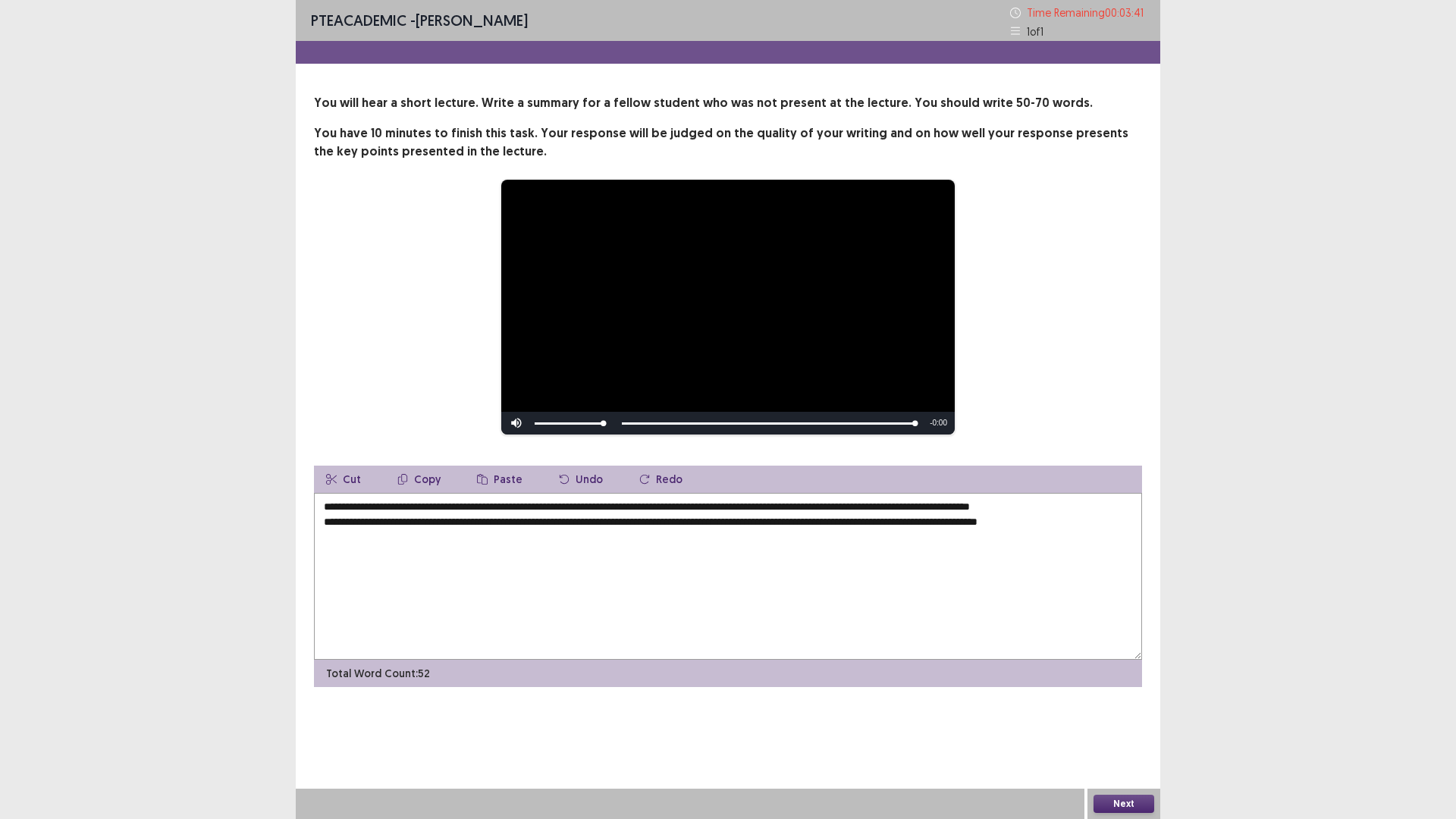
click at [1126, 532] on textarea "**********" at bounding box center [727, 576] width 828 height 167
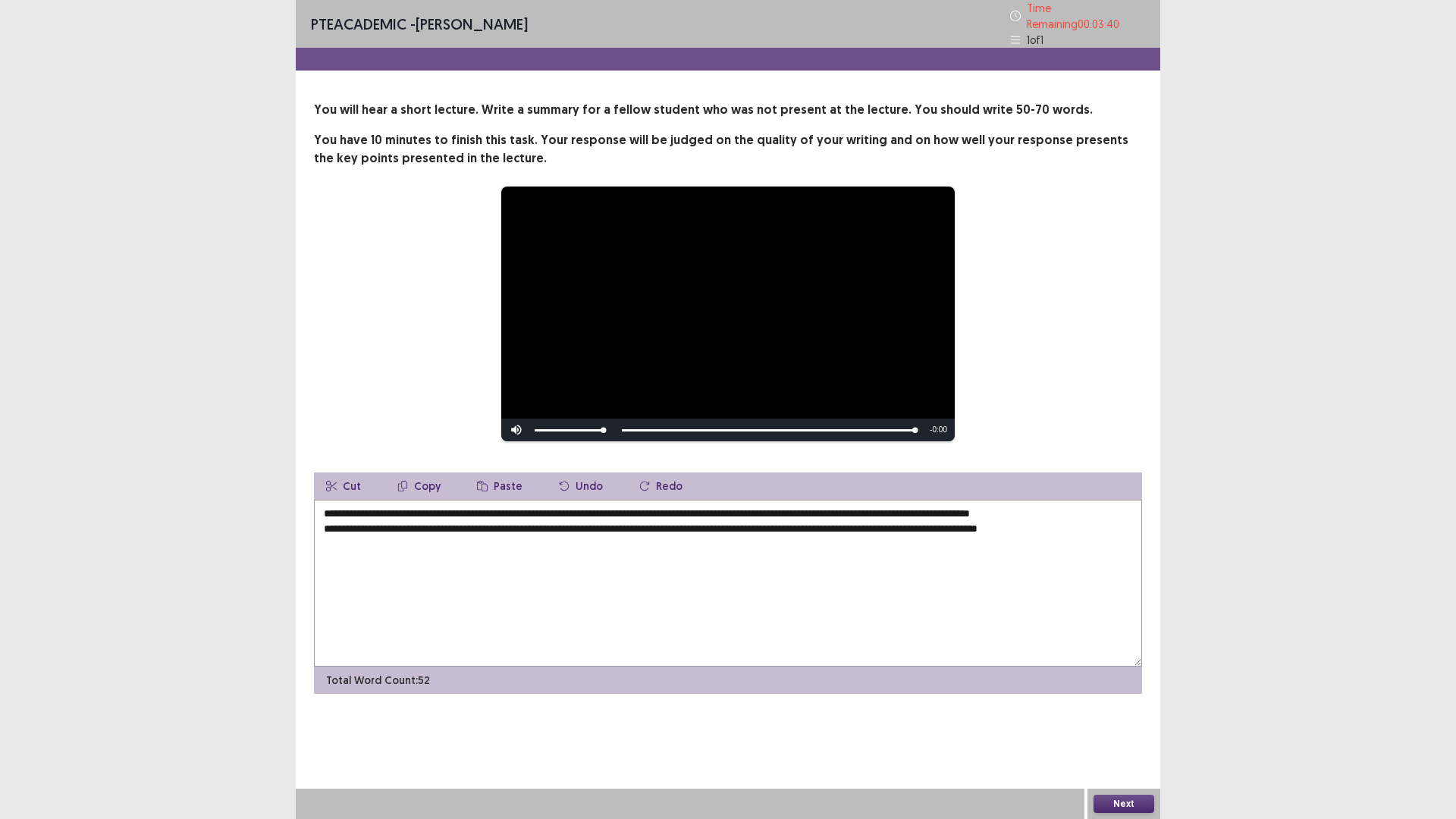
click at [1126, 528] on textarea "**********" at bounding box center [727, 583] width 828 height 167
click at [407, 549] on textarea "**********" at bounding box center [727, 583] width 828 height 167
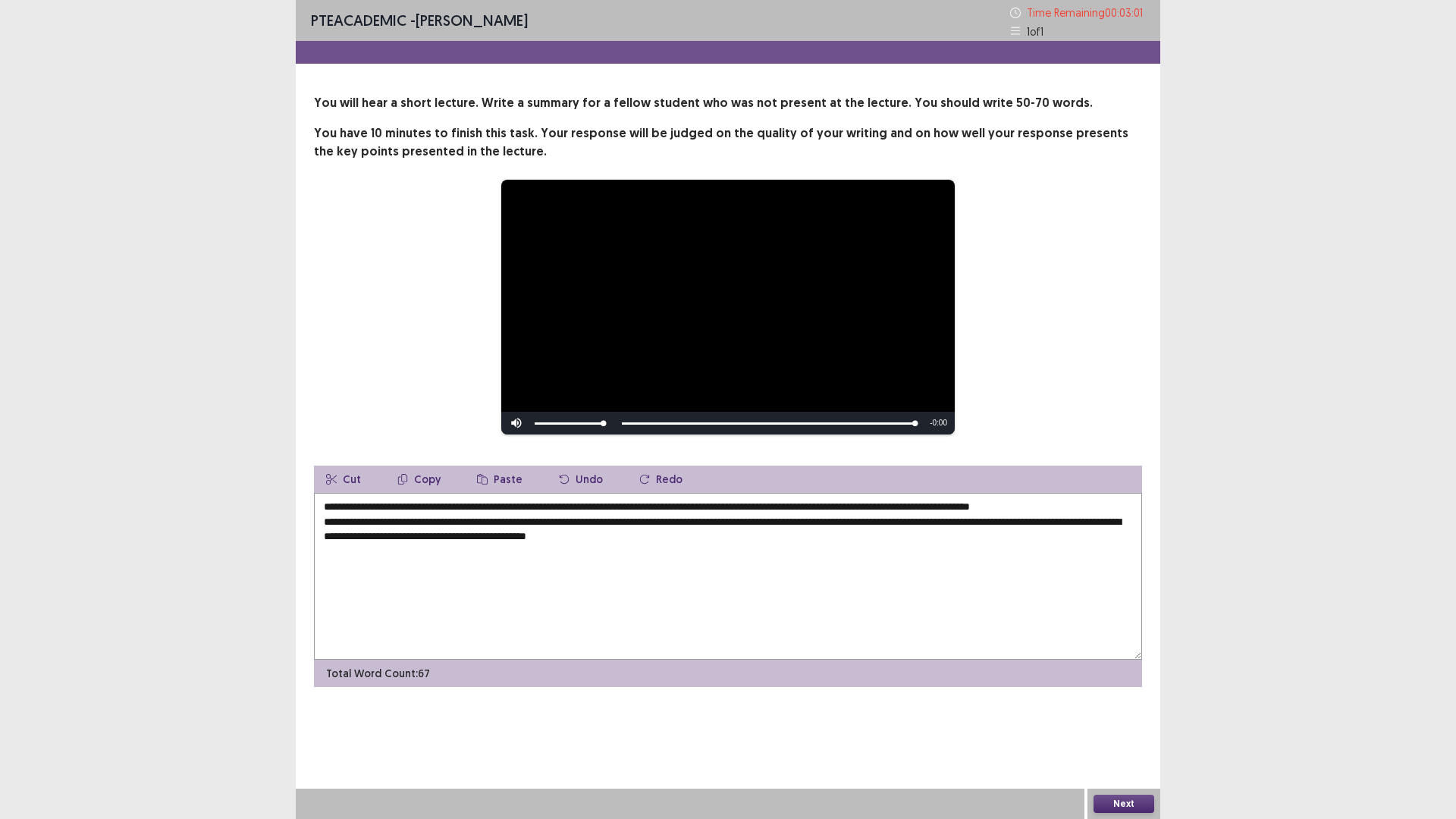
drag, startPoint x: 692, startPoint y: 539, endPoint x: 834, endPoint y: 552, distance: 142.6
click at [834, 552] on textarea "**********" at bounding box center [727, 576] width 828 height 167
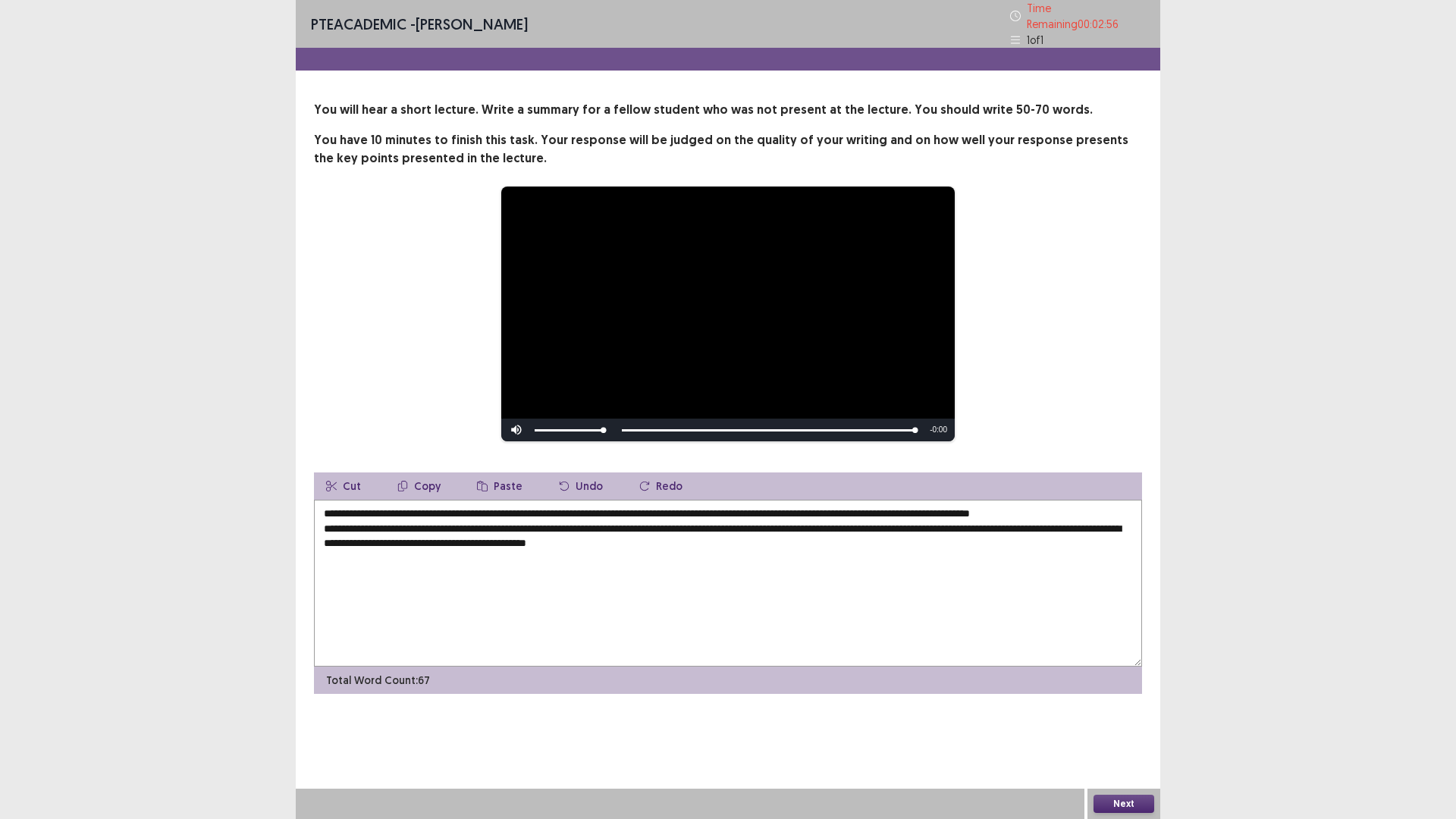
drag, startPoint x: 557, startPoint y: 540, endPoint x: 806, endPoint y: 552, distance: 249.3
click at [803, 552] on textarea "**********" at bounding box center [727, 583] width 828 height 167
click at [966, 508] on textarea "**********" at bounding box center [727, 583] width 828 height 167
click at [988, 508] on textarea "**********" at bounding box center [727, 583] width 828 height 167
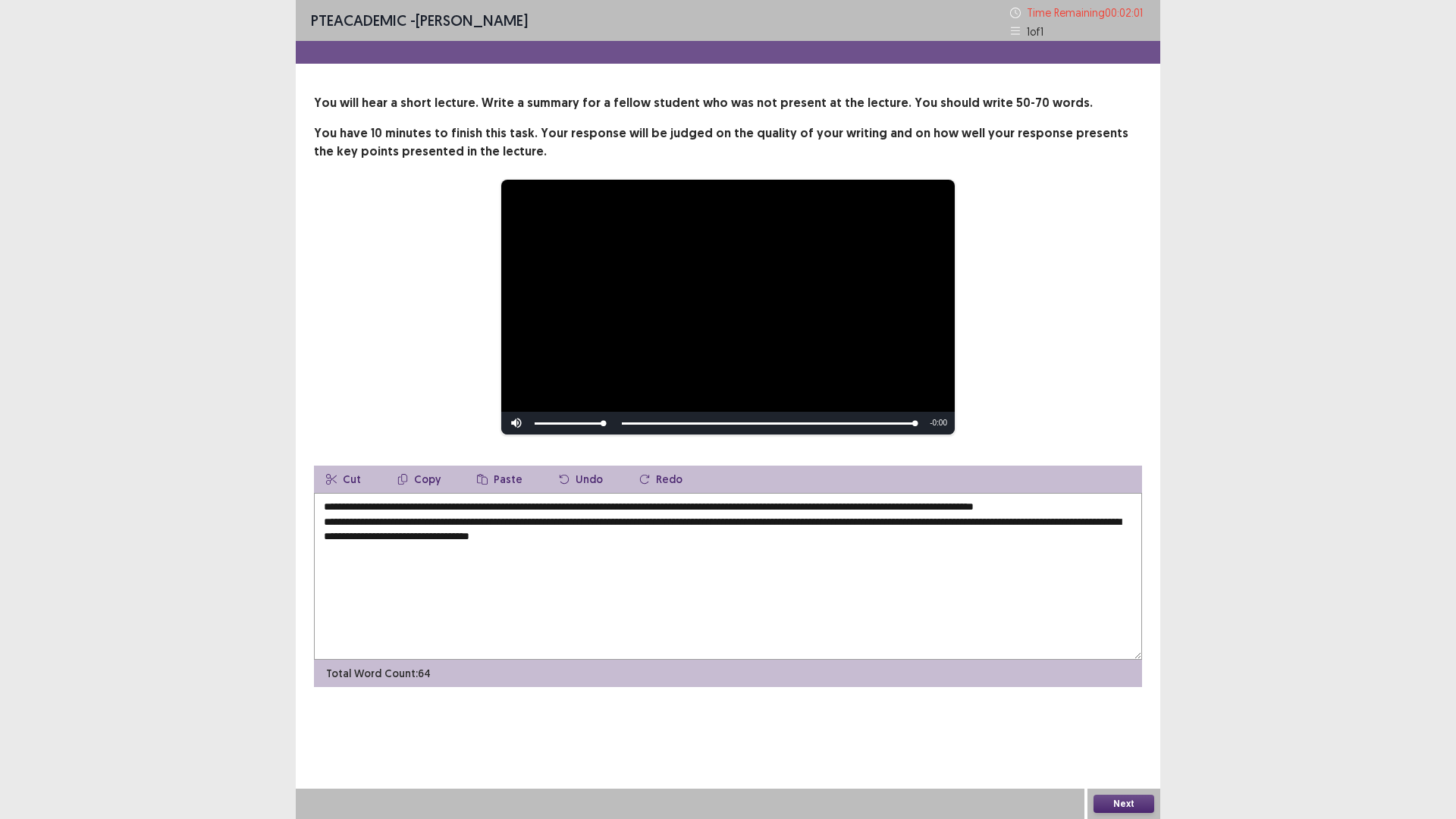
click at [1118, 508] on textarea "**********" at bounding box center [727, 576] width 828 height 167
click at [328, 539] on textarea "**********" at bounding box center [727, 576] width 828 height 167
click at [685, 542] on textarea "**********" at bounding box center [727, 576] width 828 height 167
click at [900, 541] on textarea "**********" at bounding box center [727, 576] width 828 height 167
drag, startPoint x: 869, startPoint y: 539, endPoint x: 900, endPoint y: 542, distance: 31.1
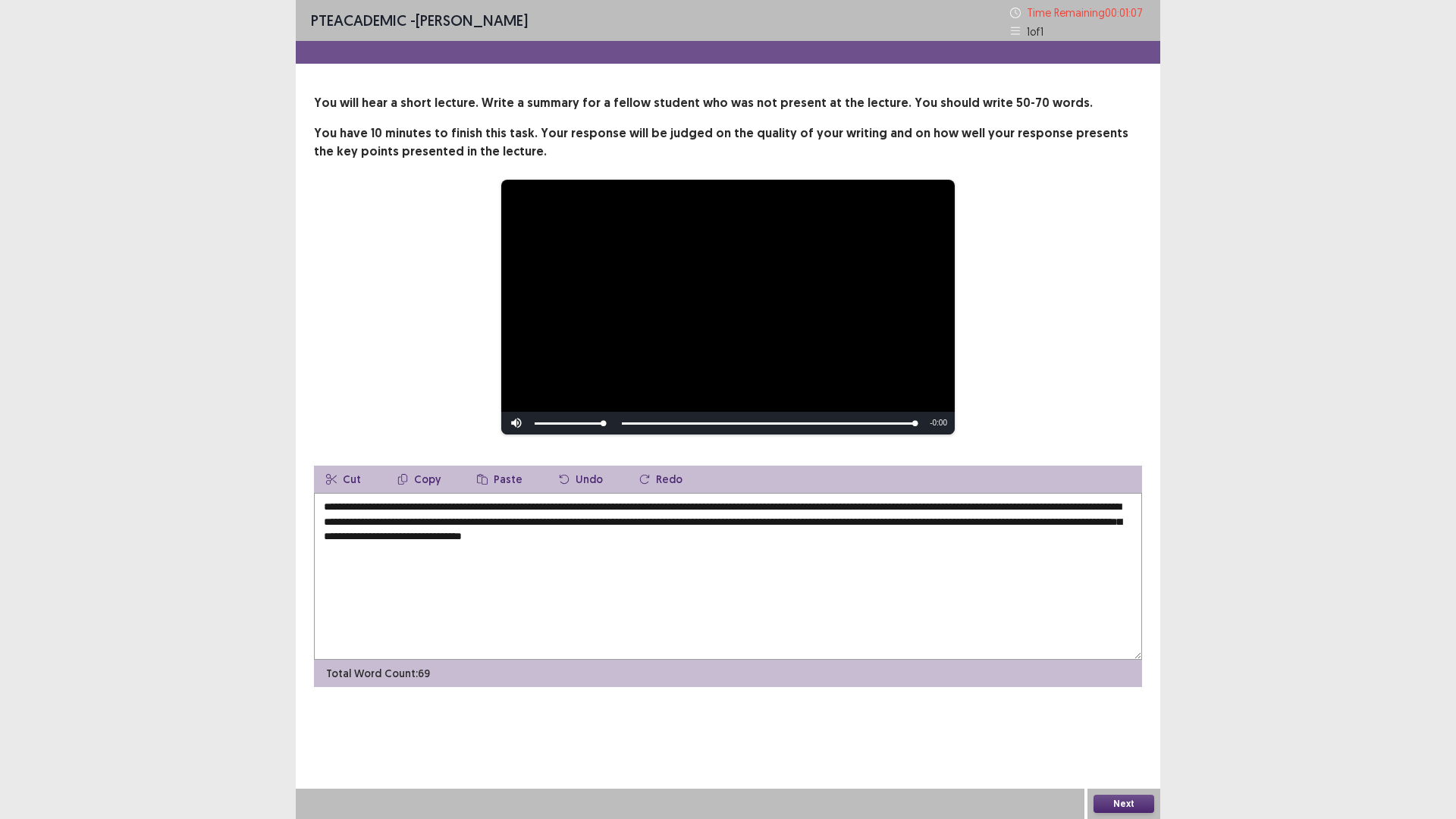
click at [900, 542] on textarea "**********" at bounding box center [727, 576] width 828 height 167
click at [845, 608] on textarea "**********" at bounding box center [727, 576] width 828 height 167
type textarea "**********"
click at [1121, 715] on button "Next" at bounding box center [1124, 804] width 60 height 19
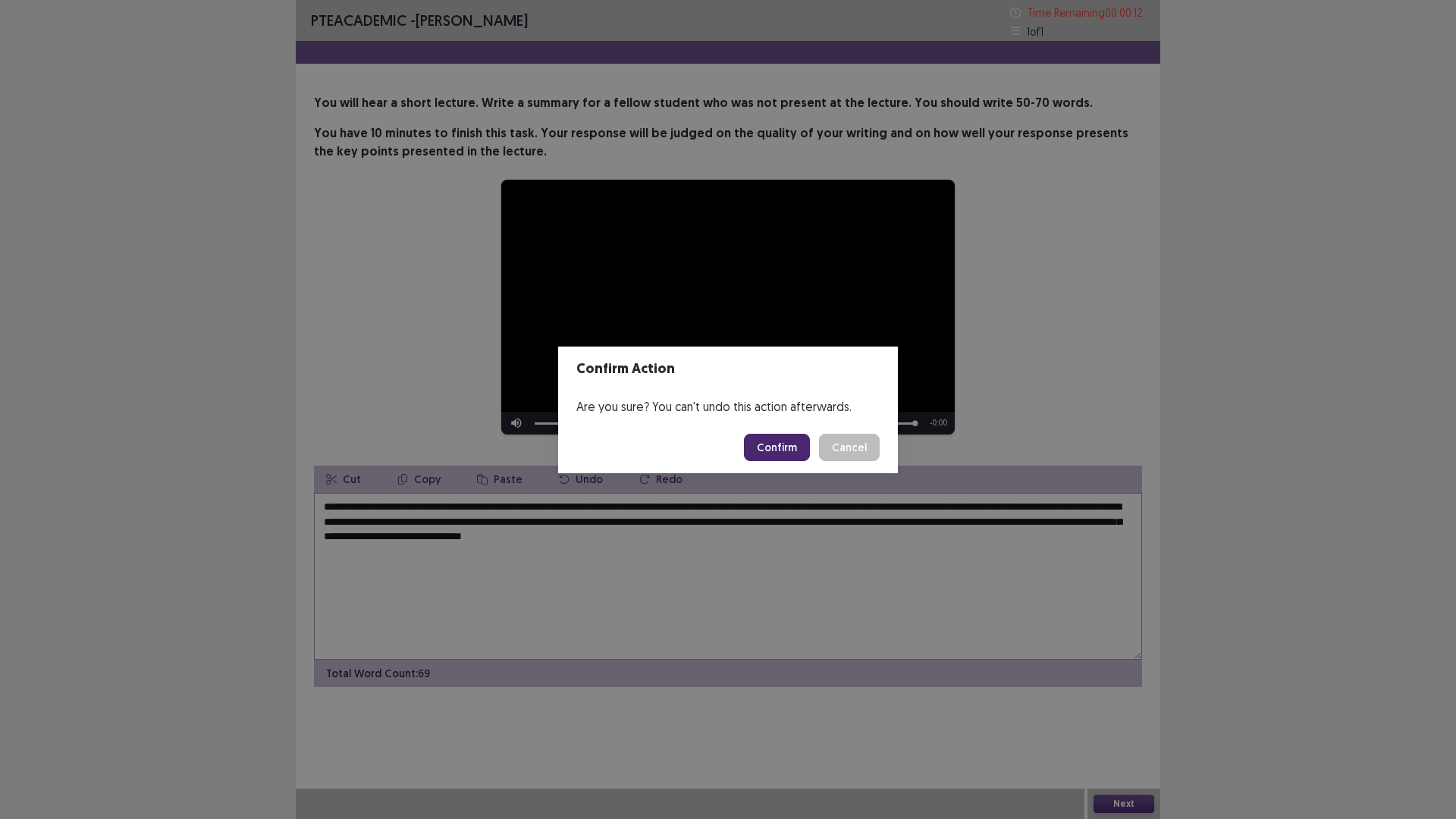
click at [767, 433] on button "Confirm" at bounding box center [776, 447] width 66 height 27
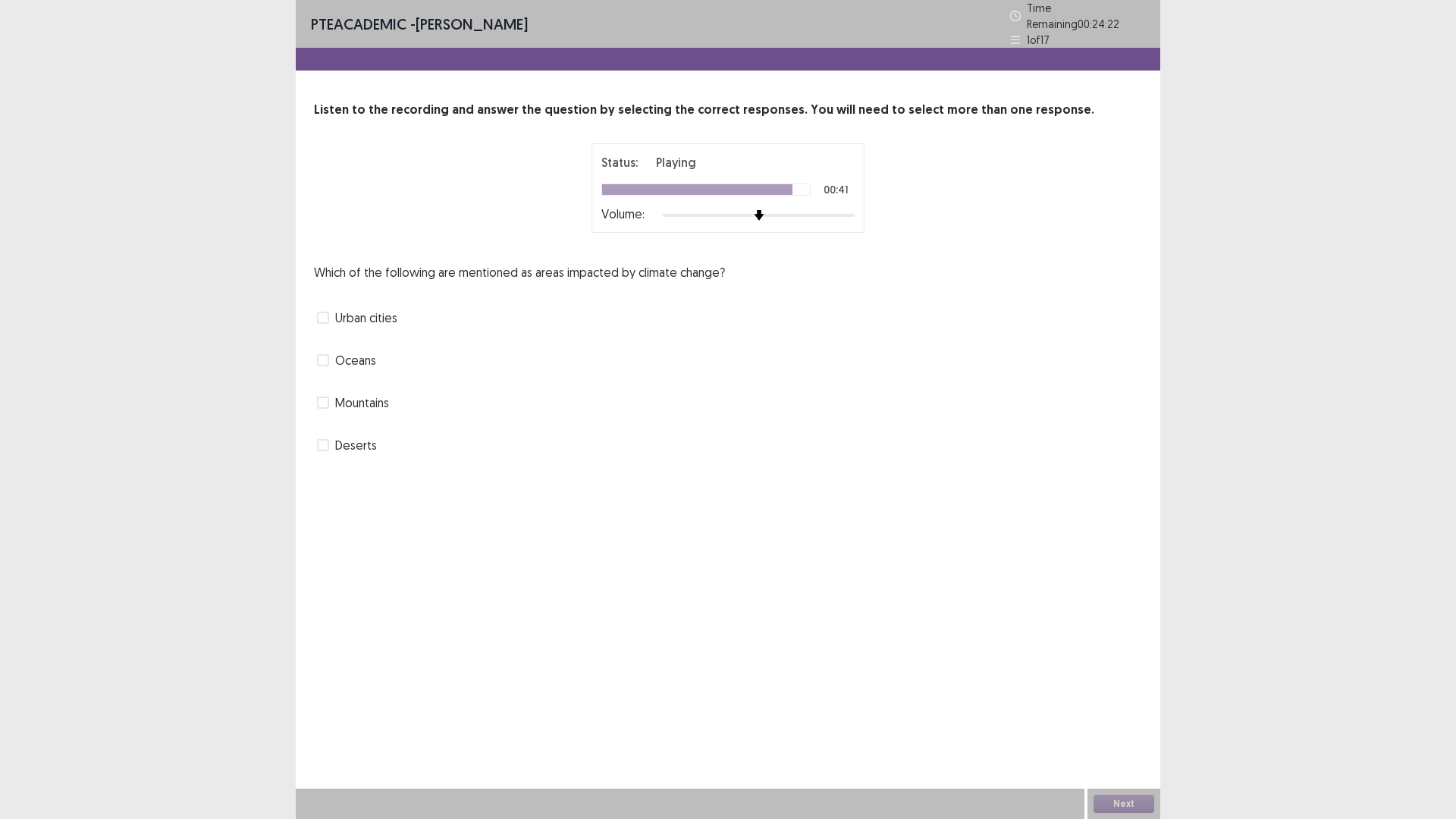
click at [327, 355] on span at bounding box center [323, 360] width 12 height 12
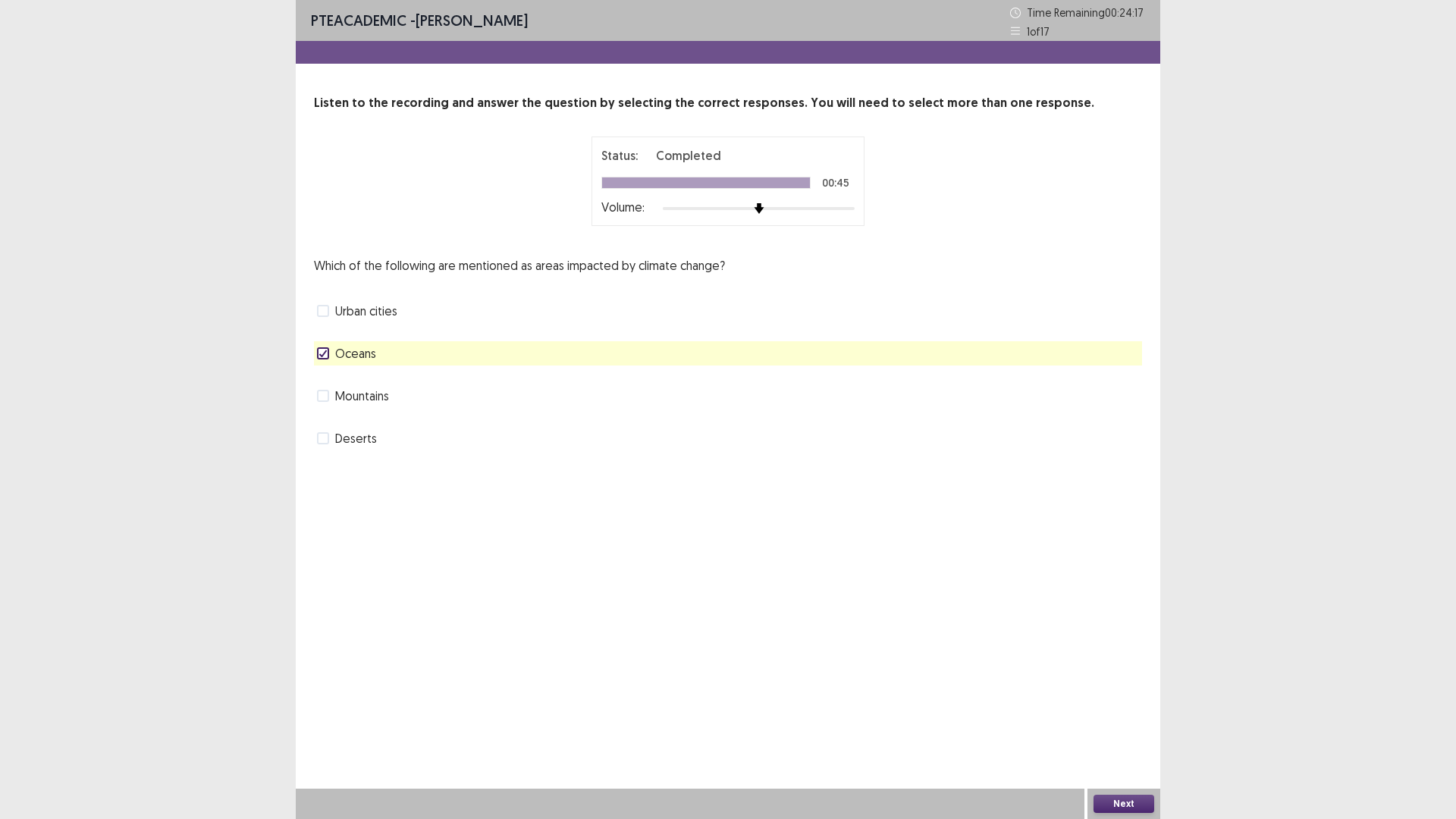
click at [328, 394] on span at bounding box center [323, 396] width 12 height 12
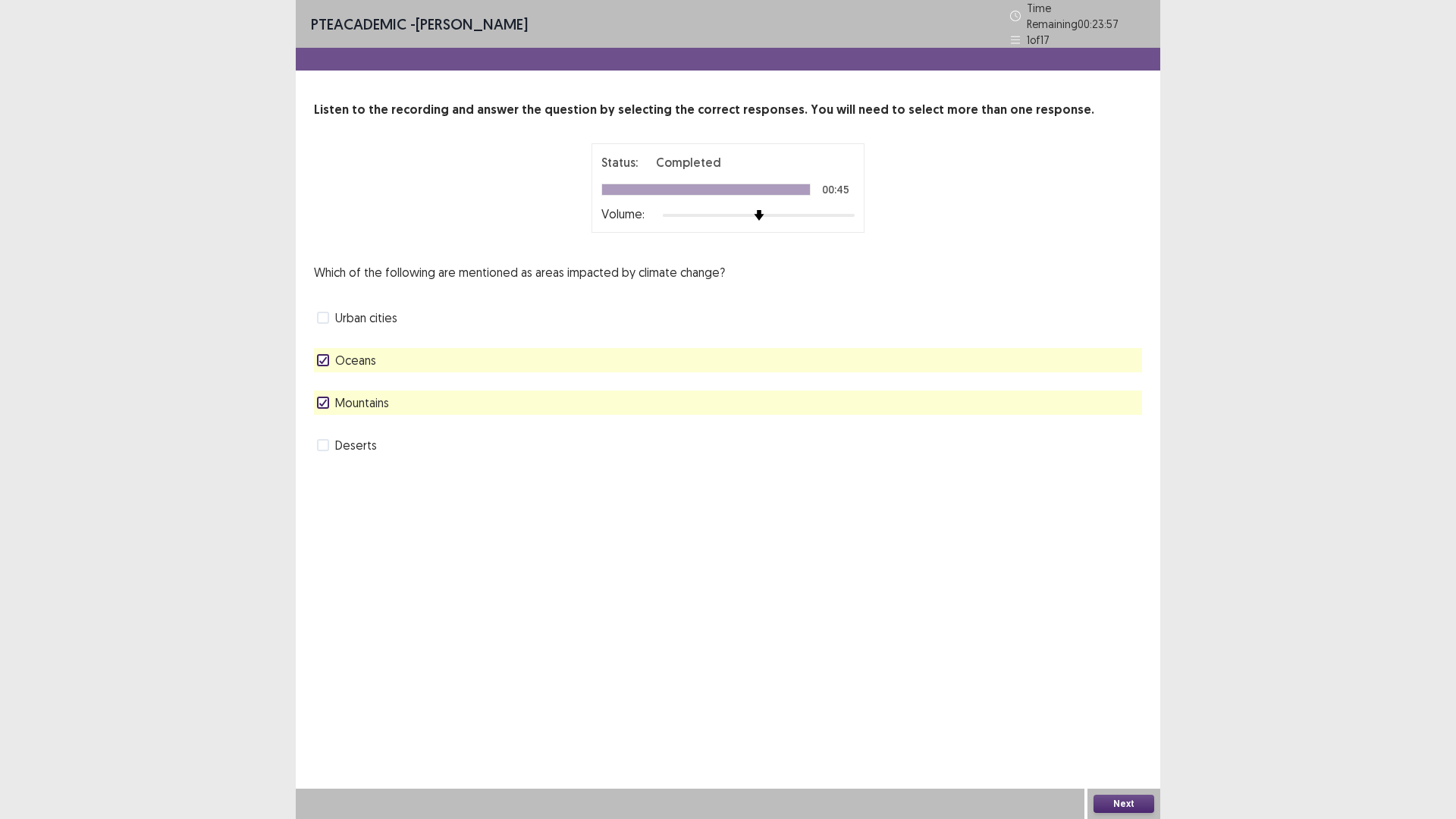
click at [341, 437] on span "Deserts" at bounding box center [356, 445] width 42 height 19
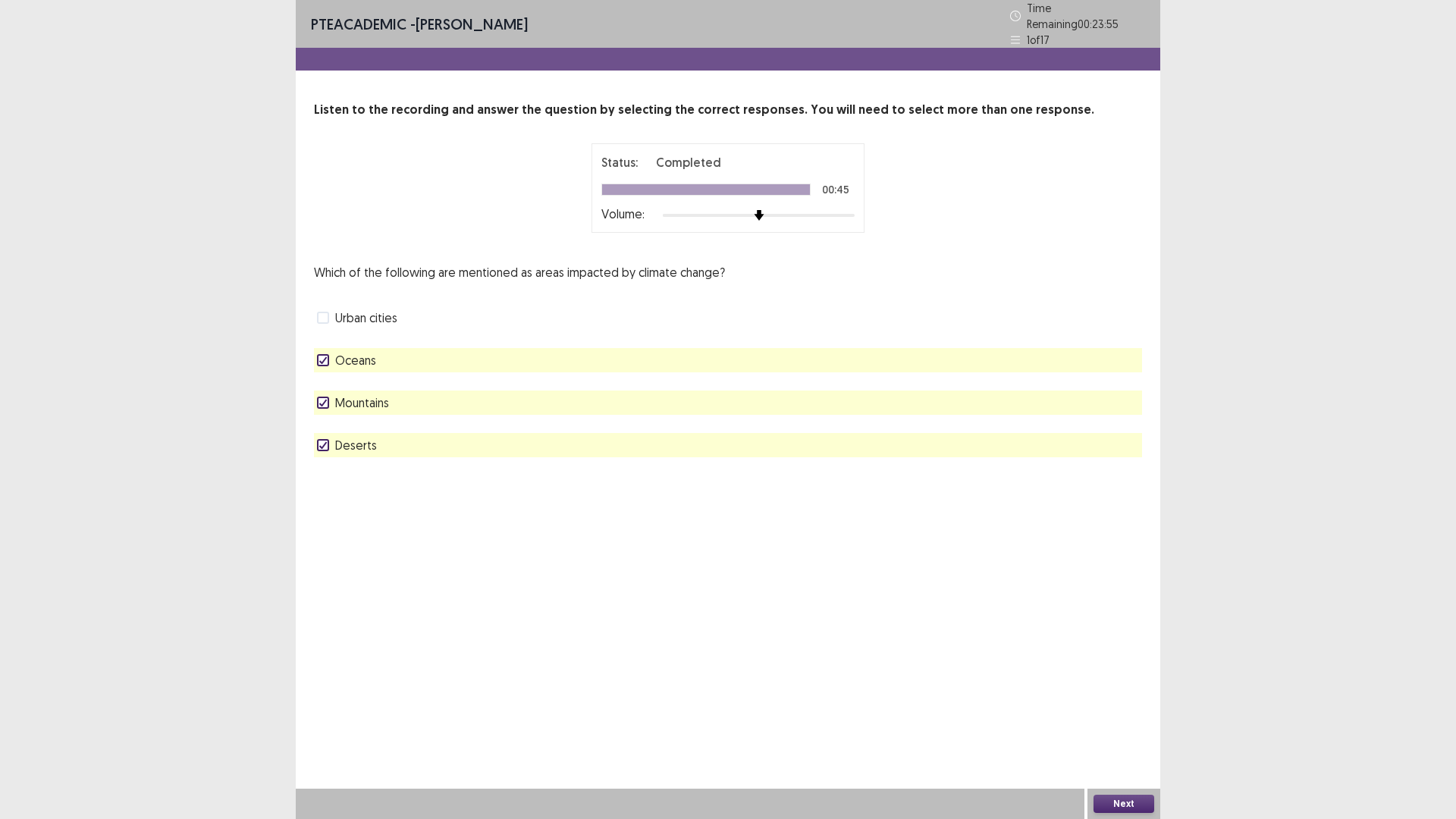
click at [1111, 715] on div "Next" at bounding box center [1124, 803] width 73 height 30
click at [1120, 715] on button "Next" at bounding box center [1124, 804] width 60 height 19
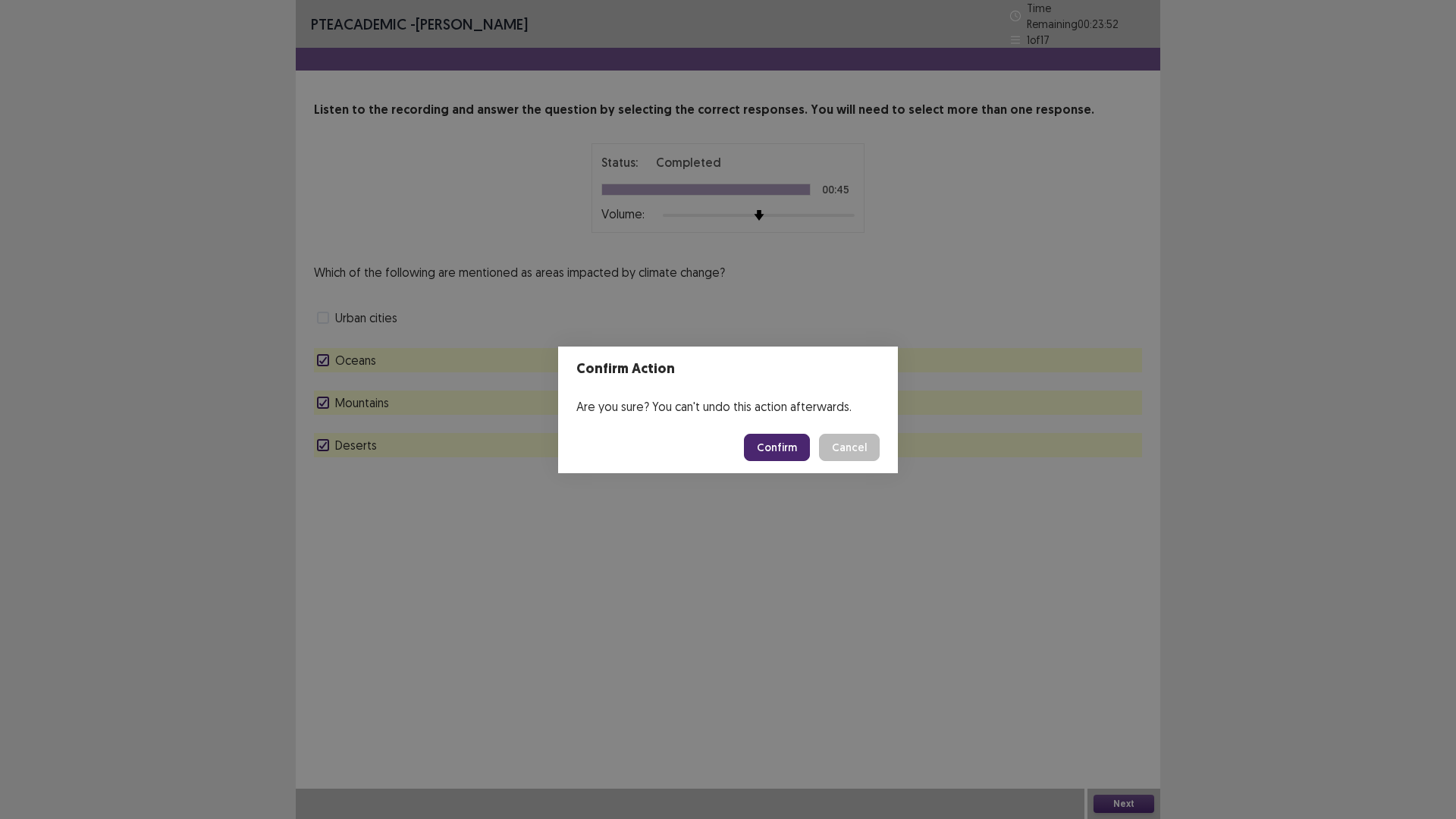
click at [787, 452] on button "Confirm" at bounding box center [776, 447] width 66 height 27
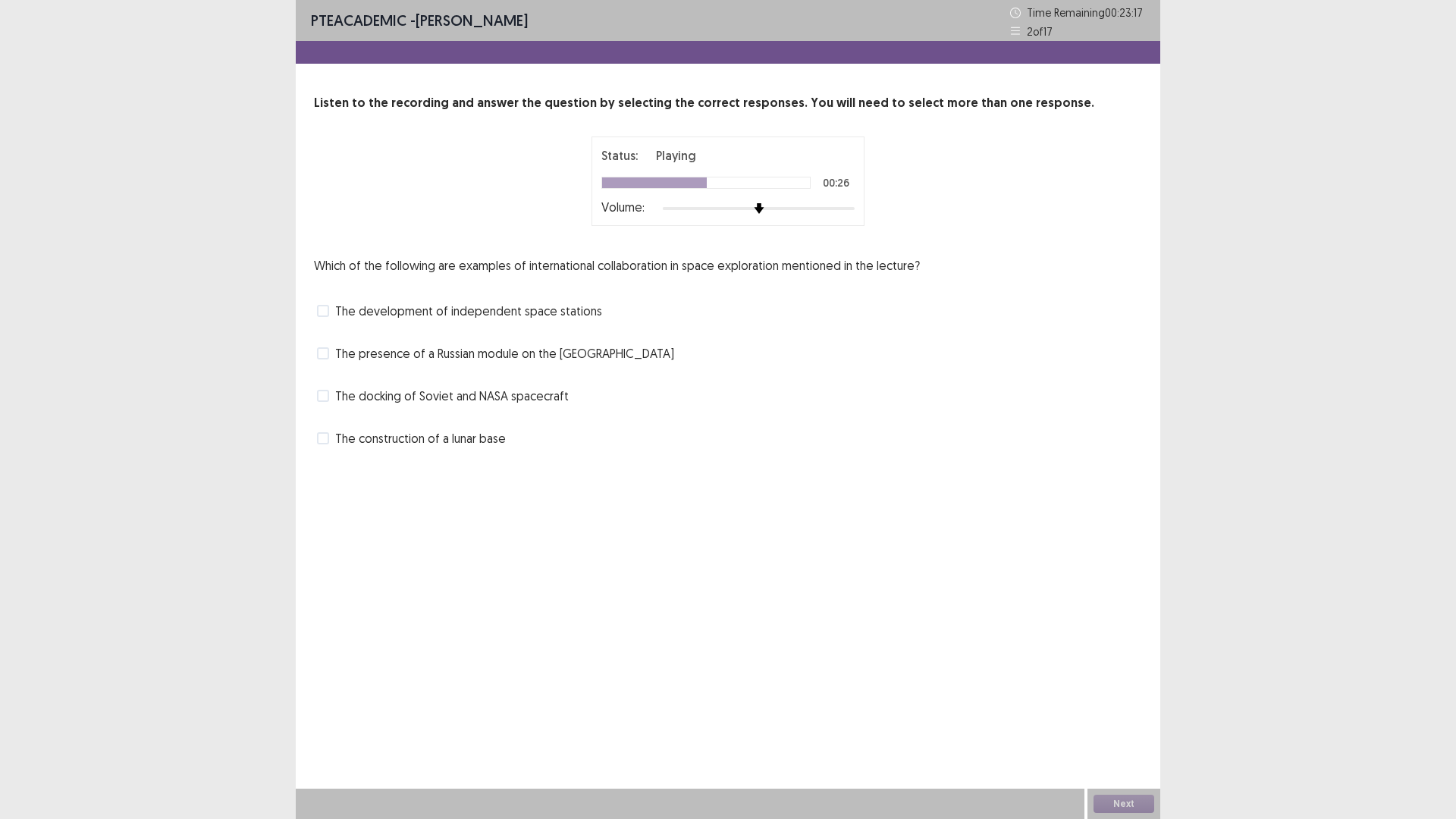
drag, startPoint x: 330, startPoint y: 389, endPoint x: 355, endPoint y: 414, distance: 35.4
click at [331, 389] on label "The docking of Soviet and NASA spacecraft" at bounding box center [443, 396] width 252 height 19
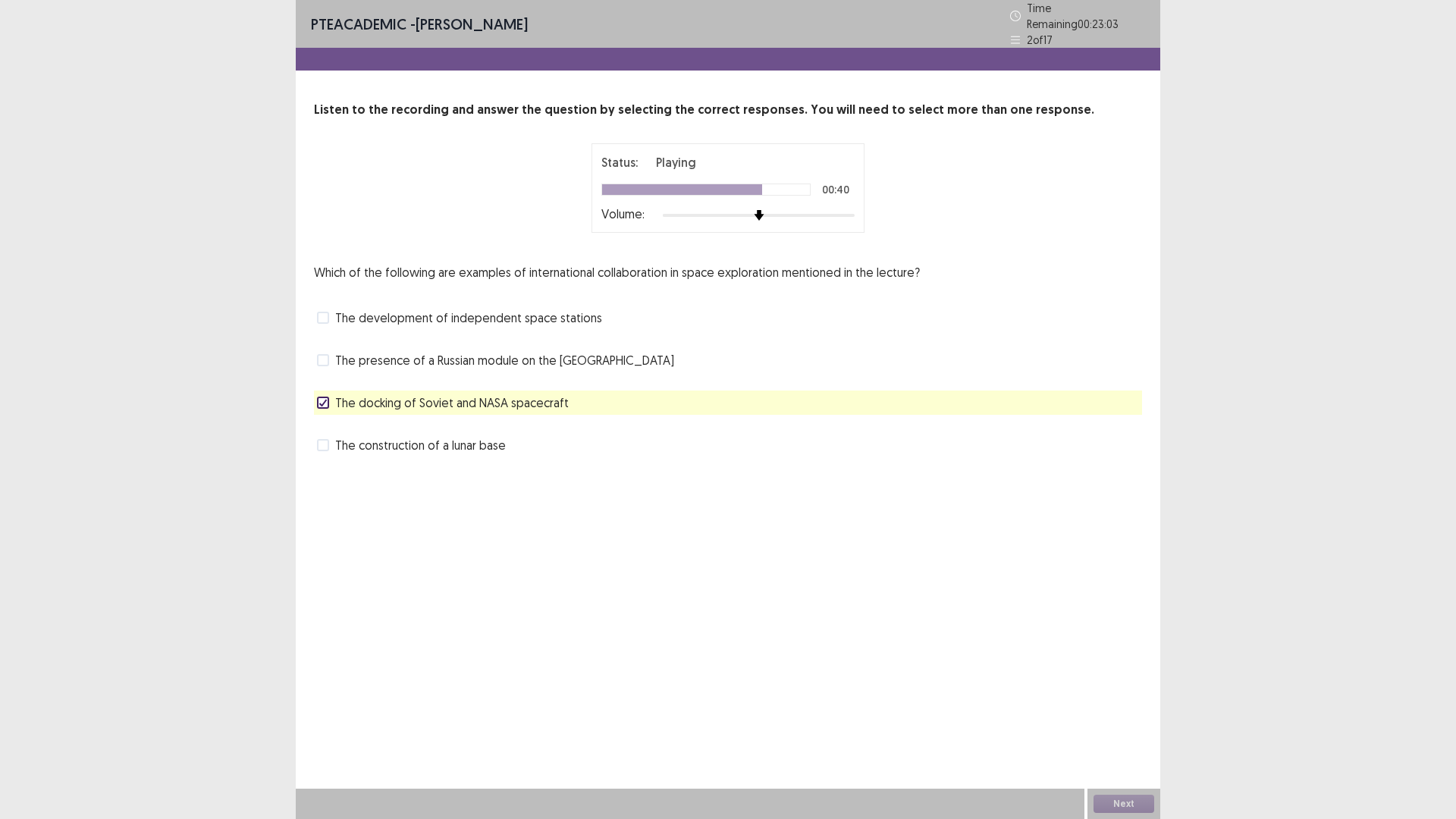
click at [329, 351] on label "The presence of a Russian module on the [GEOGRAPHIC_DATA]" at bounding box center [495, 360] width 357 height 19
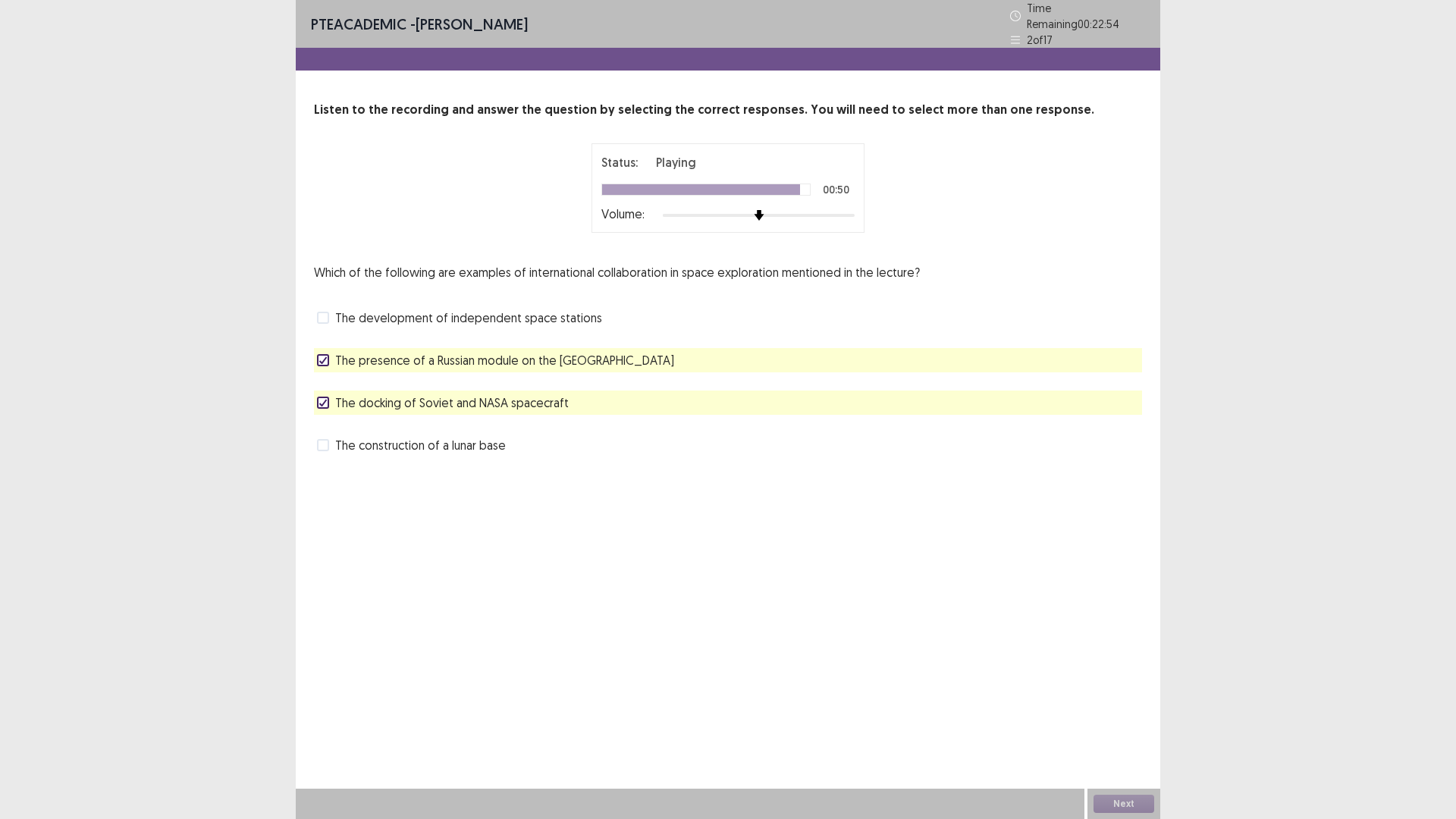
click at [331, 313] on label "The development of independent space stations" at bounding box center [459, 318] width 285 height 19
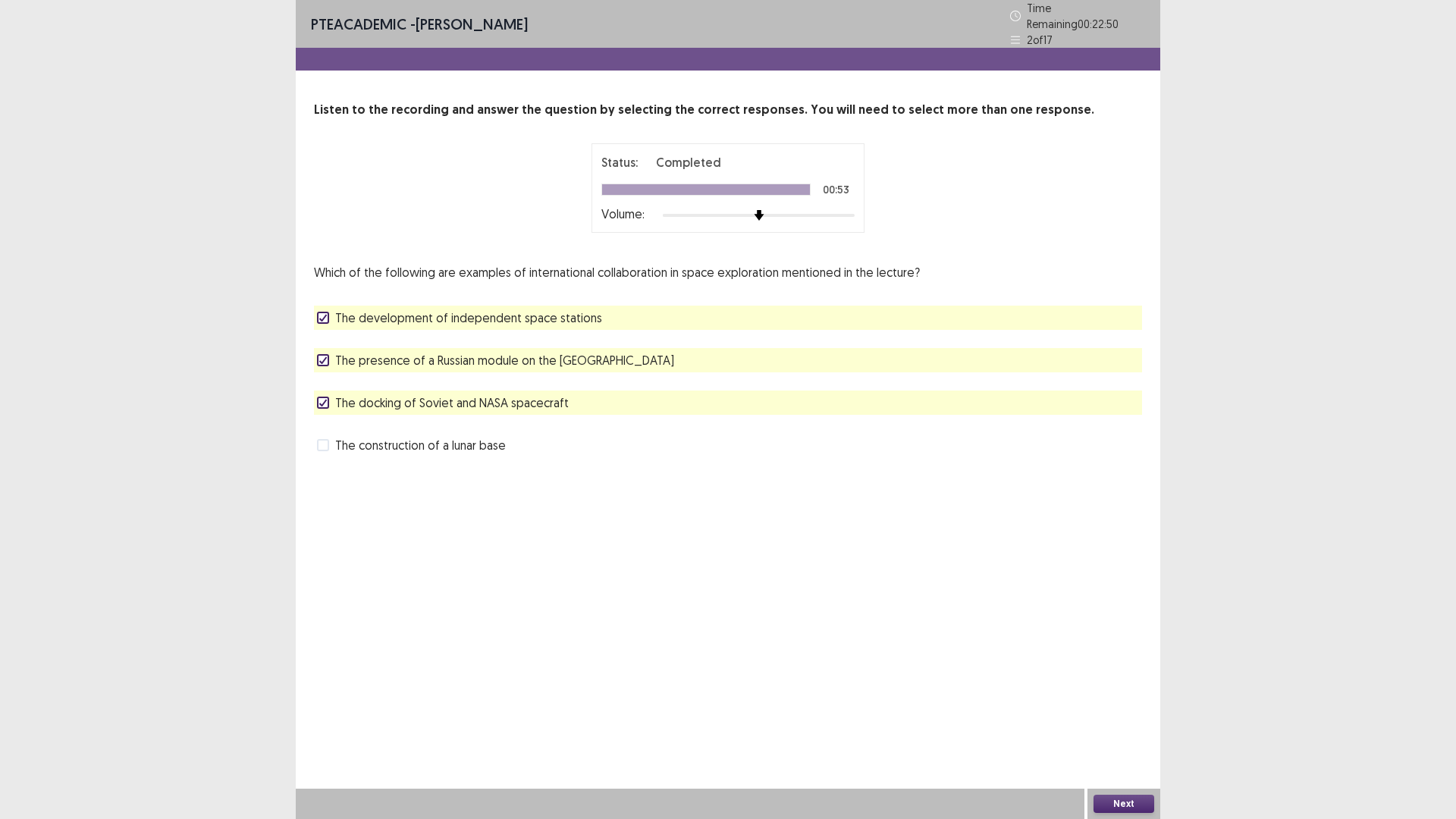
click at [1104, 715] on button "Next" at bounding box center [1124, 804] width 60 height 19
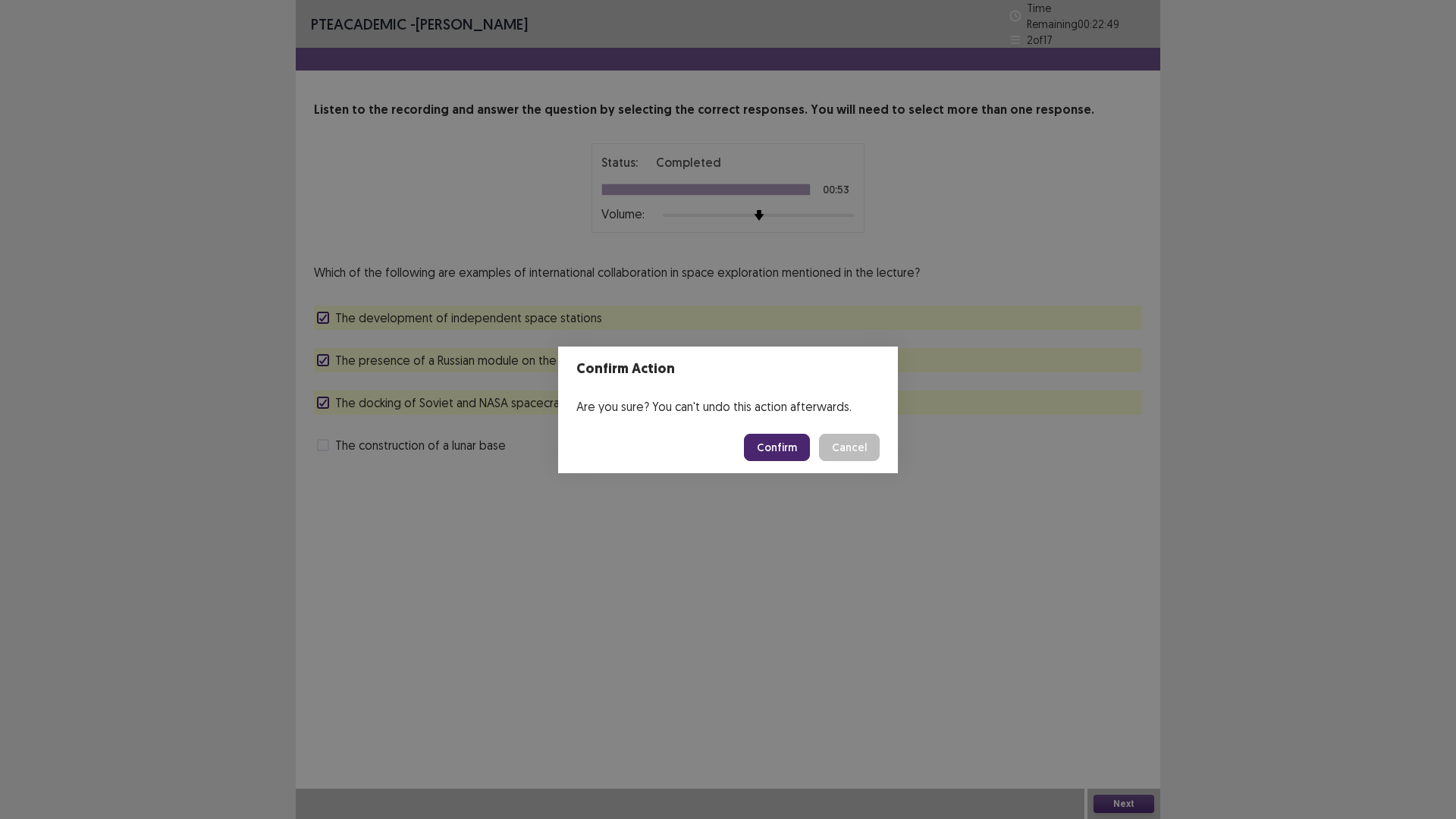
click at [780, 457] on button "Confirm" at bounding box center [776, 447] width 66 height 27
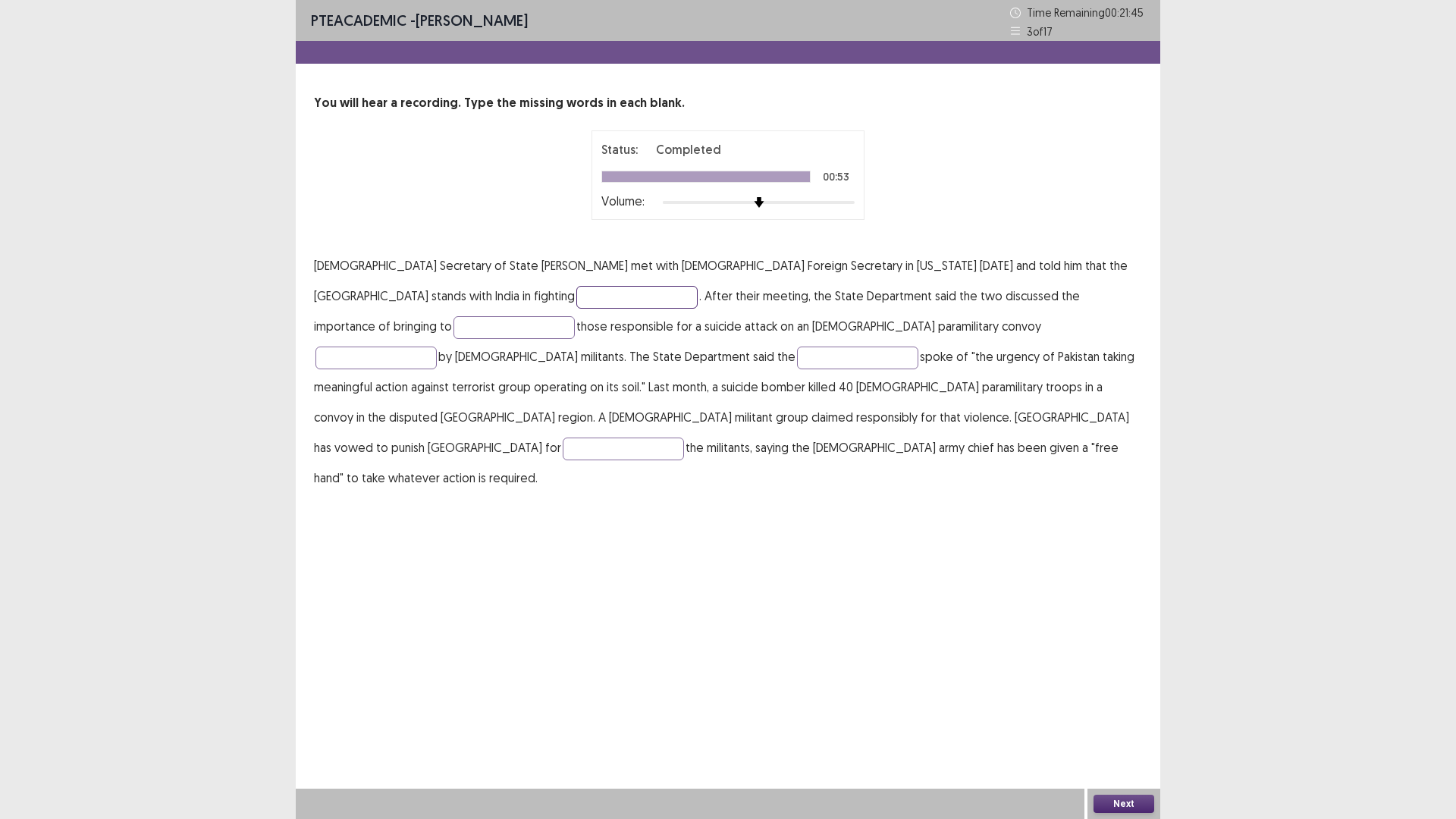
click at [577, 287] on input "text" at bounding box center [637, 297] width 121 height 22
type input "*********"
click at [575, 316] on input "text" at bounding box center [514, 327] width 121 height 22
type input "*******"
click at [437, 346] on input "text" at bounding box center [376, 357] width 121 height 22
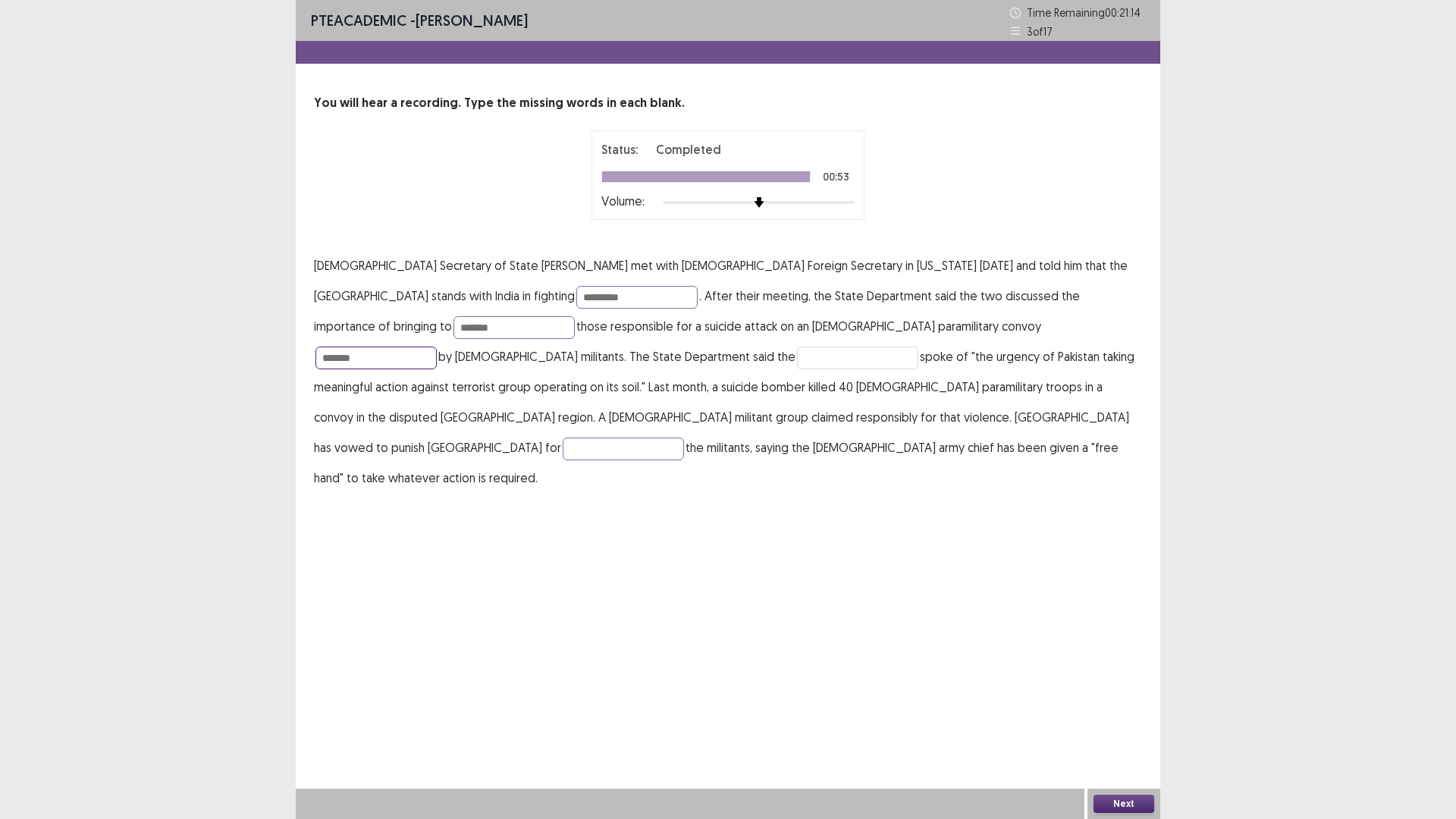
type input "*******"
click at [797, 365] on input "text" at bounding box center [857, 357] width 121 height 22
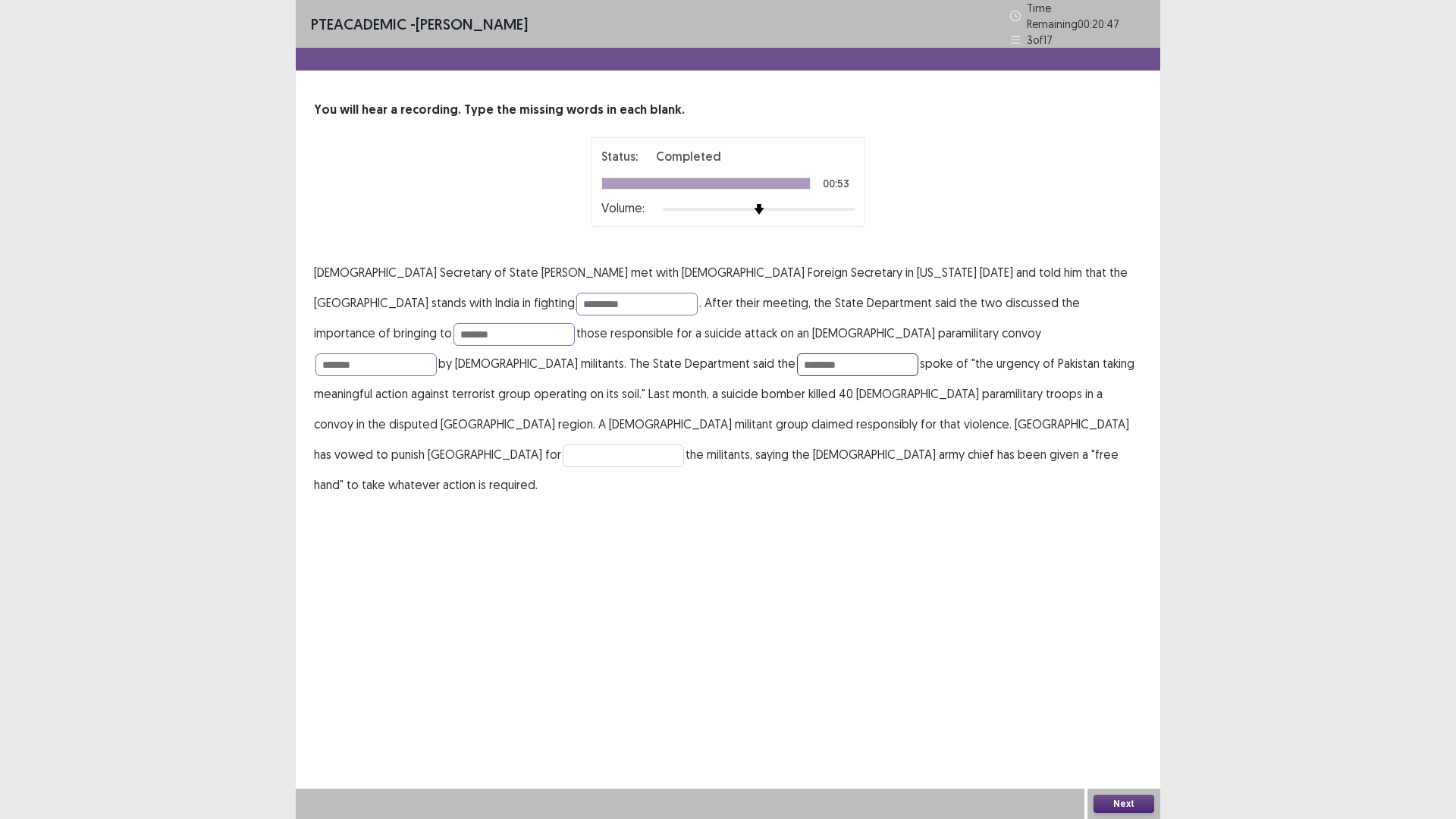
type input "********"
click at [684, 444] on input "text" at bounding box center [623, 455] width 121 height 22
type input "**********"
click at [1141, 715] on button "Next" at bounding box center [1124, 804] width 60 height 19
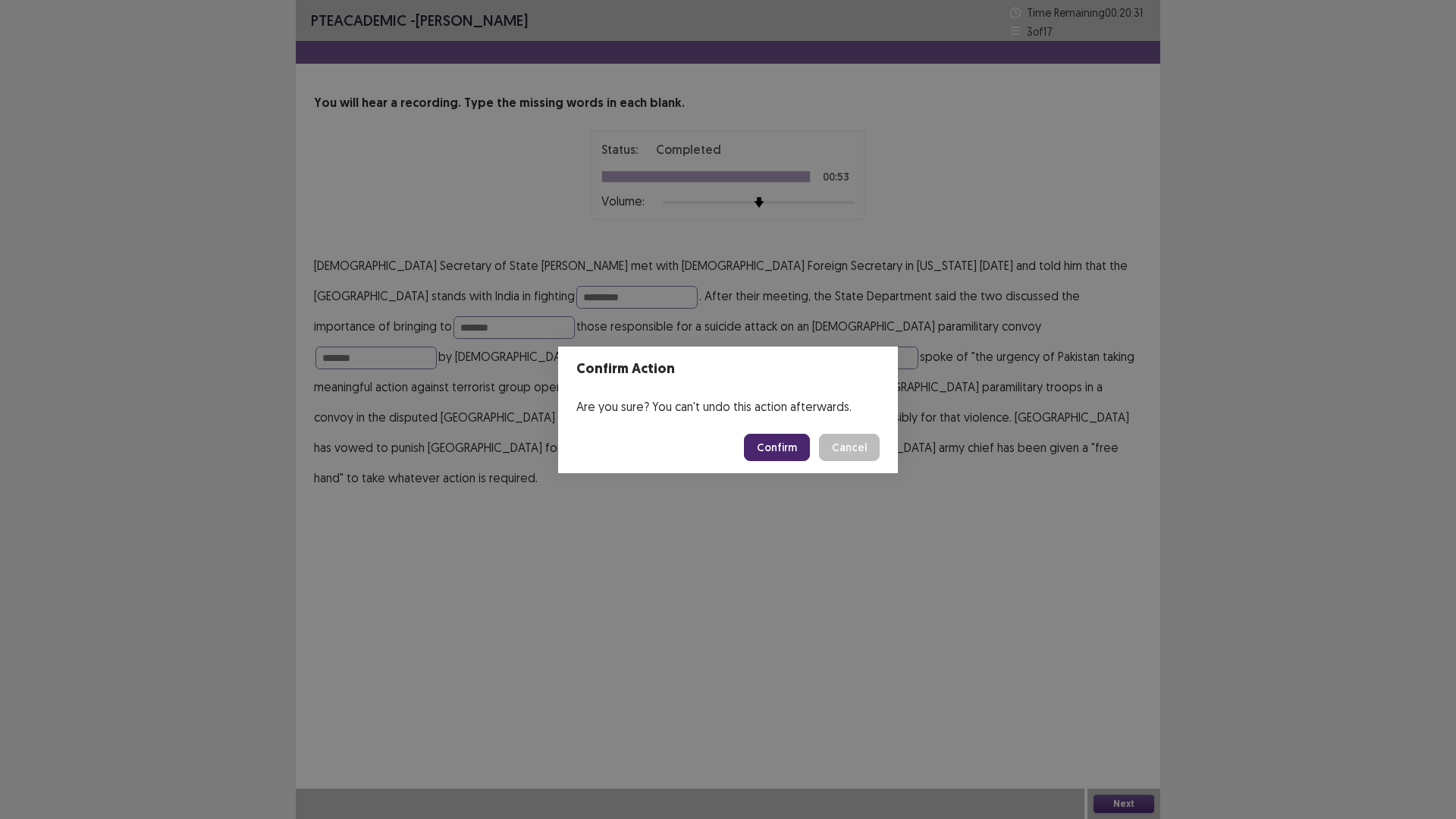
click at [791, 442] on button "Confirm" at bounding box center [776, 447] width 66 height 27
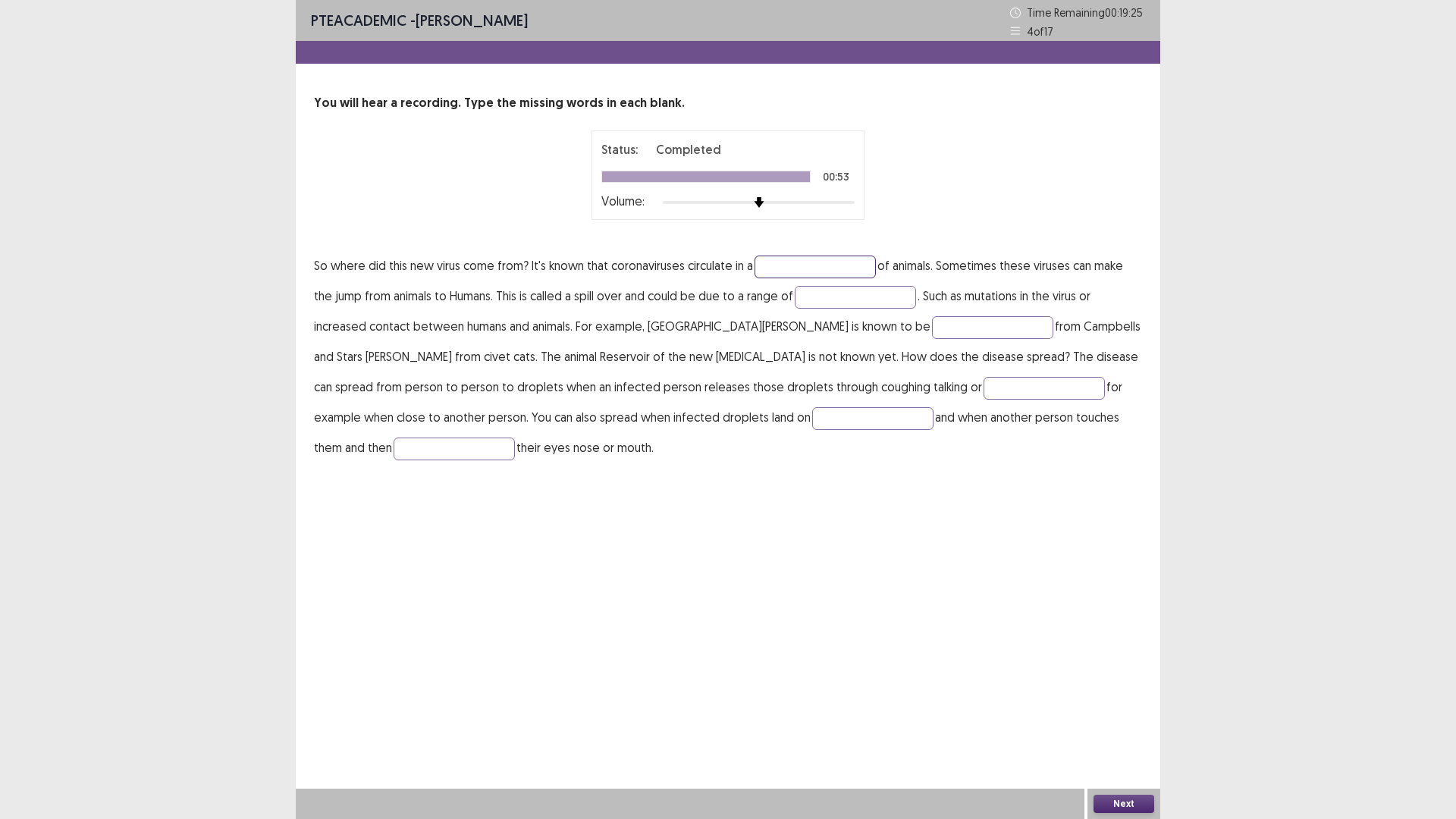
click at [823, 264] on input "text" at bounding box center [815, 267] width 121 height 22
type input "*****"
click at [828, 295] on input "text" at bounding box center [855, 297] width 121 height 22
type input "*******"
click at [932, 330] on input "text" at bounding box center [992, 327] width 121 height 22
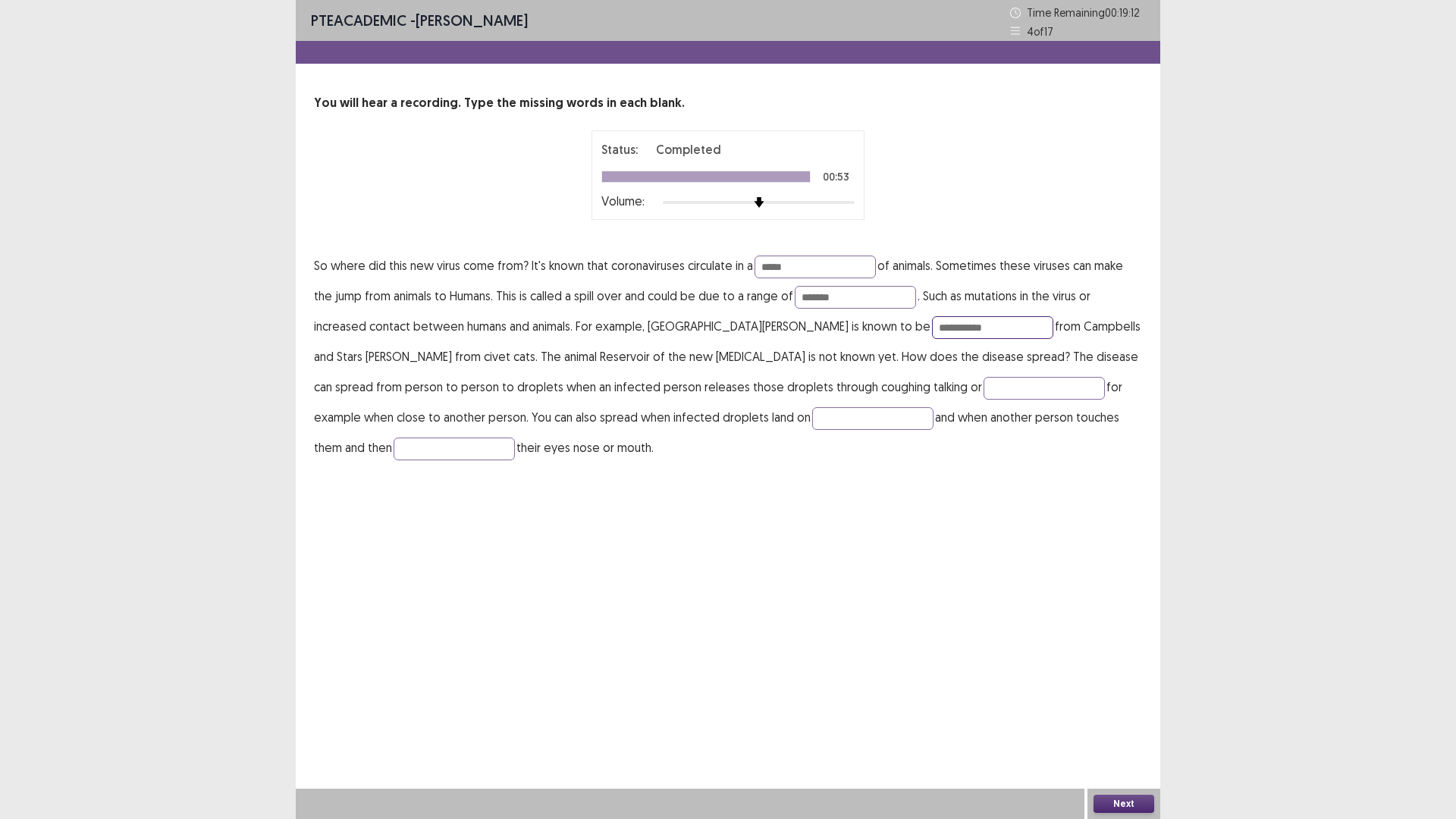
type input "**********"
click at [825, 409] on p "**********" at bounding box center [727, 356] width 828 height 212
click at [983, 387] on input "text" at bounding box center [1043, 388] width 121 height 22
click at [983, 393] on input "********" at bounding box center [1043, 388] width 121 height 22
click at [983, 388] on input "********" at bounding box center [1043, 388] width 121 height 22
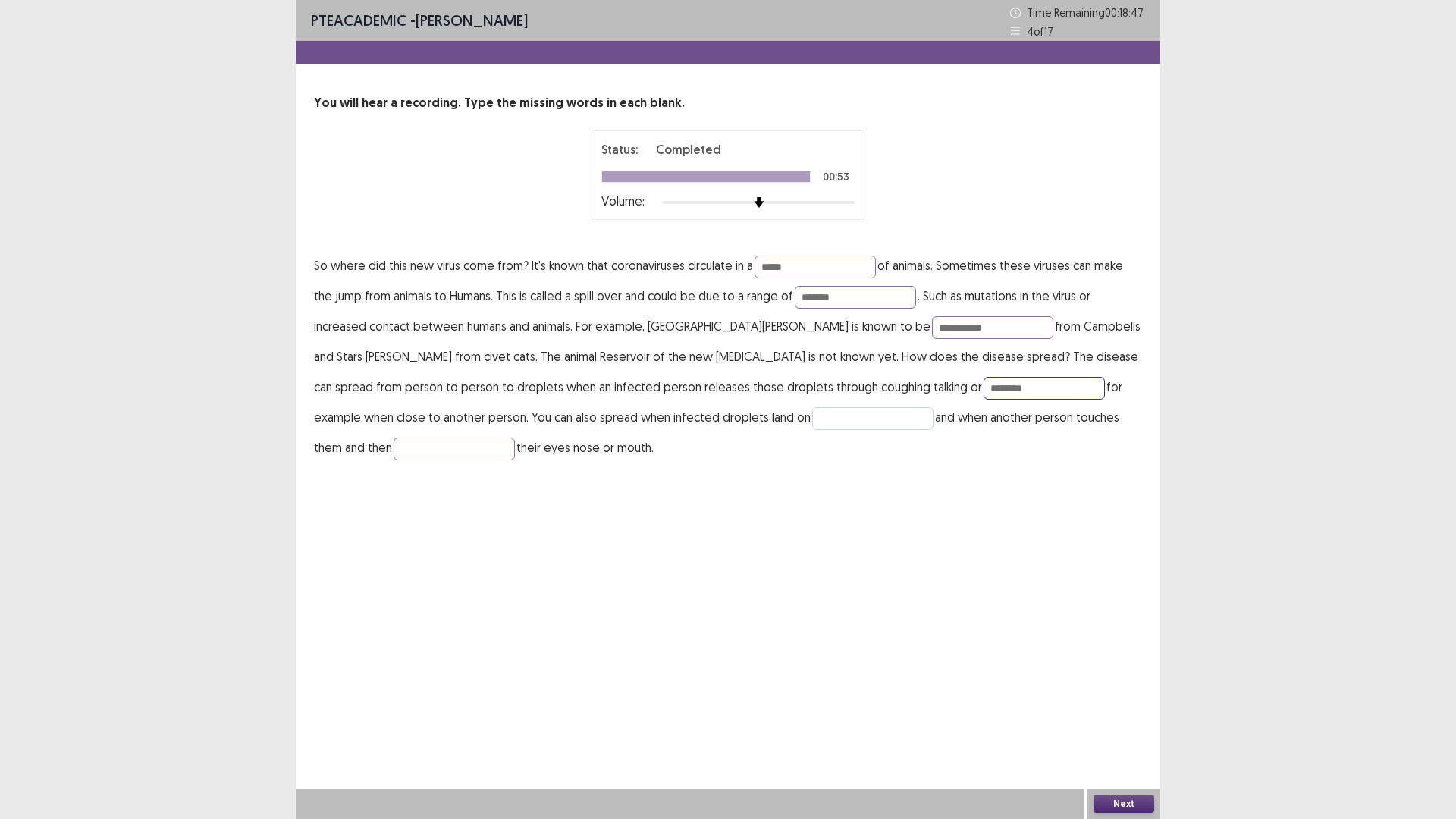
type input "********"
click at [812, 420] on input "text" at bounding box center [873, 418] width 121 height 22
type input "*******"
click at [515, 437] on input "text" at bounding box center [454, 448] width 121 height 22
type input "*******"
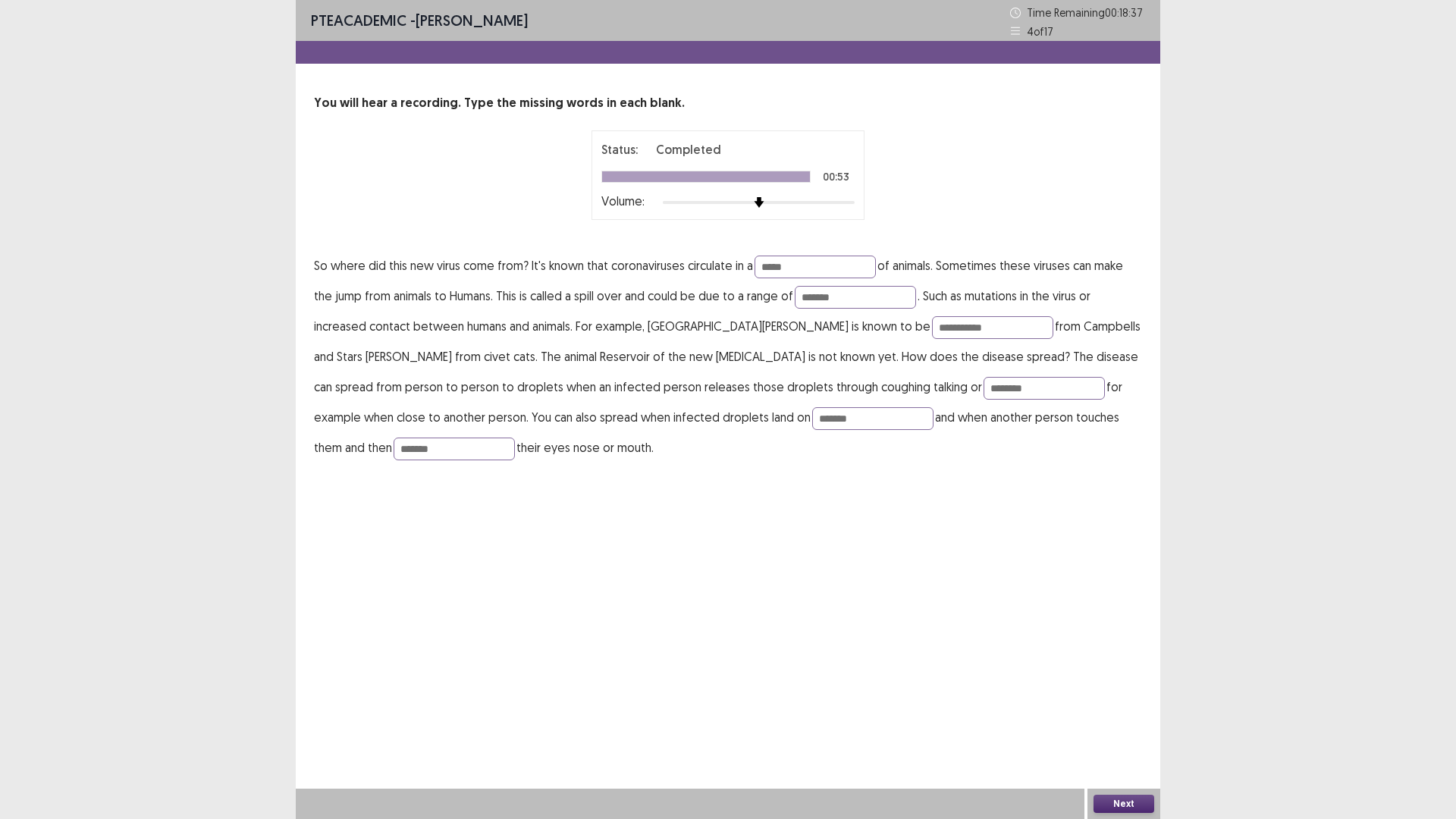
click at [1144, 715] on button "Next" at bounding box center [1124, 804] width 60 height 19
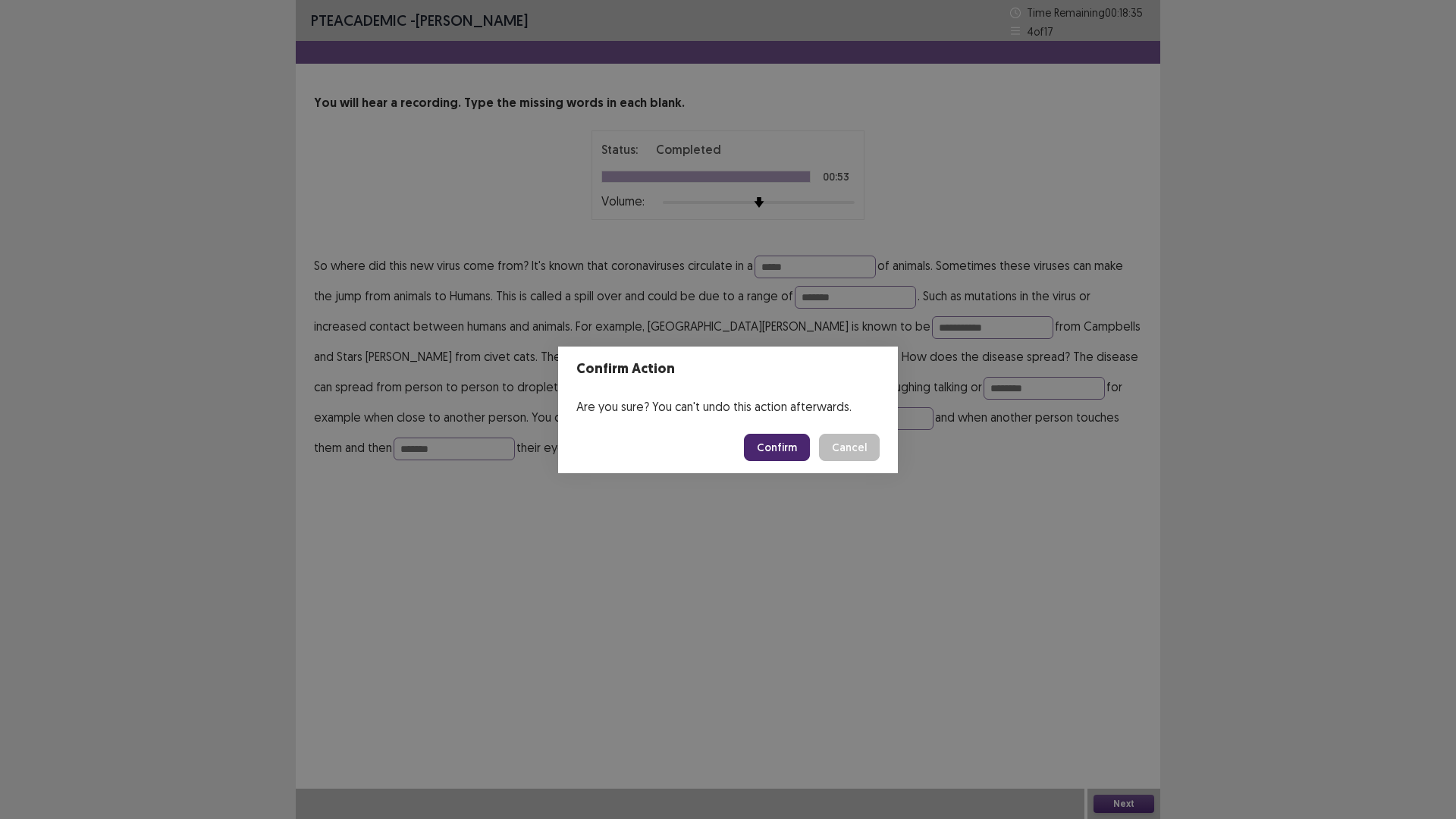
click at [774, 443] on button "Confirm" at bounding box center [776, 447] width 66 height 27
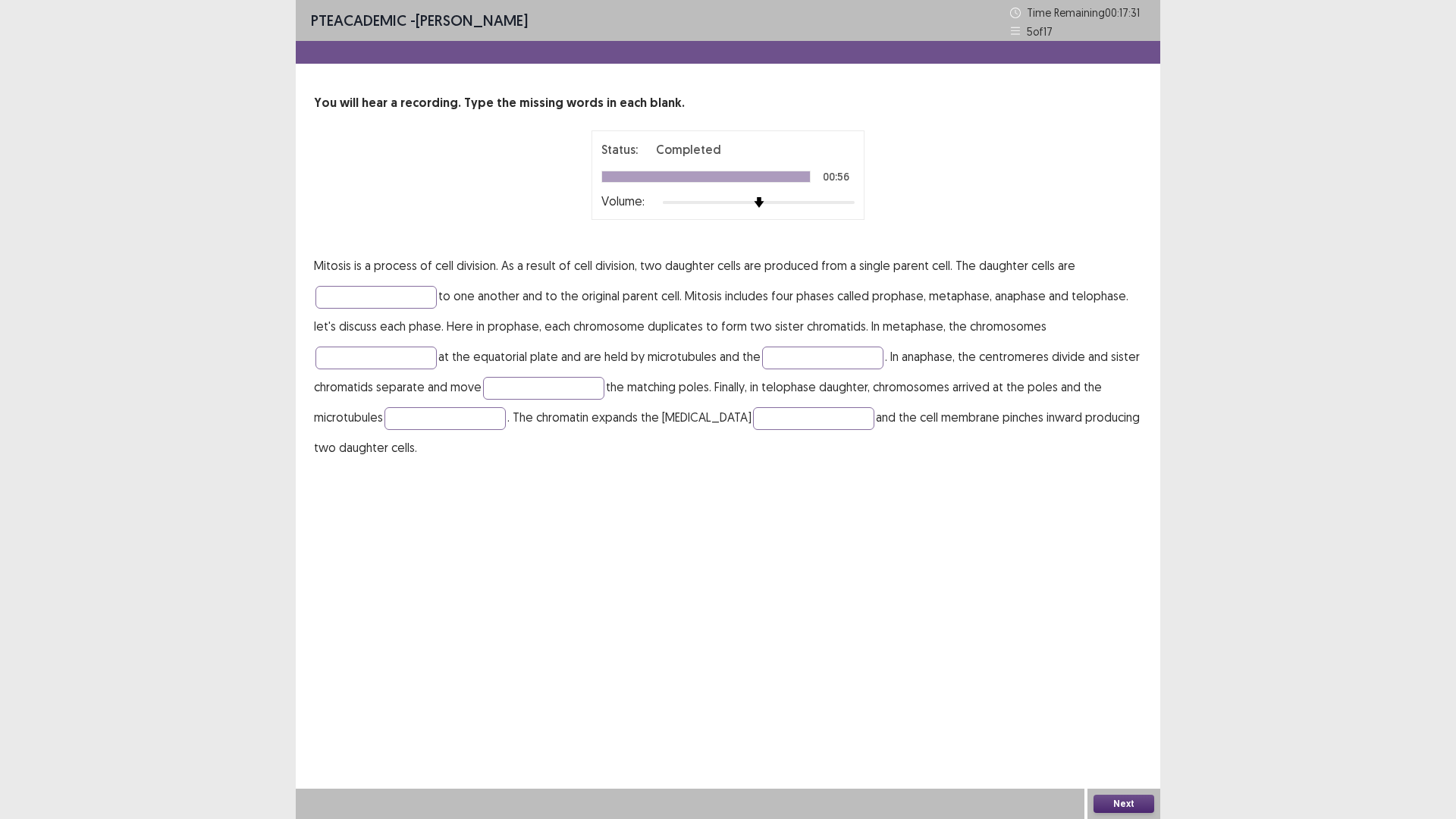
click at [396, 309] on p "Mitosis is a process of cell division. As a result of cell division, two daught…" at bounding box center [727, 356] width 828 height 212
click at [400, 307] on input "text" at bounding box center [376, 297] width 121 height 22
type input "*********"
click at [366, 355] on input "text" at bounding box center [376, 357] width 121 height 22
type input "********"
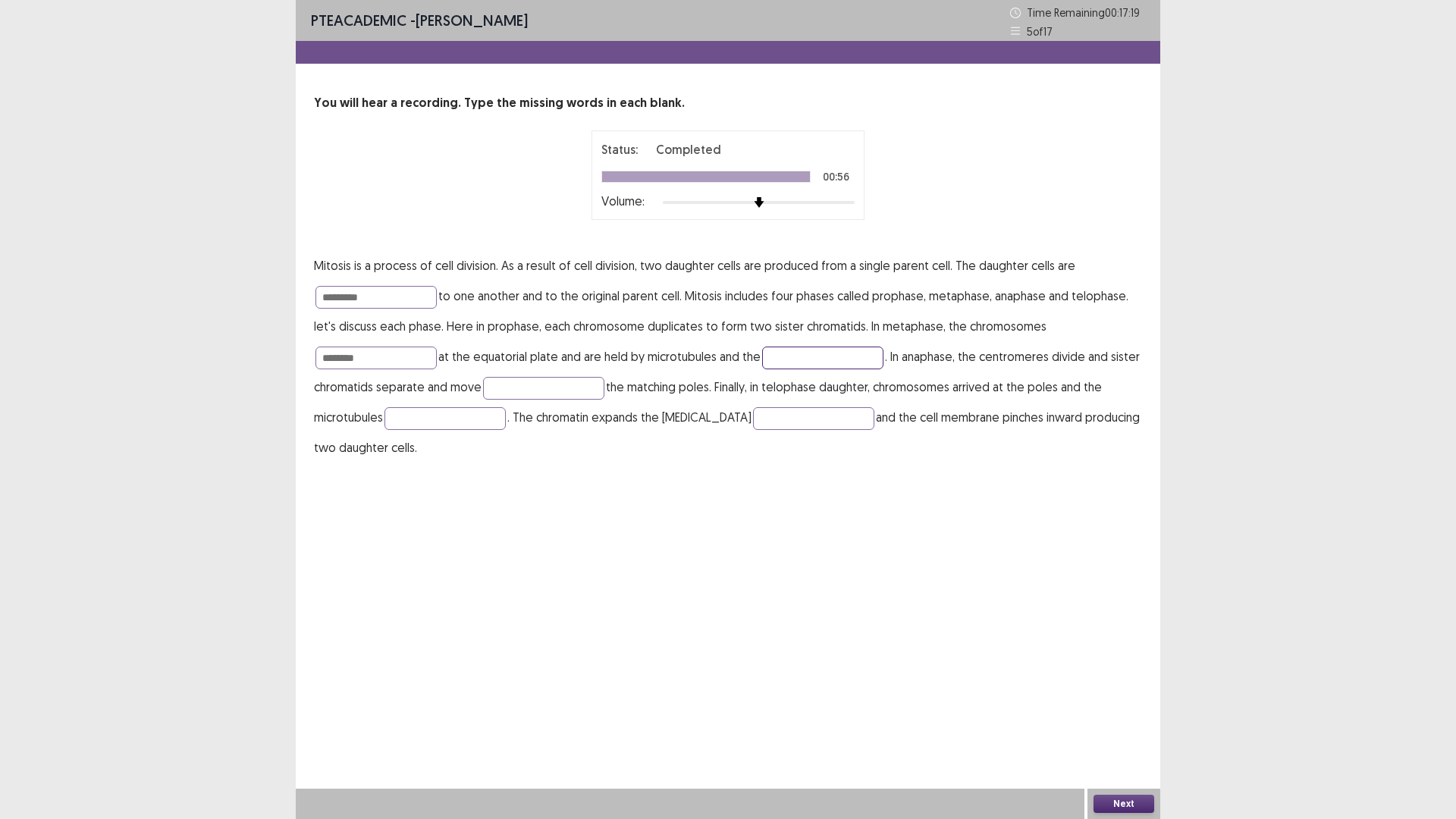
click at [802, 359] on input "text" at bounding box center [822, 357] width 121 height 22
click at [774, 356] on input "**********" at bounding box center [822, 357] width 121 height 22
type input "**********"
click at [563, 393] on input "text" at bounding box center [543, 388] width 121 height 22
type input "**********"
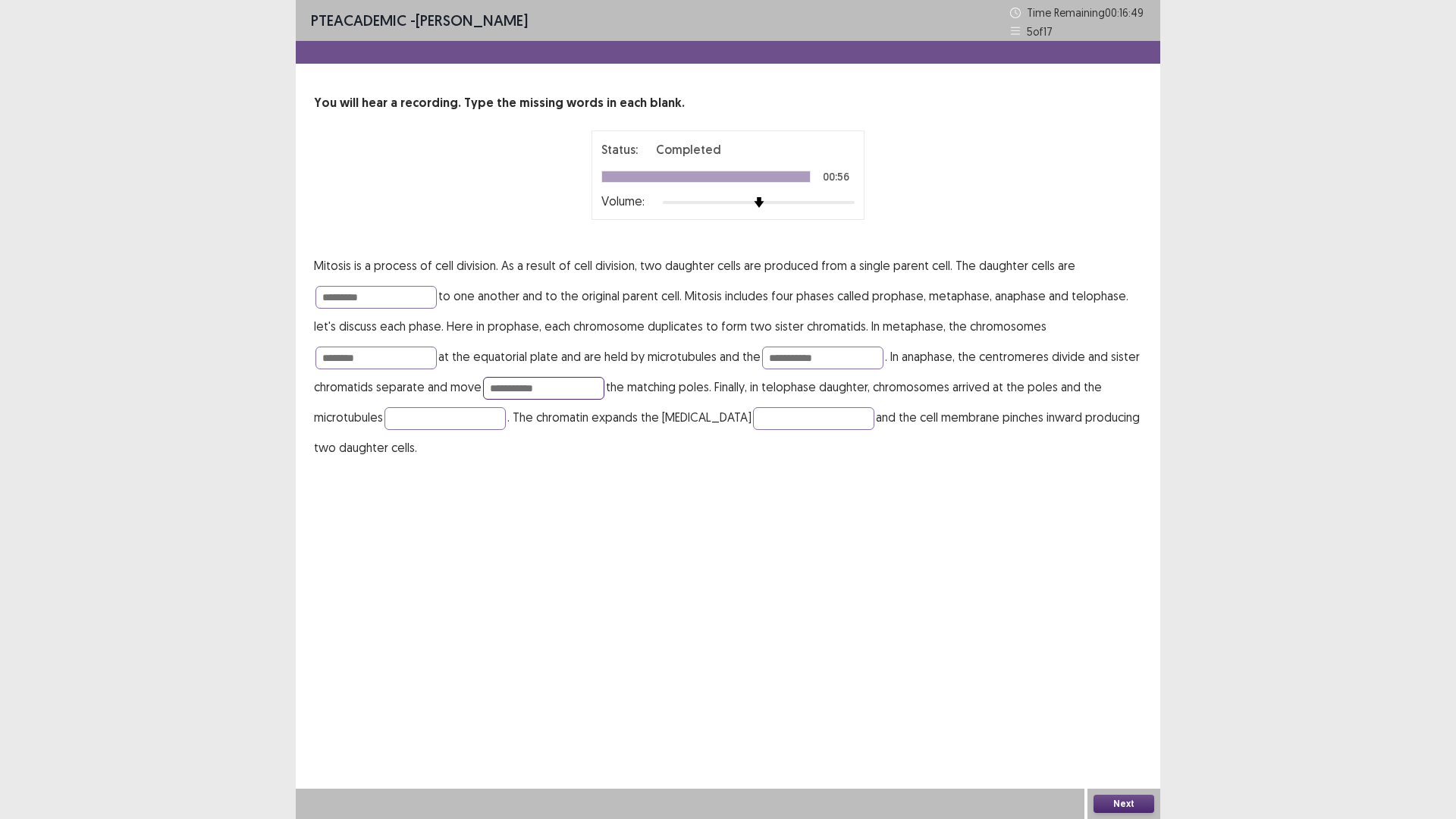
drag, startPoint x: 610, startPoint y: 383, endPoint x: 515, endPoint y: 400, distance: 96.5
click at [515, 400] on p "**********" at bounding box center [727, 356] width 828 height 212
click at [808, 420] on input "text" at bounding box center [813, 418] width 121 height 22
click at [489, 412] on input "text" at bounding box center [444, 418] width 121 height 22
type input "*********"
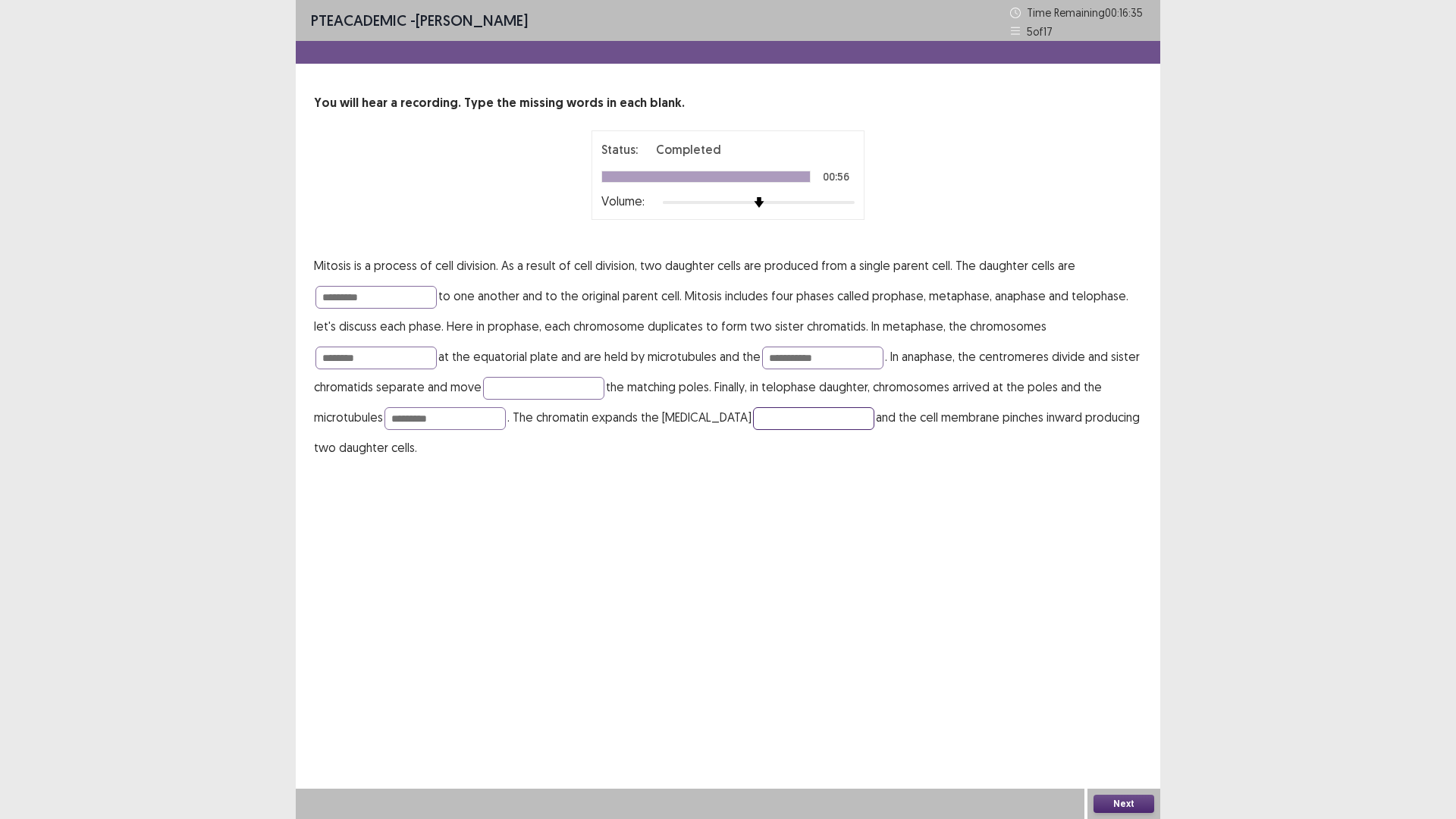
click at [753, 416] on input "text" at bounding box center [813, 418] width 121 height 22
type input "*******"
click at [1133, 715] on button "Next" at bounding box center [1124, 804] width 60 height 19
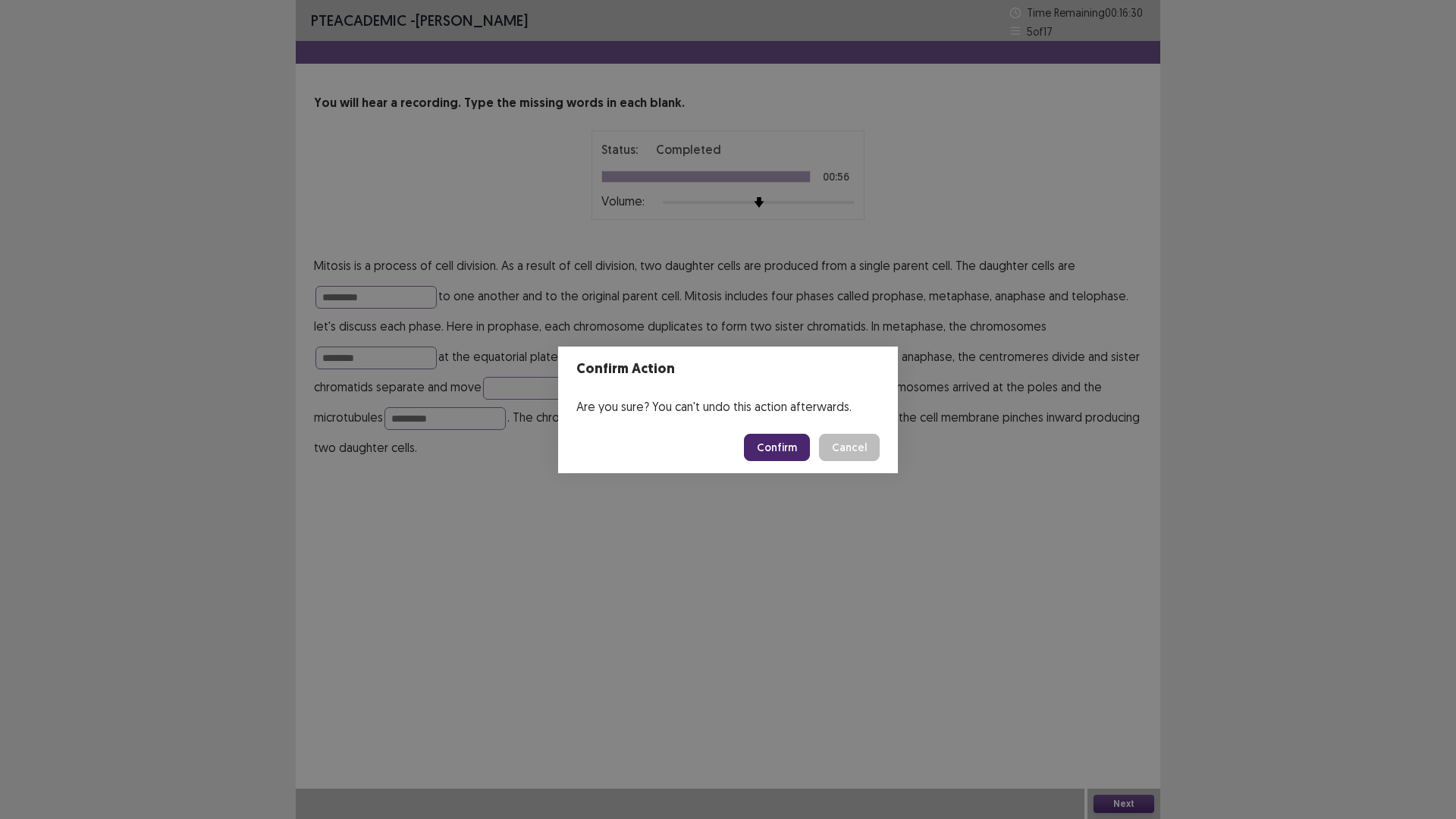
click at [775, 451] on button "Confirm" at bounding box center [776, 447] width 66 height 27
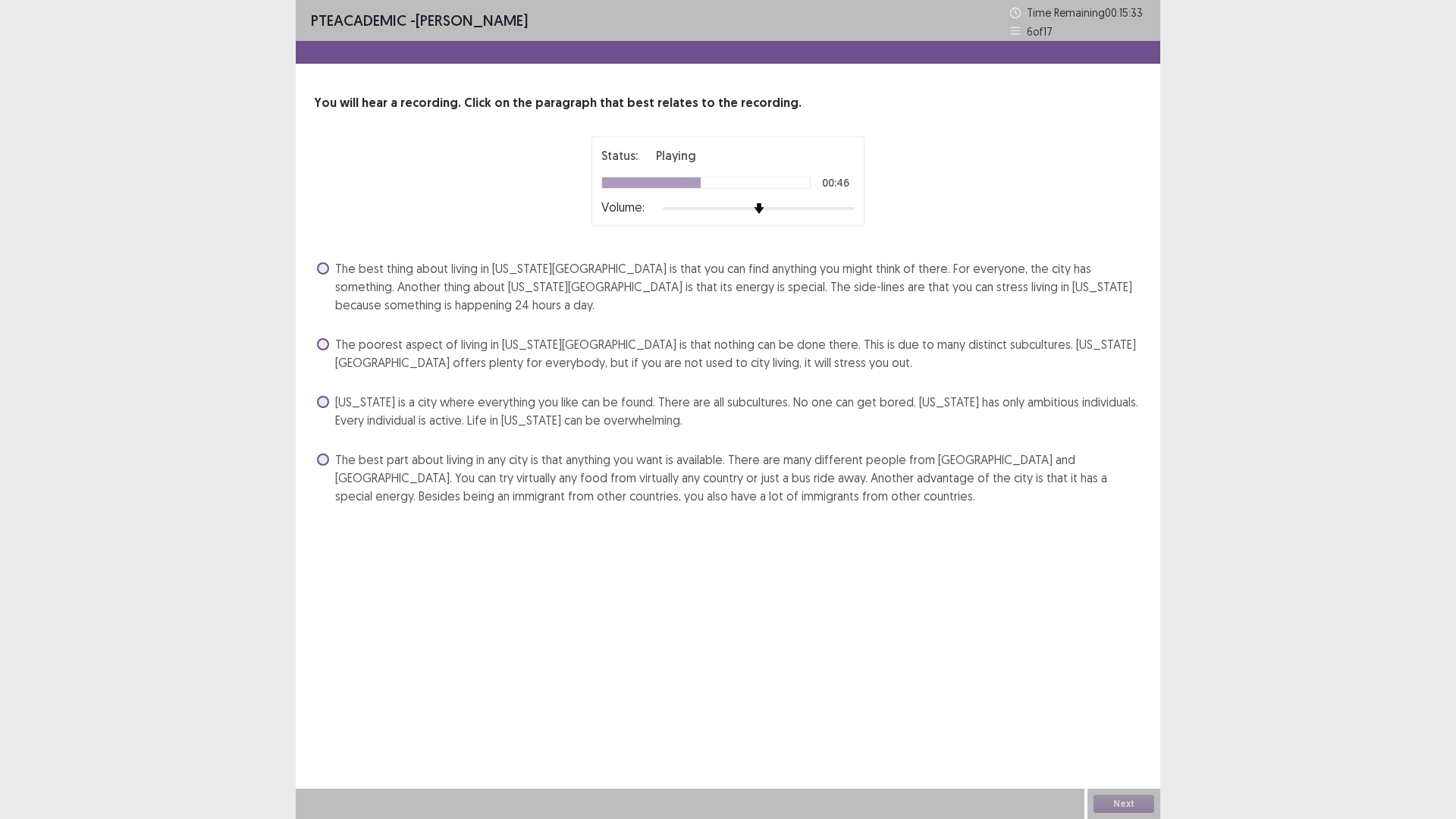
click at [321, 262] on span at bounding box center [323, 268] width 12 height 12
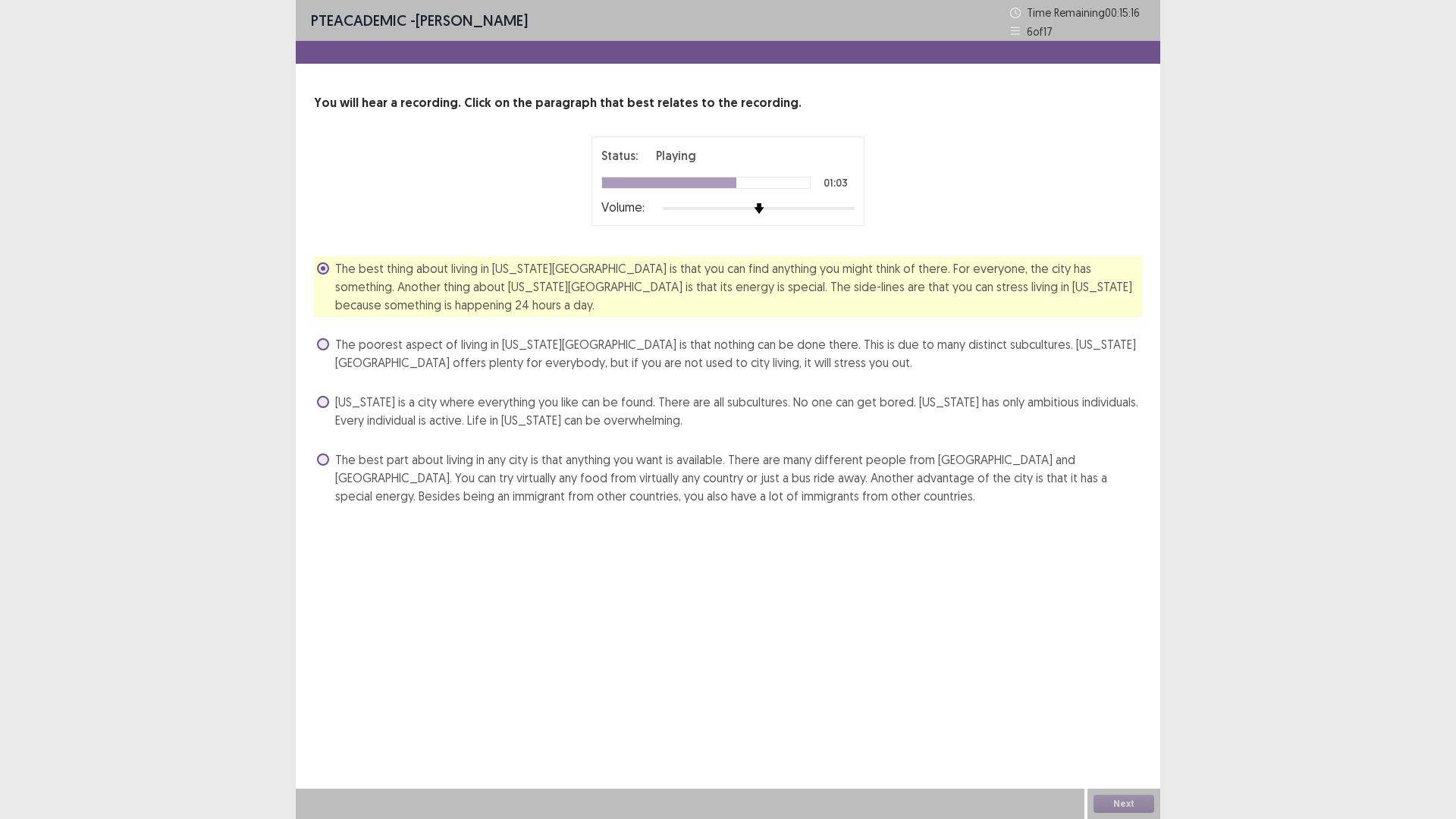
click at [316, 403] on div "[US_STATE] is a city where everything you like can be found. There are all subc…" at bounding box center [727, 410] width 828 height 42
click at [326, 405] on span at bounding box center [323, 402] width 12 height 12
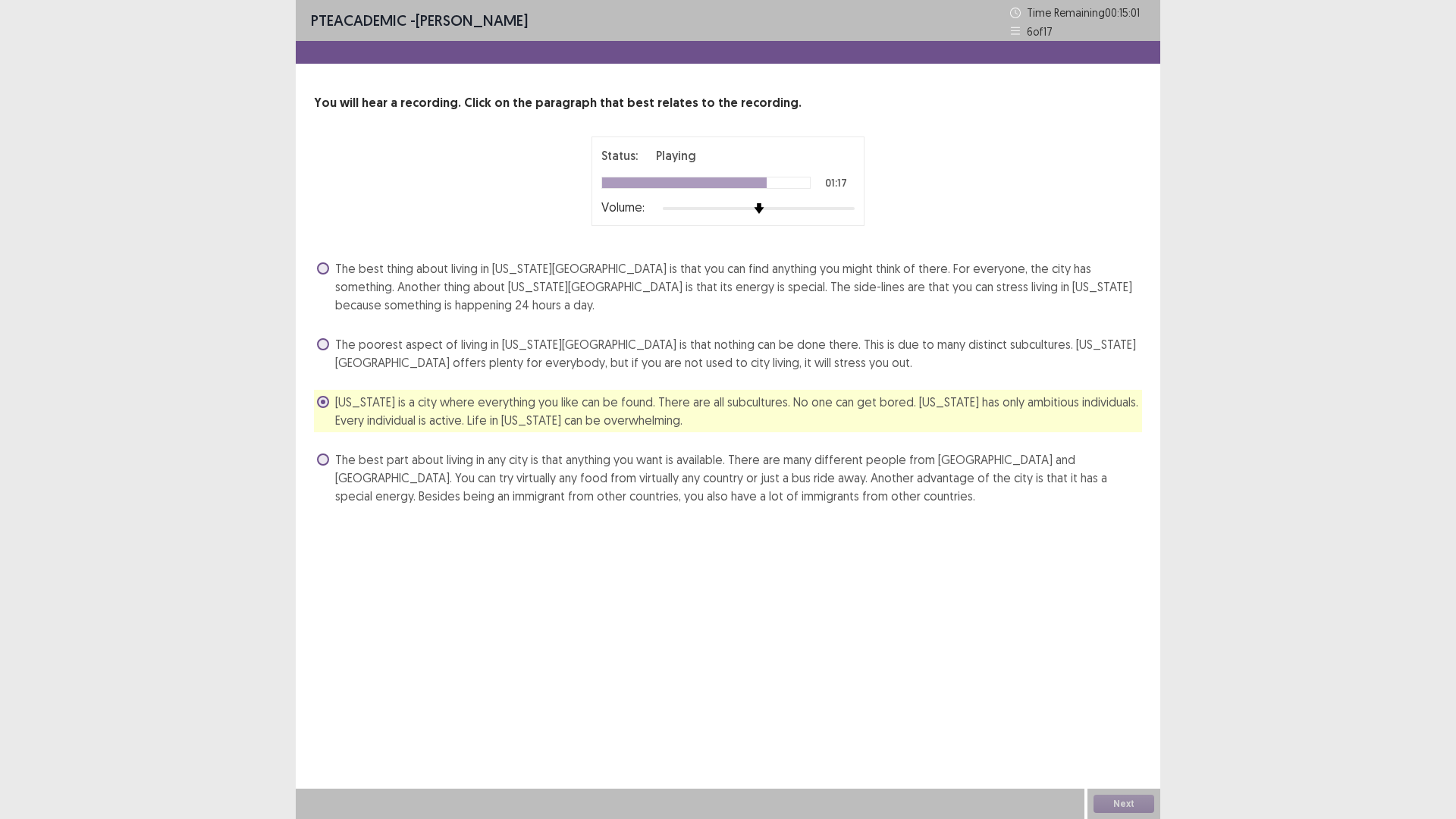
click at [321, 465] on label "The best part about living in any city is that anything you want is available. …" at bounding box center [729, 477] width 825 height 55
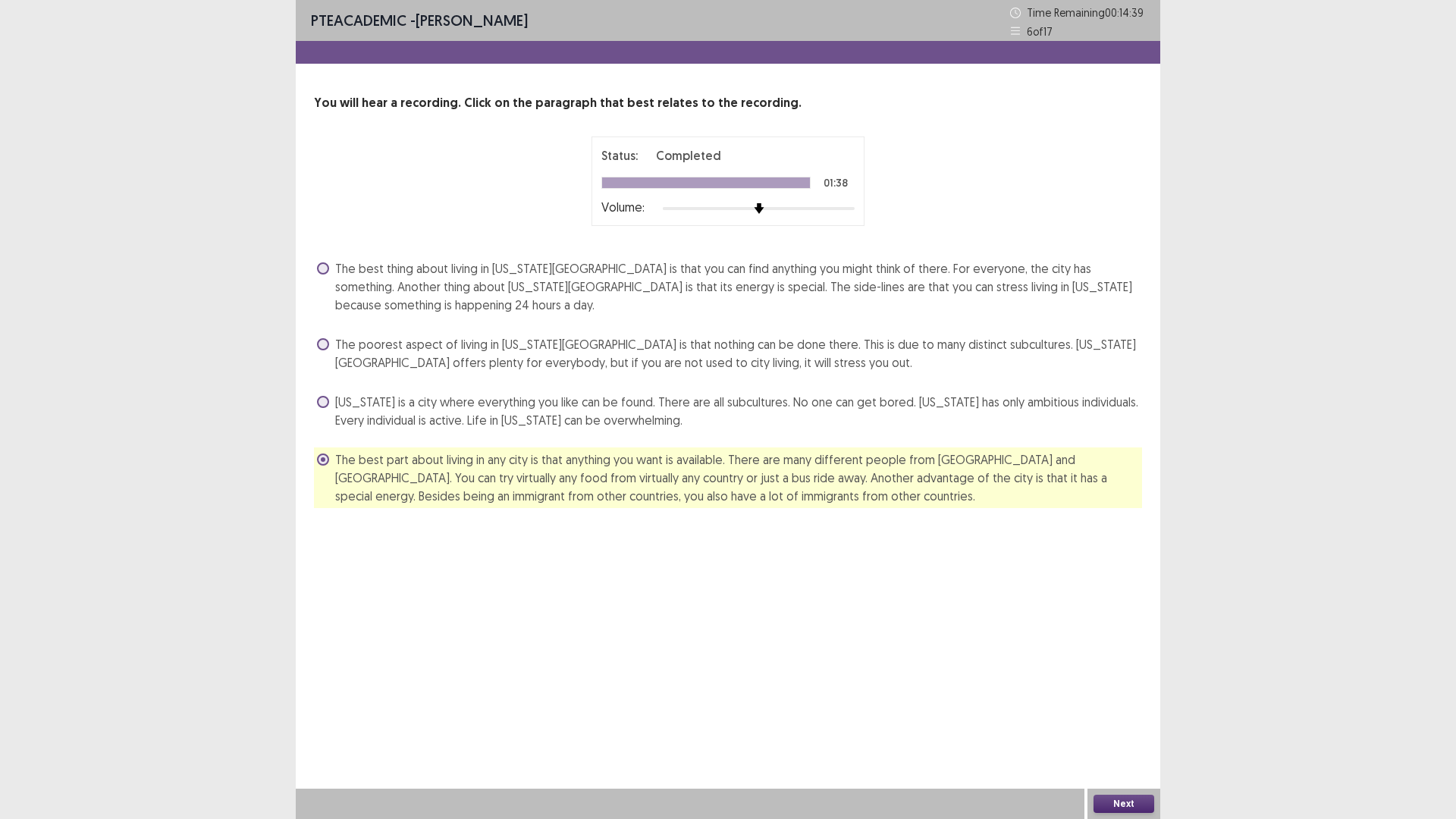
click at [330, 392] on div "[US_STATE] is a city where everything you like can be found. There are all subc…" at bounding box center [727, 410] width 828 height 42
drag, startPoint x: 319, startPoint y: 396, endPoint x: 298, endPoint y: 407, distance: 23.7
click at [318, 397] on span at bounding box center [323, 402] width 12 height 12
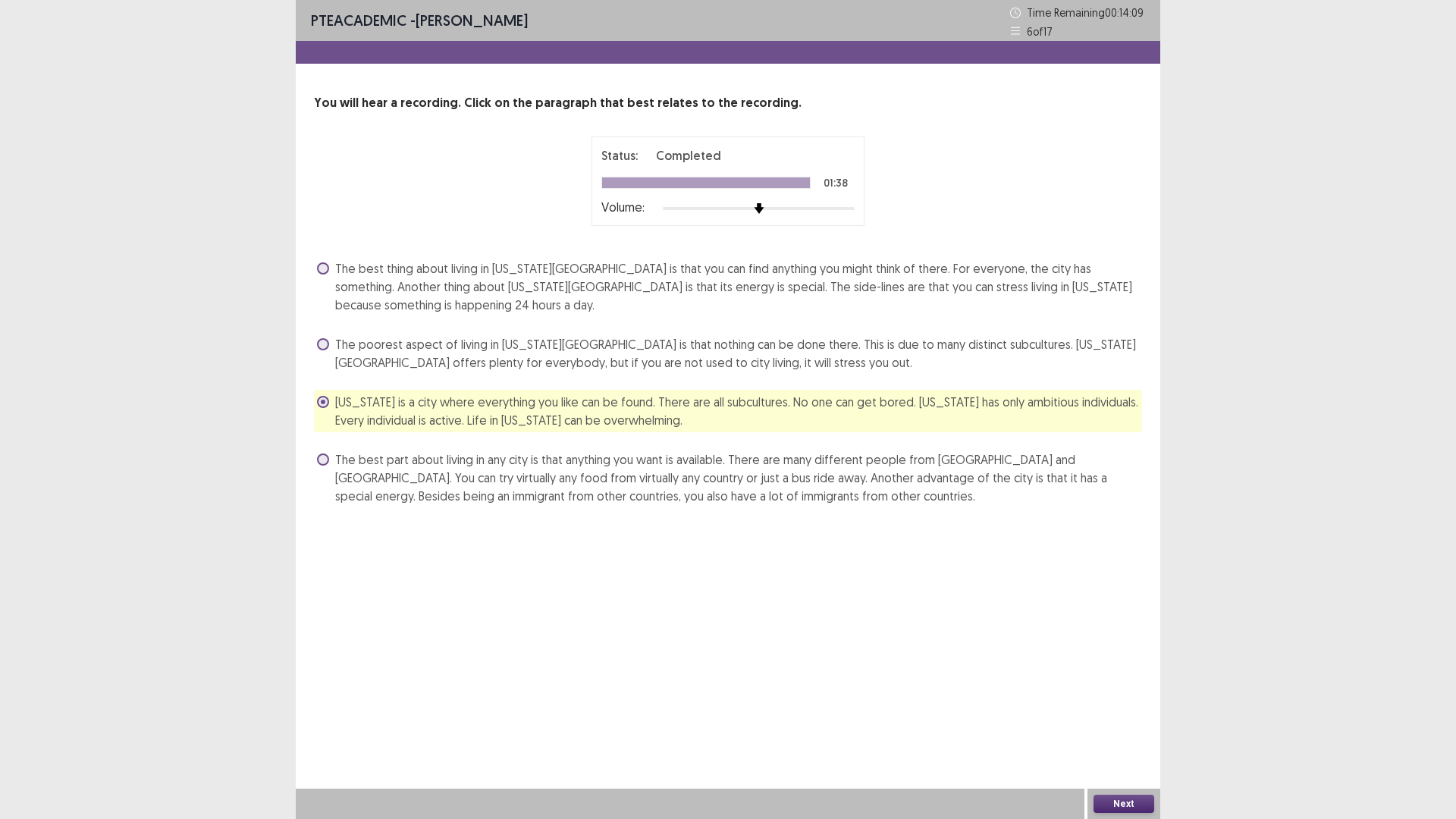
click at [325, 266] on span at bounding box center [323, 268] width 12 height 12
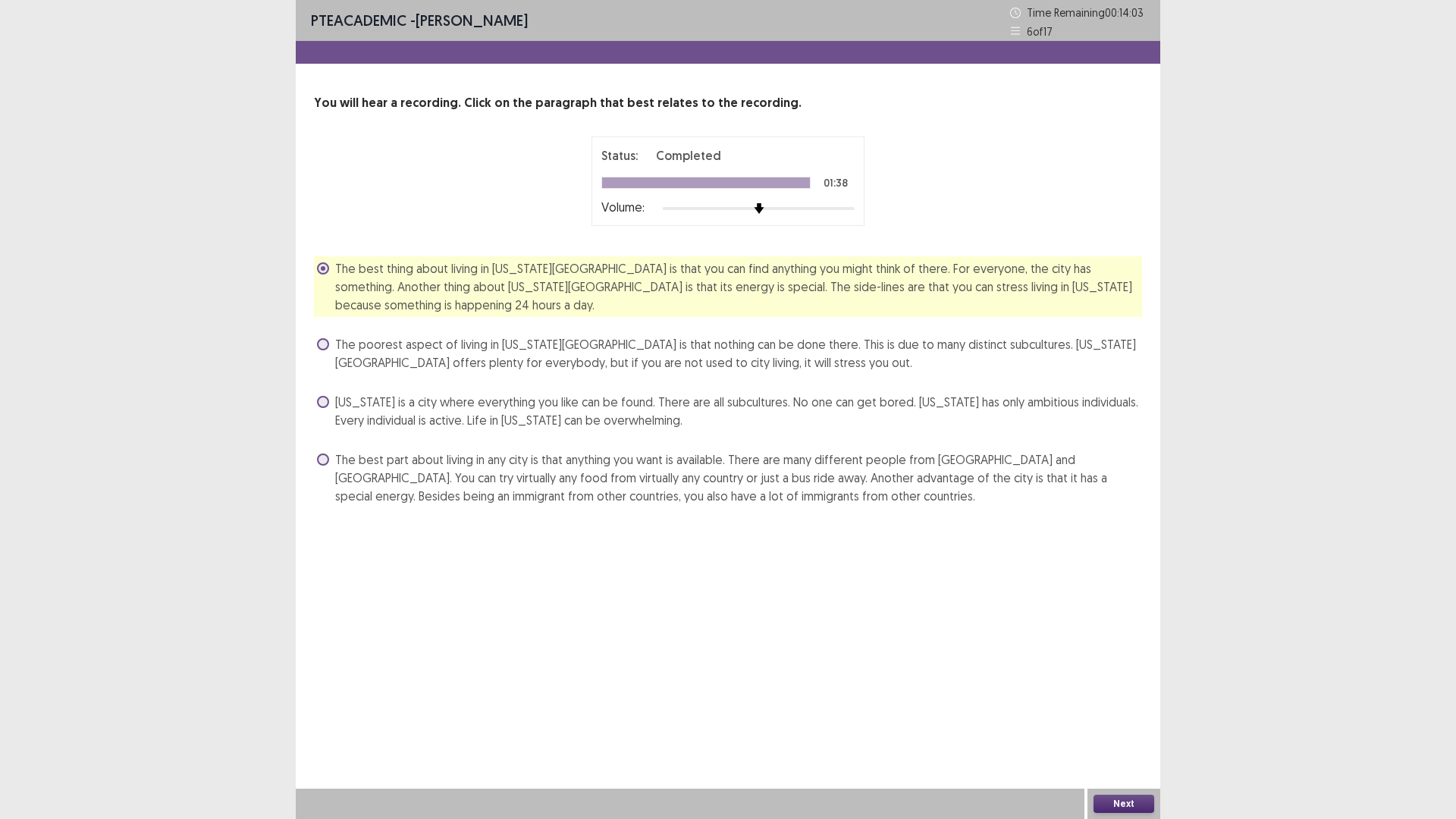
click at [1128, 715] on button "Next" at bounding box center [1124, 804] width 60 height 19
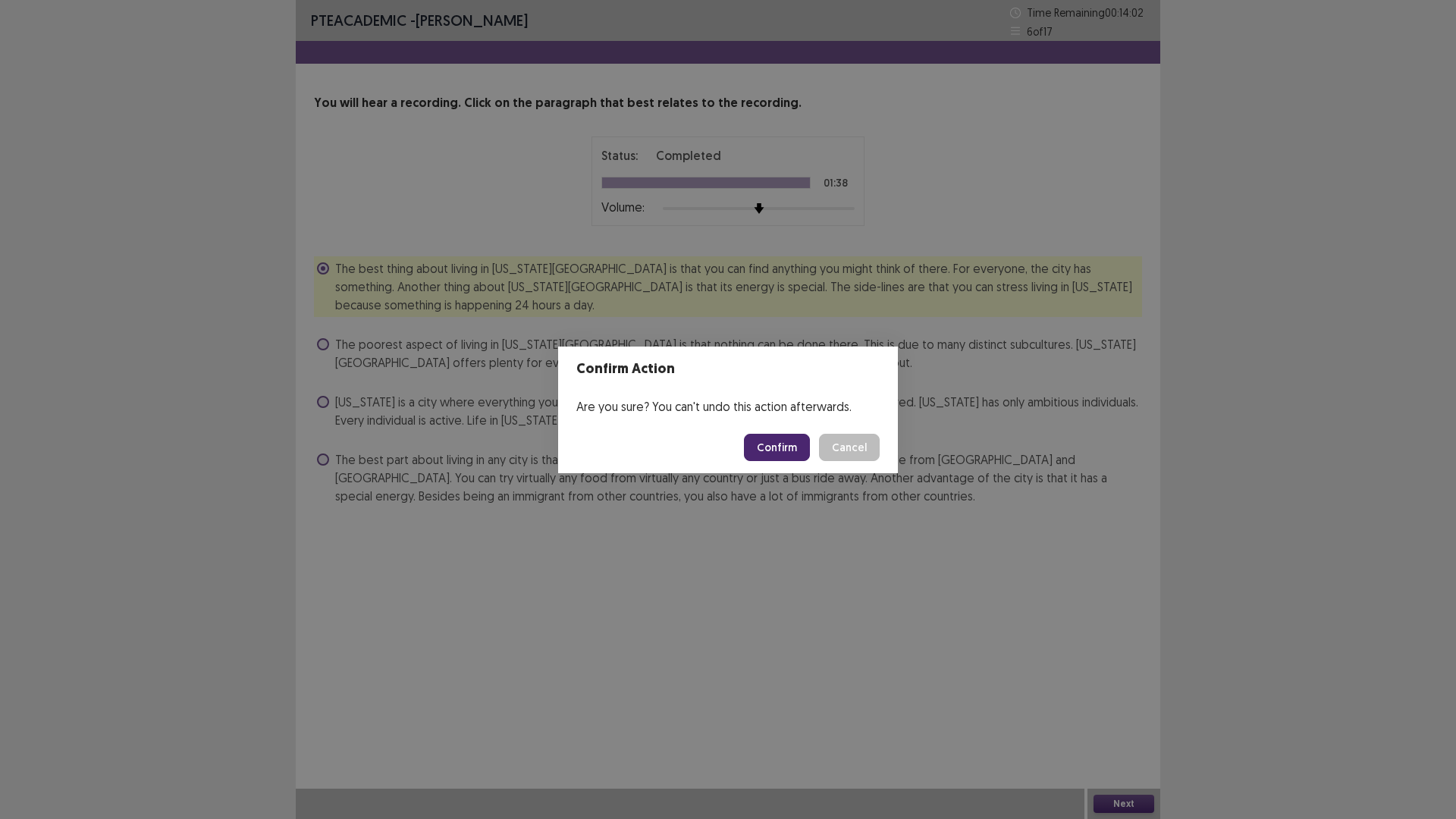
click at [775, 437] on button "Confirm" at bounding box center [776, 447] width 66 height 27
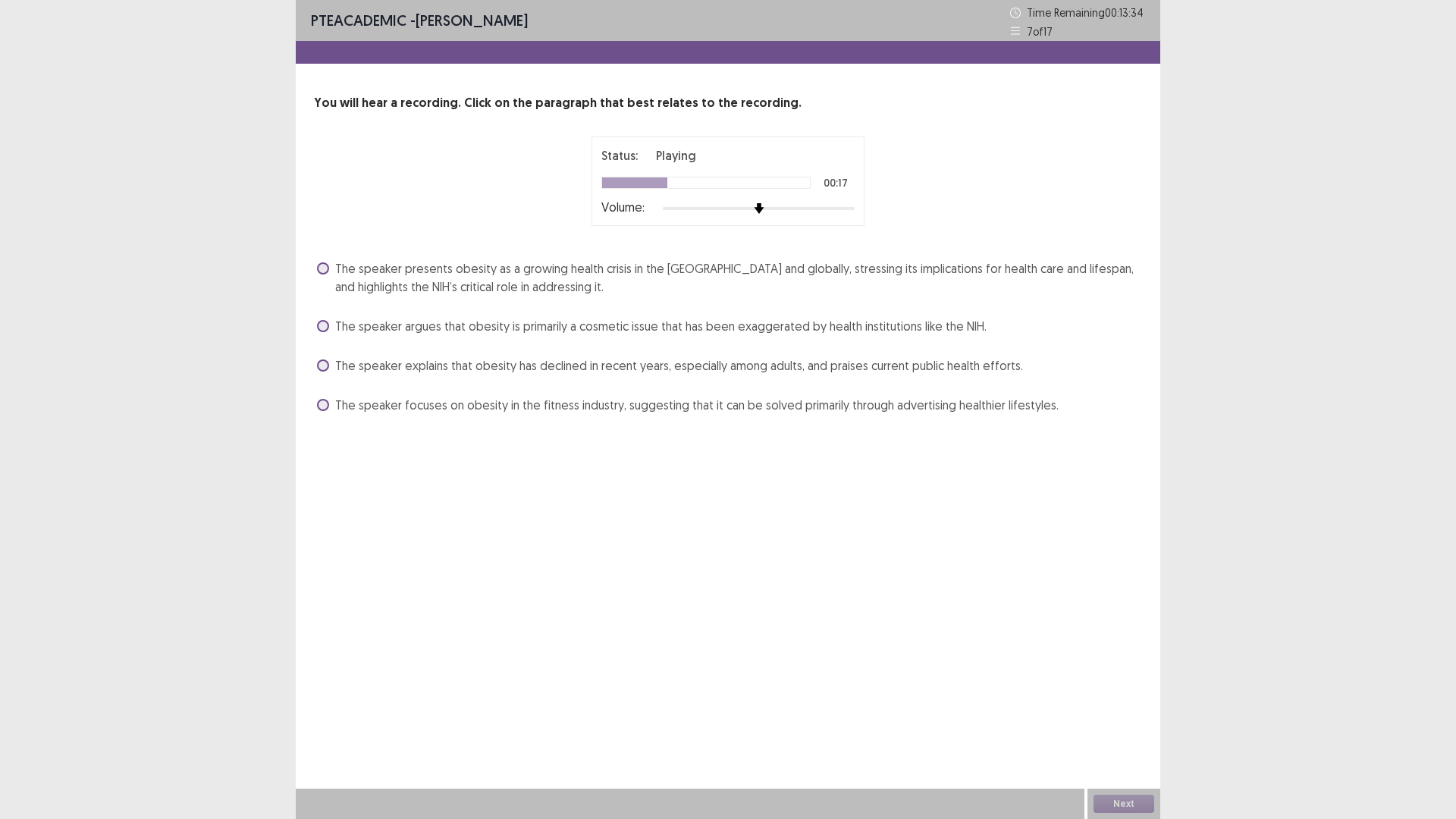
click at [338, 260] on span "The speaker presents obesity as a growing health crisis in the [GEOGRAPHIC_DATA…" at bounding box center [739, 277] width 807 height 36
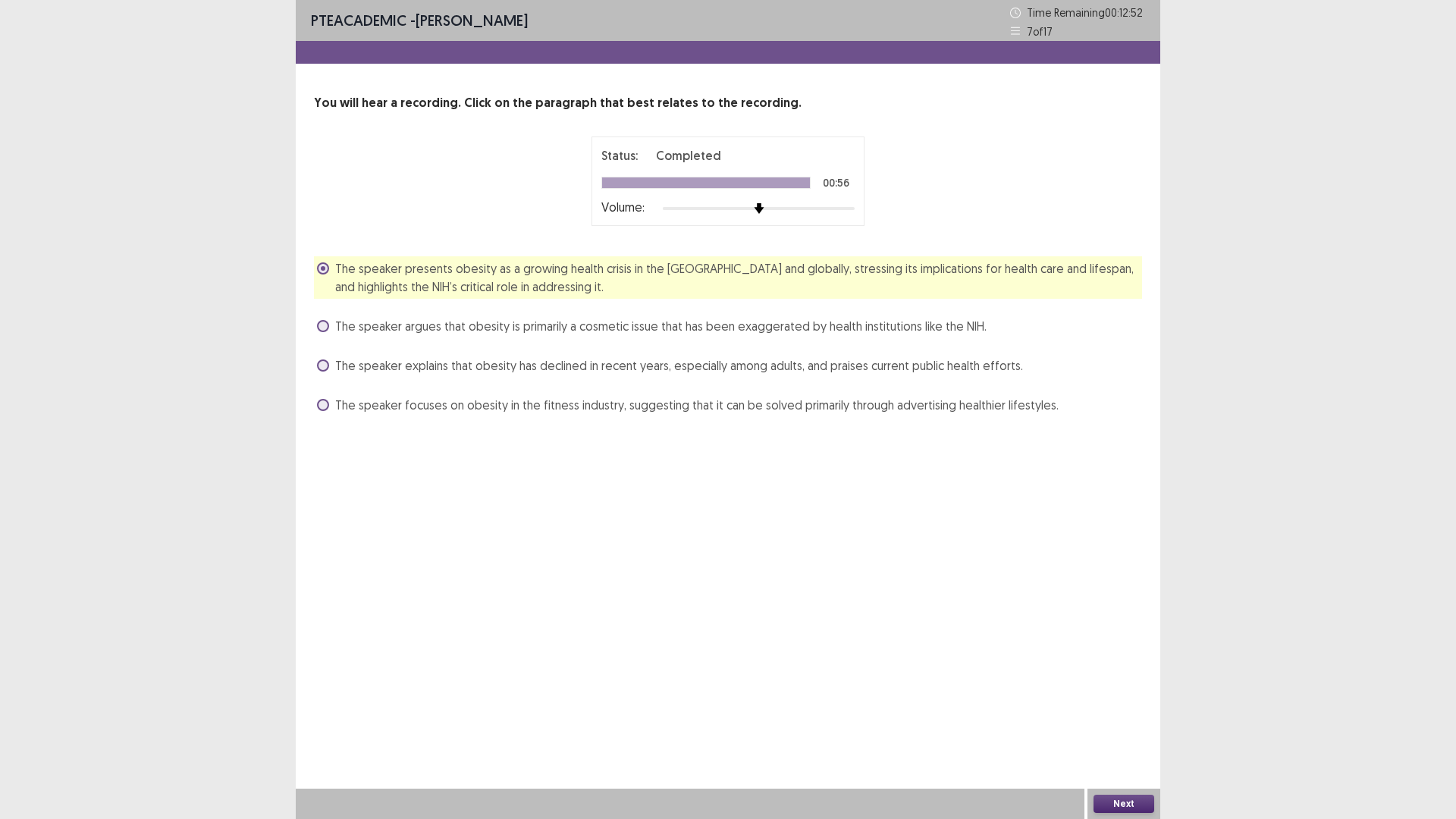
click at [1139, 715] on button "Next" at bounding box center [1124, 804] width 60 height 19
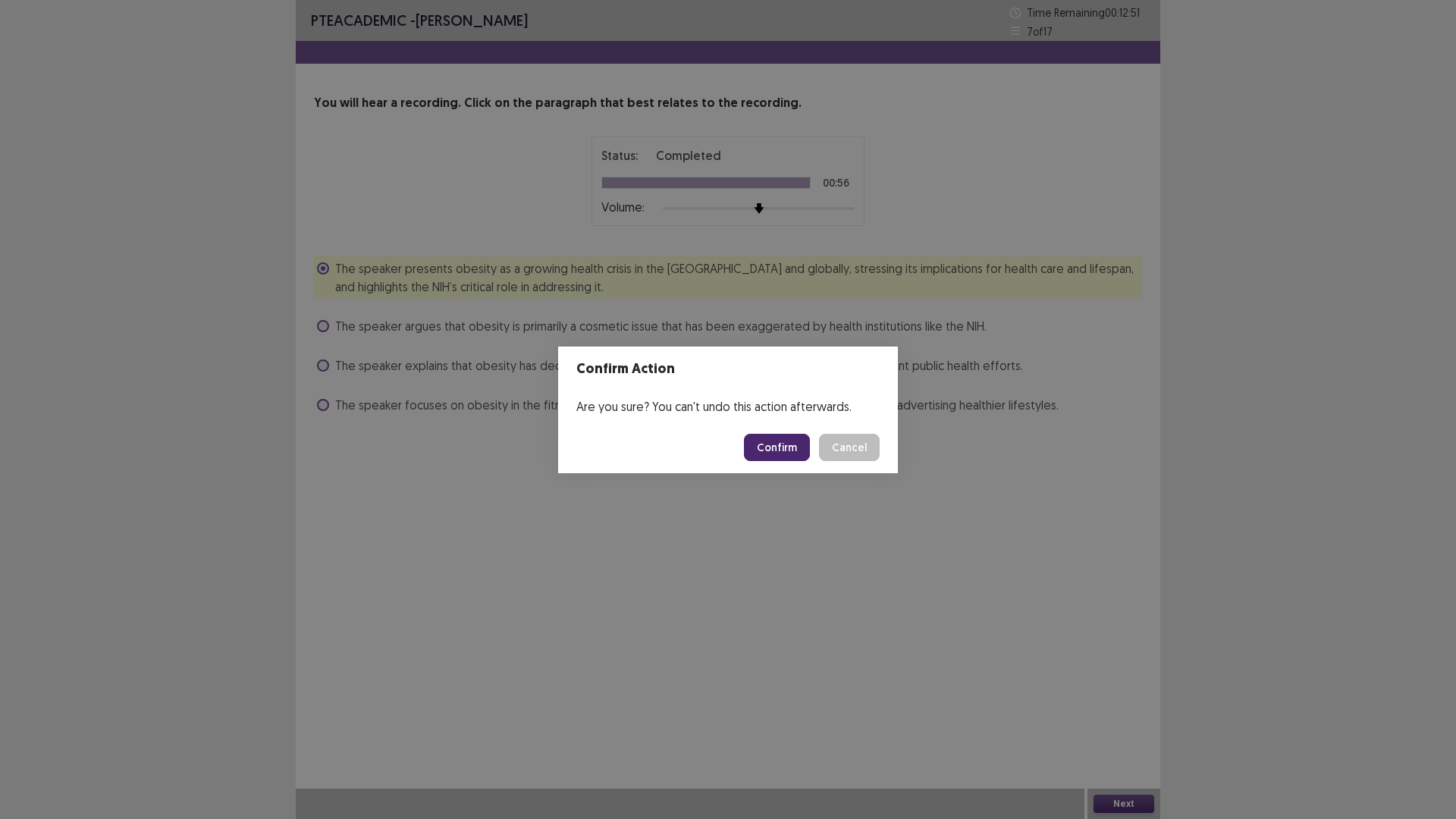
click at [735, 453] on footer "Confirm Cancel" at bounding box center [728, 447] width 340 height 52
click at [771, 450] on button "Confirm" at bounding box center [776, 447] width 66 height 27
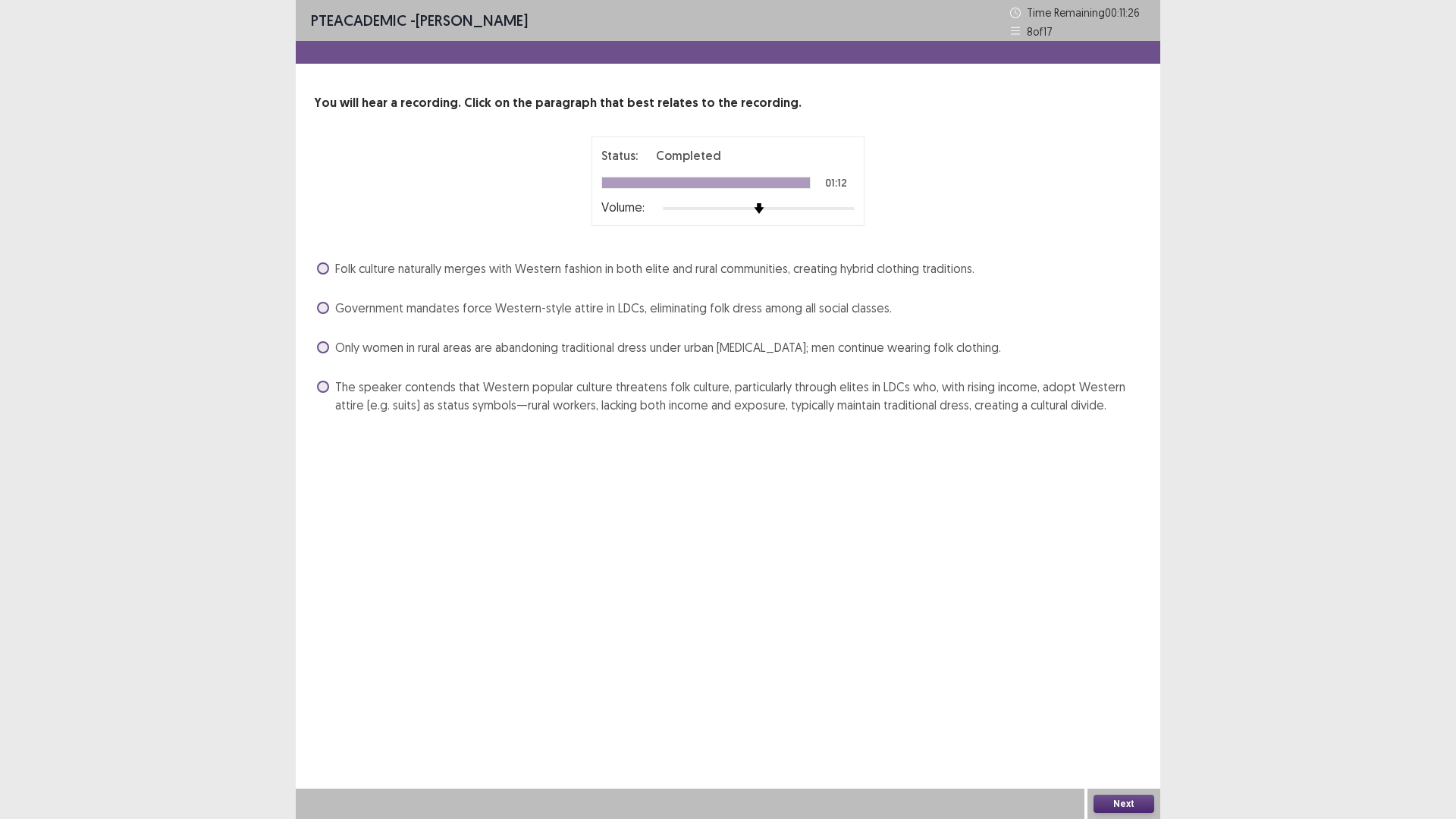
click at [342, 390] on span "The speaker contends that Western popular culture threatens folk culture, parti…" at bounding box center [739, 396] width 807 height 36
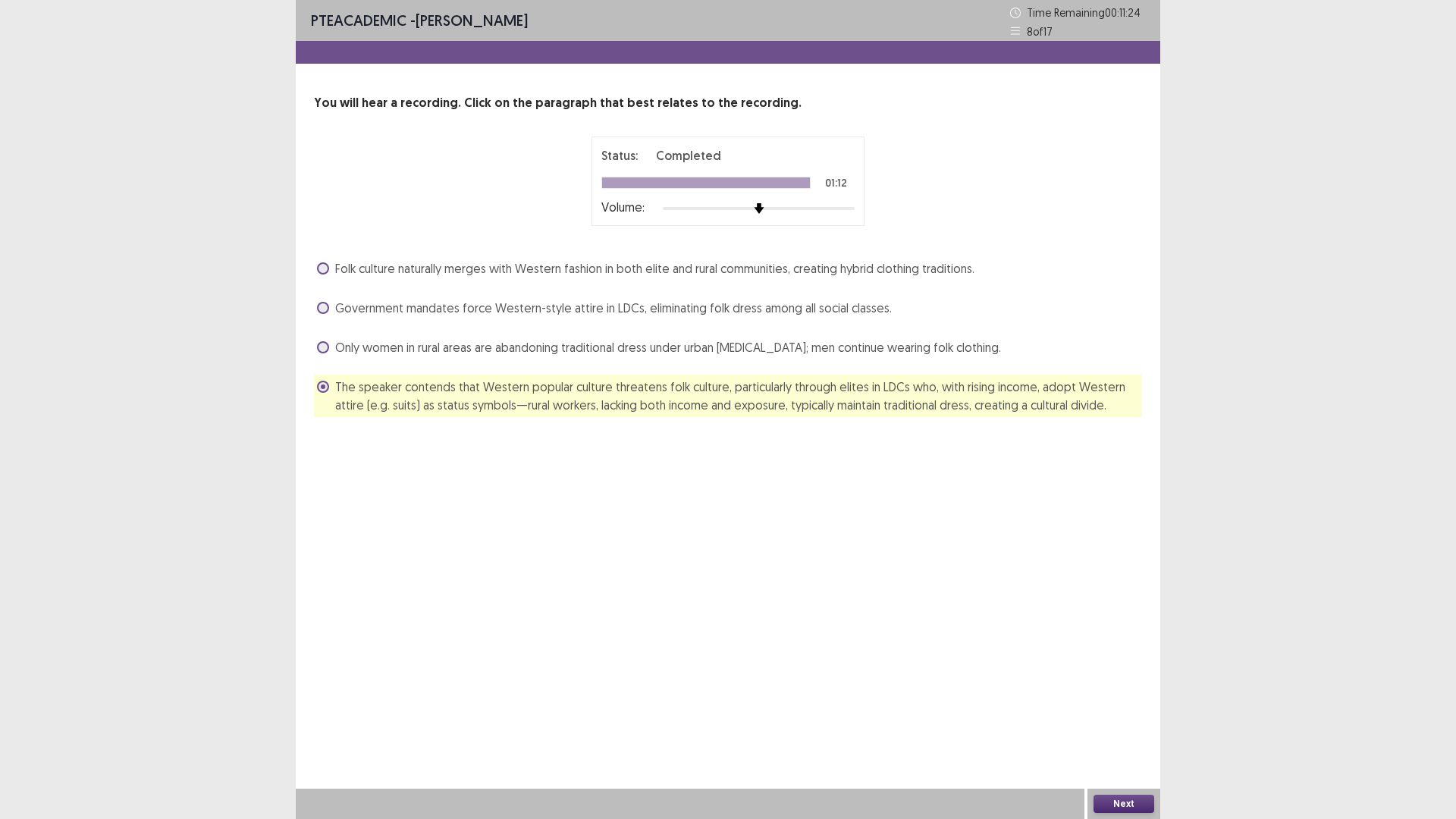
click at [1105, 715] on button "Next" at bounding box center [1124, 804] width 60 height 19
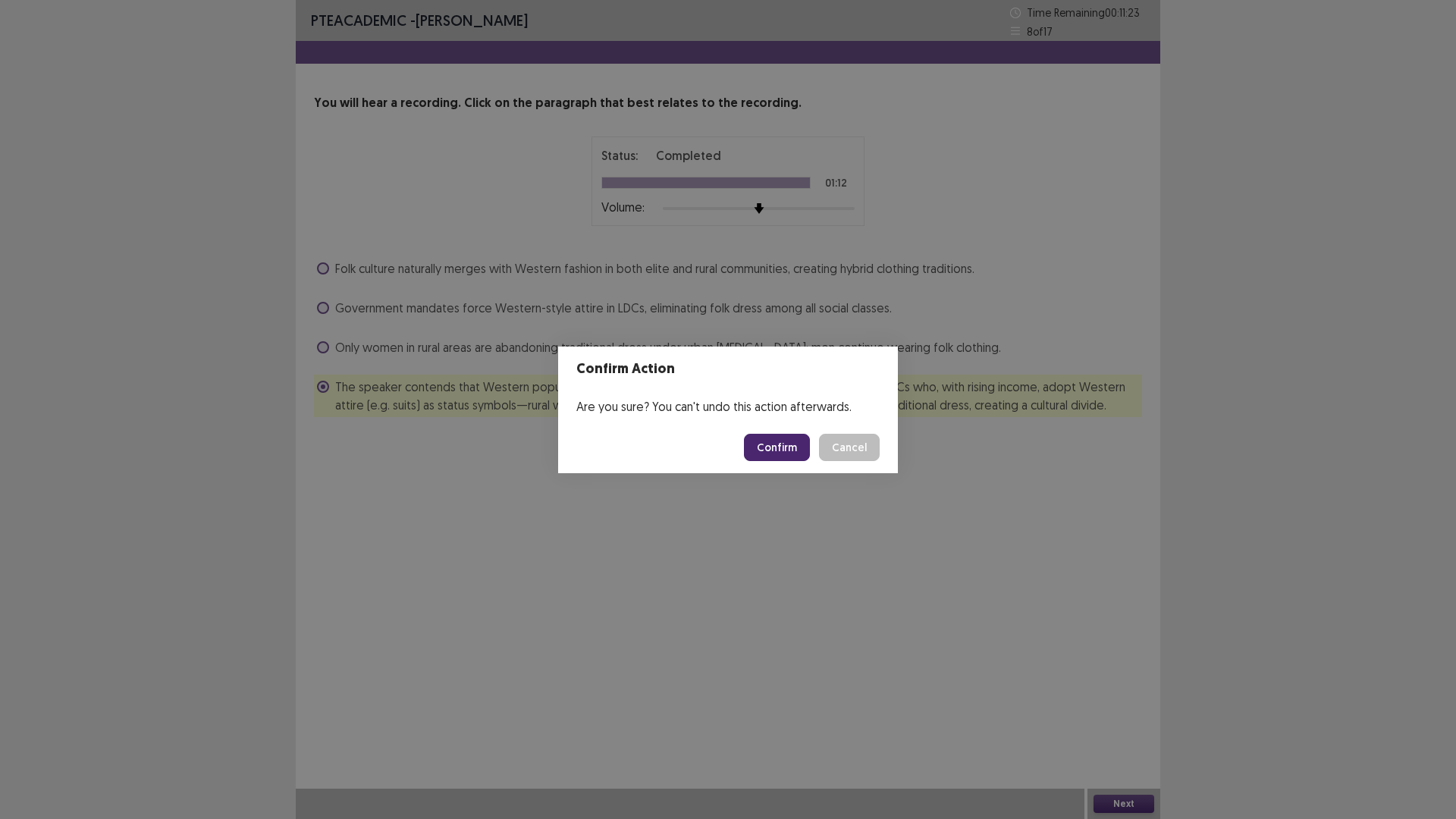
click at [750, 446] on button "Confirm" at bounding box center [776, 447] width 66 height 27
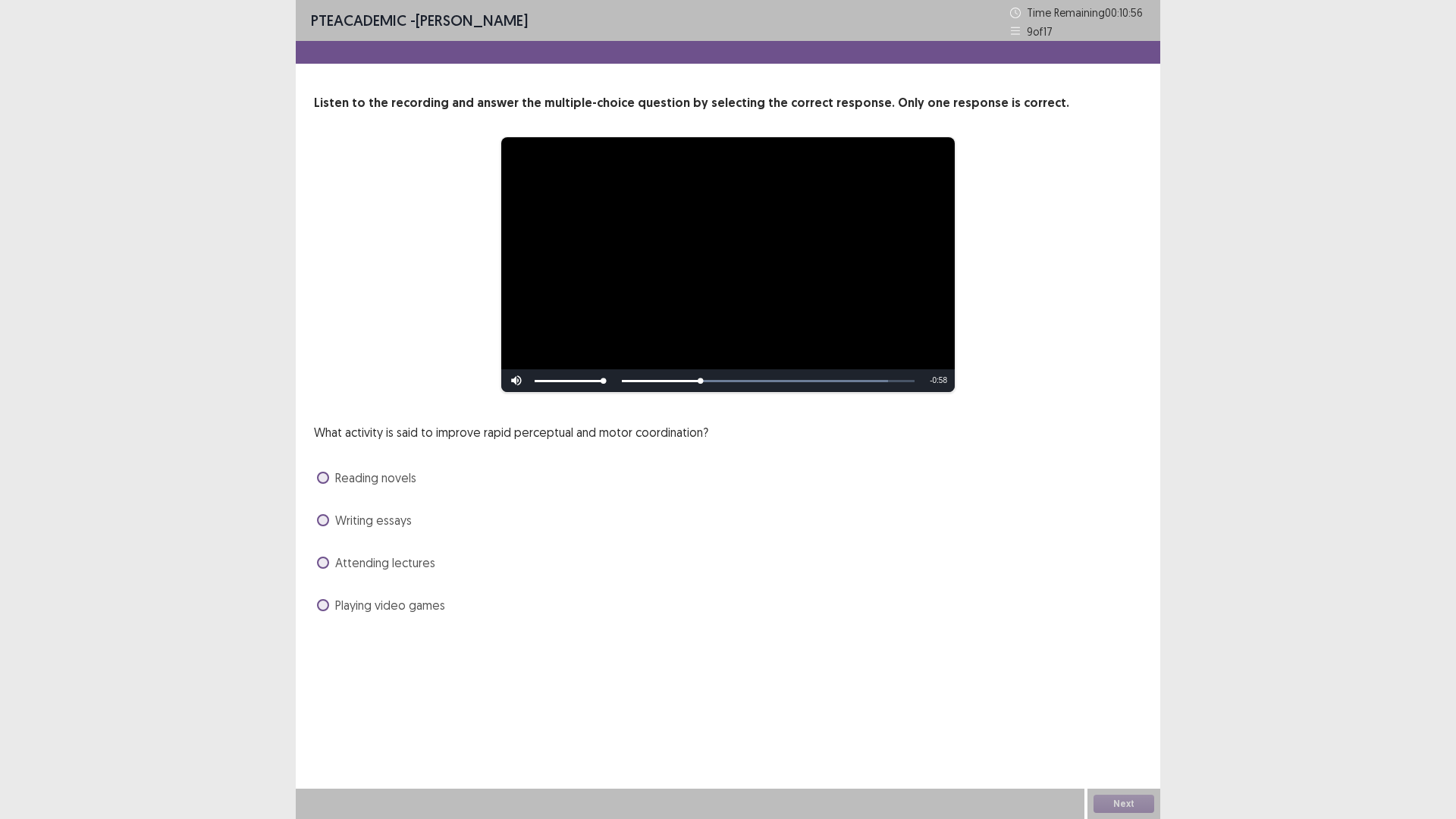
click at [327, 612] on label "Playing video games" at bounding box center [381, 605] width 128 height 19
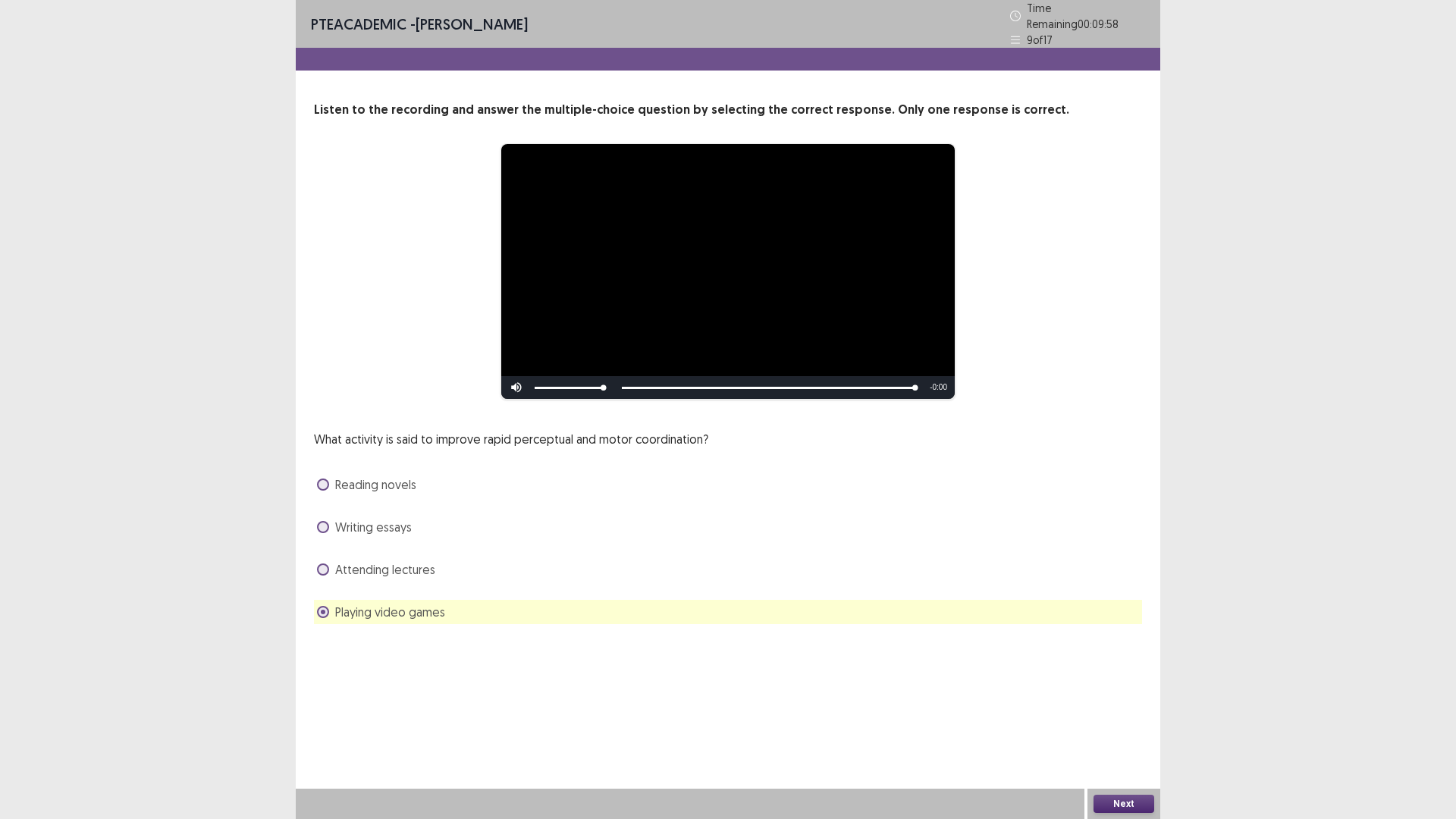
click at [1114, 715] on button "Next" at bounding box center [1124, 804] width 60 height 19
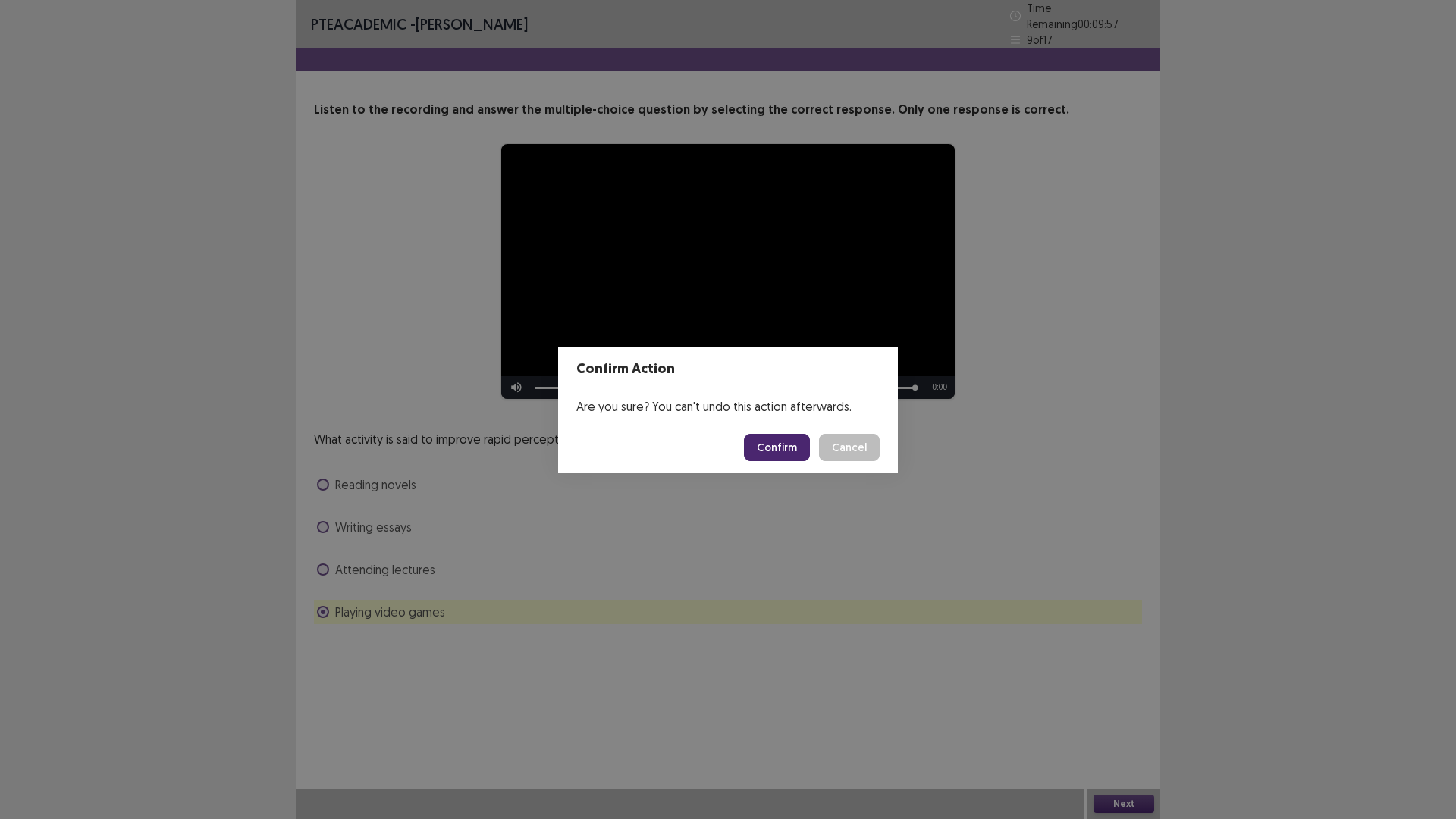
click at [791, 451] on button "Confirm" at bounding box center [776, 447] width 66 height 27
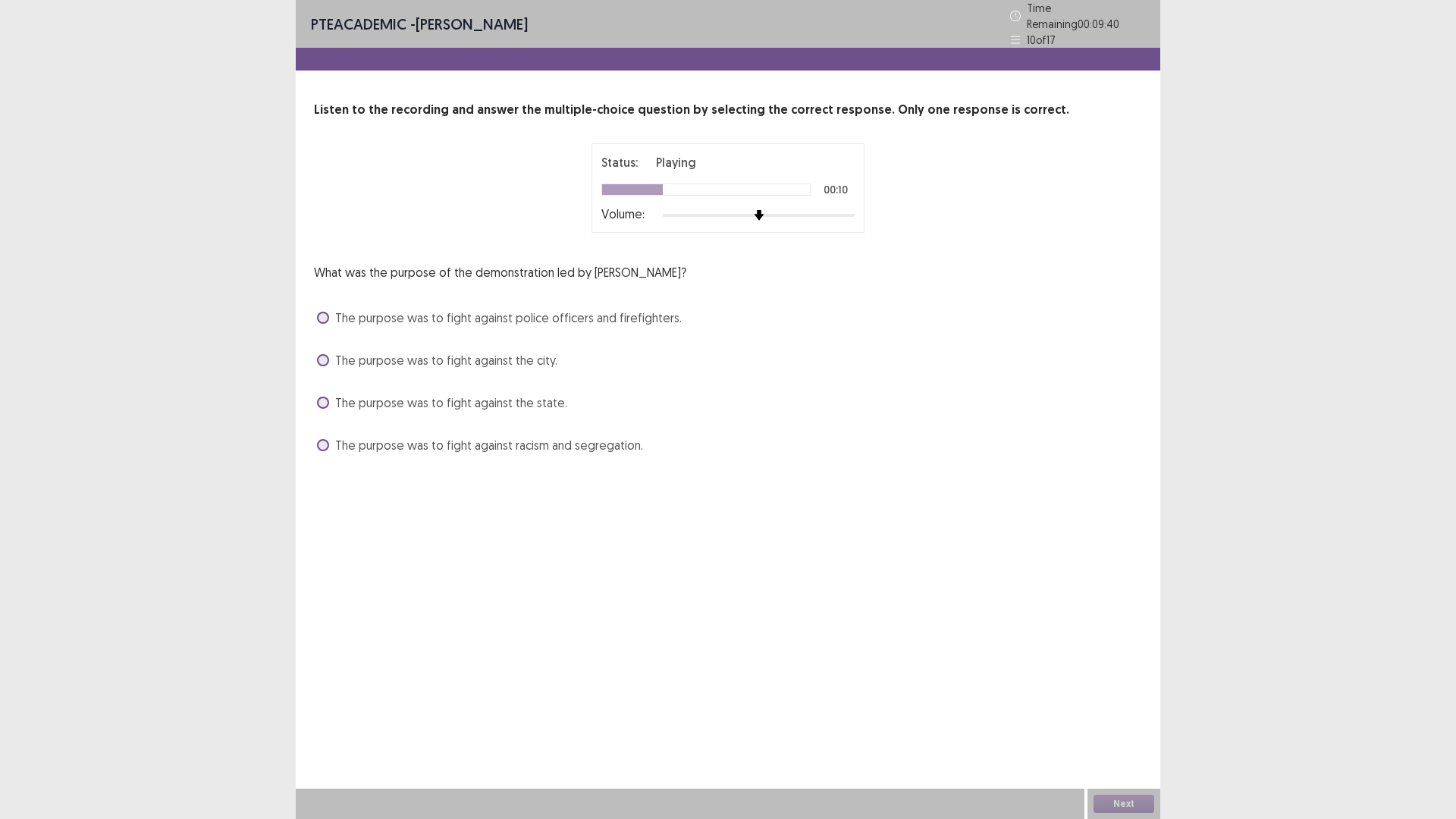
click at [325, 439] on span at bounding box center [323, 445] width 12 height 12
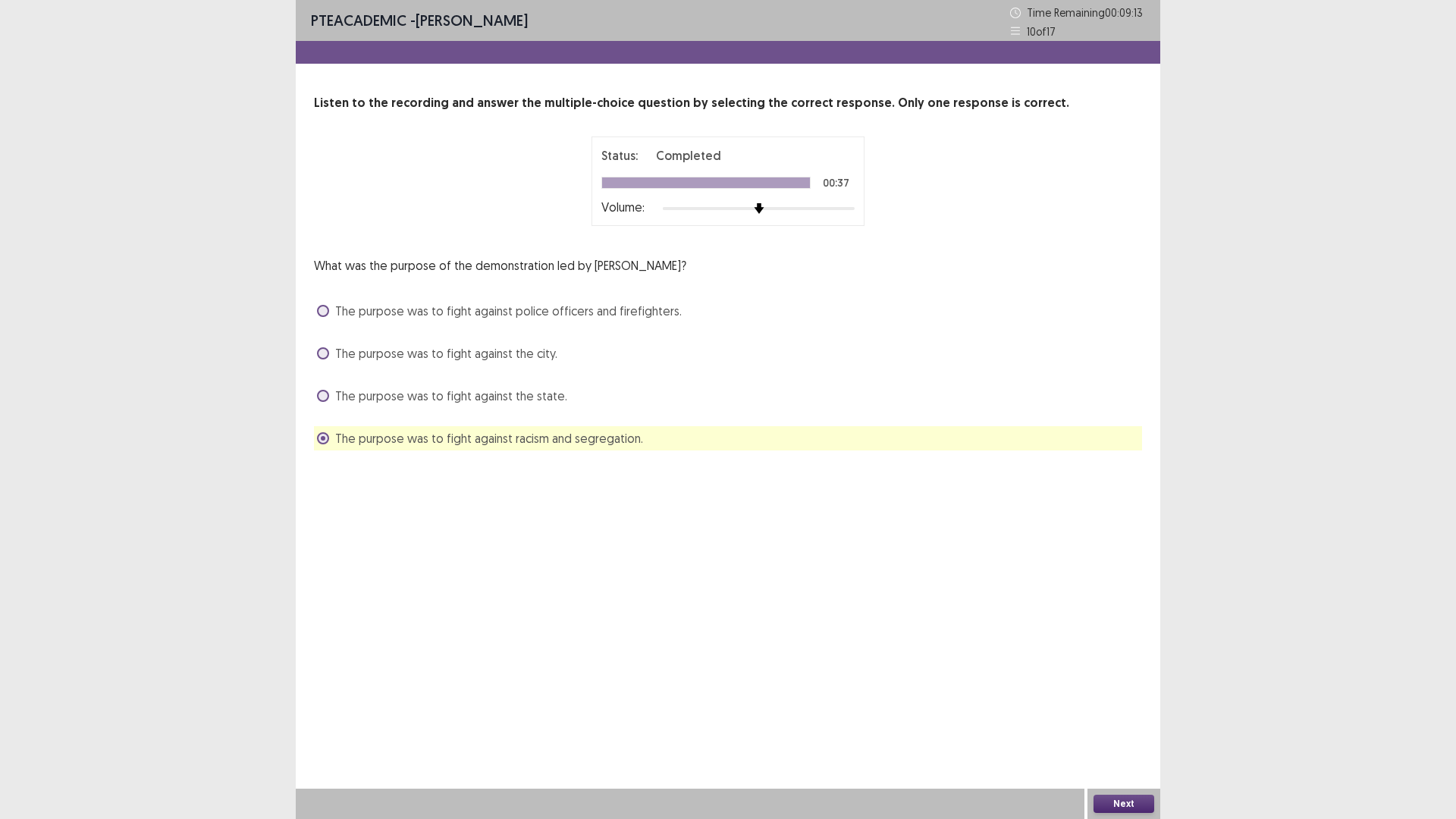
click at [1125, 715] on button "Next" at bounding box center [1124, 804] width 60 height 19
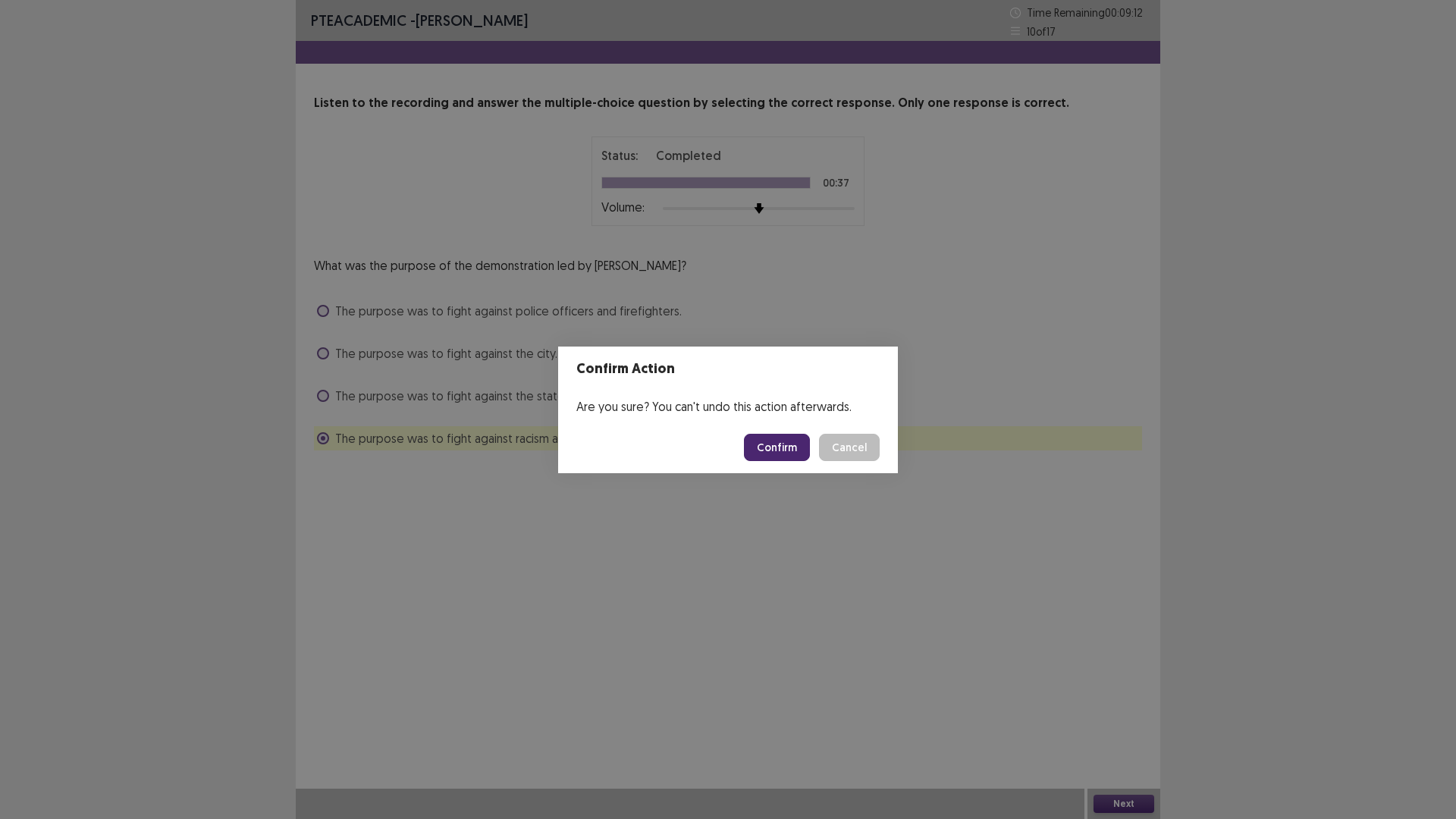
click at [791, 446] on button "Confirm" at bounding box center [776, 447] width 66 height 27
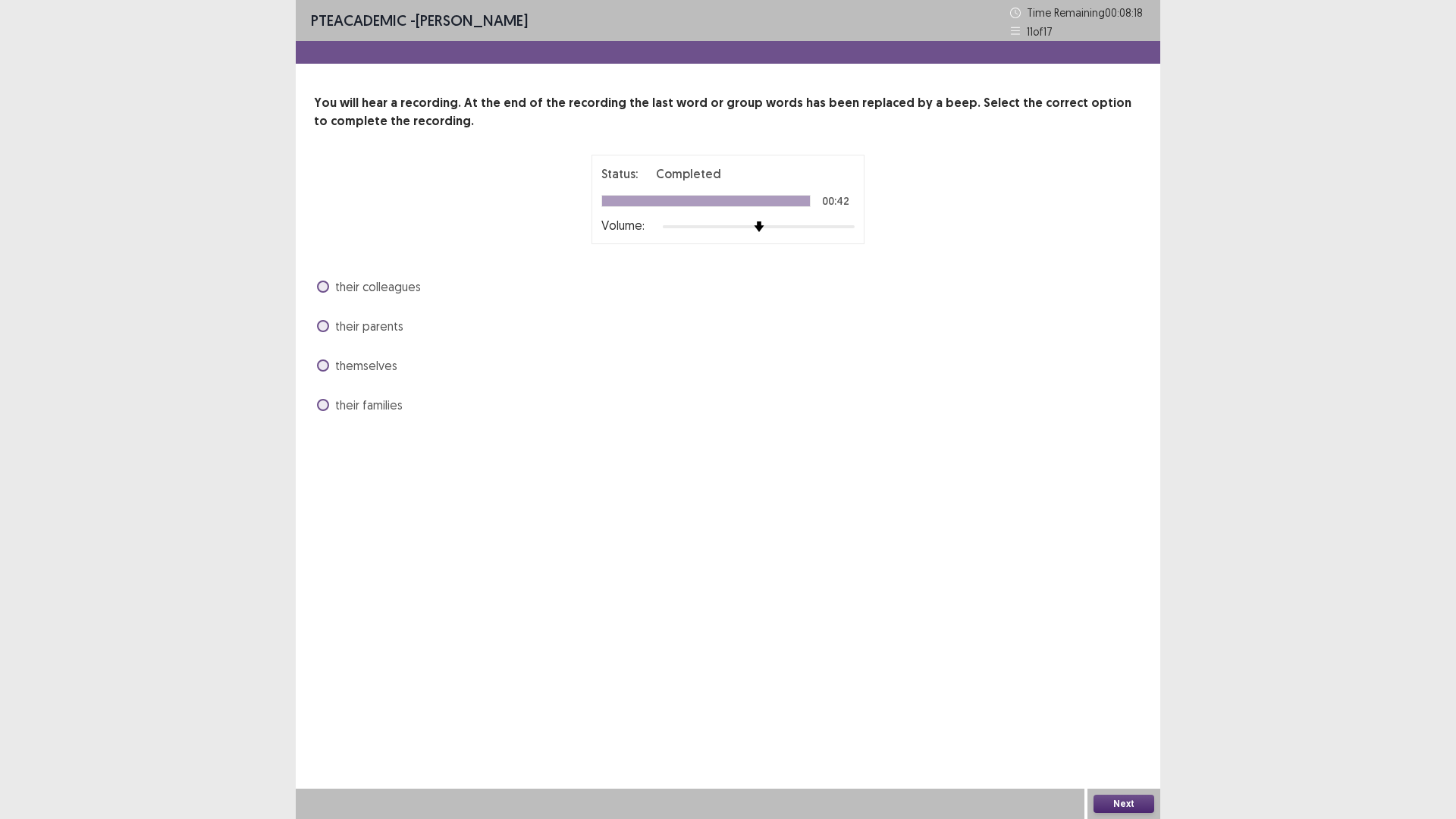
click at [324, 364] on span at bounding box center [323, 365] width 12 height 12
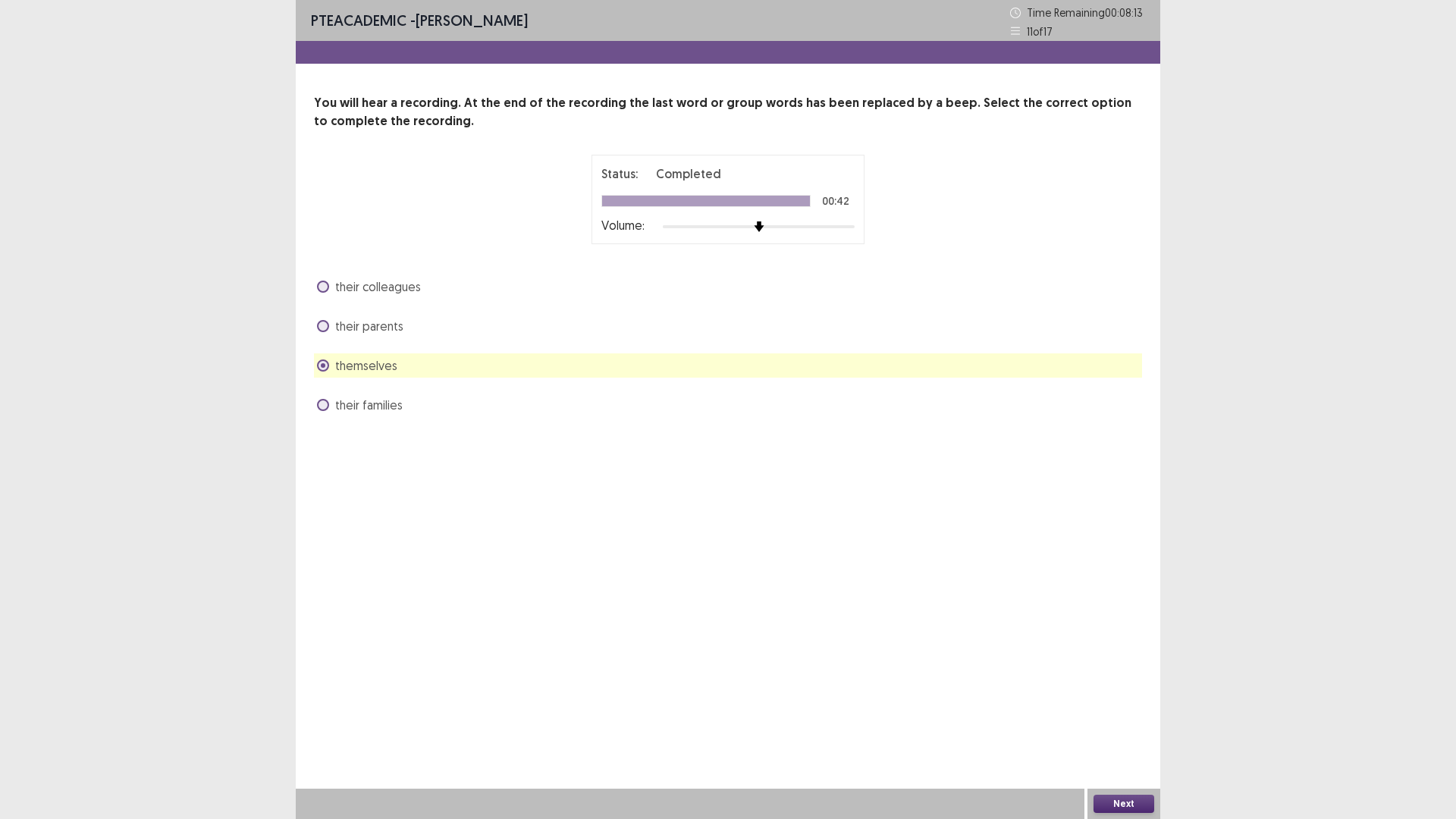
click at [1118, 715] on button "Next" at bounding box center [1124, 804] width 60 height 19
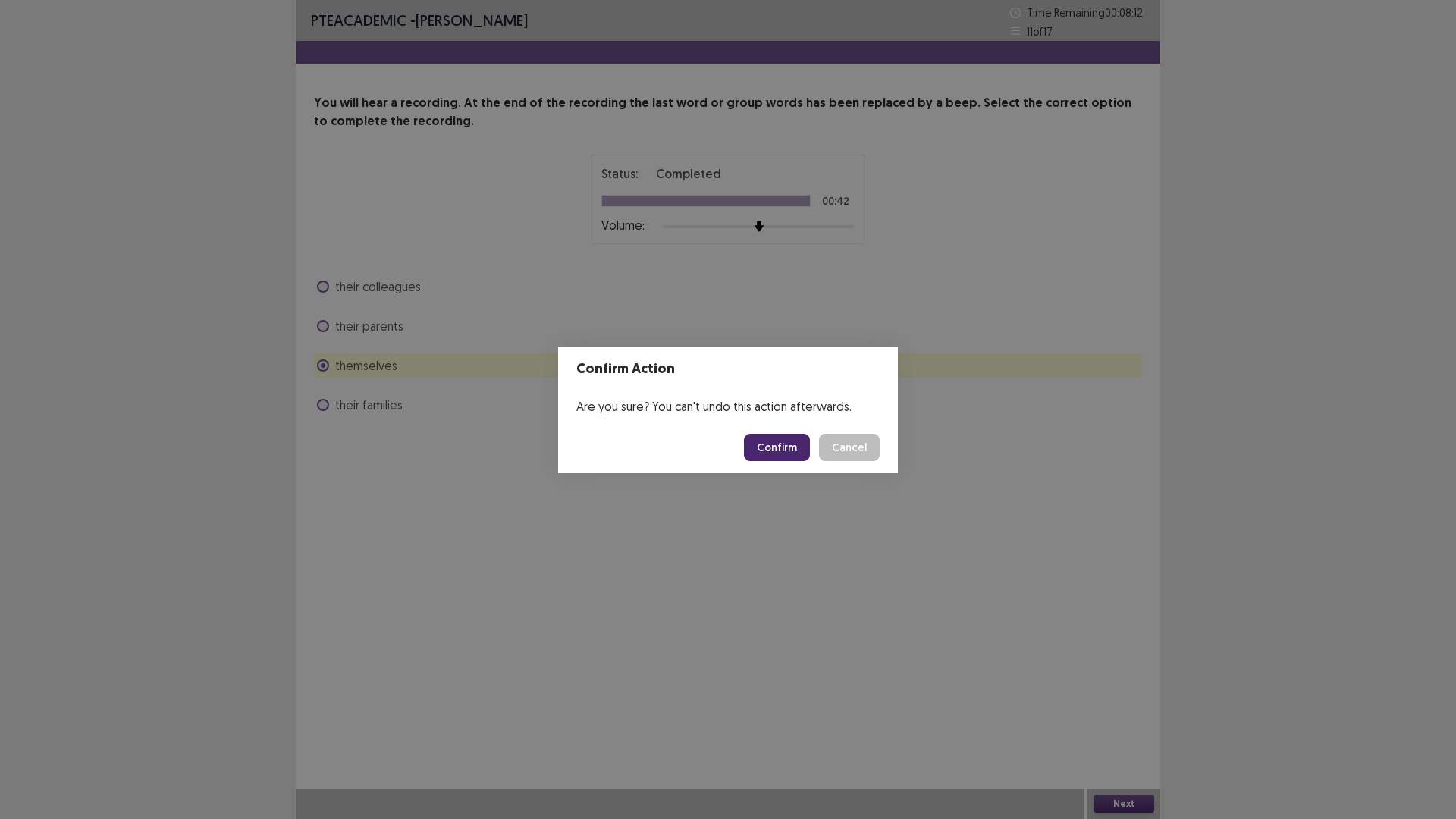
click at [784, 435] on button "Confirm" at bounding box center [776, 447] width 66 height 27
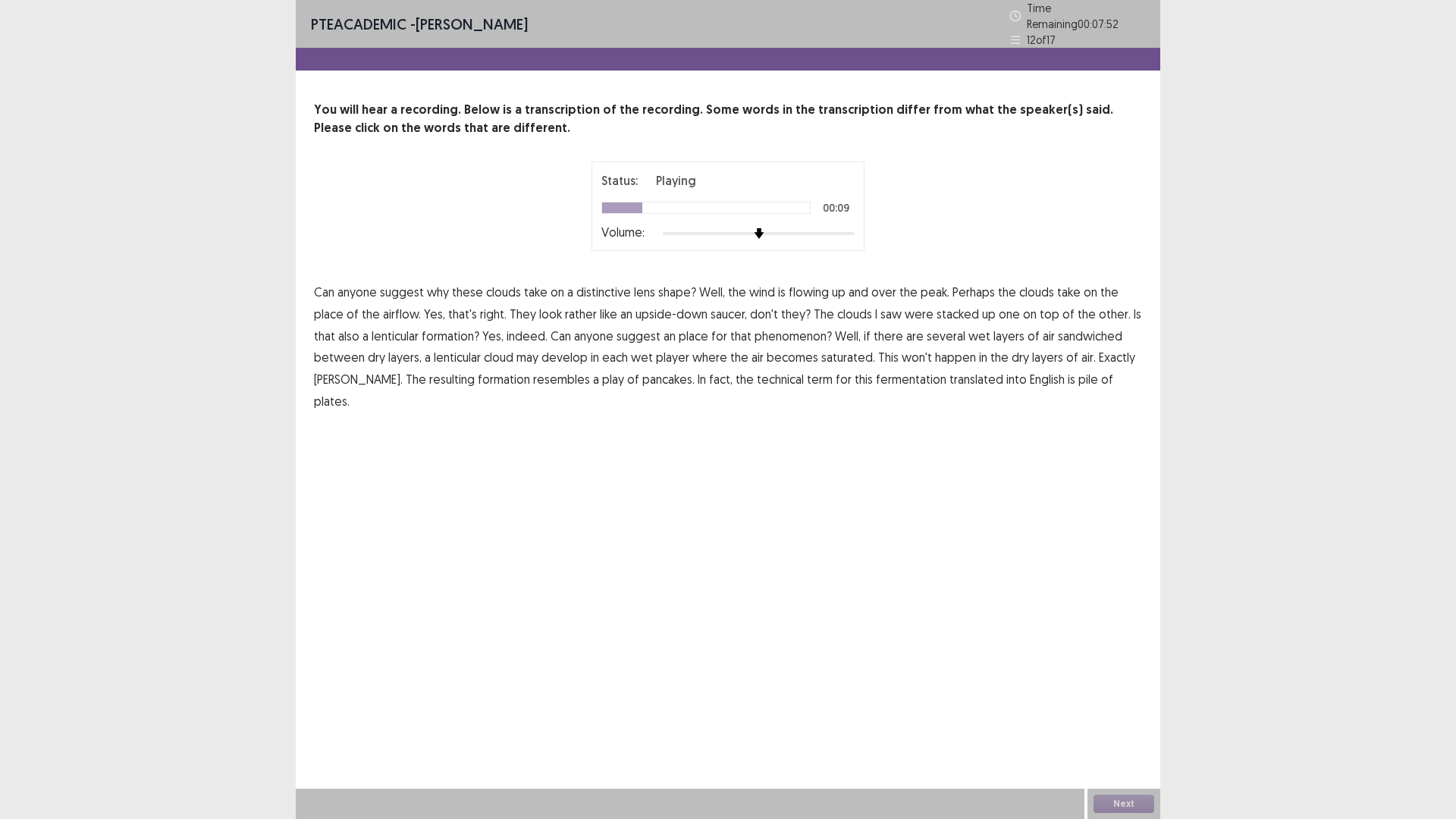
click at [338, 309] on span "place" at bounding box center [328, 314] width 29 height 19
click at [944, 307] on span "stacked" at bounding box center [958, 314] width 43 height 19
click at [689, 333] on span "place" at bounding box center [693, 336] width 29 height 19
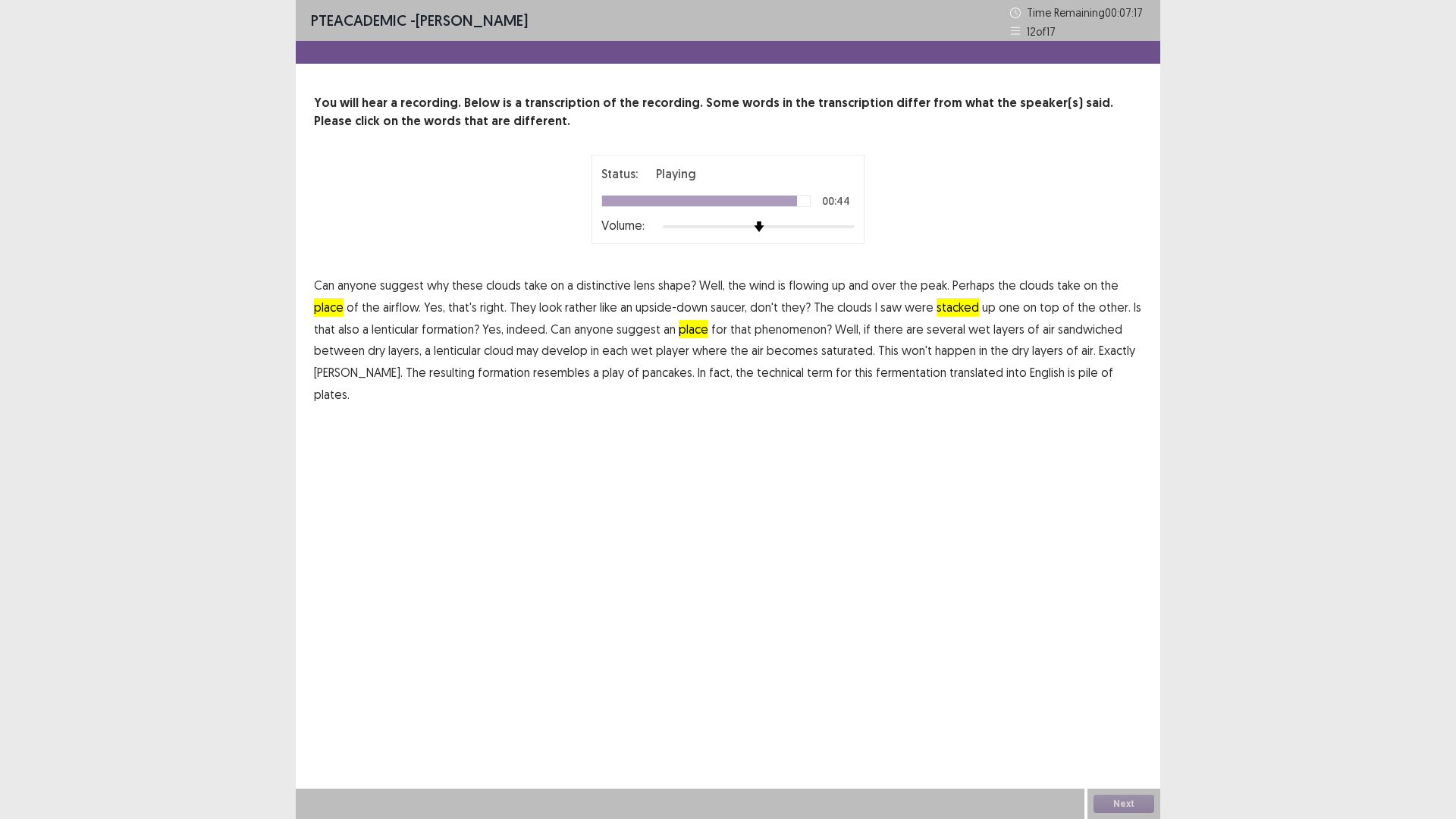
click at [876, 372] on span "fermentation" at bounding box center [910, 372] width 70 height 19
click at [1126, 715] on button "Next" at bounding box center [1124, 804] width 60 height 19
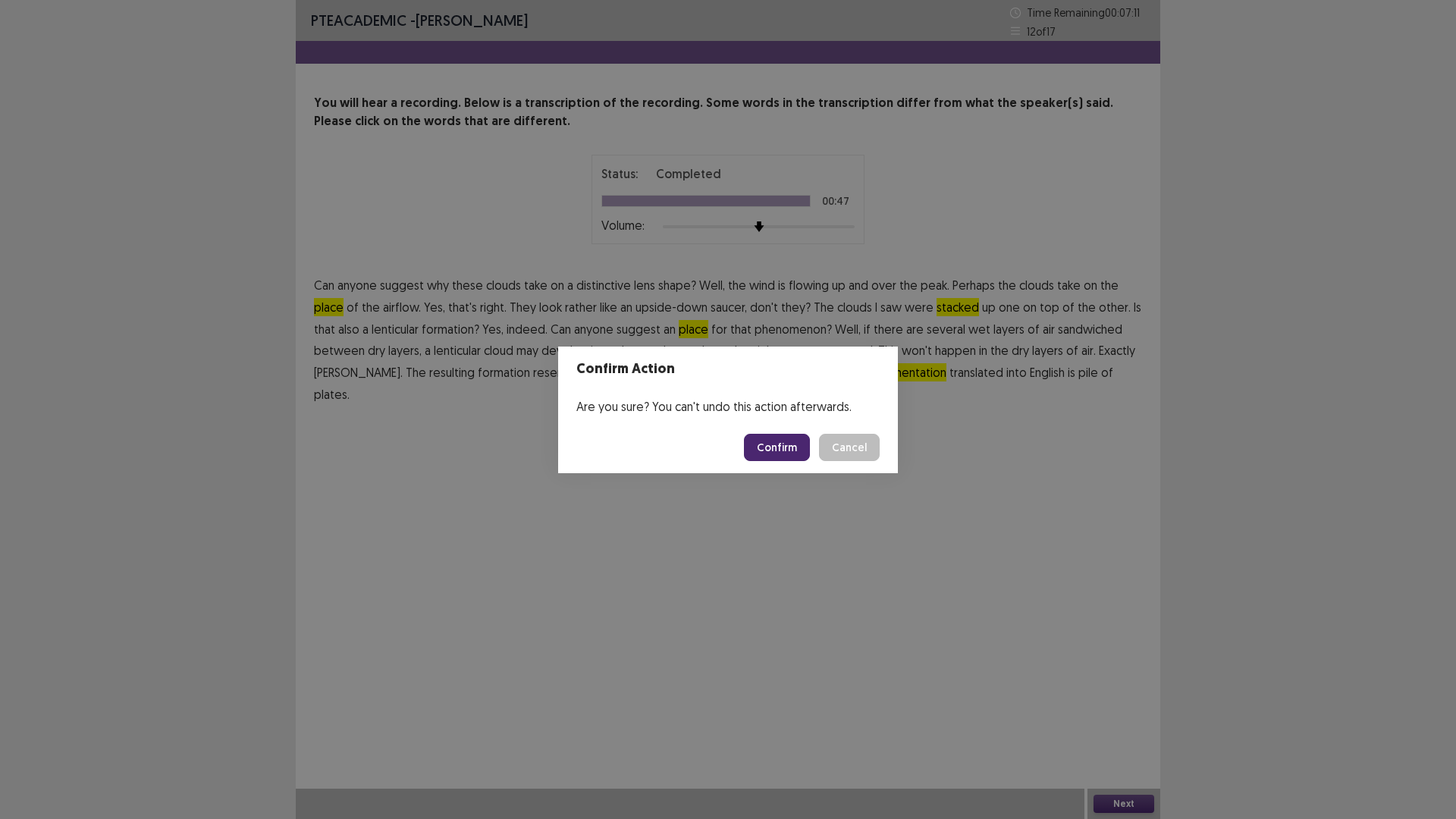
click at [788, 448] on button "Confirm" at bounding box center [776, 447] width 66 height 27
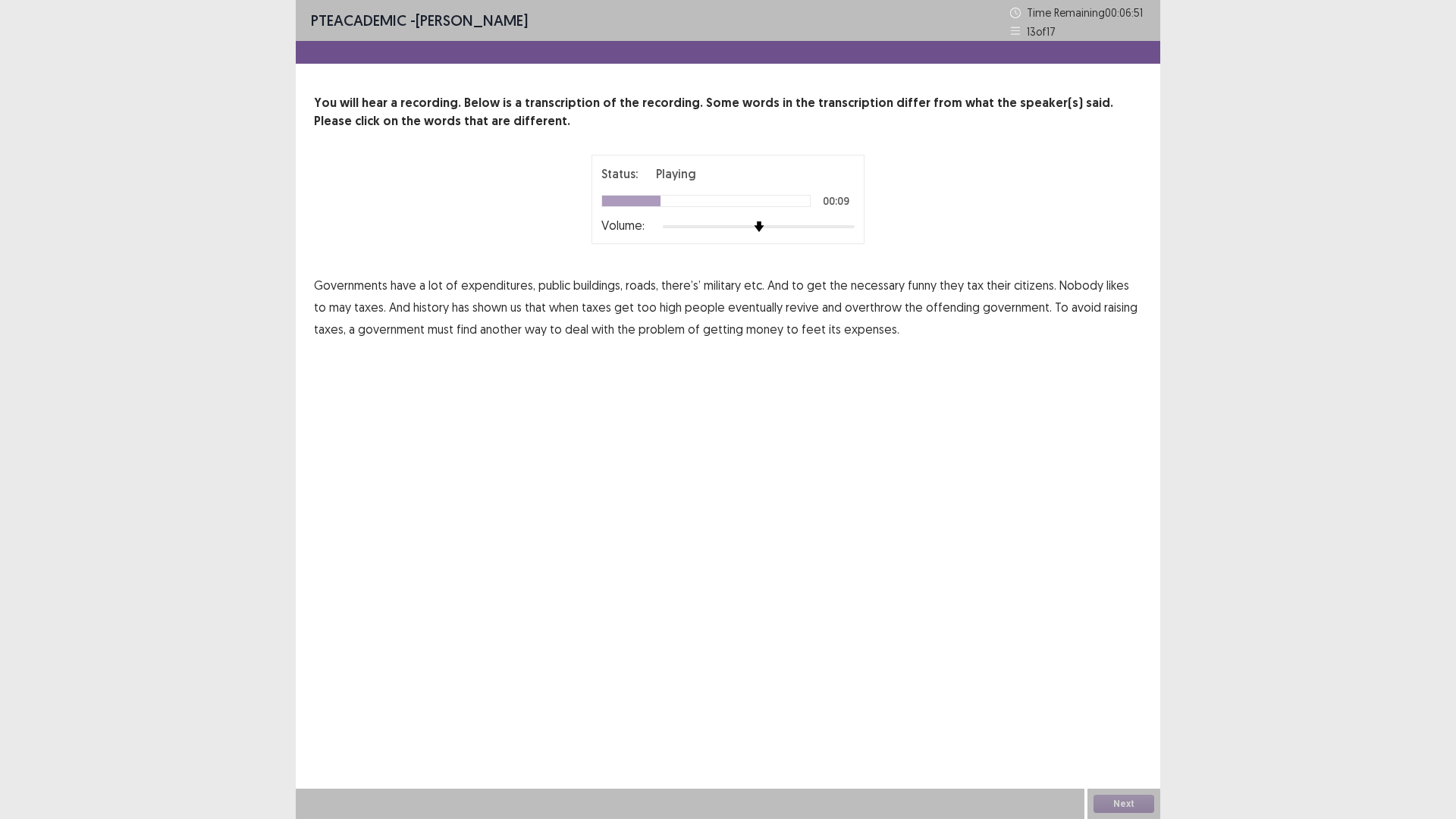
click at [925, 287] on span "funny" at bounding box center [921, 285] width 29 height 19
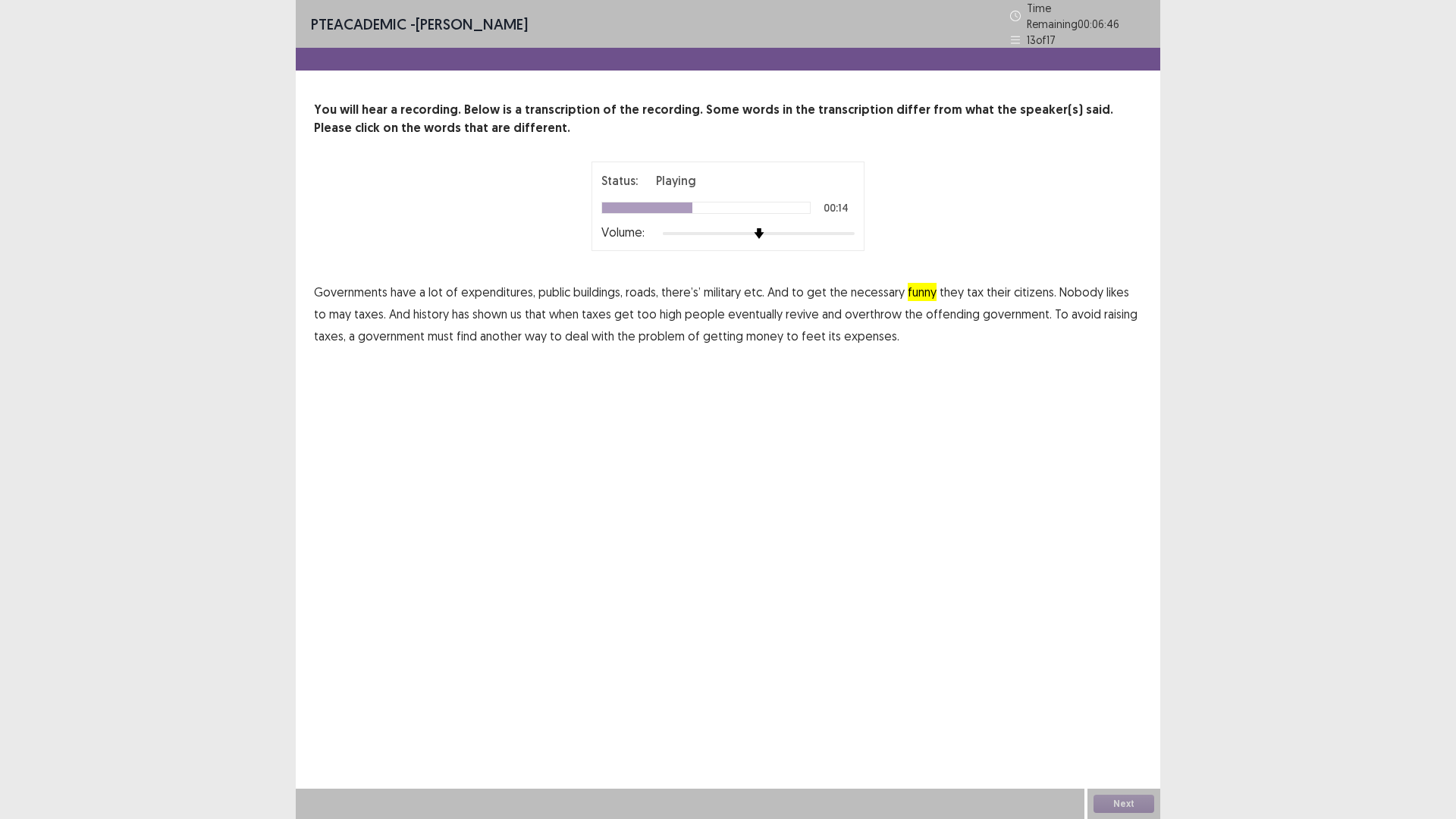
drag, startPoint x: 332, startPoint y: 304, endPoint x: 340, endPoint y: 302, distance: 8.2
click at [333, 304] on span "may" at bounding box center [340, 314] width 22 height 19
click at [787, 311] on span "revive" at bounding box center [801, 314] width 33 height 19
click at [807, 334] on span "feet" at bounding box center [813, 336] width 24 height 19
click at [1118, 715] on button "Next" at bounding box center [1124, 804] width 60 height 19
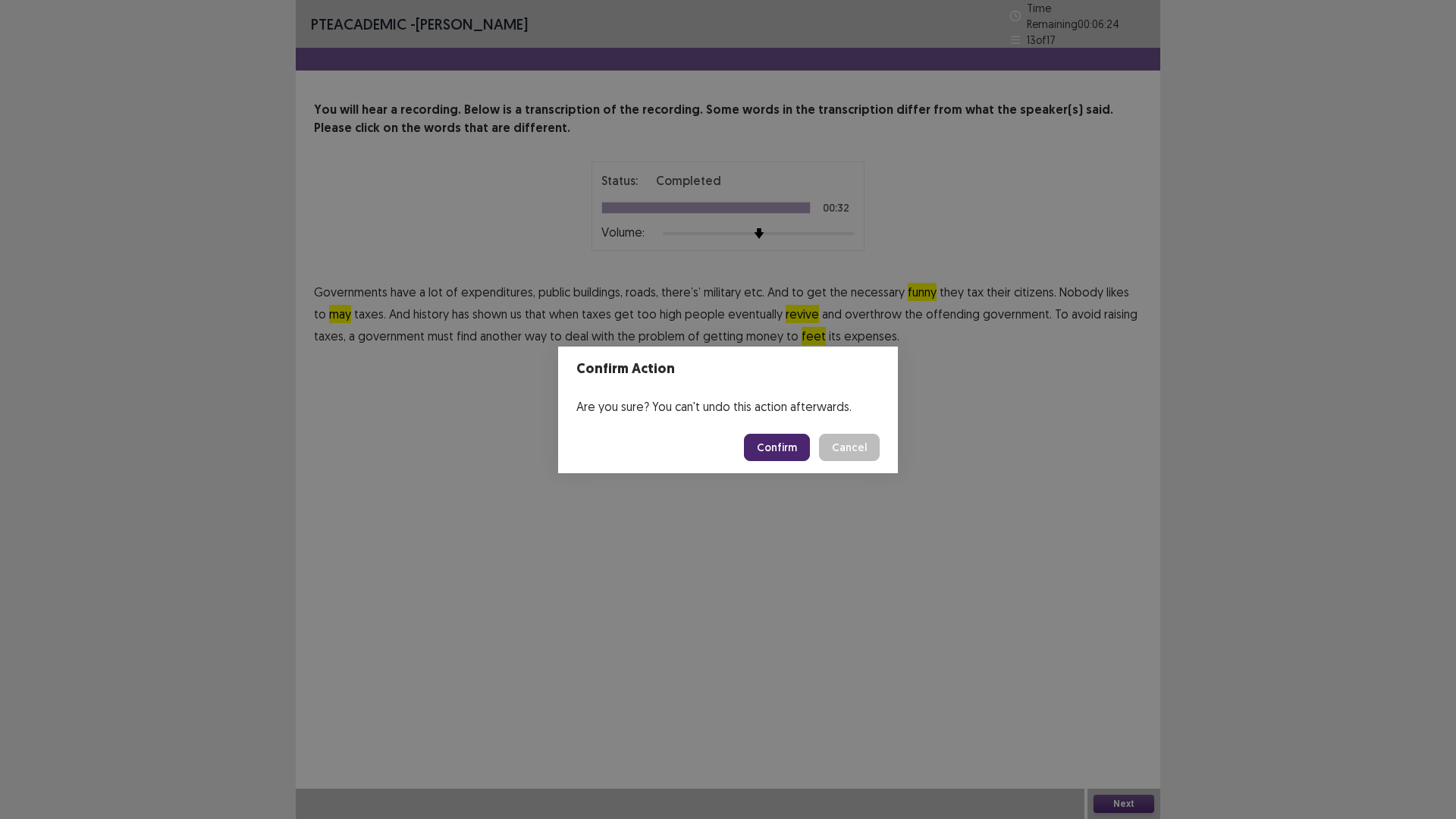
click at [758, 437] on button "Confirm" at bounding box center [776, 447] width 66 height 27
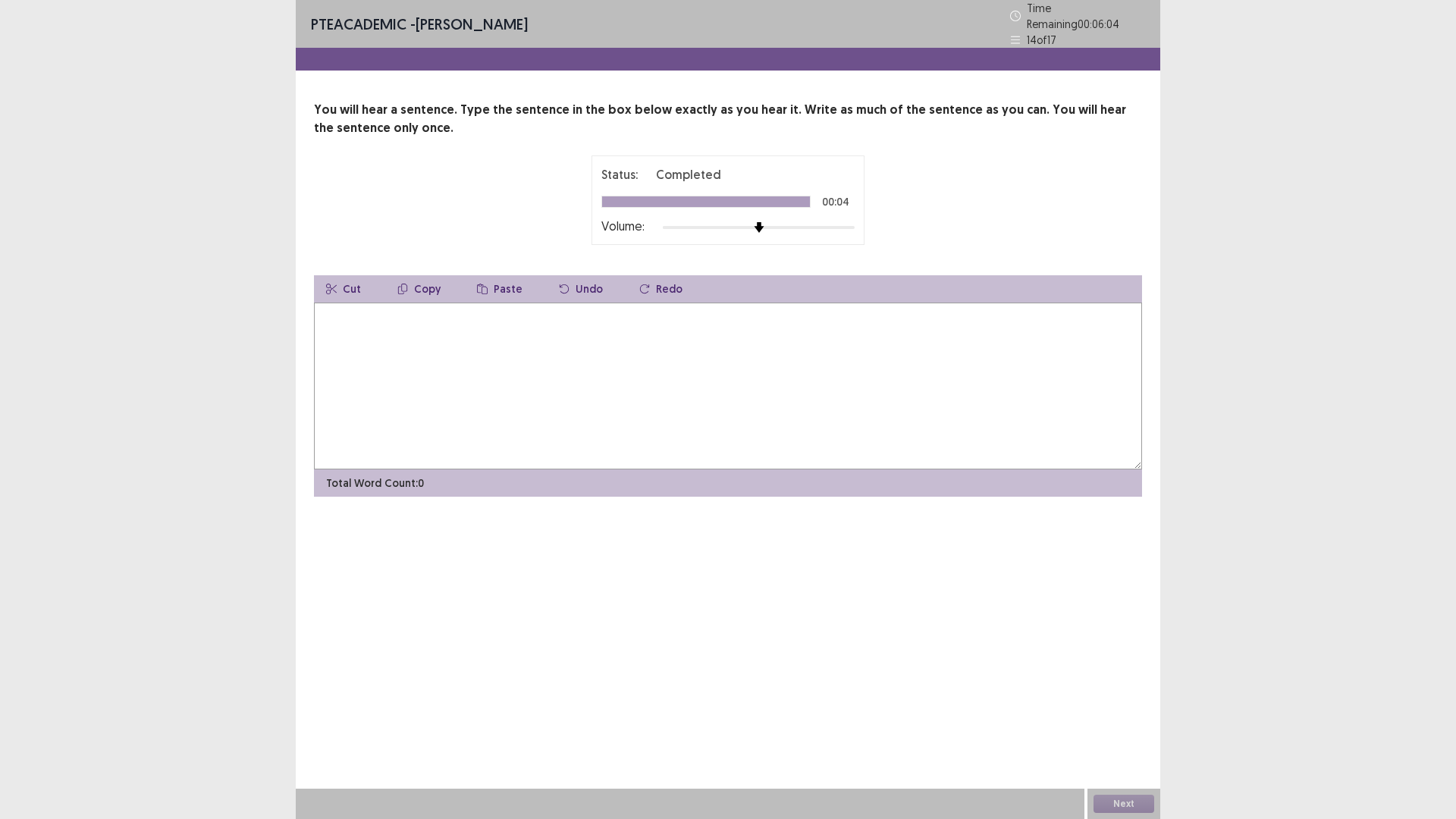
click at [408, 394] on textarea at bounding box center [727, 386] width 828 height 167
click at [540, 310] on textarea "**********" at bounding box center [727, 386] width 828 height 167
click at [619, 311] on textarea "**********" at bounding box center [727, 386] width 828 height 167
type textarea "**********"
click at [1120, 715] on button "Next" at bounding box center [1124, 804] width 60 height 19
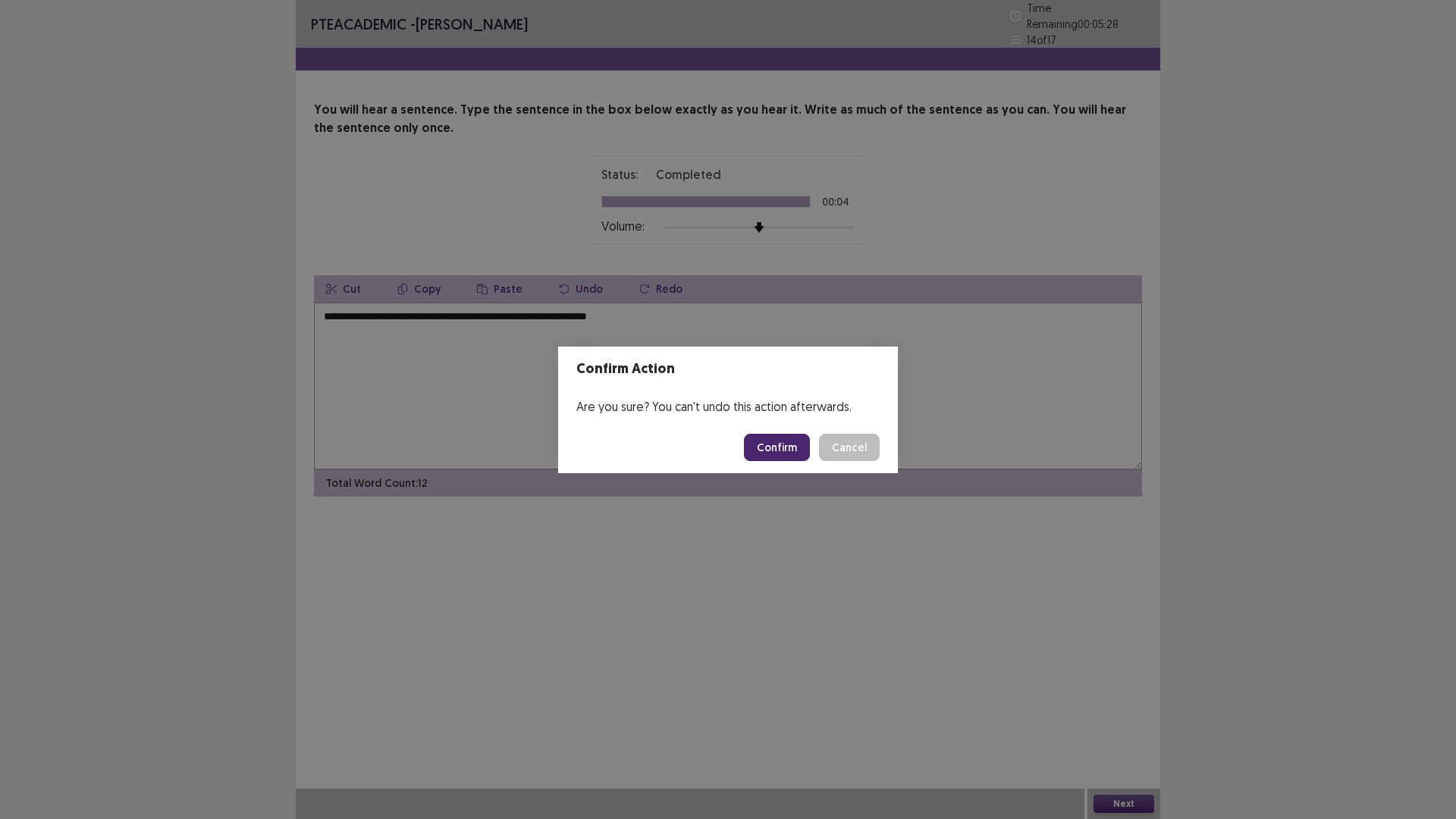
click at [776, 442] on button "Confirm" at bounding box center [776, 447] width 66 height 27
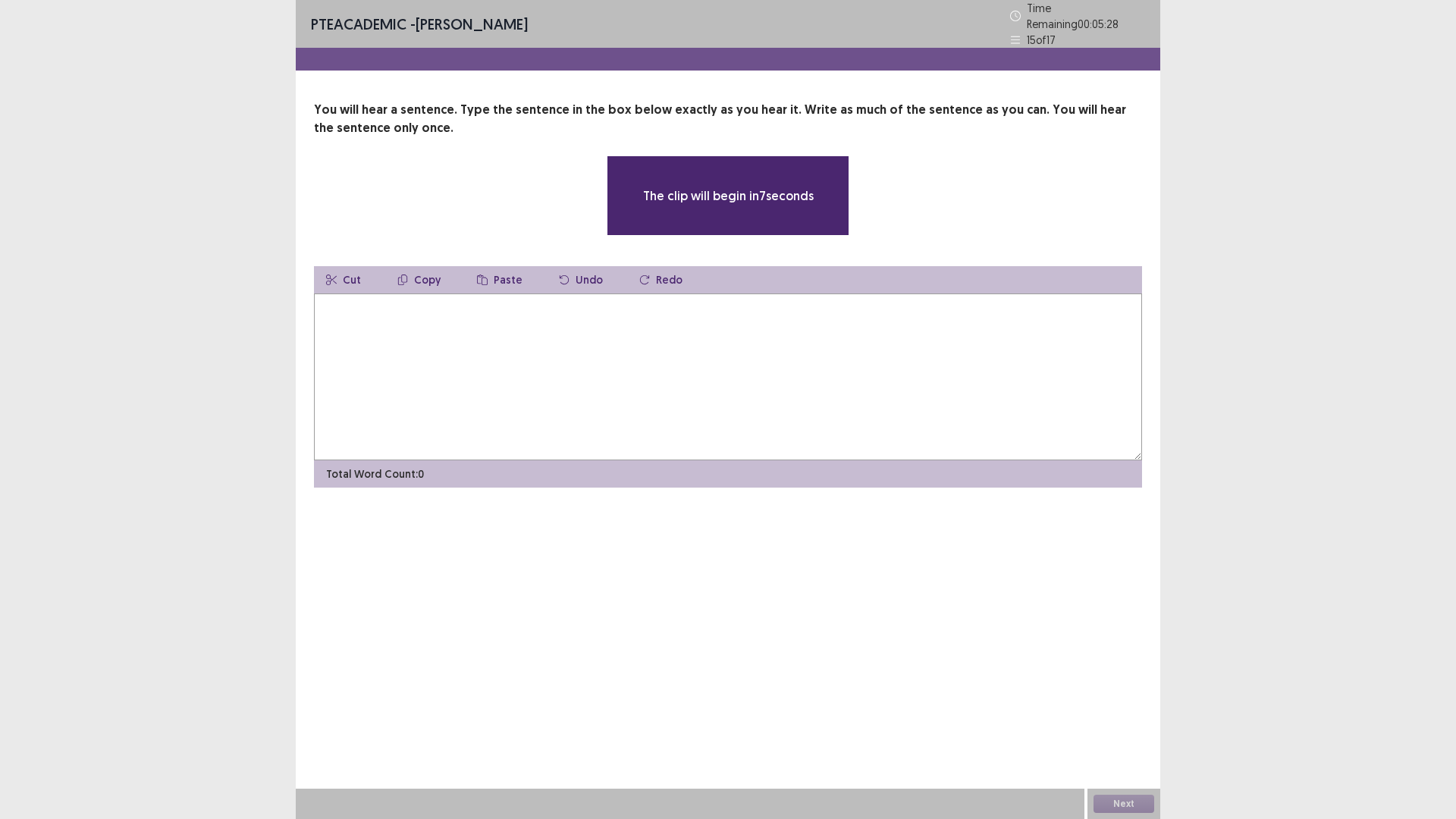
click at [556, 340] on textarea at bounding box center [727, 377] width 828 height 167
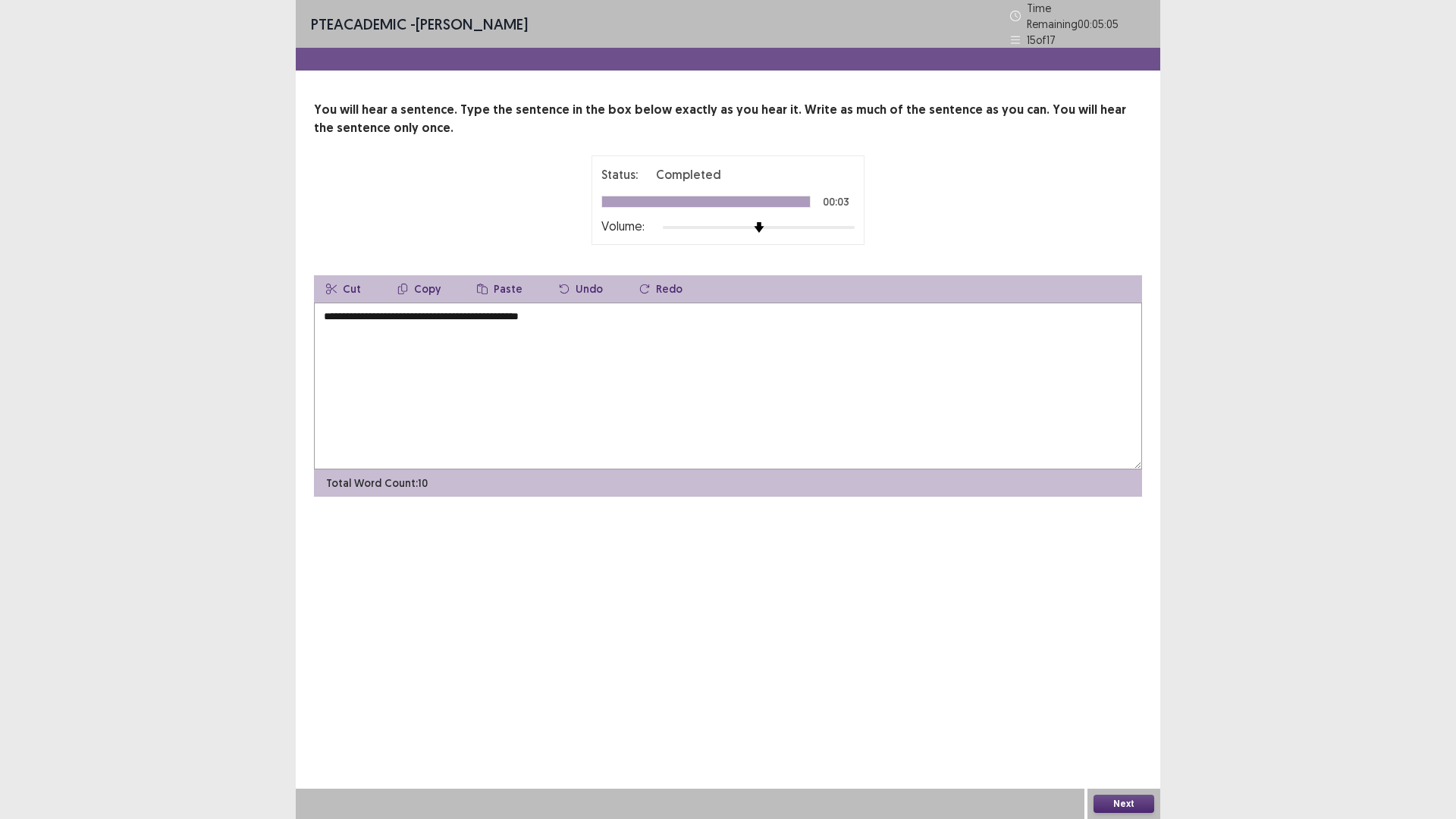
drag, startPoint x: 332, startPoint y: 310, endPoint x: 322, endPoint y: 315, distance: 11.2
click at [322, 315] on textarea "**********" at bounding box center [727, 386] width 828 height 167
type textarea "**********"
click at [1114, 715] on button "Next" at bounding box center [1124, 804] width 60 height 19
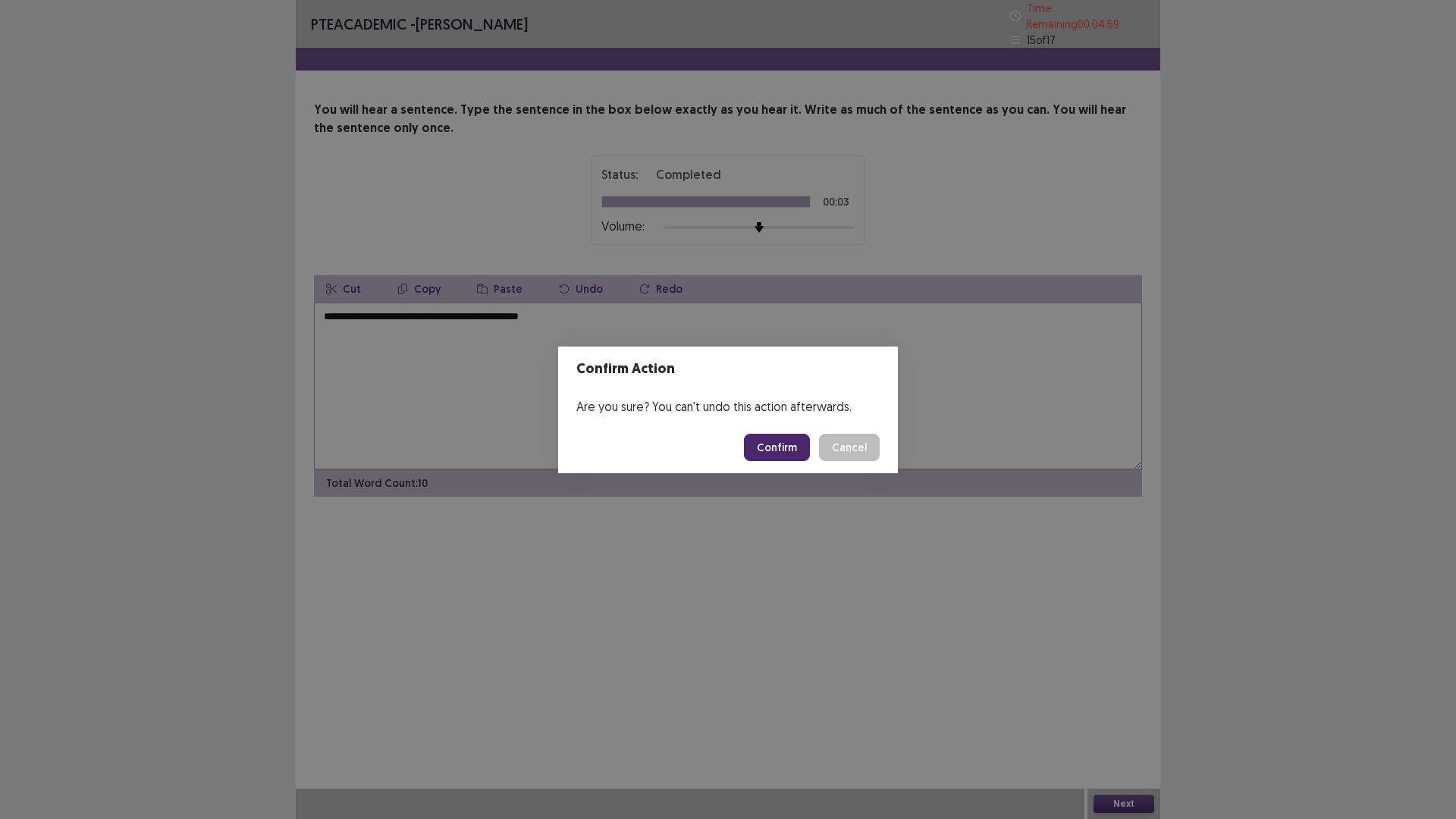
click at [764, 441] on button "Confirm" at bounding box center [776, 447] width 66 height 27
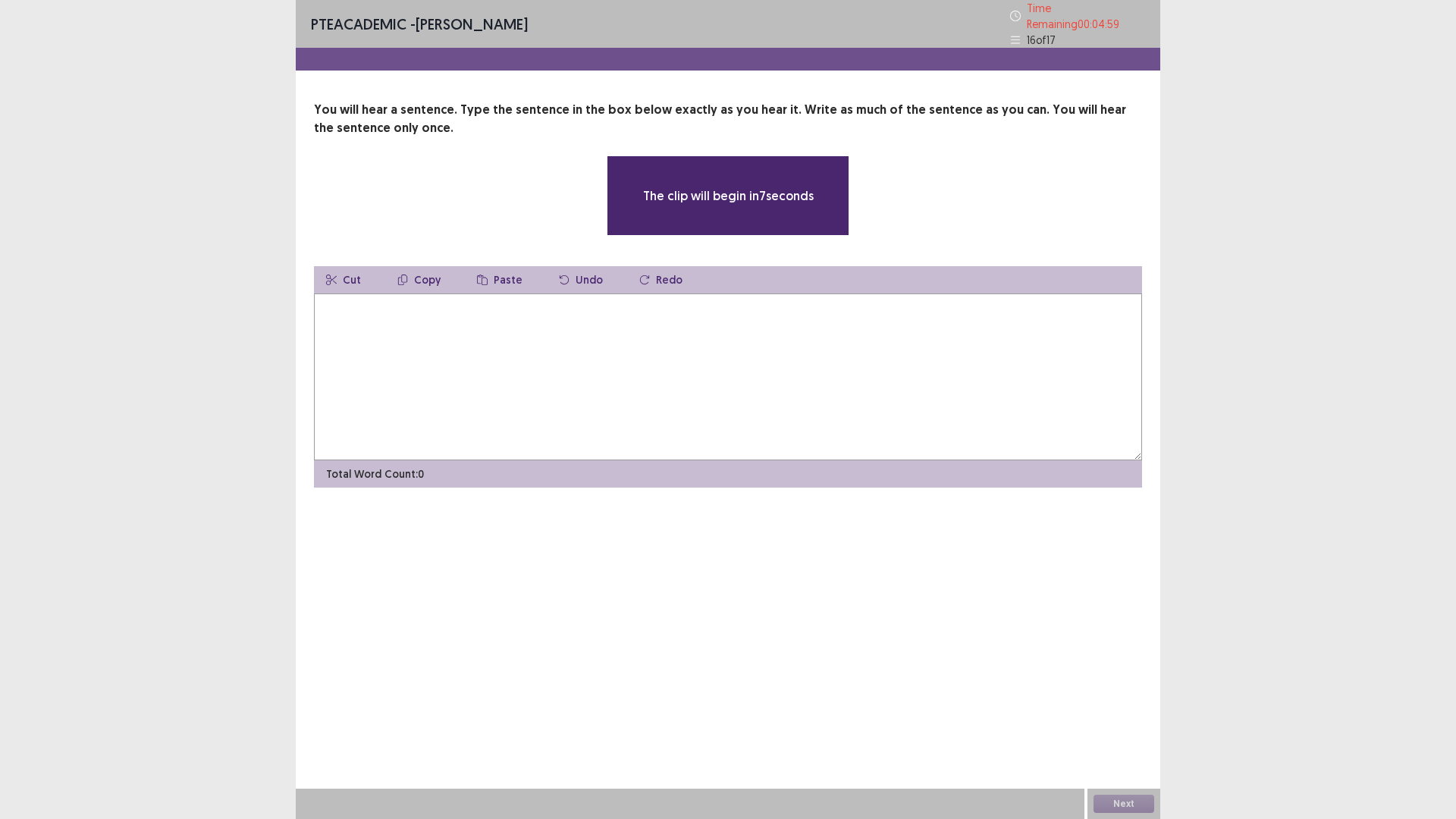
click at [556, 345] on textarea at bounding box center [727, 377] width 828 height 167
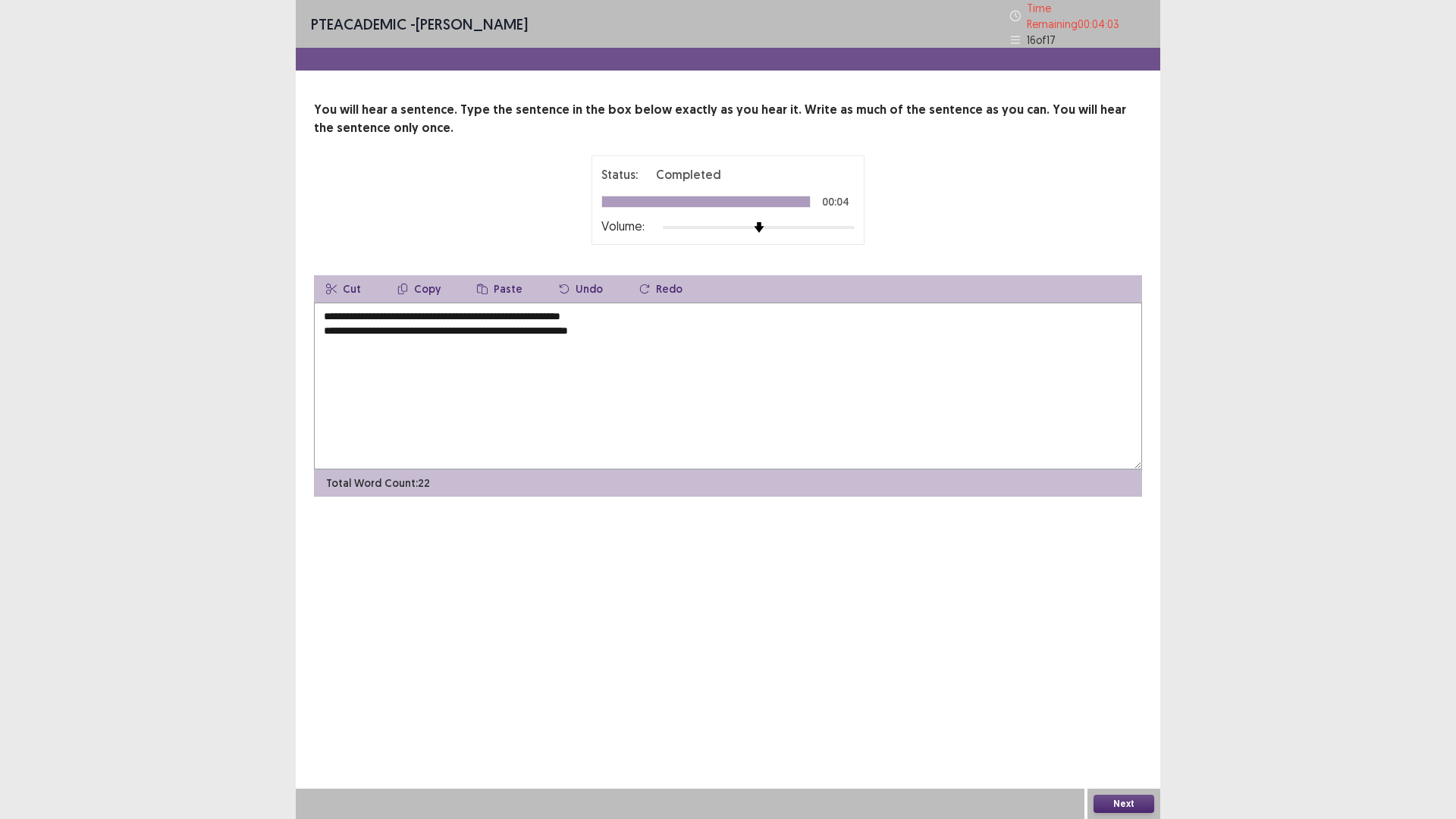
drag, startPoint x: 641, startPoint y: 314, endPoint x: 317, endPoint y: 313, distance: 324.0
click at [317, 313] on textarea "**********" at bounding box center [727, 386] width 828 height 167
type textarea "**********"
click at [1130, 715] on button "Next" at bounding box center [1124, 804] width 60 height 19
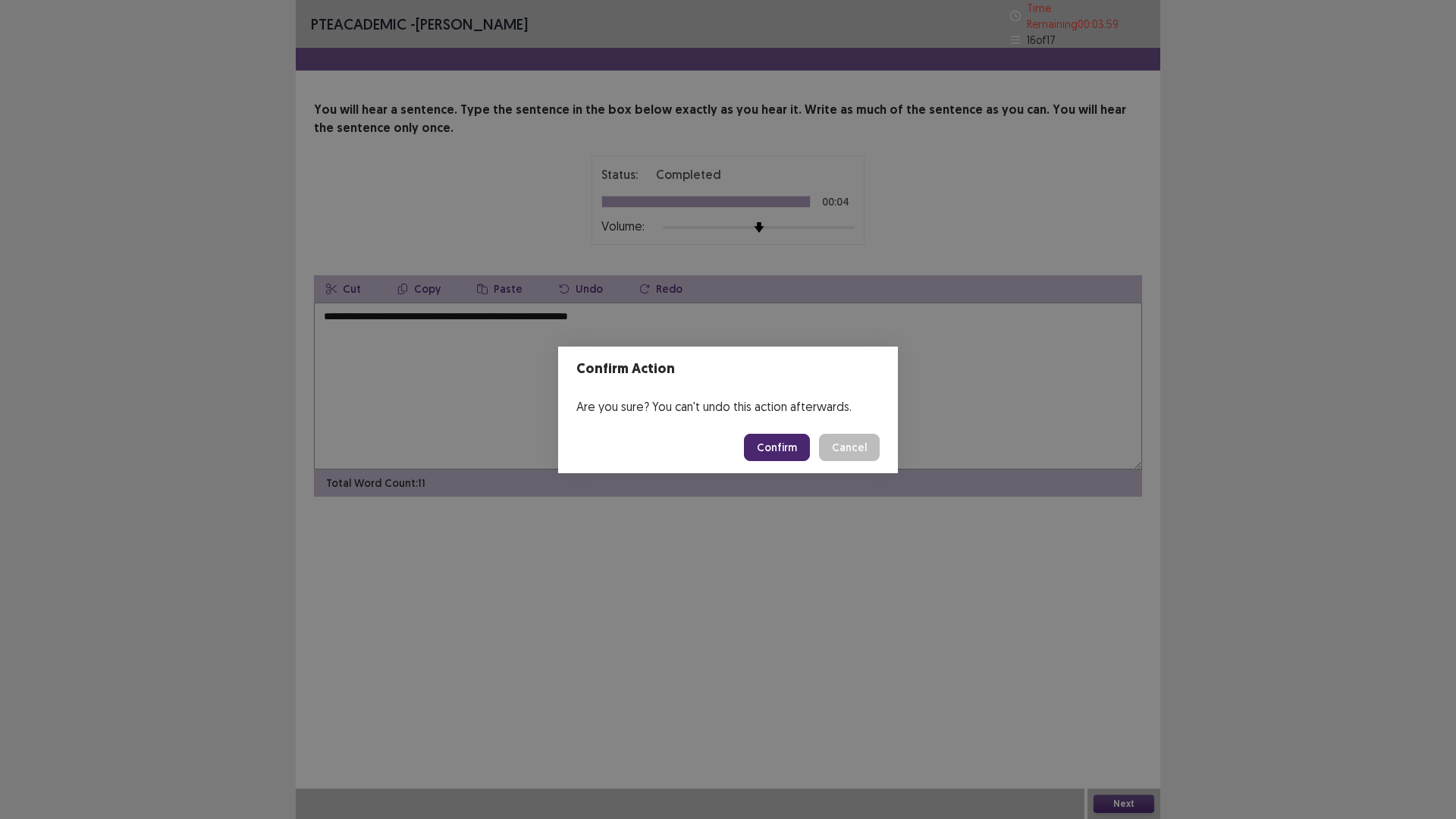
click at [789, 448] on button "Confirm" at bounding box center [776, 447] width 66 height 27
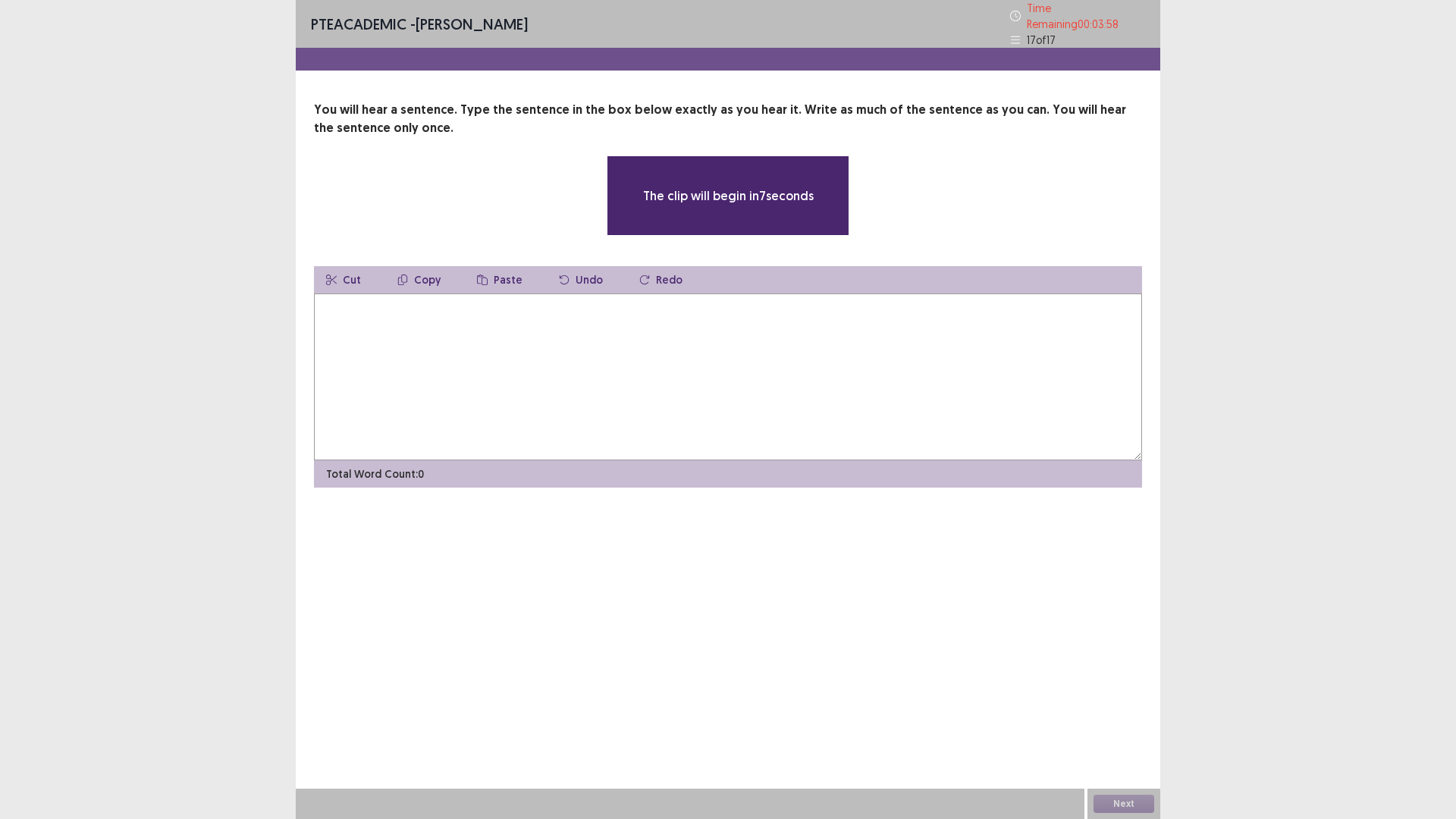
click at [586, 355] on textarea at bounding box center [727, 377] width 828 height 167
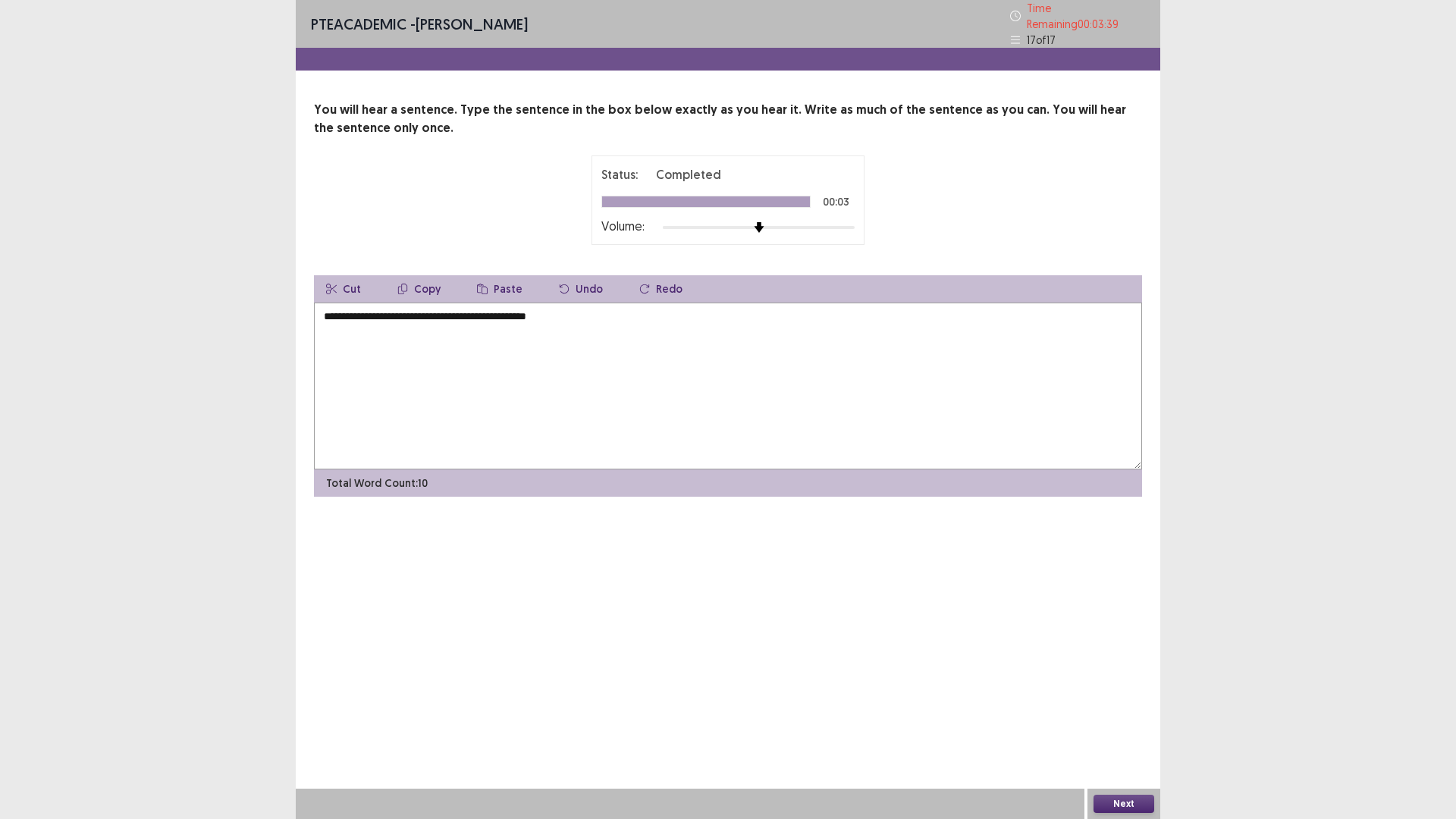
drag, startPoint x: 331, startPoint y: 309, endPoint x: 317, endPoint y: 308, distance: 14.0
click at [317, 308] on textarea "**********" at bounding box center [727, 386] width 828 height 167
click at [505, 314] on textarea "**********" at bounding box center [727, 386] width 828 height 167
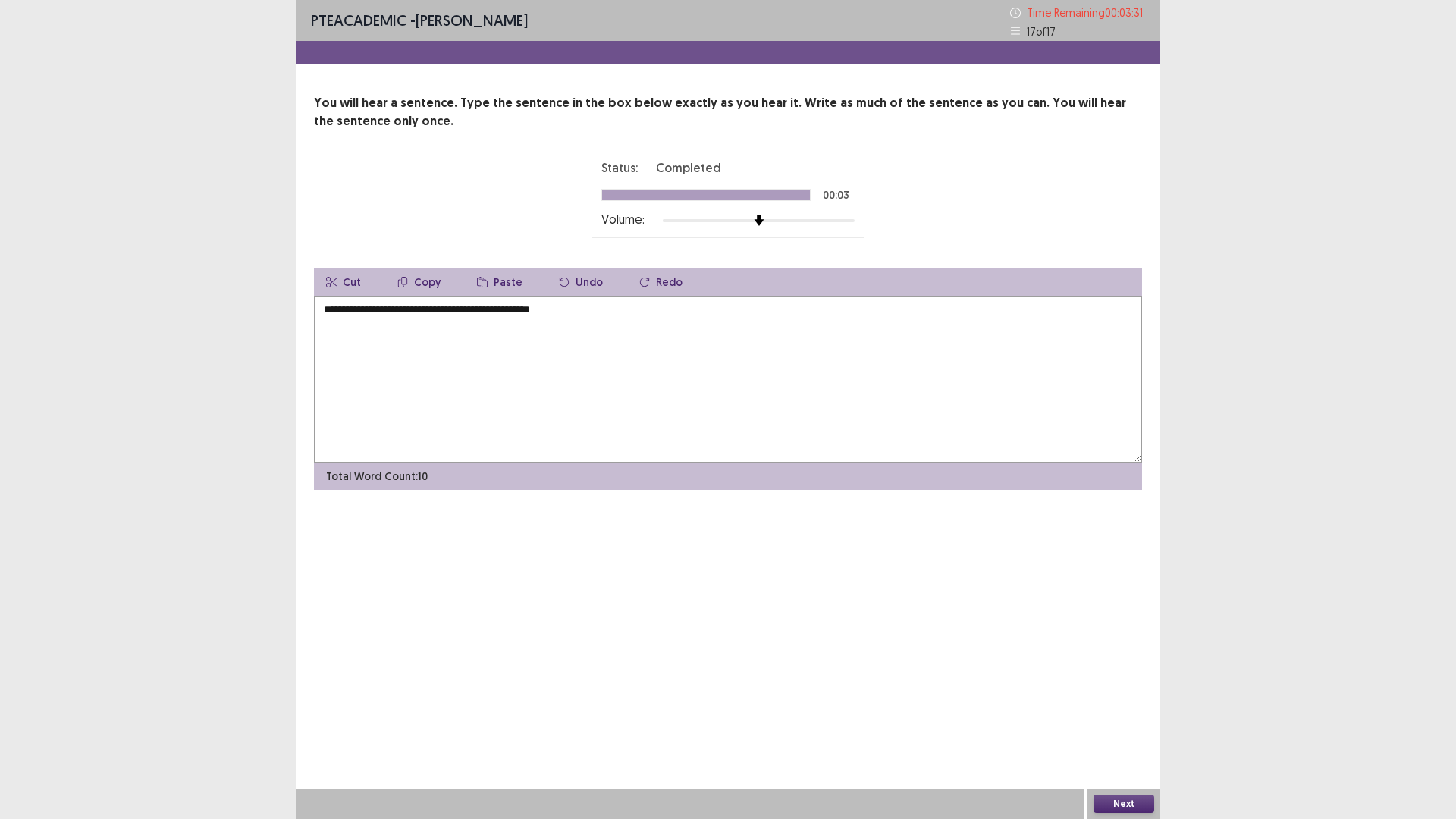
click at [610, 318] on textarea "**********" at bounding box center [727, 379] width 828 height 167
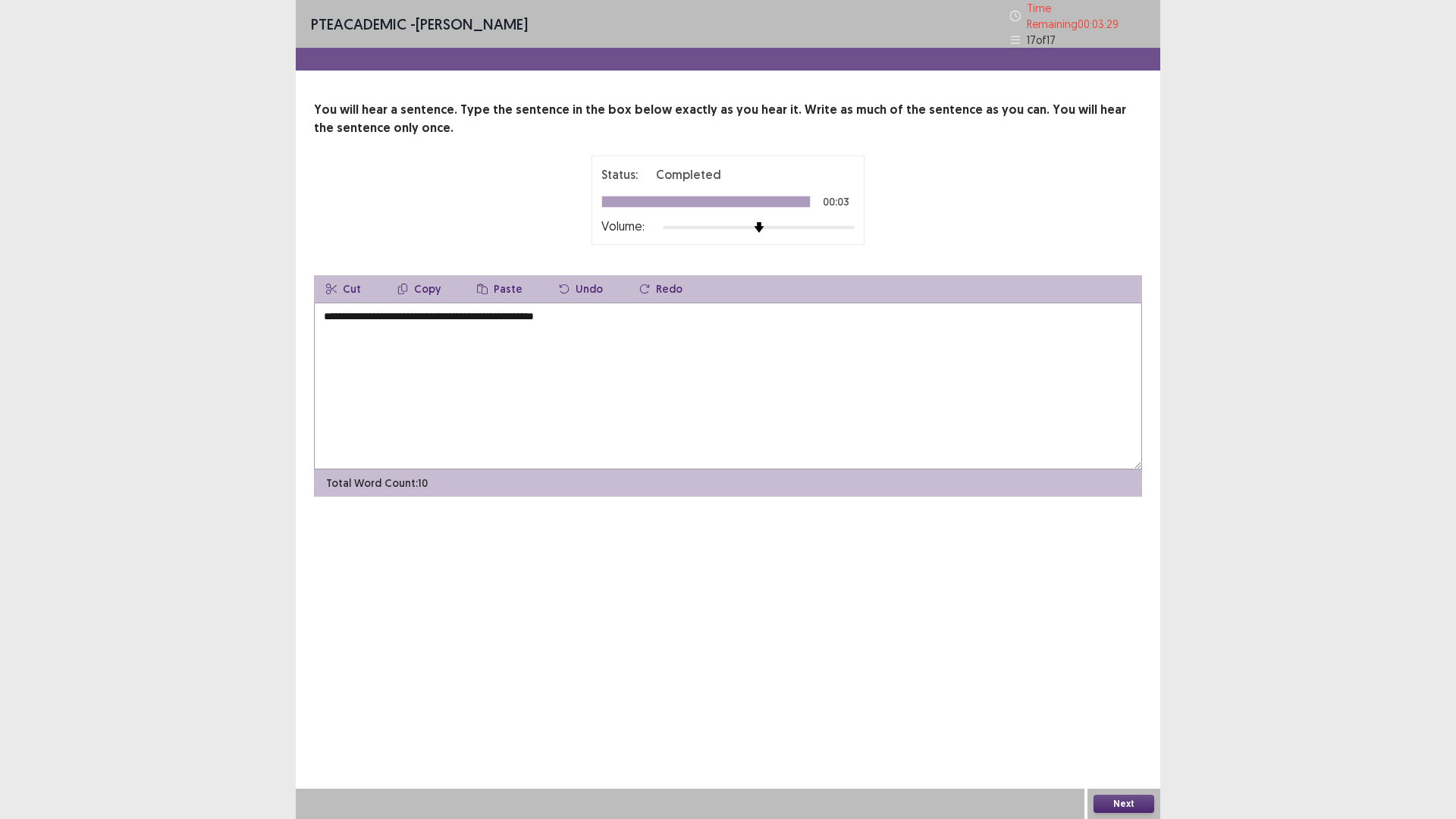
type textarea "**********"
click at [1114, 715] on button "Next" at bounding box center [1124, 804] width 60 height 19
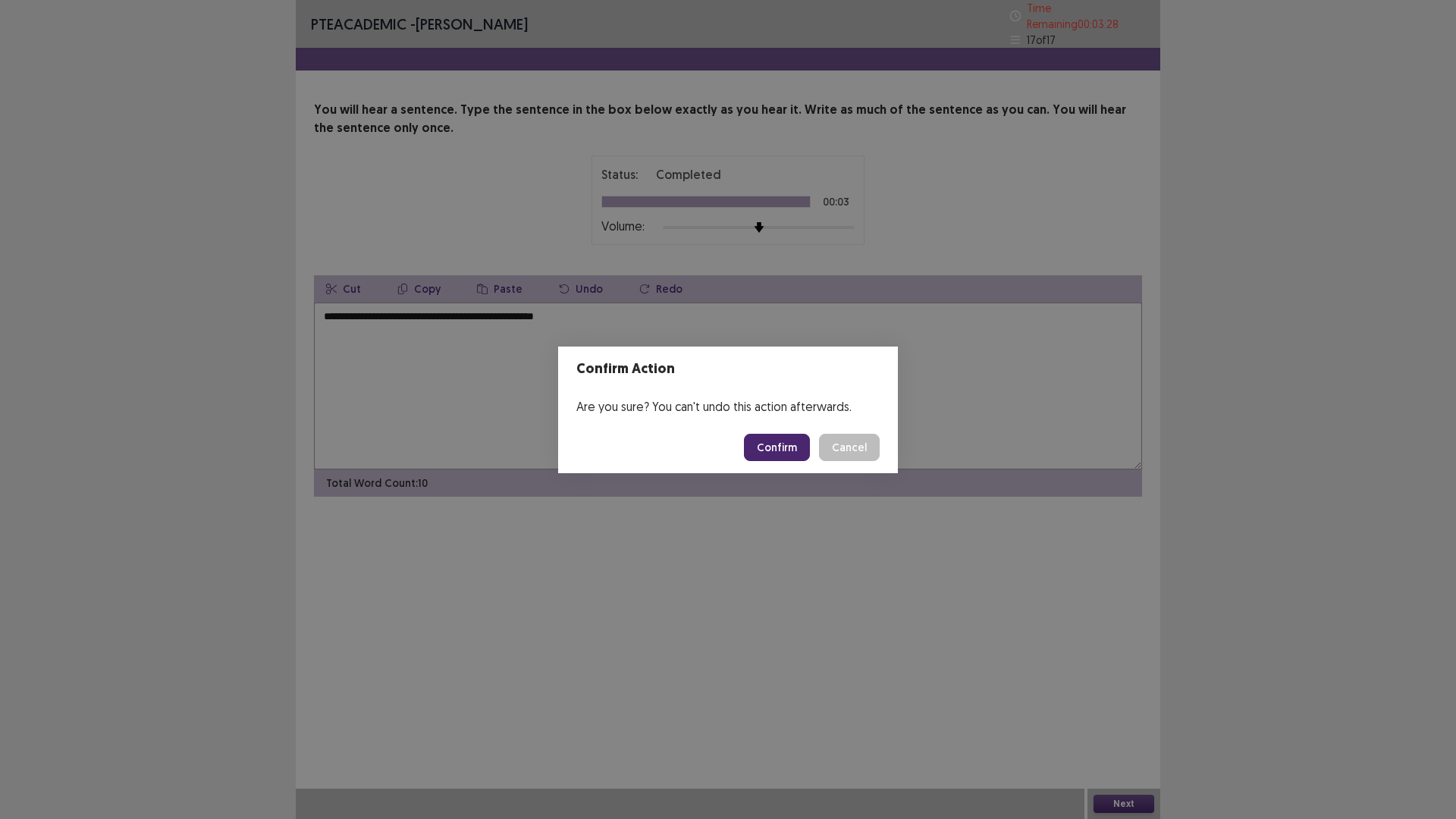
click at [774, 438] on button "Confirm" at bounding box center [776, 447] width 66 height 27
